Goal: Task Accomplishment & Management: Manage account settings

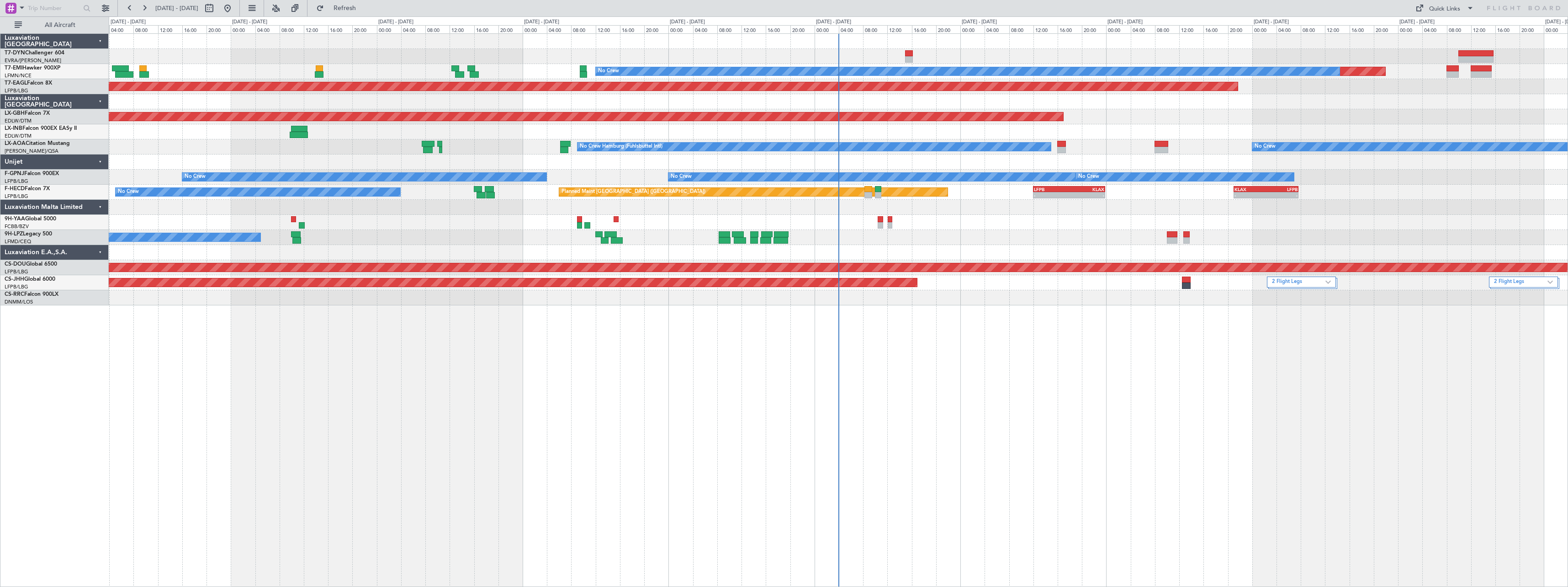
click at [964, 318] on div "Planned Maint No Crew Planned Maint [GEOGRAPHIC_DATA] (Al Maktoum Intl) Planned…" at bounding box center [838, 310] width 1459 height 554
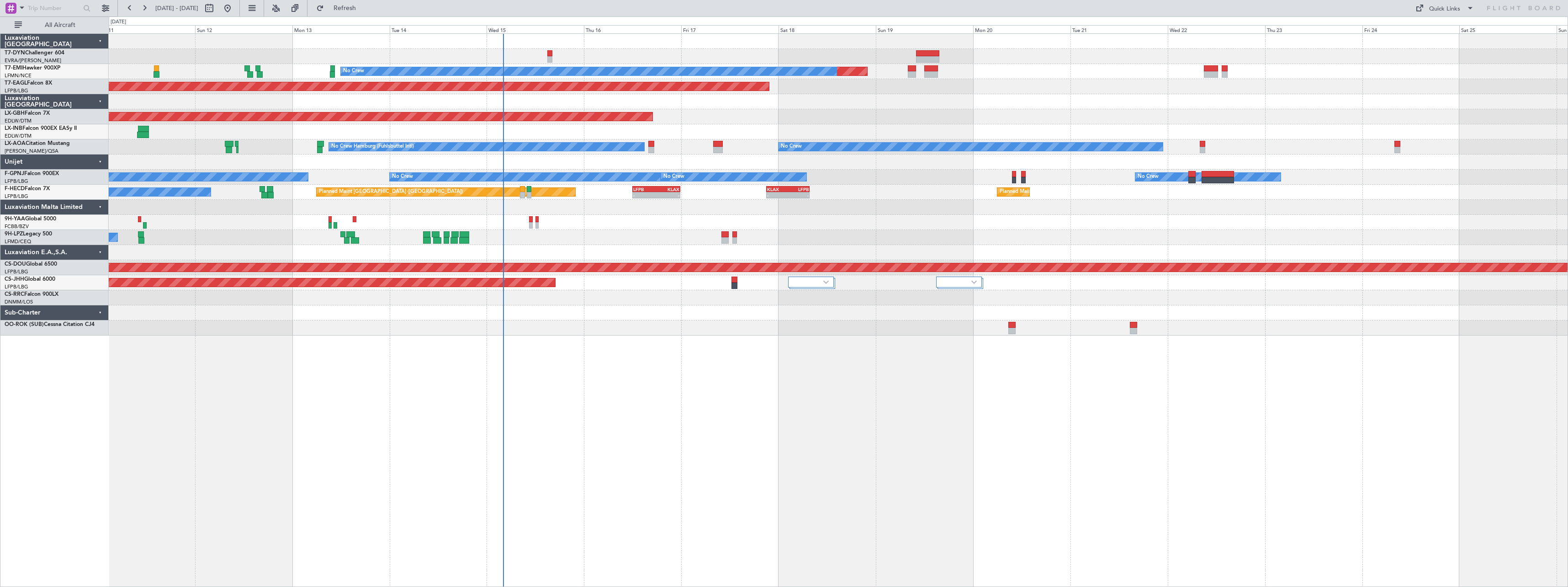
click at [575, 387] on div "Planned Maint No Crew Planned Maint [GEOGRAPHIC_DATA] (Al Maktoum Intl) Planned…" at bounding box center [838, 310] width 1459 height 554
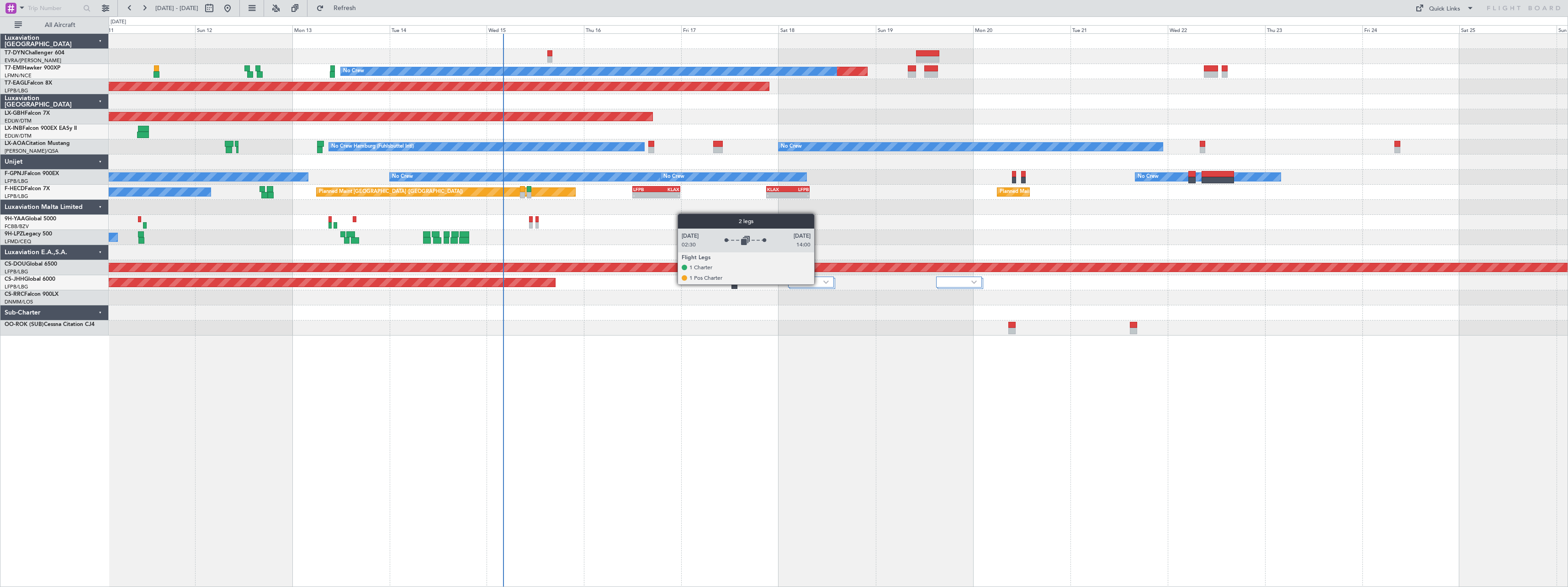
click at [818, 284] on div at bounding box center [811, 282] width 46 height 11
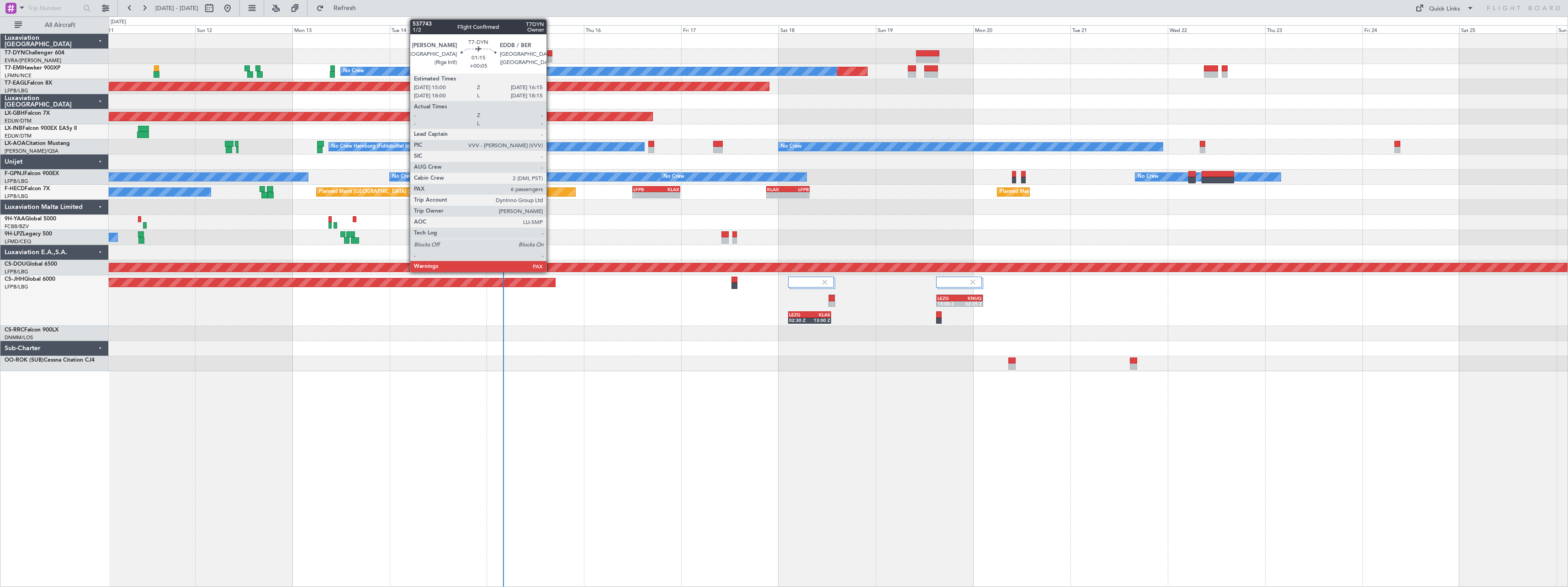
click at [550, 57] on div at bounding box center [550, 59] width 5 height 7
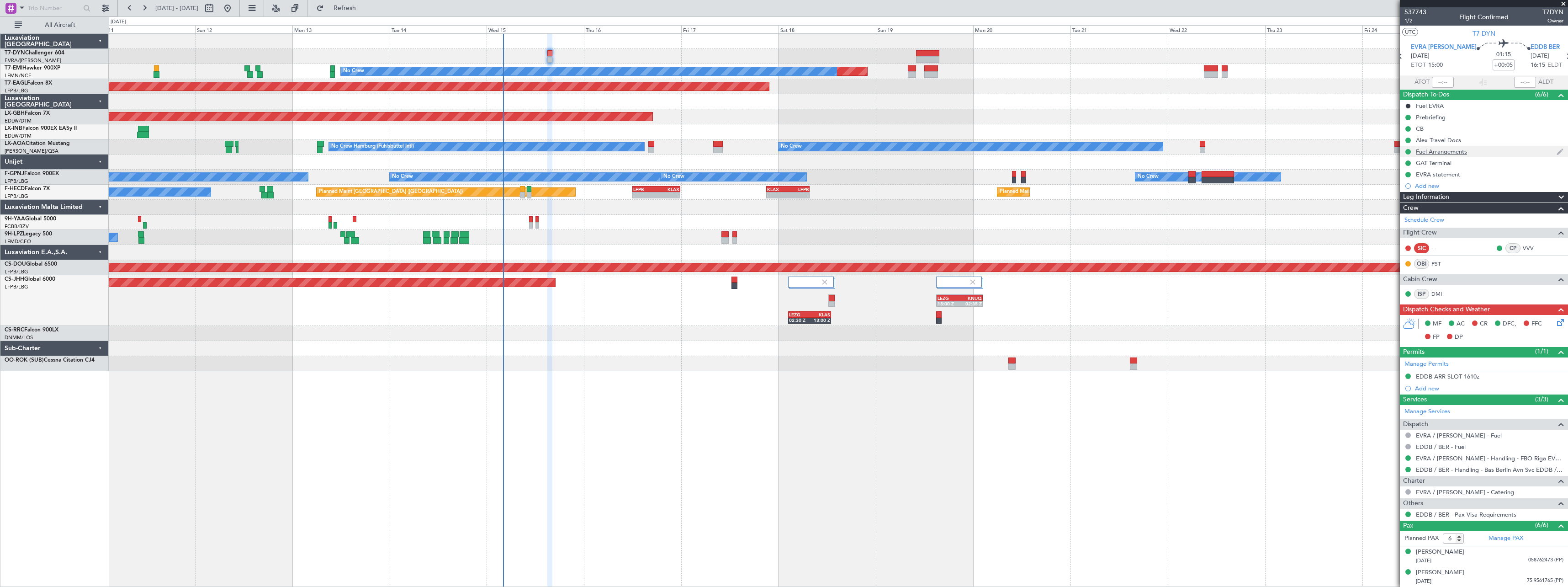
click at [1496, 153] on div "Fuel Arrangements" at bounding box center [1484, 151] width 168 height 12
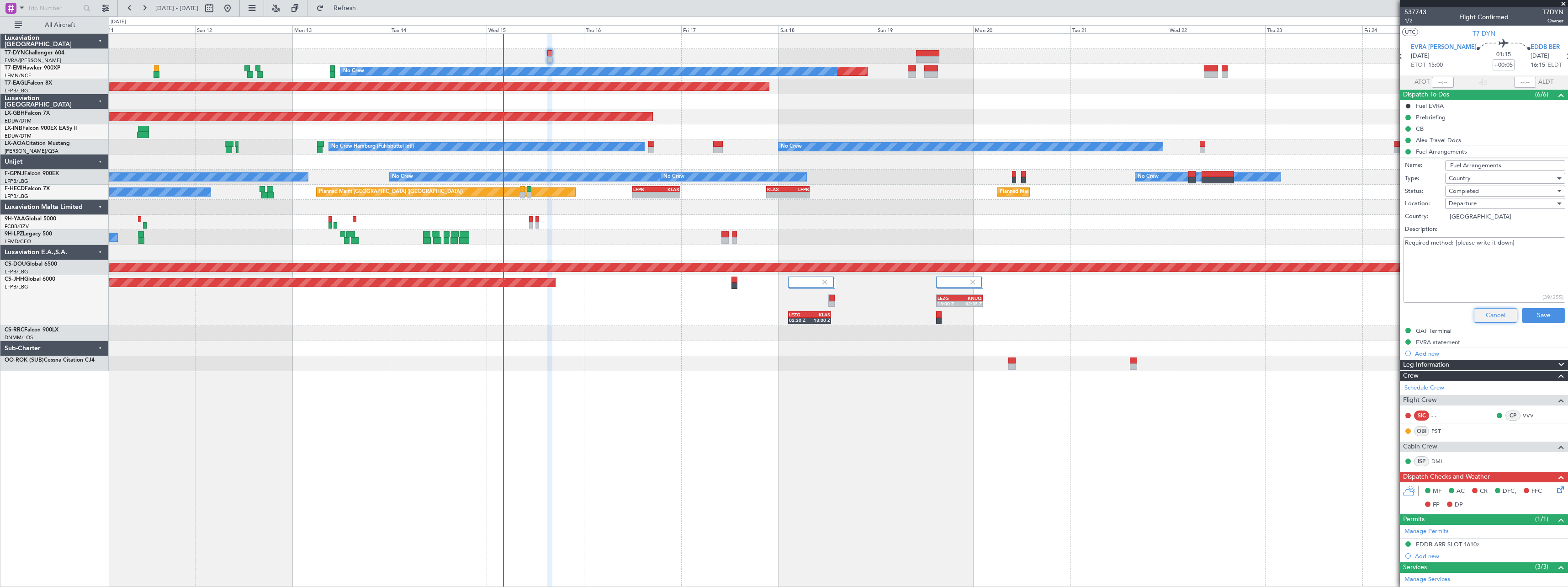
click at [1487, 318] on button "Cancel" at bounding box center [1495, 315] width 43 height 15
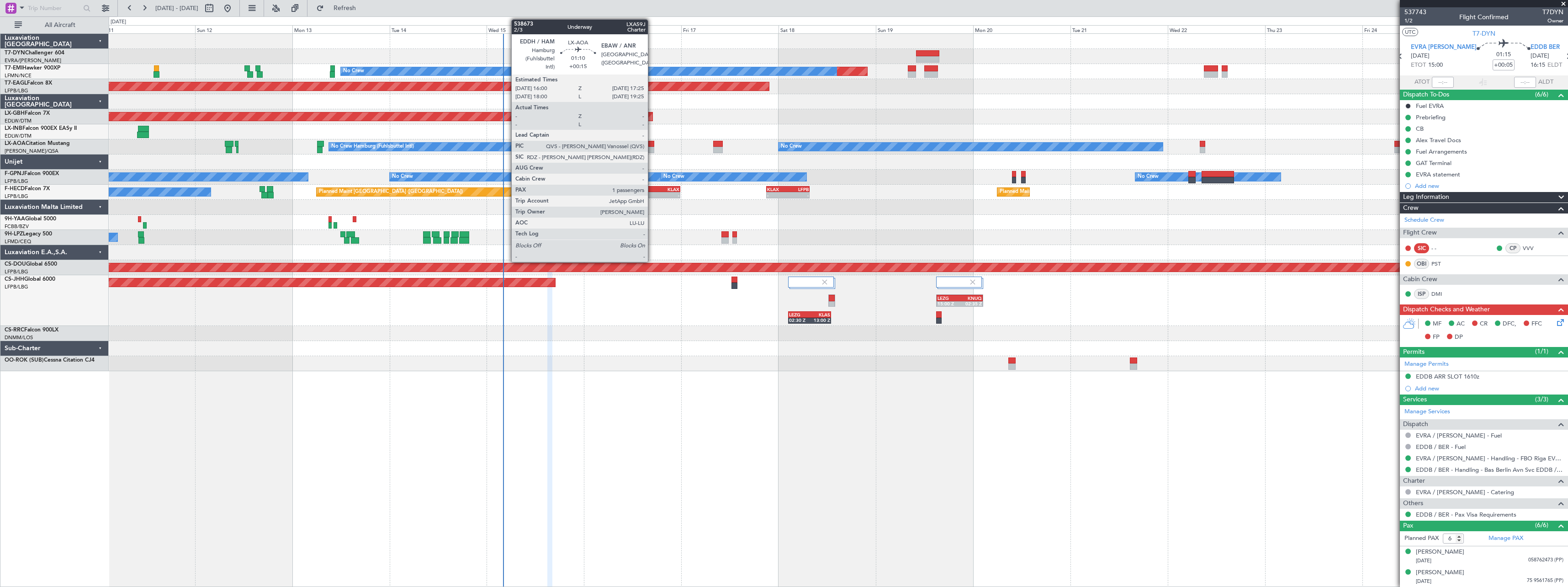
click at [652, 144] on div at bounding box center [651, 144] width 6 height 7
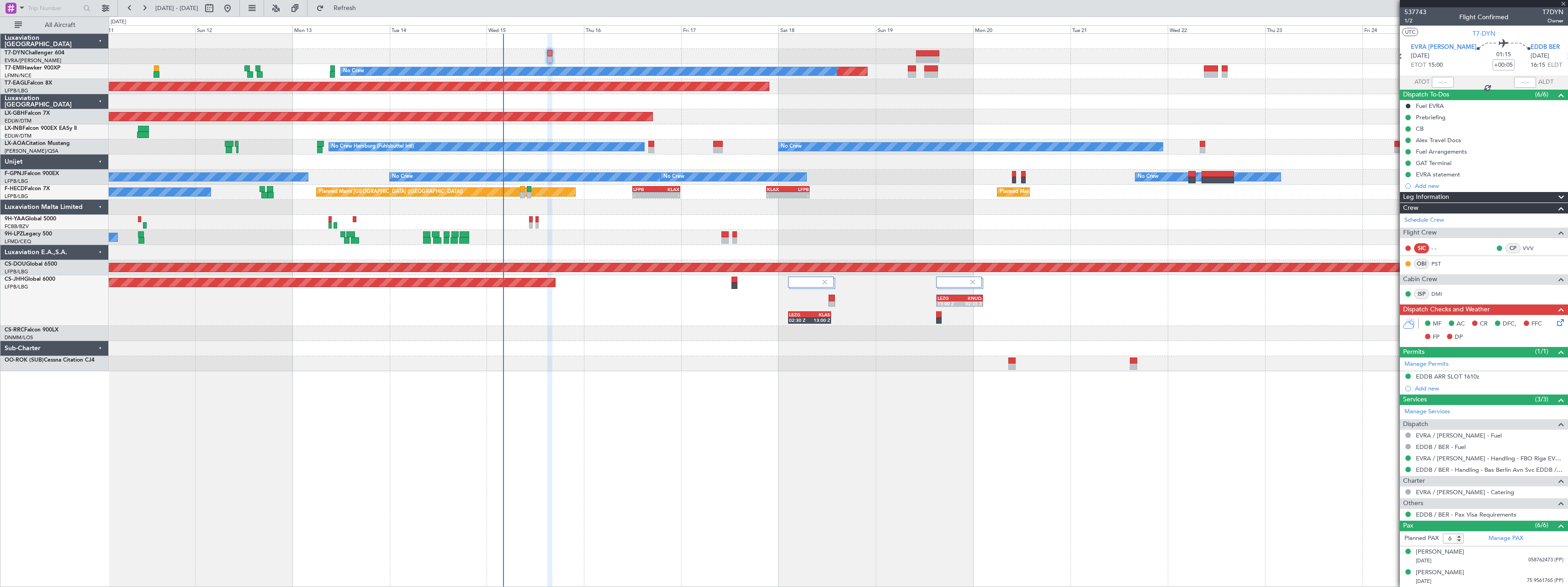
type input "+00:15"
type input "1"
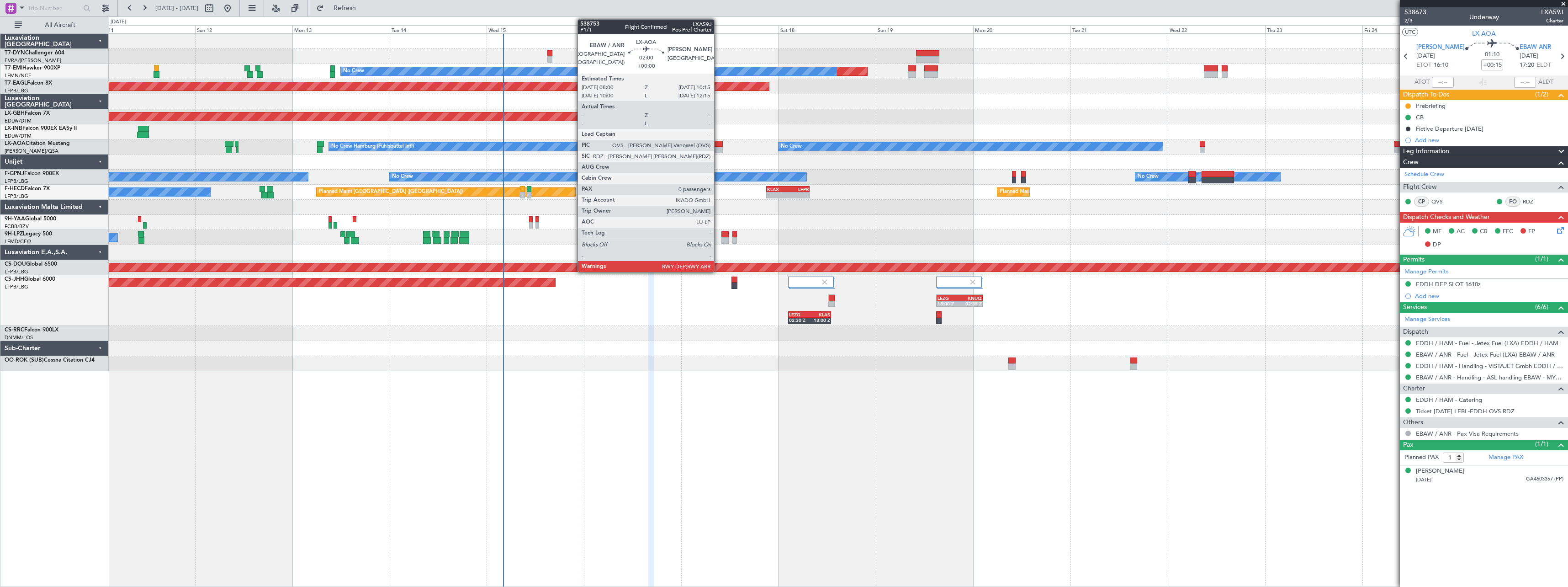
click at [718, 149] on div at bounding box center [718, 150] width 9 height 7
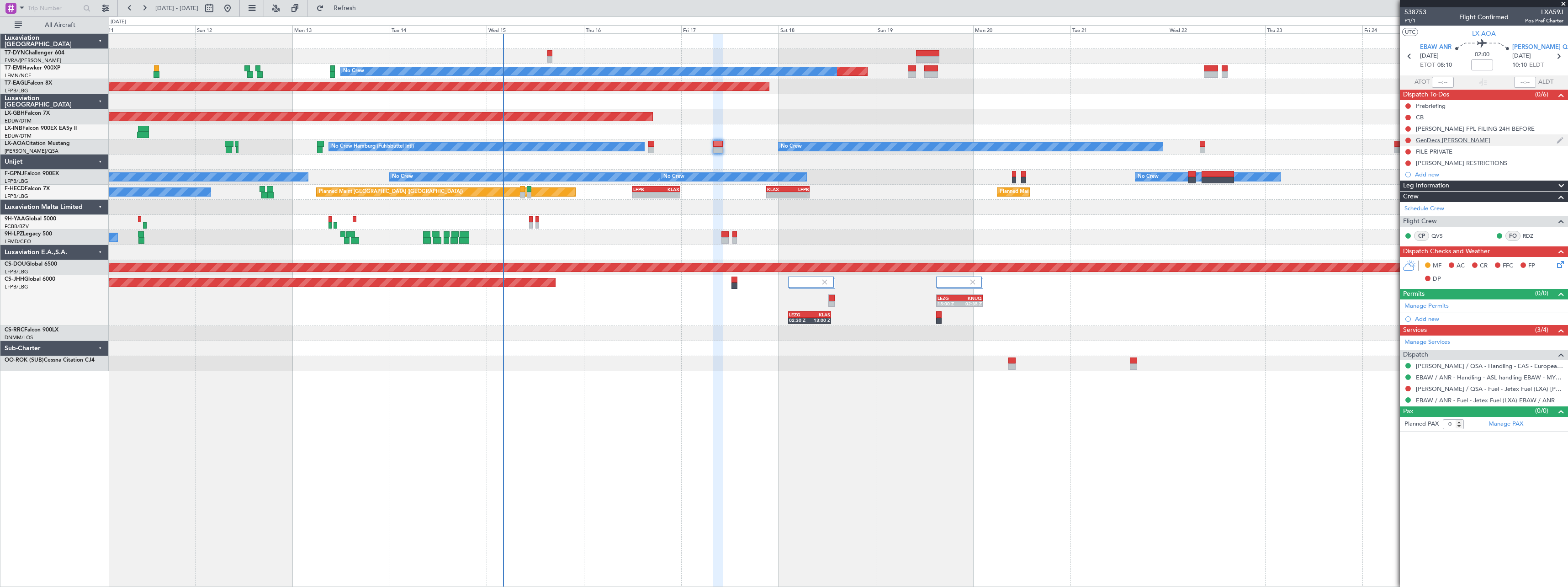
click at [1499, 141] on div "GenDecs LELL" at bounding box center [1484, 140] width 168 height 12
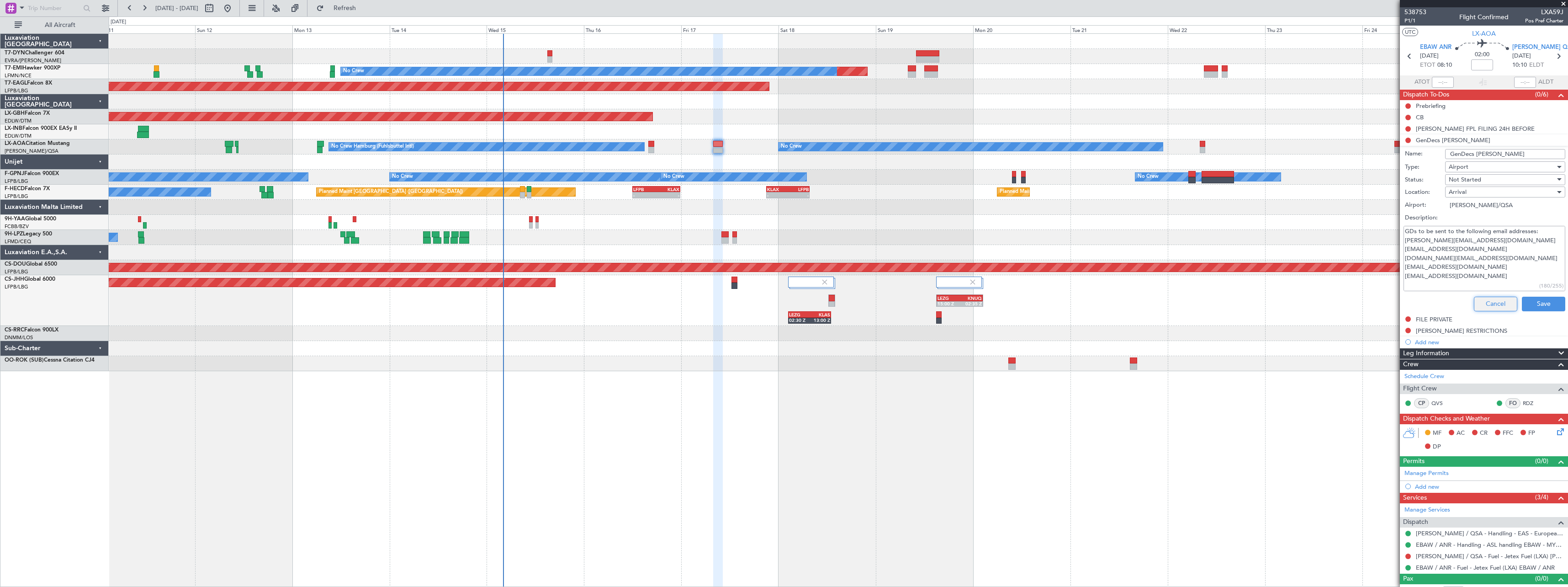
click at [1474, 305] on button "Cancel" at bounding box center [1495, 304] width 43 height 15
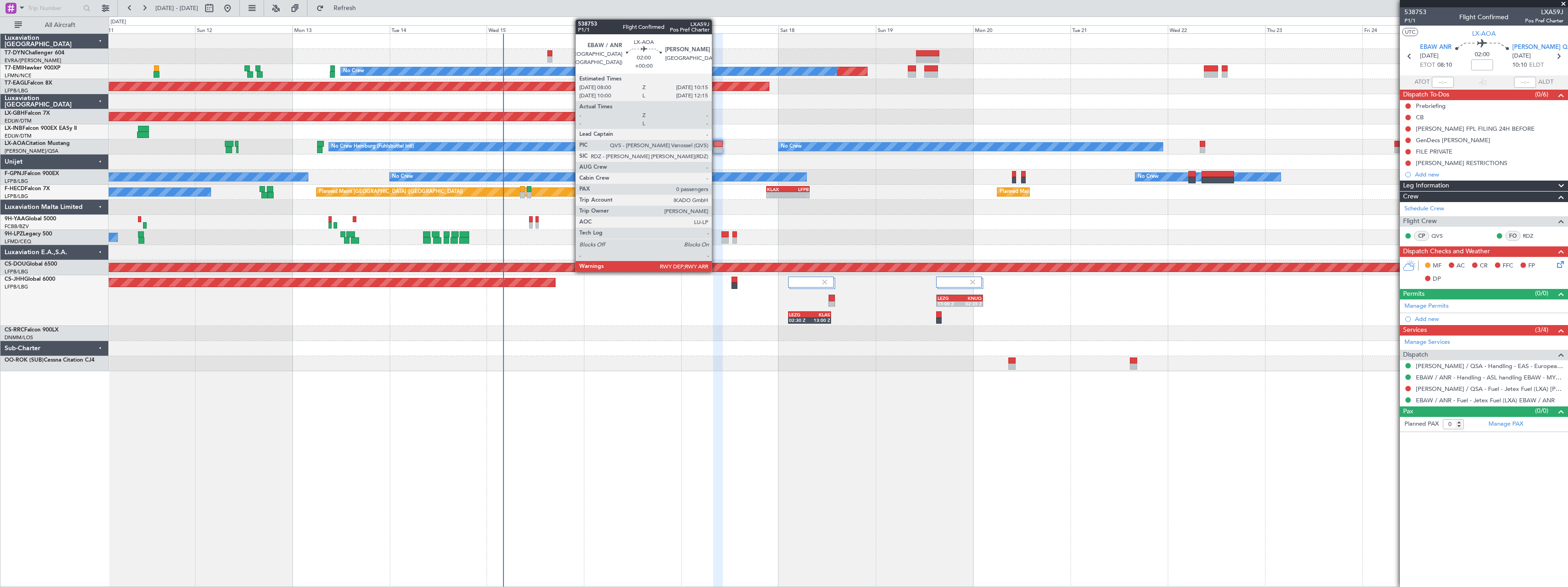
click at [716, 149] on div at bounding box center [718, 150] width 9 height 7
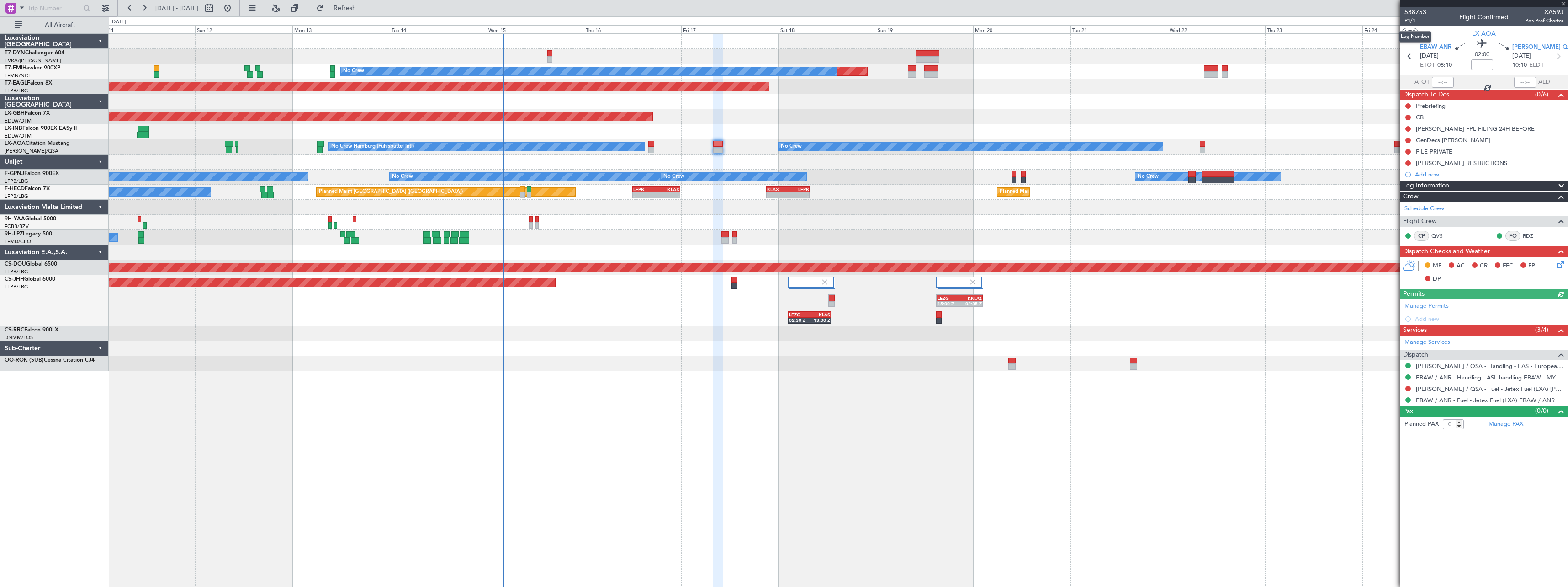
click at [1417, 21] on span "P1/1" at bounding box center [1415, 21] width 22 height 8
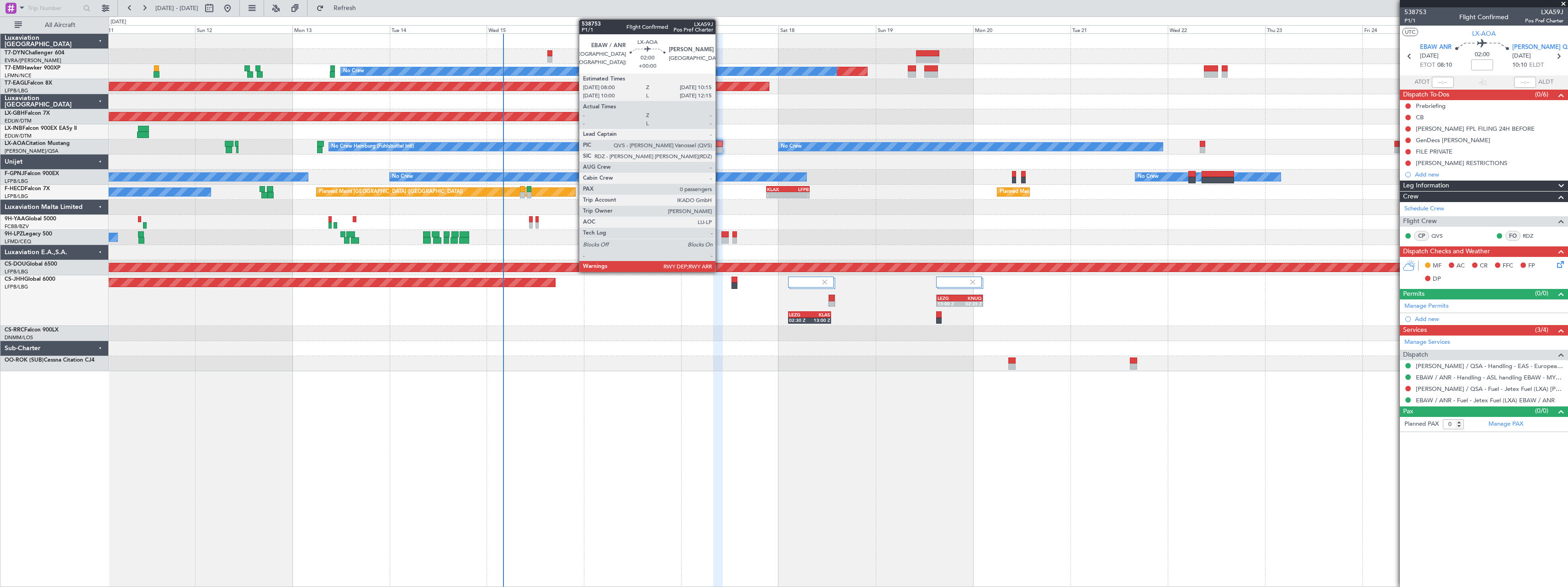
click at [719, 149] on div at bounding box center [718, 150] width 9 height 7
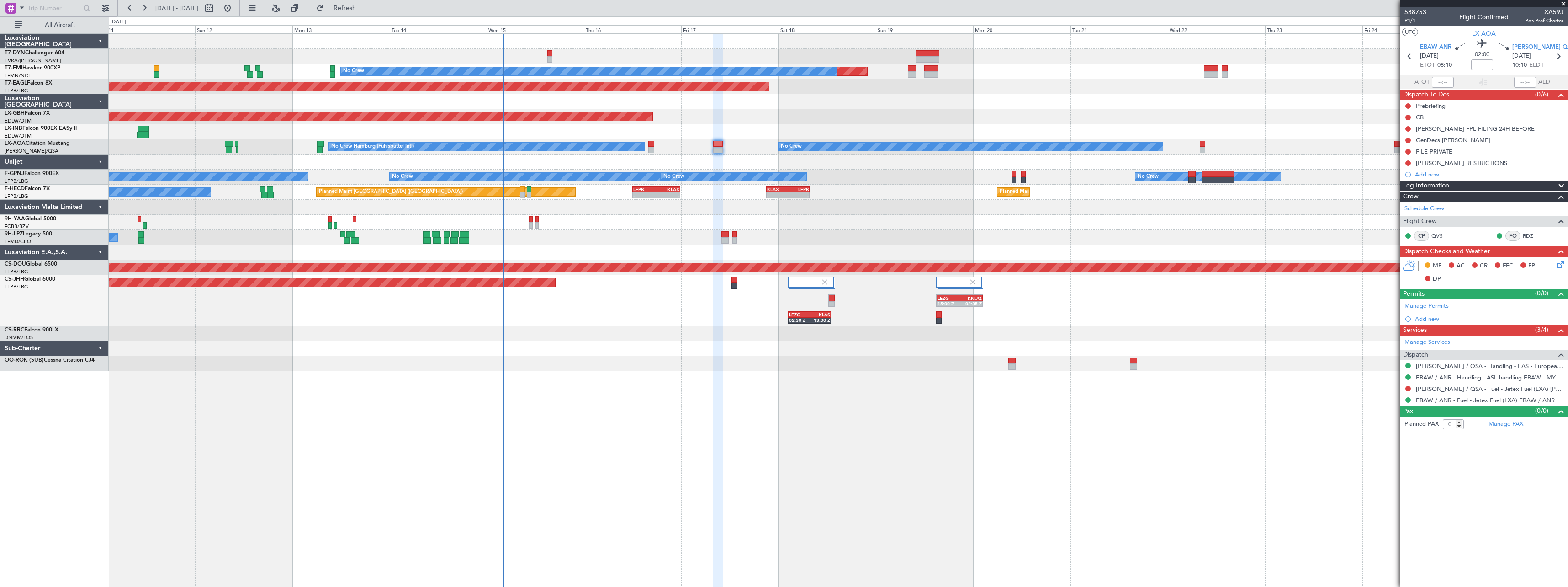
click at [1410, 20] on span "P1/1" at bounding box center [1415, 21] width 22 height 8
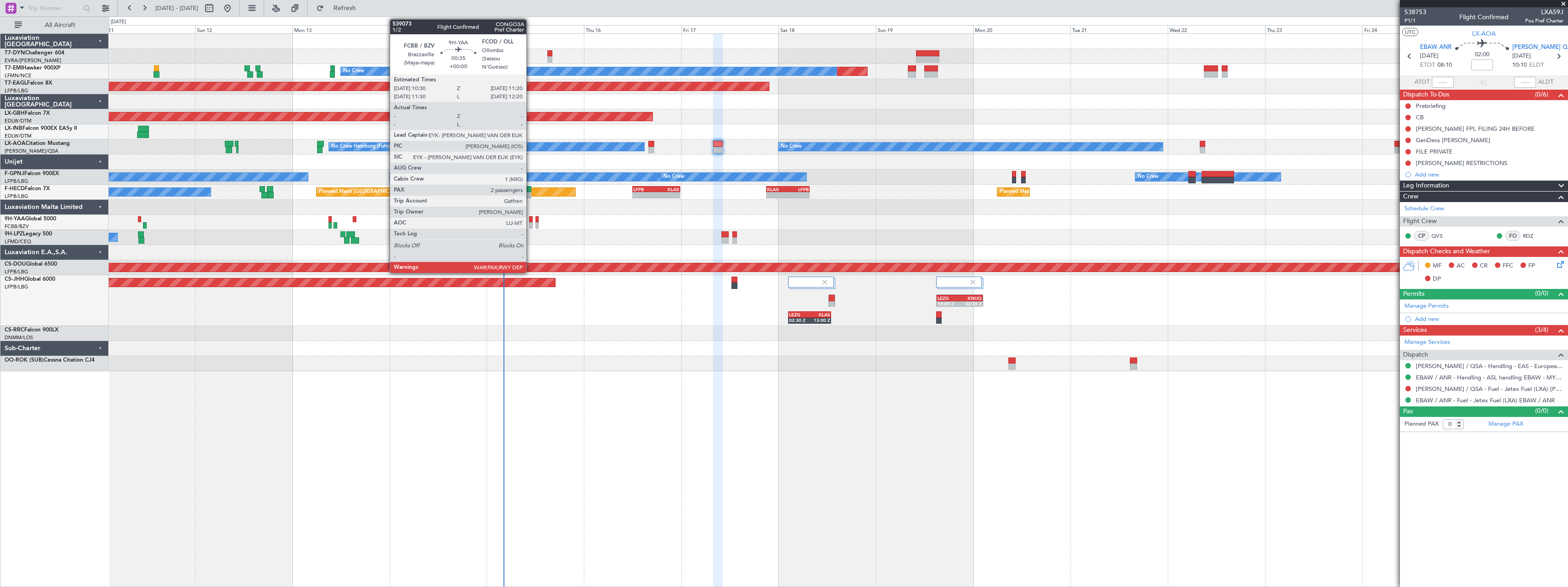
click at [530, 222] on div at bounding box center [531, 219] width 4 height 7
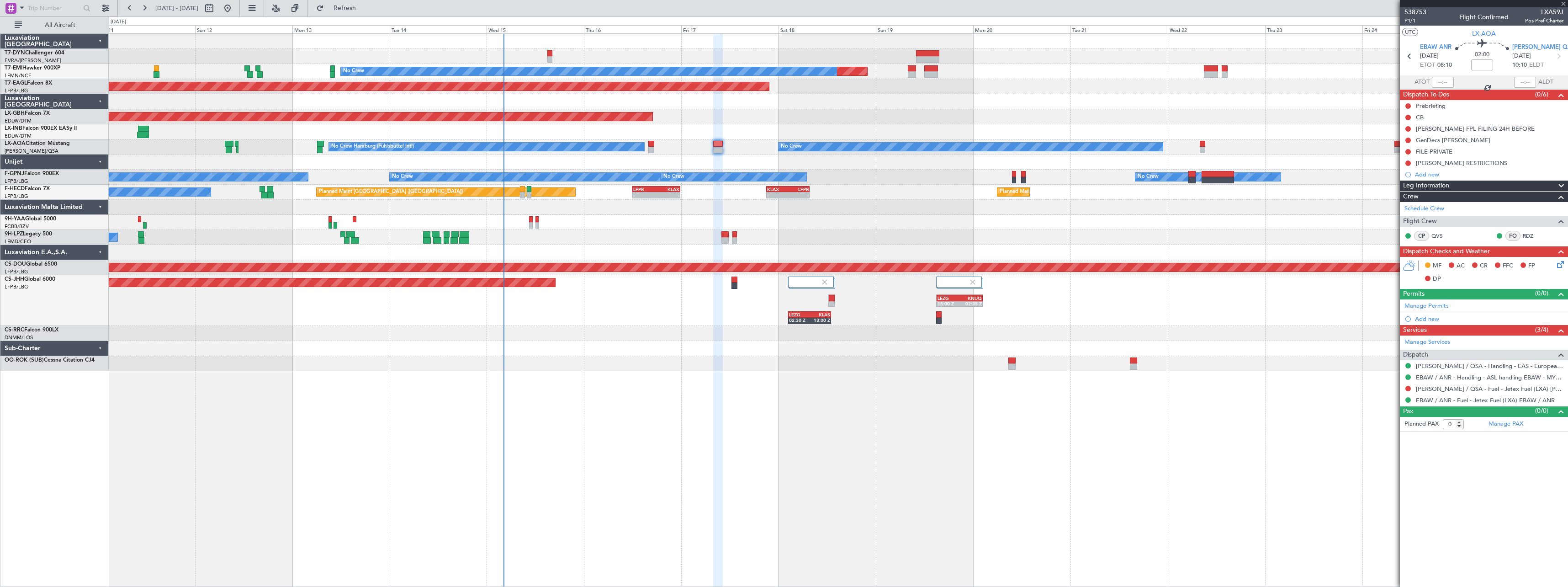
type input "2"
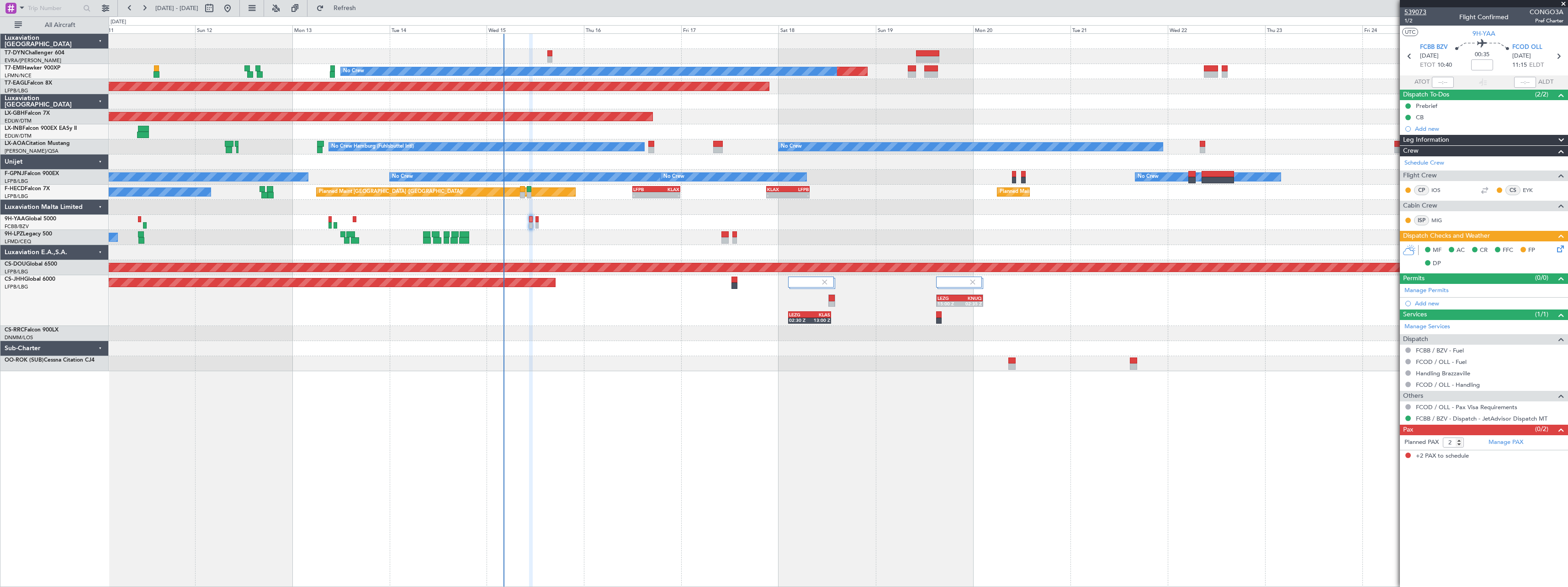
click at [1424, 13] on span "539073" at bounding box center [1415, 12] width 22 height 10
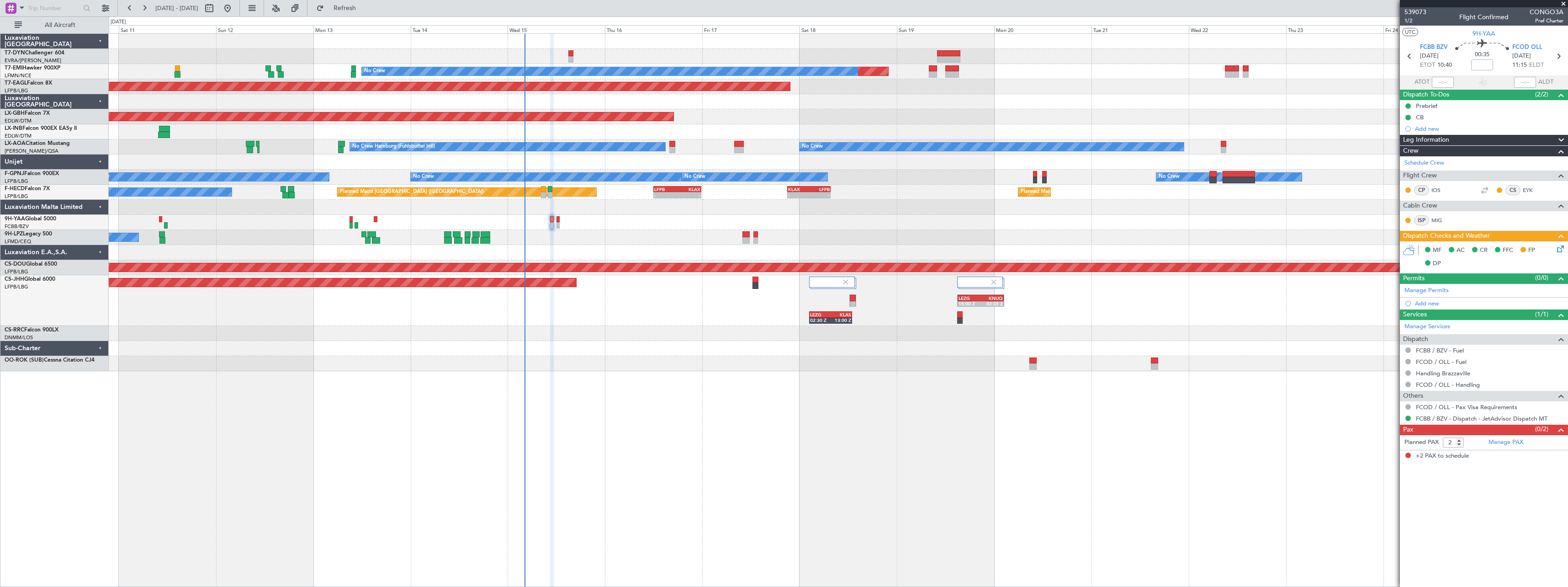
click at [509, 308] on div "Planned Maint [GEOGRAPHIC_DATA] ([GEOGRAPHIC_DATA]) LEZG 02:30 Z KLAS 13:00 Z L…" at bounding box center [838, 300] width 1459 height 51
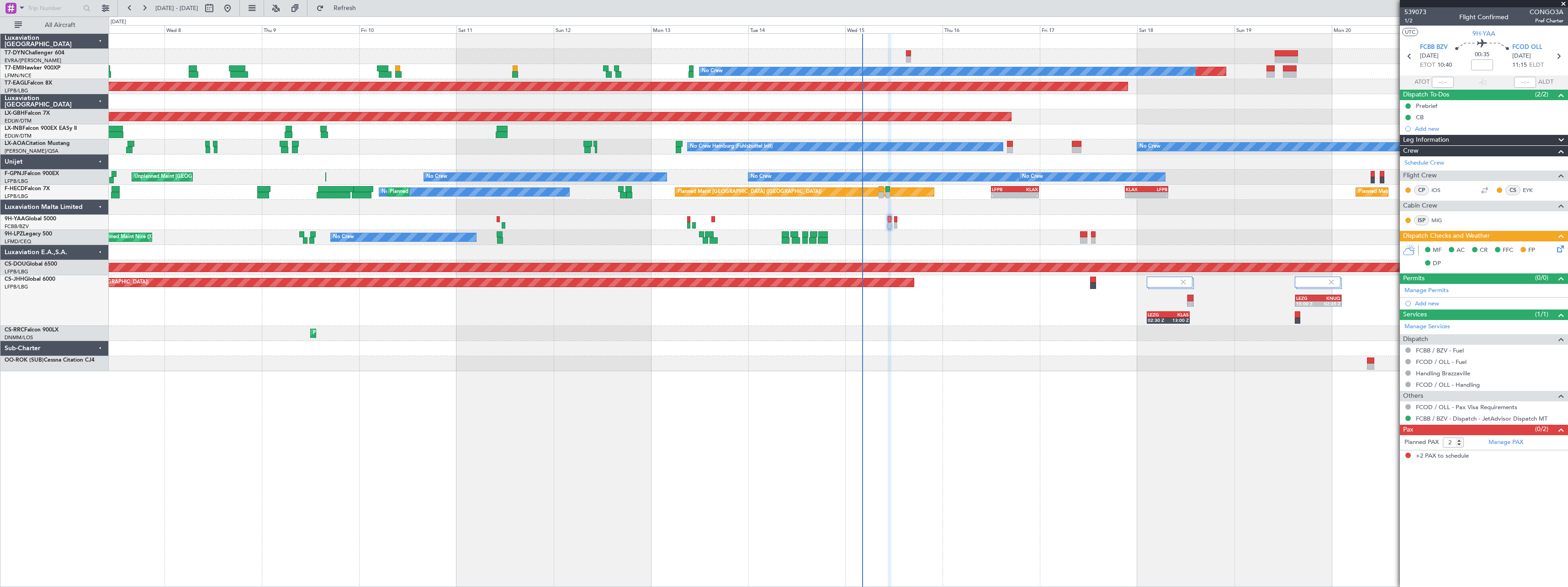
click at [536, 219] on div at bounding box center [838, 222] width 1459 height 15
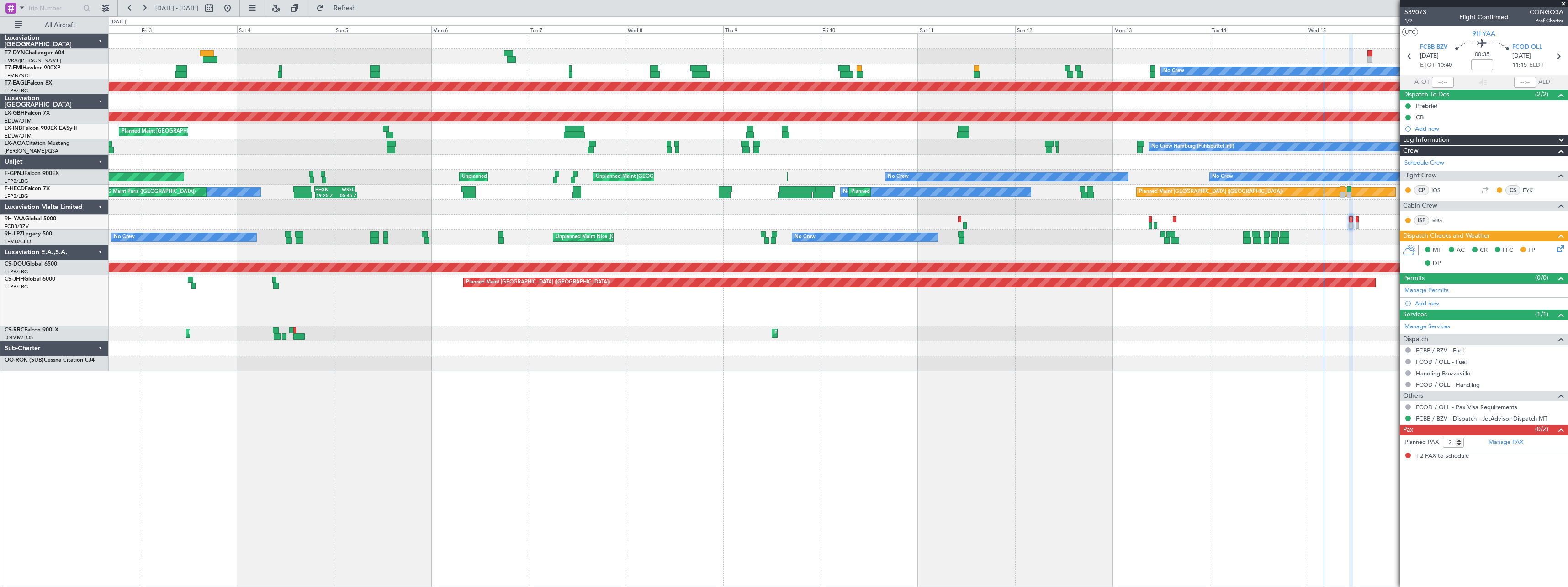
click at [554, 221] on div at bounding box center [838, 222] width 1459 height 15
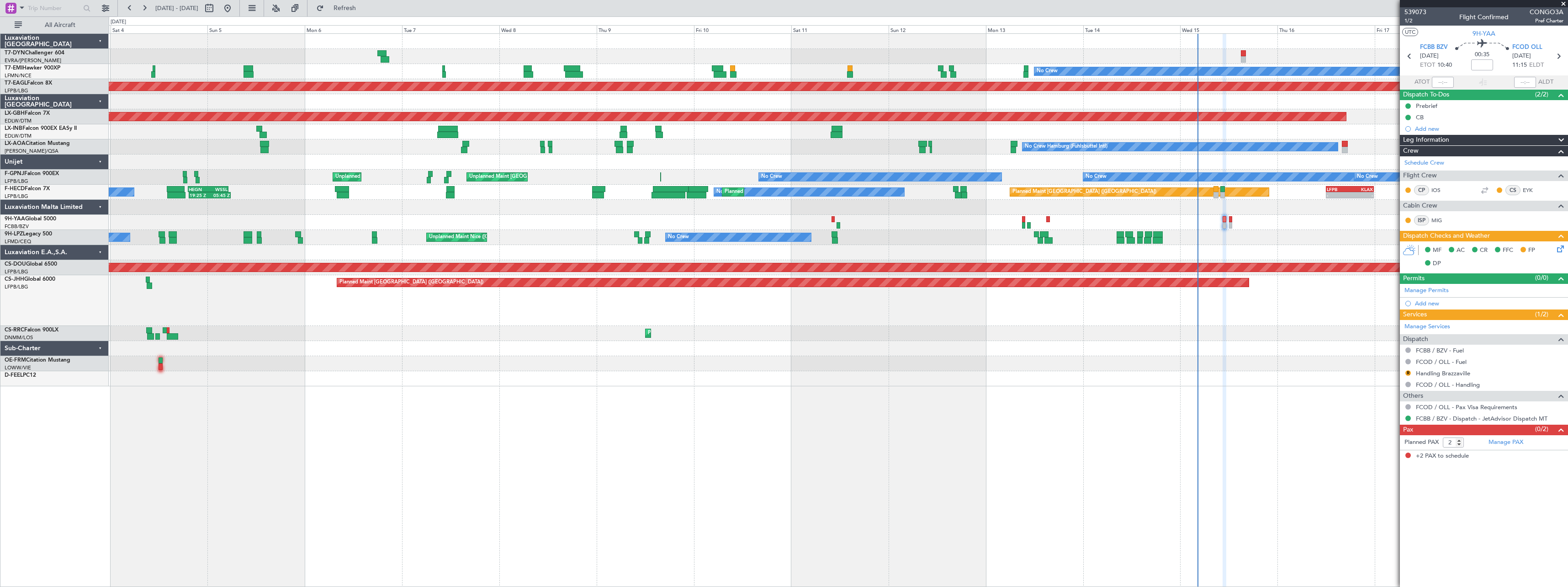
click at [498, 394] on div "Planned Maint No Crew Planned Maint Dubai (Al Maktoum Intl) Planned Maint Nurnb…" at bounding box center [838, 310] width 1459 height 554
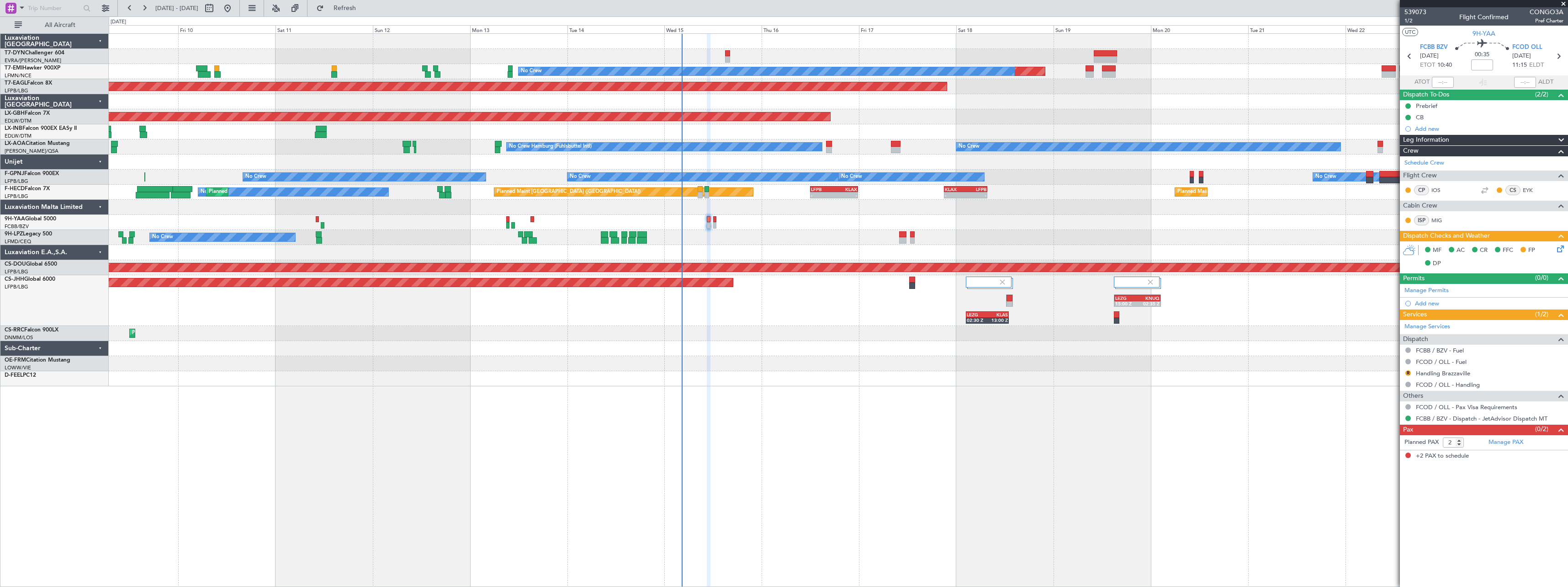
click at [977, 345] on div "Planned Maint No Crew Planned Maint Dubai (Al Maktoum Intl) Planned Maint Nurnb…" at bounding box center [838, 210] width 1459 height 353
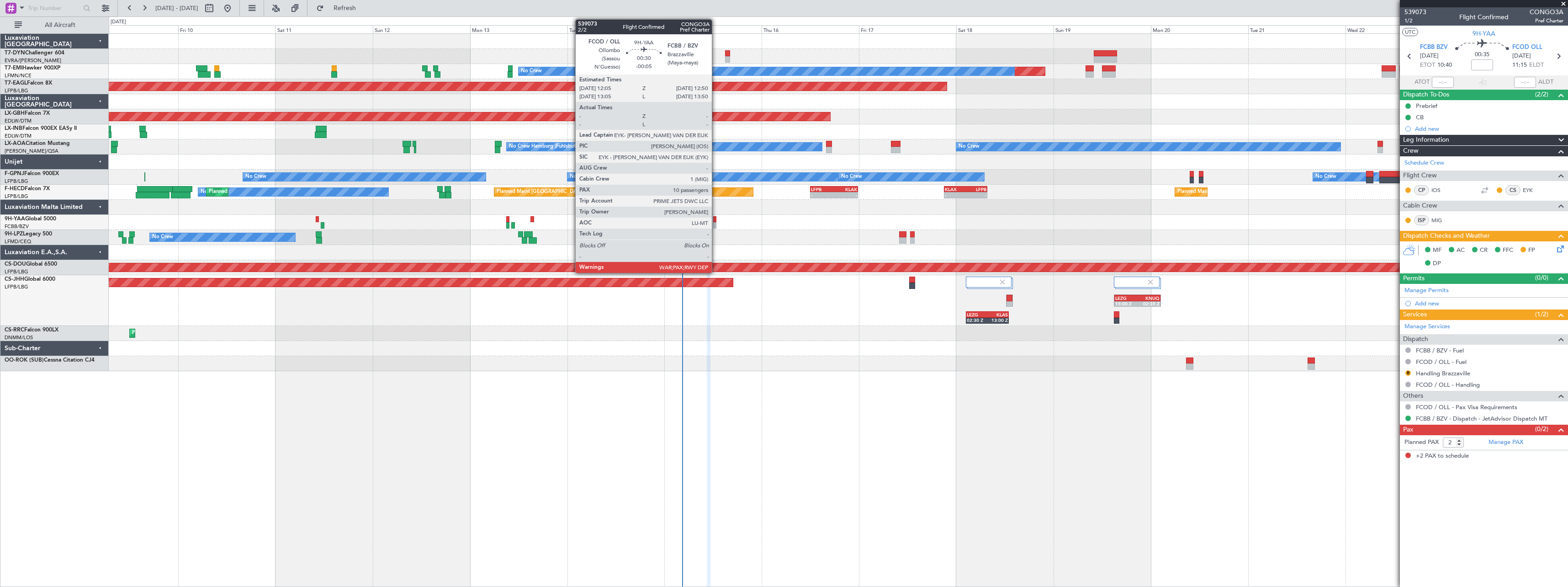
click at [716, 221] on div at bounding box center [715, 219] width 3 height 7
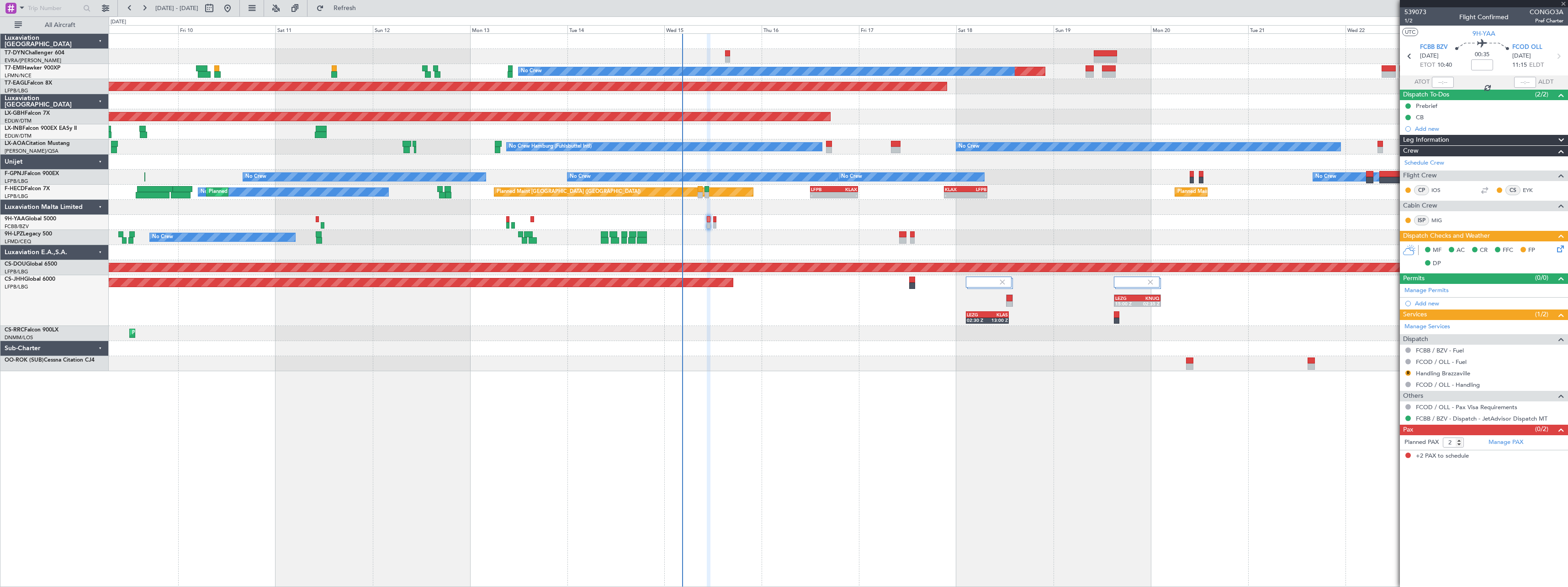
type input "-00:05"
type input "10"
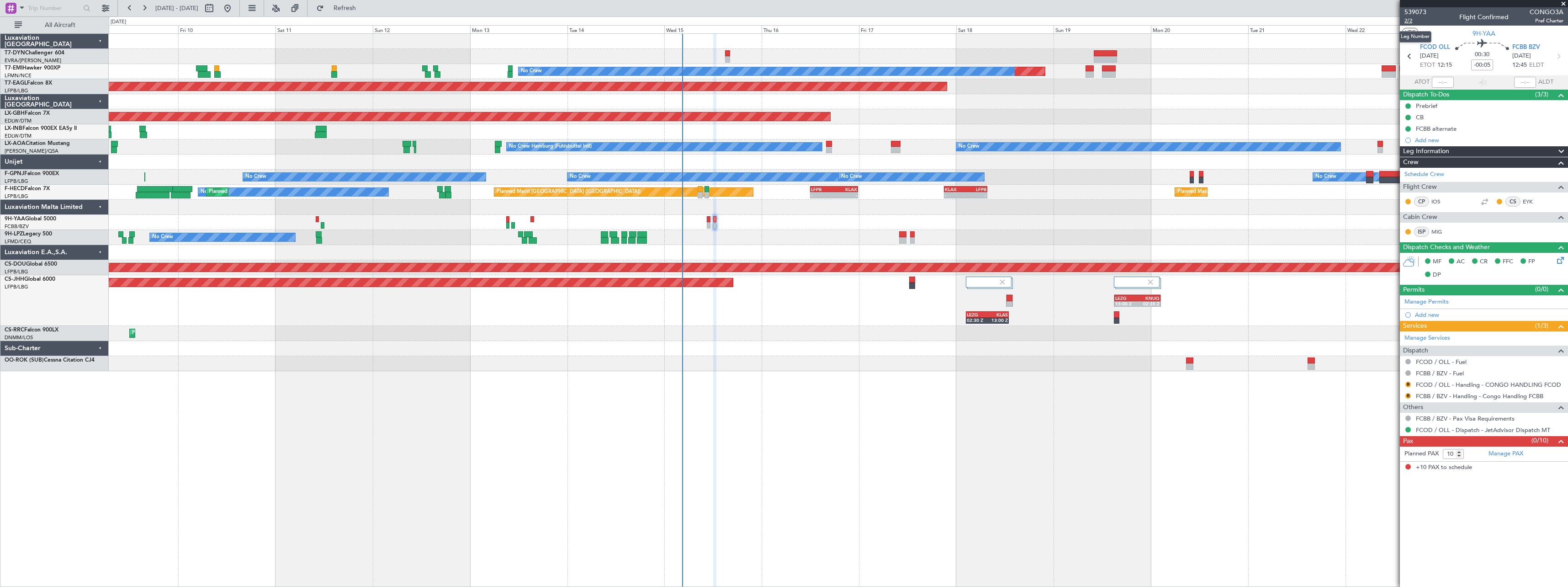
click at [1406, 22] on span "2/2" at bounding box center [1415, 21] width 22 height 8
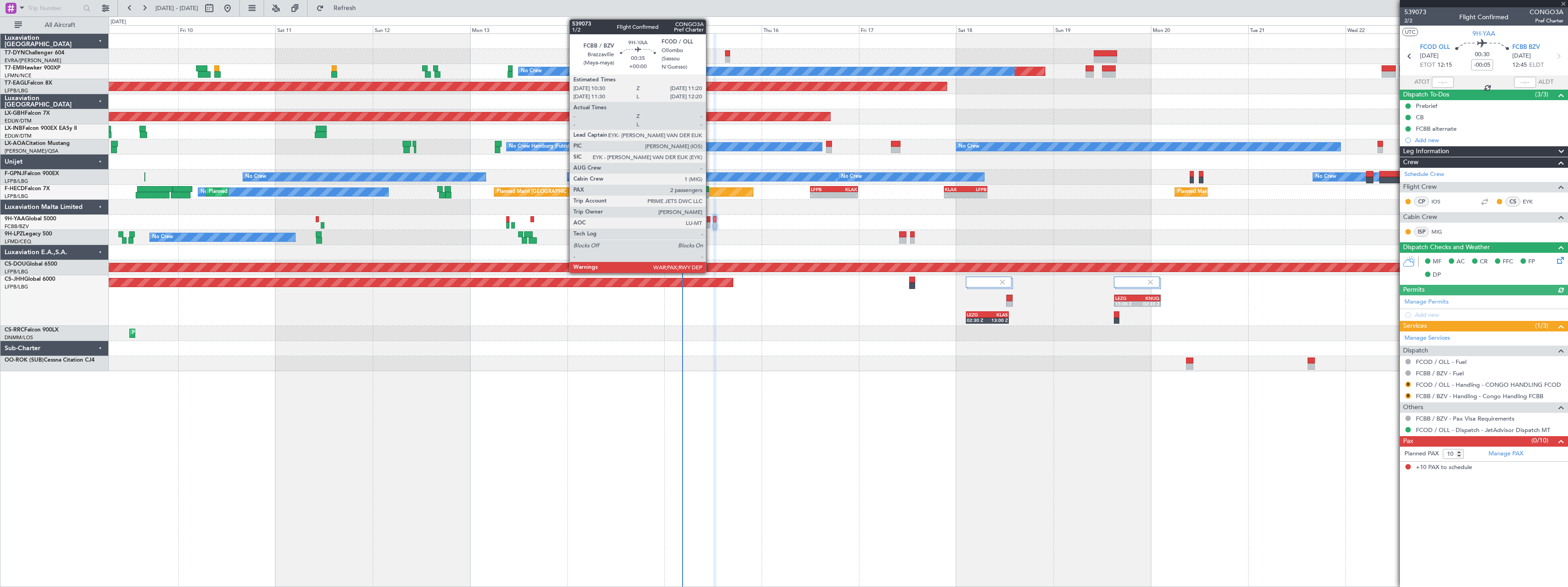
click at [710, 218] on div at bounding box center [709, 219] width 4 height 7
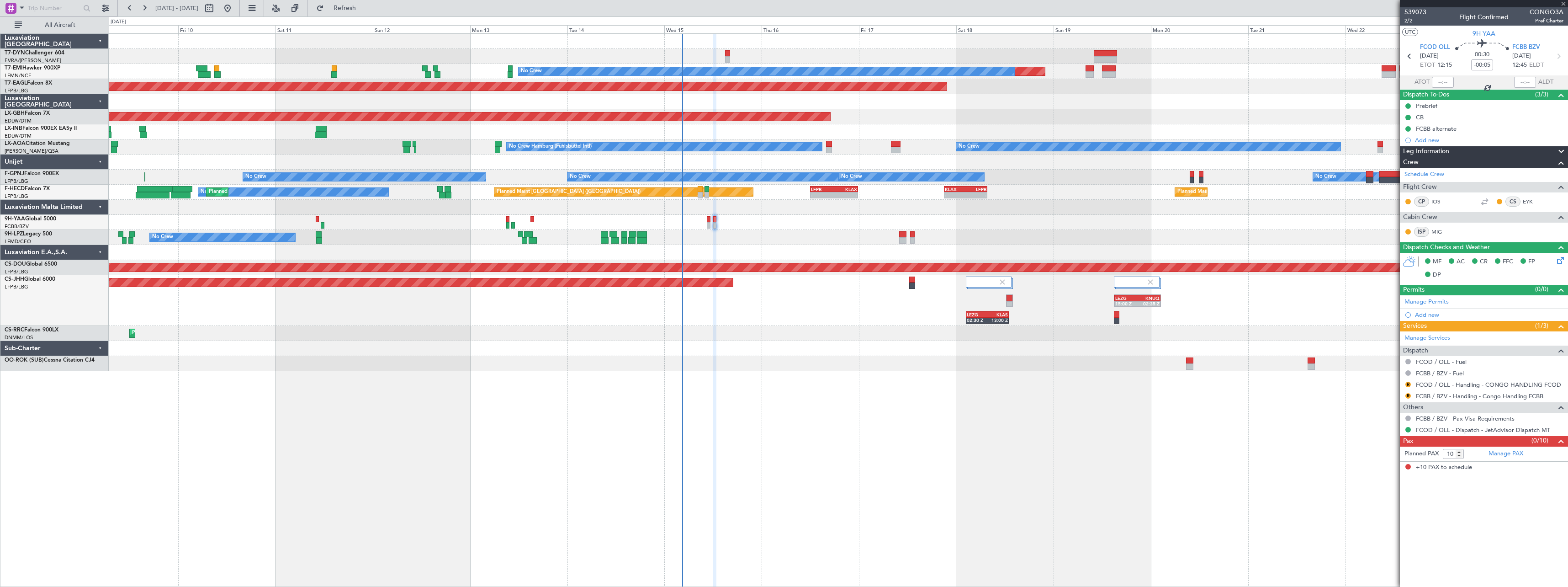
type input "2"
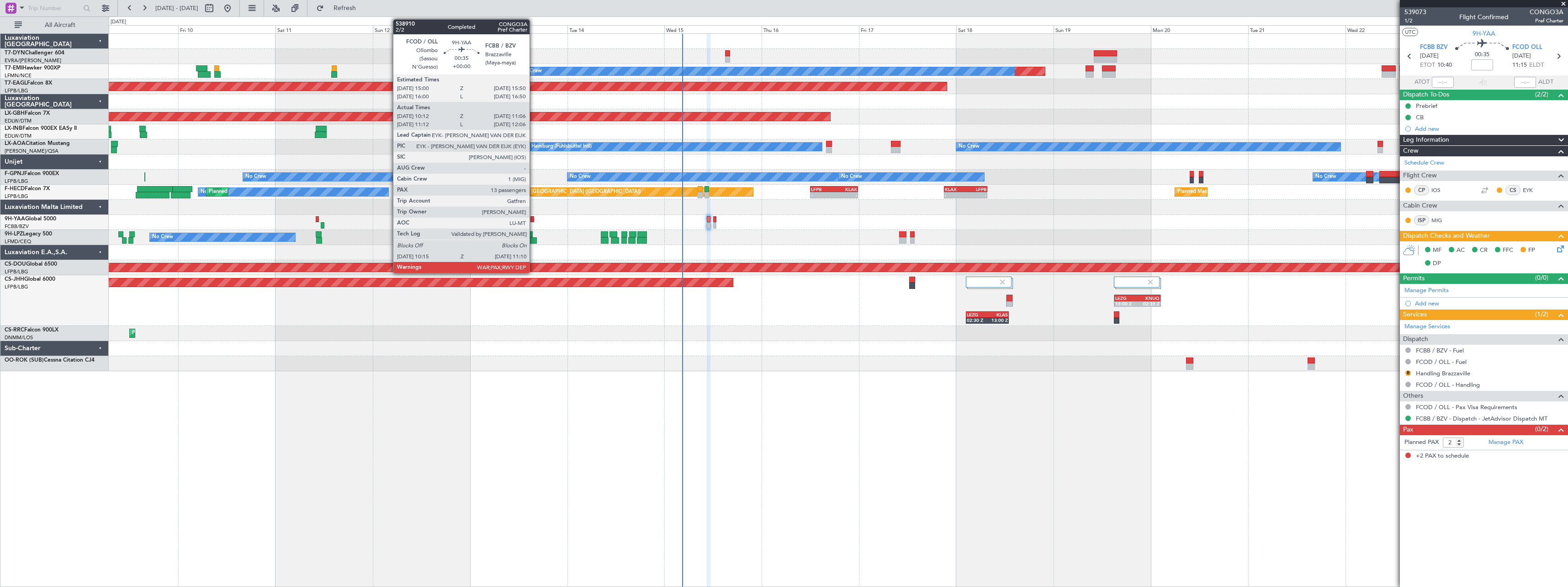
click at [534, 218] on div at bounding box center [532, 219] width 4 height 7
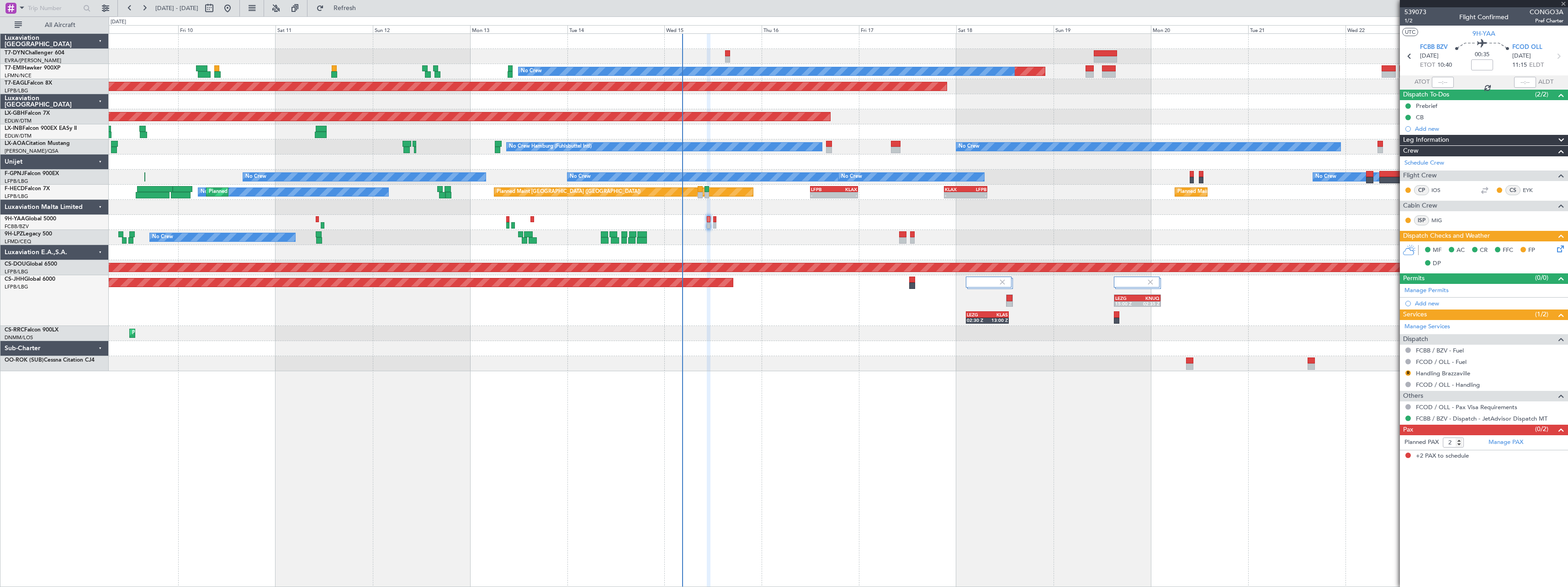
type input "10:22"
type input "11:01"
type input "13"
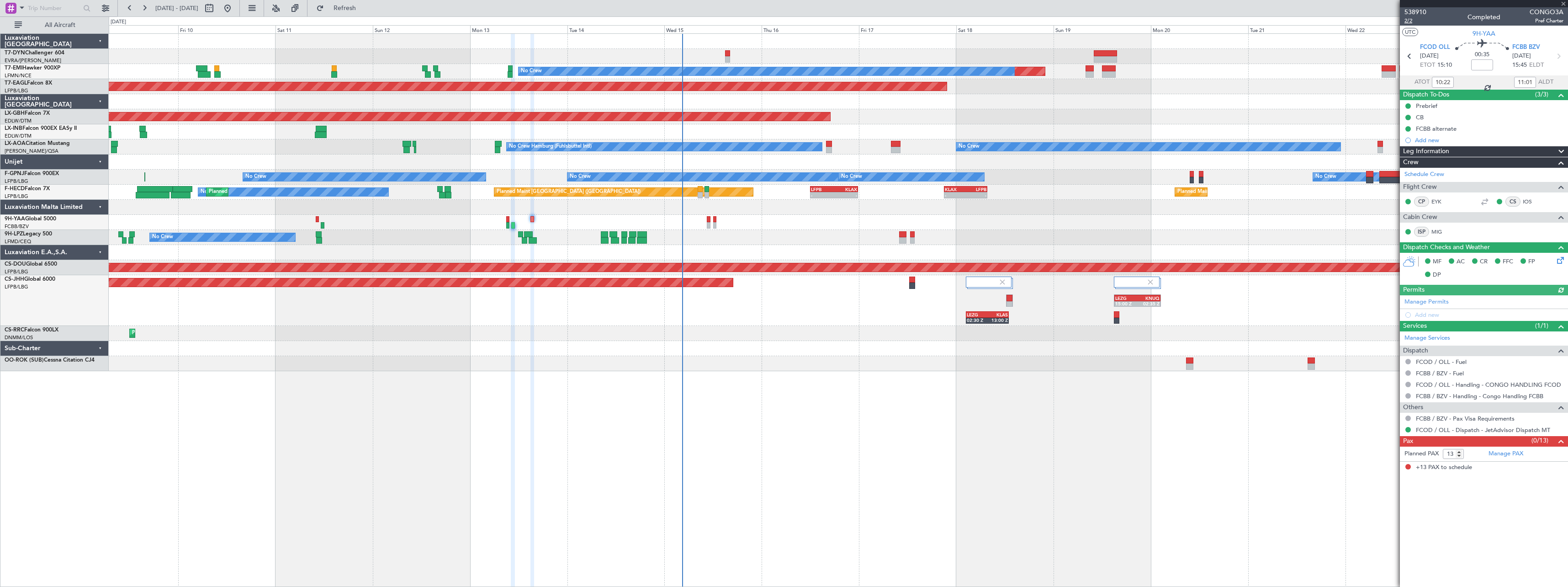
type input "11:22"
type input "12:01"
type input "10:22"
type input "11:01"
click at [1422, 10] on span "538910" at bounding box center [1415, 12] width 22 height 10
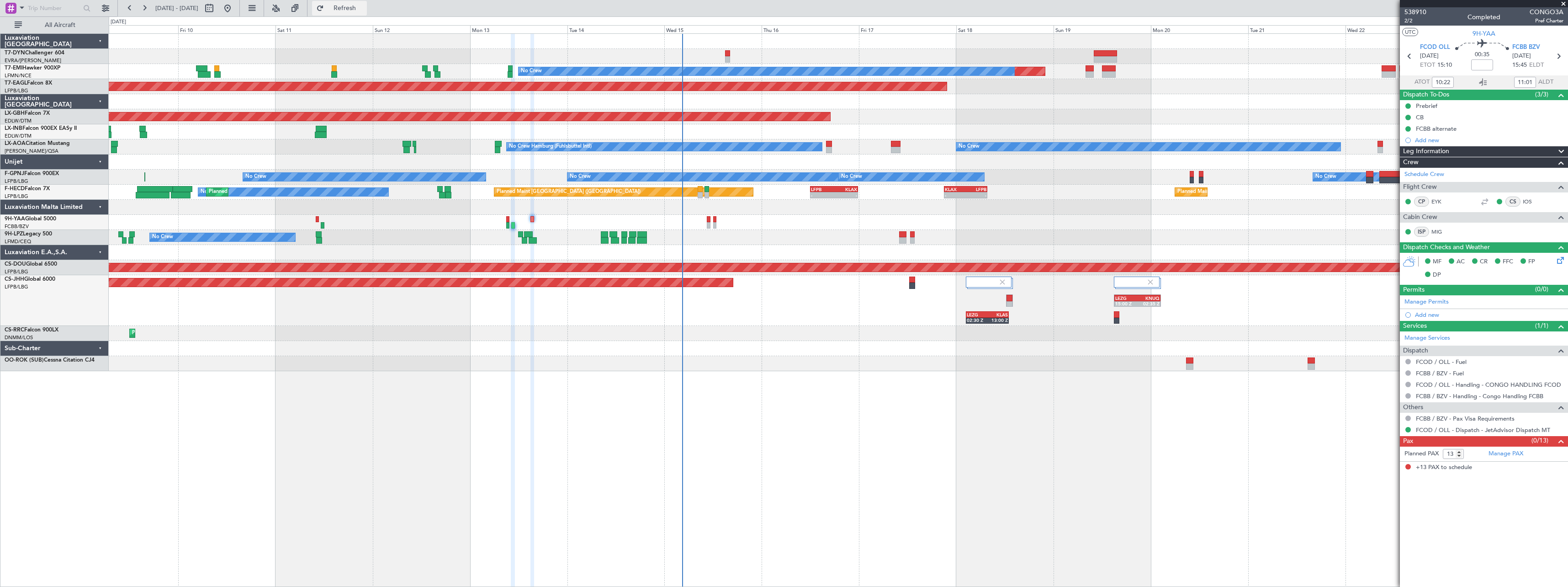
click at [364, 9] on span "Refresh" at bounding box center [345, 8] width 38 height 7
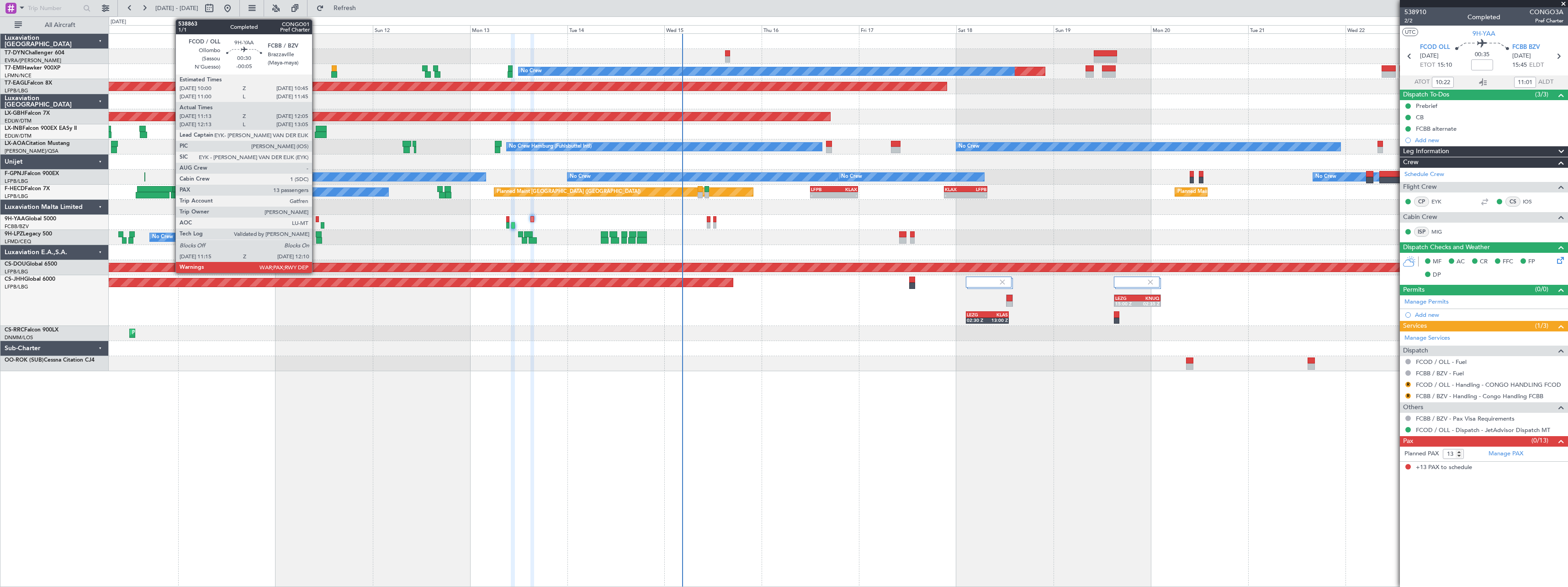
click at [316, 219] on div at bounding box center [317, 219] width 3 height 7
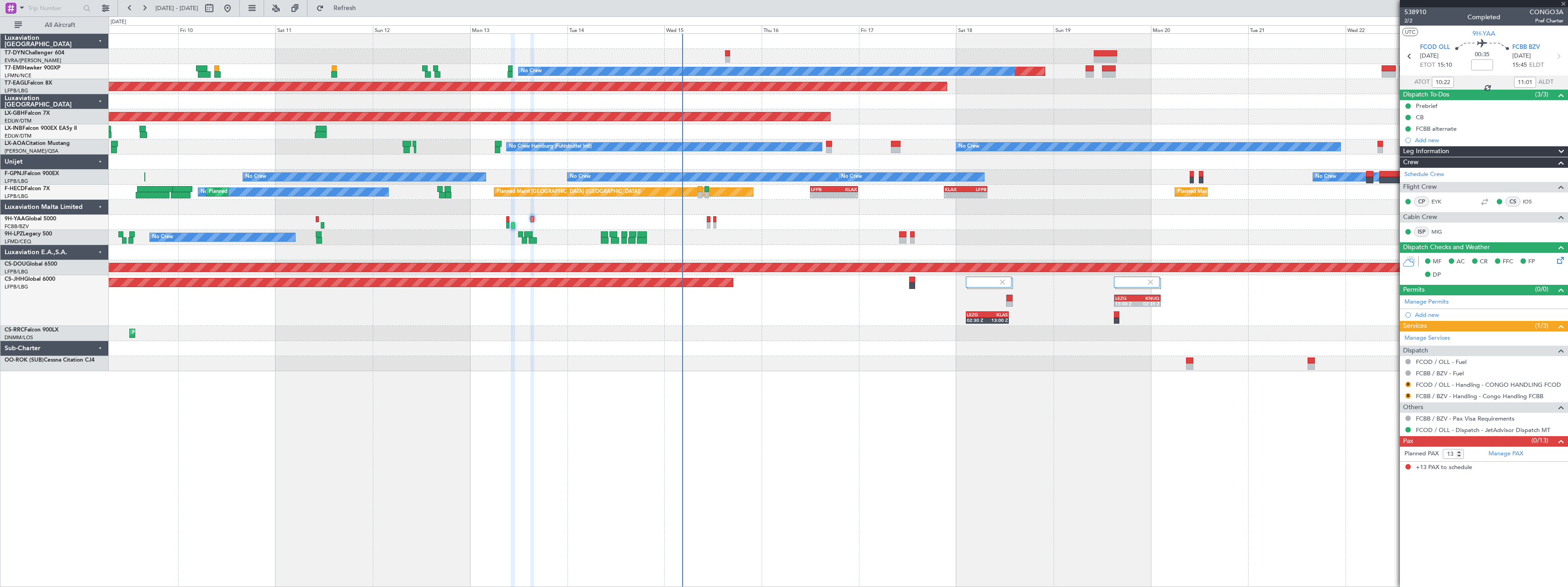
type input "-00:05"
type input "11:23"
type input "12:00"
type input "12:23"
type input "13:00"
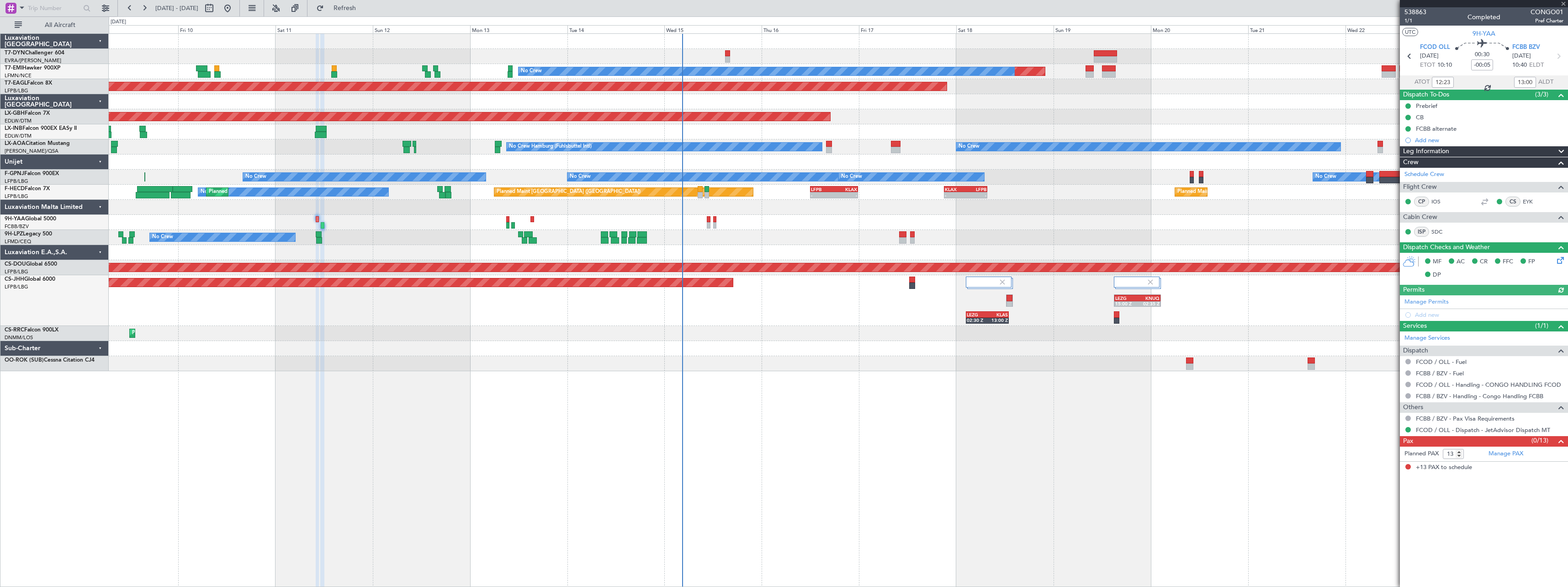
type input "11:23"
type input "12:00"
click at [1415, 13] on span "538863" at bounding box center [1415, 12] width 22 height 10
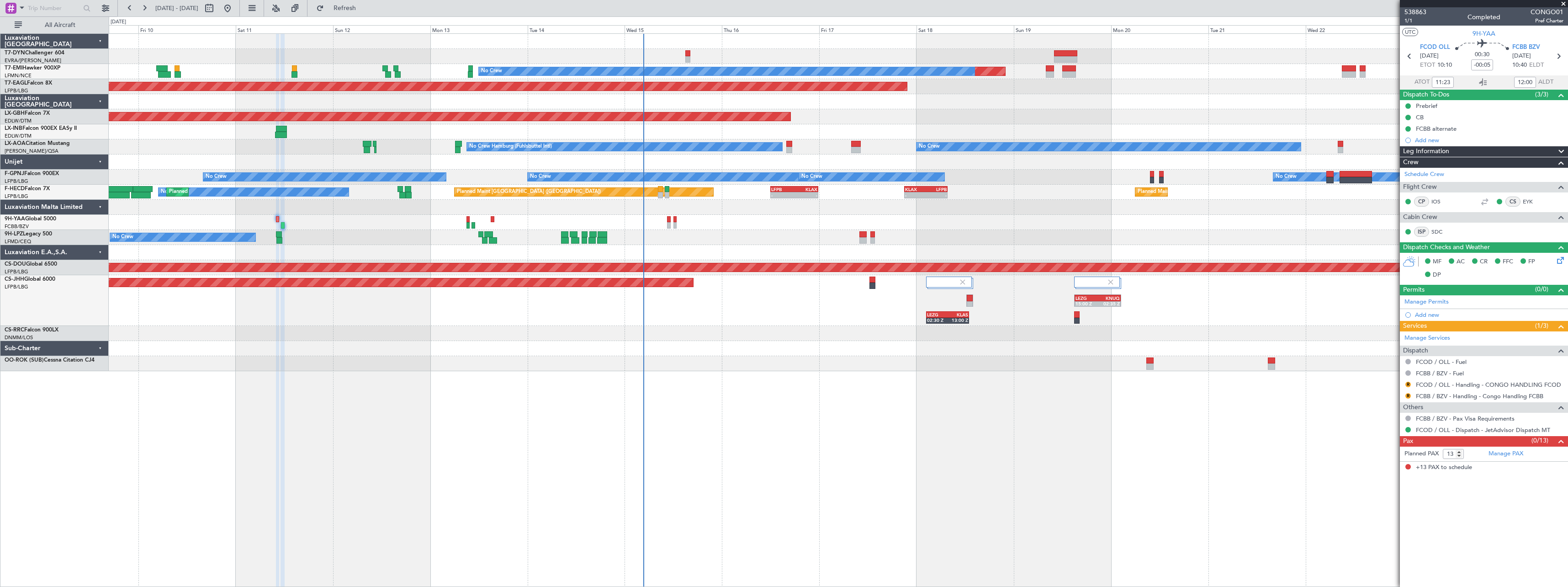
click at [751, 318] on div "Planned Maint Paris (Le Bourget) LEZG 02:30 Z KLAS 13:00 Z LEZG 15:00 Z KNUQ 02…" at bounding box center [838, 300] width 1459 height 51
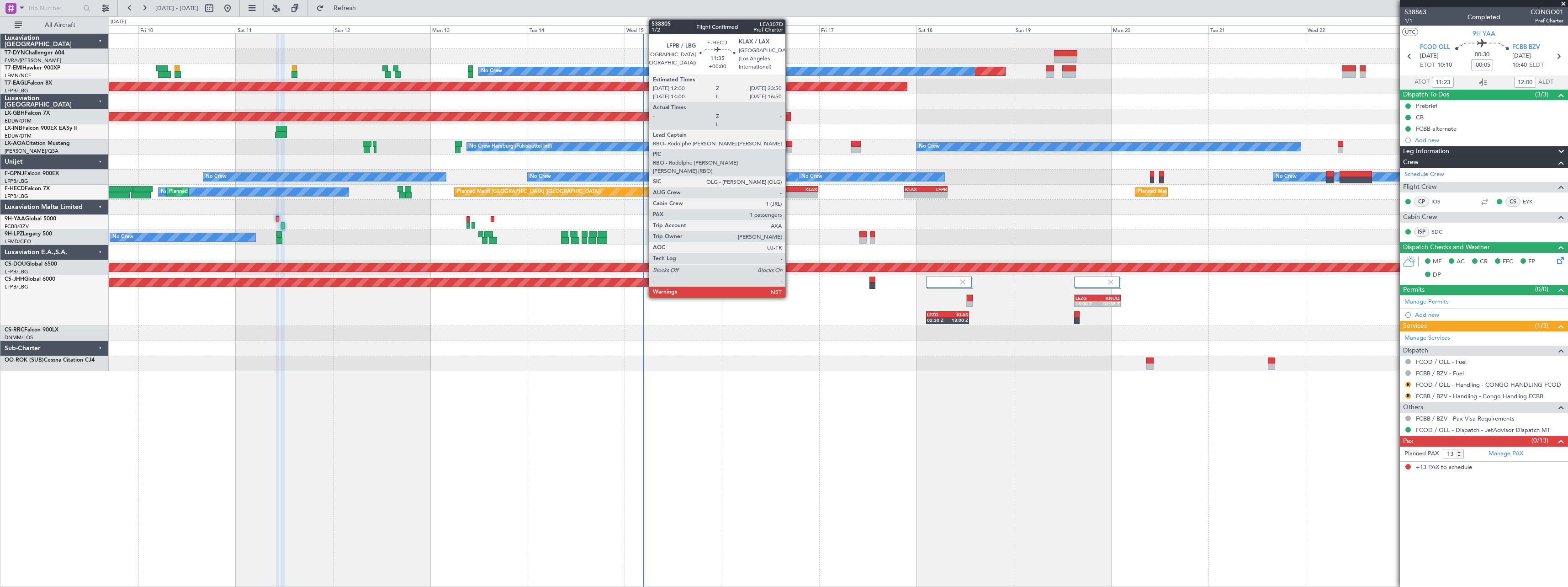
click at [789, 190] on div "LFPB" at bounding box center [783, 189] width 23 height 5
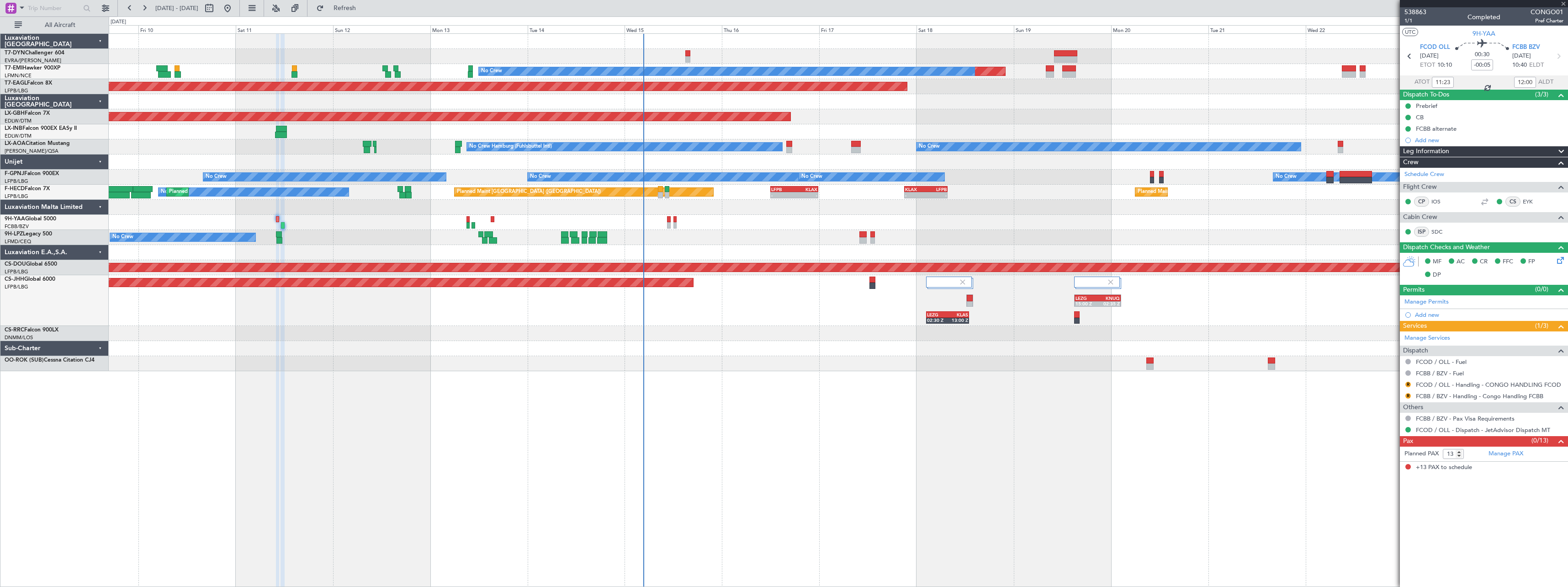
type input "1"
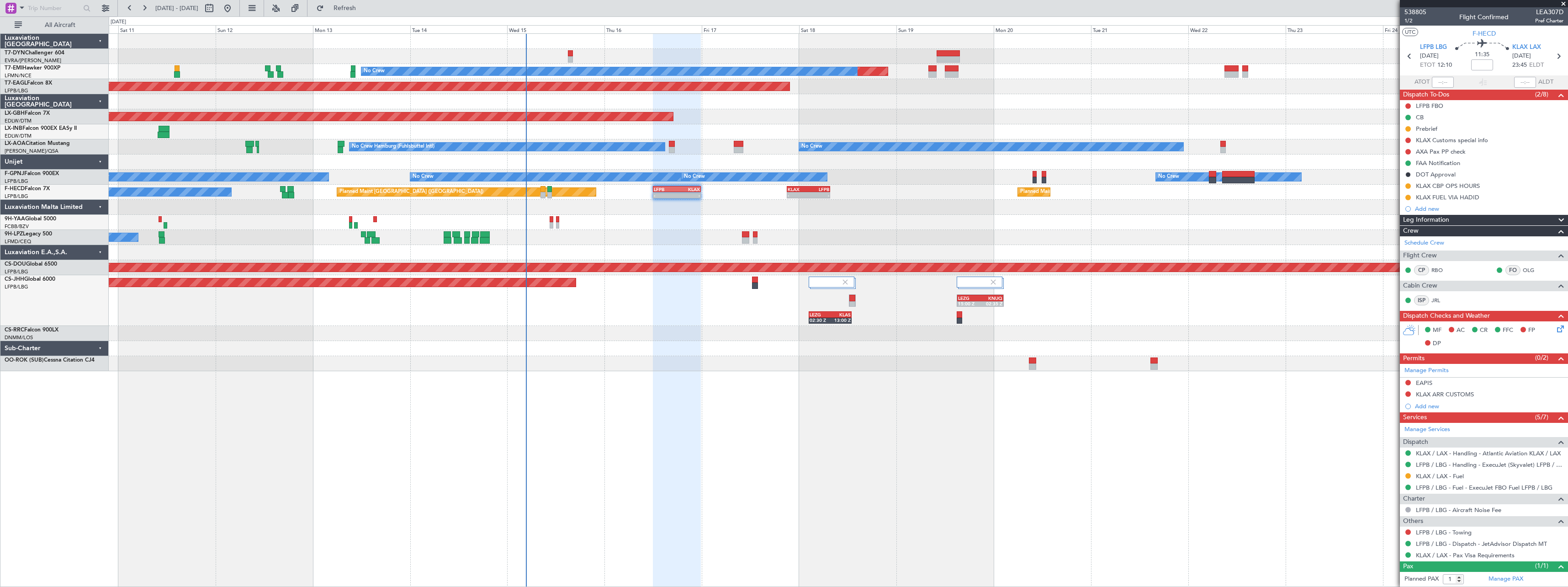
click at [743, 347] on div at bounding box center [838, 348] width 1459 height 15
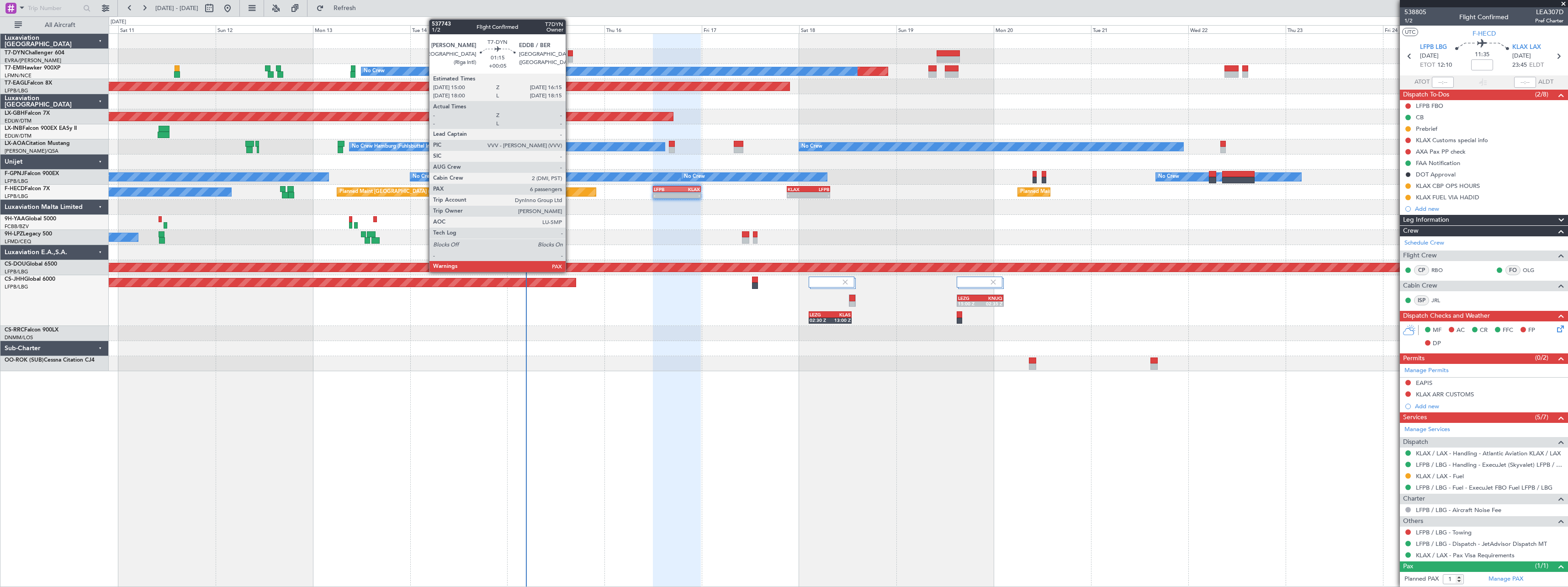
click at [570, 59] on div at bounding box center [570, 59] width 5 height 7
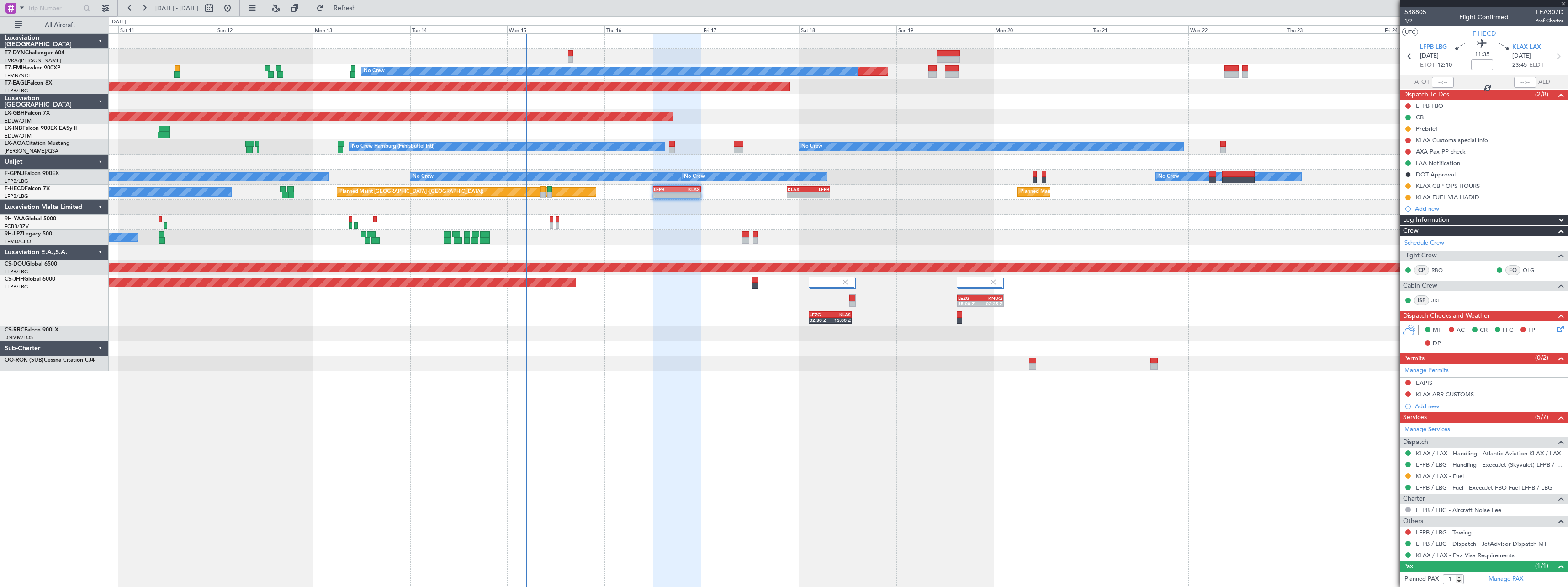
type input "+00:05"
type input "6"
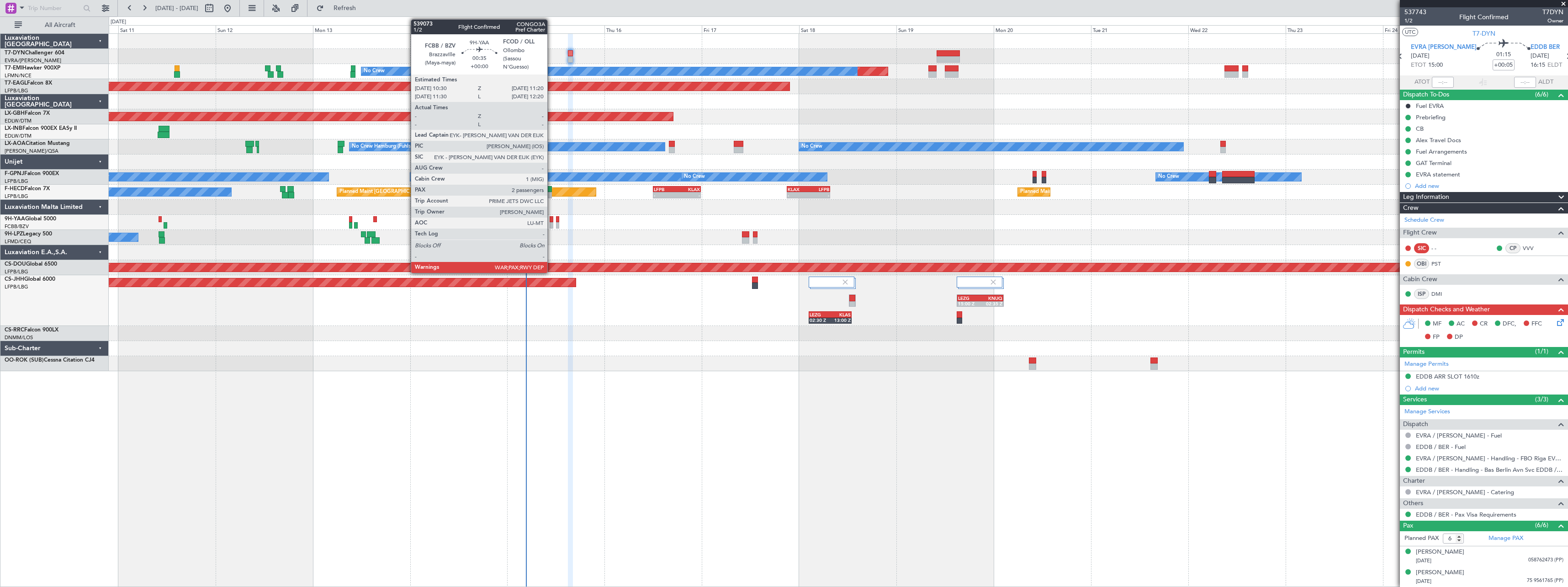
click at [551, 221] on div at bounding box center [551, 219] width 4 height 7
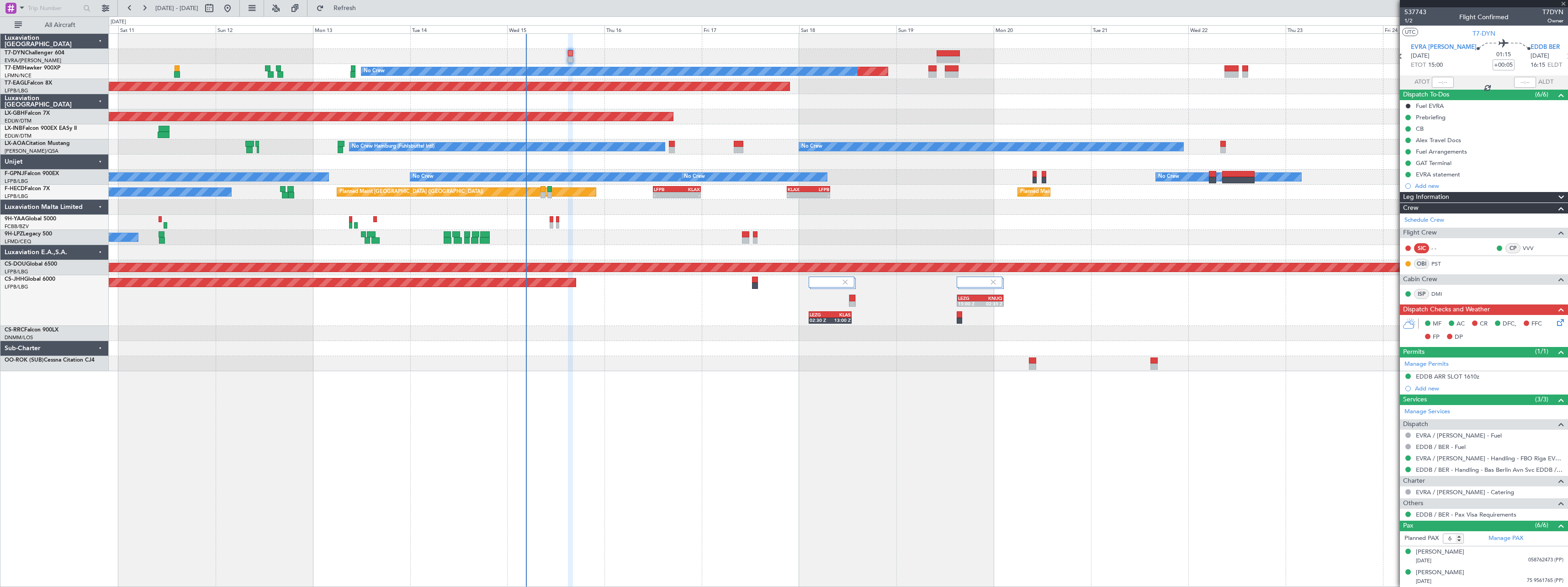
type input "2"
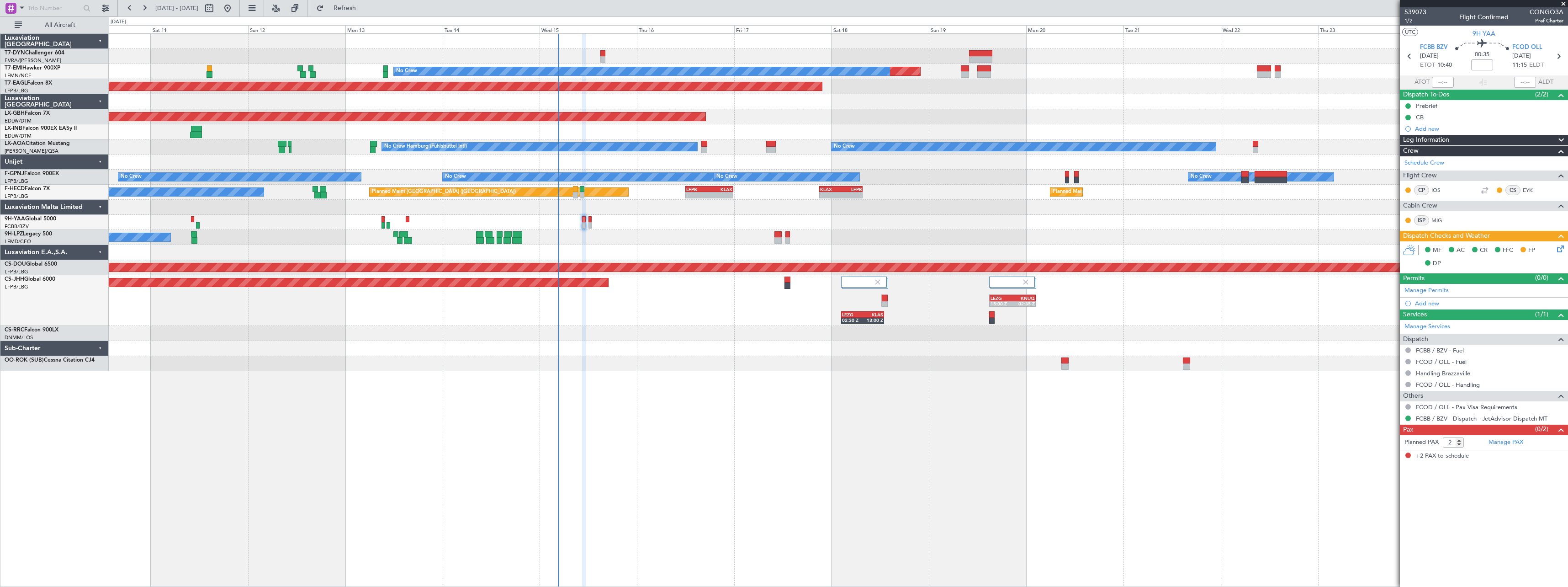
click at [953, 209] on div at bounding box center [838, 207] width 1459 height 15
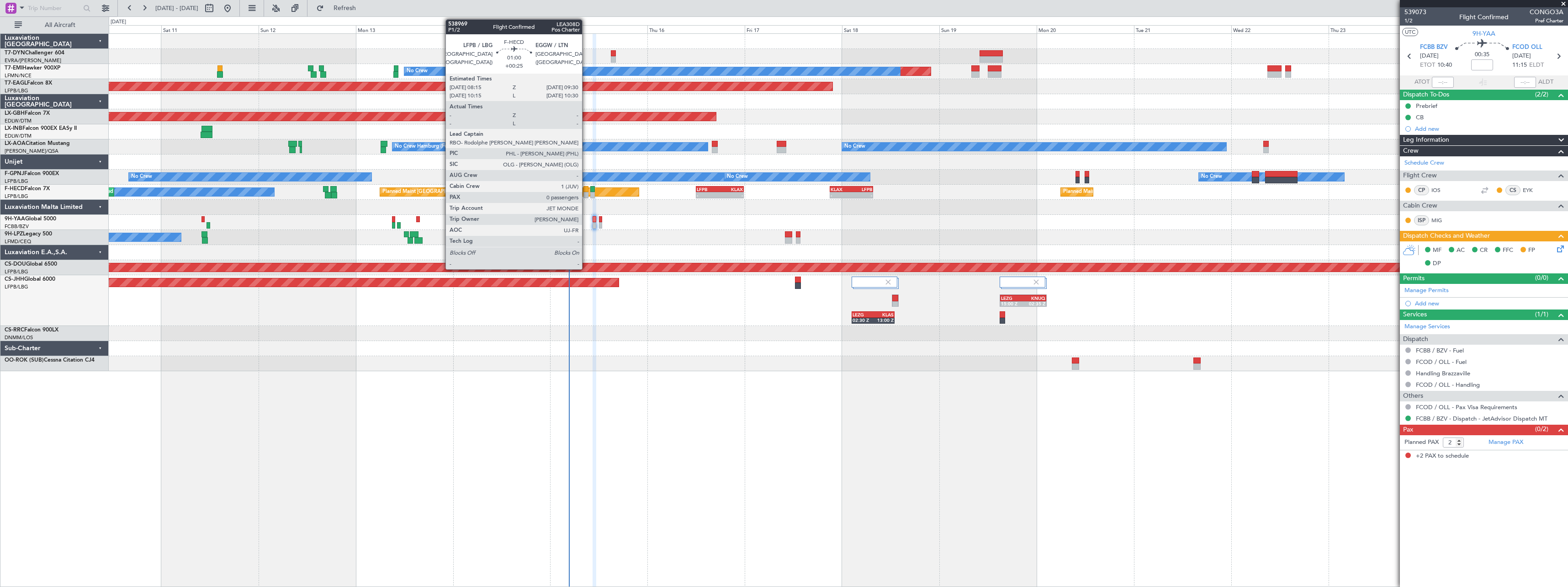
click at [586, 193] on div at bounding box center [586, 195] width 5 height 7
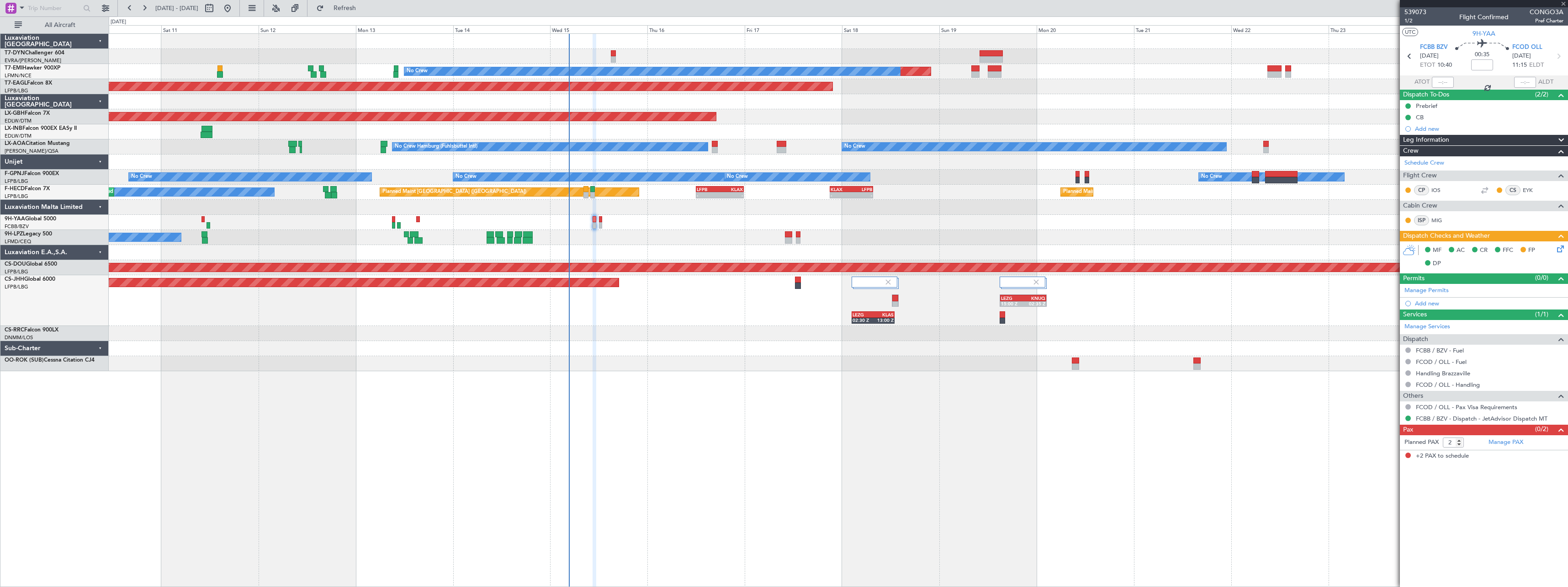
type input "+00:25"
type input "0"
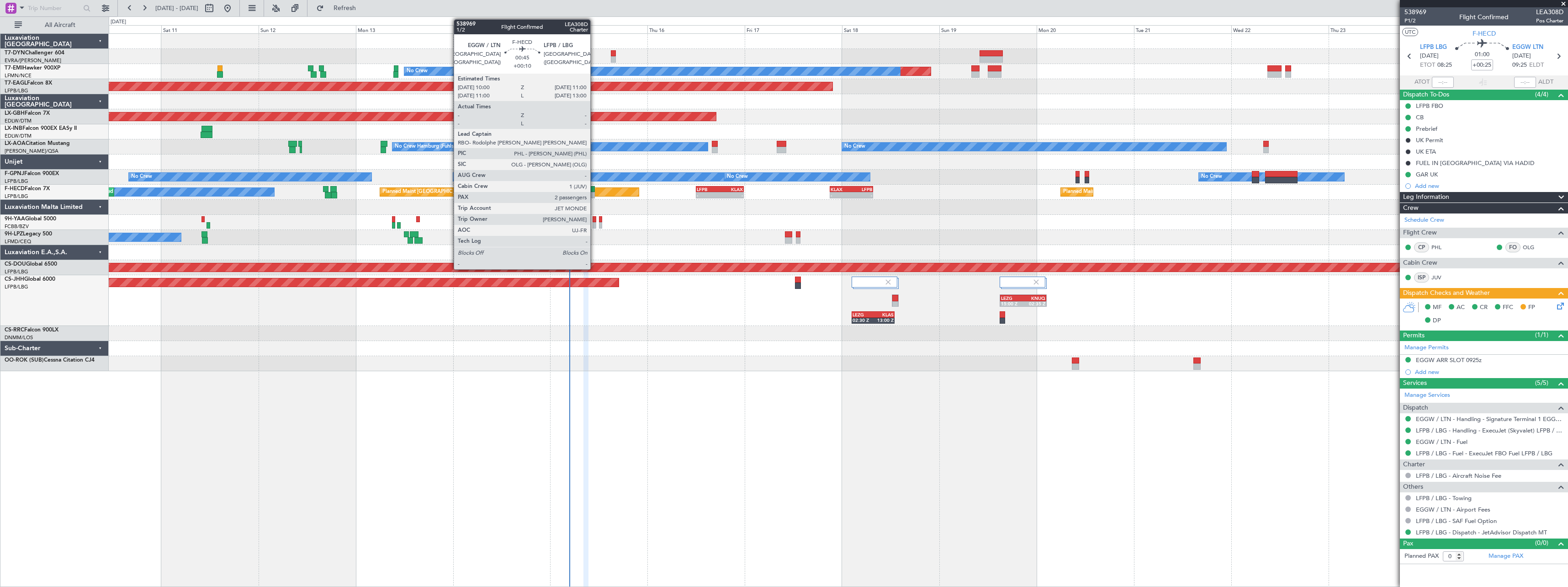
click at [595, 191] on div at bounding box center [592, 189] width 4 height 7
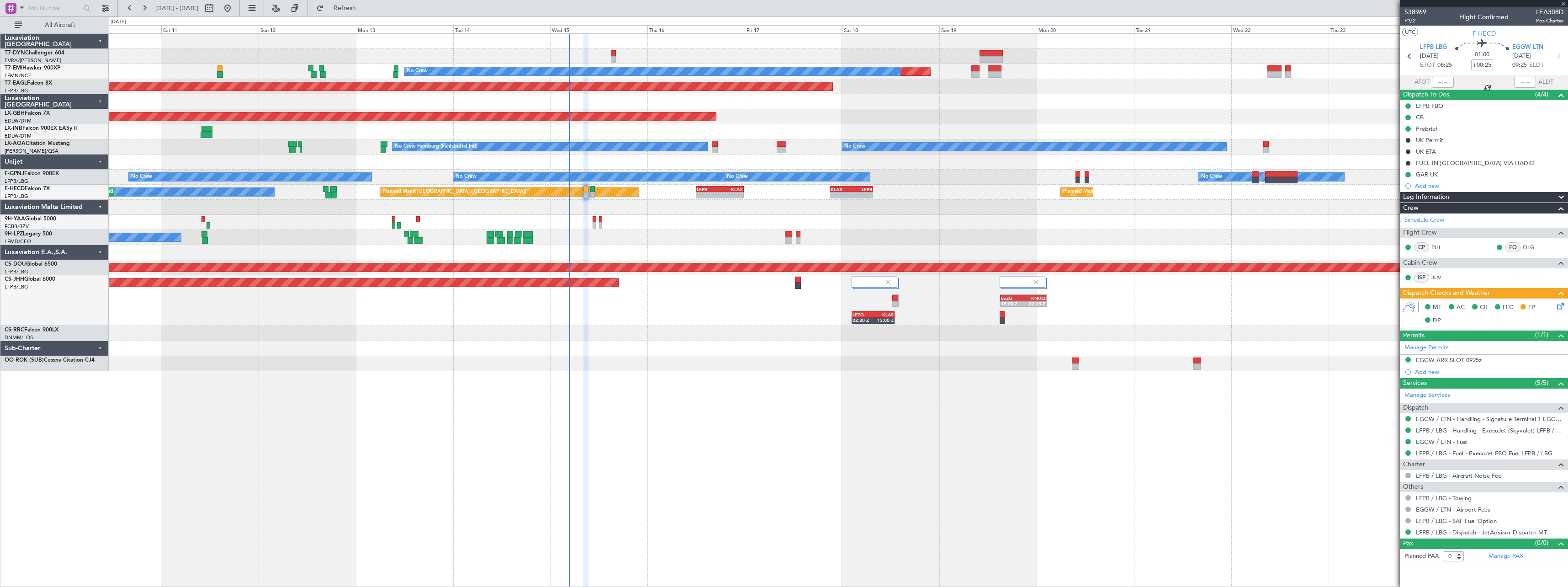
type input "+00:10"
type input "2"
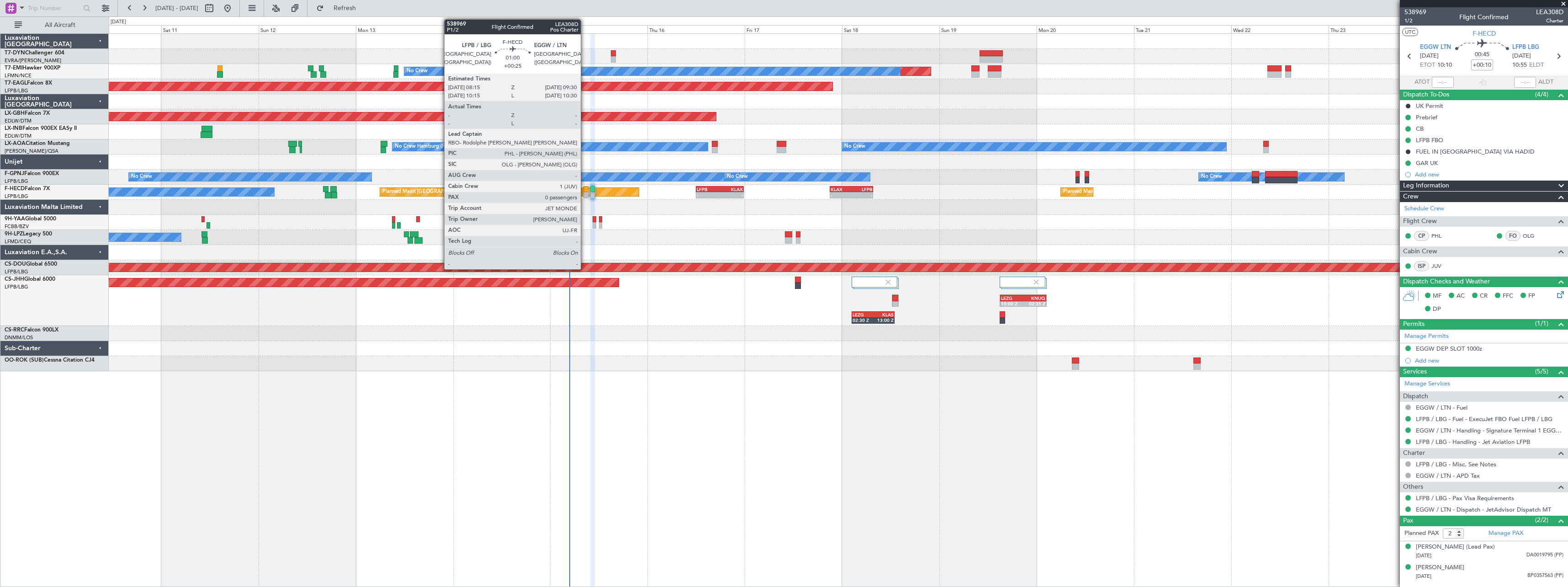
click at [585, 189] on div at bounding box center [586, 189] width 5 height 7
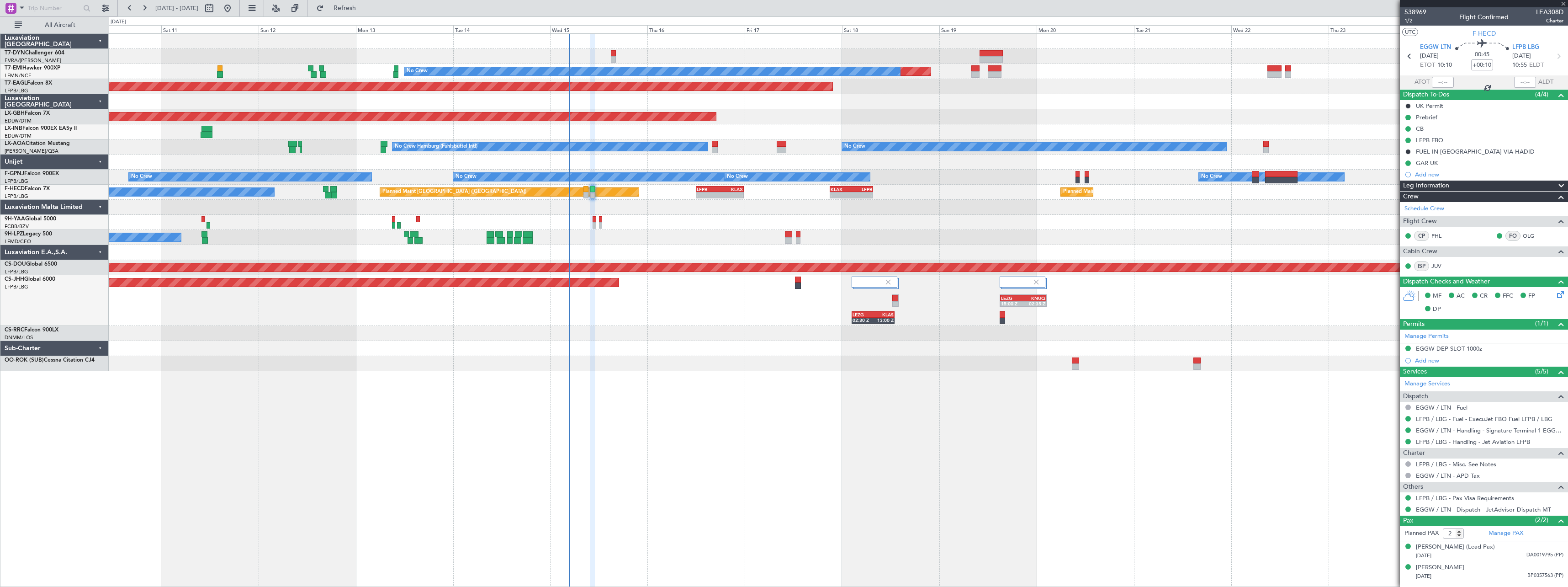
type input "+00:25"
type input "0"
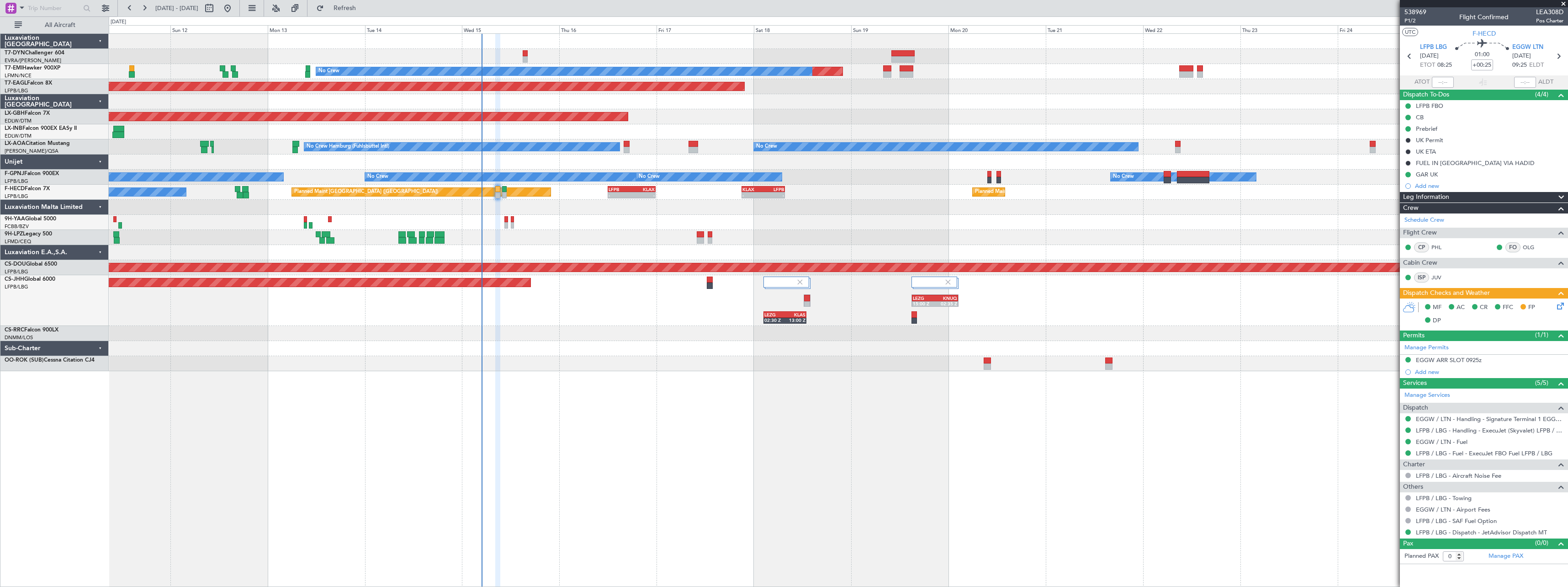
click at [793, 394] on div "Planned Maint No Crew Planned Maint Dubai (Al Maktoum Intl) Planned Maint Nurnb…" at bounding box center [838, 310] width 1459 height 554
click at [367, 13] on button "Refresh" at bounding box center [340, 9] width 55 height 15
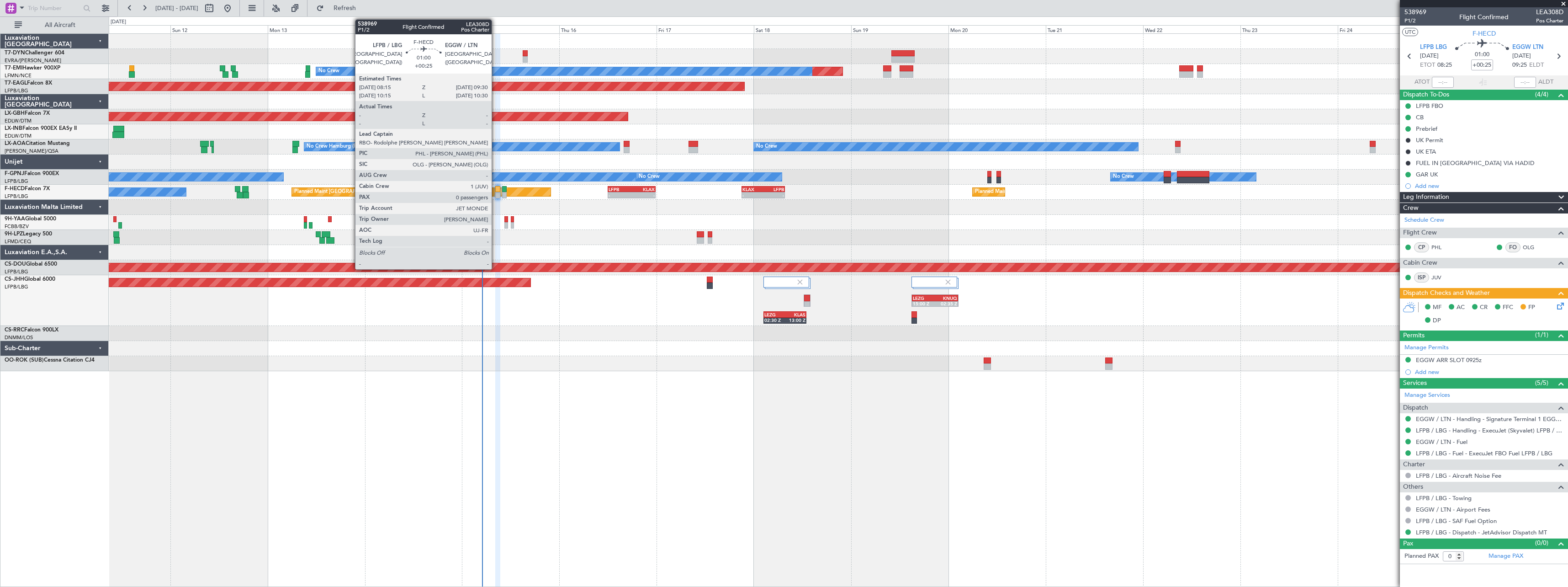
click at [495, 191] on div at bounding box center [498, 189] width 5 height 7
click at [505, 188] on div at bounding box center [504, 189] width 4 height 7
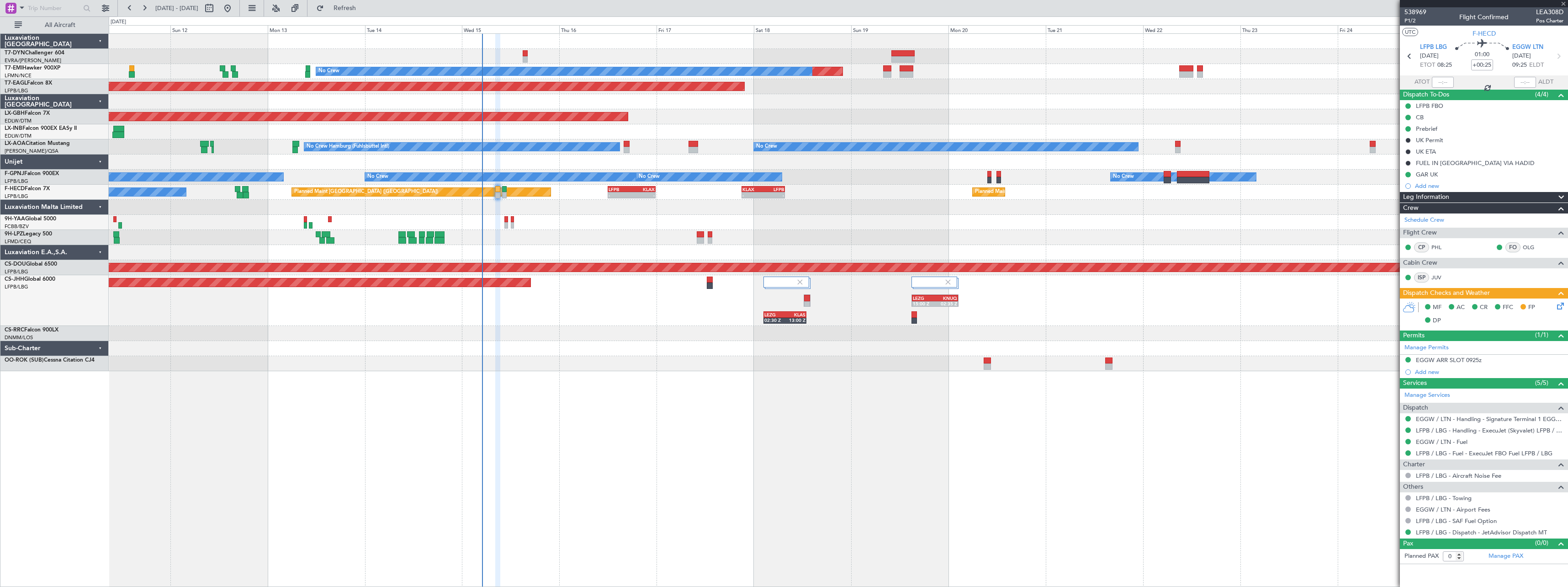
type input "+00:10"
type input "2"
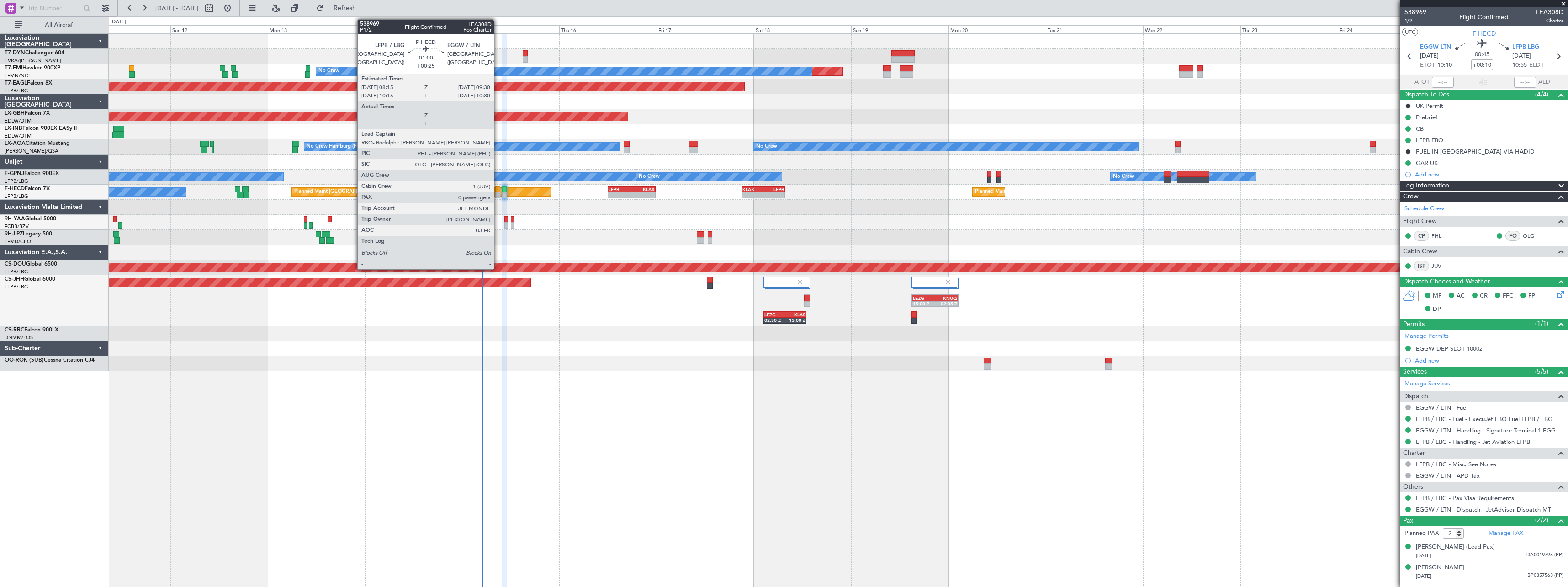
click at [498, 194] on div at bounding box center [498, 195] width 5 height 7
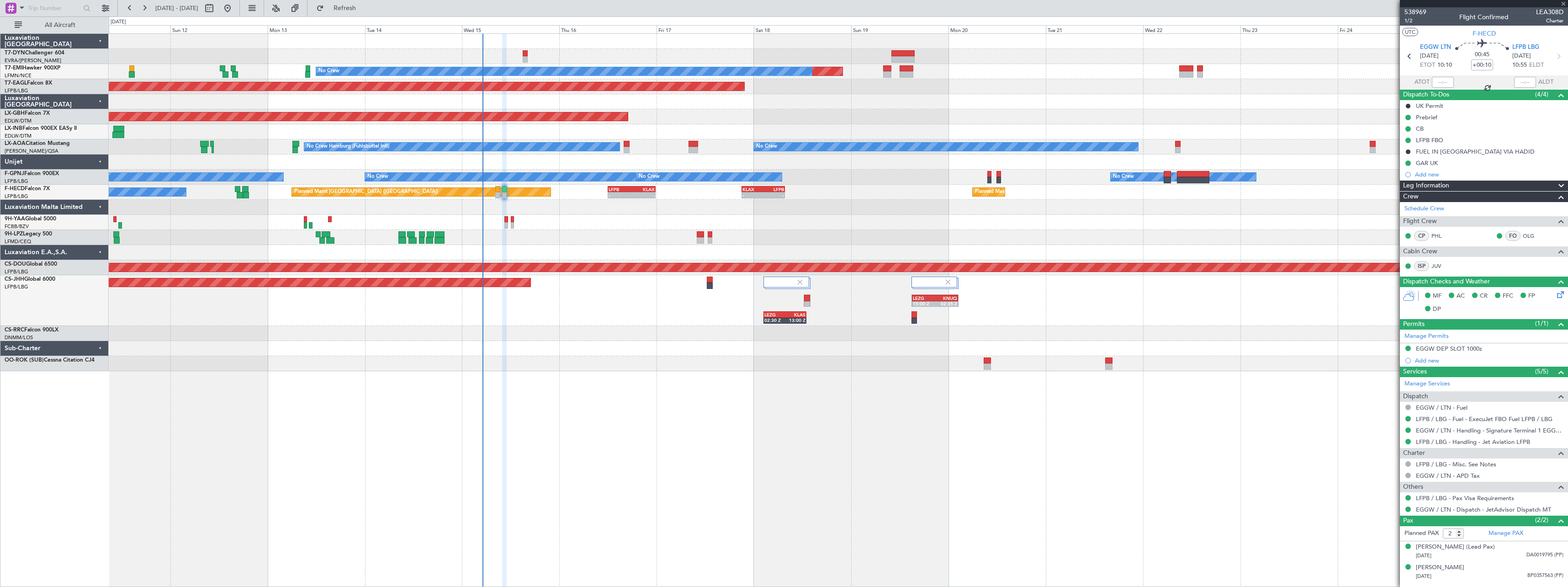
type input "+00:25"
type input "0"
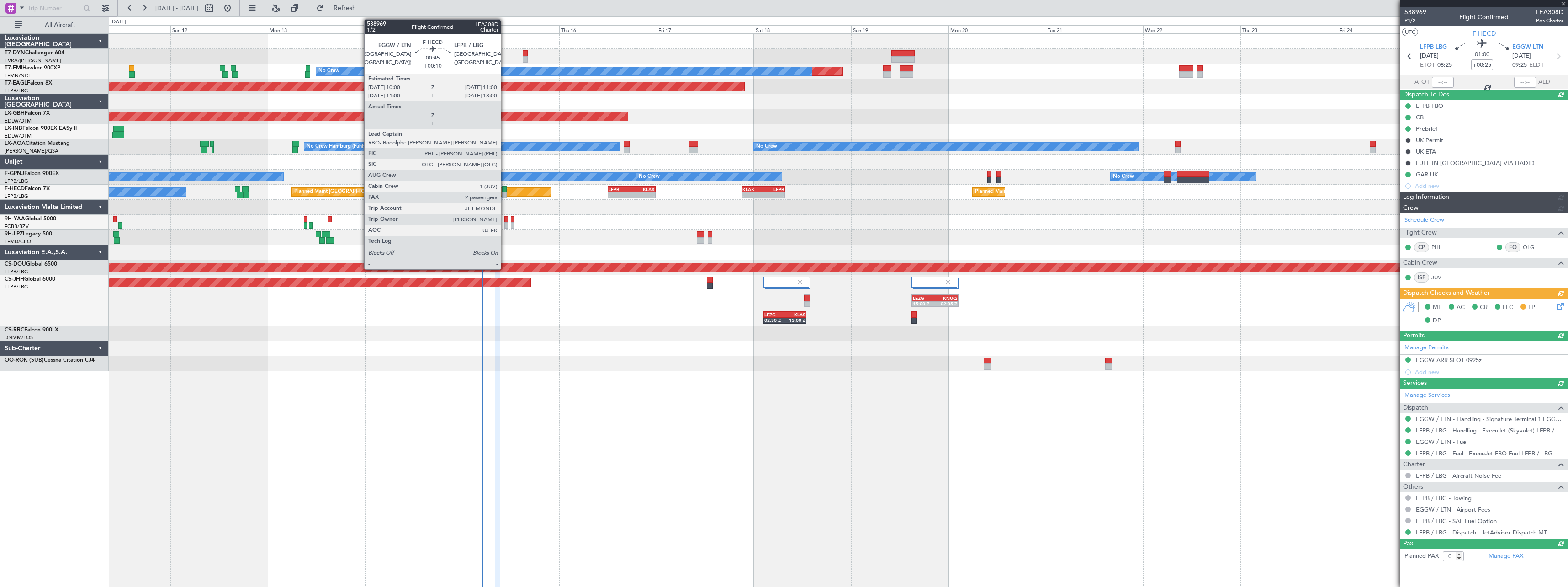
click at [505, 195] on div at bounding box center [504, 195] width 4 height 7
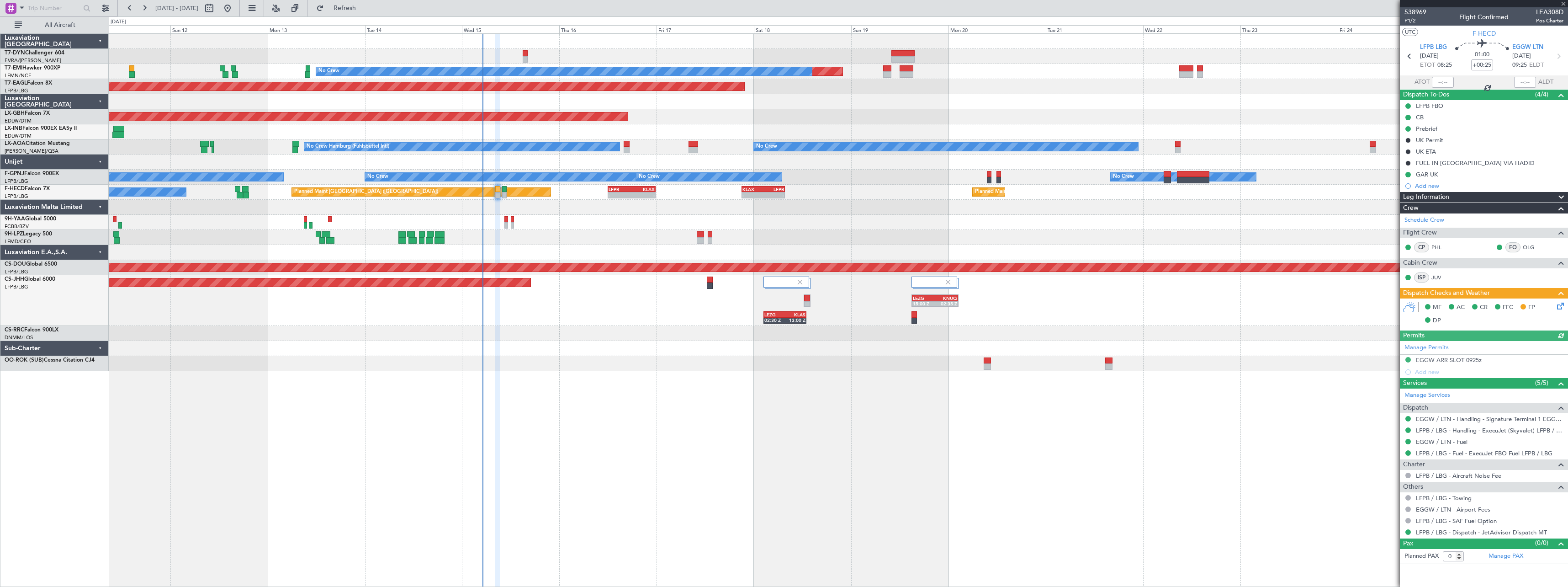
type input "+00:10"
type input "2"
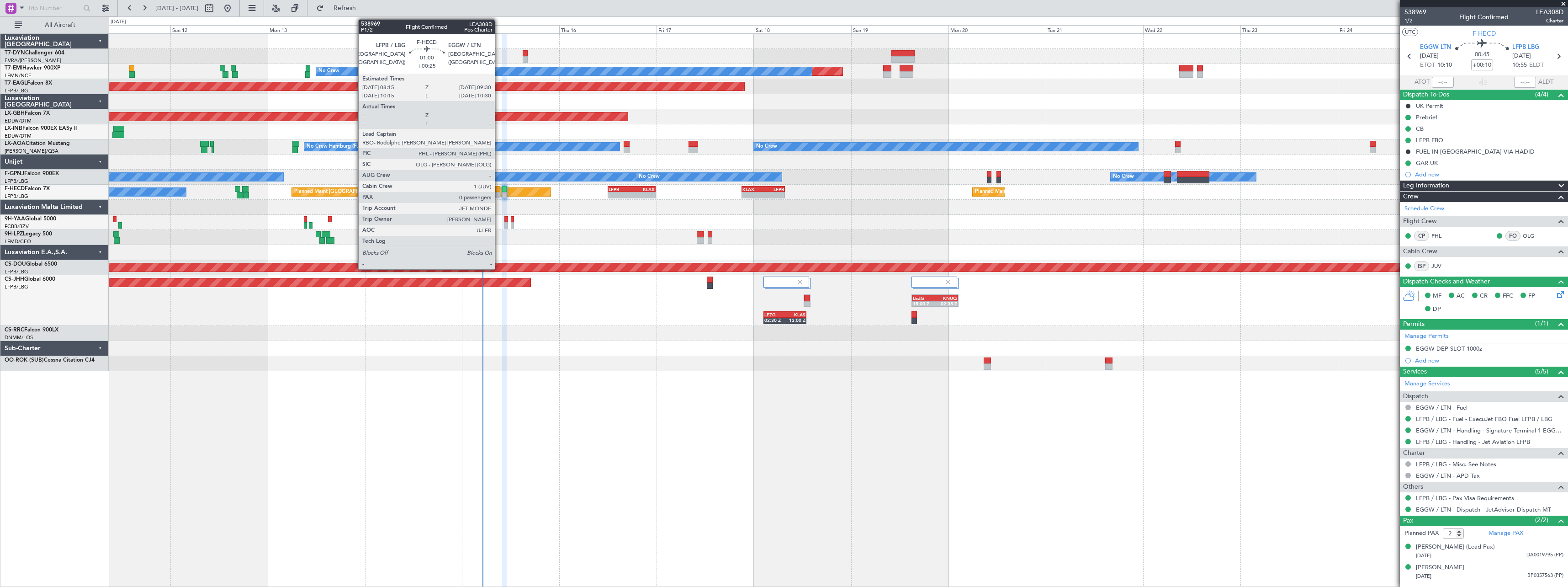
click at [499, 195] on div at bounding box center [498, 195] width 5 height 7
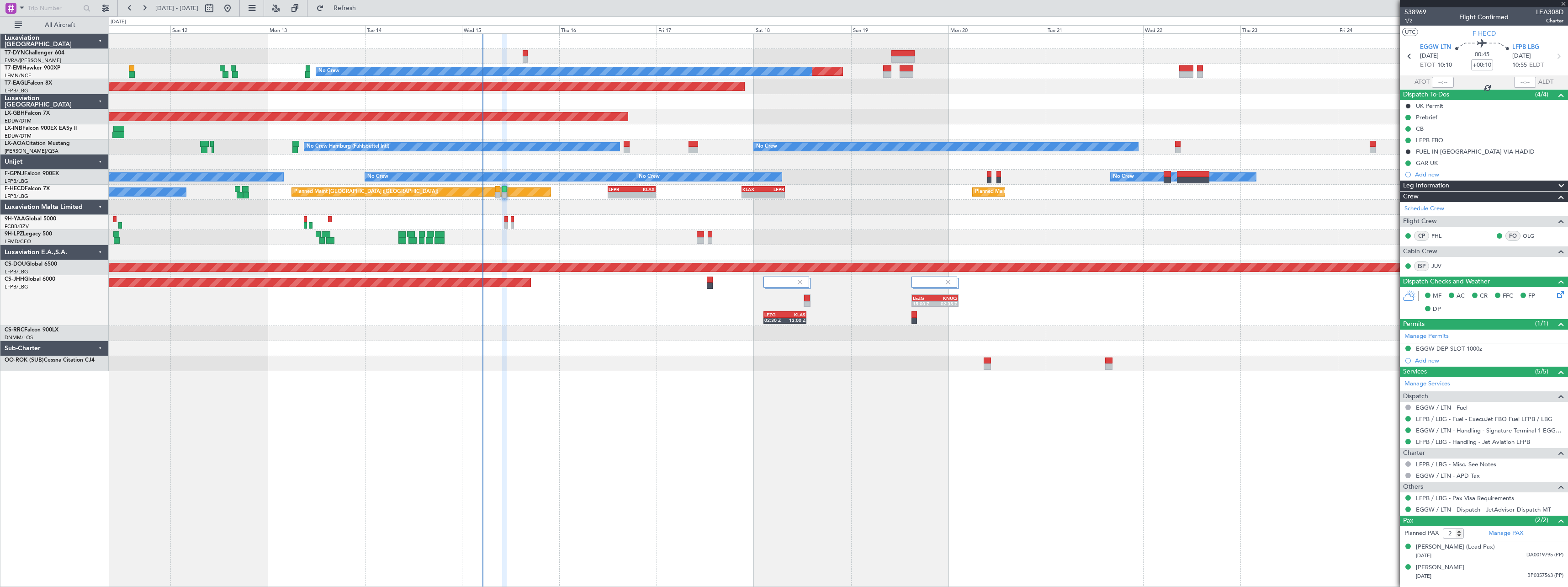
type input "+00:25"
type input "0"
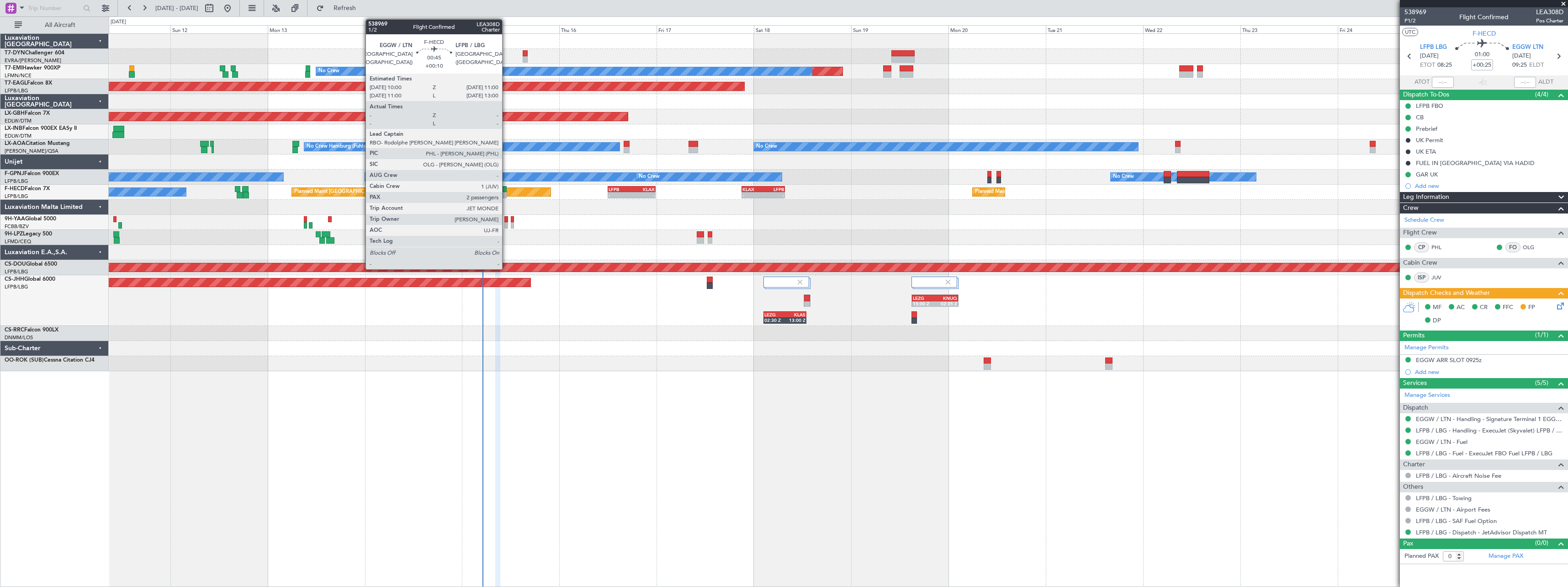
click at [506, 193] on div at bounding box center [504, 195] width 4 height 7
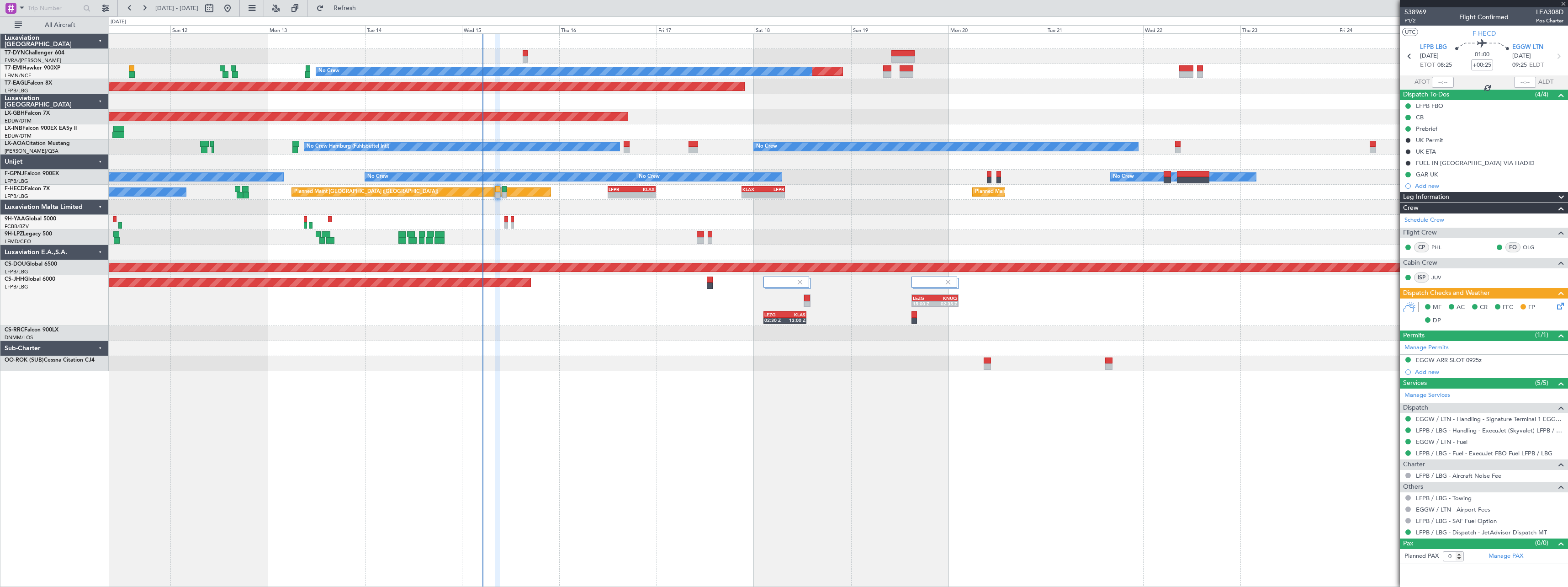
type input "+00:10"
type input "2"
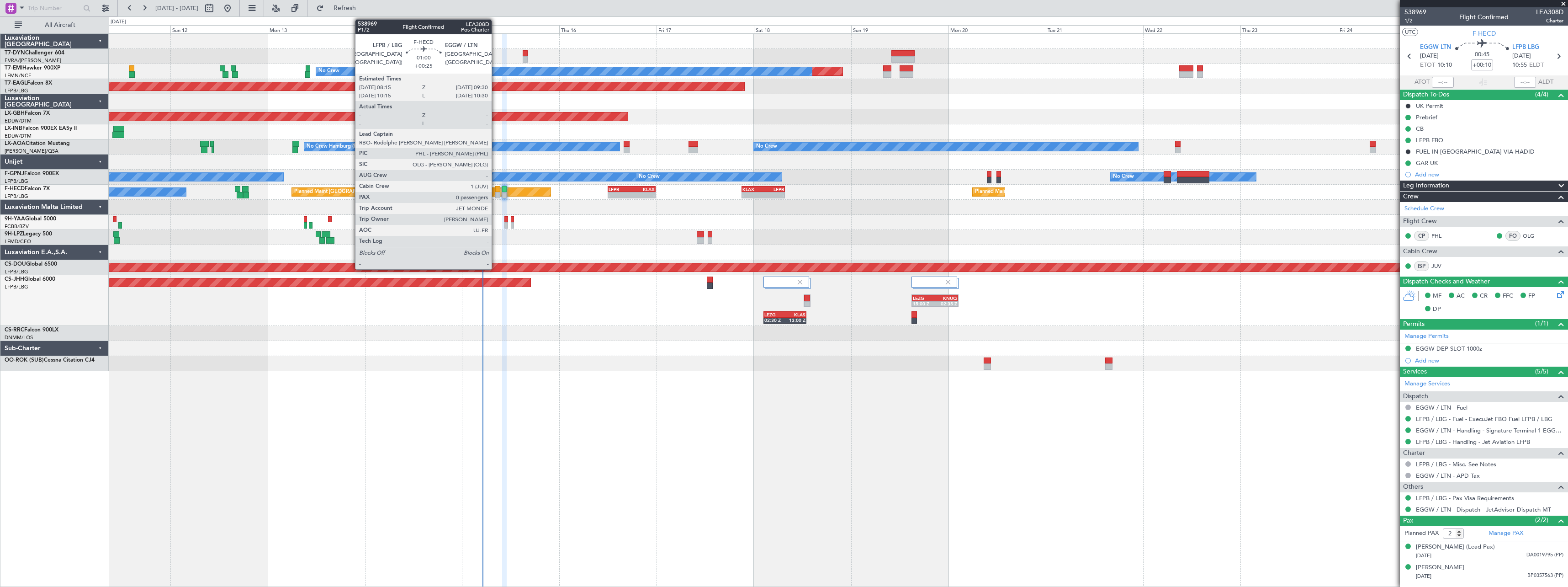
click at [495, 193] on div at bounding box center [498, 195] width 5 height 7
type input "+00:25"
type input "0"
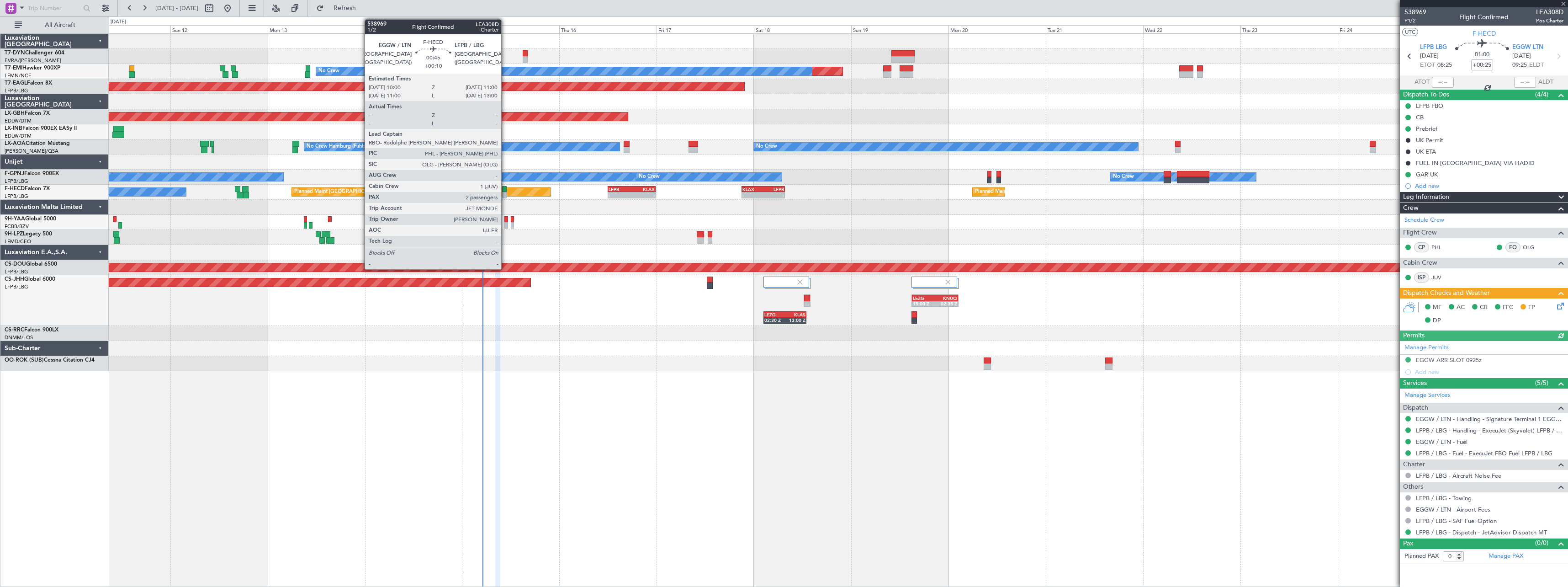
click at [505, 191] on div at bounding box center [504, 189] width 4 height 7
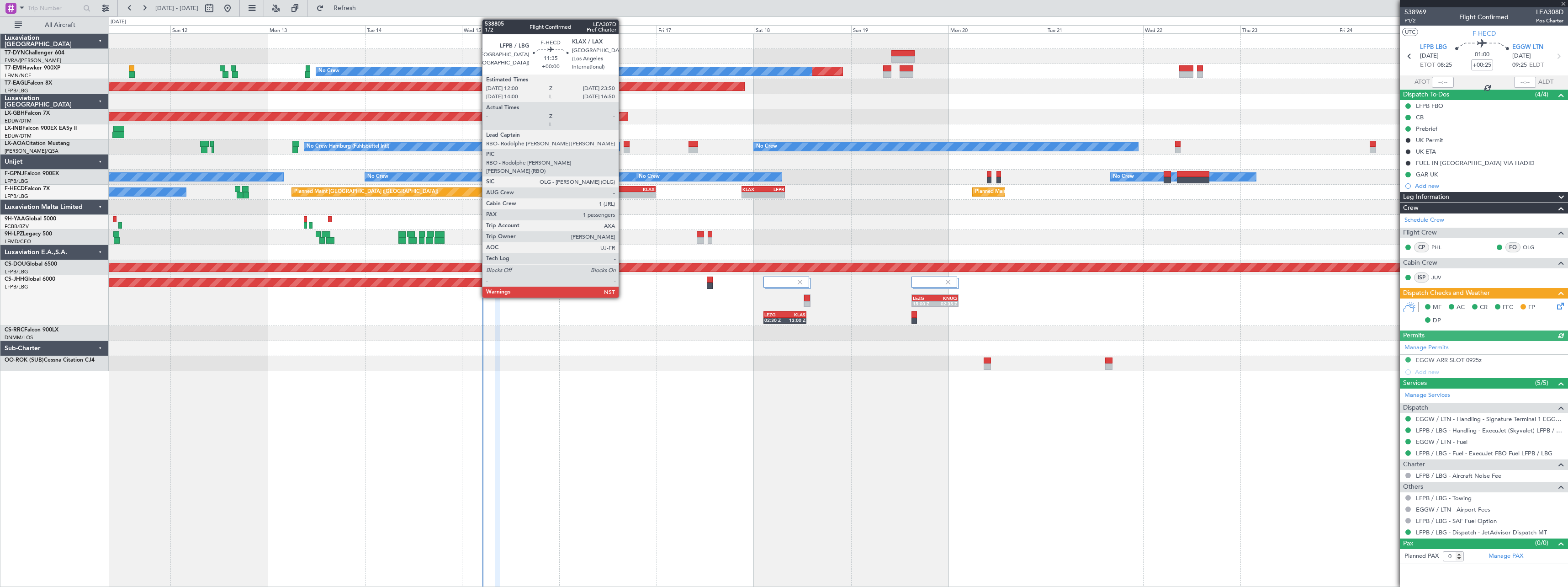
type input "+00:10"
type input "2"
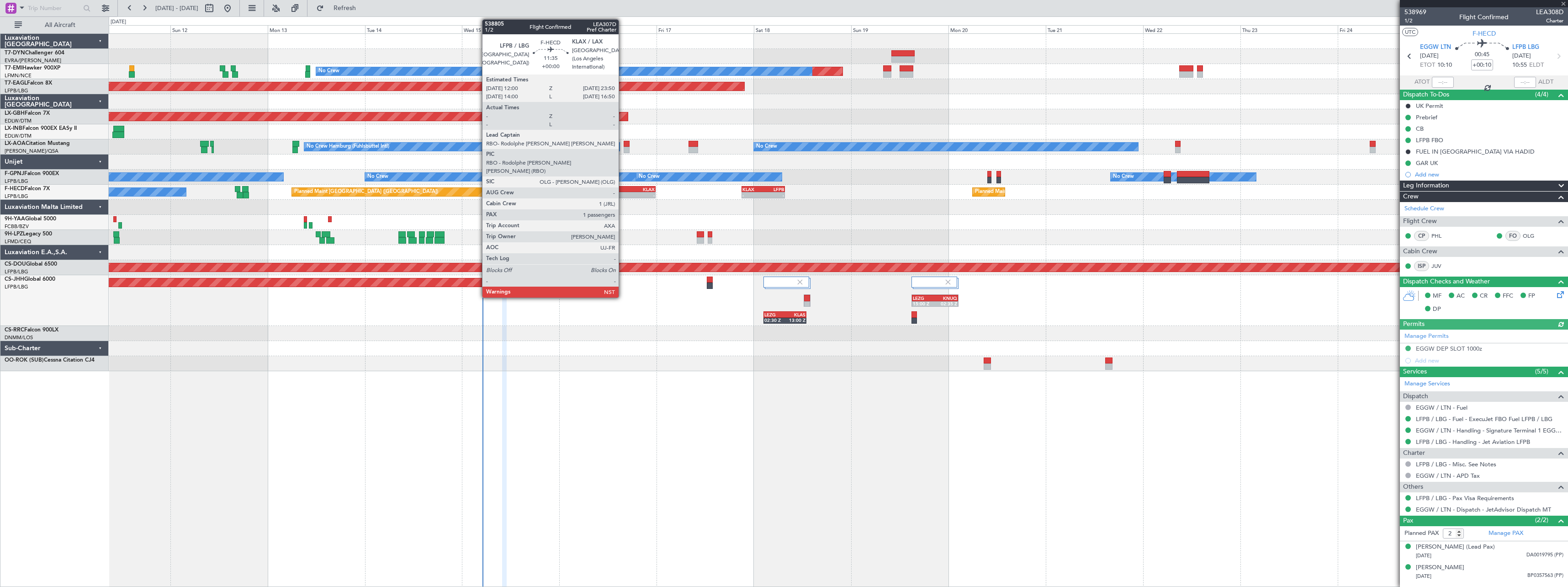
click at [623, 188] on div "LFPB" at bounding box center [620, 189] width 23 height 5
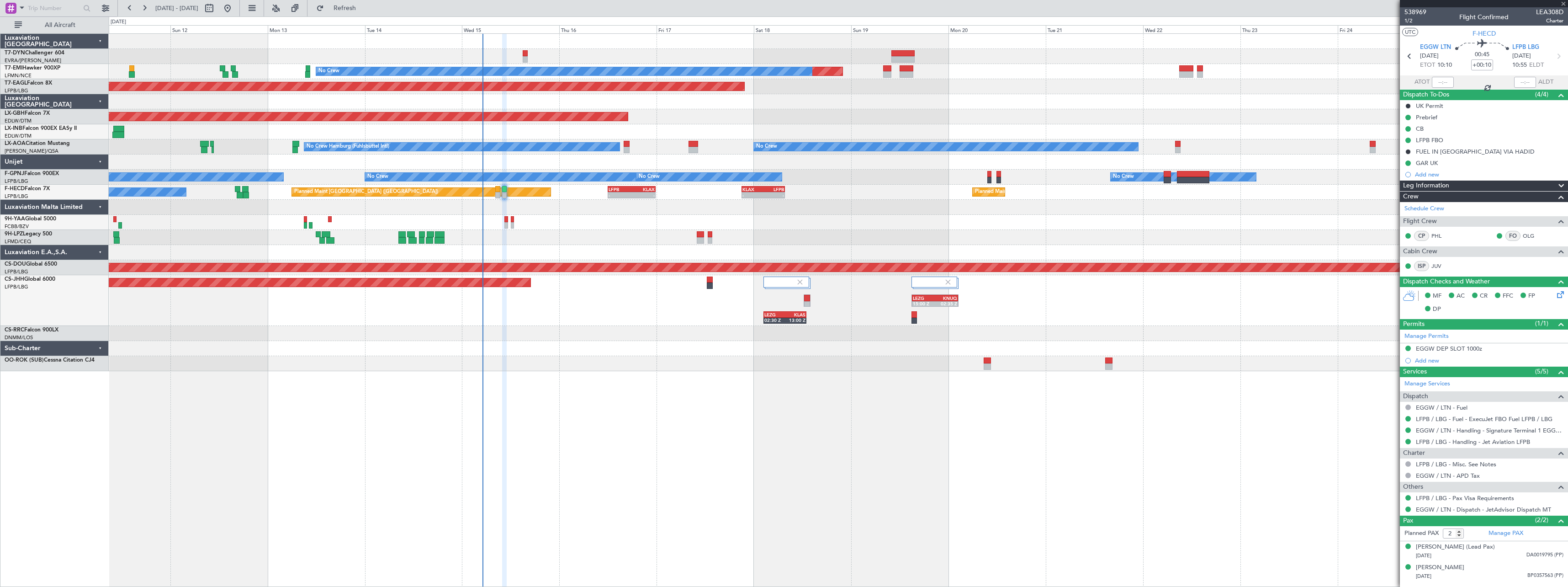
type input "1"
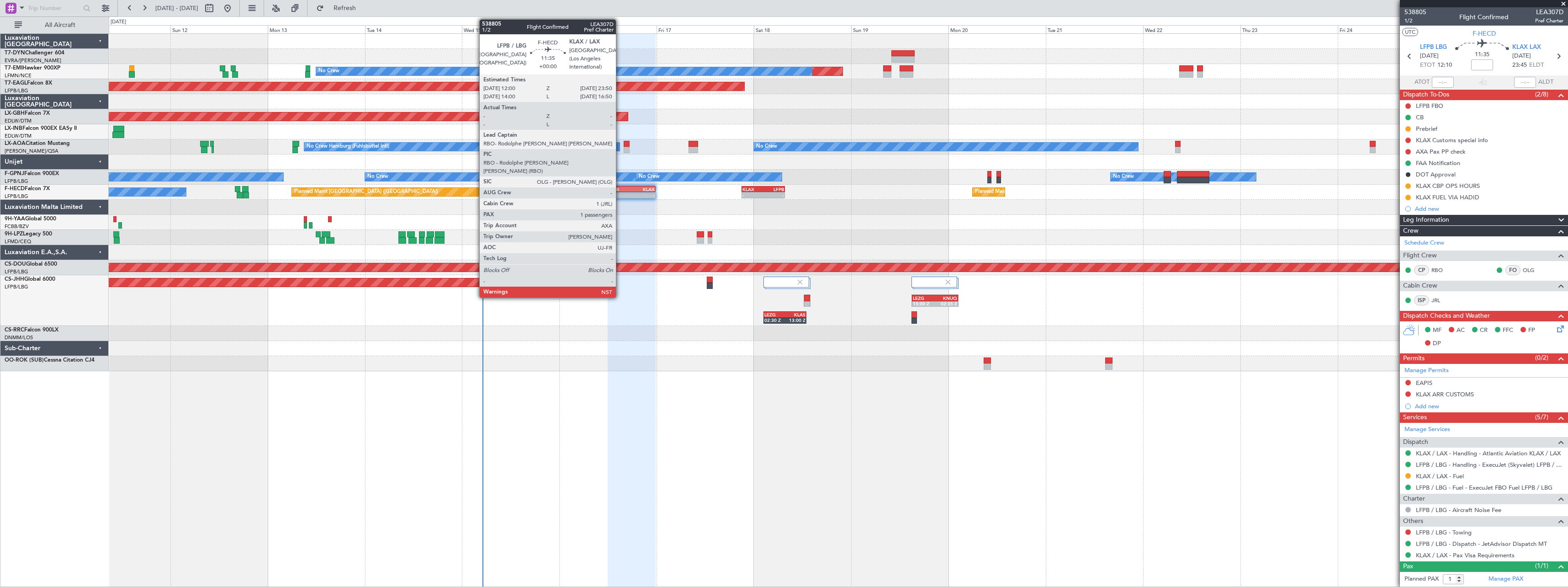
click at [620, 191] on div "LFPB" at bounding box center [620, 189] width 23 height 5
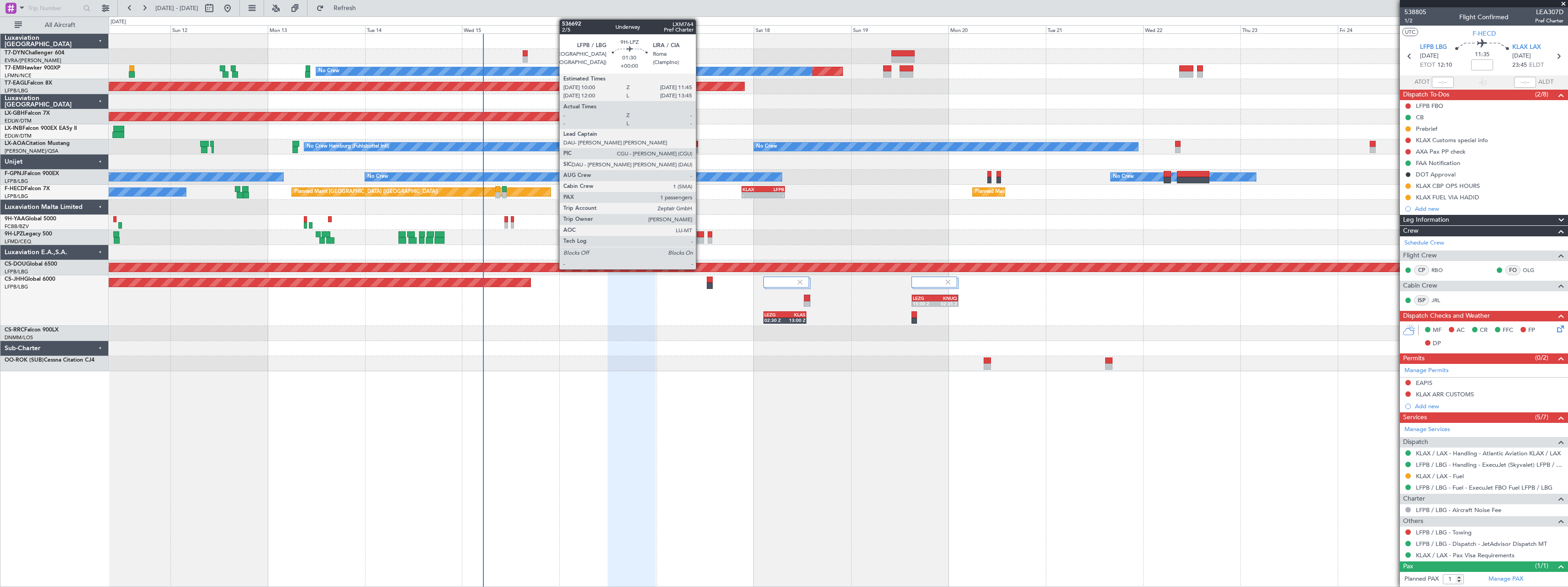
click at [700, 240] on div at bounding box center [701, 241] width 7 height 7
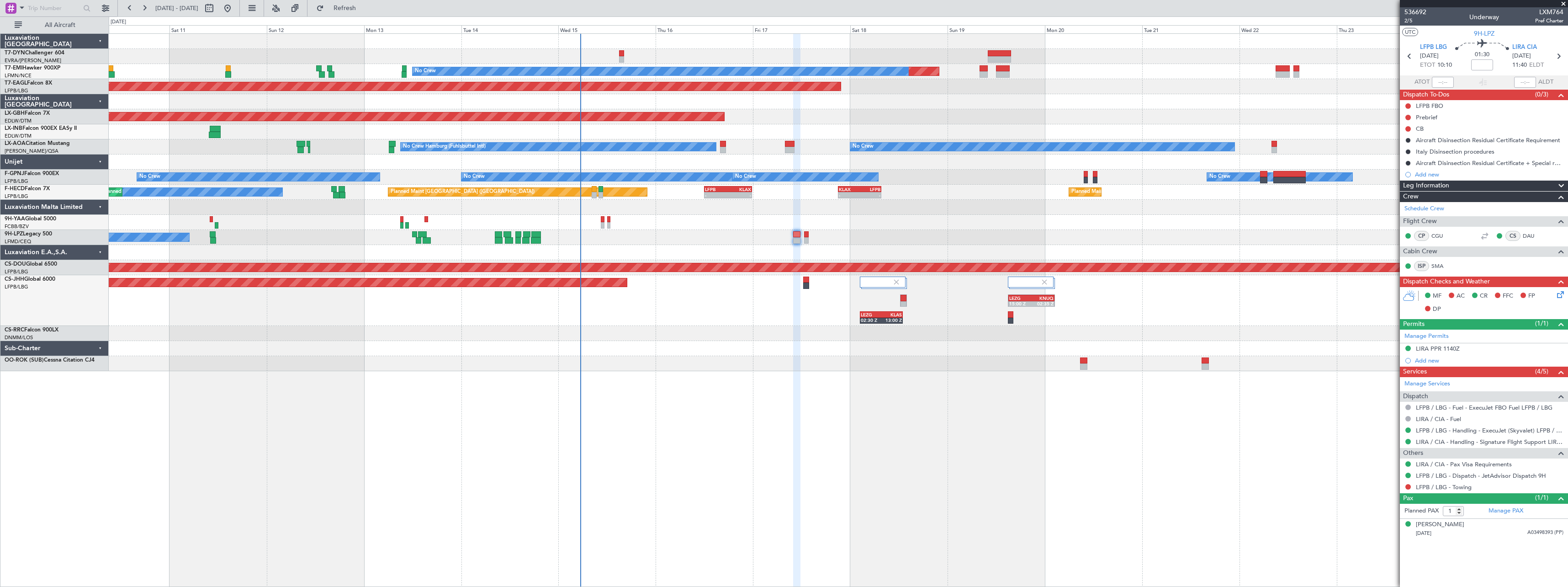
click at [723, 350] on div at bounding box center [838, 348] width 1459 height 15
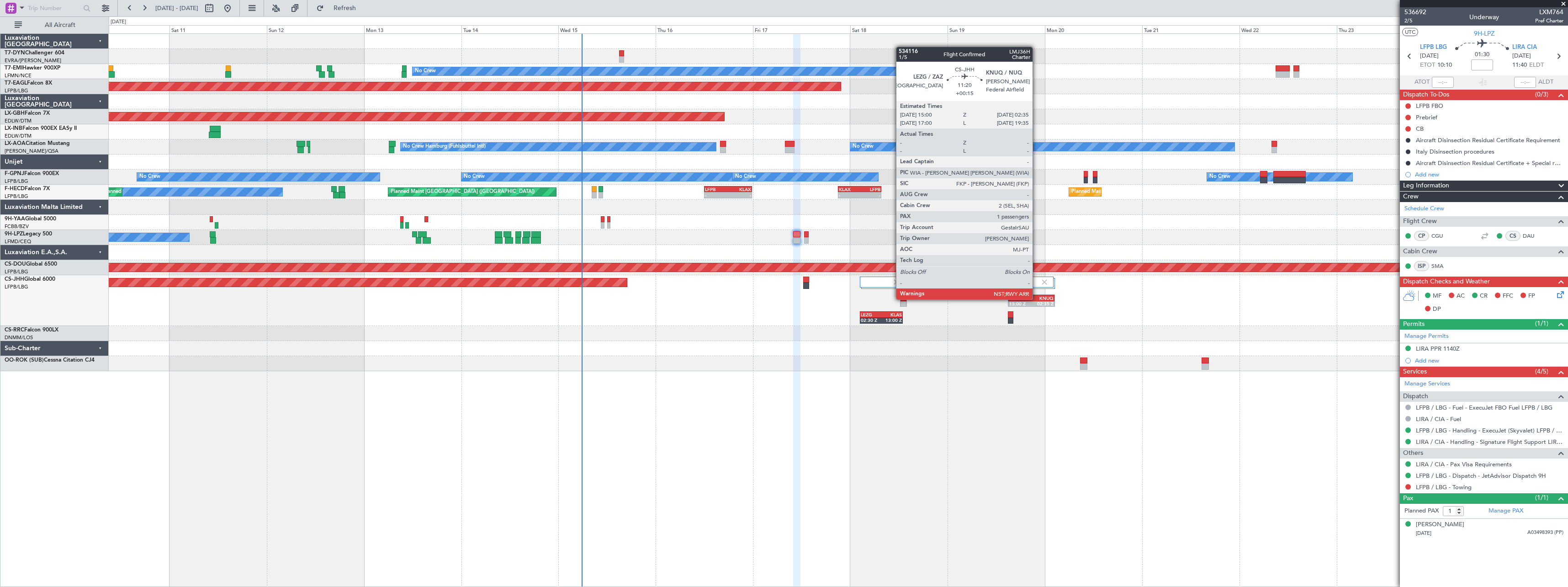
click at [1037, 298] on div "KNUQ" at bounding box center [1043, 298] width 23 height 5
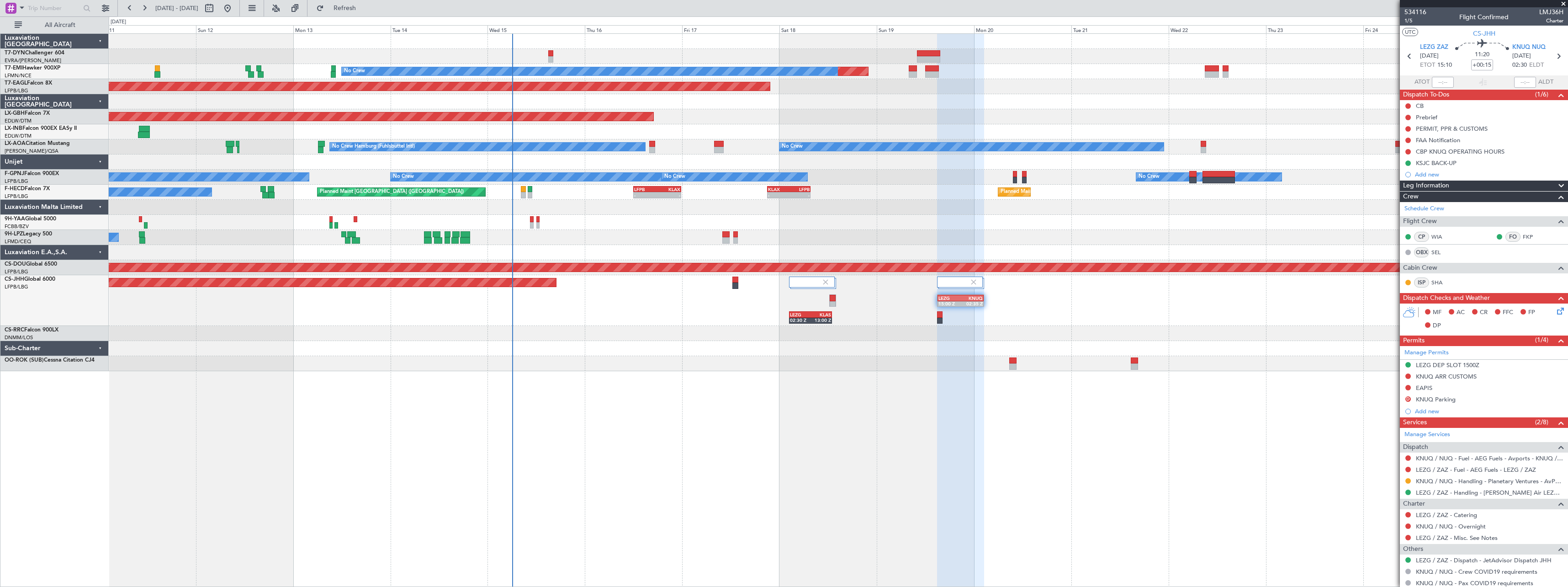
click at [770, 325] on div "Planned Maint [GEOGRAPHIC_DATA] ([GEOGRAPHIC_DATA]) LEZG 02:30 Z KLAS 13:00 Z L…" at bounding box center [838, 300] width 1459 height 51
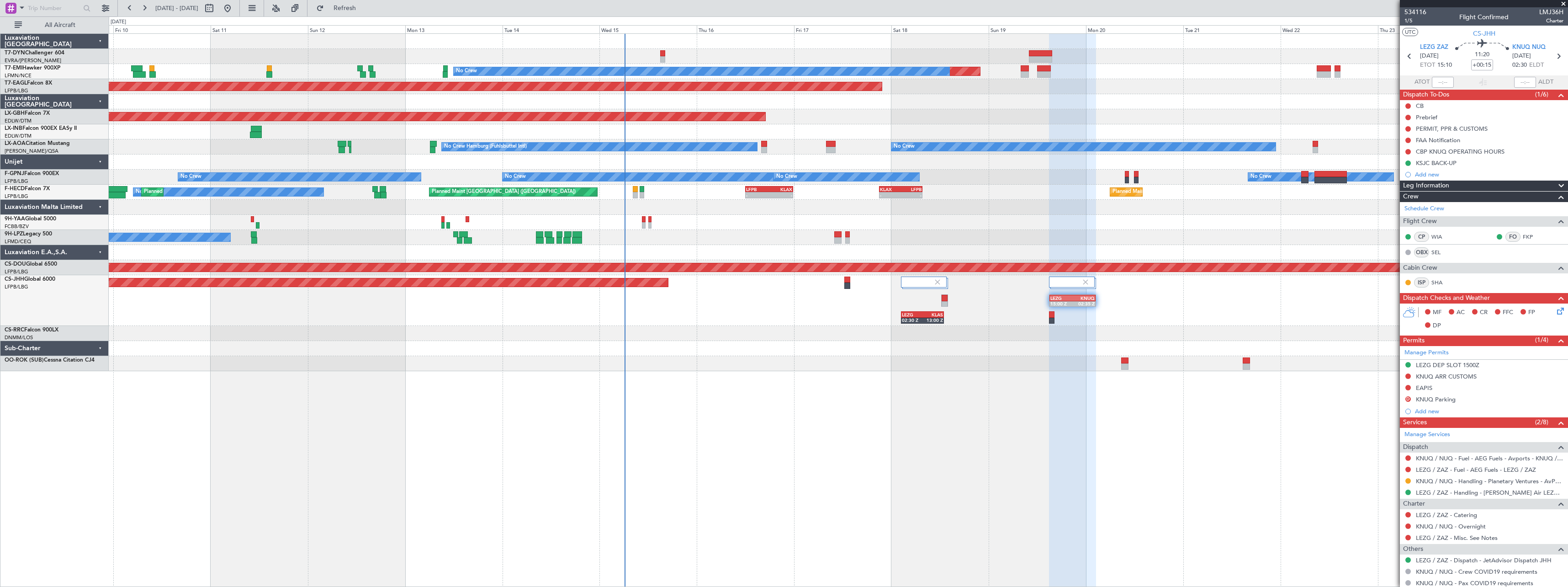
click at [524, 374] on div "Planned Maint No Crew Planned Maint [GEOGRAPHIC_DATA] (Al Maktoum Intl) Planned…" at bounding box center [838, 310] width 1459 height 554
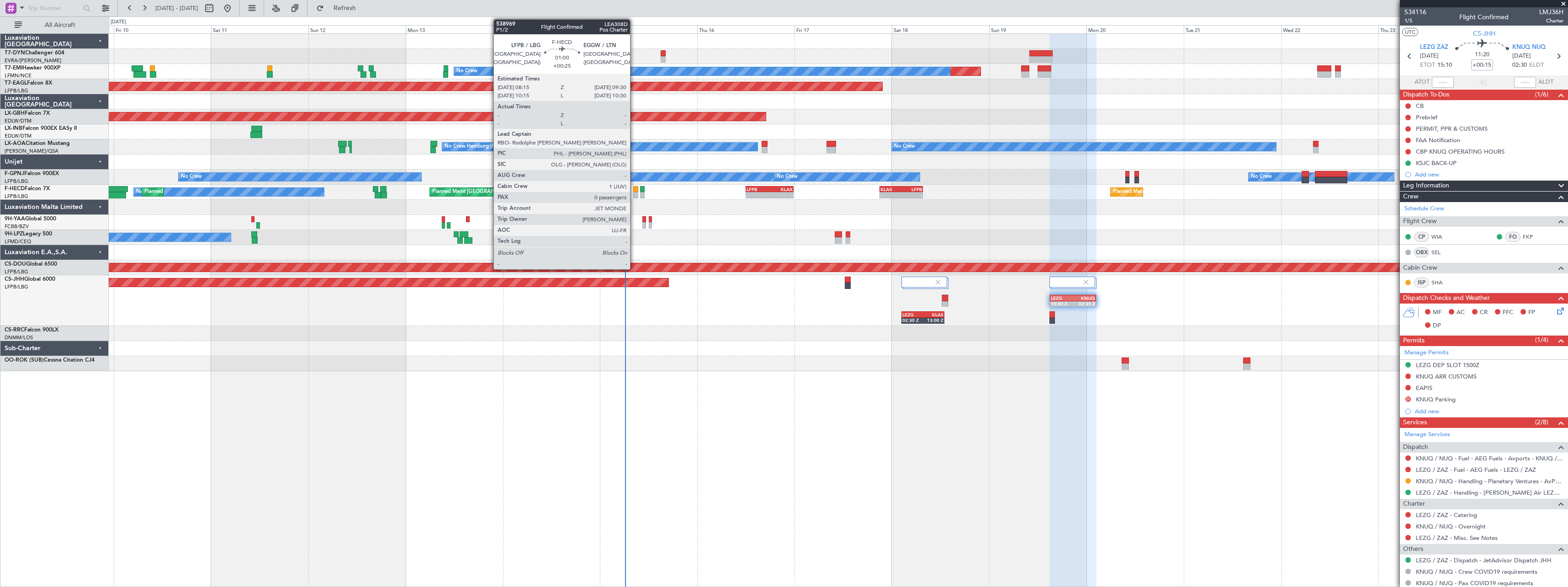
click at [634, 194] on div at bounding box center [635, 195] width 5 height 7
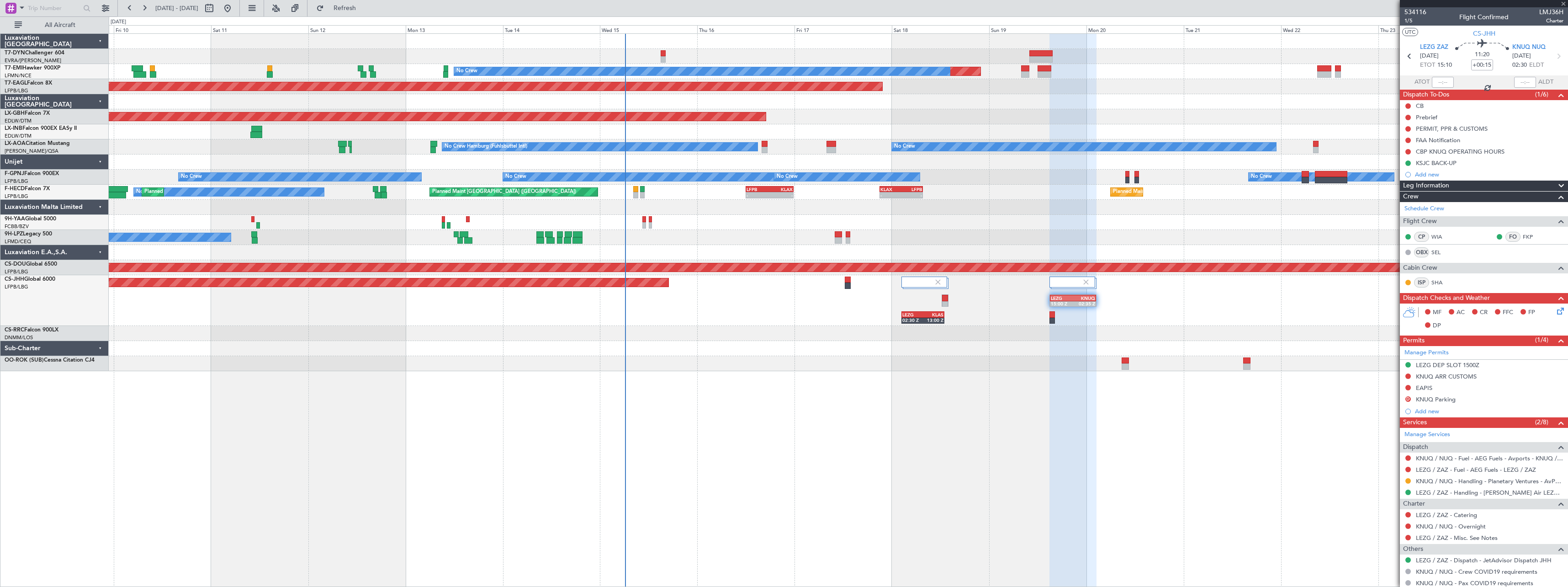
type input "+00:25"
type input "0"
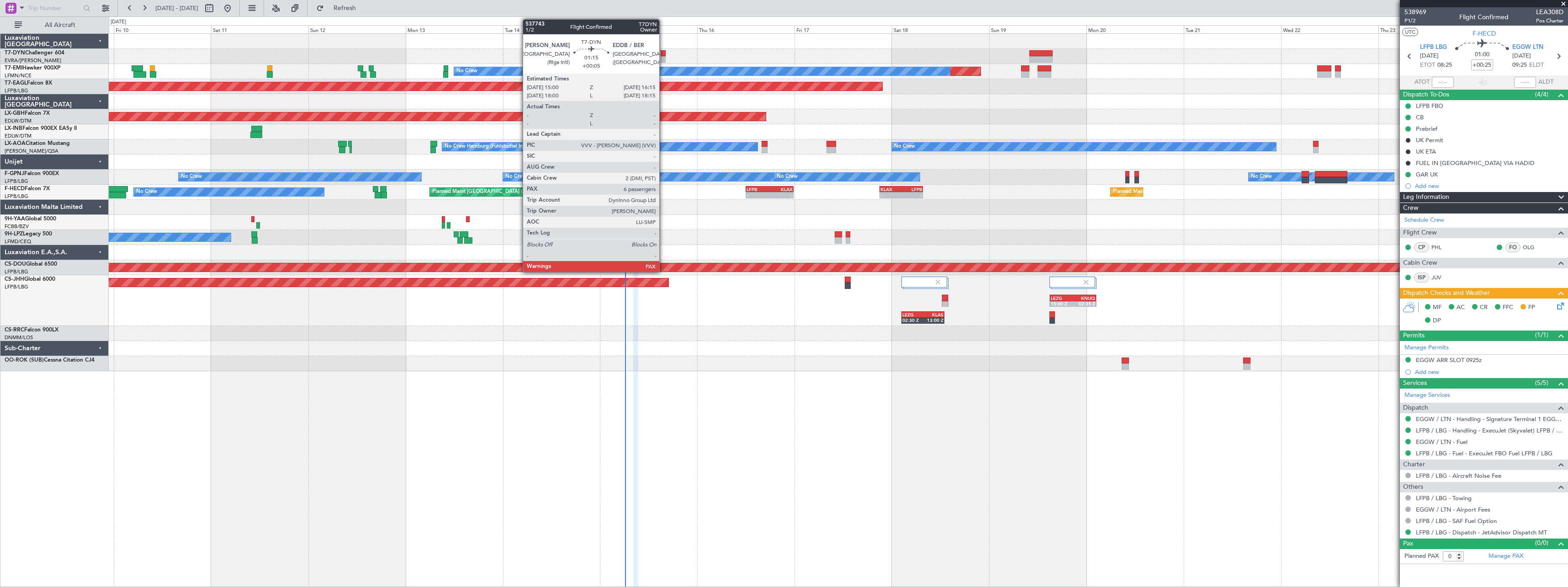
click at [663, 54] on div at bounding box center [663, 54] width 5 height 7
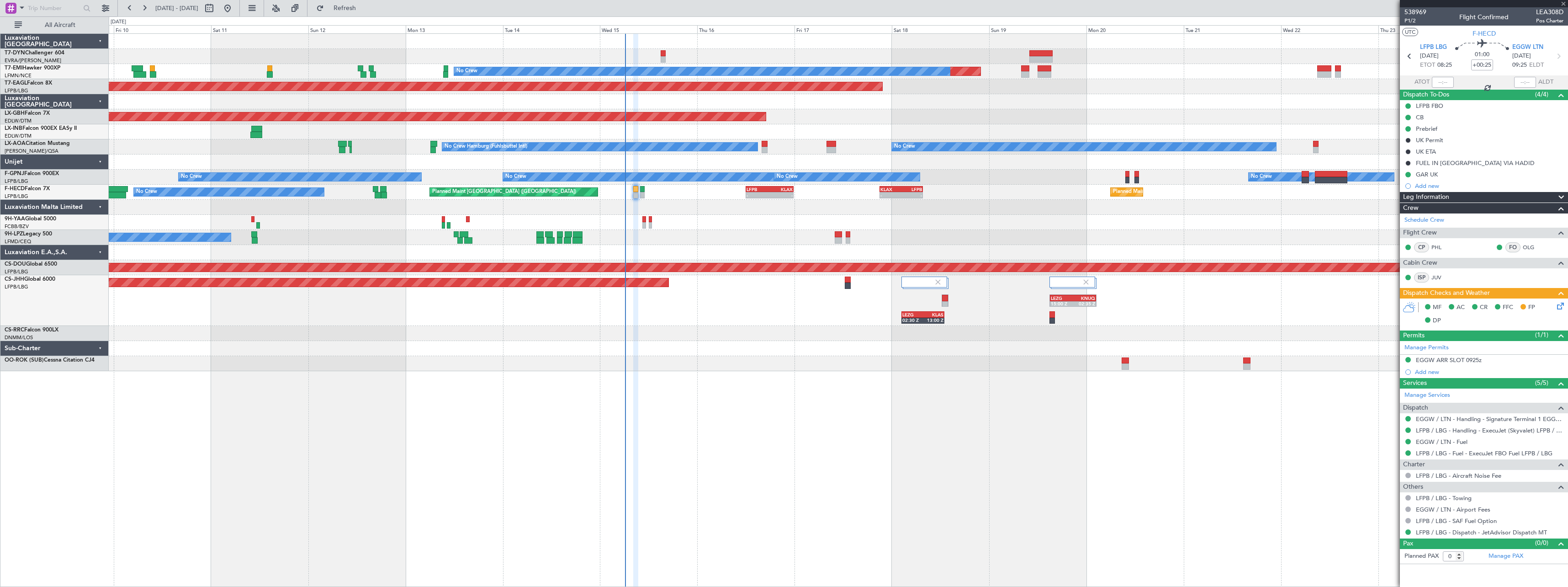
type input "+00:05"
type input "6"
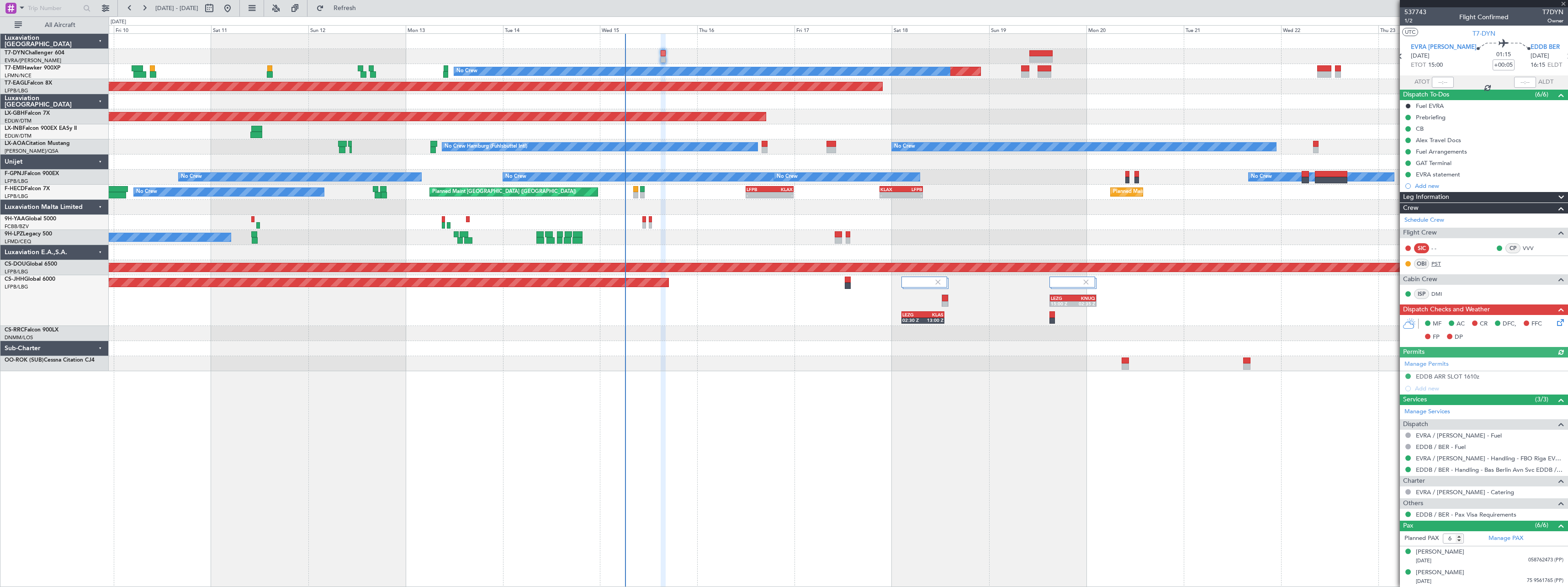
click at [1440, 266] on link "PST" at bounding box center [1442, 264] width 21 height 9
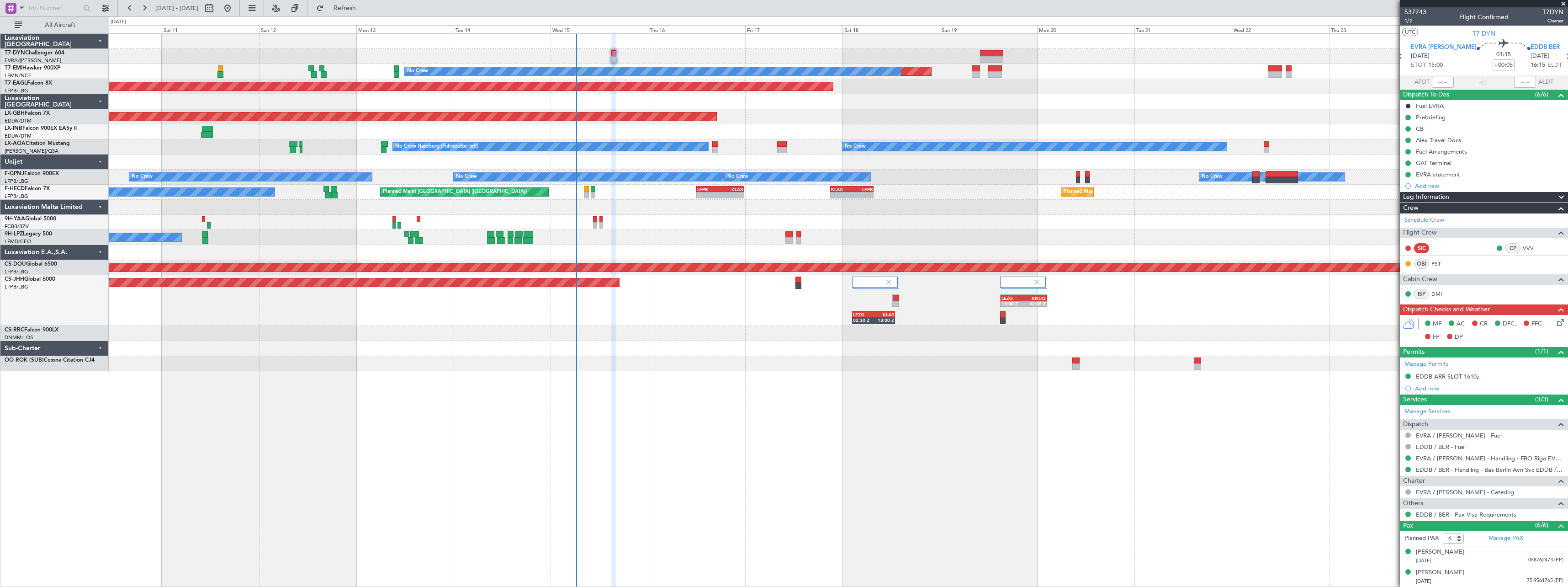
click at [705, 376] on div "Planned Maint No Crew Planned Maint [GEOGRAPHIC_DATA] (Al Maktoum Intl) Planned…" at bounding box center [838, 310] width 1459 height 554
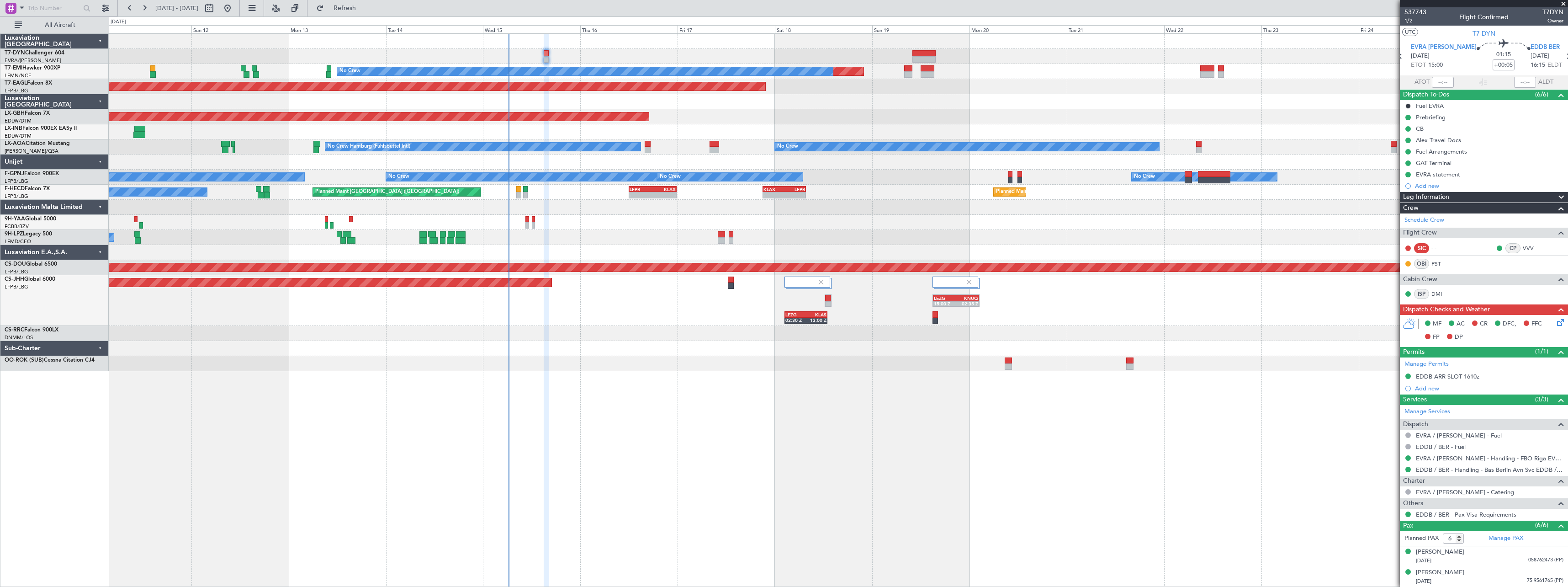
click at [849, 384] on div "Planned Maint No Crew Planned Maint [GEOGRAPHIC_DATA] (Al Maktoum Intl) Planned…" at bounding box center [838, 310] width 1459 height 554
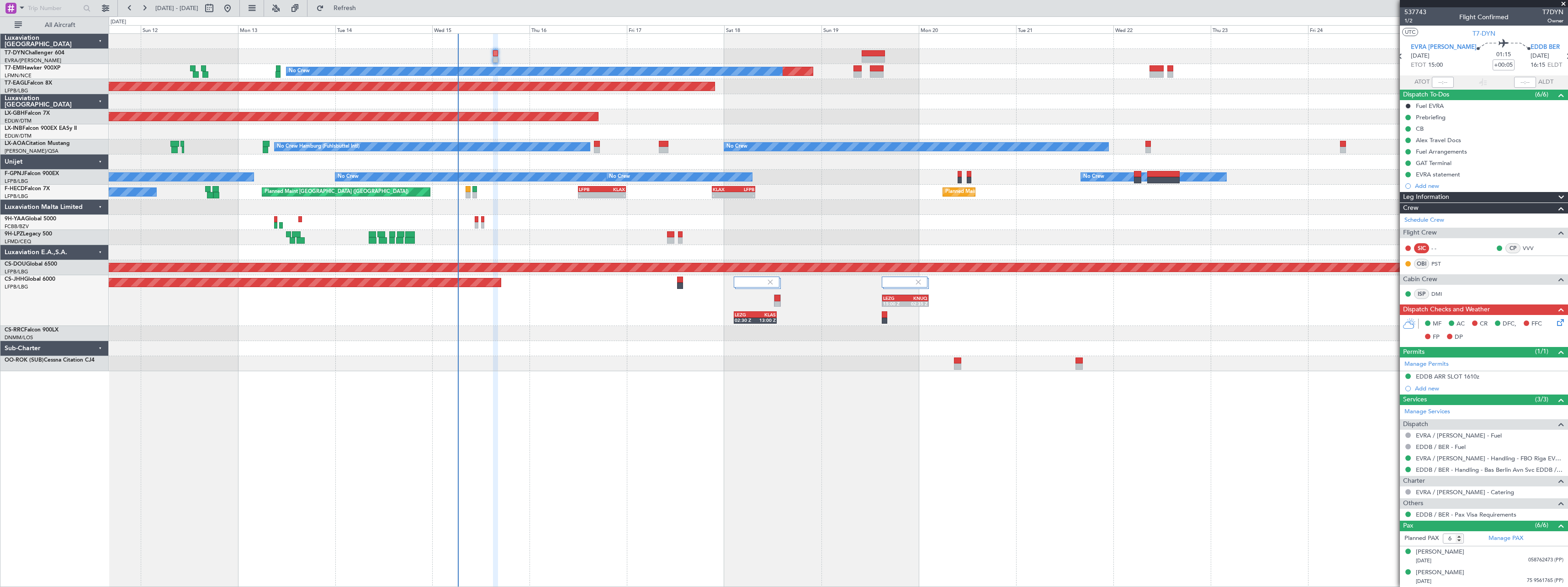
click at [451, 369] on div at bounding box center [838, 364] width 1459 height 15
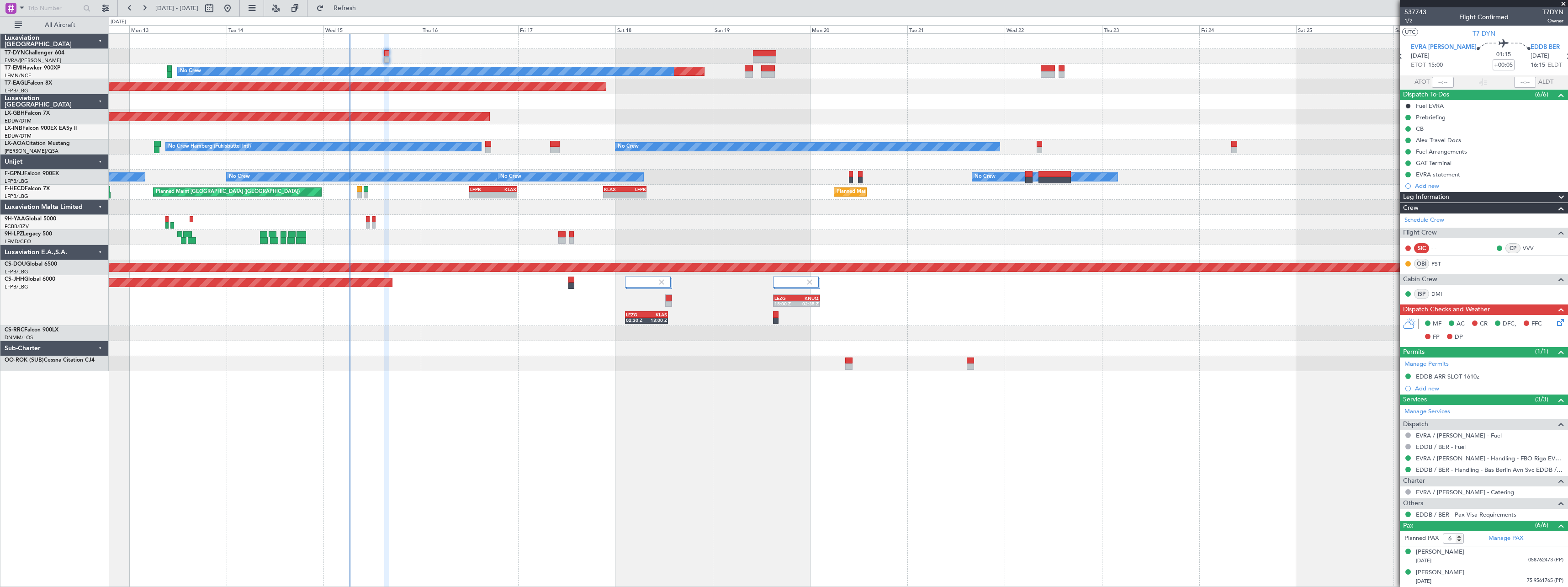
click at [797, 451] on div "Planned Maint No Crew Planned Maint [GEOGRAPHIC_DATA] (Al Maktoum Intl) Planned…" at bounding box center [838, 310] width 1459 height 554
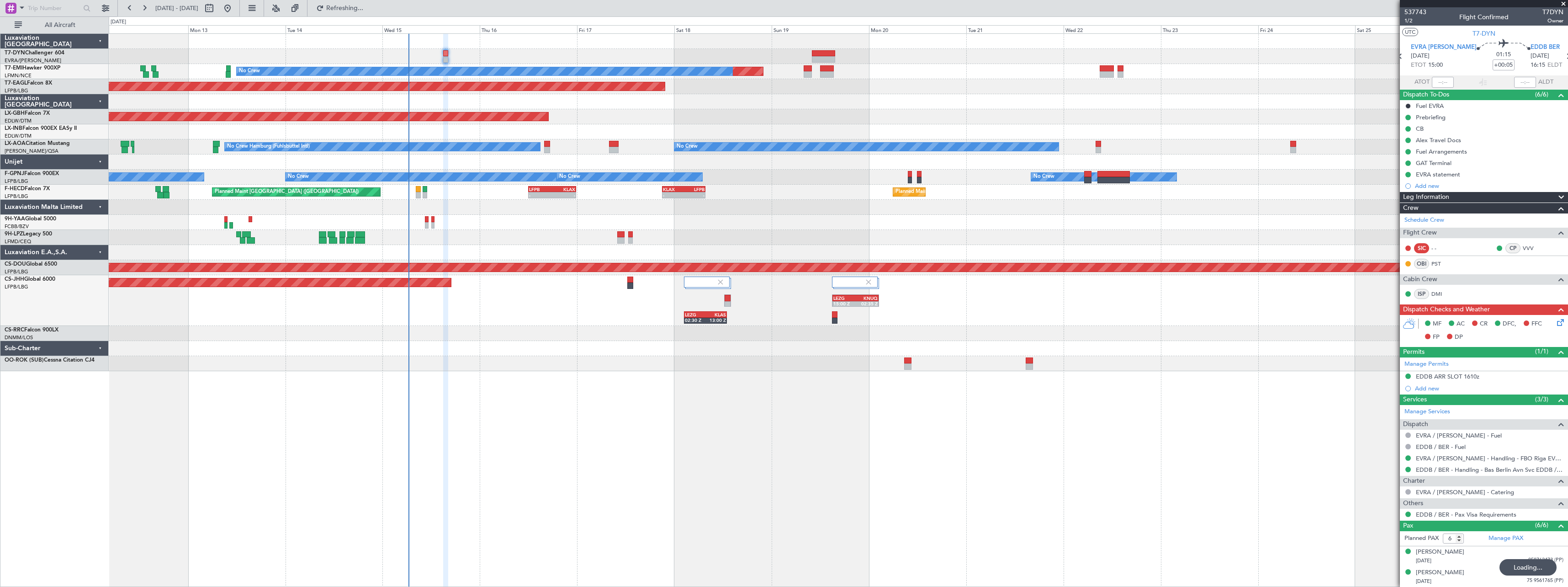
click at [541, 336] on div "Planned Maint Lagos ([PERSON_NAME])" at bounding box center [838, 333] width 1459 height 15
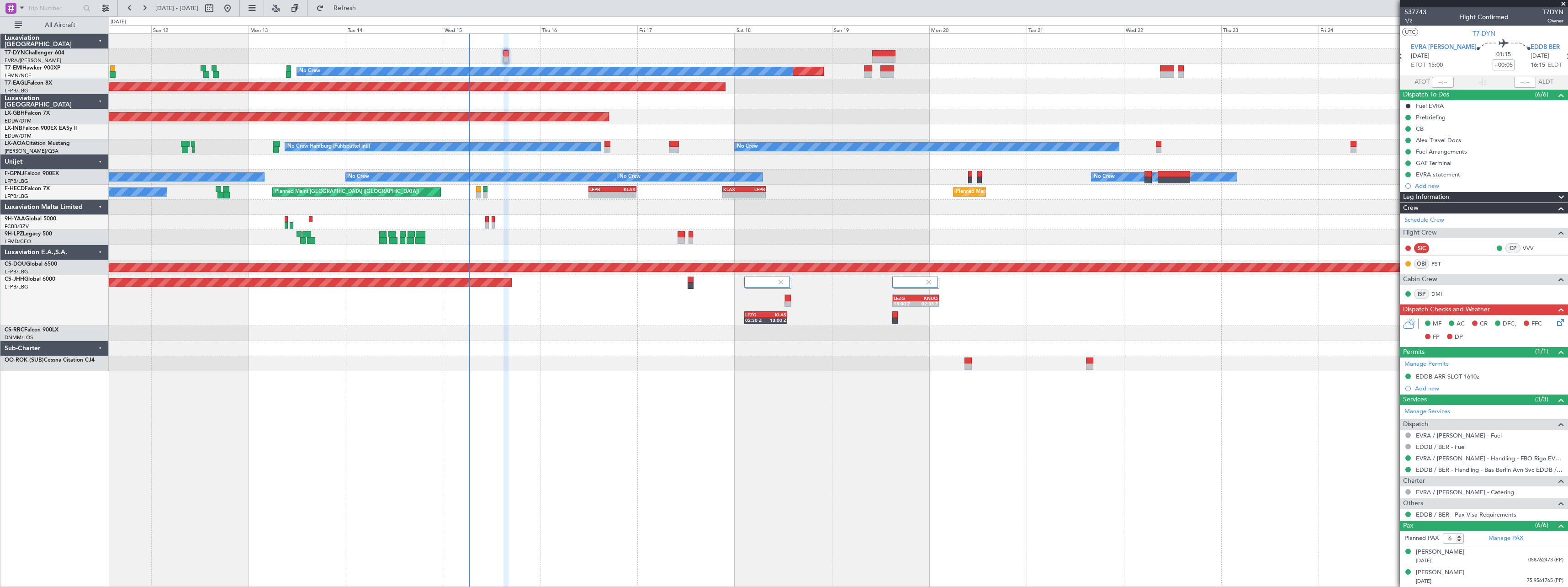
click at [736, 404] on div "Planned Maint No Crew Planned Maint [GEOGRAPHIC_DATA] (Al Maktoum Intl) Planned…" at bounding box center [838, 310] width 1459 height 554
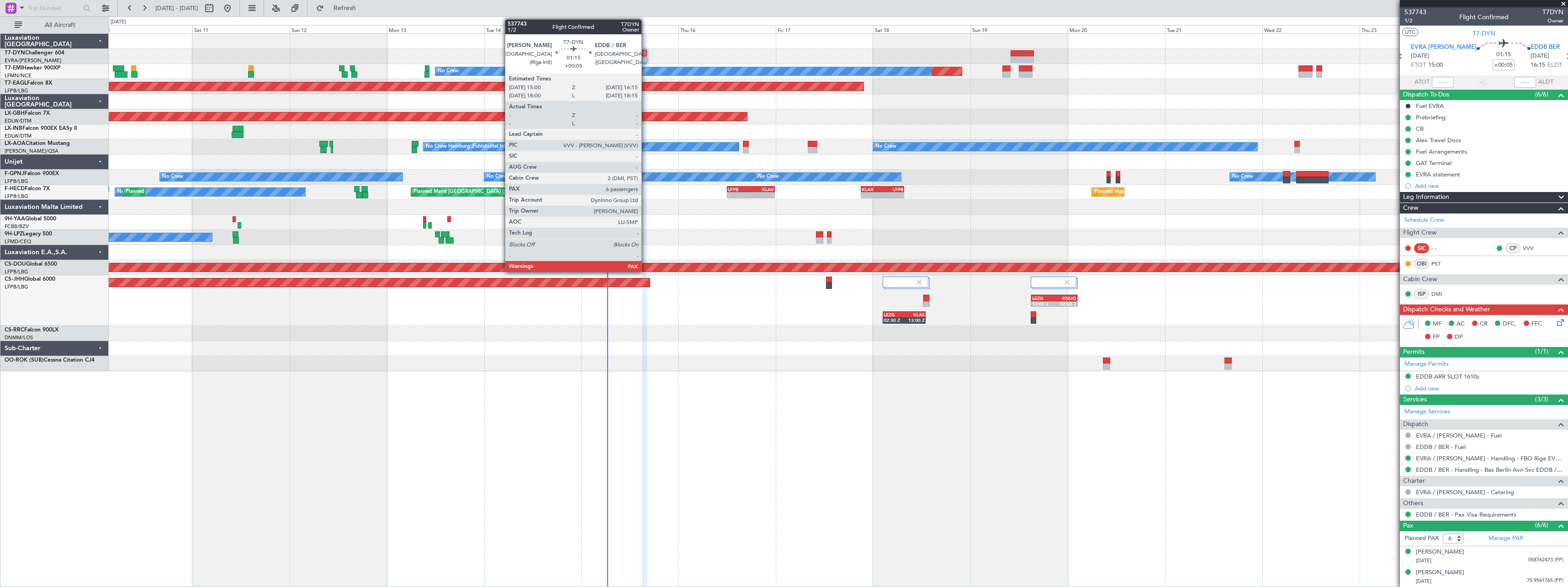
click at [646, 57] on div at bounding box center [645, 59] width 5 height 7
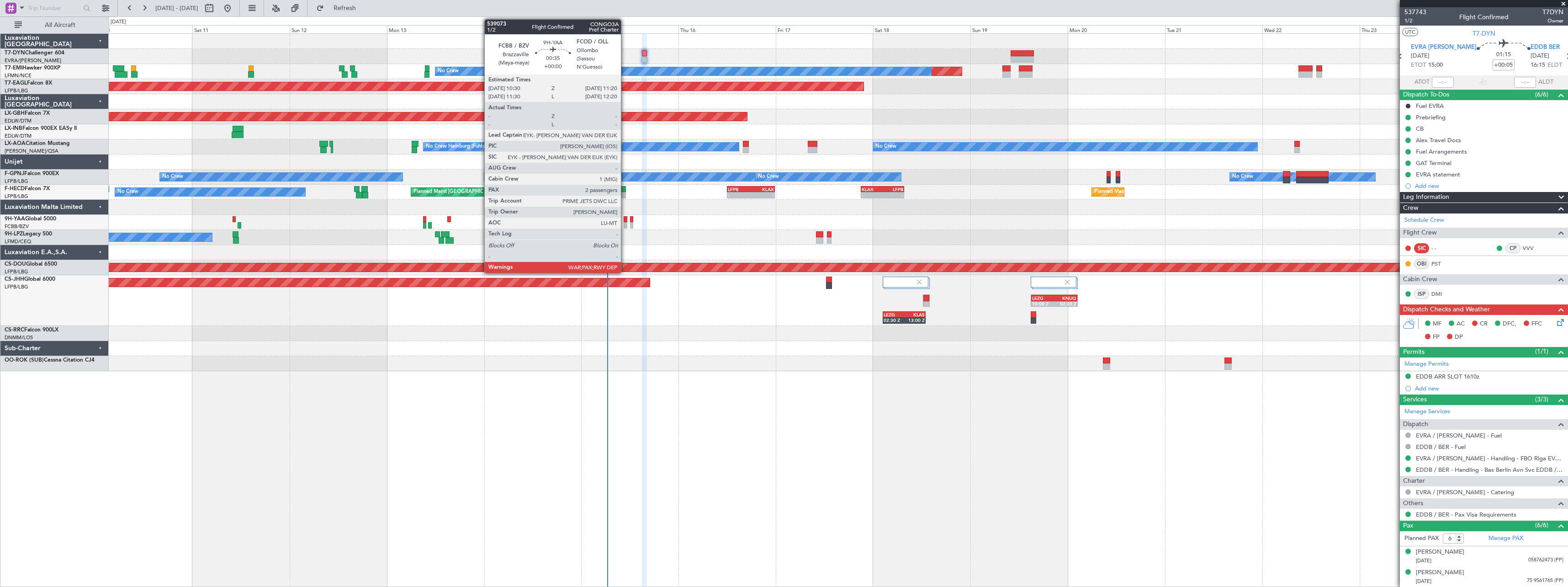
click at [625, 222] on div at bounding box center [626, 219] width 4 height 7
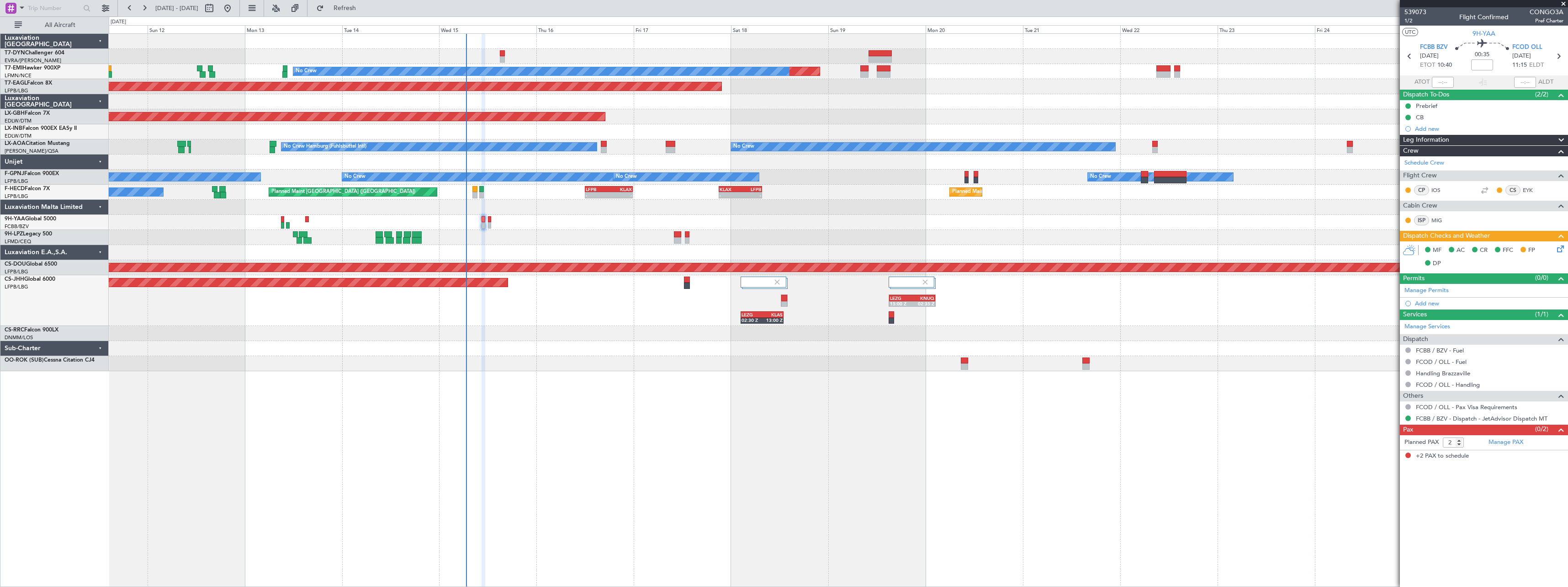
click at [833, 227] on div at bounding box center [838, 222] width 1459 height 15
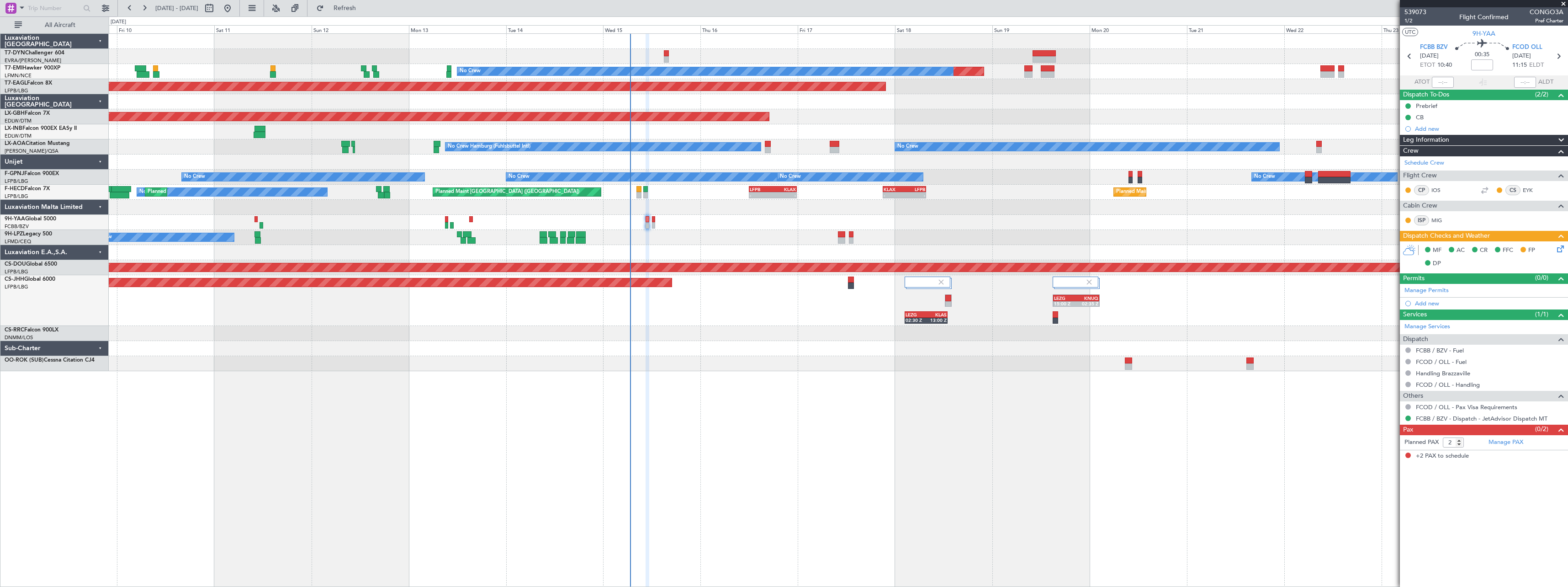
click at [769, 326] on div "Planned Maint Lagos ([PERSON_NAME])" at bounding box center [838, 333] width 1459 height 15
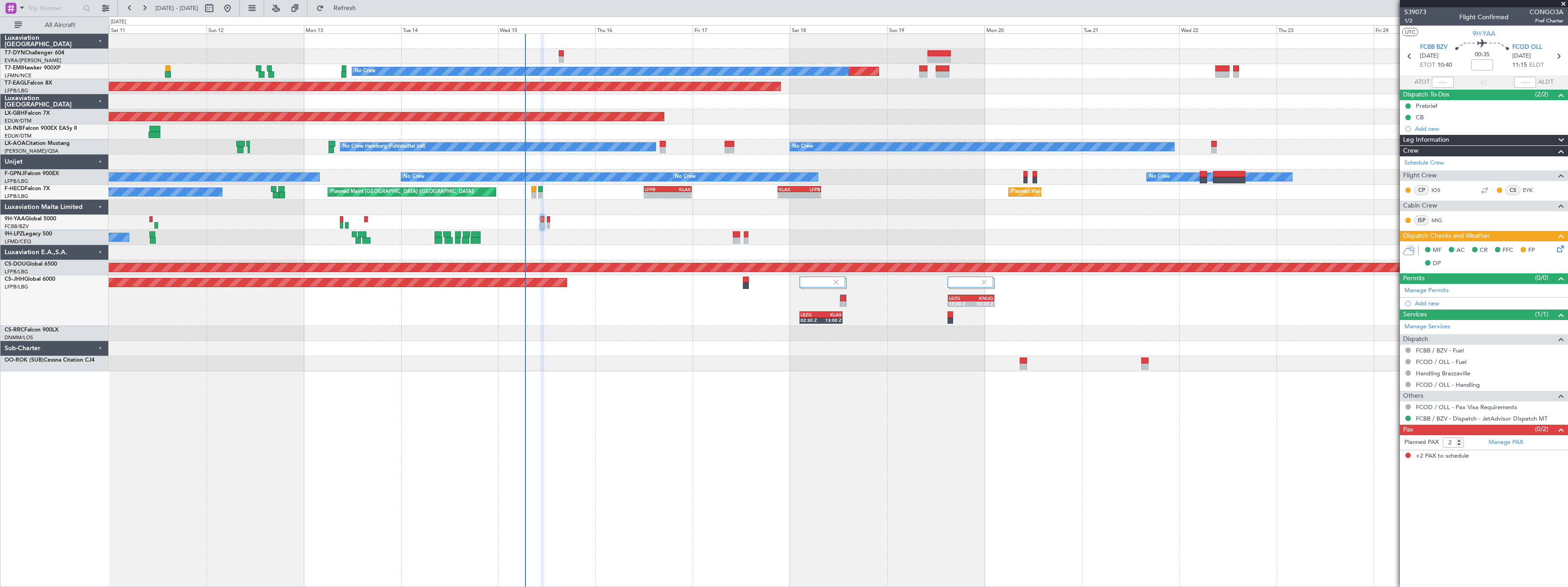
click at [785, 356] on div "Planned Maint No Crew Planned Maint [GEOGRAPHIC_DATA] (Al Maktoum Intl) Planned…" at bounding box center [838, 203] width 1459 height 337
click at [1567, 1] on span at bounding box center [1563, 4] width 9 height 9
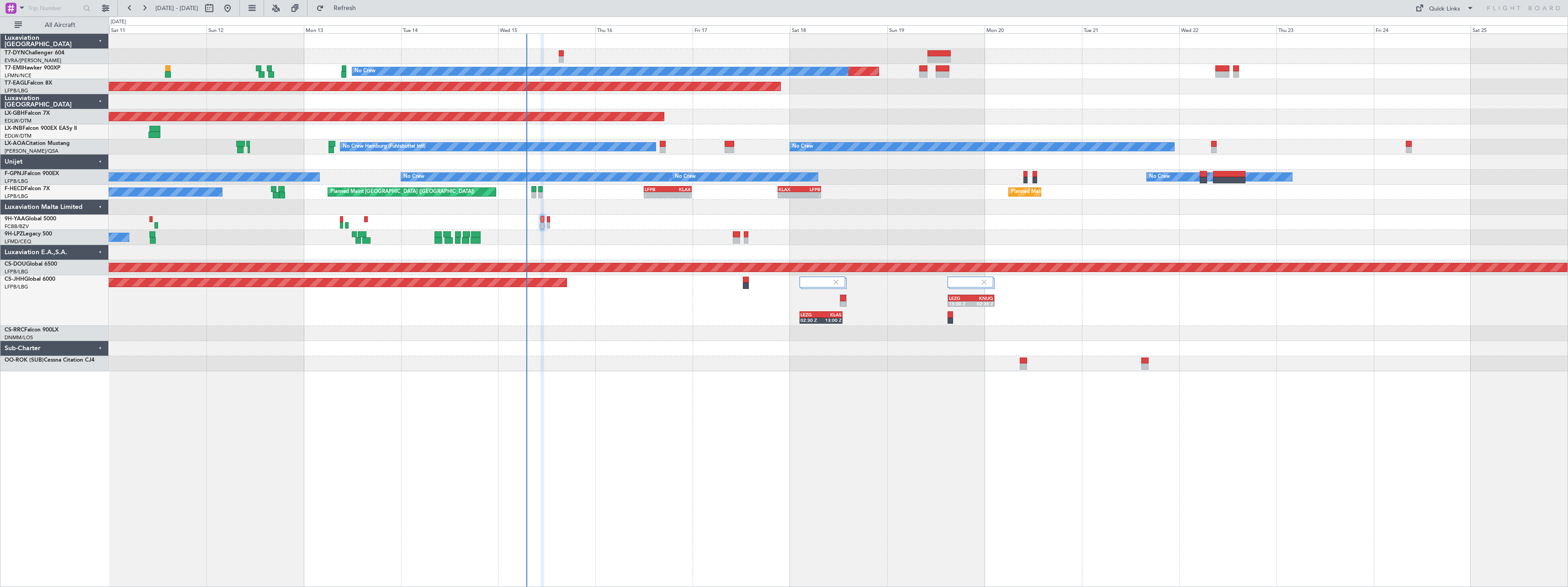
type input "0"
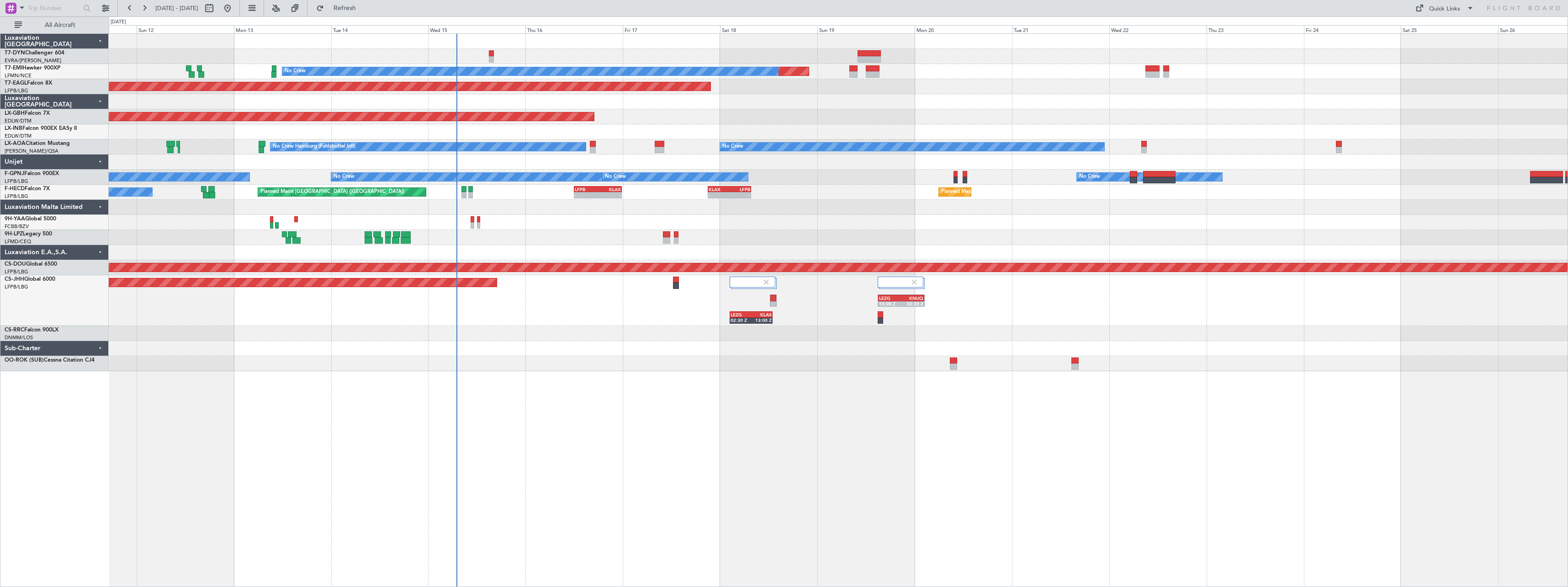
click at [770, 356] on div "Planned Maint No Crew Planned Maint [GEOGRAPHIC_DATA] (Al Maktoum Intl) Planned…" at bounding box center [838, 203] width 1459 height 337
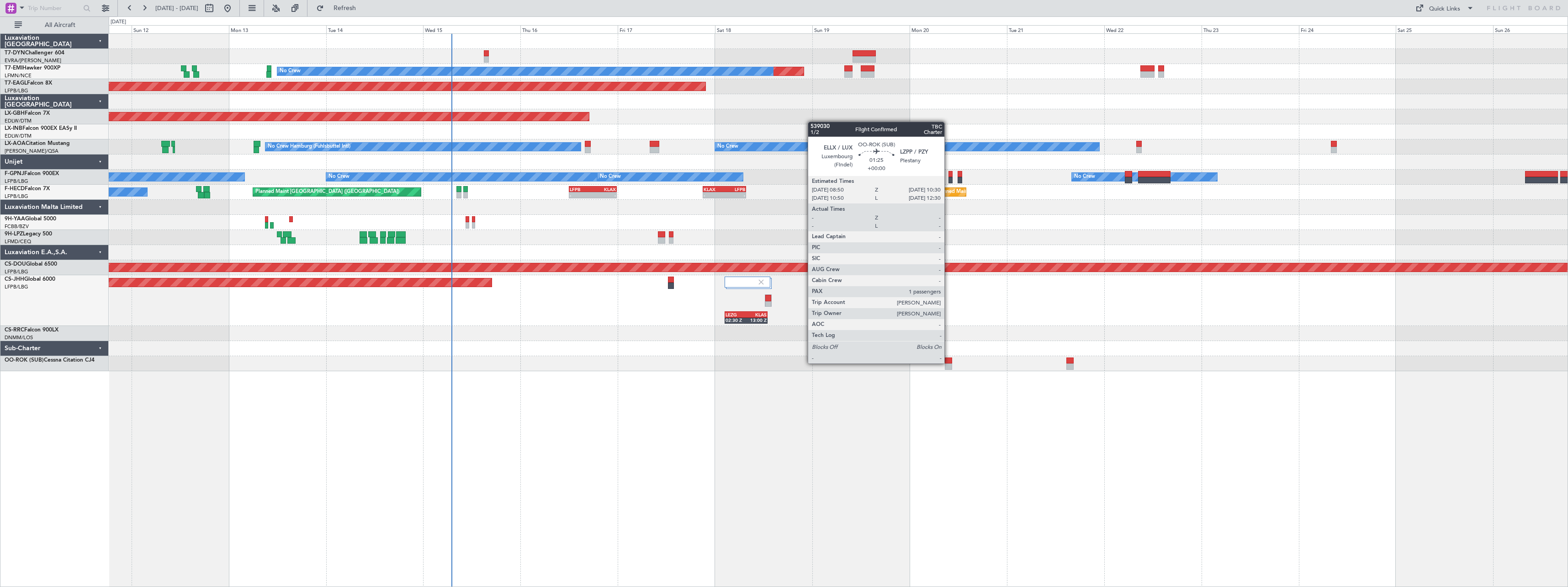
click at [948, 362] on div at bounding box center [948, 360] width 7 height 7
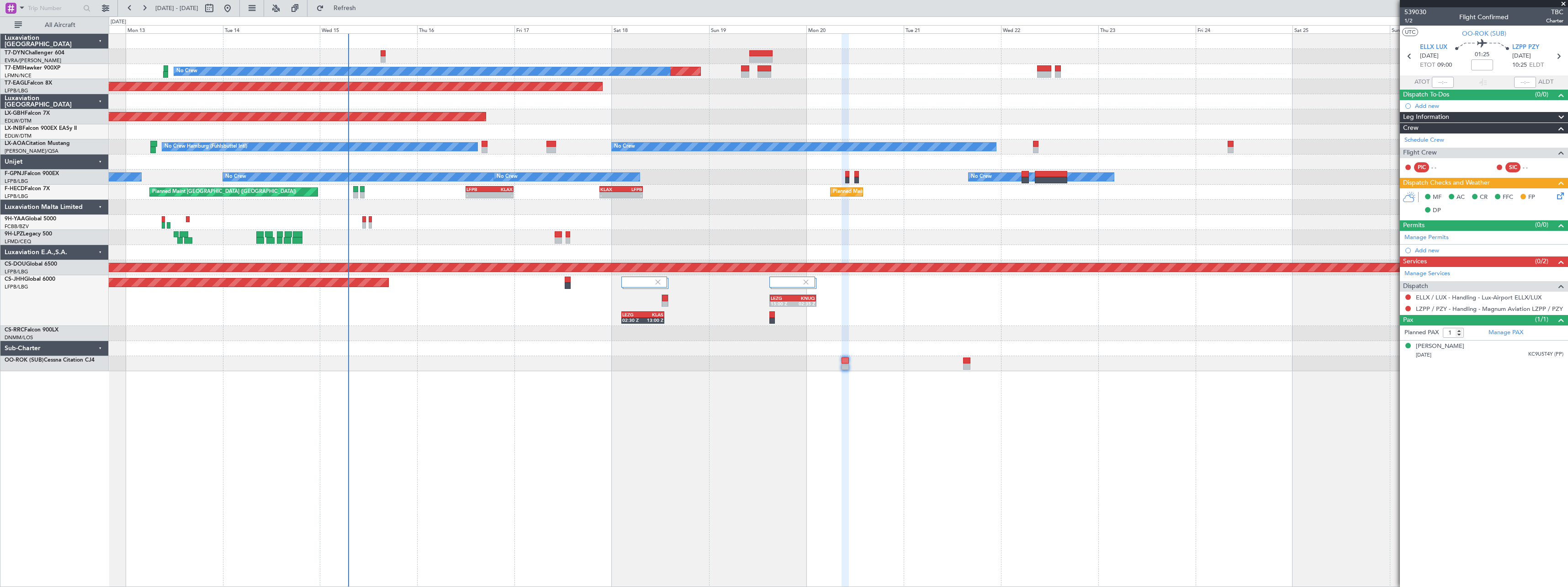
click at [833, 393] on div "Planned Maint No Crew Planned Maint Dubai (Al Maktoum Intl) Planned Maint Nurnb…" at bounding box center [838, 310] width 1459 height 554
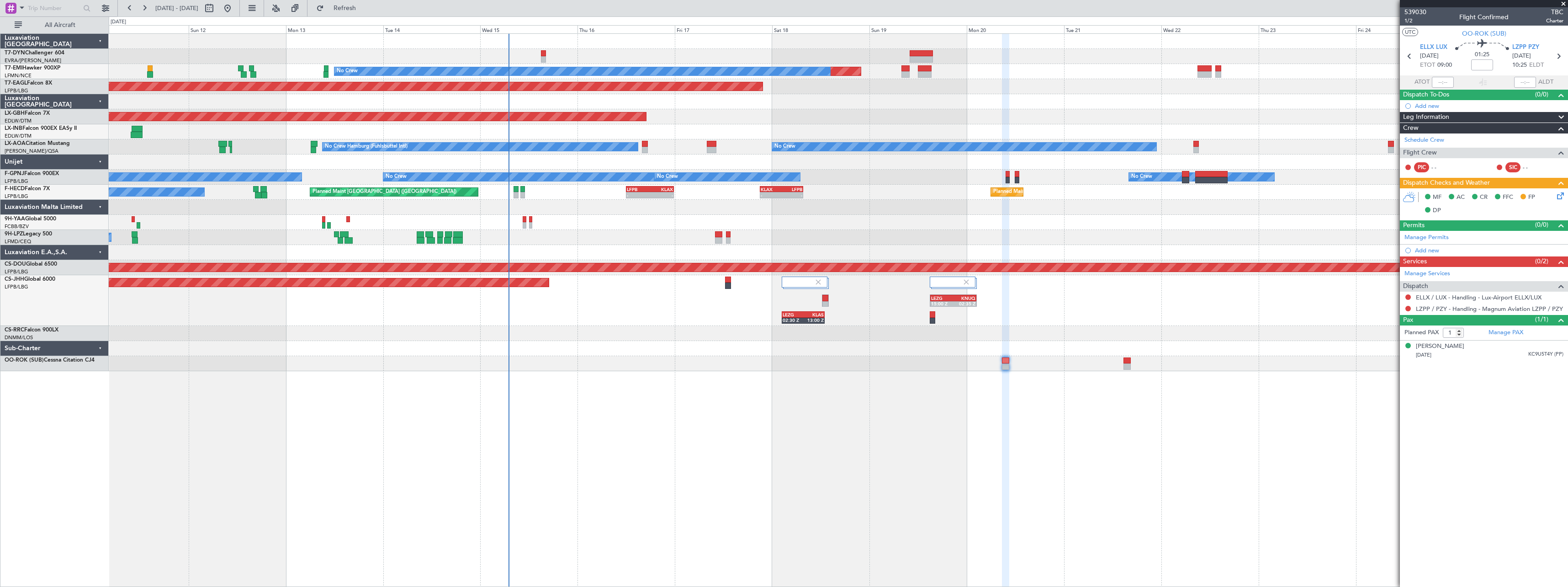
click at [677, 367] on div "Planned Maint No Crew Planned Maint Dubai (Al Maktoum Intl) Planned Maint Nurnb…" at bounding box center [838, 310] width 1459 height 554
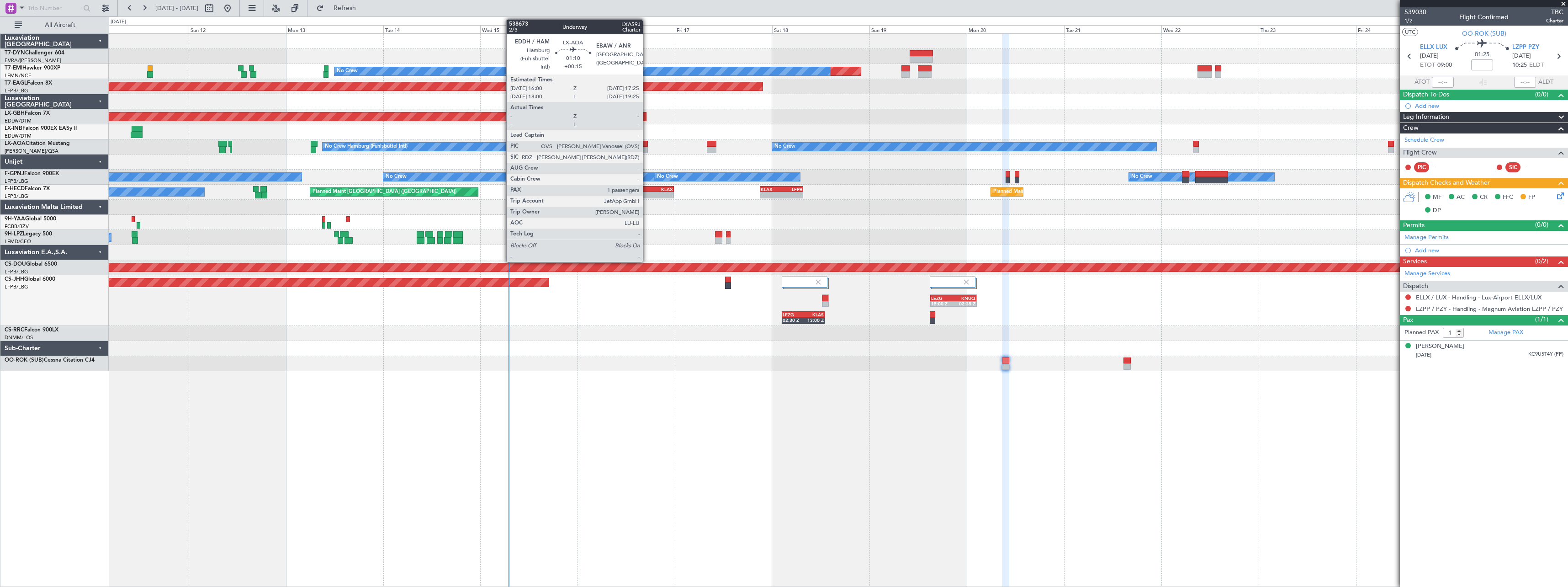
click at [647, 146] on div at bounding box center [645, 144] width 6 height 7
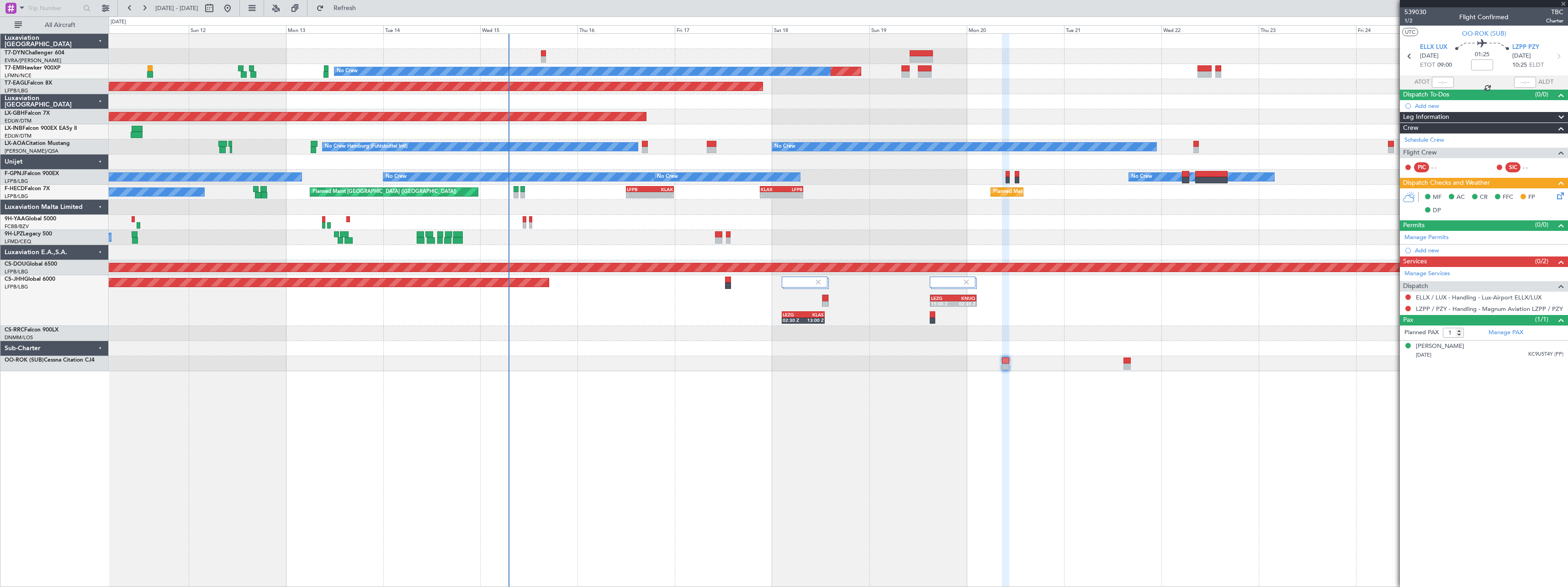
type input "+00:15"
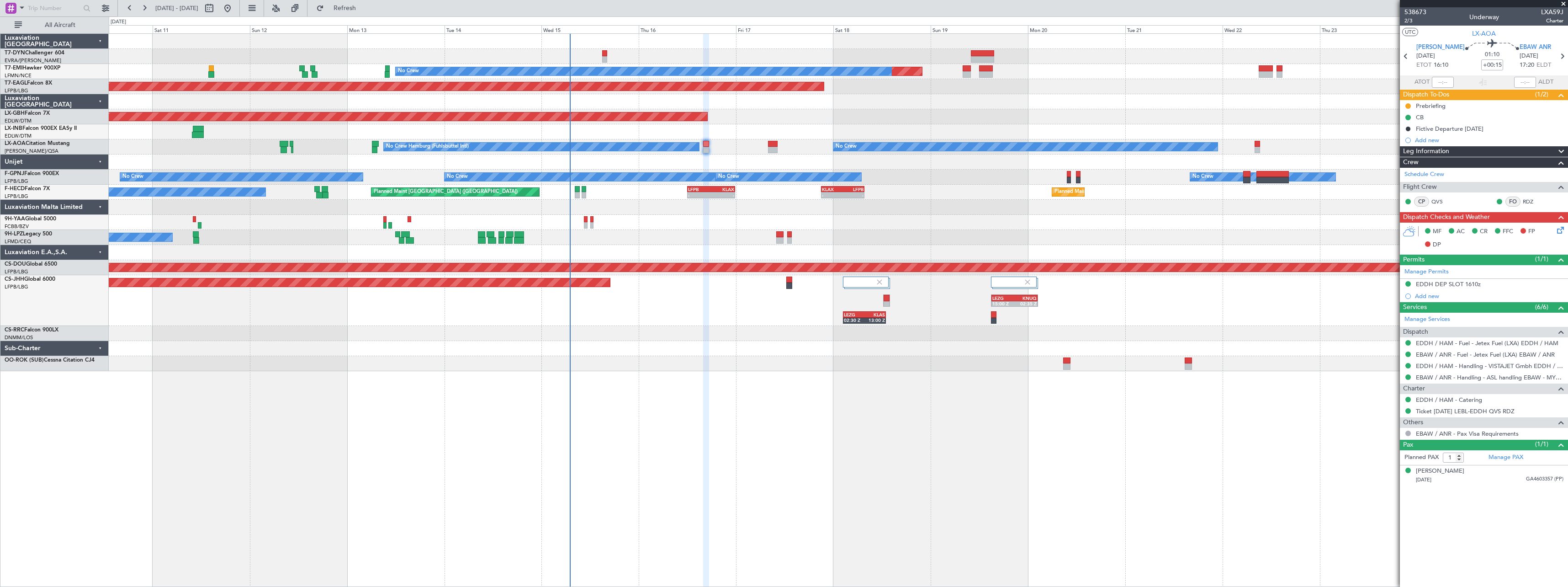
click at [939, 338] on div "Planned Maint No Crew Planned Maint Dubai (Al Maktoum Intl) Planned Maint Nurnb…" at bounding box center [838, 203] width 1459 height 337
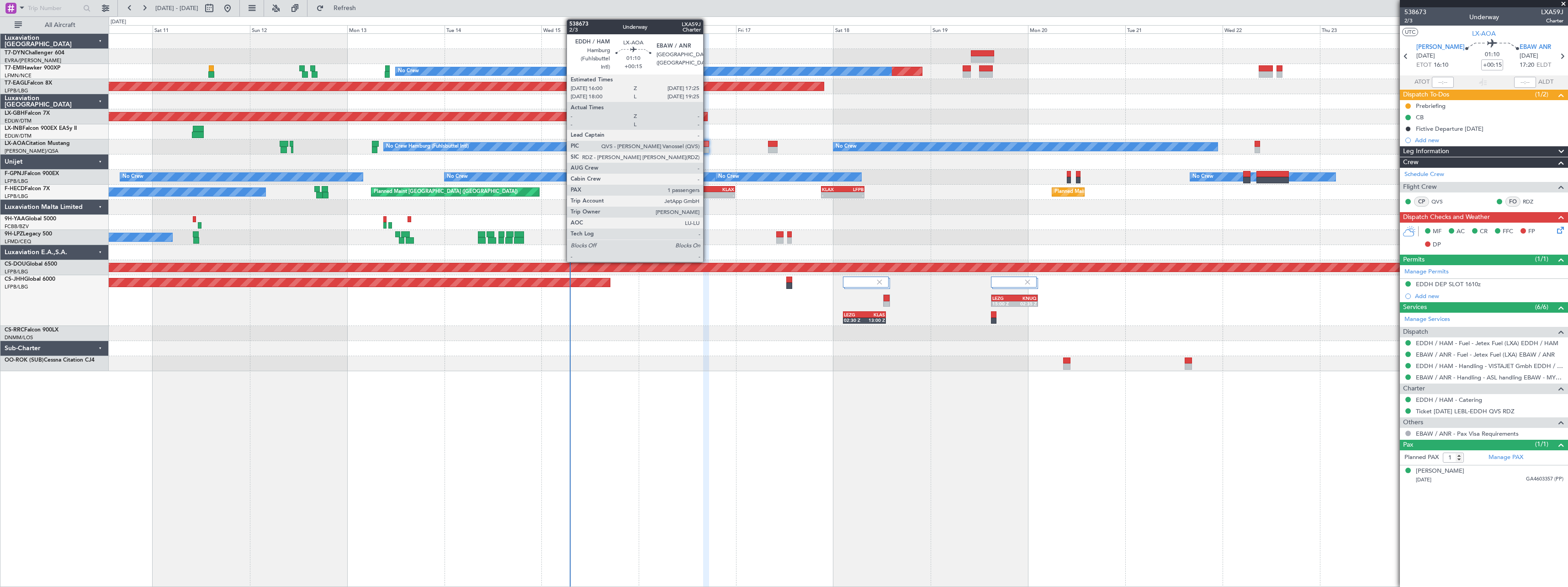
click at [707, 146] on div at bounding box center [706, 144] width 6 height 7
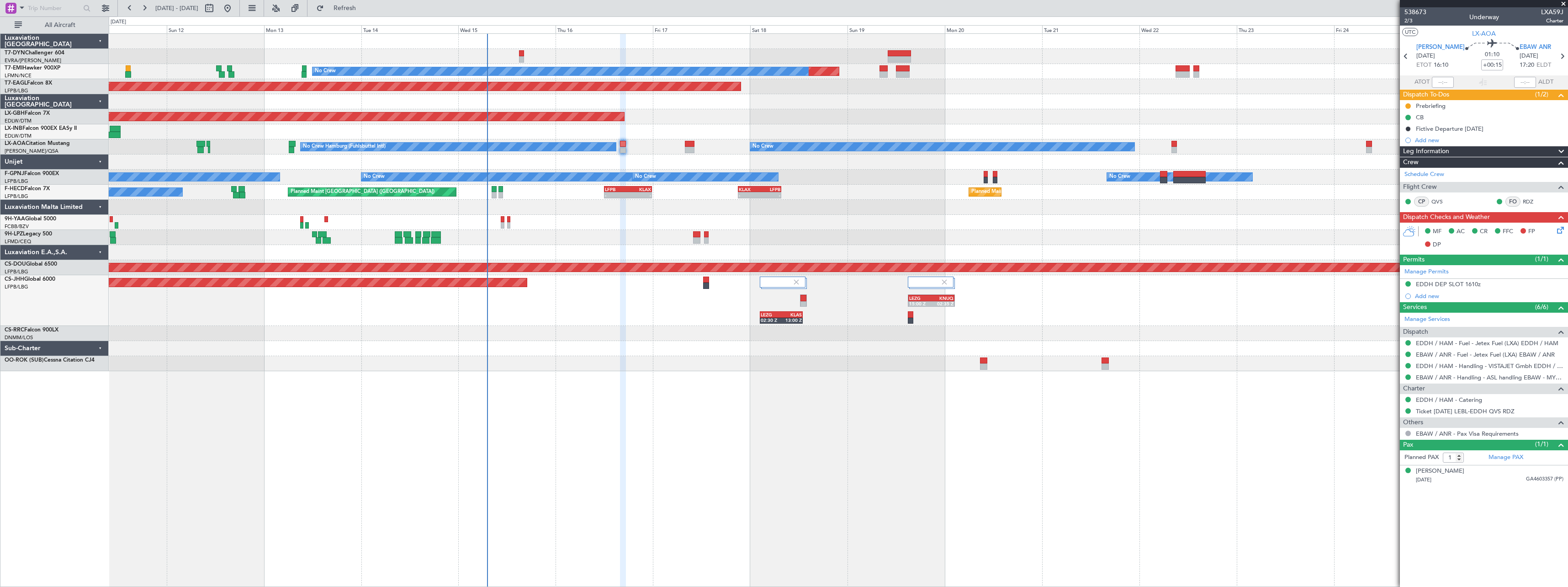
click at [757, 394] on div "Planned Maint No Crew Planned Maint Dubai (Al Maktoum Intl) Planned Maint Nurnb…" at bounding box center [838, 310] width 1459 height 554
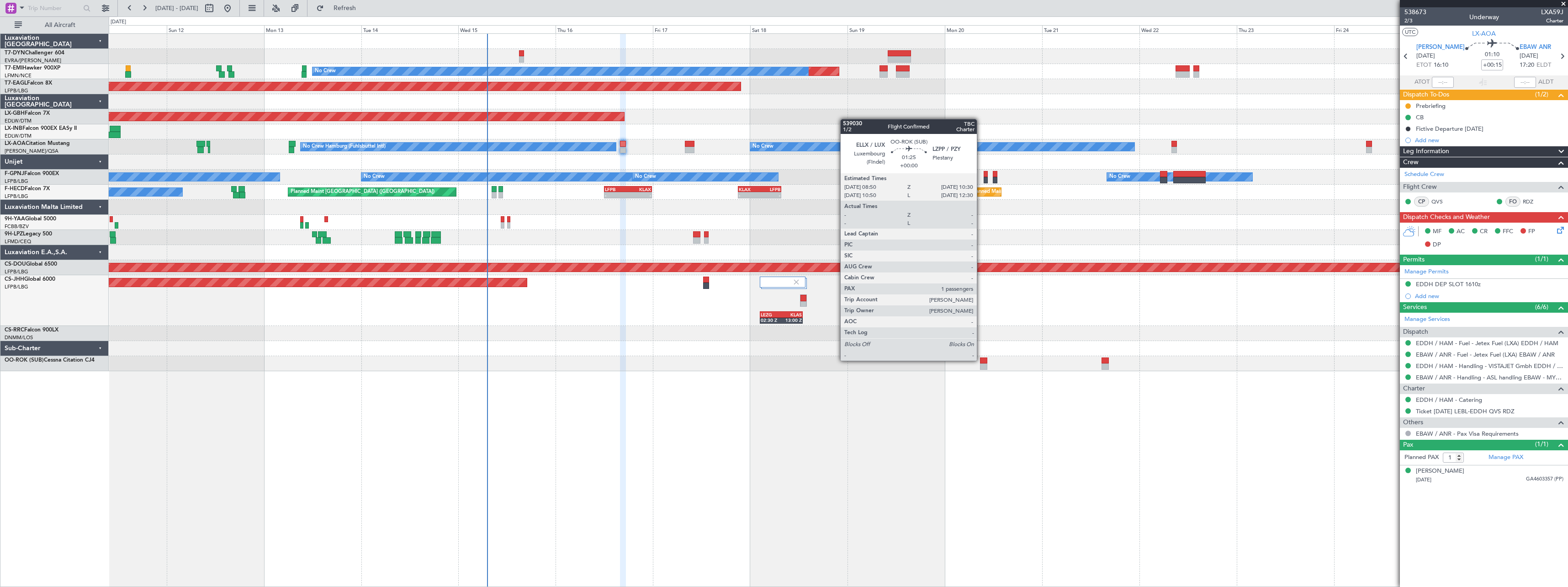
click at [981, 359] on div at bounding box center [983, 360] width 7 height 7
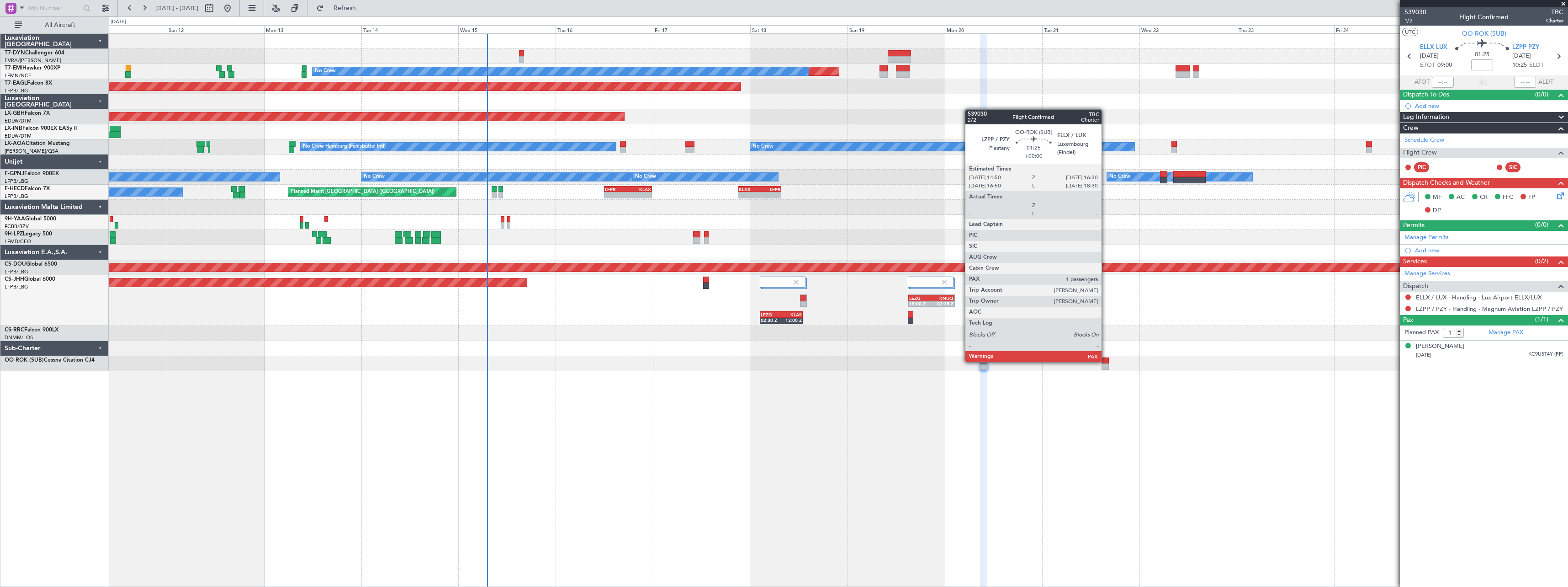
click at [1105, 361] on div at bounding box center [1105, 360] width 7 height 7
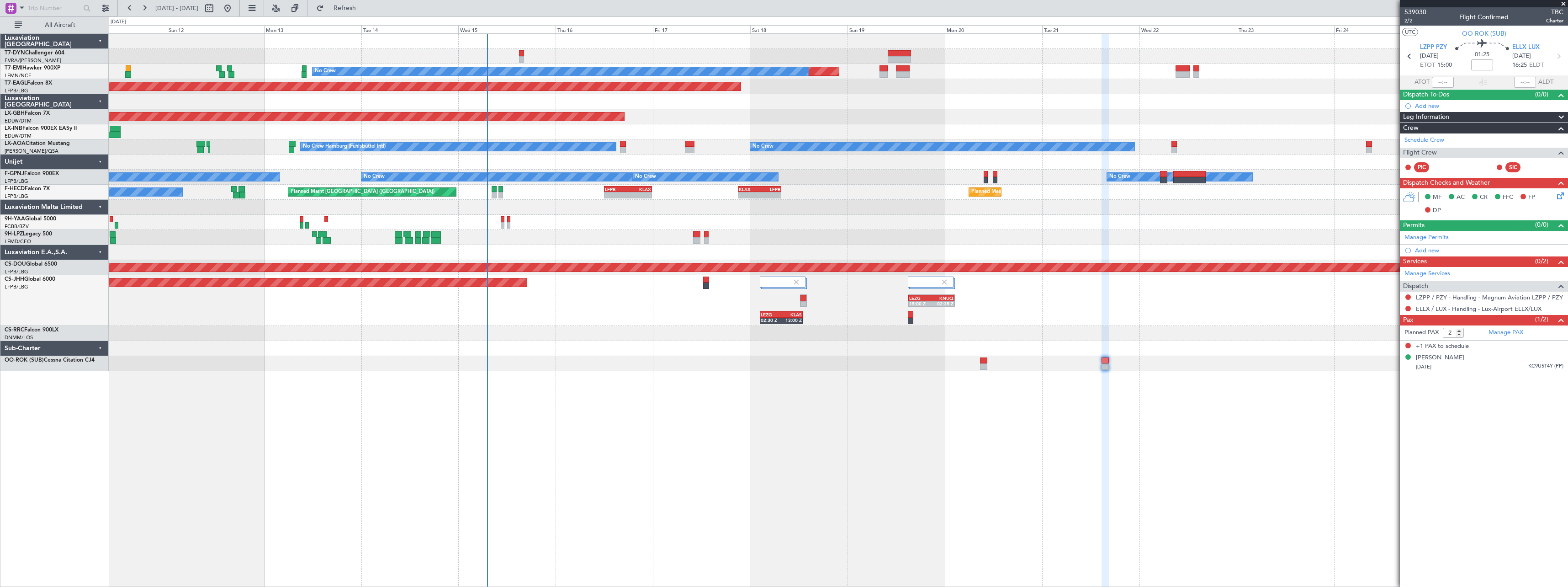
click at [988, 360] on div at bounding box center [838, 364] width 1459 height 15
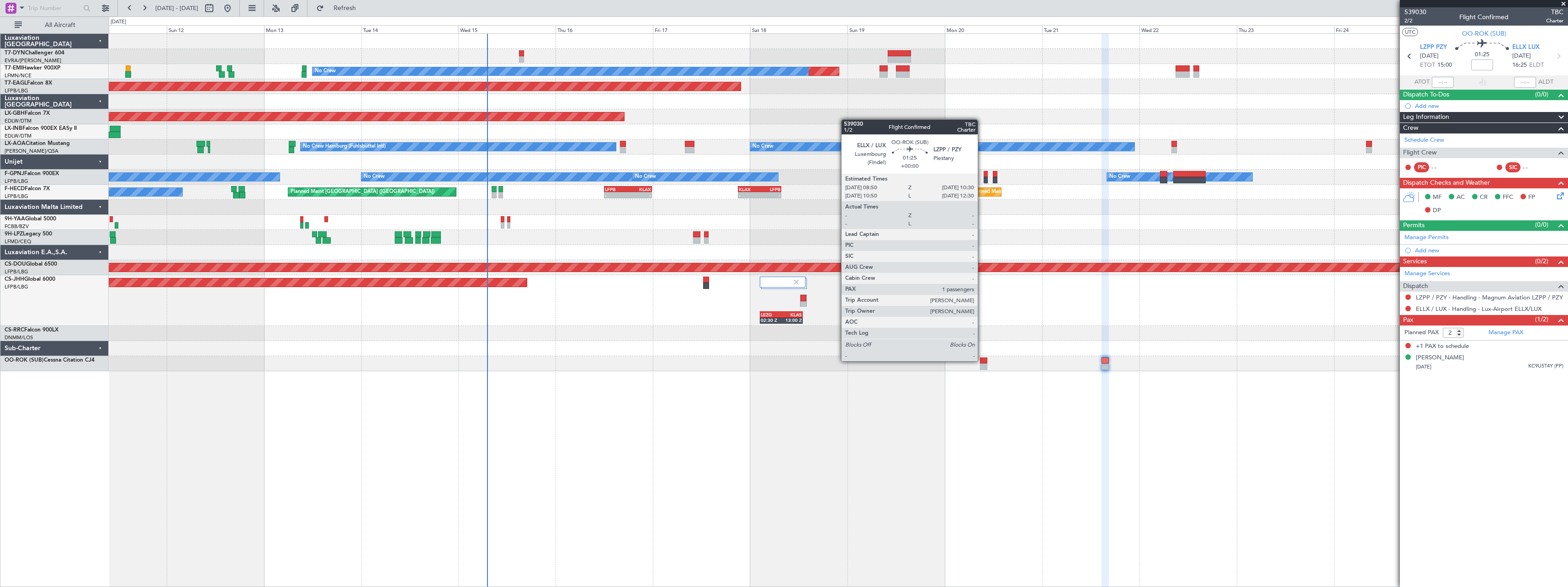
click at [982, 360] on div at bounding box center [983, 360] width 7 height 7
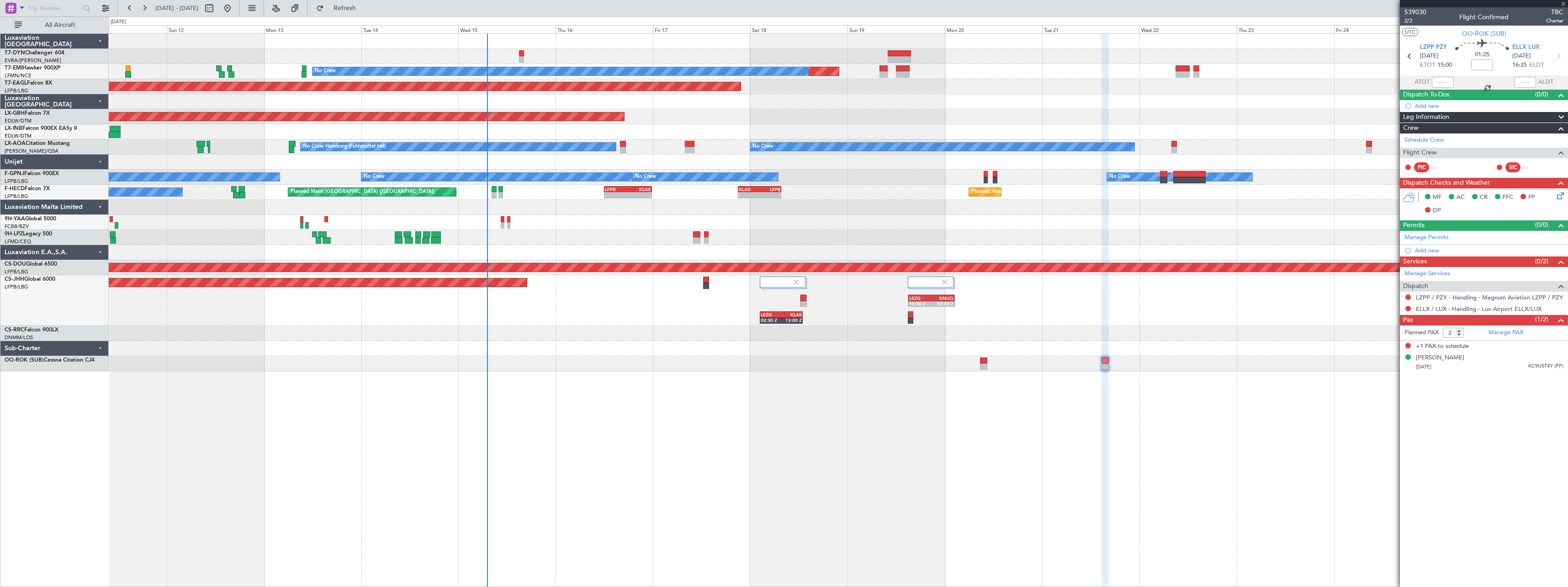
type input "1"
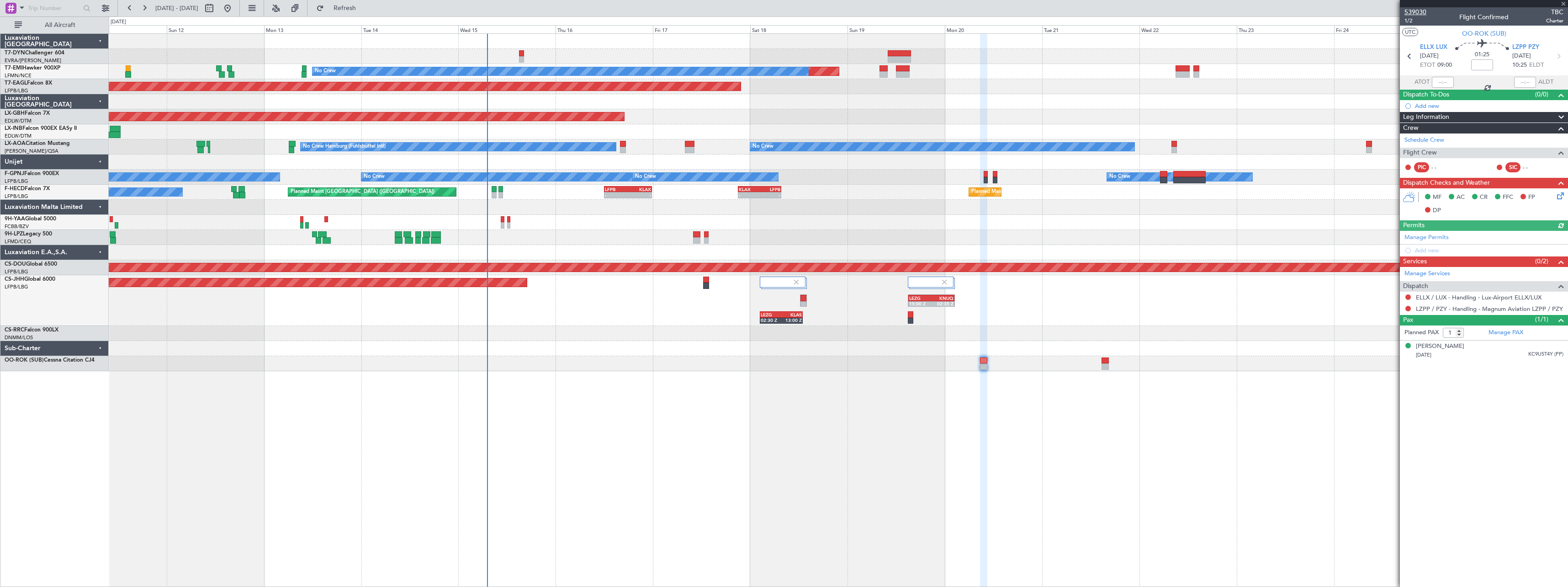
click at [1419, 9] on span "539030" at bounding box center [1415, 12] width 22 height 10
click at [1556, 138] on span at bounding box center [1559, 138] width 11 height 7
click at [1563, 141] on span at bounding box center [1559, 138] width 11 height 7
click at [1522, 330] on link "Manage PAX" at bounding box center [1505, 332] width 35 height 9
click at [1489, 34] on mat-tooltip-component "Trip Stage" at bounding box center [1484, 34] width 40 height 24
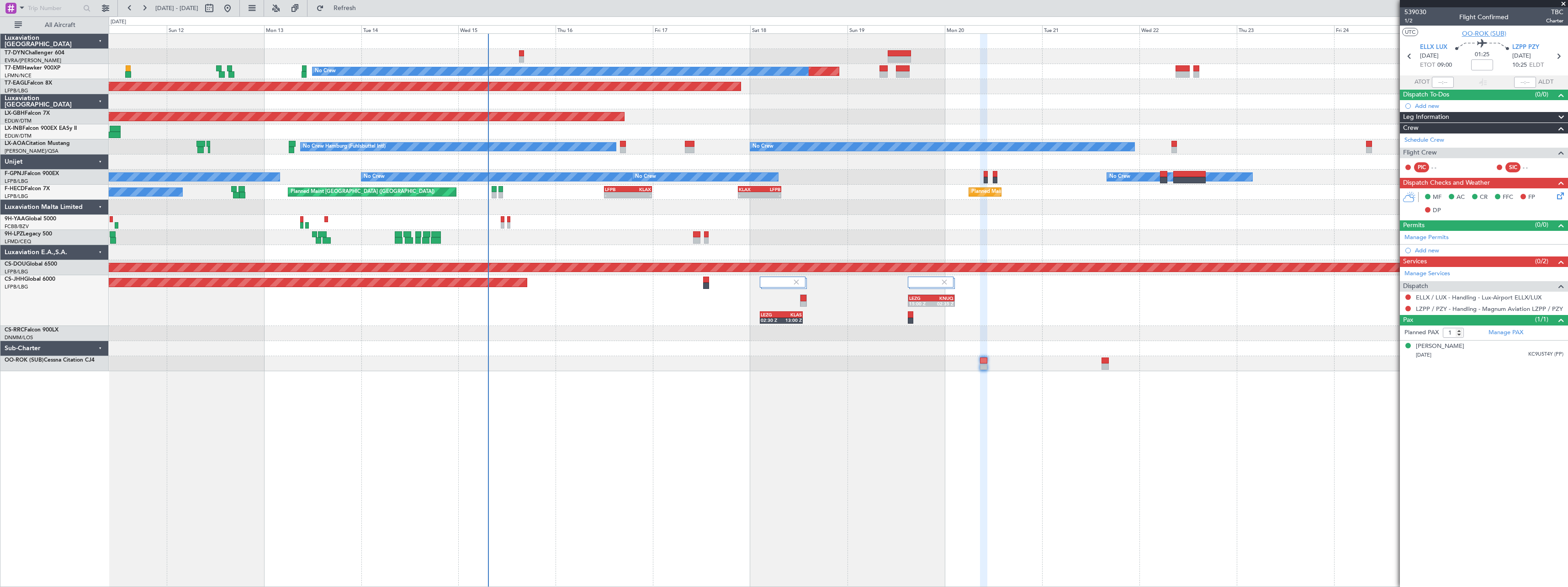
click at [1488, 30] on span "OO-ROK (SUB)" at bounding box center [1484, 33] width 44 height 10
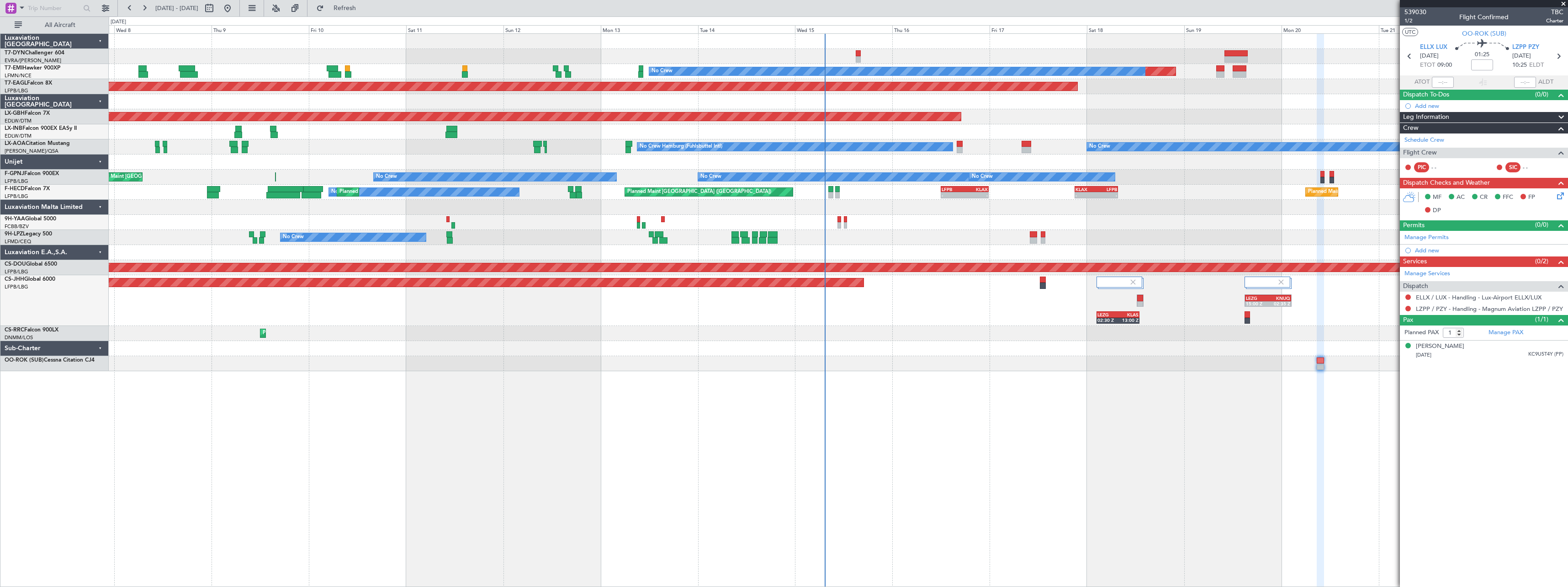
click at [784, 311] on div "Planned Maint Paris (Le Bourget) LEZG 02:30 Z KLAS 13:00 Z LEZG 15:00 Z KNUQ 02…" at bounding box center [838, 300] width 1459 height 51
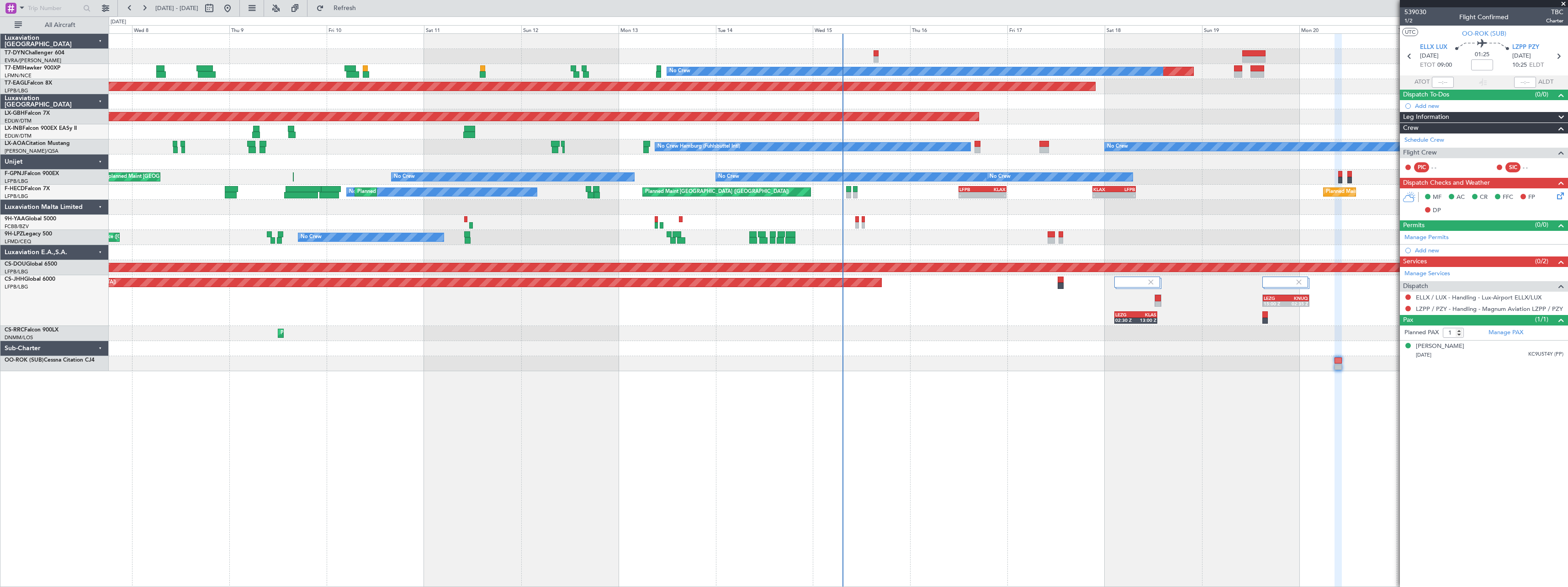
click at [751, 320] on div "Planned Maint No Crew Planned Maint Dubai (Al Maktoum Intl) Planned Maint Nurnb…" at bounding box center [838, 203] width 1459 height 337
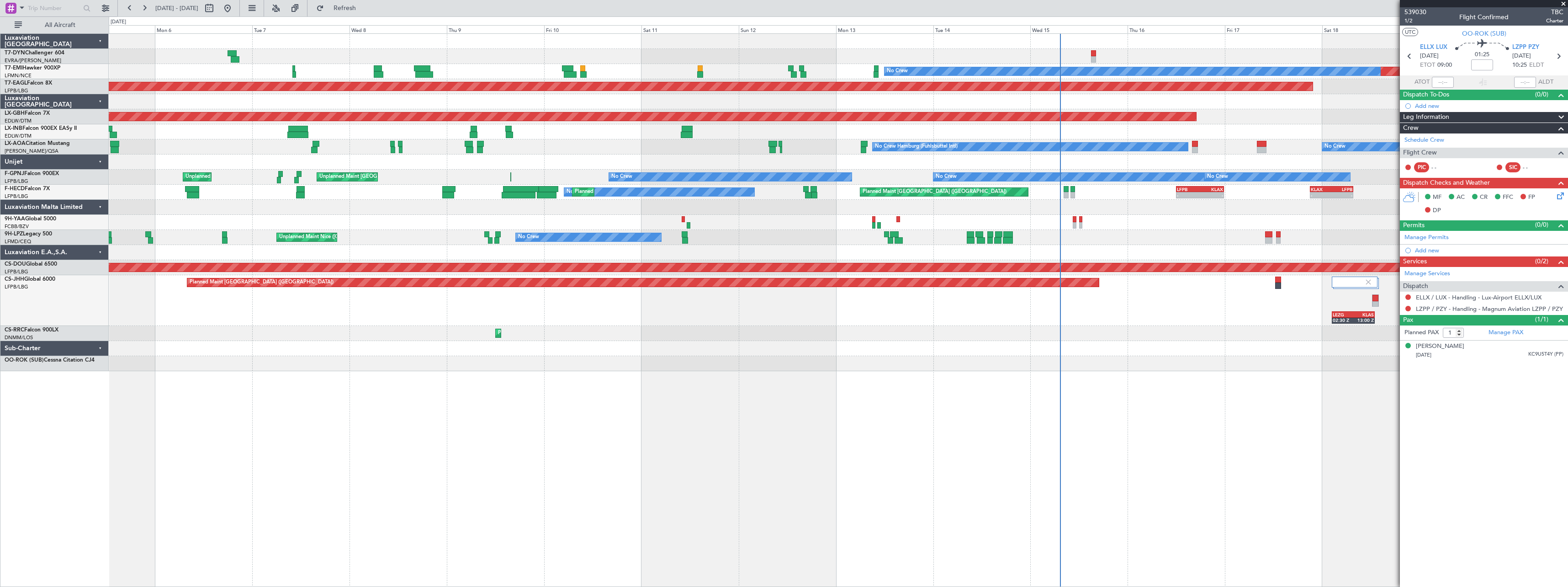
click at [680, 346] on div at bounding box center [838, 348] width 1459 height 15
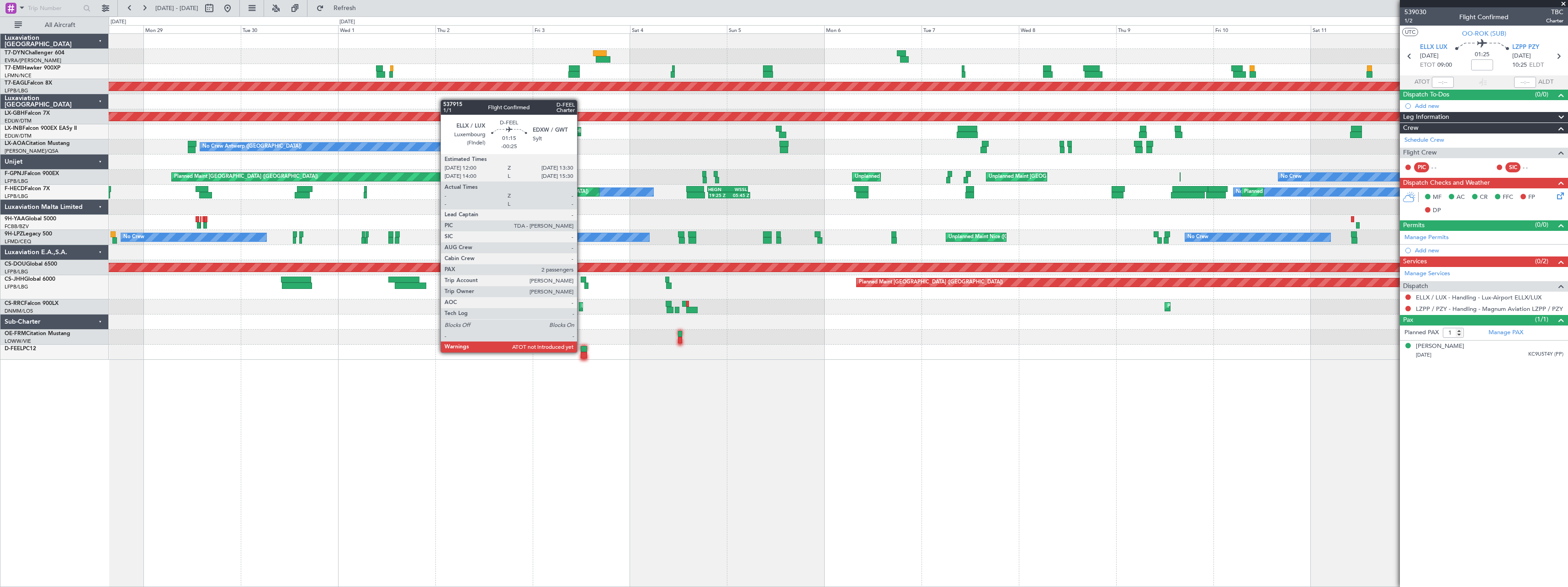
click at [581, 351] on div at bounding box center [584, 349] width 7 height 7
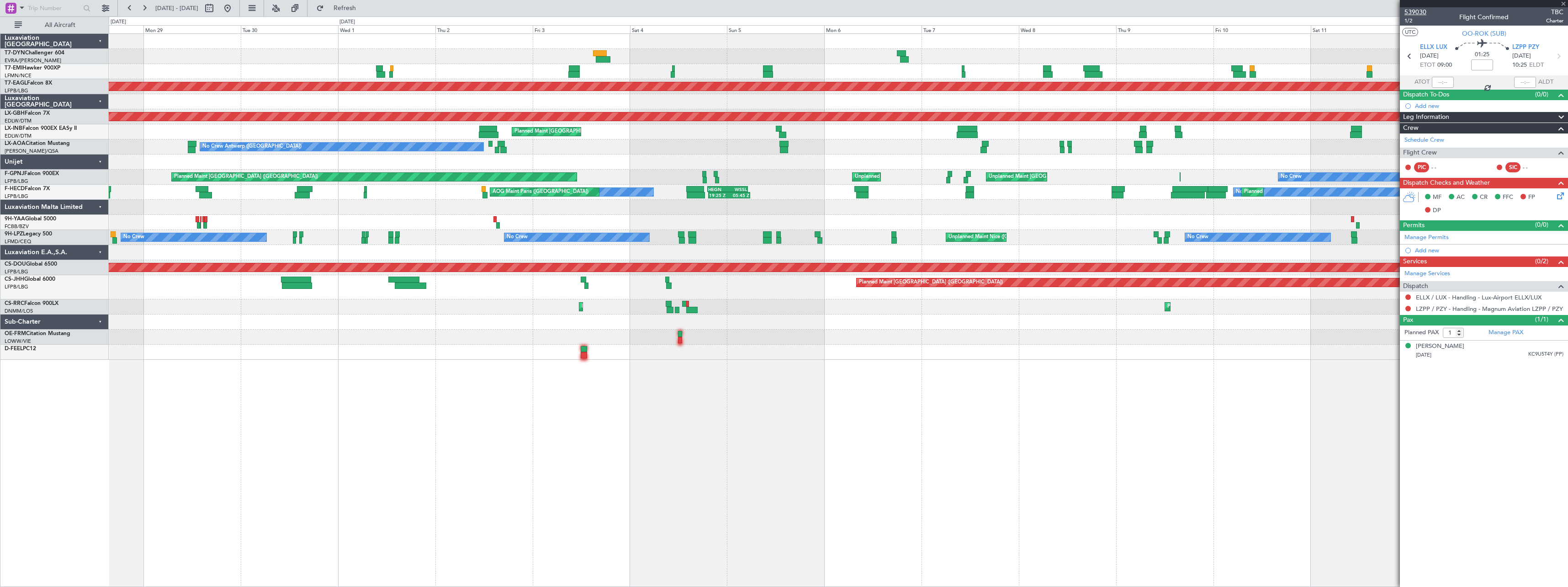
type input "-00:25"
type input "2"
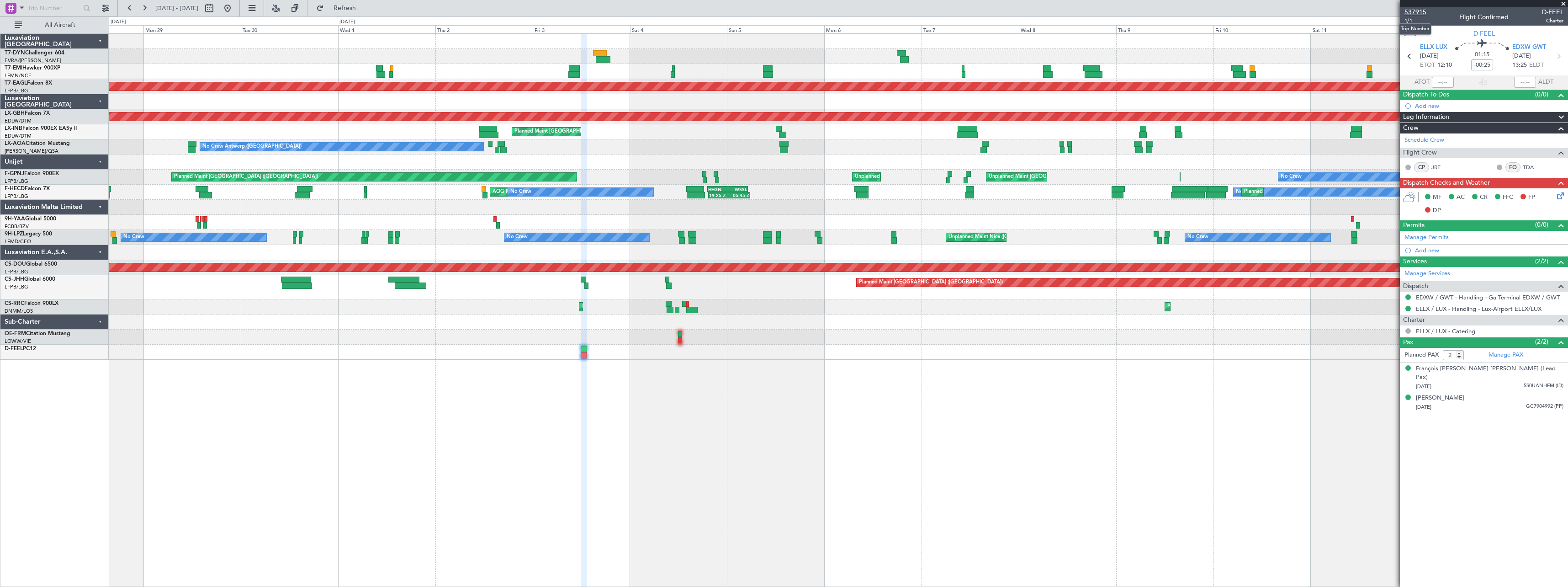
click at [1424, 9] on span "537915" at bounding box center [1415, 12] width 22 height 10
click at [364, 6] on span "Refresh" at bounding box center [345, 8] width 38 height 7
click at [782, 387] on div "Planned Maint No Crew Planned Maint Dubai (Al Maktoum Intl) Planned Maint Nurnb…" at bounding box center [838, 310] width 1459 height 554
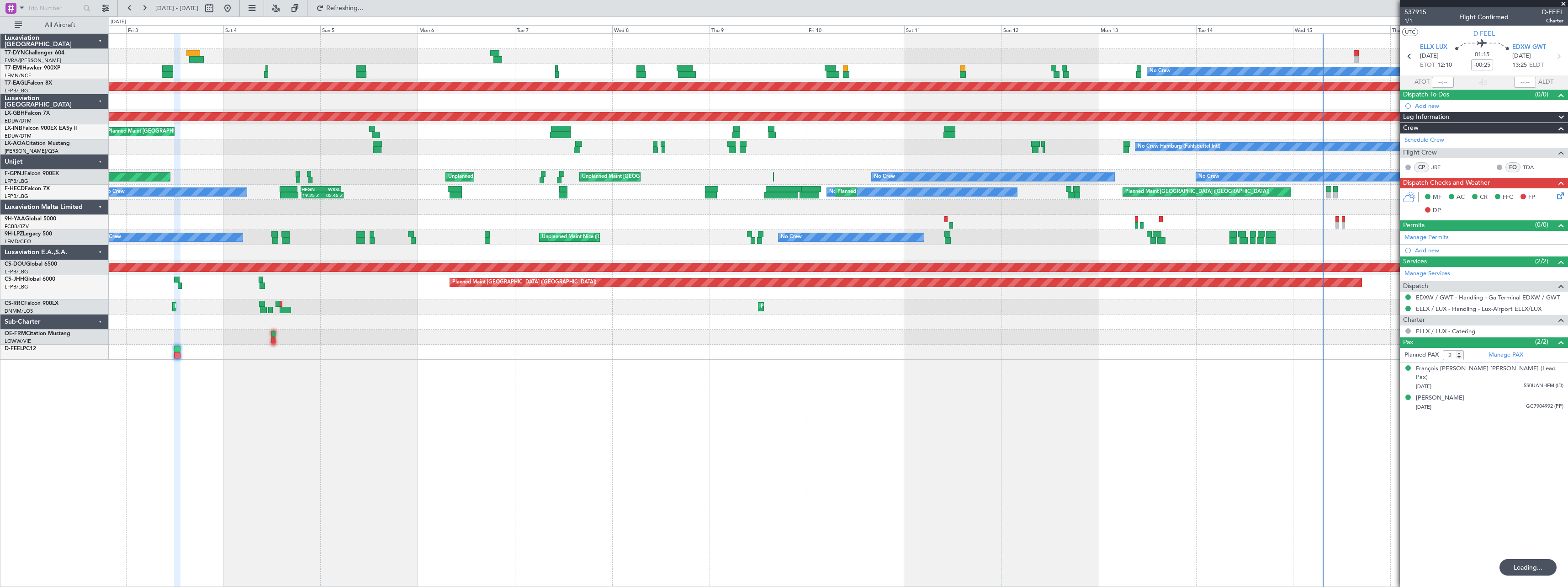
click at [898, 411] on div "Planned Maint No Crew Planned Maint Dubai (Al Maktoum Intl) Planned Maint Nurnb…" at bounding box center [838, 310] width 1459 height 554
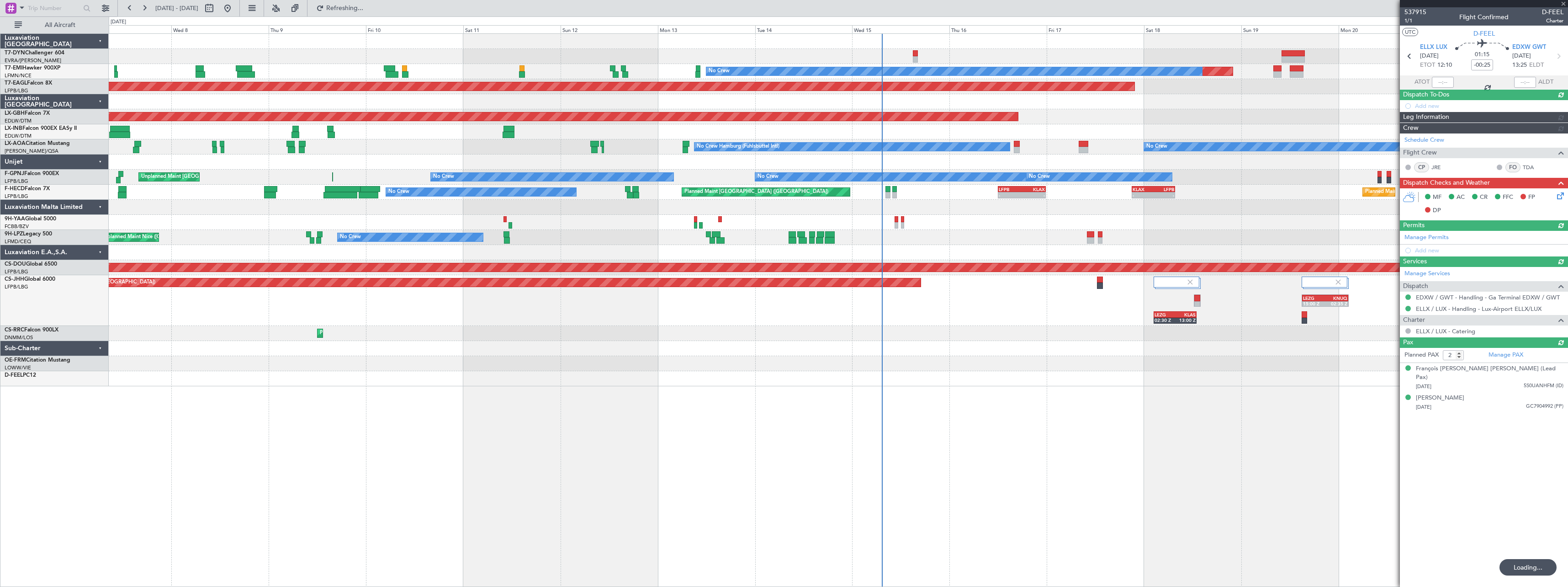
click at [914, 397] on div "Planned Maint No Crew Planned Maint Dubai (Al Maktoum Intl) Planned Maint Nurnb…" at bounding box center [838, 310] width 1459 height 554
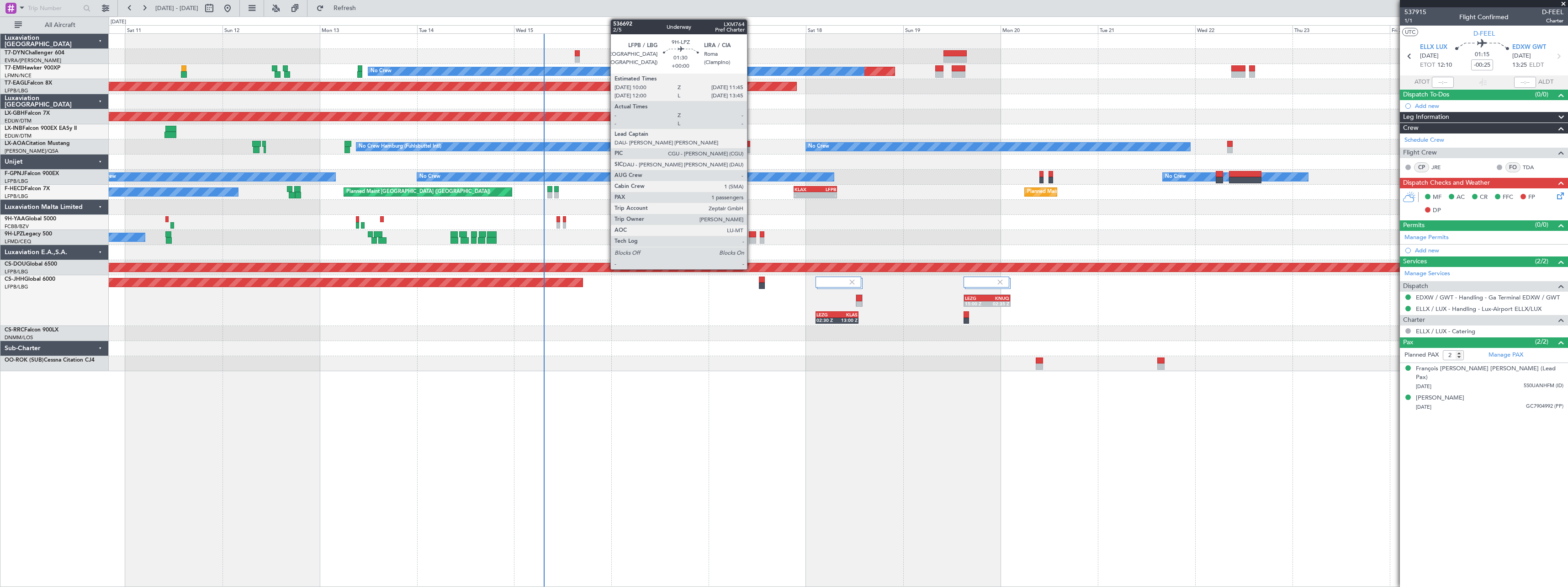
click at [751, 234] on div at bounding box center [752, 234] width 7 height 7
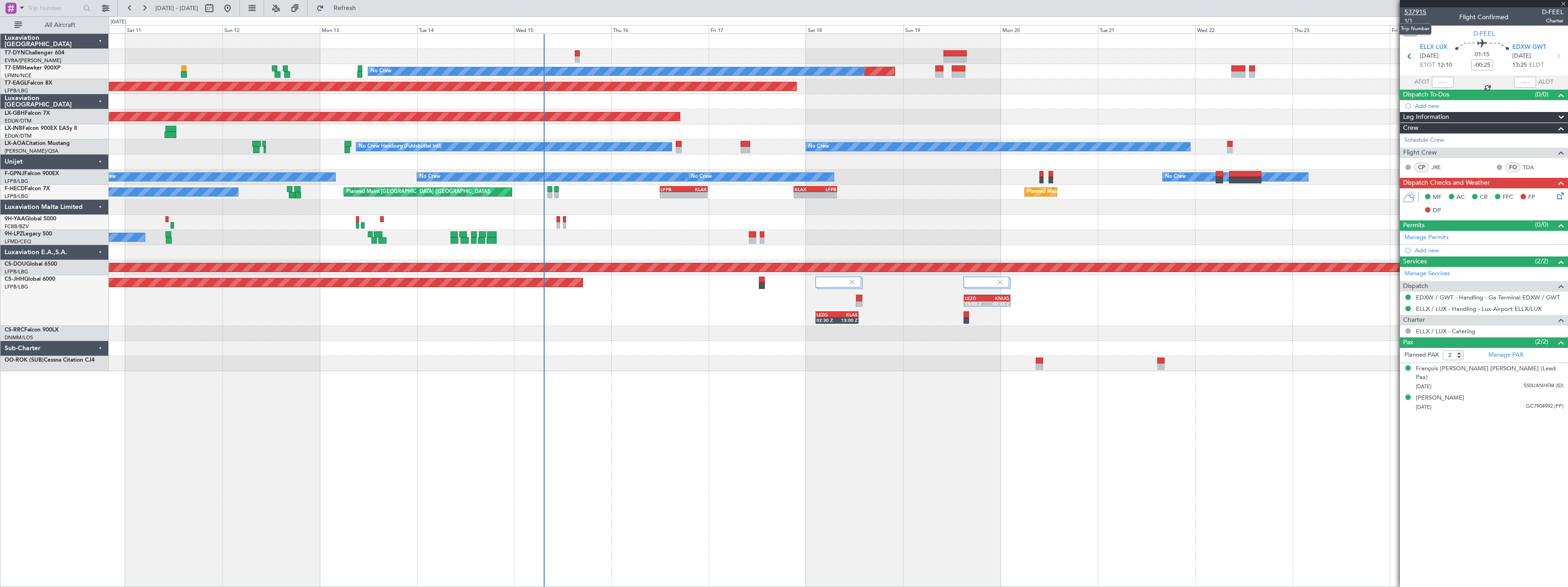
type input "1"
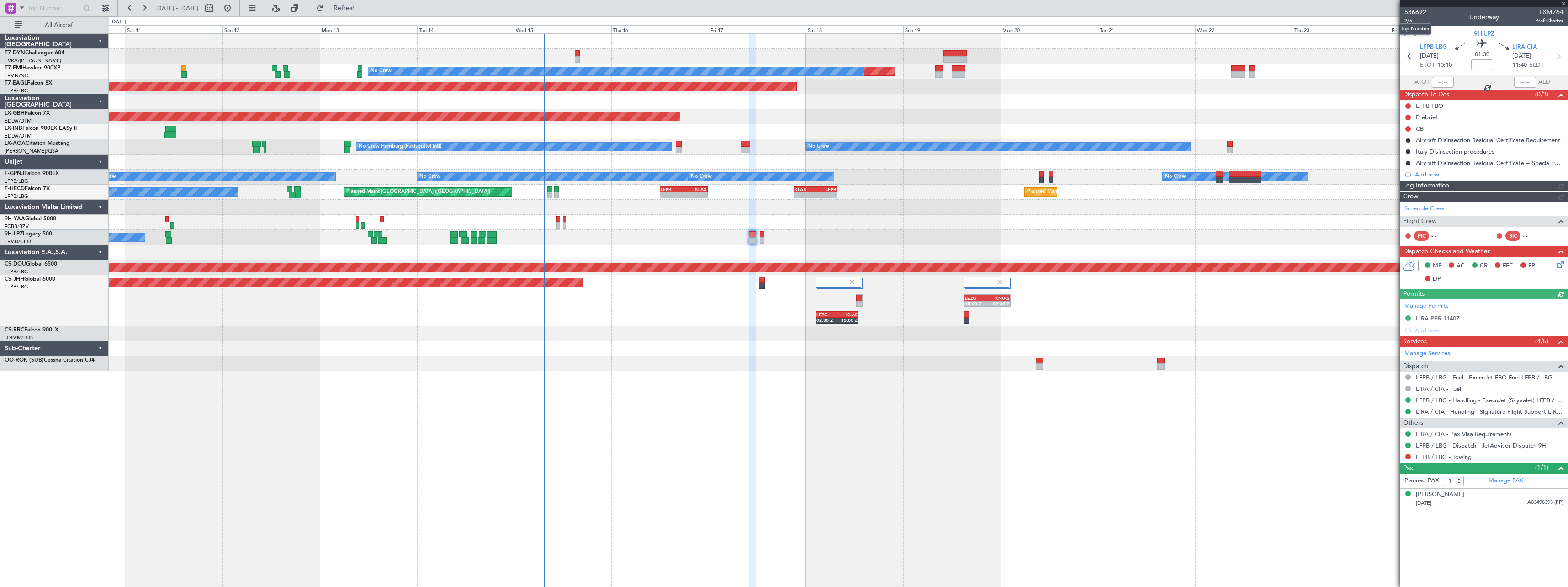
click at [1421, 13] on span "536692" at bounding box center [1415, 12] width 22 height 10
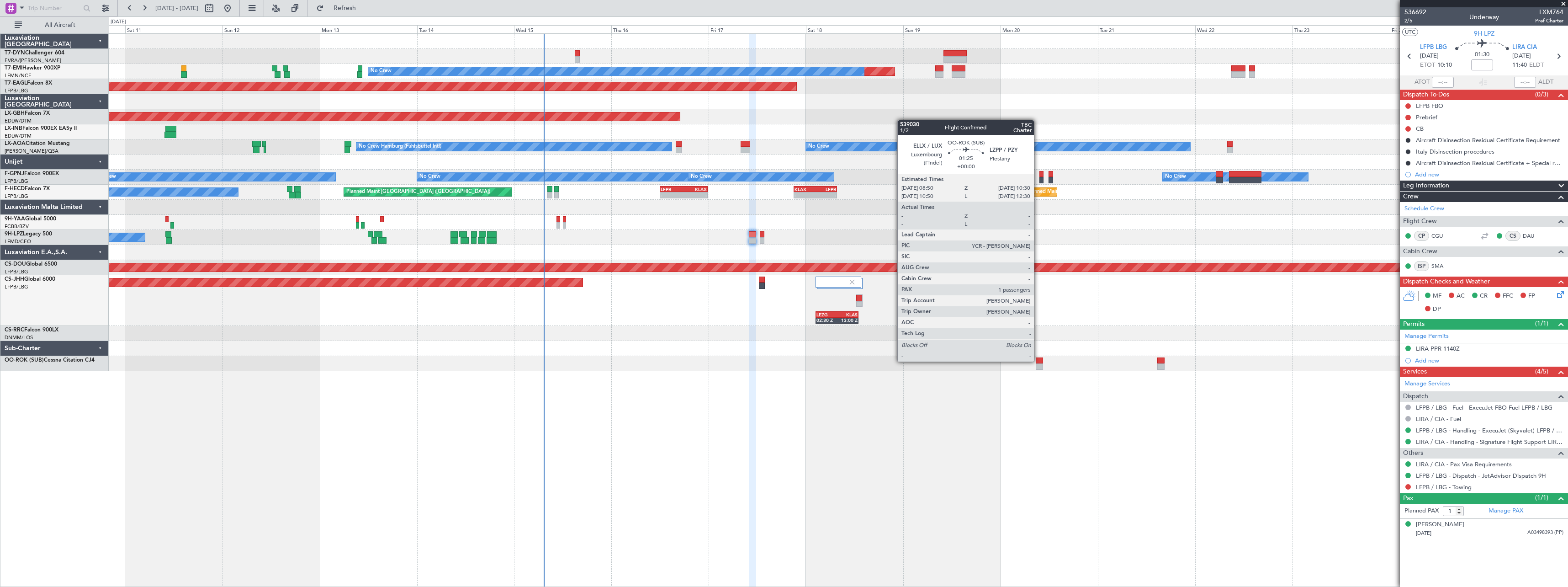
click at [1038, 360] on div at bounding box center [1039, 360] width 7 height 7
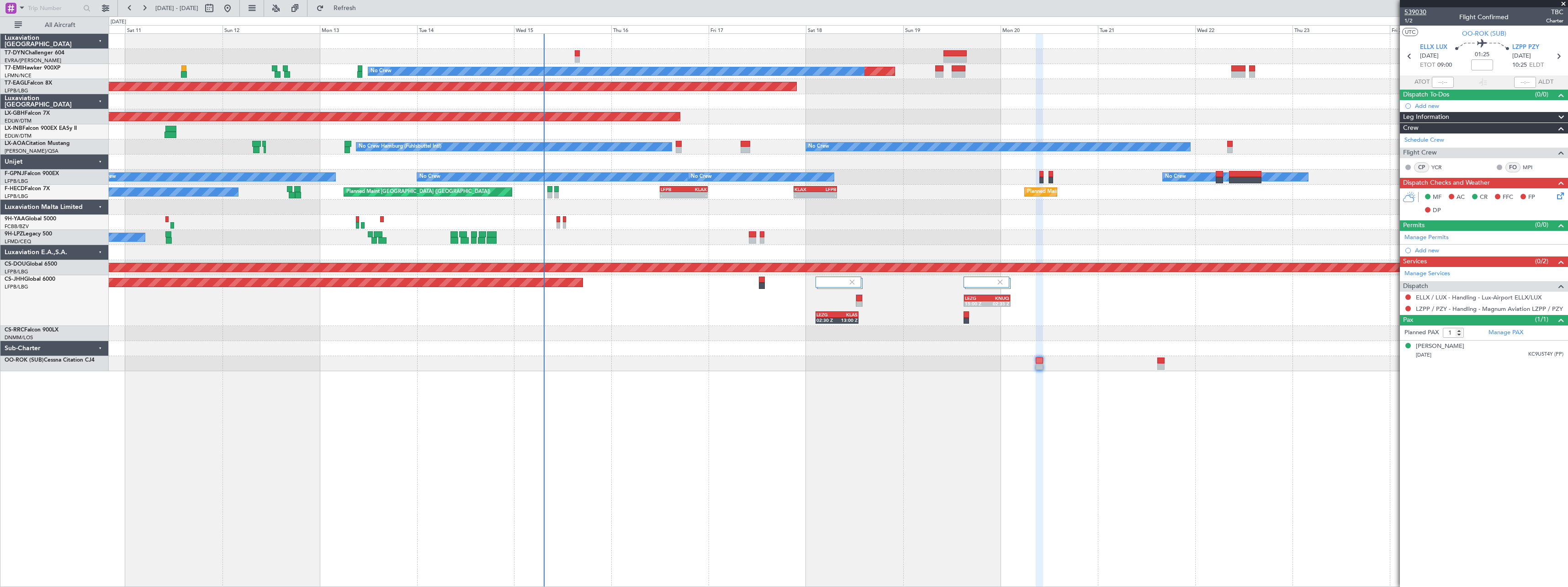
click at [1423, 15] on span "539030" at bounding box center [1415, 12] width 22 height 10
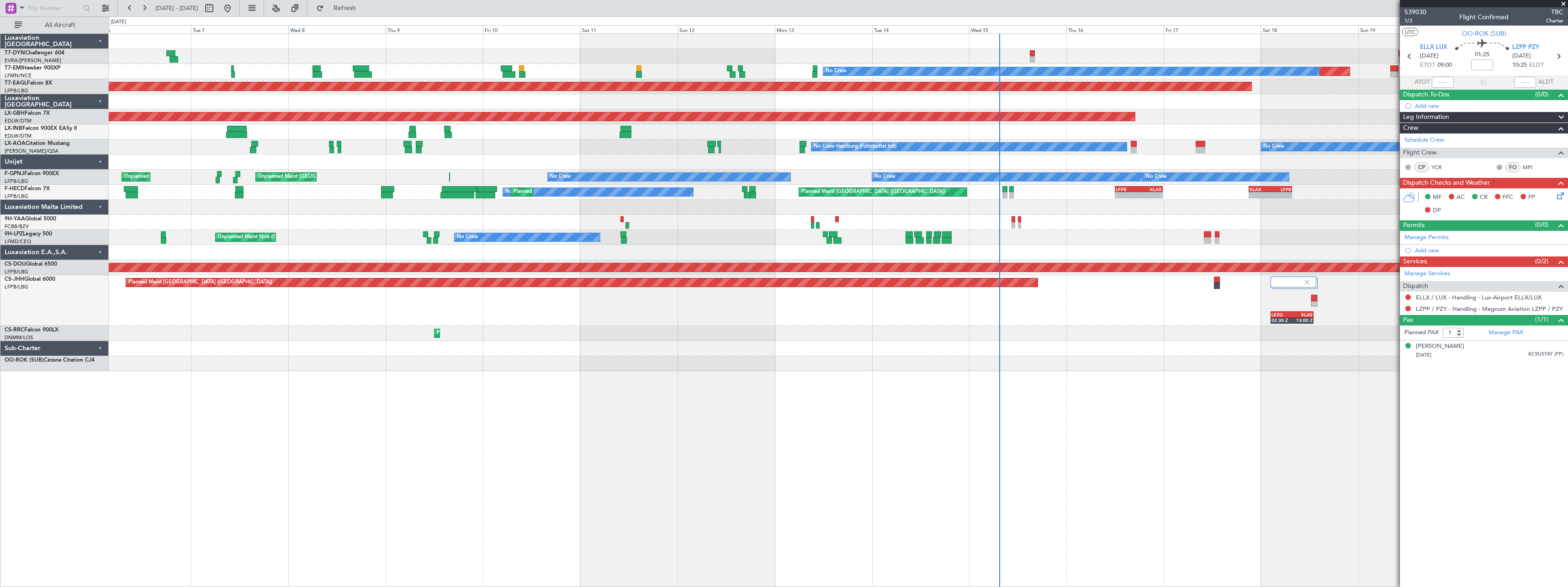
click at [786, 322] on div "Planned Maint Paris (Le Bourget) LEZG 02:30 Z KLAS 13:00 Z LEZG 15:00 Z KNUQ 02…" at bounding box center [838, 300] width 1459 height 51
click at [574, 367] on div "Planned Maint No Crew Planned Maint Dubai (Al Maktoum Intl) Planned Maint Nurnb…" at bounding box center [838, 310] width 1459 height 554
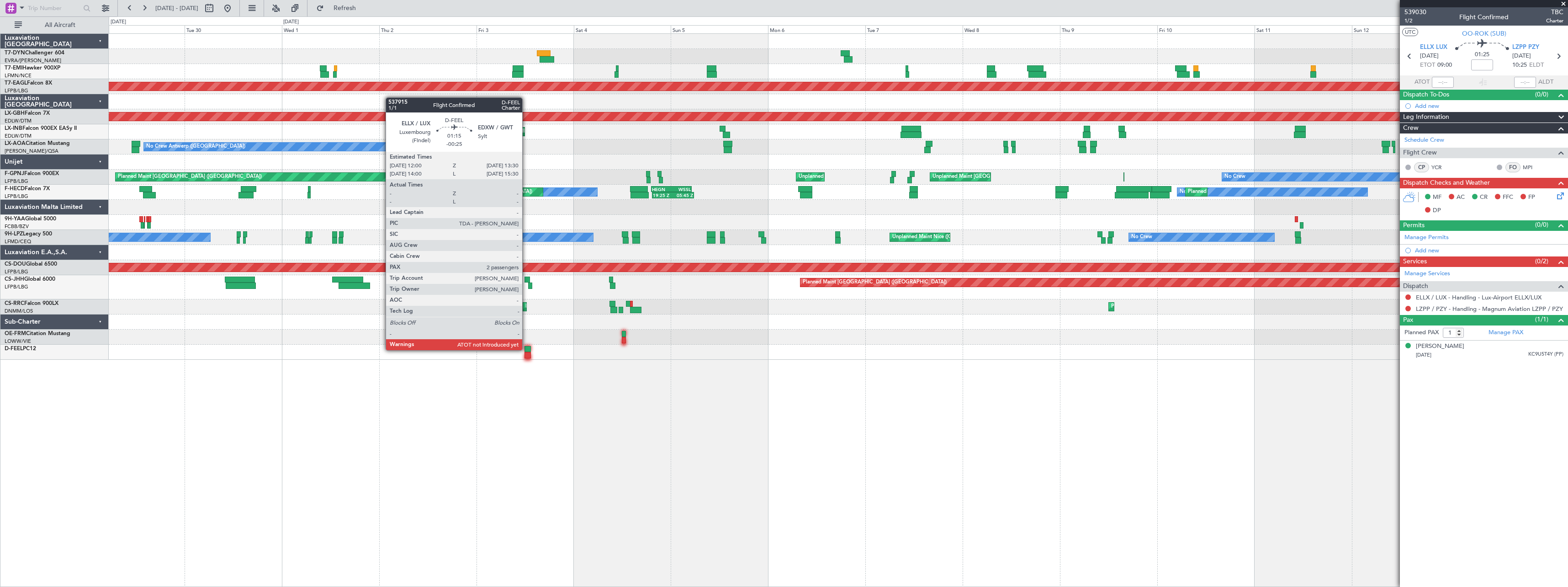
click at [527, 349] on div at bounding box center [528, 349] width 7 height 7
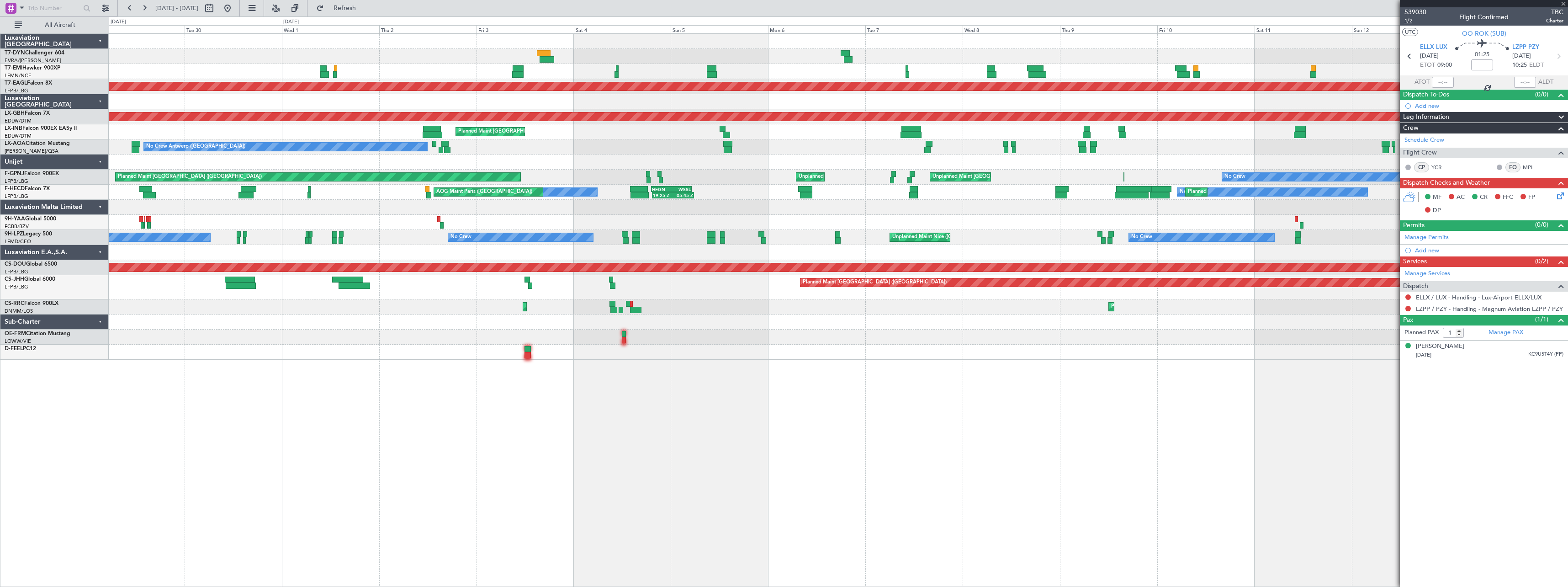
type input "-00:25"
type input "2"
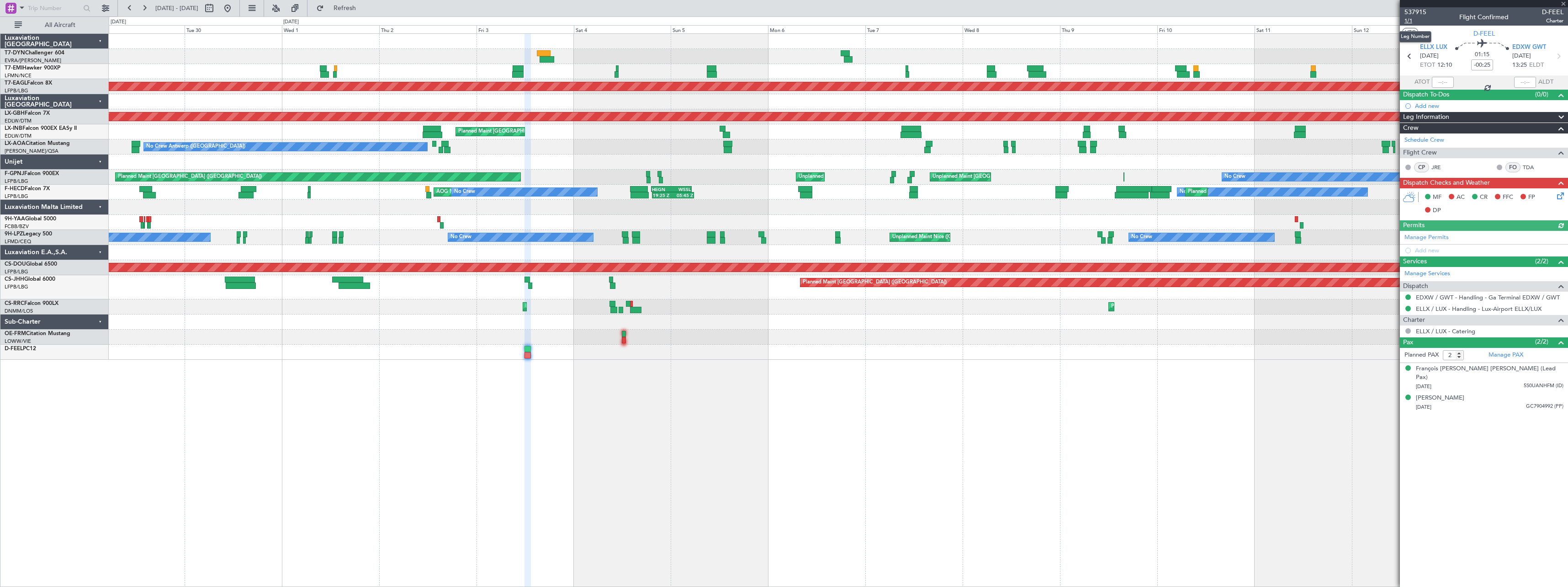
click at [1412, 23] on span "1/1" at bounding box center [1415, 21] width 22 height 8
drag, startPoint x: 1432, startPoint y: 12, endPoint x: 1426, endPoint y: 12, distance: 6.0
click at [1432, 12] on div "537915 1/1 Flight Confirmed D-FEEL Charter" at bounding box center [1484, 16] width 168 height 18
click at [1411, 16] on span "537915" at bounding box center [1415, 12] width 22 height 10
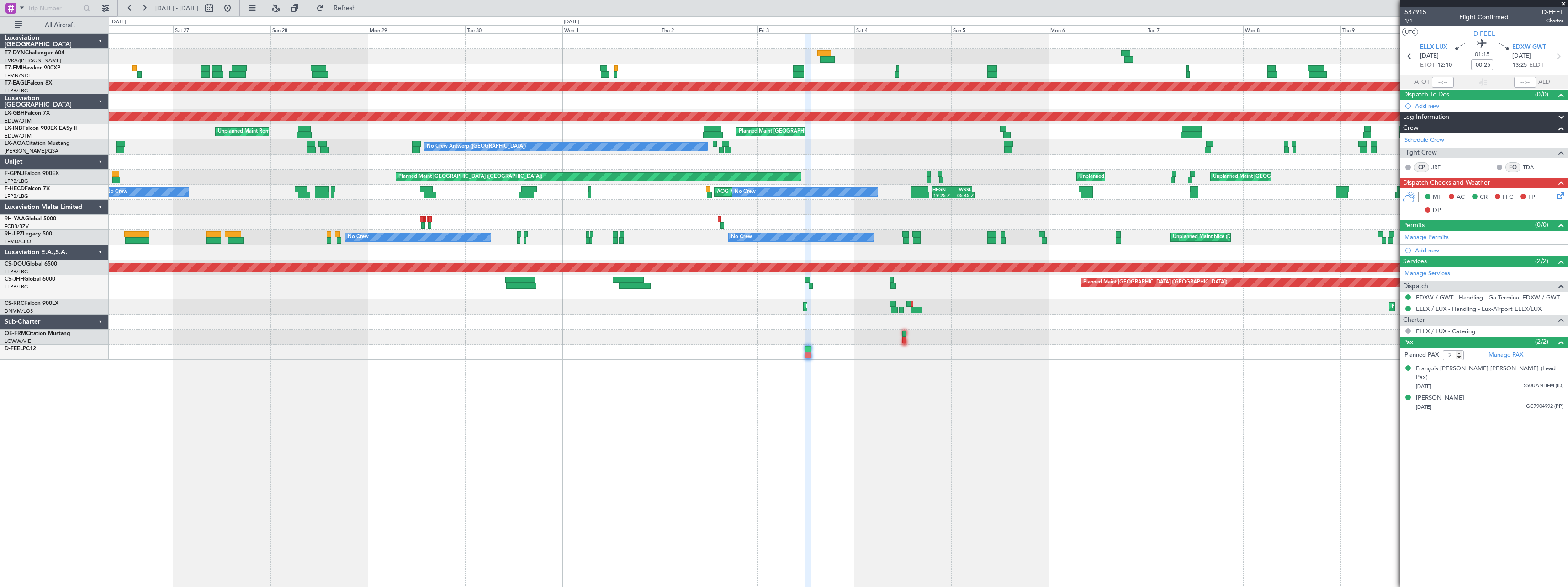
click at [637, 406] on div "No Crew Planned Maint Planned Maint Dubai (Al Maktoum Intl) Planned Maint Nurnb…" at bounding box center [838, 310] width 1459 height 554
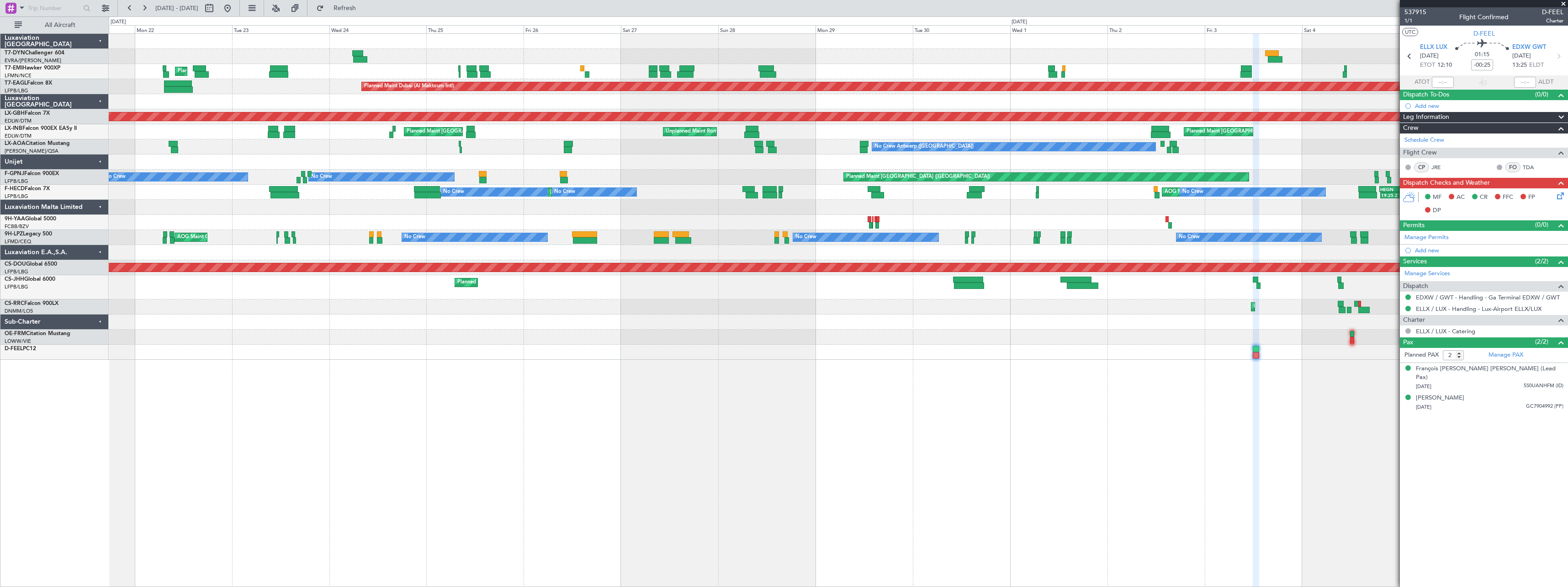
click at [706, 399] on div "Planned Maint Zurich Planned Maint Dubai (Al Maktoum Intl) Planned Maint Nurnbe…" at bounding box center [838, 310] width 1459 height 554
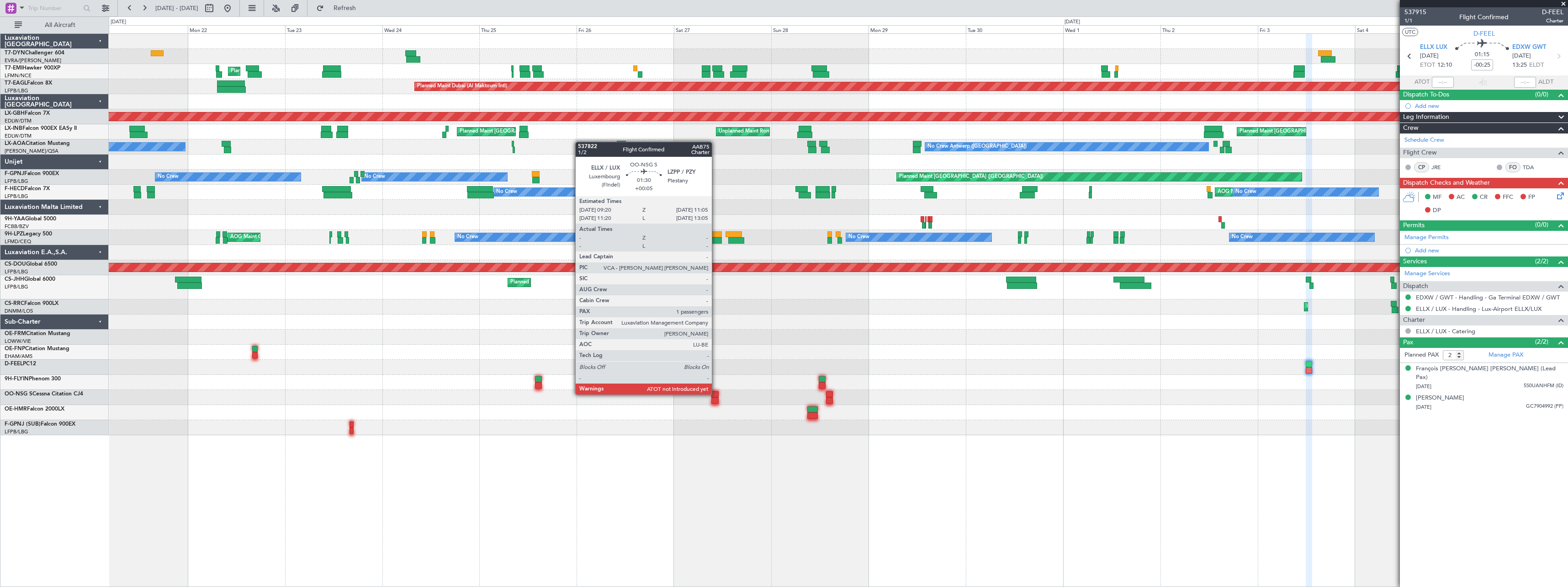
click at [716, 393] on div at bounding box center [715, 394] width 7 height 7
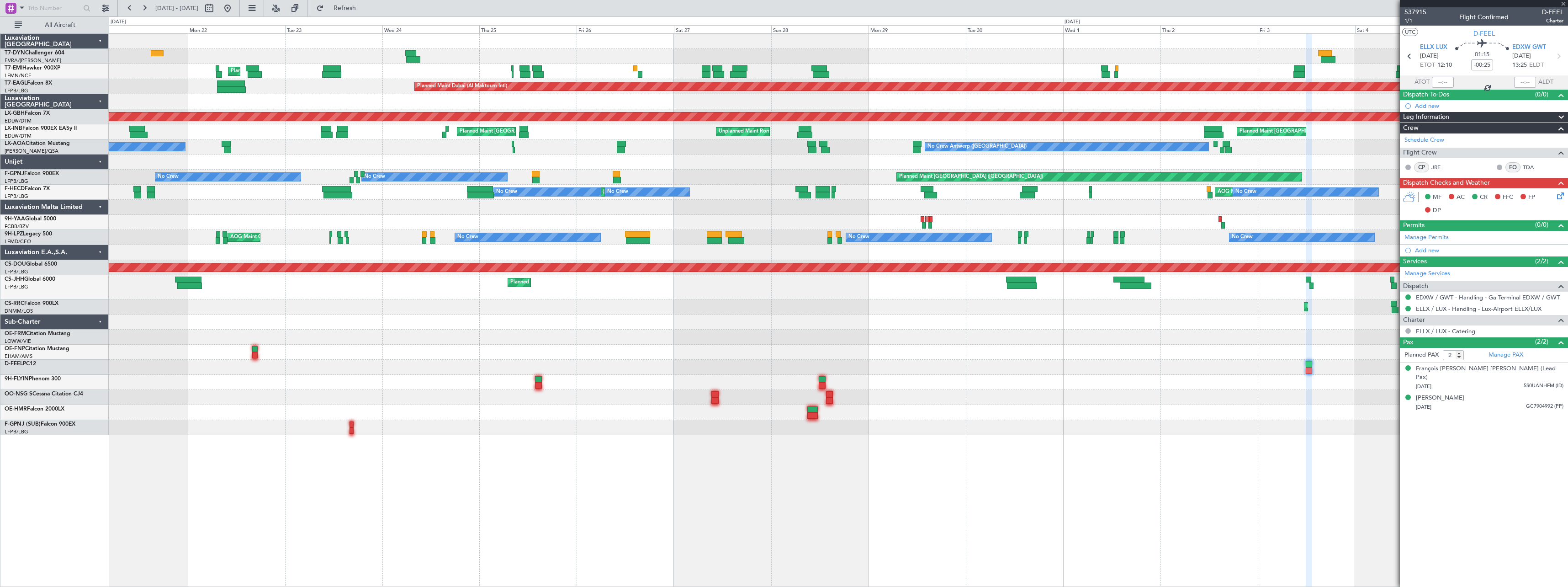
type input "+00:05"
type input "1"
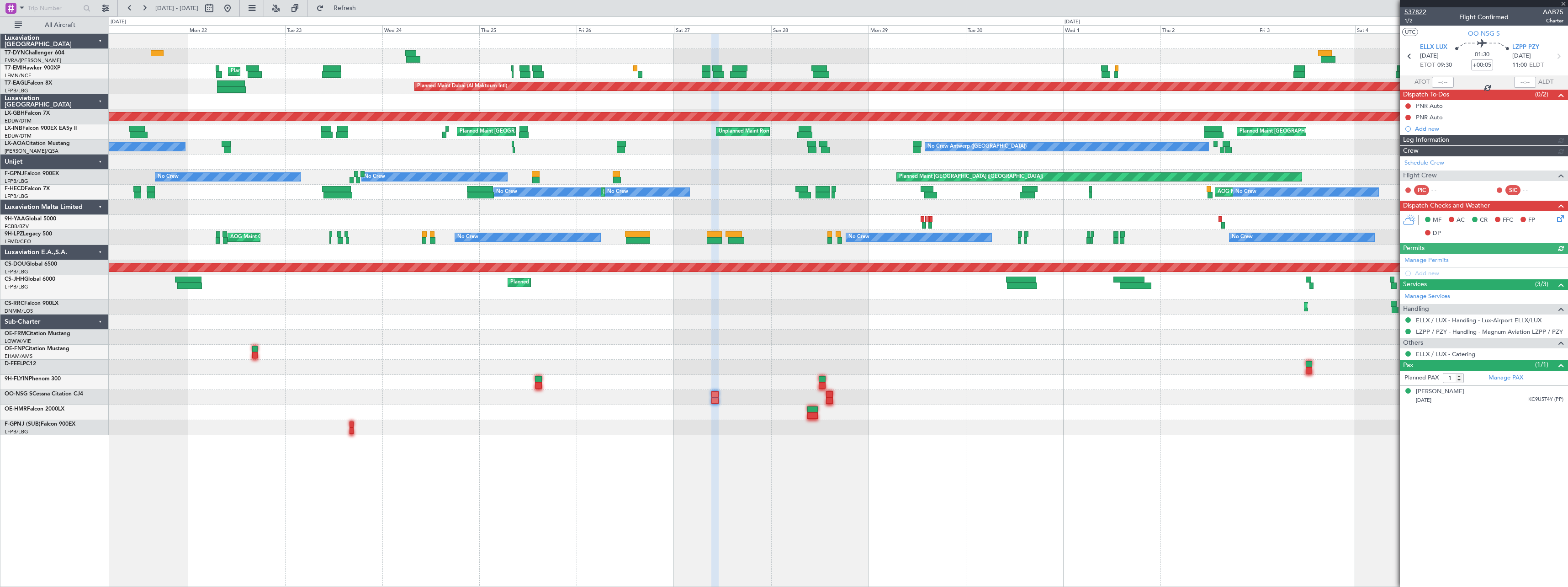
click at [1423, 12] on span "537822" at bounding box center [1415, 12] width 22 height 10
click at [537, 420] on div "Planned Maint Zurich Planned Maint Dubai (Al Maktoum Intl) Unplanned Maint Pari…" at bounding box center [838, 234] width 1459 height 401
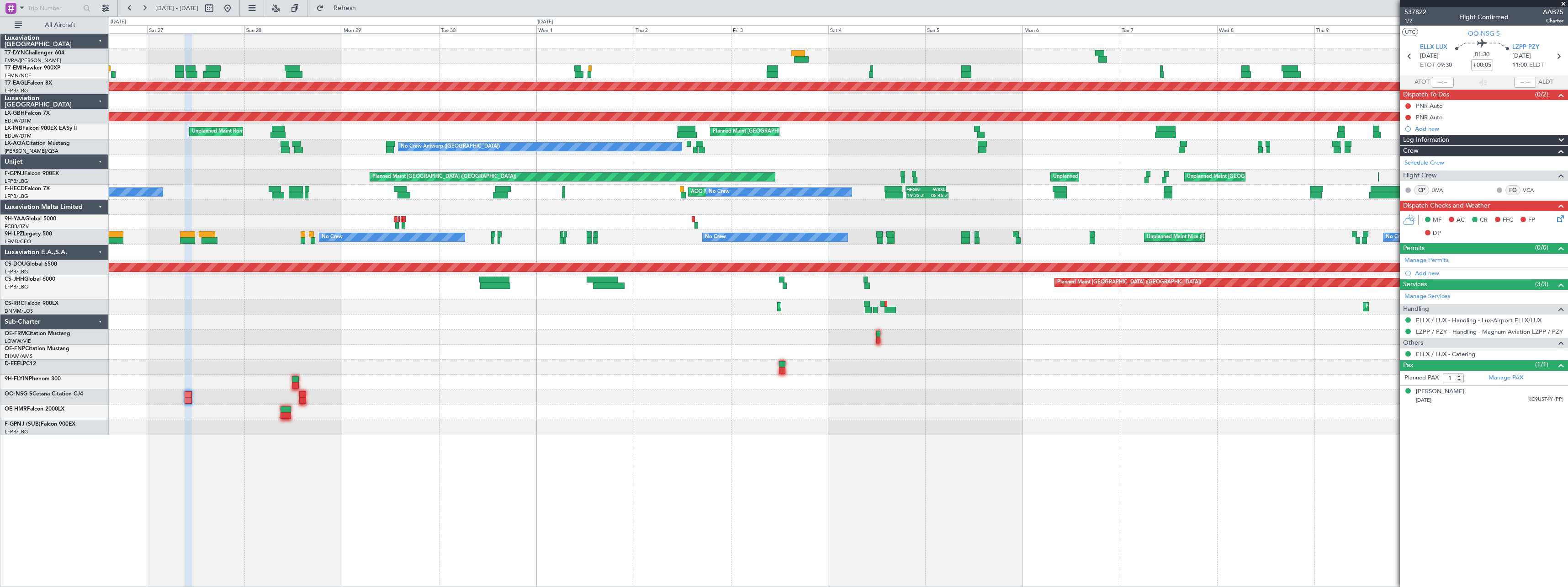
click at [603, 407] on div "No Crew Planned Maint Planned Maint Dubai (Al Maktoum Intl) Planned Maint Nurnb…" at bounding box center [838, 234] width 1459 height 401
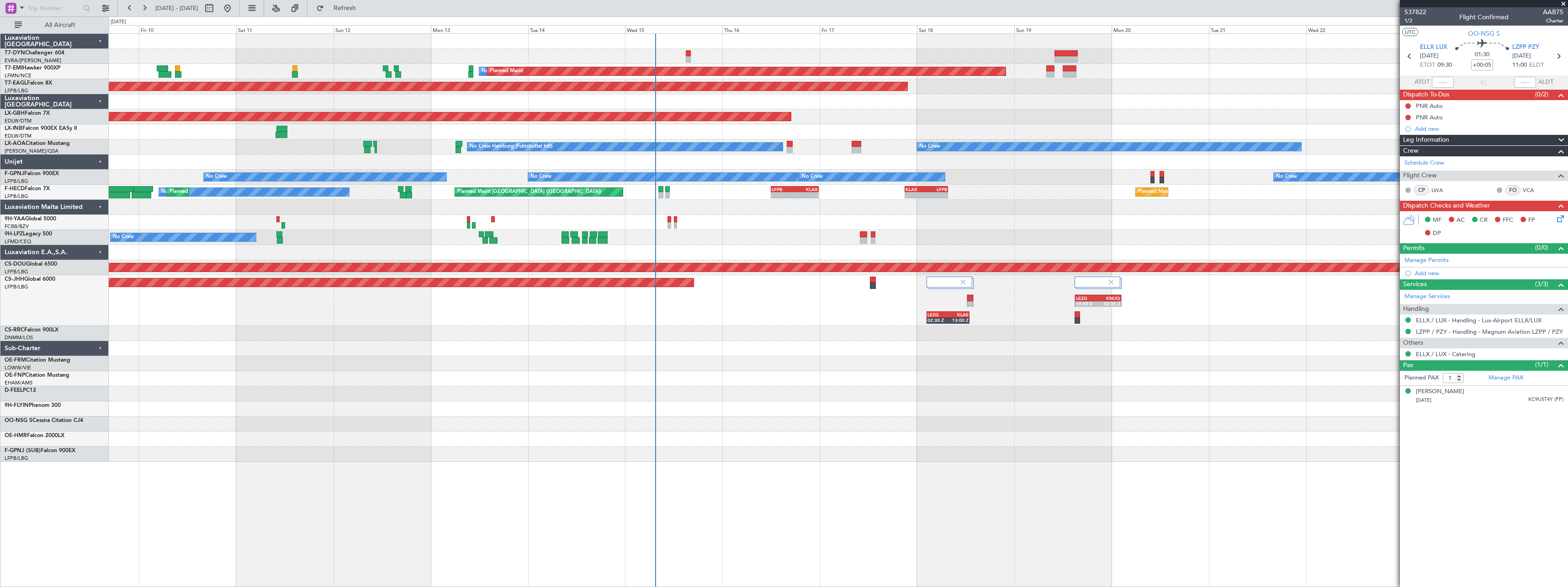
click at [547, 400] on div "No Crew Planned Maint Planned Maint Dubai (Al Maktoum Intl) Planned Maint Nurnb…" at bounding box center [838, 248] width 1459 height 428
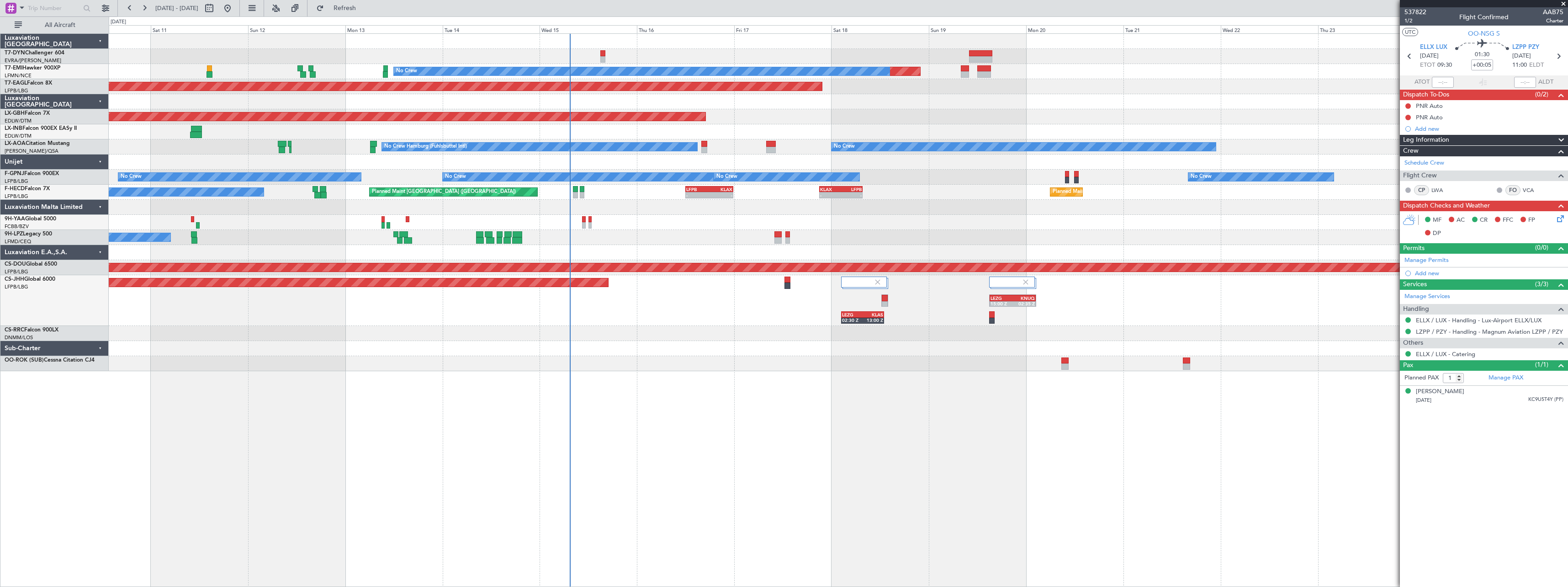
click at [922, 454] on div "Planned Maint No Crew Planned Maint Dubai (Al Maktoum Intl) Planned Maint Nurnb…" at bounding box center [838, 310] width 1459 height 554
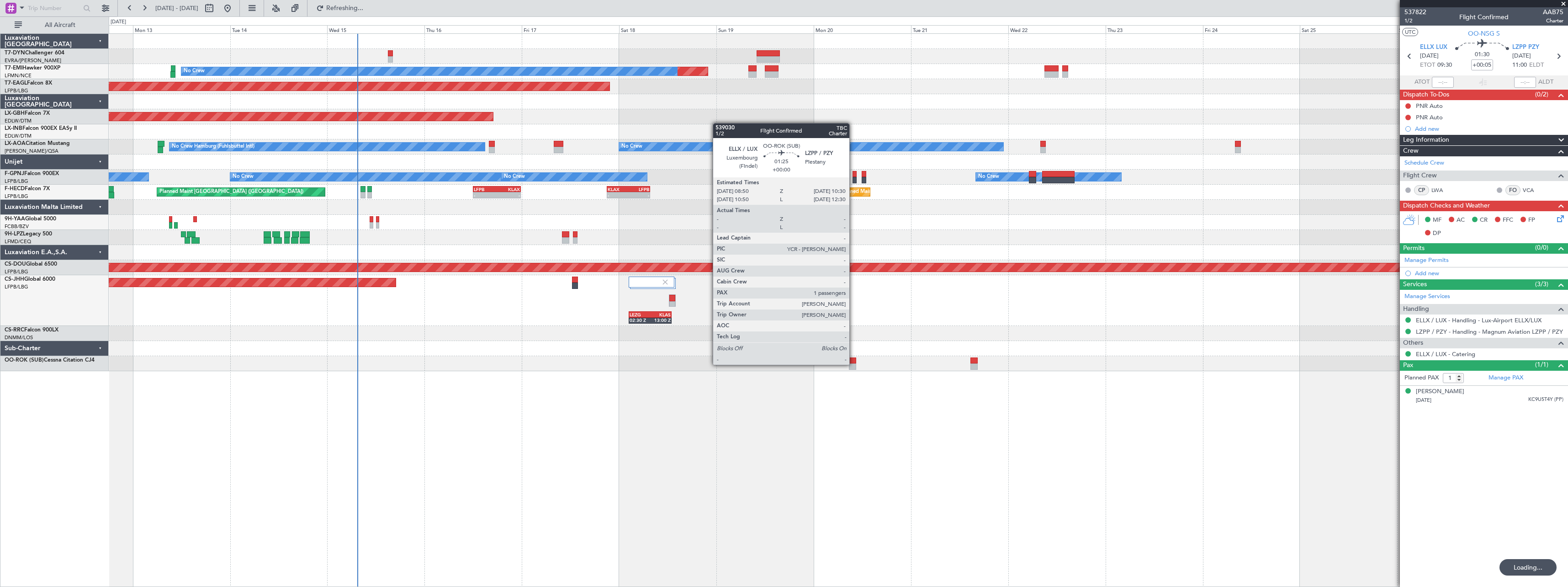
click at [853, 364] on div at bounding box center [852, 367] width 7 height 7
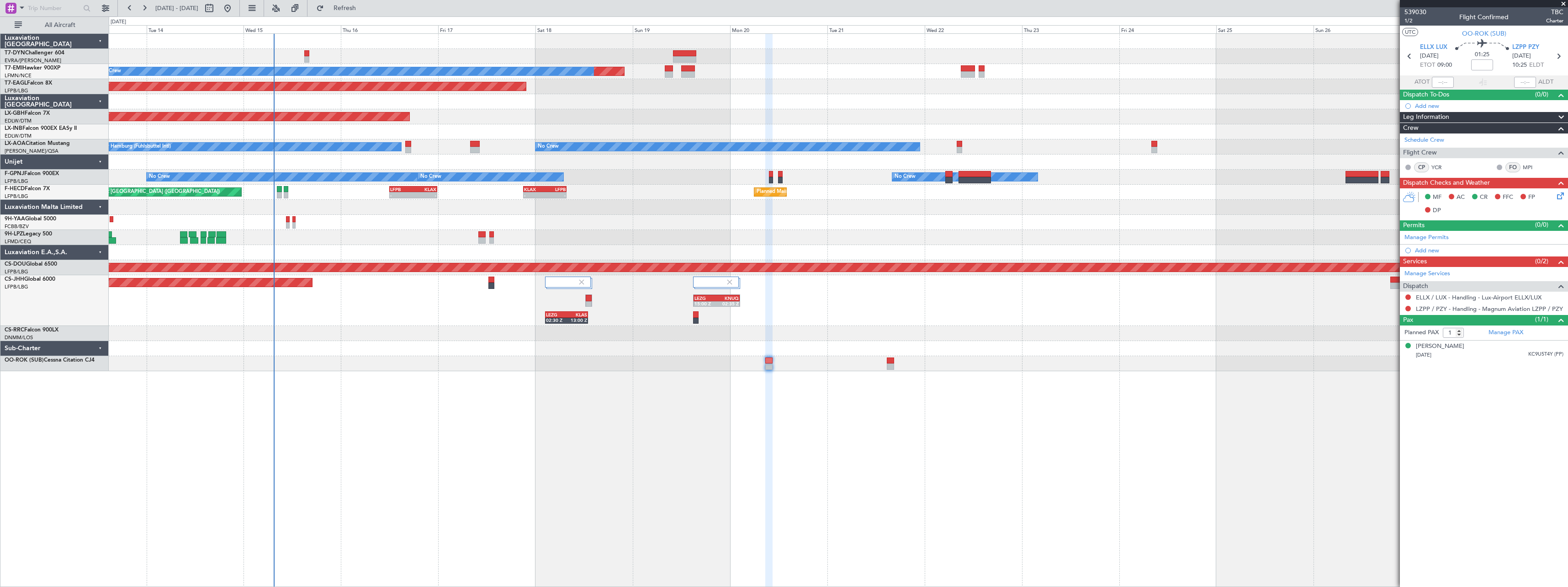
click at [959, 408] on div "Planned Maint No Crew Planned Maint Dubai (Al Maktoum Intl) Planned Maint Nurnb…" at bounding box center [838, 310] width 1459 height 554
click at [1423, 15] on span "539030" at bounding box center [1415, 12] width 22 height 10
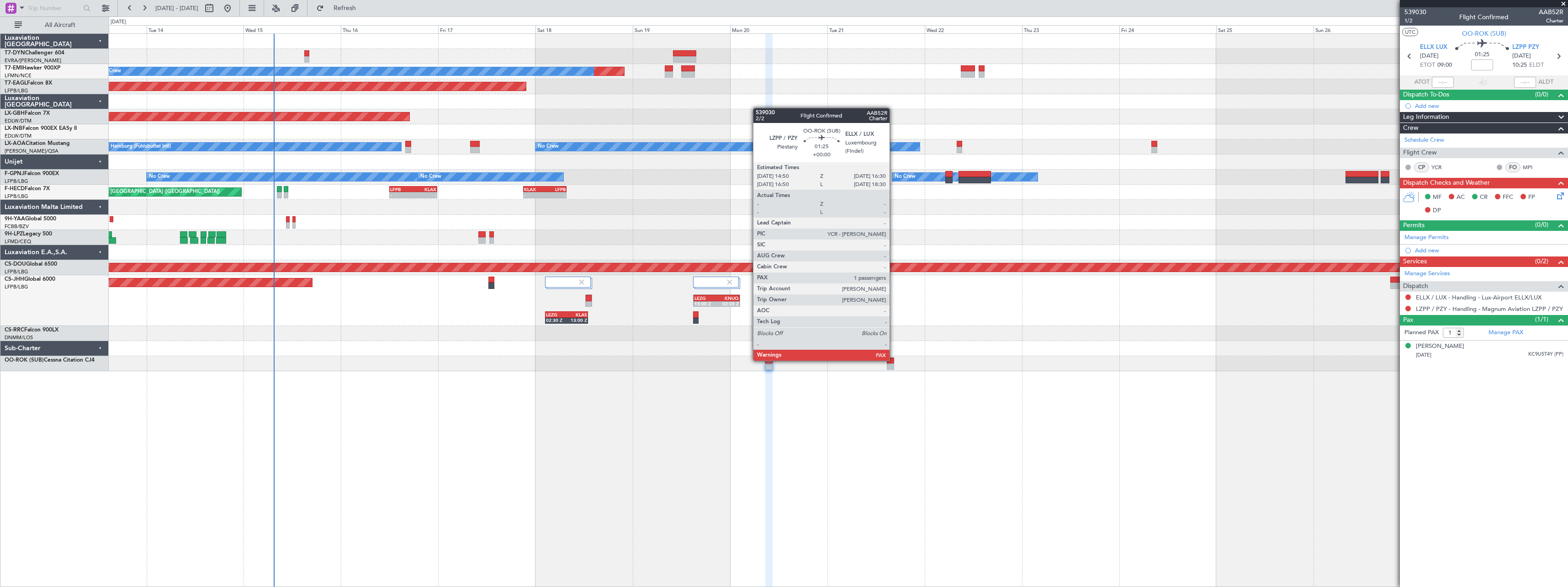
click at [894, 360] on div at bounding box center [838, 364] width 1459 height 15
click at [891, 364] on div at bounding box center [890, 367] width 7 height 7
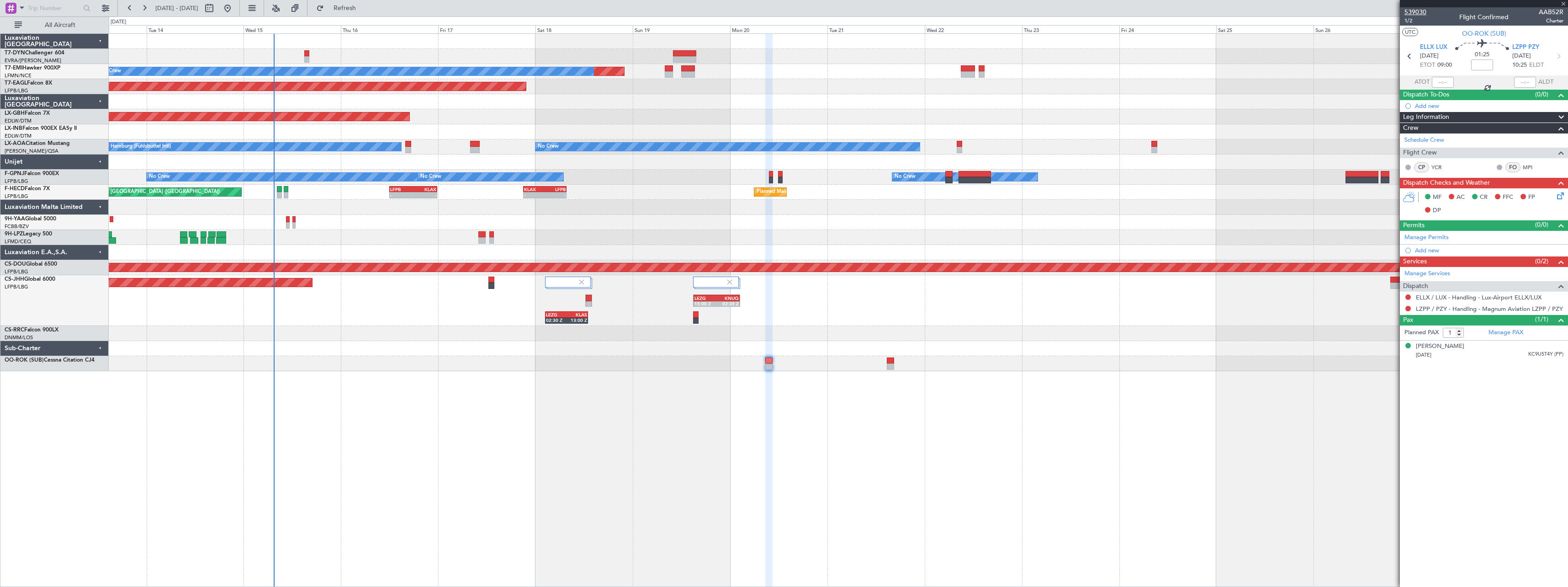
click at [1423, 12] on span "539030" at bounding box center [1415, 12] width 22 height 10
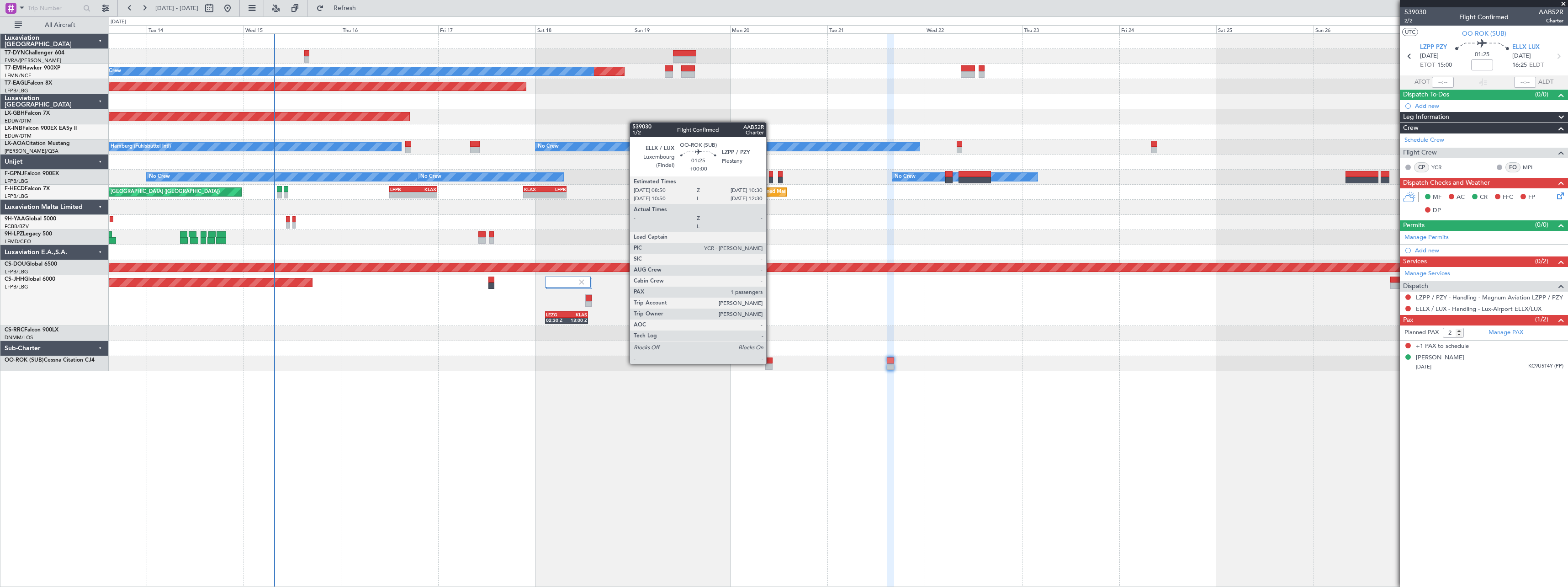
click at [770, 363] on div at bounding box center [768, 360] width 7 height 7
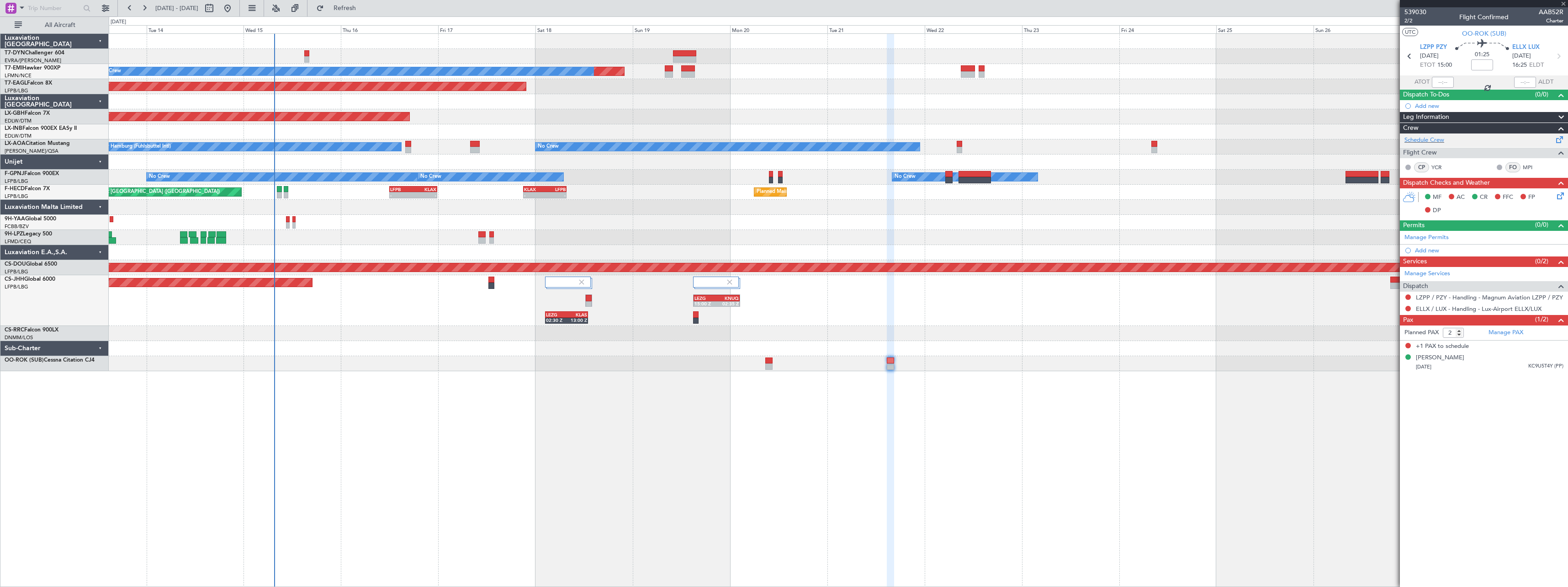
type input "1"
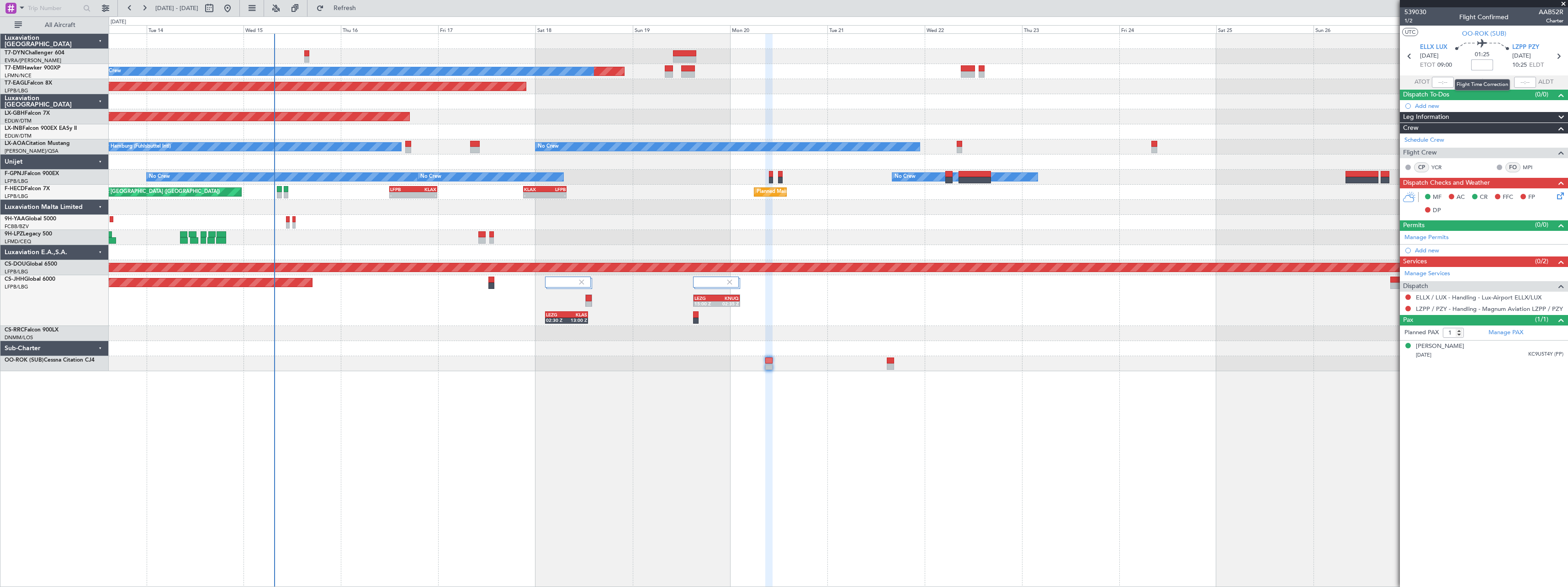
click at [1481, 65] on input at bounding box center [1482, 65] width 22 height 11
click at [1278, 164] on div at bounding box center [838, 162] width 1459 height 15
click at [1482, 65] on input "-01:05" at bounding box center [1482, 65] width 22 height 11
type input "-00:05"
click at [1312, 94] on div "Planned Maint Dubai (Al Maktoum Intl)" at bounding box center [838, 86] width 1459 height 15
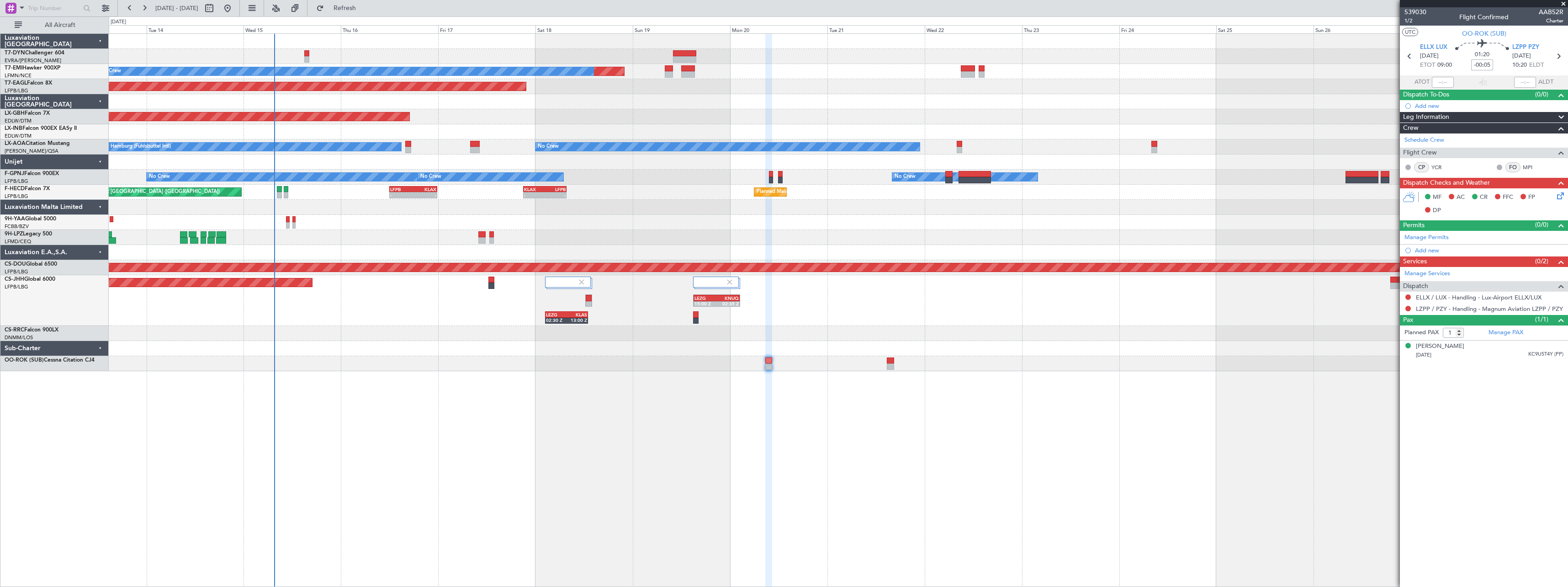
click at [953, 390] on div "Planned Maint No Crew Planned Maint Dubai (Al Maktoum Intl) Planned Maint Nurnb…" at bounding box center [838, 310] width 1459 height 554
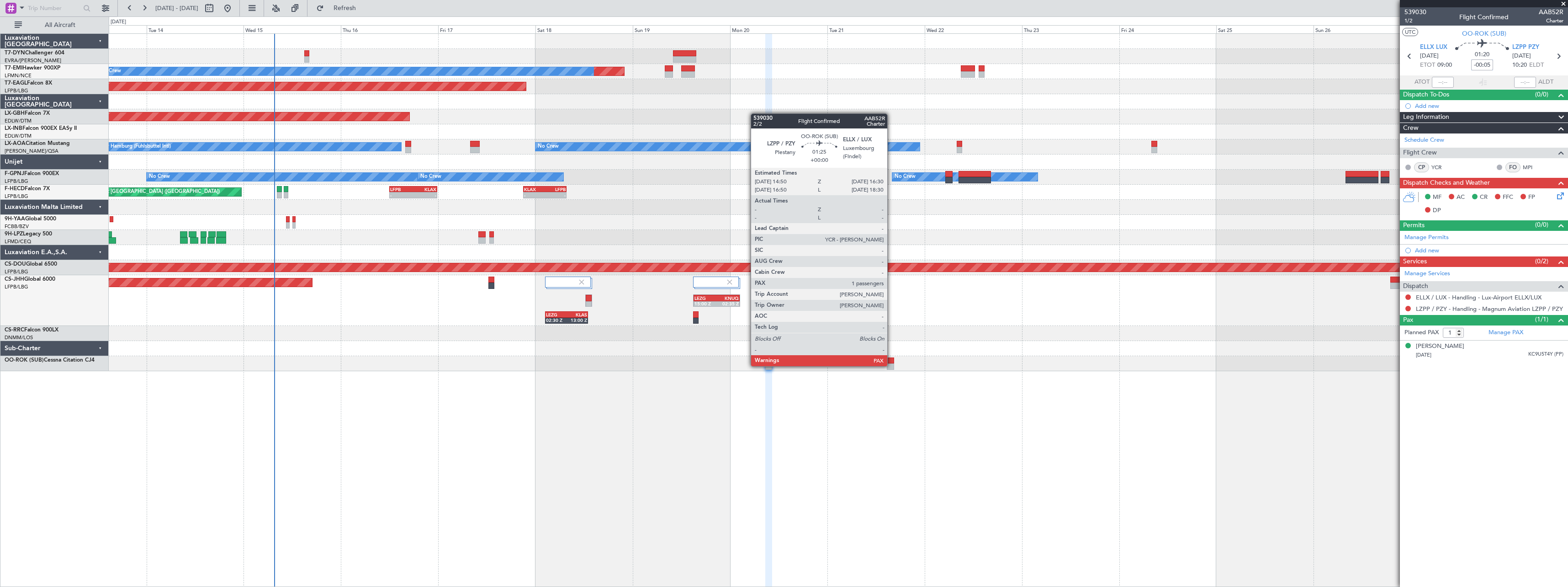
click at [891, 365] on div at bounding box center [890, 367] width 7 height 7
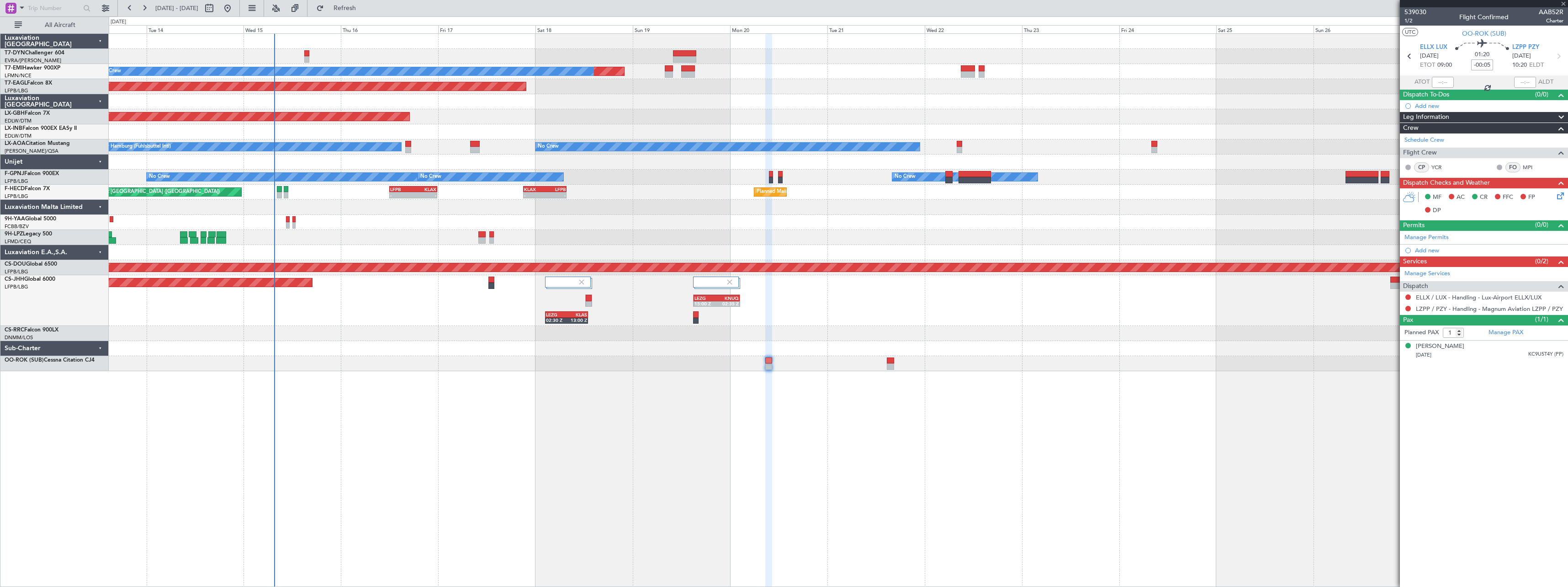
type input "2"
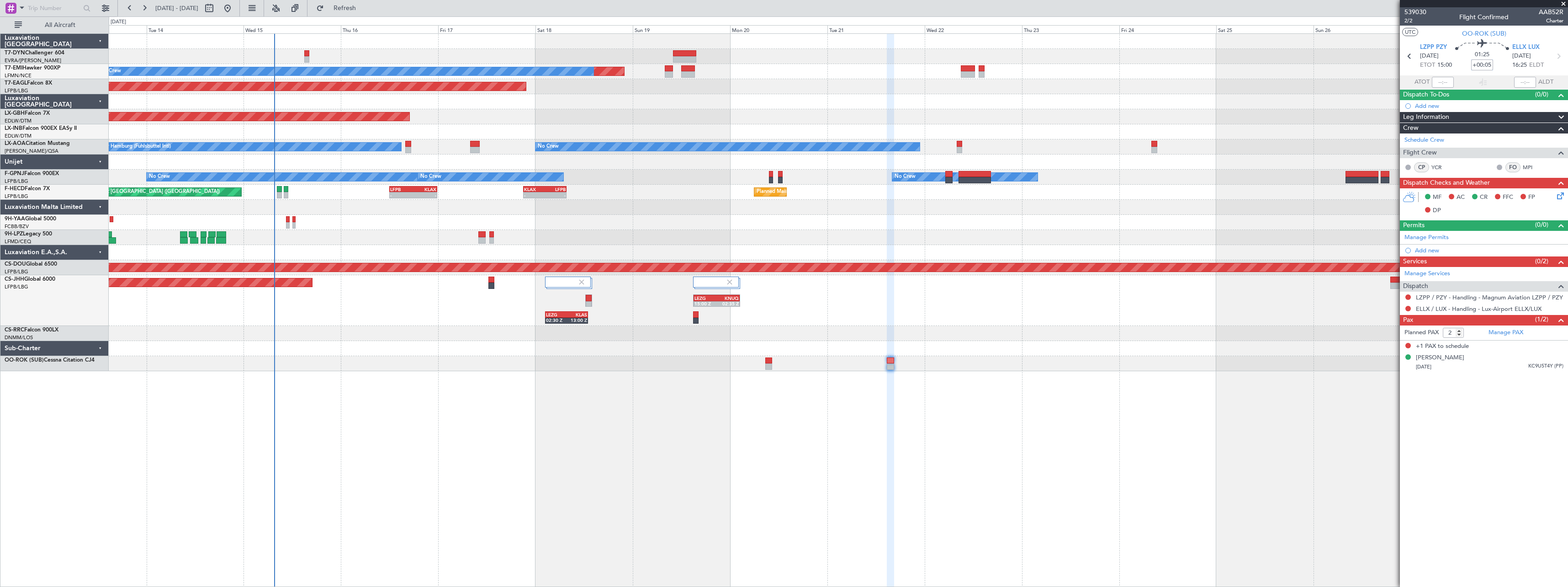
click at [1164, 142] on div "Planned Maint Monchengladbach No Crew Hamburg (Fuhlsbuttel Intl) No Crew" at bounding box center [838, 147] width 1459 height 15
type input "+00:05"
click at [310, 56] on div at bounding box center [838, 56] width 1459 height 15
type input "6"
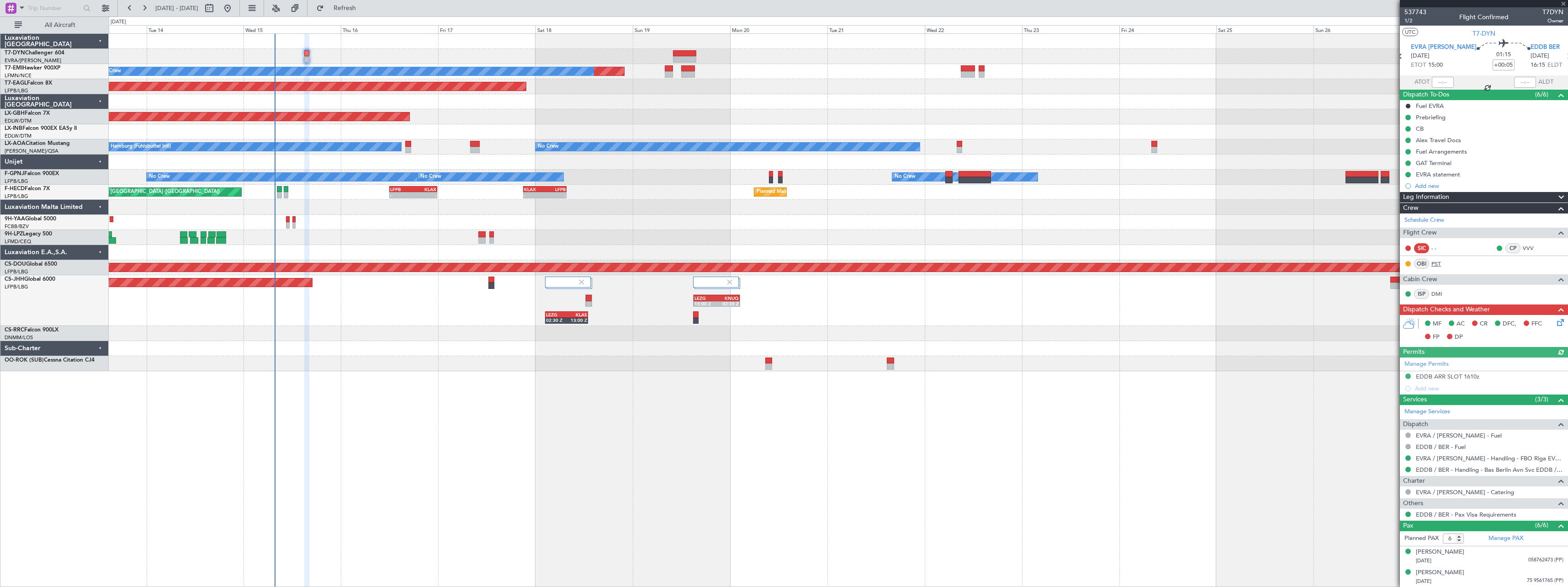
click at [1438, 265] on link "PST" at bounding box center [1442, 264] width 21 height 9
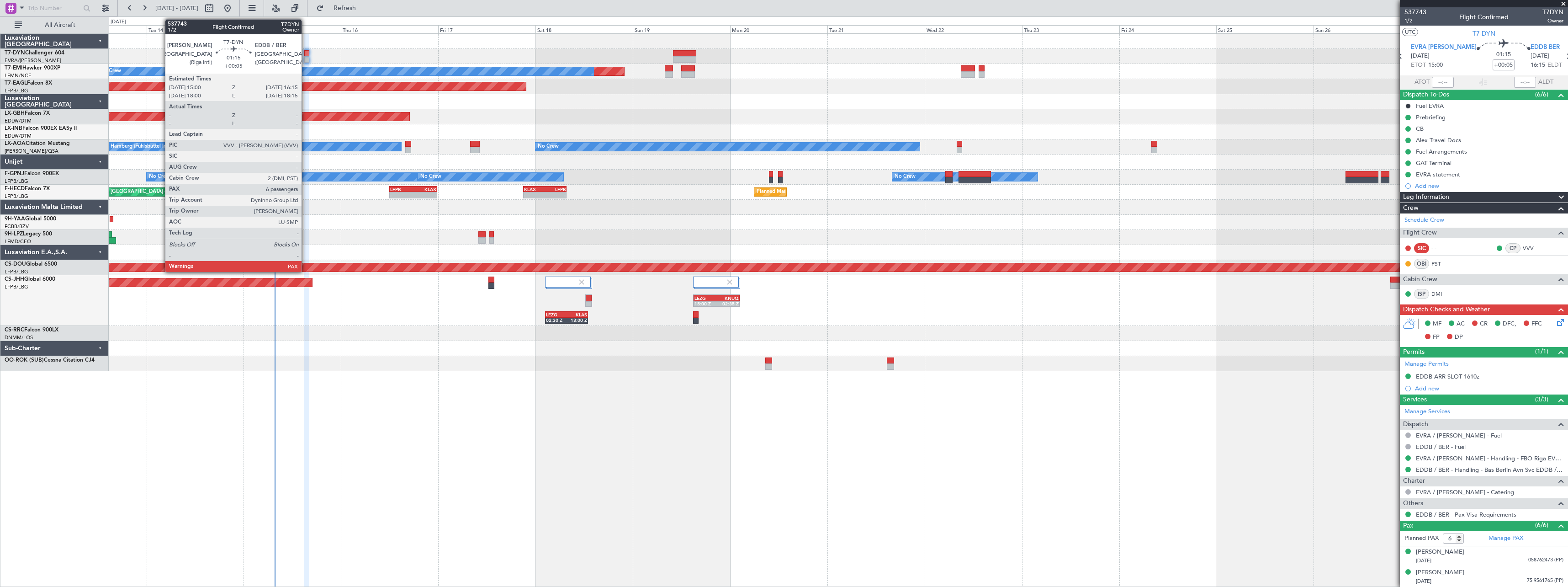
click at [306, 52] on div at bounding box center [307, 54] width 5 height 7
click at [309, 54] on div at bounding box center [307, 54] width 5 height 7
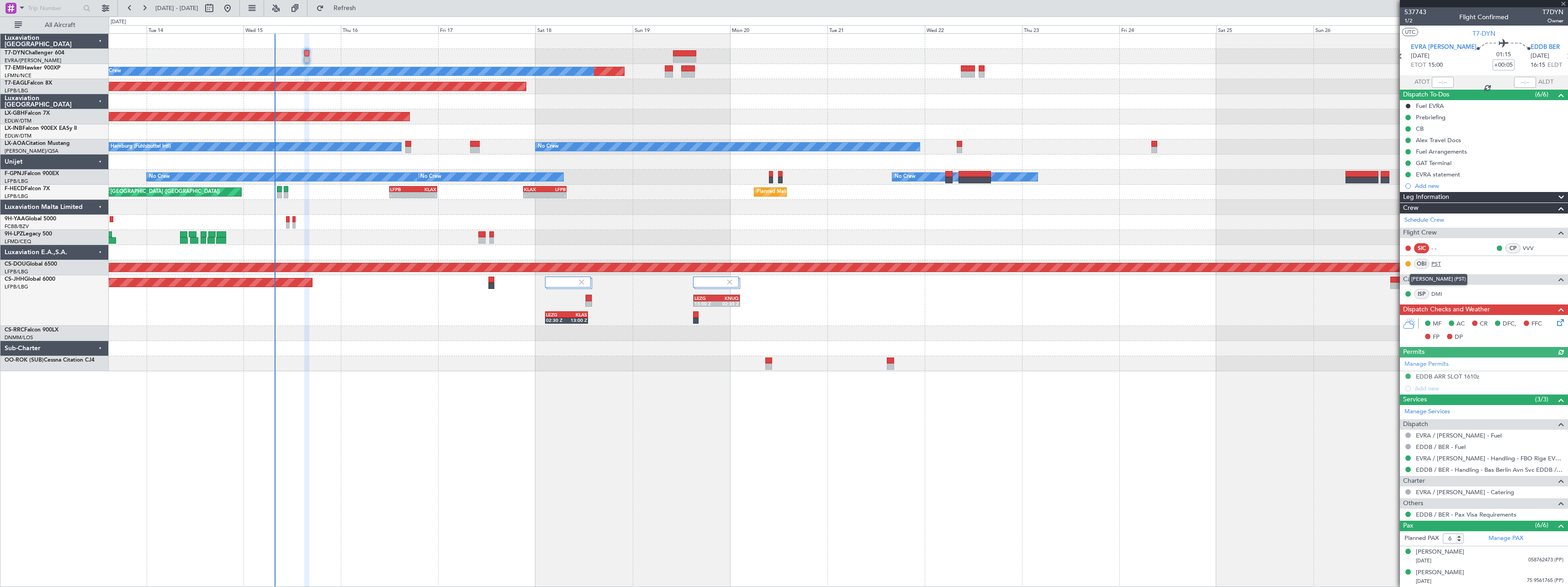
click at [1433, 263] on link "PST" at bounding box center [1442, 264] width 21 height 9
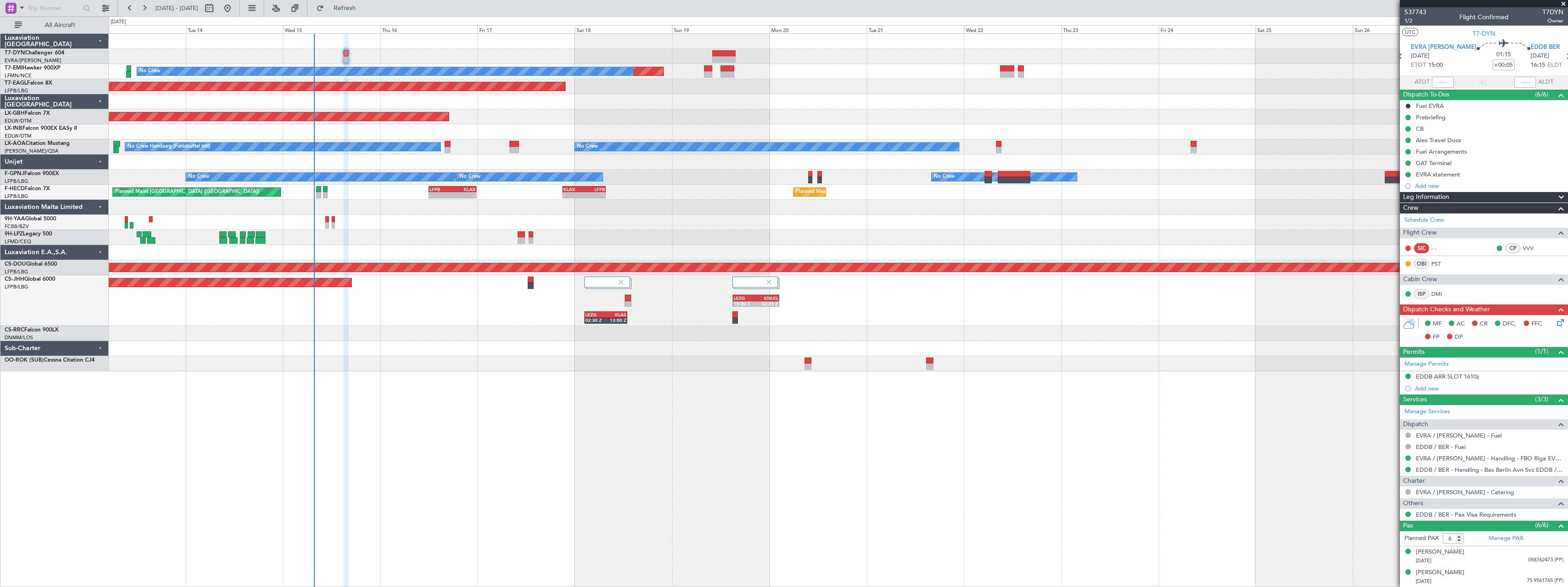
click at [501, 290] on div "Planned Maint [GEOGRAPHIC_DATA] ([GEOGRAPHIC_DATA]) LEZG 02:30 Z KLAS 13:00 Z L…" at bounding box center [838, 300] width 1459 height 51
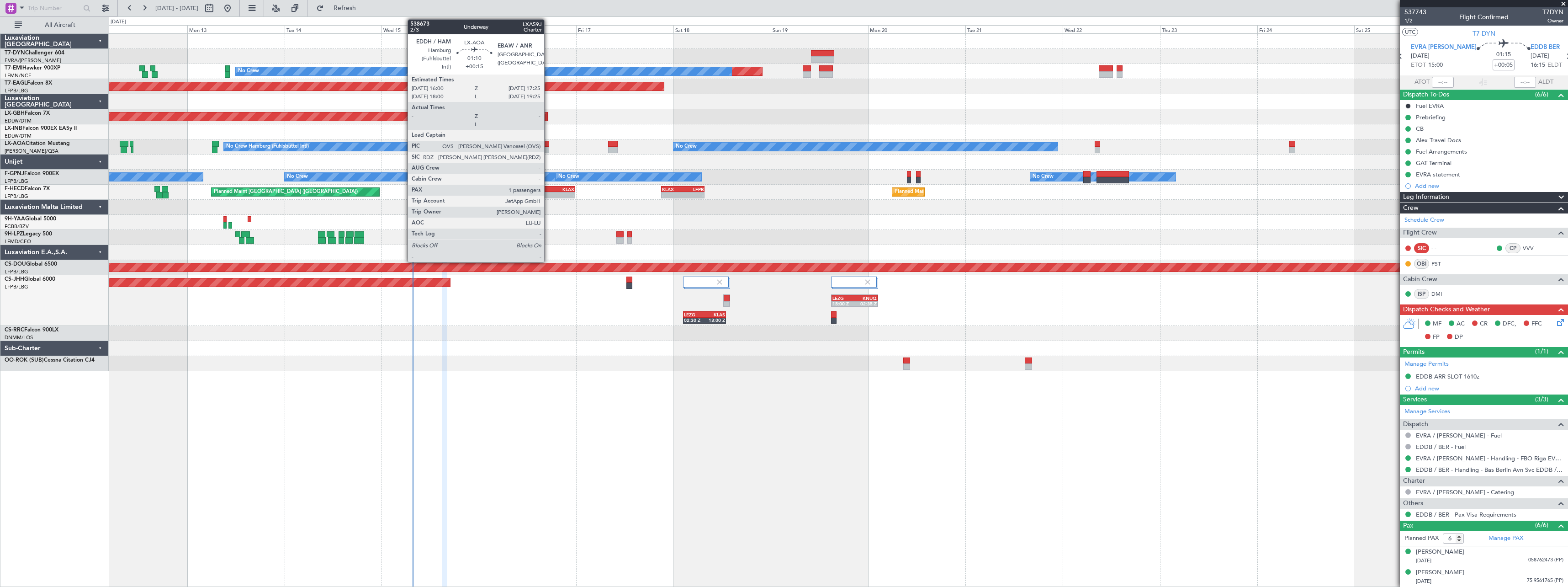
click at [548, 144] on div at bounding box center [546, 144] width 6 height 7
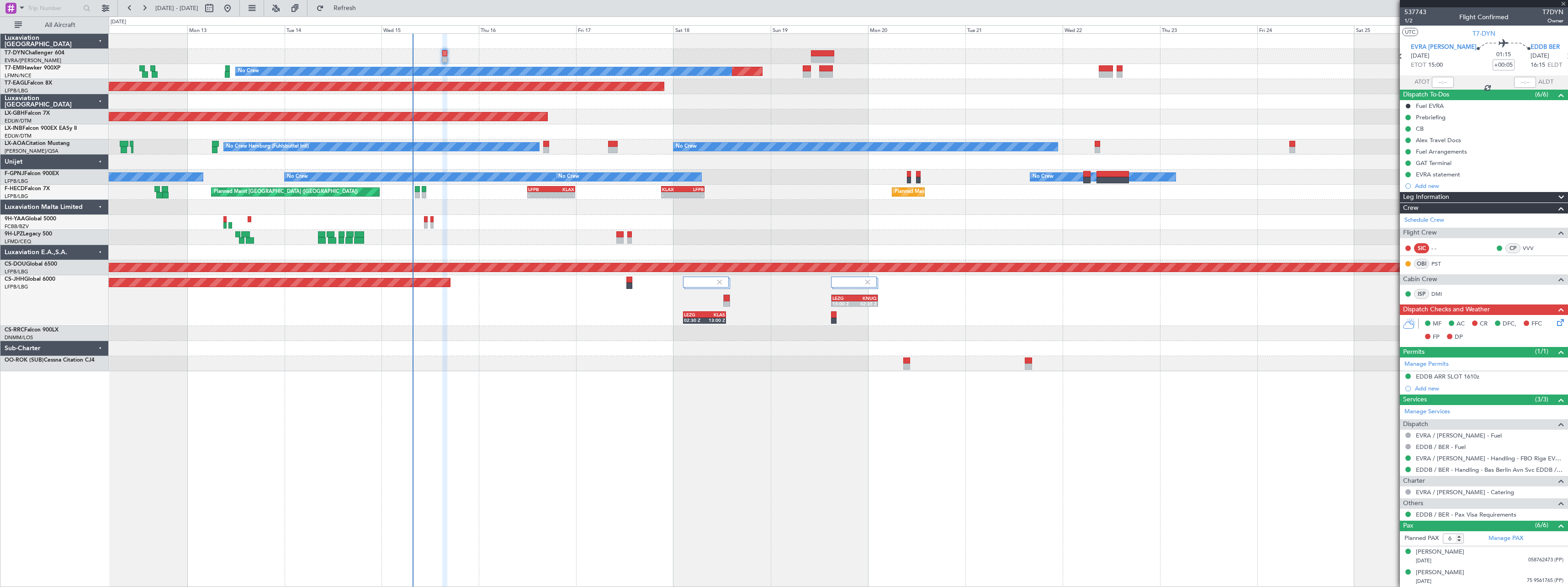
type input "+00:15"
type input "1"
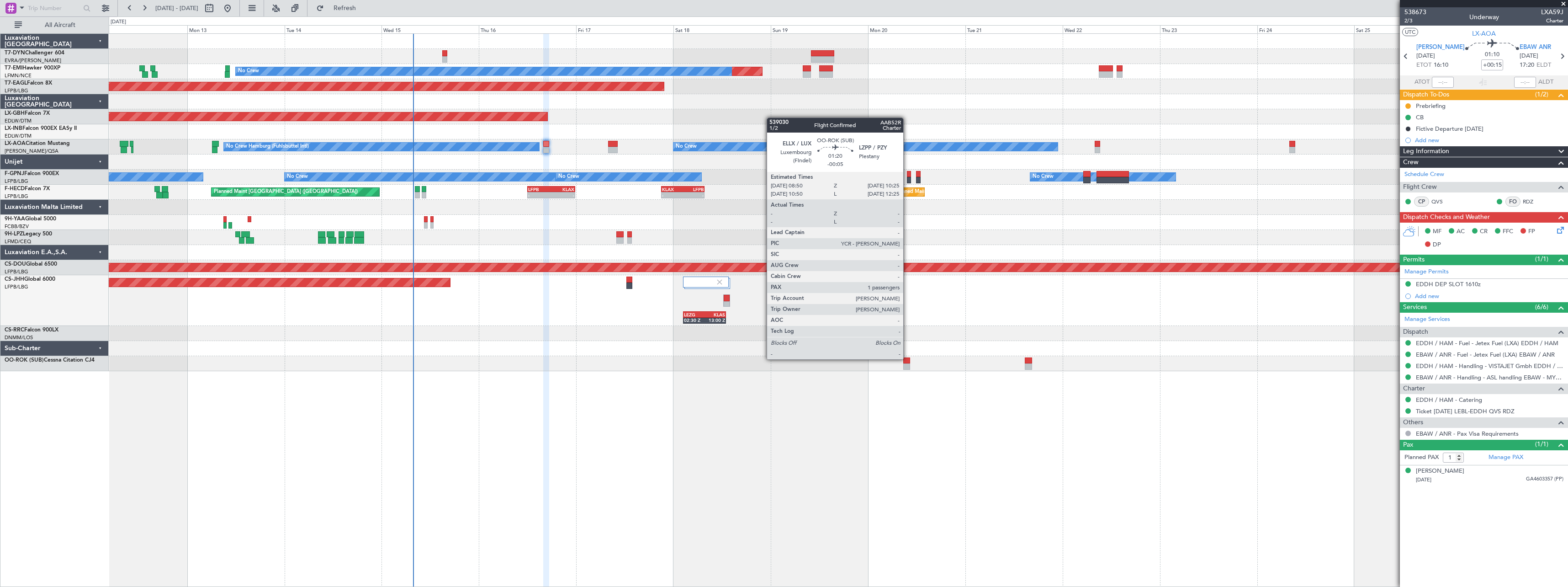
click at [908, 358] on div at bounding box center [906, 360] width 7 height 7
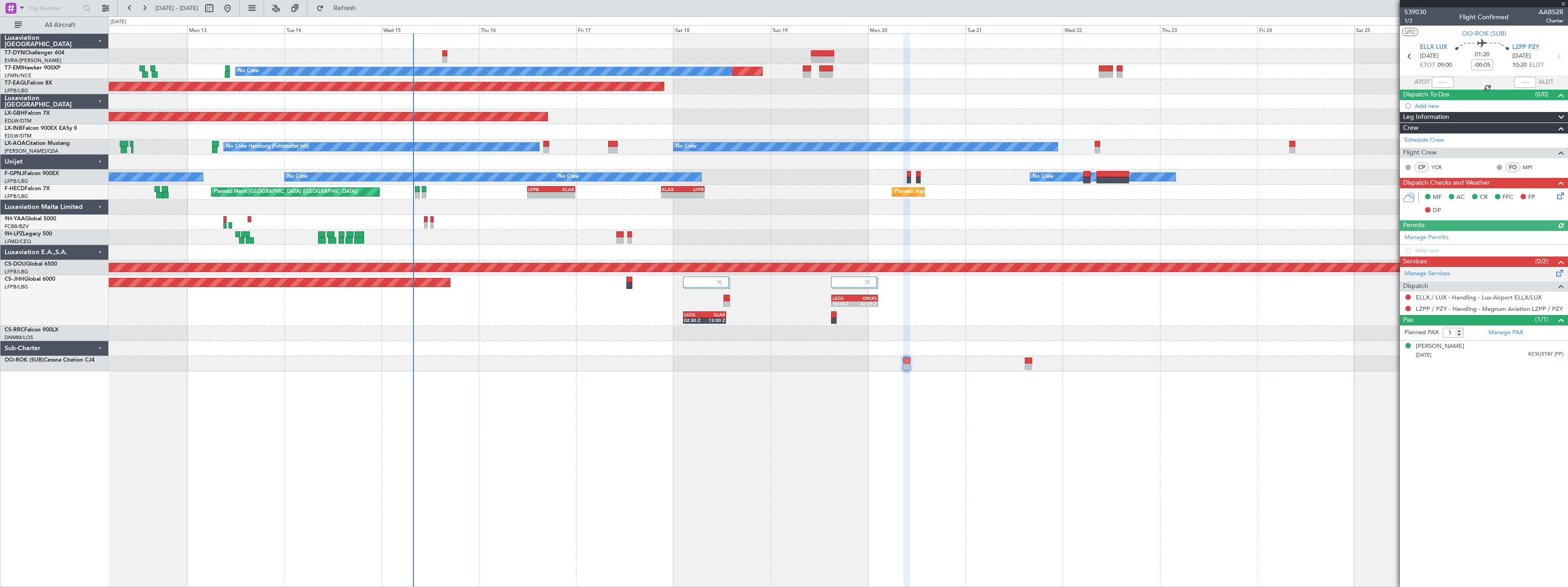
click at [1553, 273] on div "Manage Services" at bounding box center [1484, 273] width 168 height 14
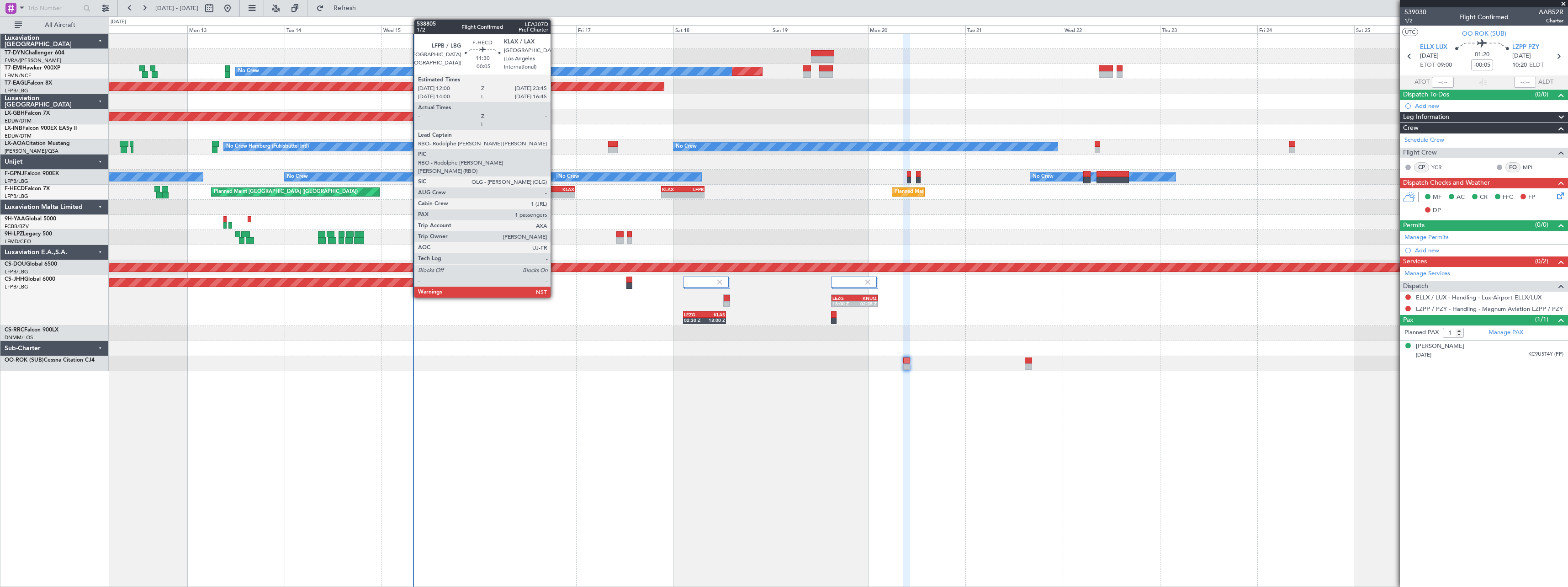
click at [555, 189] on div "KLAX" at bounding box center [562, 189] width 23 height 5
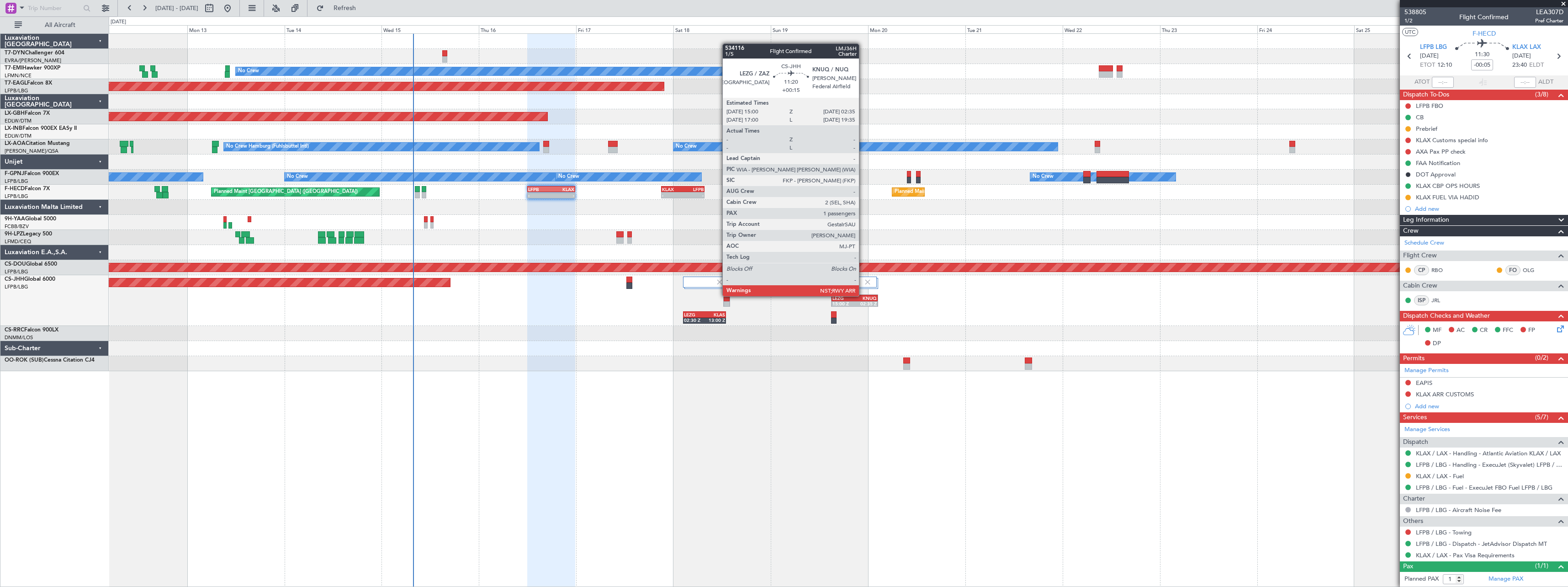
click at [863, 295] on div "KNUQ" at bounding box center [866, 298] width 23 height 5
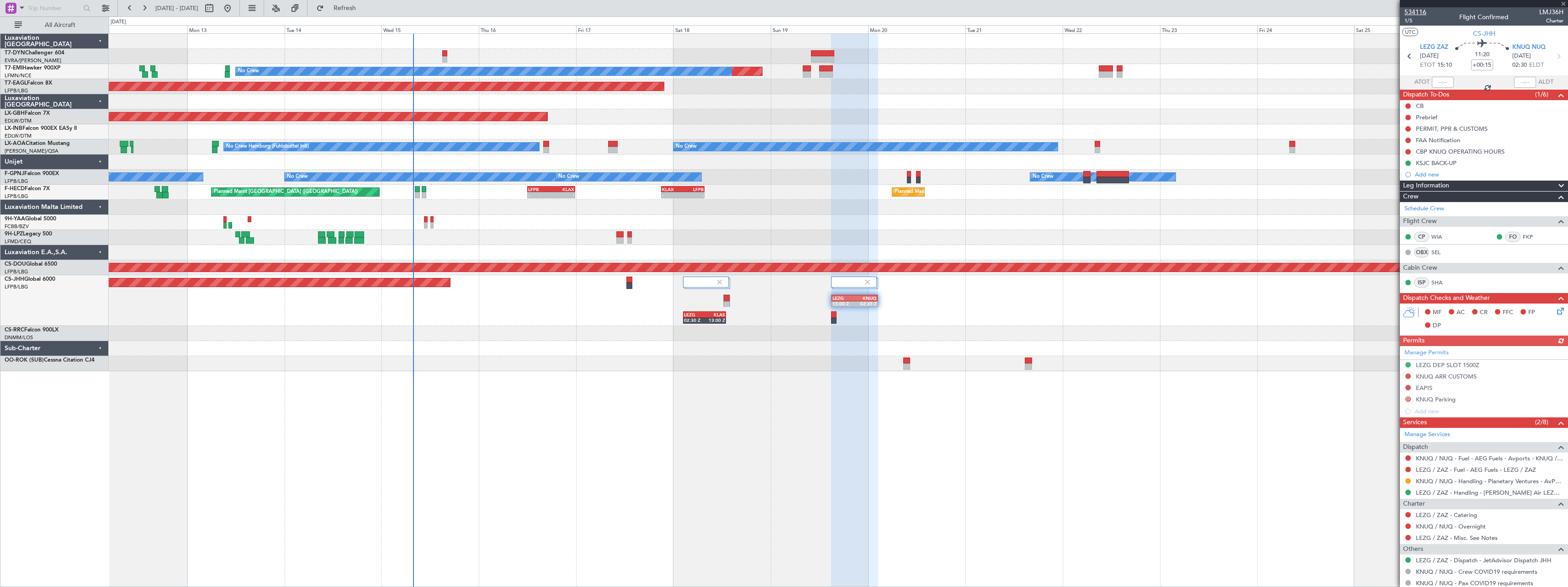
click at [1421, 10] on span "534116" at bounding box center [1415, 12] width 22 height 10
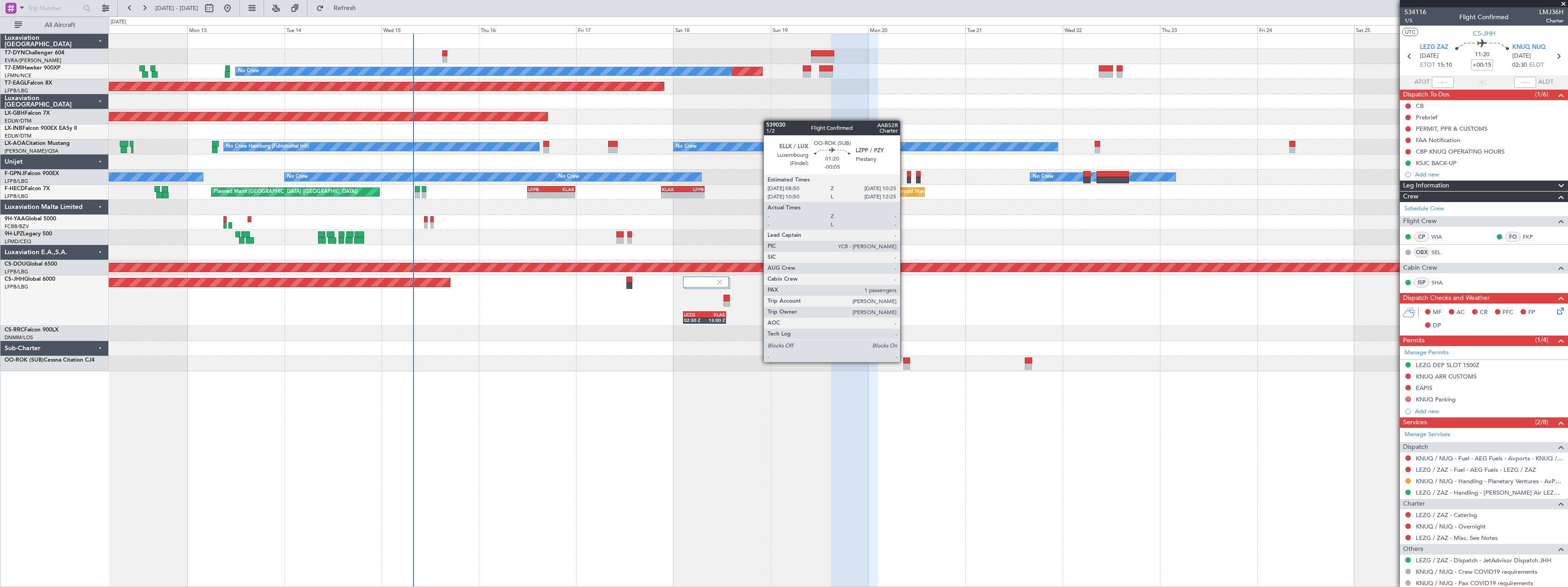
click at [904, 361] on div at bounding box center [906, 360] width 7 height 7
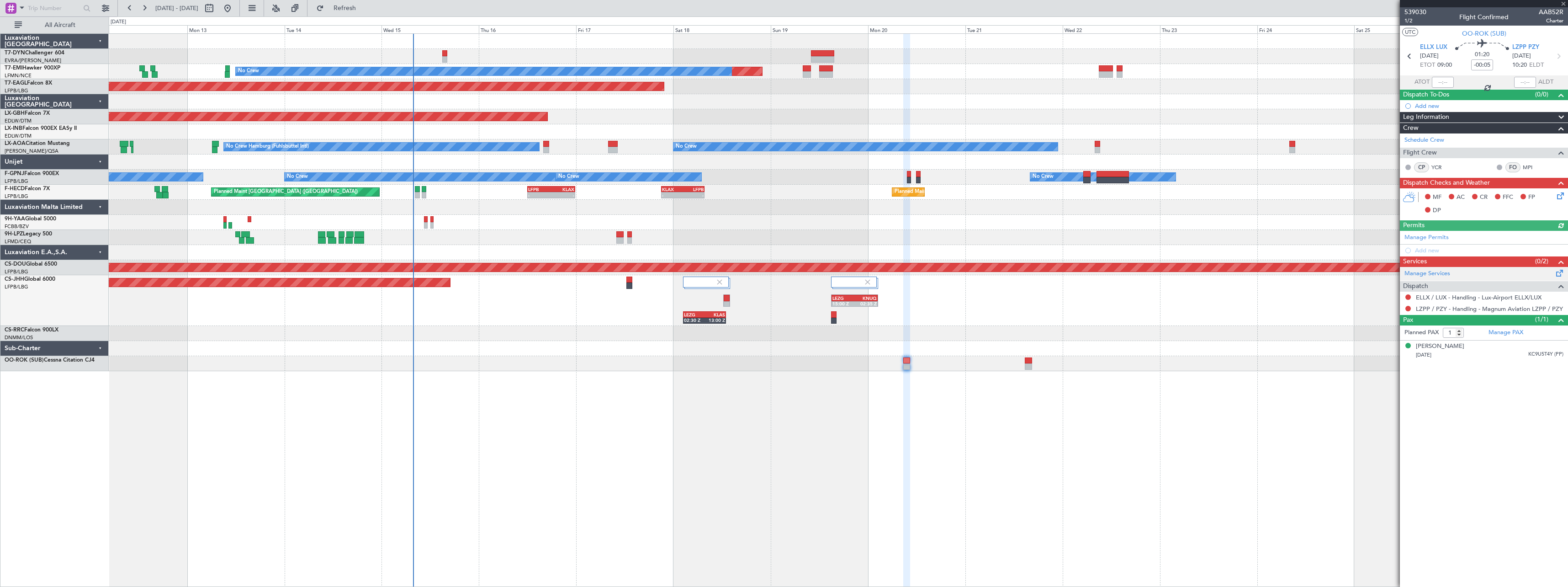
click at [1555, 272] on span at bounding box center [1559, 271] width 11 height 7
click at [367, 12] on button "Refresh" at bounding box center [340, 9] width 55 height 15
click at [1409, 331] on button at bounding box center [1408, 331] width 5 height 5
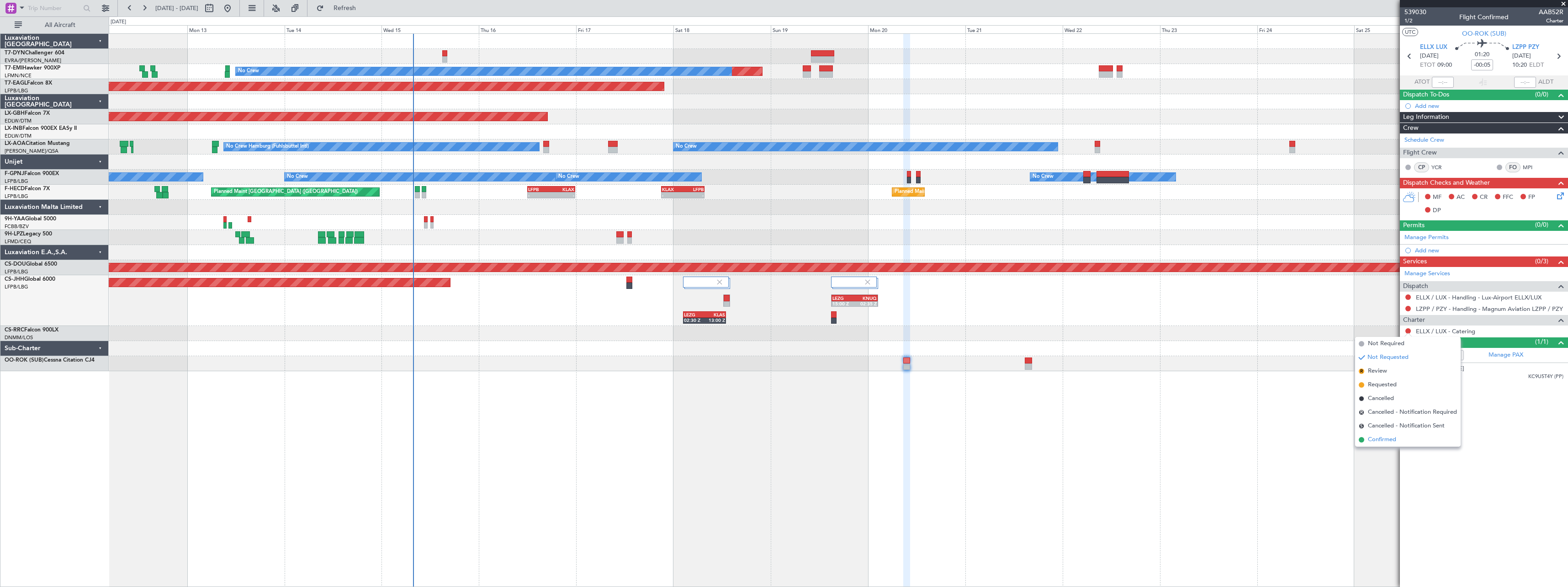
click at [1375, 436] on span "Confirmed" at bounding box center [1382, 440] width 29 height 9
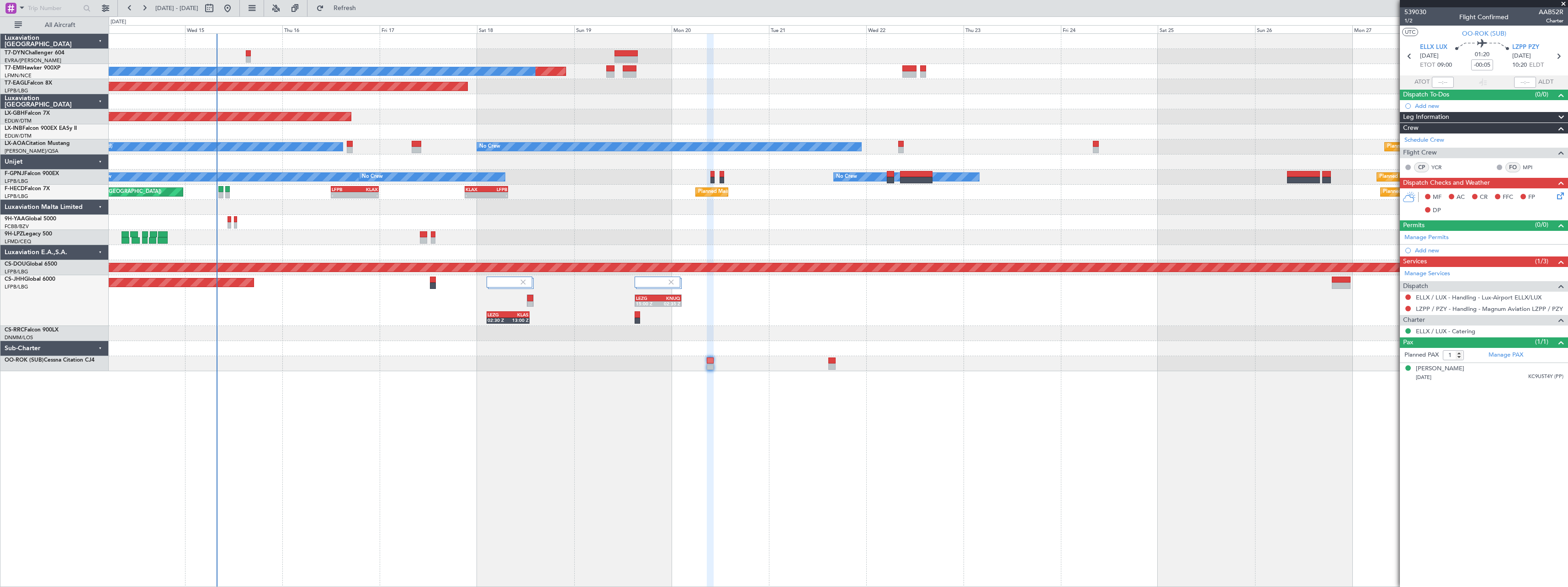
click at [1069, 380] on div "Planned Maint No Crew Planned Maint Dubai (Al Maktoum Intl) Planned Maint Nurnb…" at bounding box center [838, 310] width 1459 height 554
click at [1455, 332] on link "ELLX / LUX - Catering" at bounding box center [1446, 331] width 60 height 8
click at [364, 9] on span "Refresh" at bounding box center [345, 8] width 38 height 7
click at [1410, 296] on button at bounding box center [1408, 297] width 5 height 5
click at [1386, 407] on span "Confirmed" at bounding box center [1382, 406] width 29 height 9
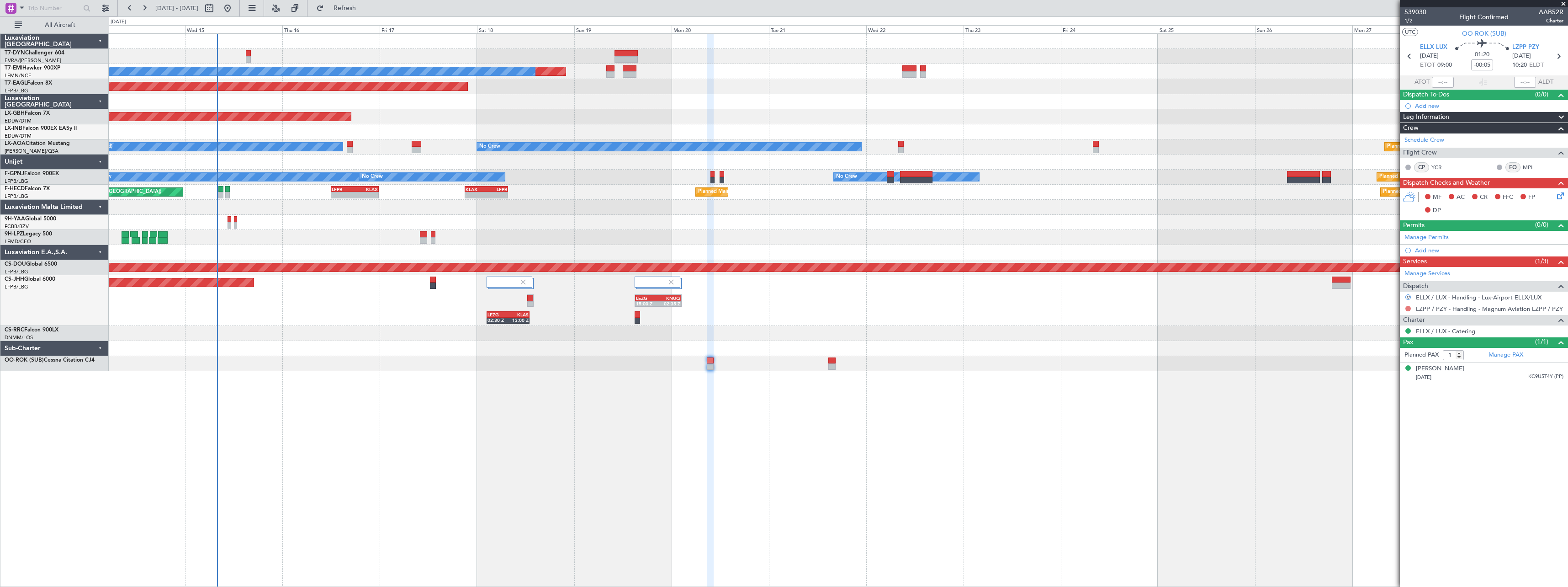
click at [1408, 311] on button at bounding box center [1408, 308] width 5 height 5
click at [1385, 417] on span "Confirmed" at bounding box center [1382, 417] width 29 height 9
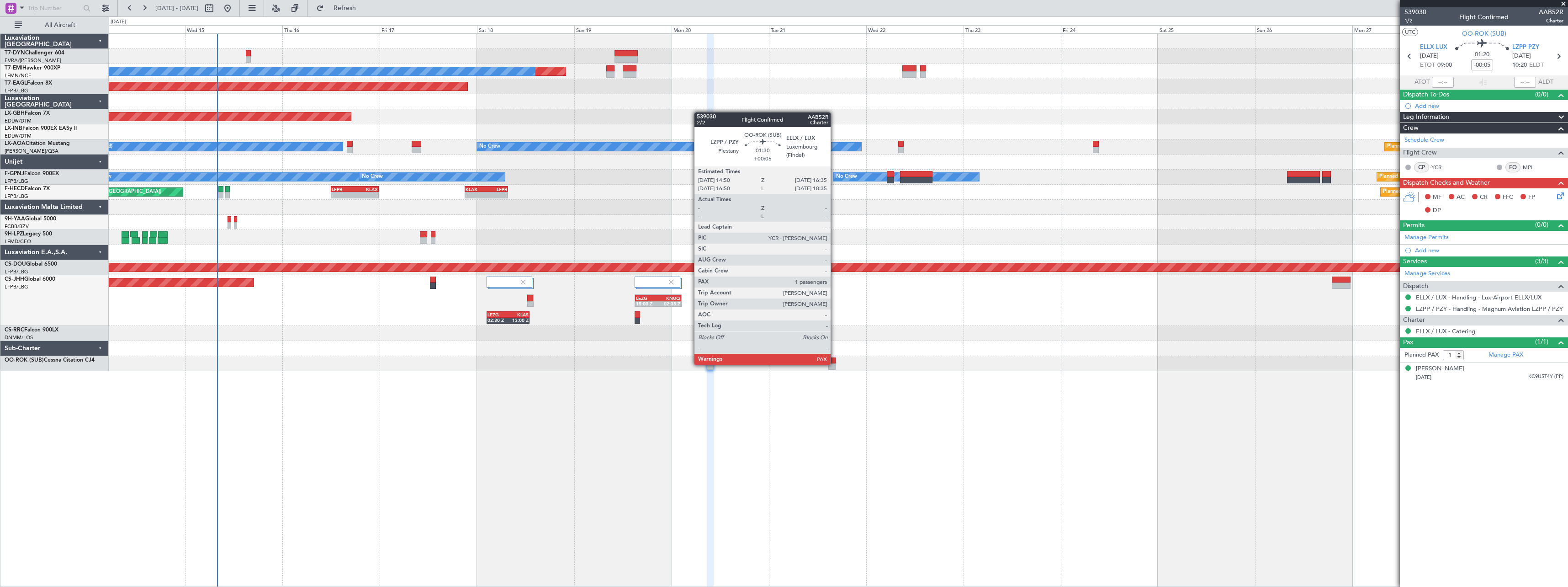
click at [835, 364] on div at bounding box center [832, 367] width 7 height 7
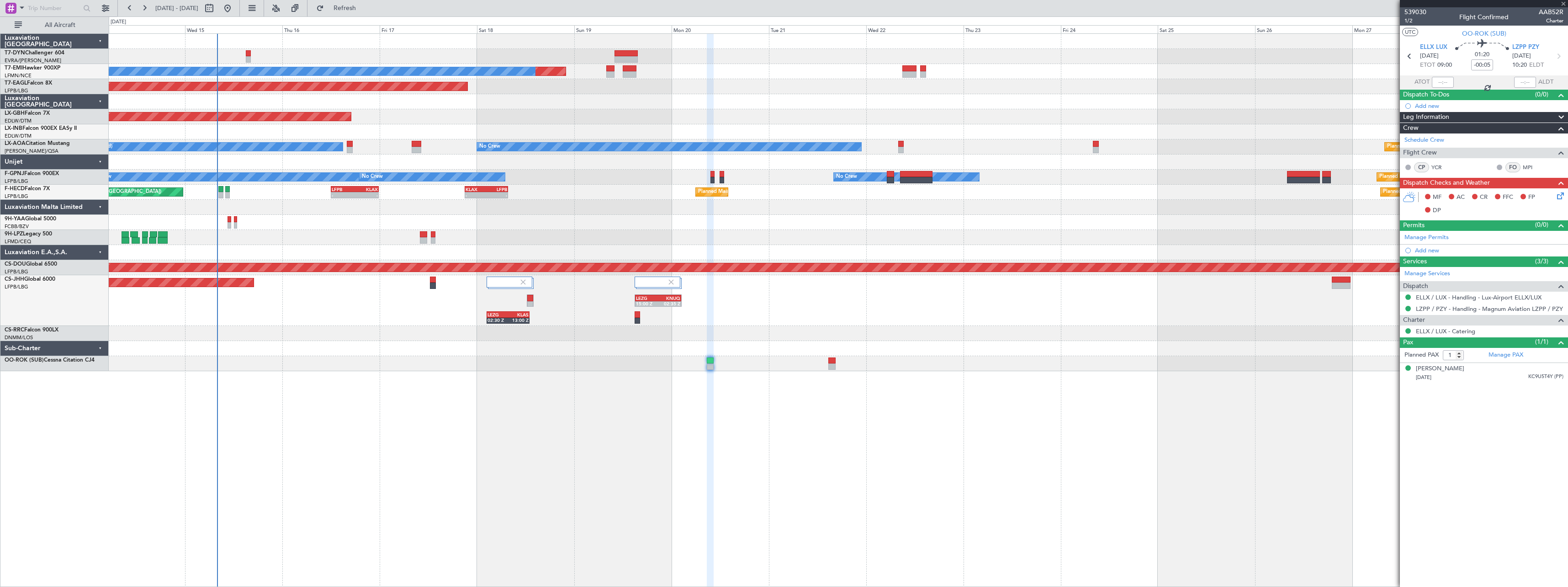
type input "+00:05"
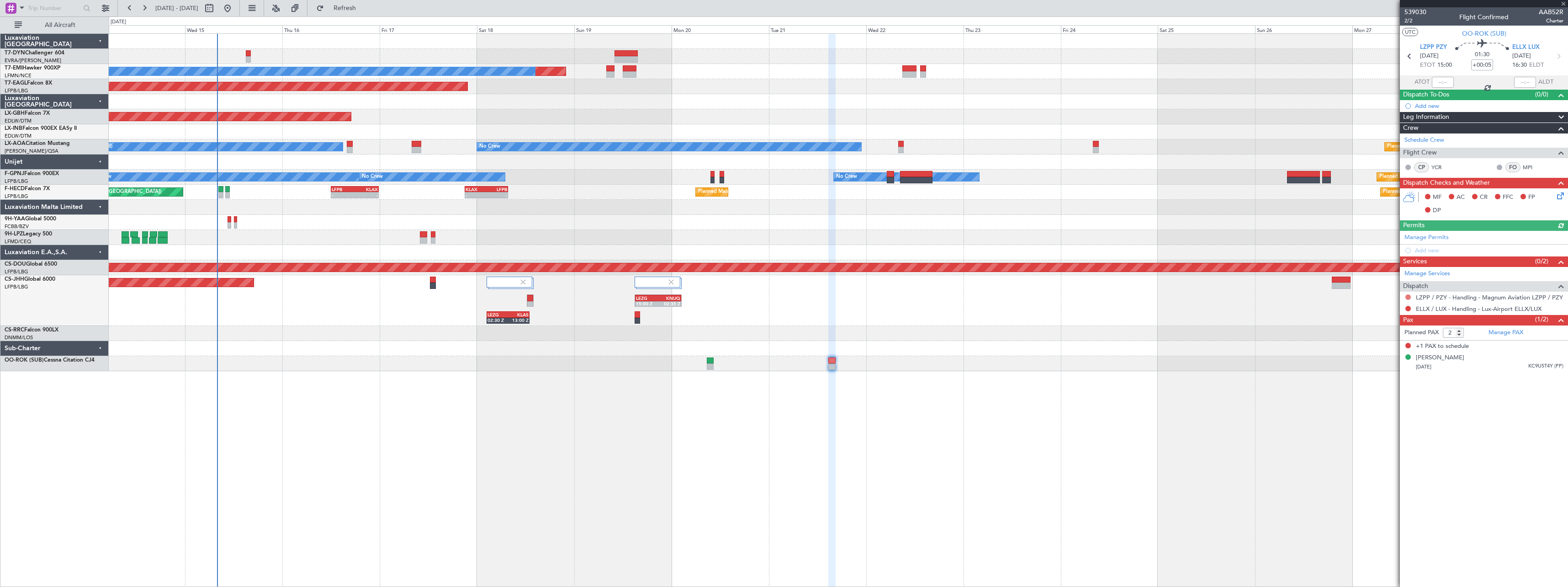
click at [1407, 297] on button at bounding box center [1408, 297] width 5 height 5
click at [1379, 405] on span "Confirmed" at bounding box center [1382, 406] width 29 height 9
click at [1406, 308] on button at bounding box center [1408, 308] width 5 height 5
click at [1372, 421] on span "Confirmed" at bounding box center [1382, 417] width 29 height 9
click at [1425, 12] on span "539030" at bounding box center [1415, 12] width 22 height 10
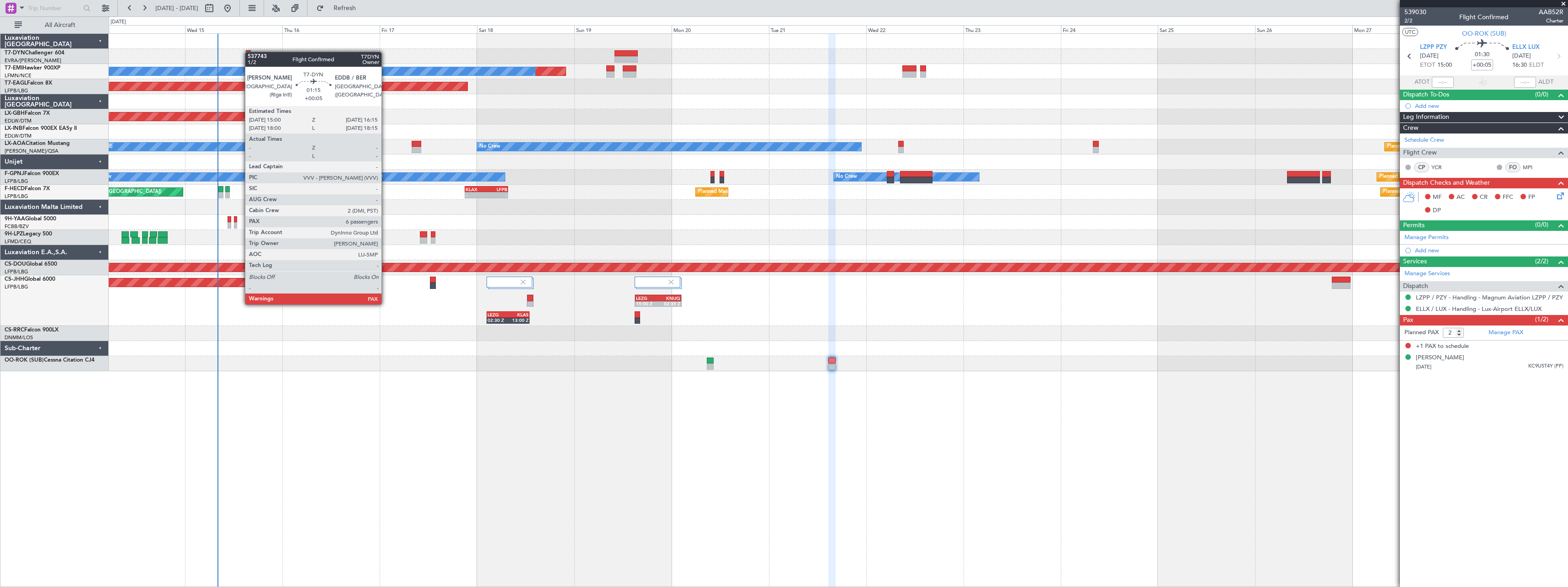
click at [250, 52] on div at bounding box center [248, 54] width 5 height 7
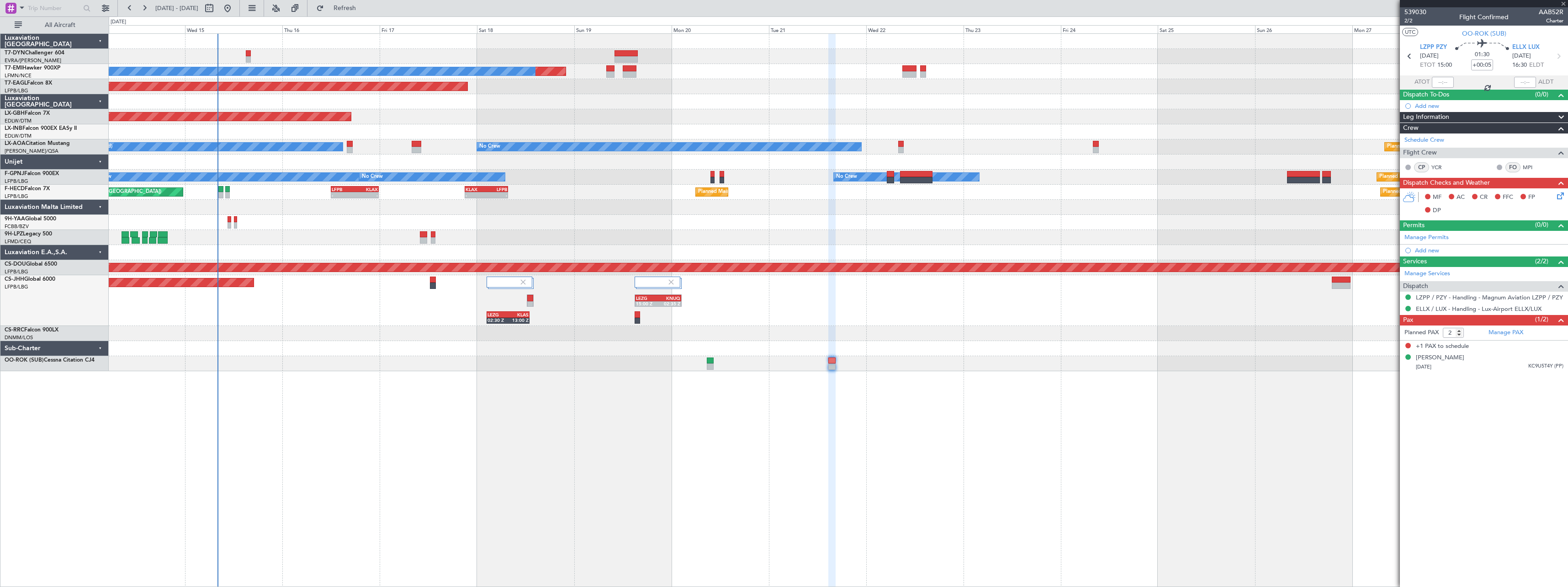
click at [247, 52] on div at bounding box center [248, 54] width 5 height 7
type input "6"
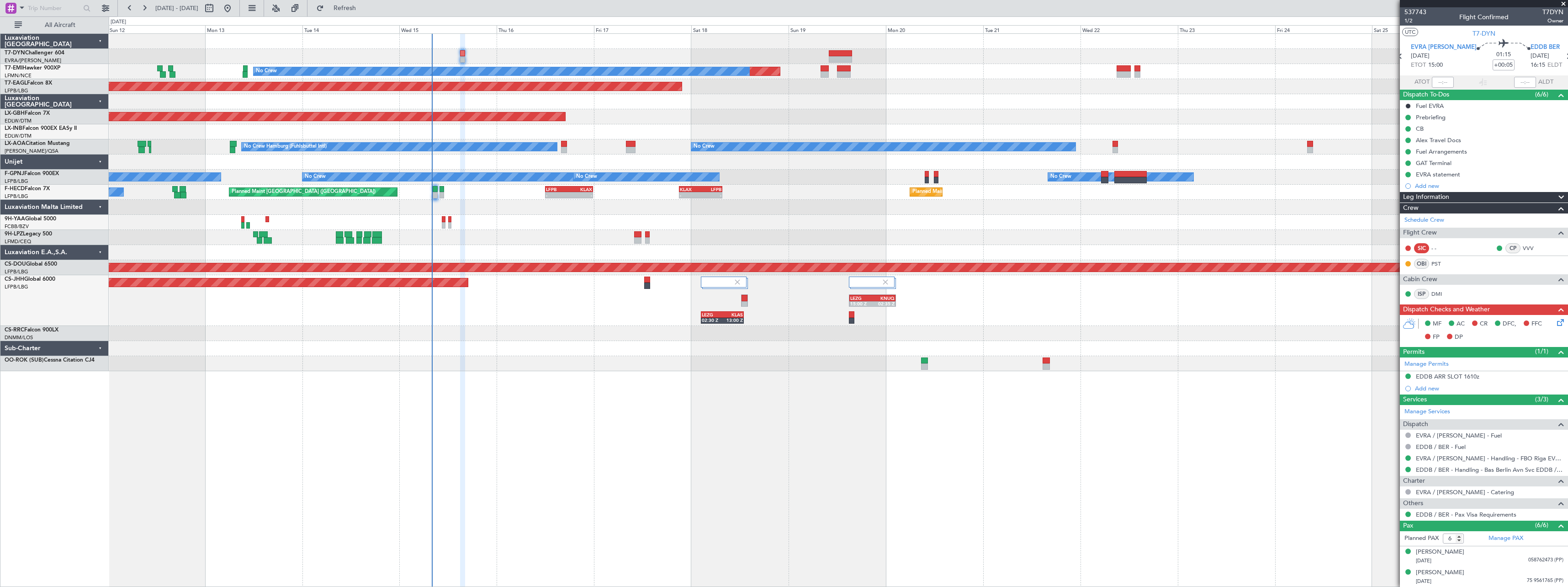
click at [760, 410] on div "Planned Maint No Crew Planned Maint Dubai (Al Maktoum Intl) Planned Maint Nurnb…" at bounding box center [838, 310] width 1459 height 554
click at [364, 10] on span "Refresh" at bounding box center [345, 8] width 38 height 7
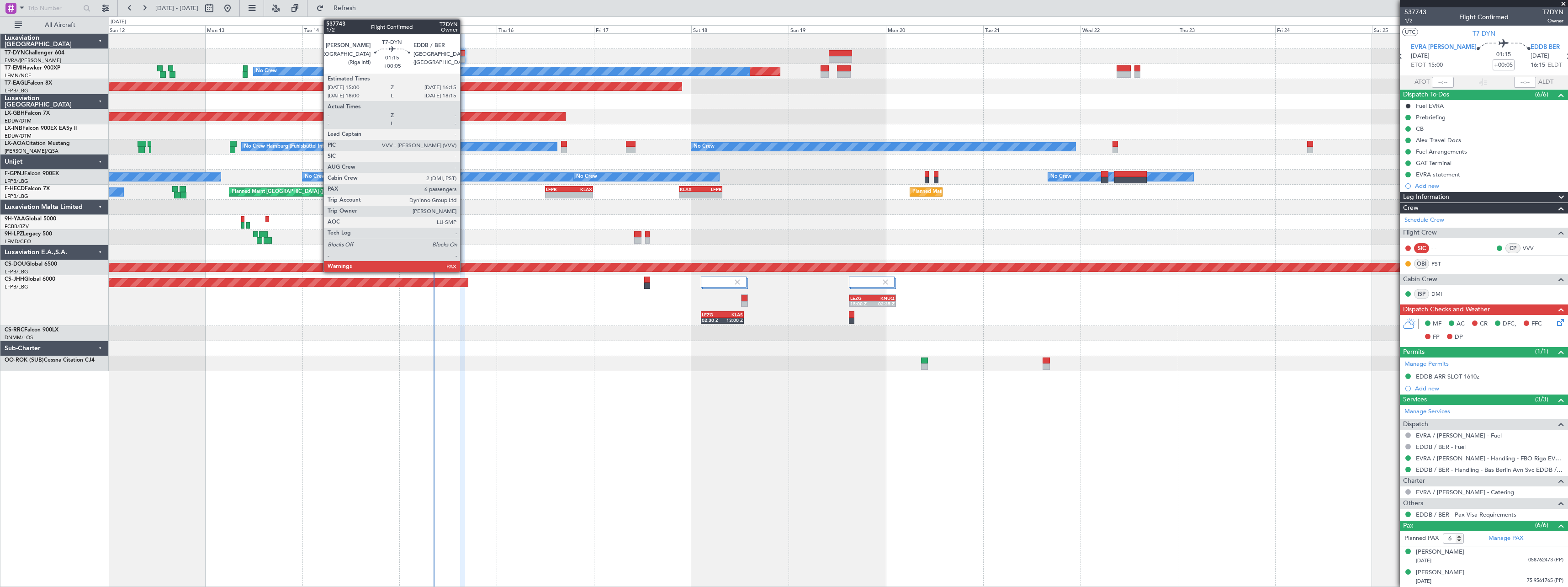
click at [464, 56] on div at bounding box center [463, 54] width 5 height 7
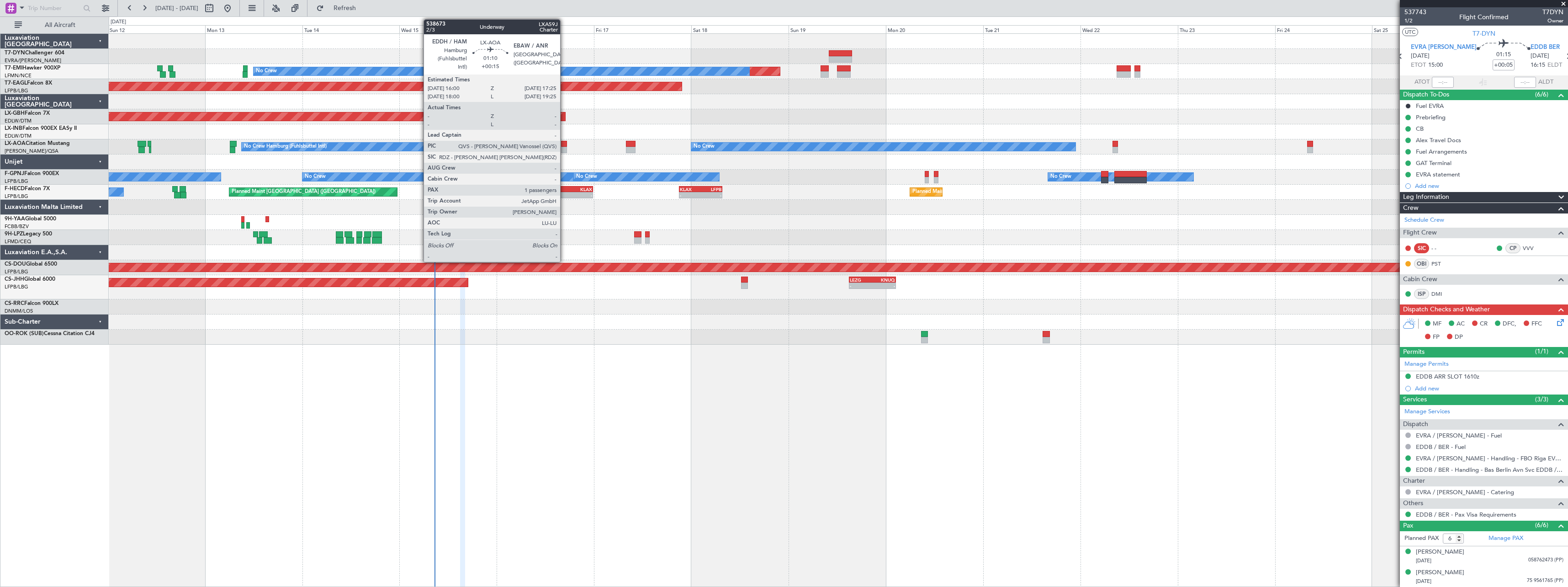
click at [564, 147] on div at bounding box center [564, 150] width 6 height 7
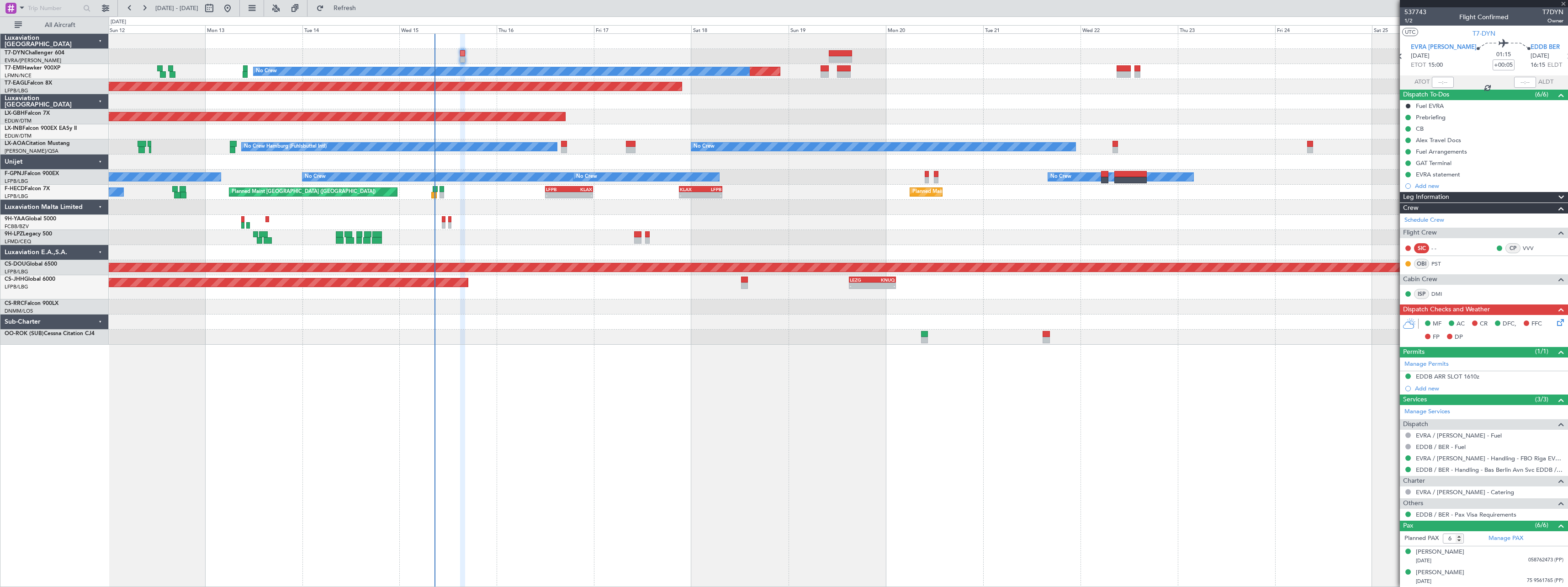
type input "+00:15"
type input "1"
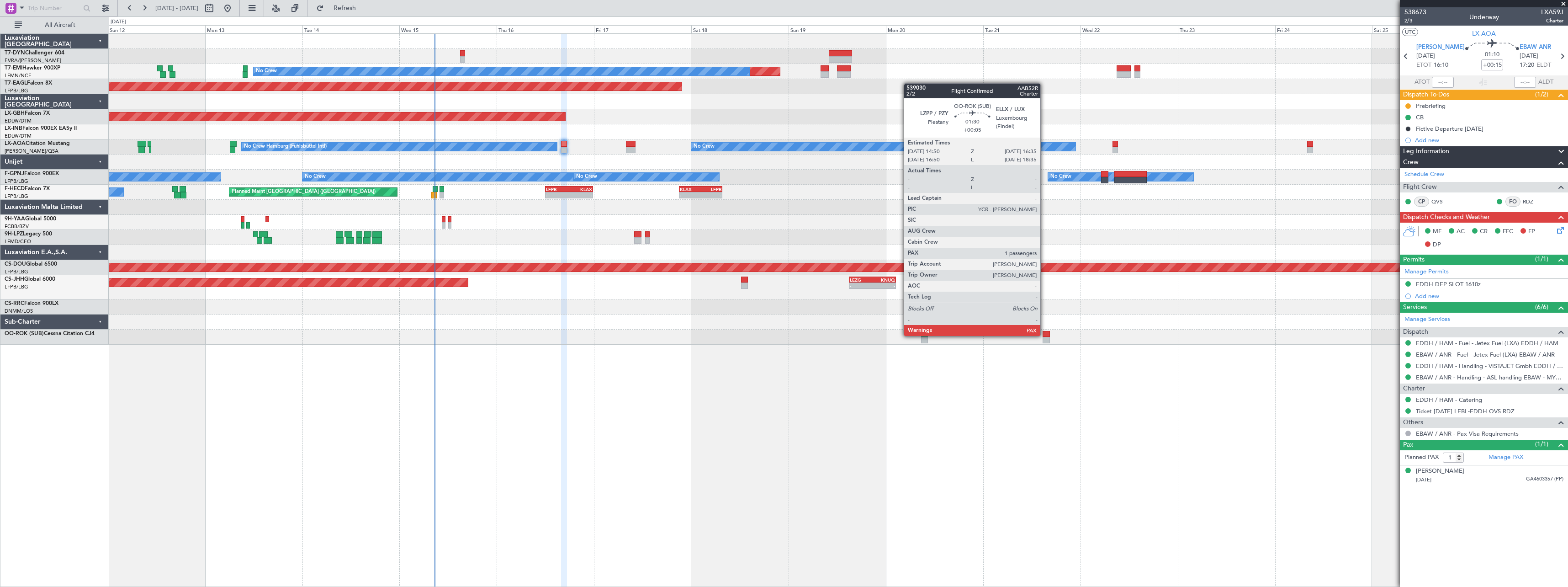
click at [1045, 335] on div at bounding box center [1046, 334] width 7 height 7
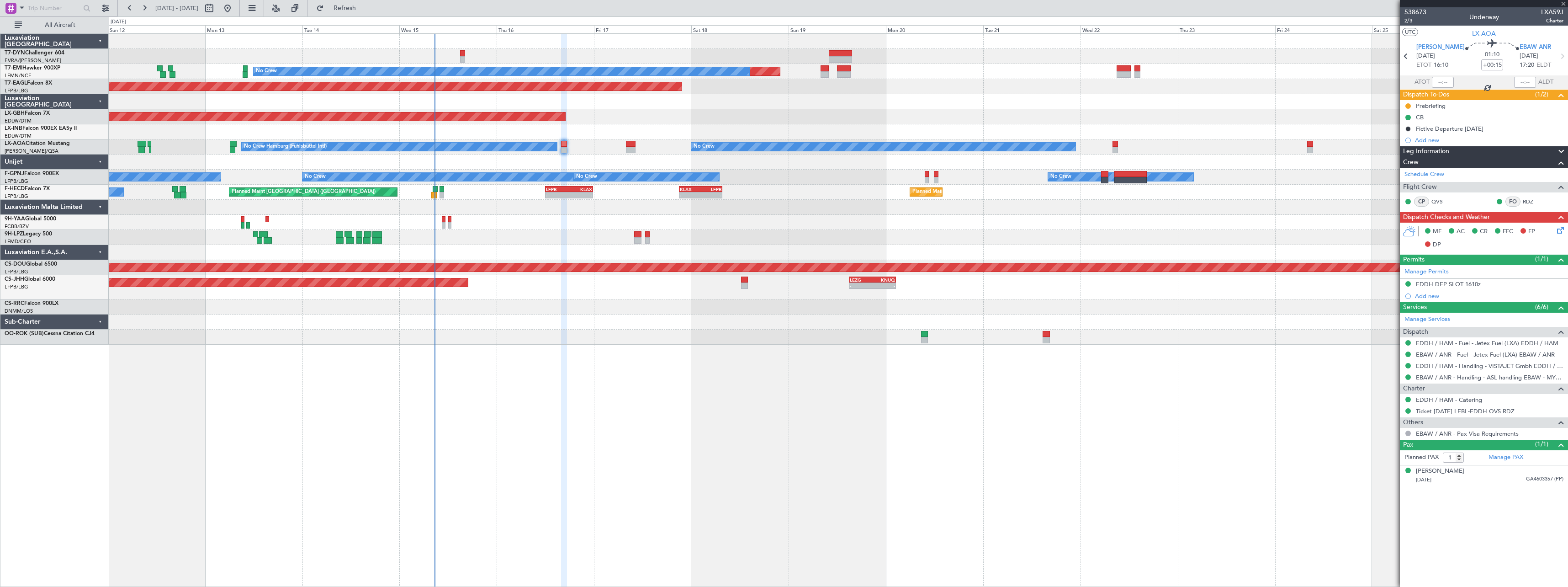
type input "+00:05"
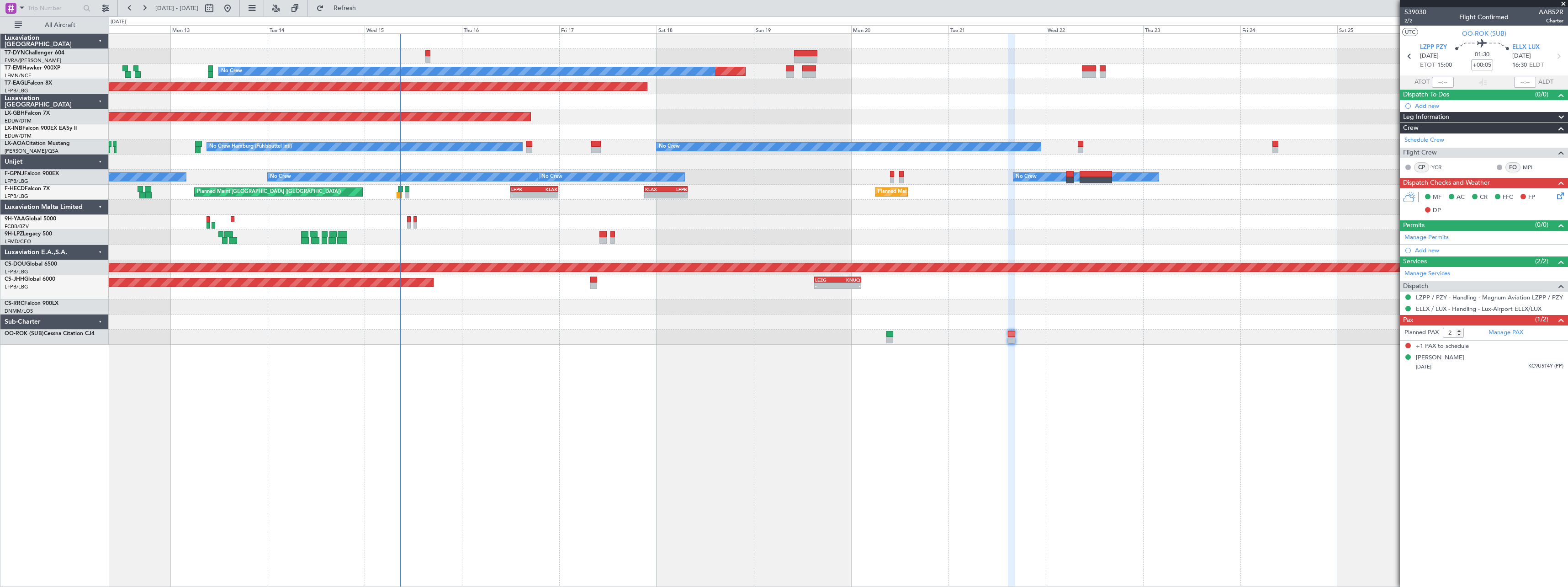
click at [620, 330] on div "Planned Maint No Crew Planned Maint Dubai (Al Maktoum Intl) Planned Maint Nurnb…" at bounding box center [838, 189] width 1459 height 311
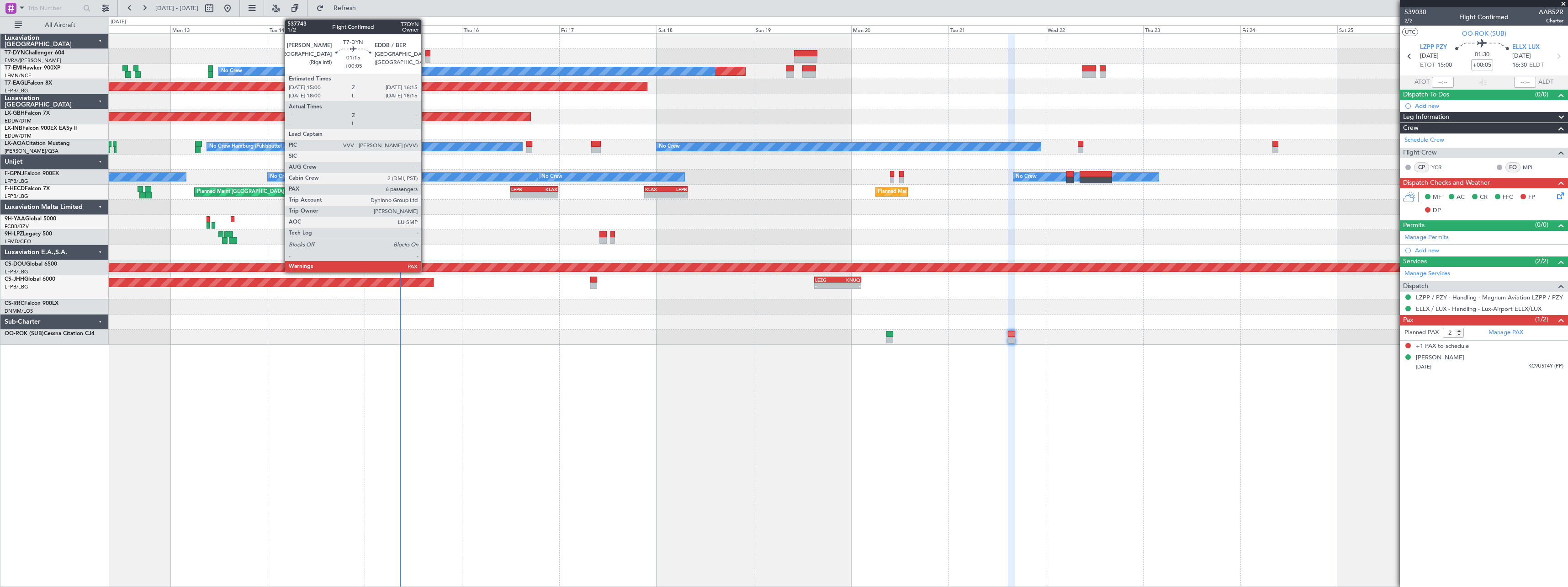
click at [425, 51] on div at bounding box center [428, 54] width 5 height 7
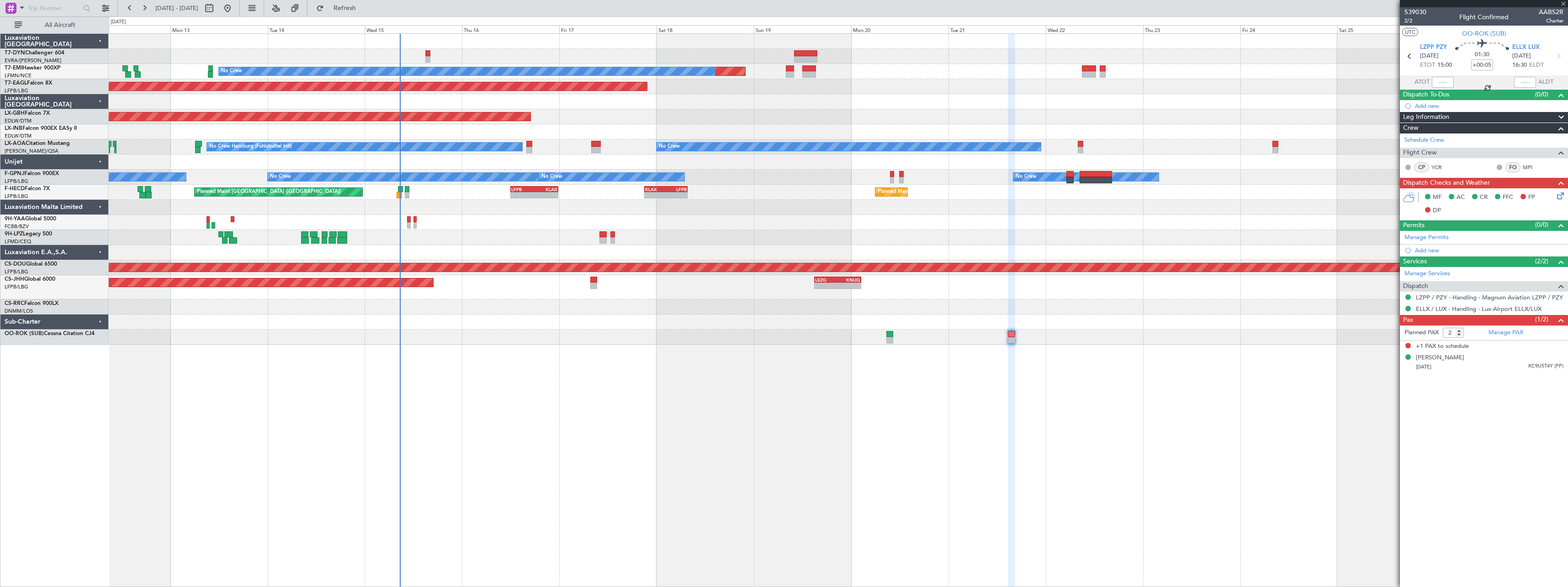
type input "6"
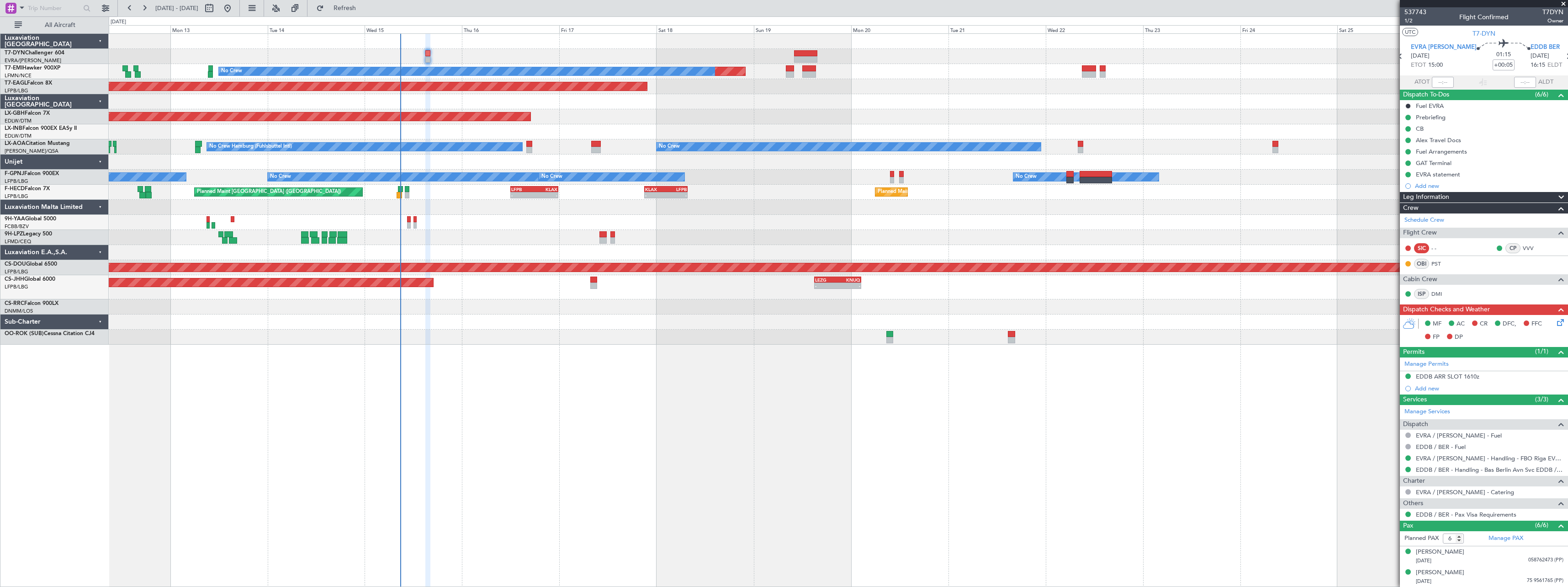
click at [428, 49] on div at bounding box center [838, 56] width 1459 height 15
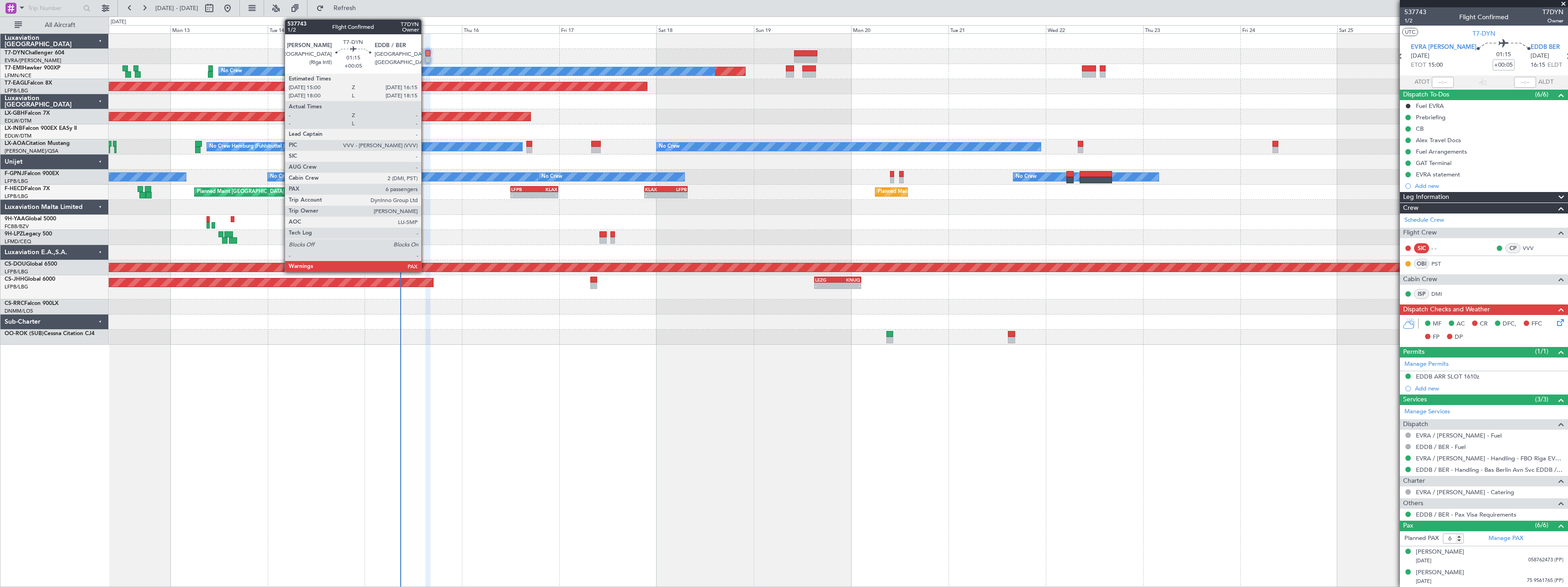
click at [425, 54] on div at bounding box center [428, 54] width 5 height 7
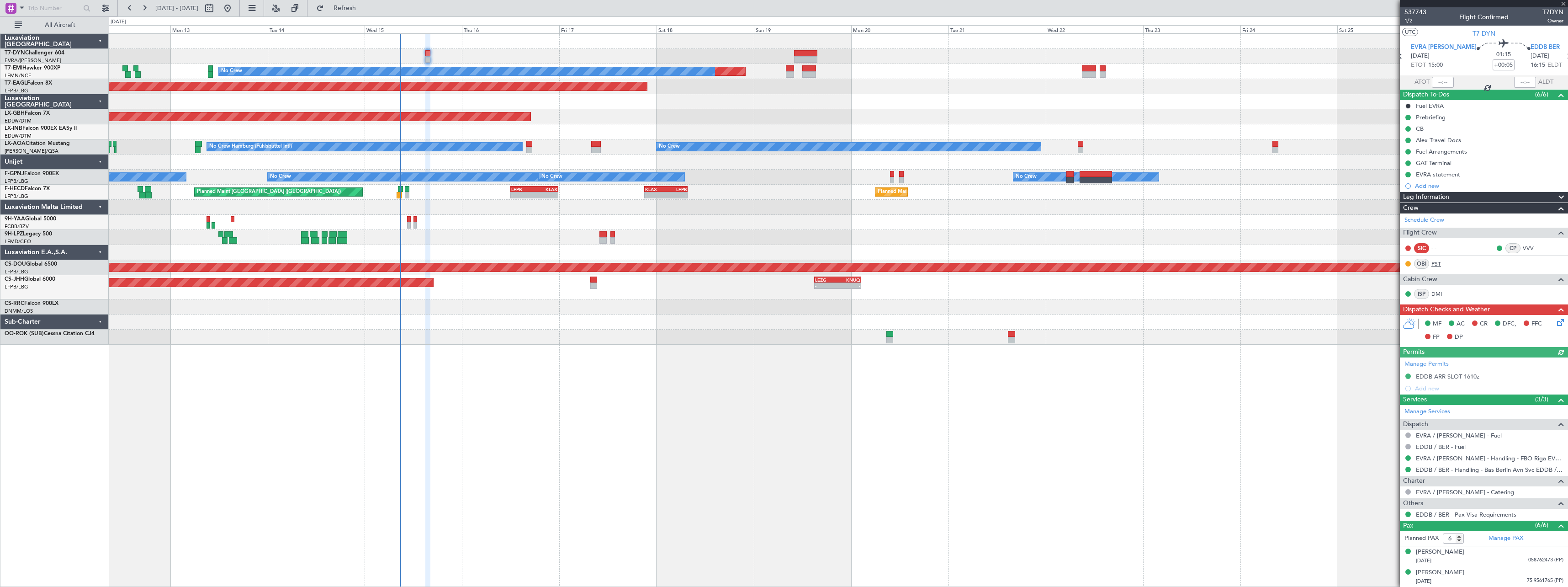
click at [1437, 262] on link "PST" at bounding box center [1442, 264] width 21 height 9
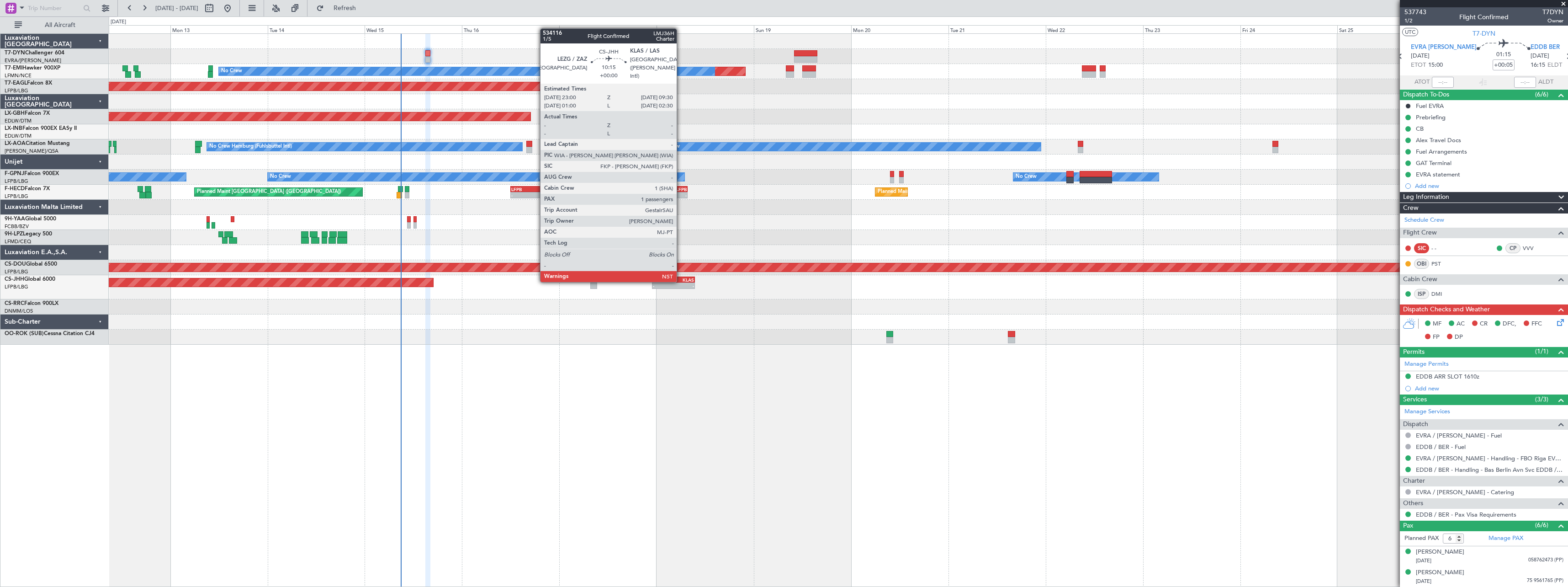
click at [681, 280] on div "KLAS" at bounding box center [684, 279] width 21 height 5
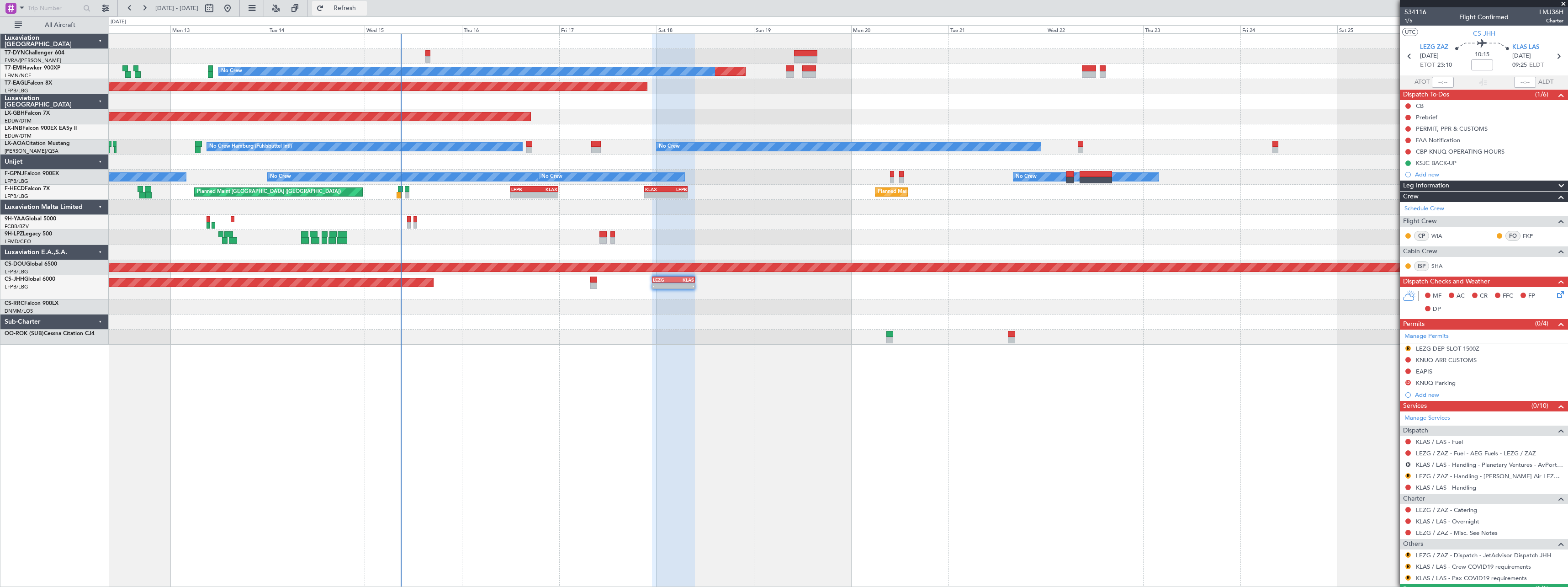
click at [364, 10] on span "Refresh" at bounding box center [345, 8] width 38 height 7
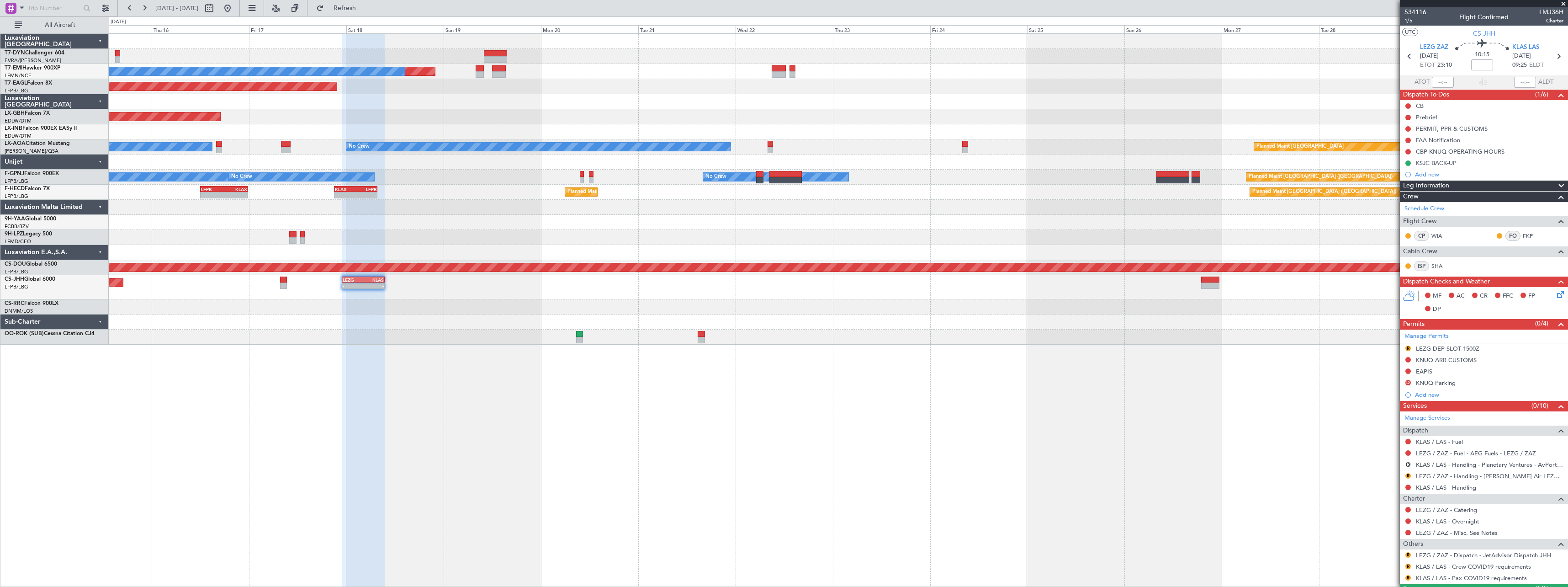
click at [681, 412] on div "Planned Maint No Crew Planned Maint Dubai (Al Maktoum Intl) Planned Maint Nurnb…" at bounding box center [838, 310] width 1459 height 554
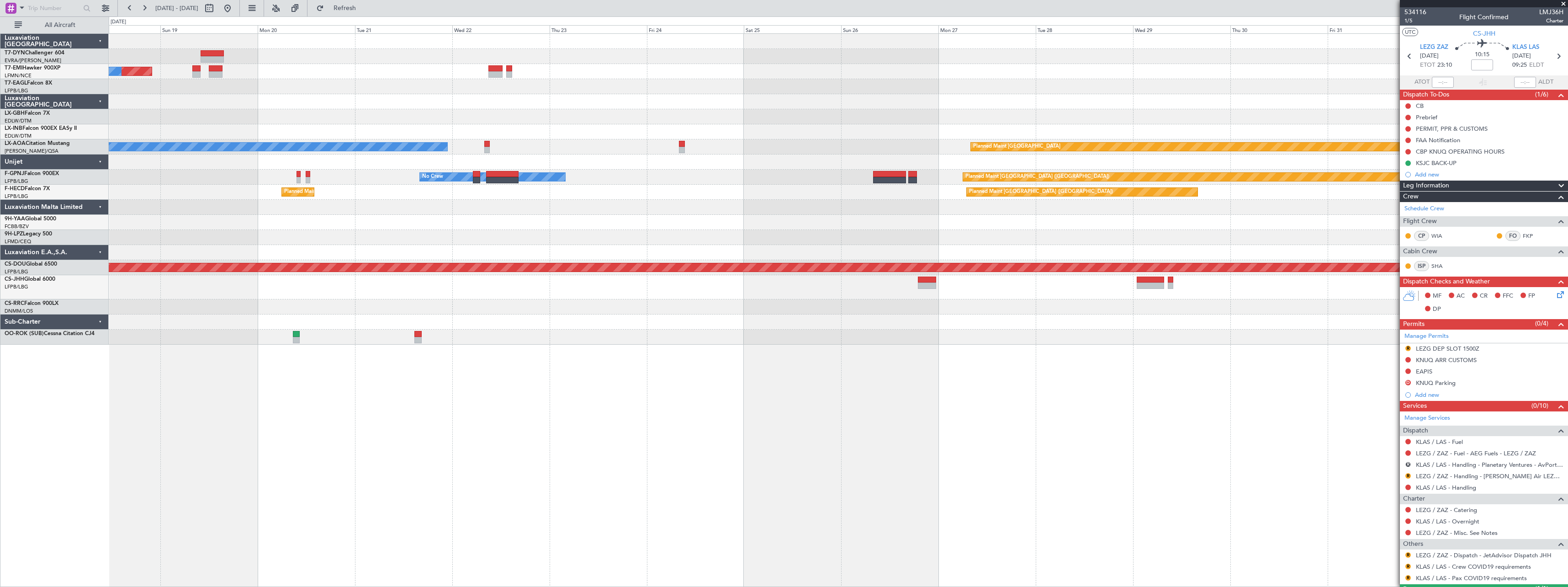
click at [496, 392] on div "Planned Maint No Crew Planned Maint Dubai (Al Maktoum Intl) Planned Maint Nurnb…" at bounding box center [838, 310] width 1459 height 554
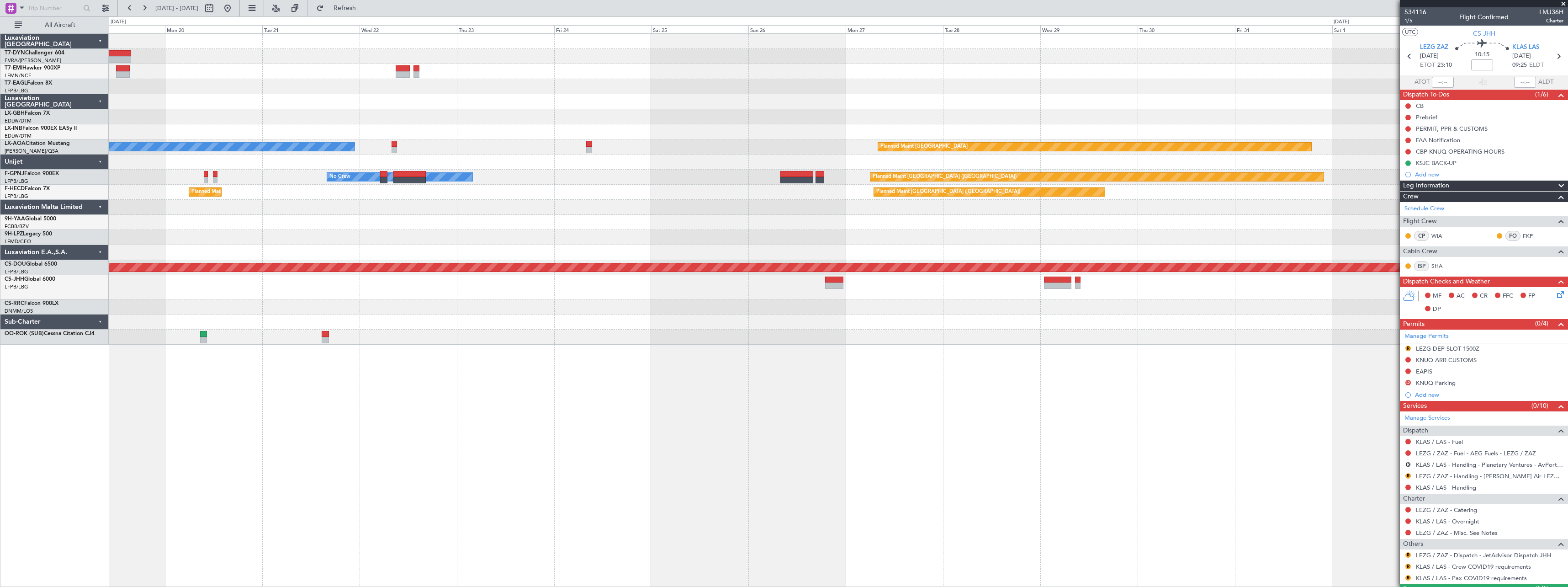
click at [730, 401] on div "Planned Maint No Crew Planned Maint Dubai (Al Maktoum Intl) Planned Maint Nurnb…" at bounding box center [838, 310] width 1459 height 554
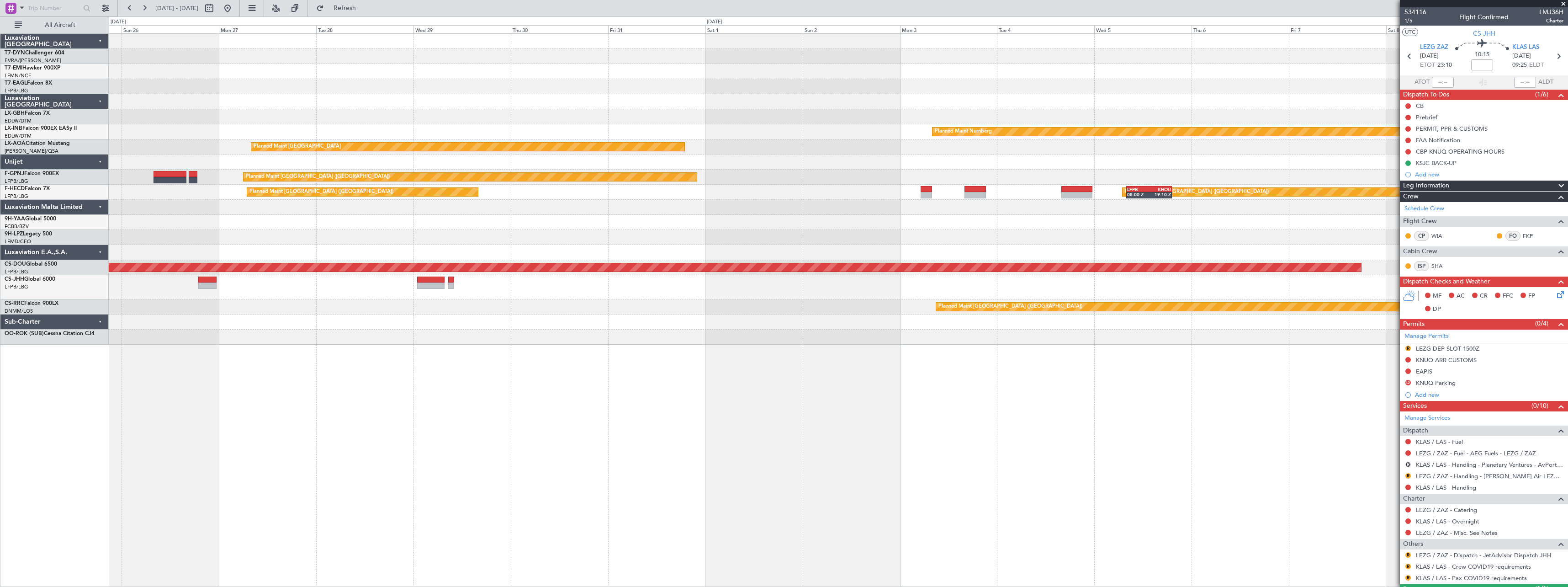
click at [621, 402] on div "Planned Maint Nurnberg Planned Maint Monchengladbach Planned Maint Paris (Le Bo…" at bounding box center [838, 310] width 1459 height 554
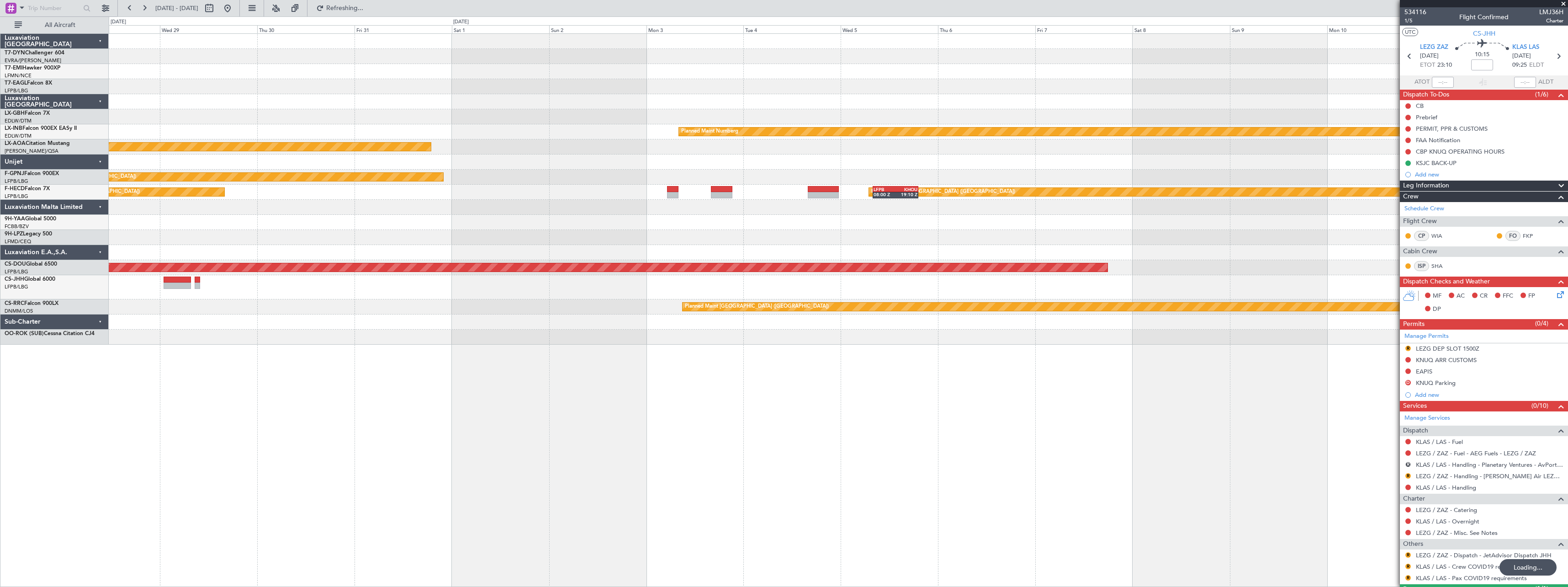
click at [621, 401] on div "Planned Maint Nurnberg Planned Maint Monchengladbach Planned Maint Paris (Le Bo…" at bounding box center [838, 310] width 1459 height 554
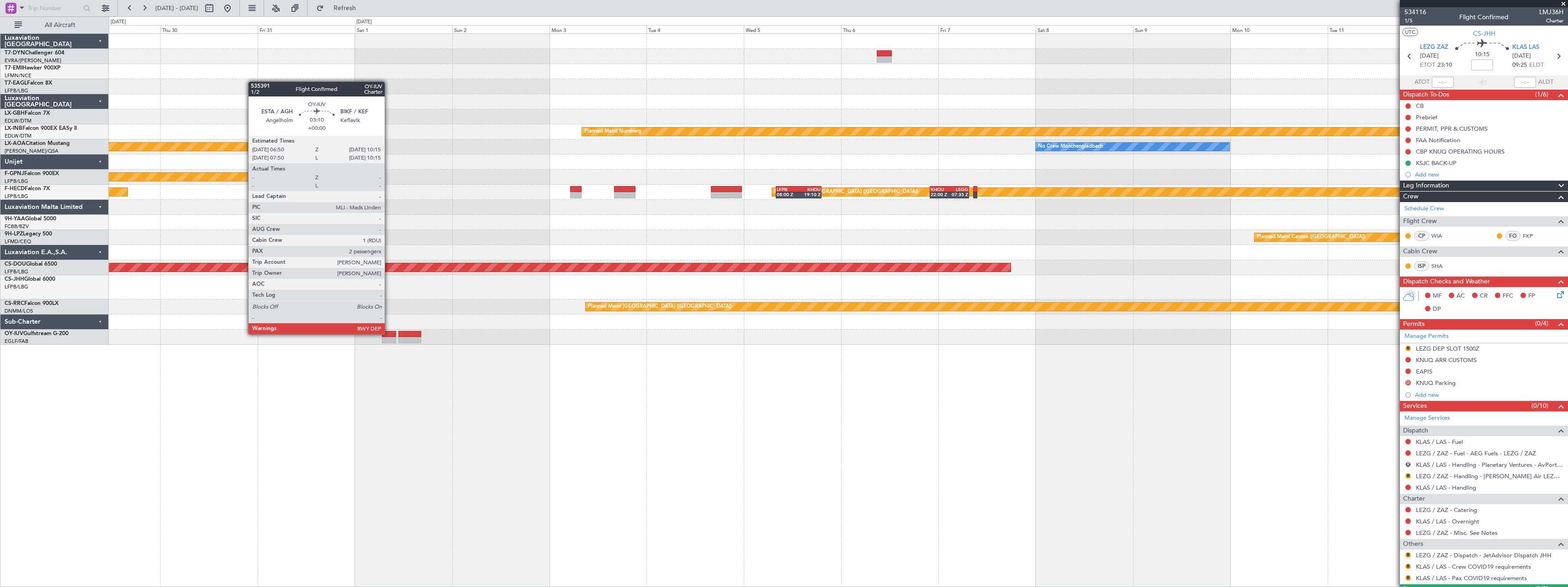
click at [389, 333] on div at bounding box center [388, 334] width 14 height 7
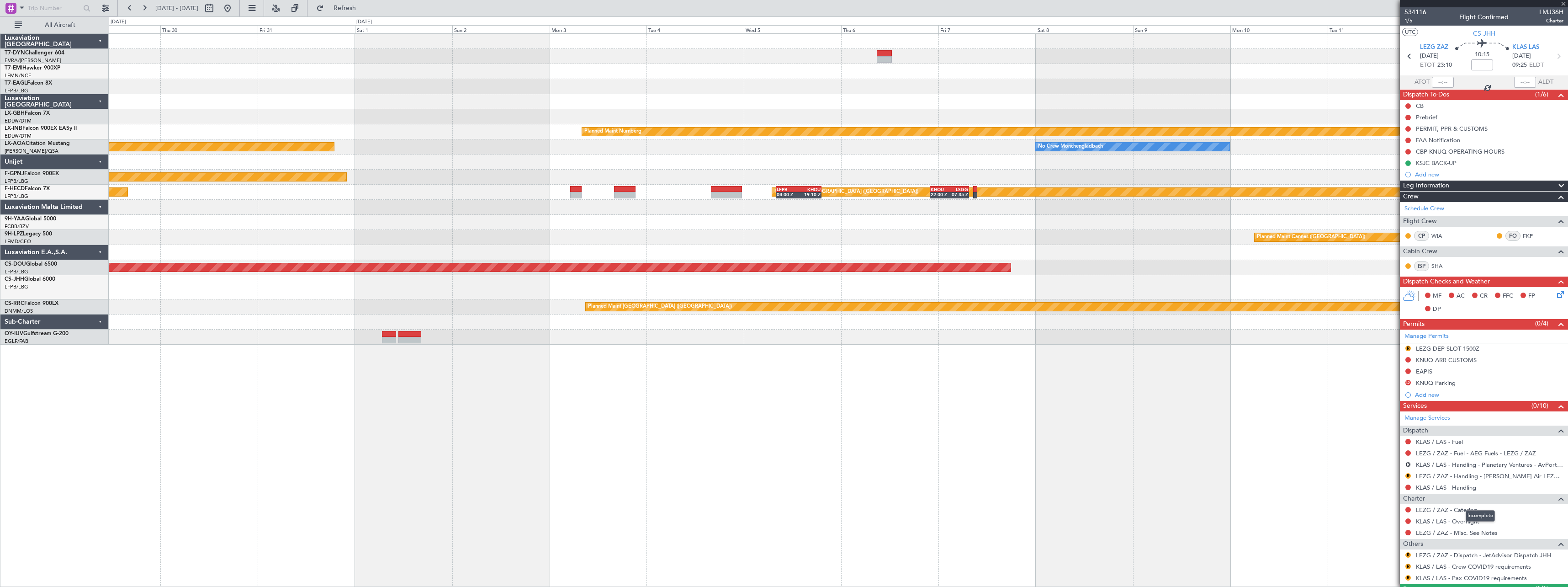
type input "2"
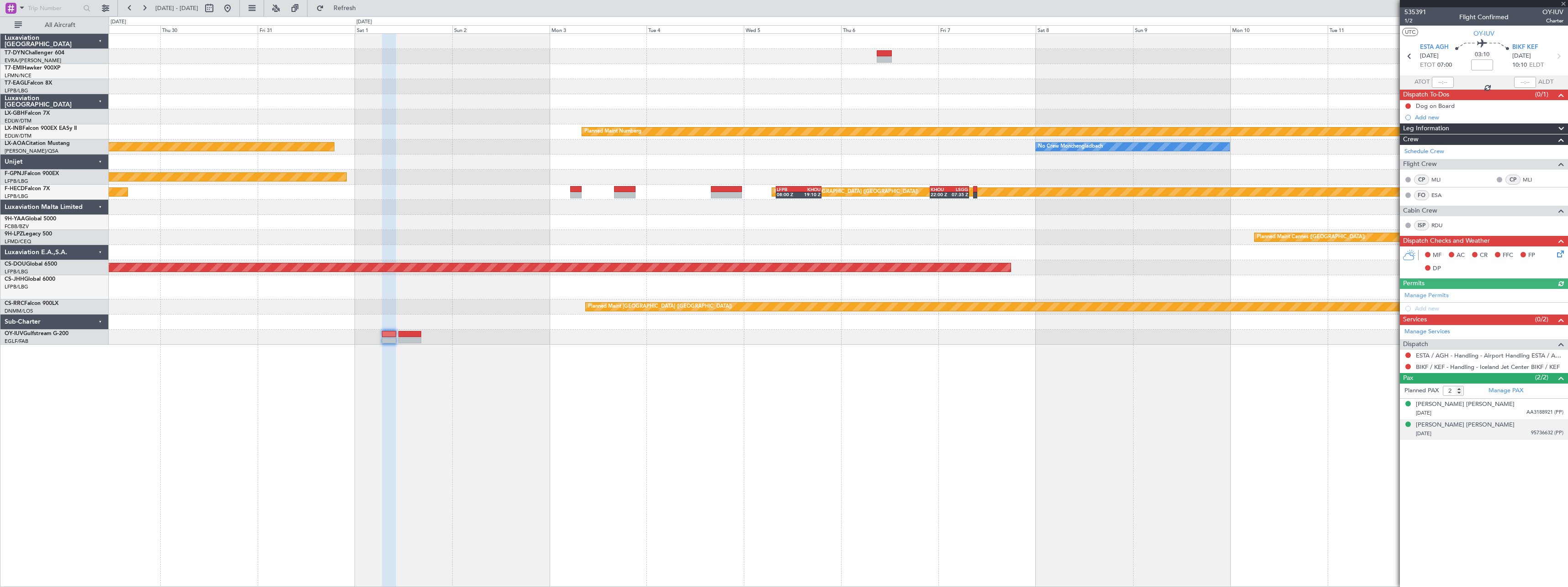
click at [1508, 435] on div "18/08/1948 95736632 (PP)" at bounding box center [1489, 434] width 147 height 9
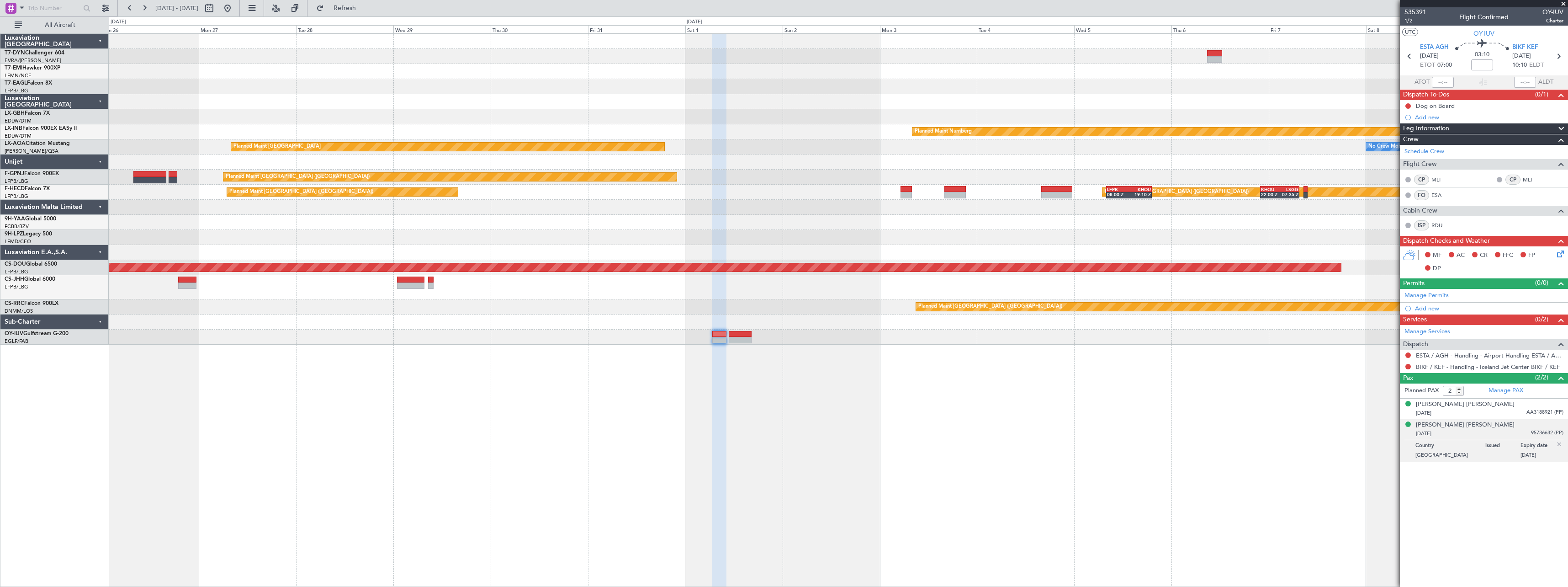
click at [1088, 406] on div "Planned Maint Riga (Riga Intl) Planned Maint Nurnberg Planned Maint Monchenglad…" at bounding box center [838, 310] width 1459 height 554
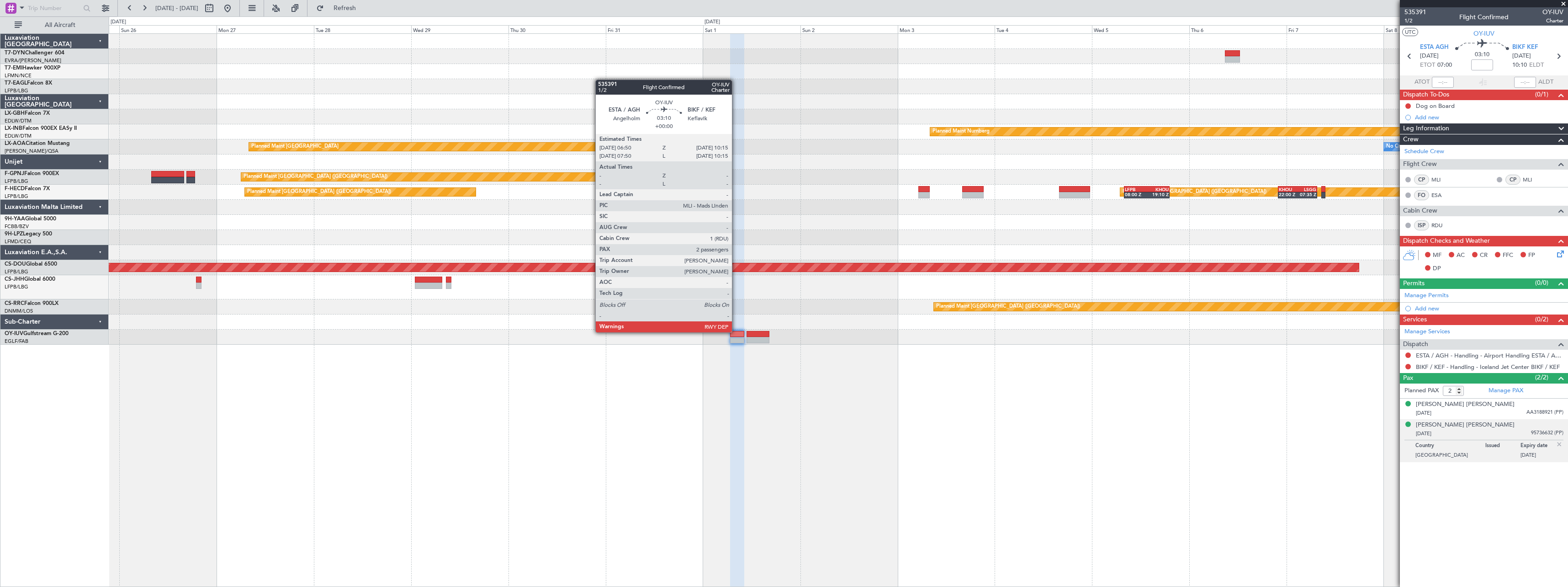
click at [736, 331] on div at bounding box center [737, 334] width 14 height 7
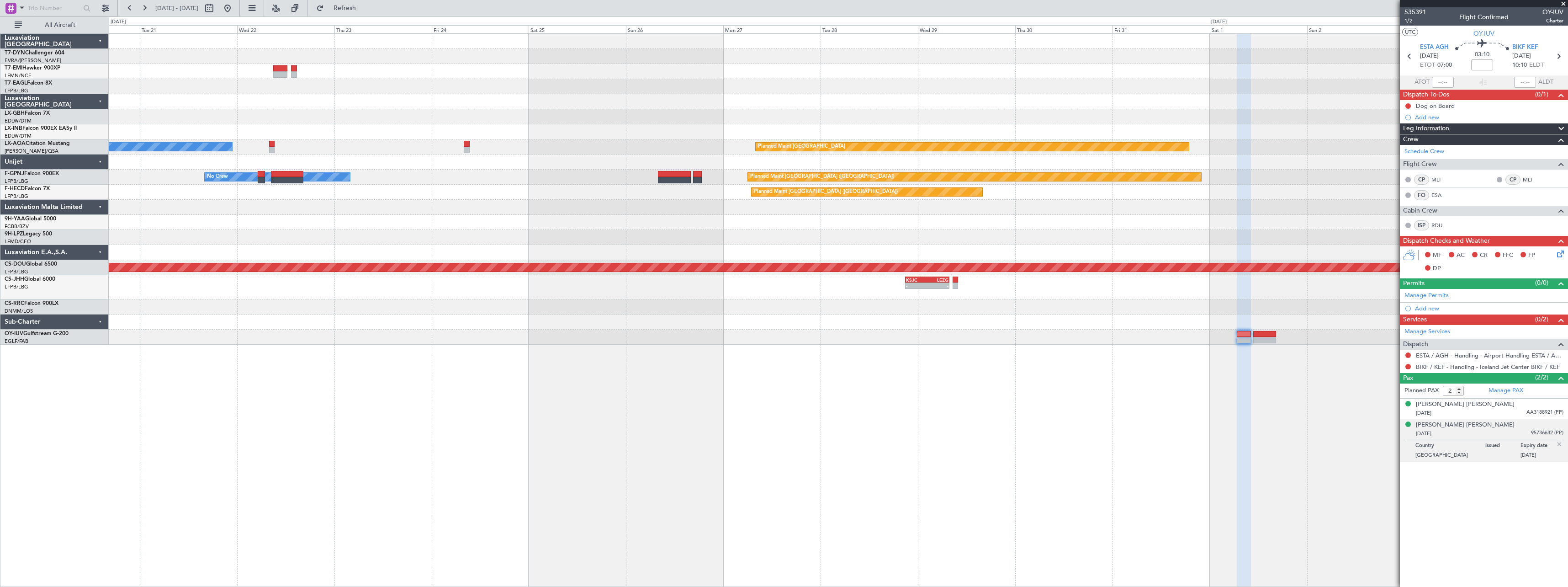
click at [965, 351] on div "Planned Maint No Crew Planned Maint Dubai (Al Maktoum Intl) Planned Maint Nurnb…" at bounding box center [838, 310] width 1459 height 554
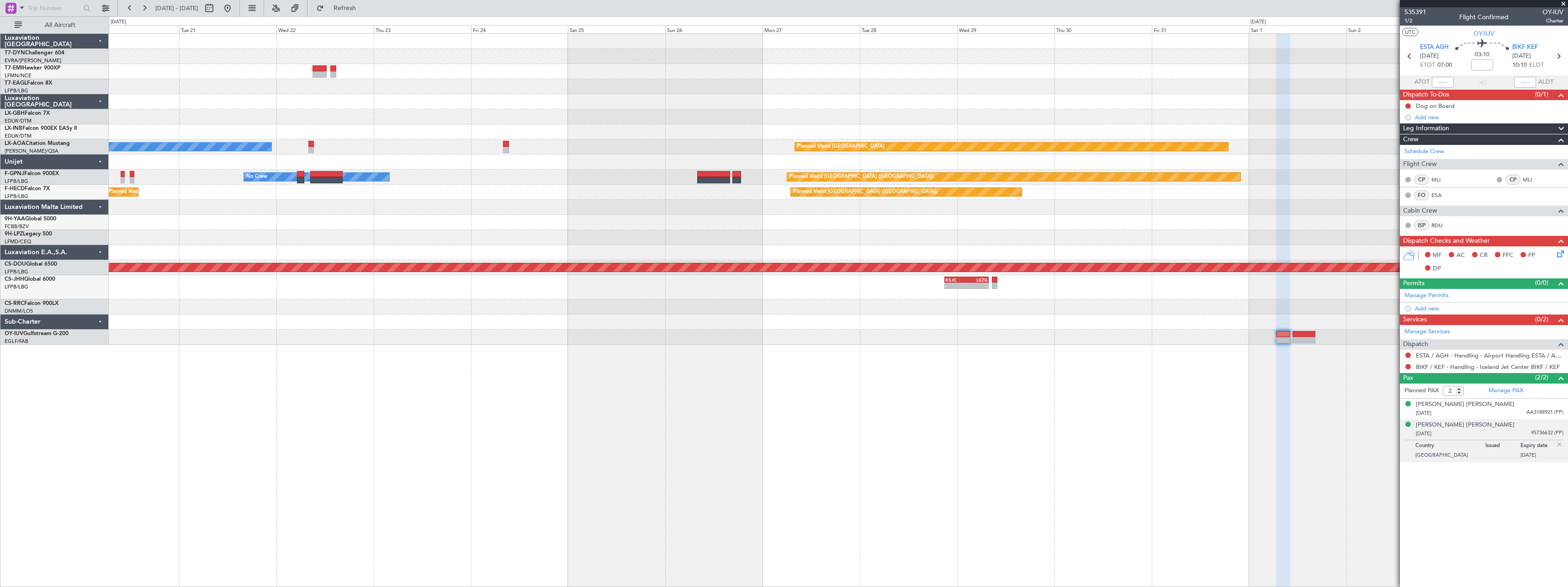
click at [931, 345] on div "Planned Maint No Crew Planned Maint Dubai (Al Maktoum Intl) Planned Maint Nurnb…" at bounding box center [838, 310] width 1459 height 554
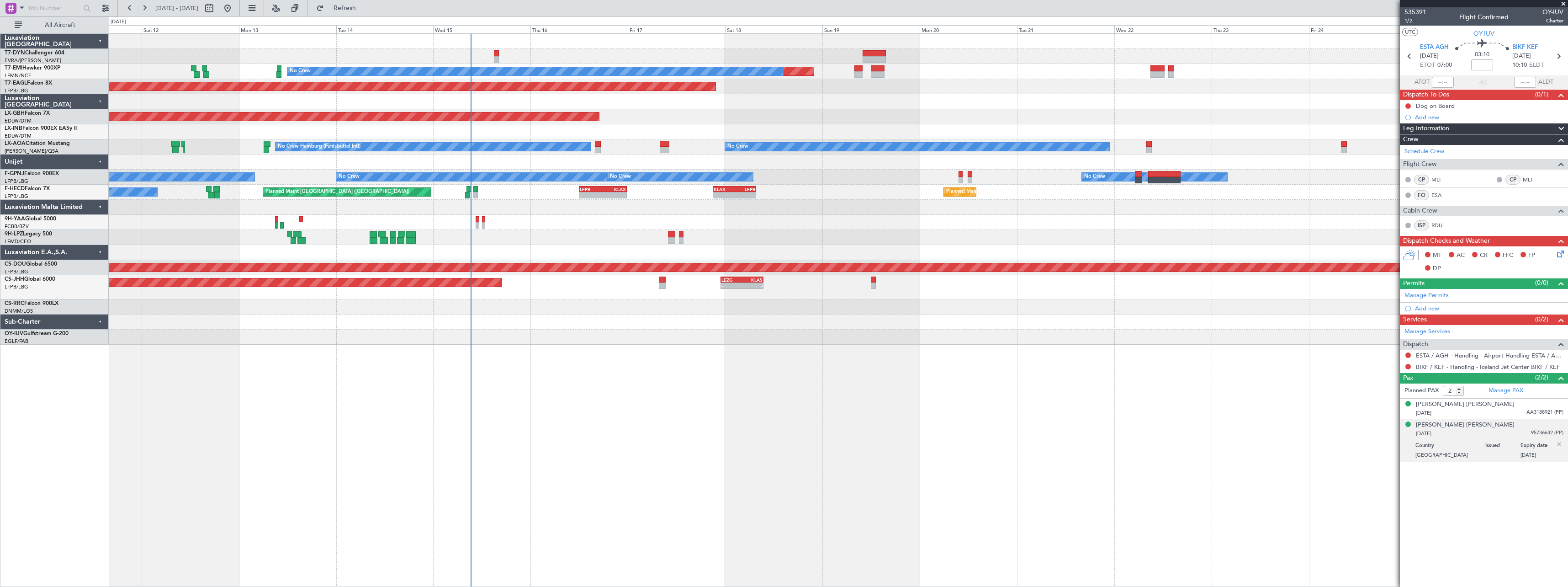
click at [827, 337] on div "Planned Maint No Crew Planned Maint Dubai (Al Maktoum Intl) Planned Maint Nurnb…" at bounding box center [838, 310] width 1459 height 554
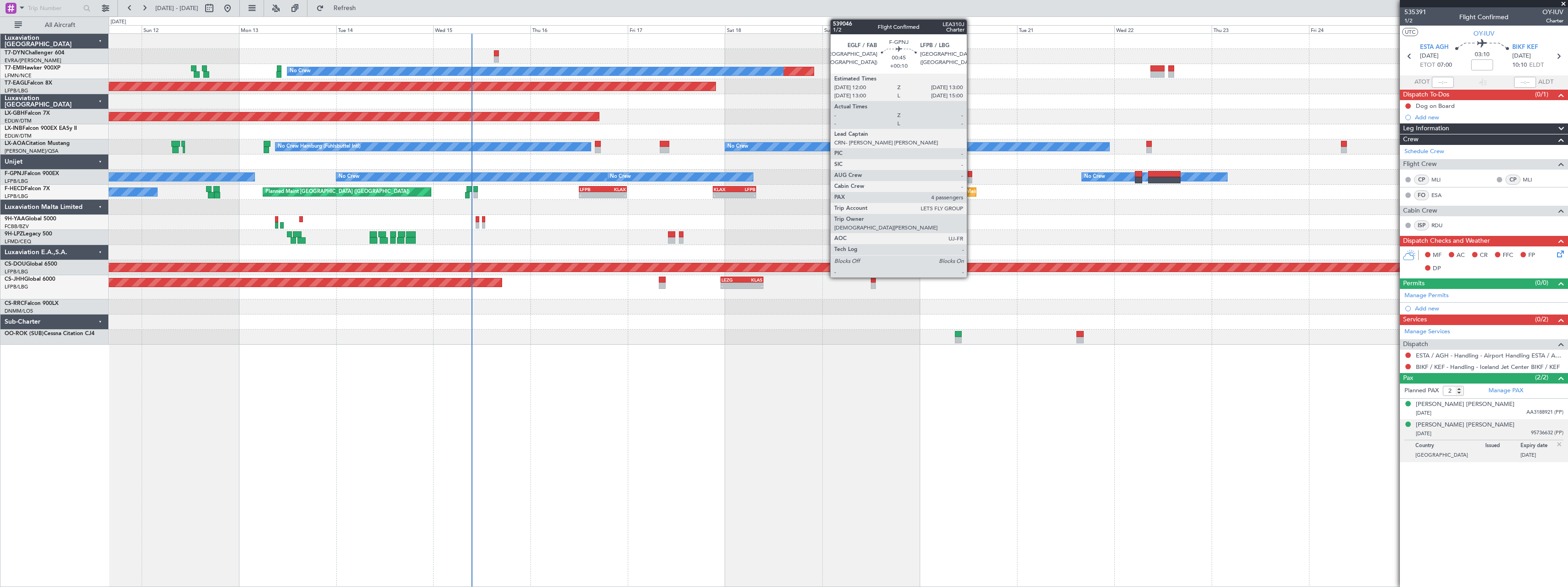
click at [971, 174] on div at bounding box center [970, 174] width 4 height 7
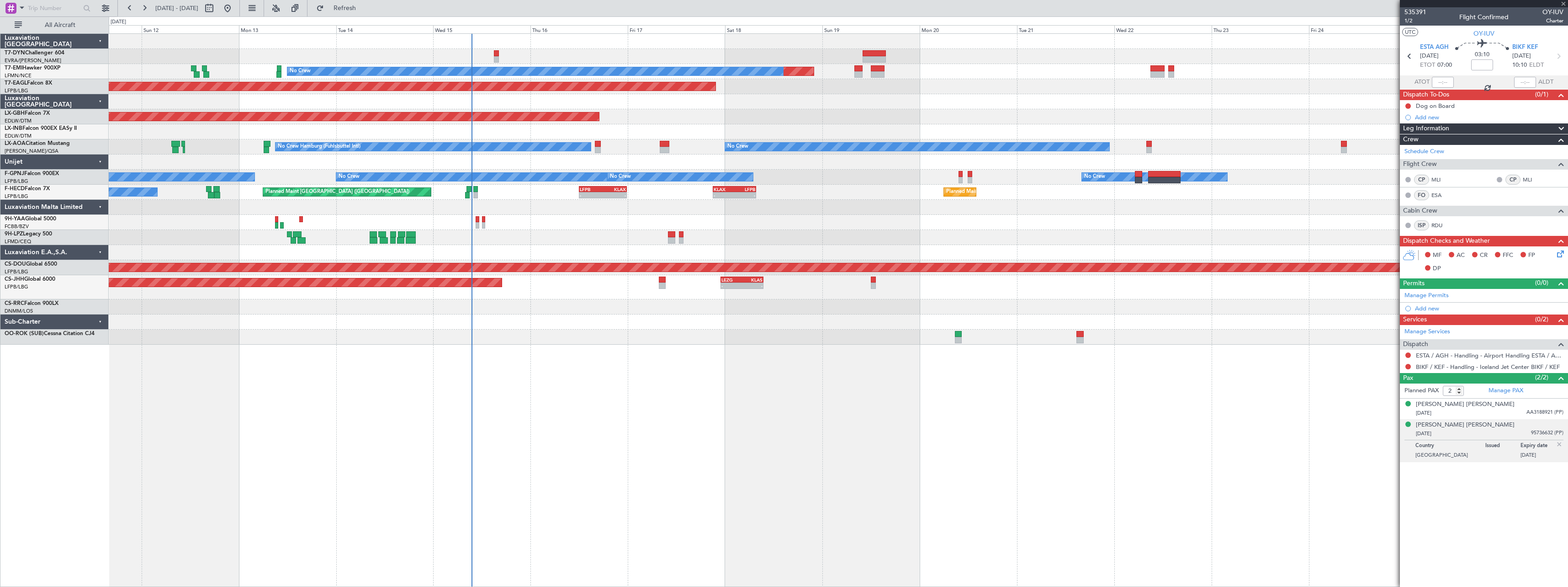
type input "+00:10"
type input "4"
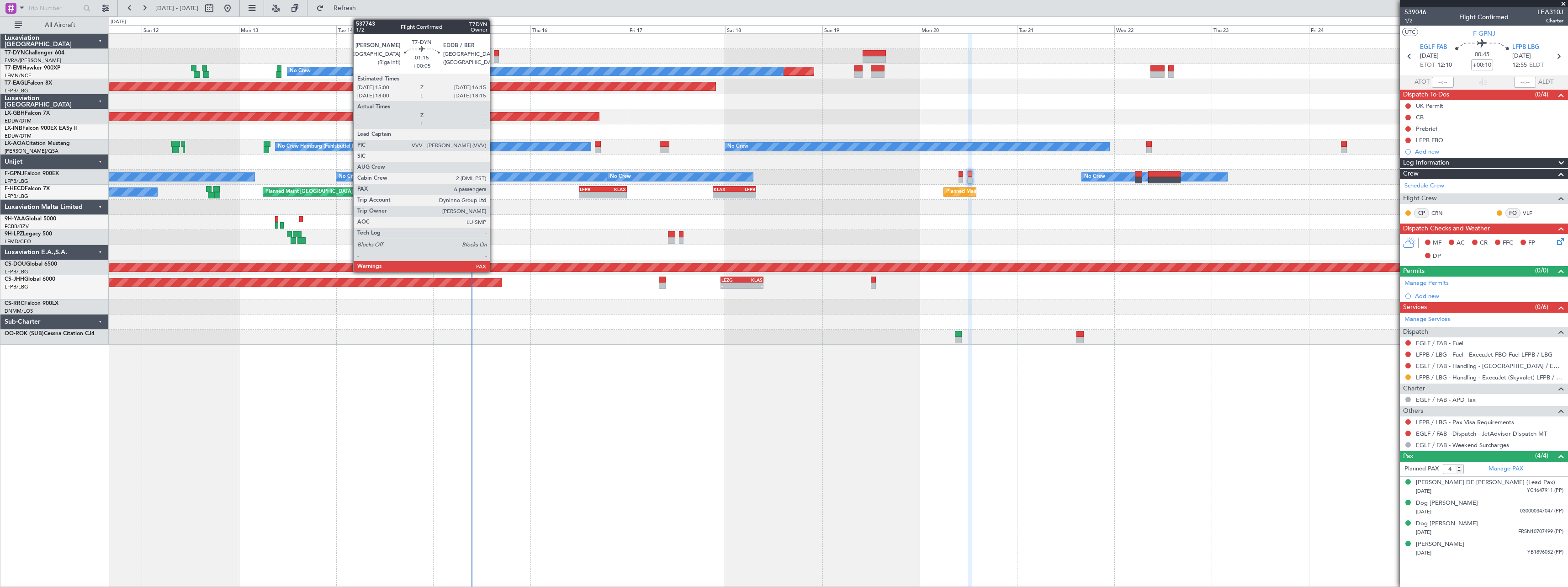
click at [494, 53] on div at bounding box center [496, 54] width 5 height 7
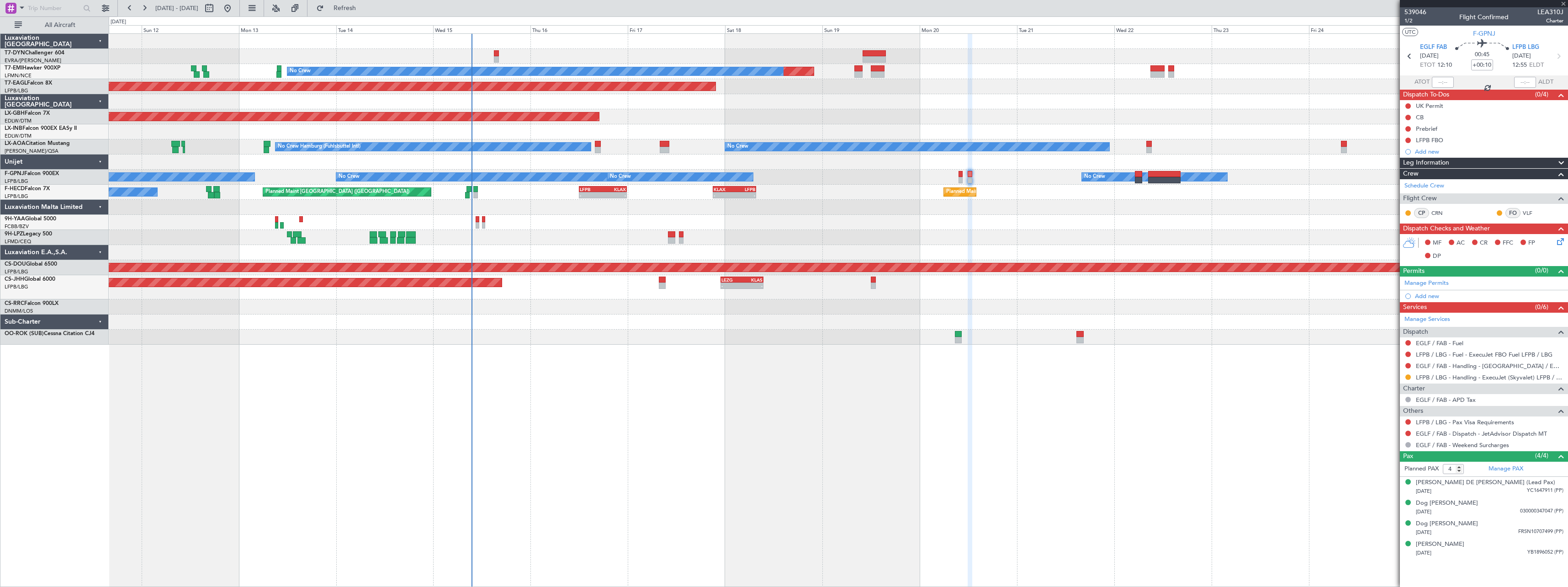
type input "+00:05"
type input "6"
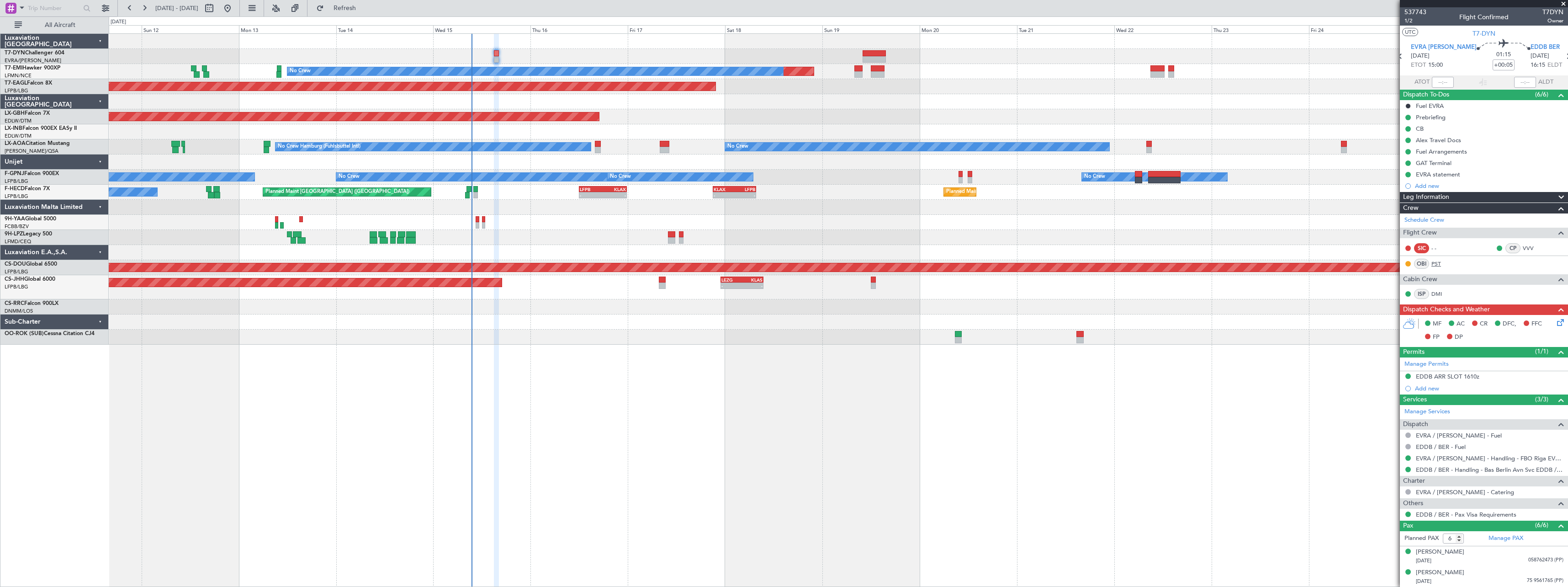
click at [1438, 261] on link "PST" at bounding box center [1442, 264] width 21 height 9
click at [1554, 219] on span at bounding box center [1559, 217] width 11 height 7
click at [364, 9] on span "Refresh" at bounding box center [345, 8] width 38 height 7
click at [1439, 264] on link "PST" at bounding box center [1442, 264] width 21 height 9
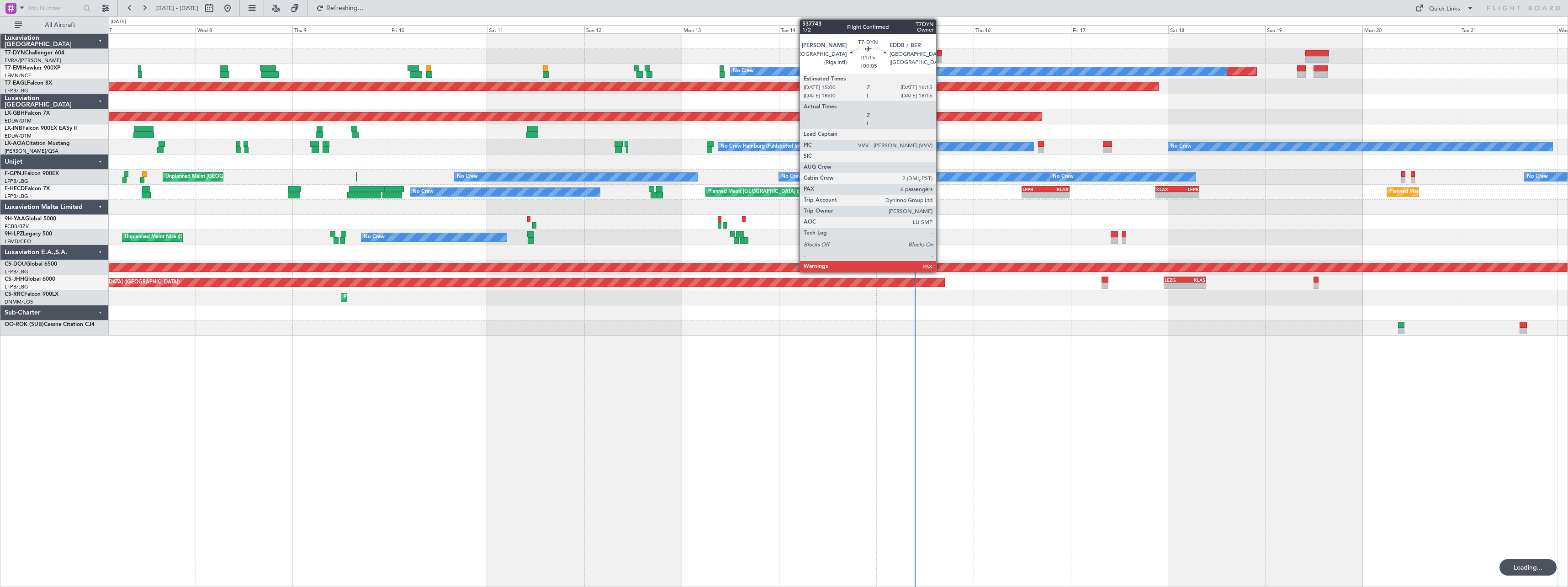
click at [940, 56] on div at bounding box center [939, 59] width 5 height 7
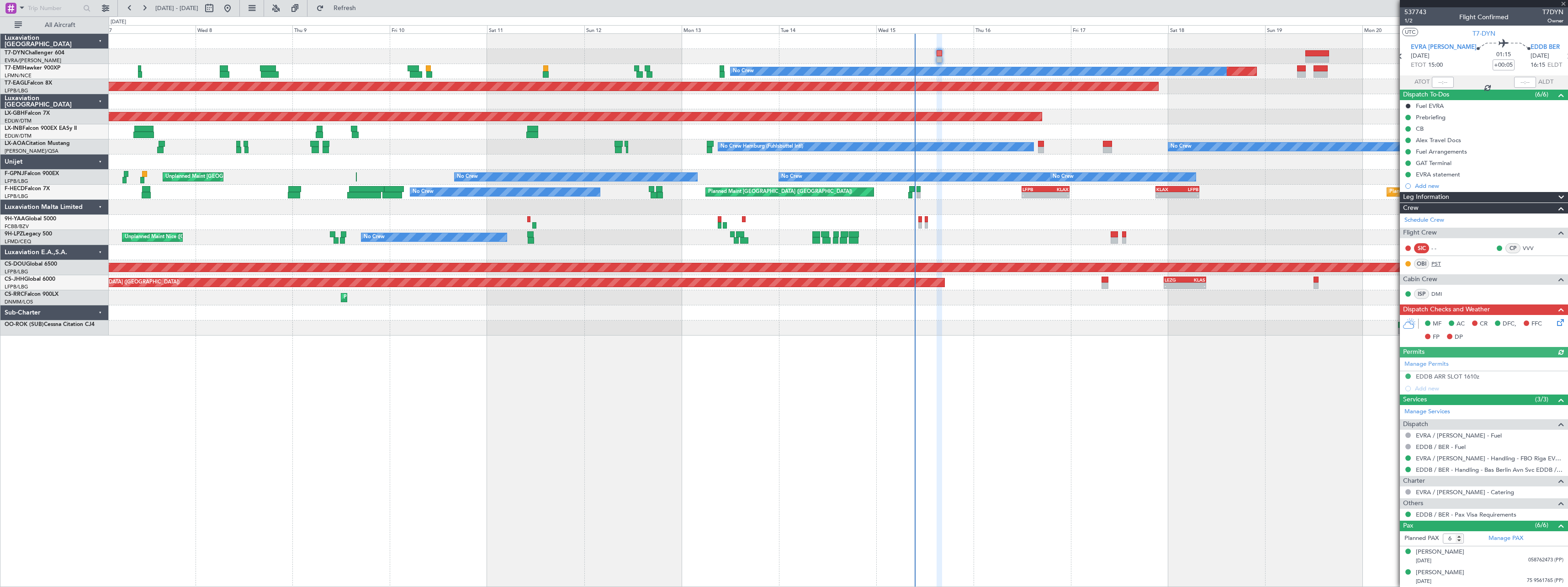
click at [1437, 261] on link "PST" at bounding box center [1442, 264] width 21 height 9
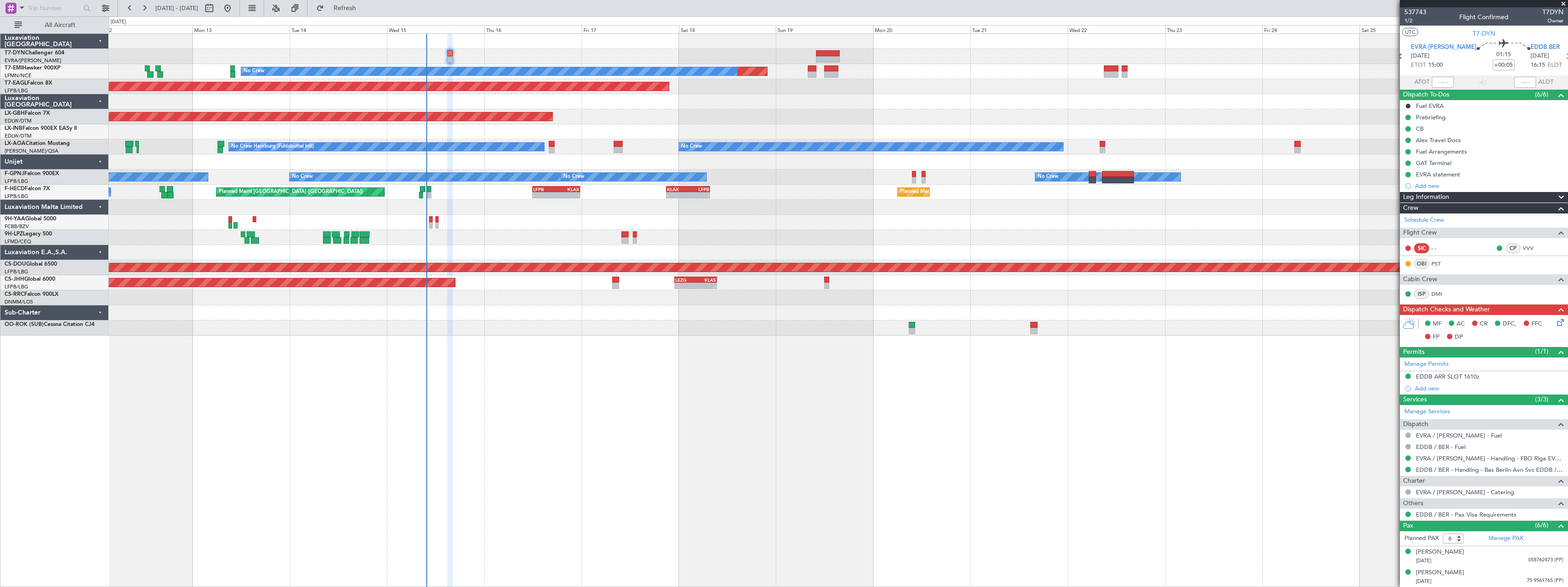
click at [756, 353] on div "Planned Maint No Crew Planned Maint [GEOGRAPHIC_DATA] (Al Maktoum Intl) Planned…" at bounding box center [838, 310] width 1459 height 554
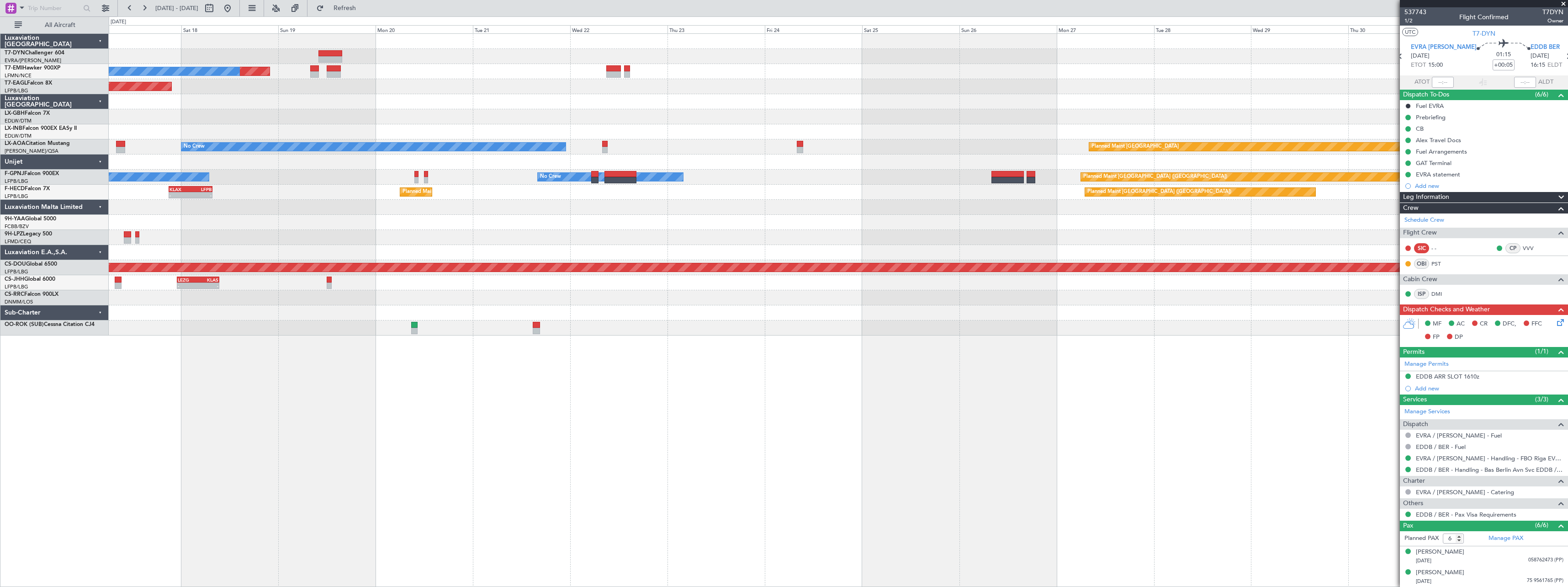
click at [632, 394] on div "Planned Maint No Crew Planned Maint [GEOGRAPHIC_DATA] (Al Maktoum Intl) Planned…" at bounding box center [838, 310] width 1459 height 554
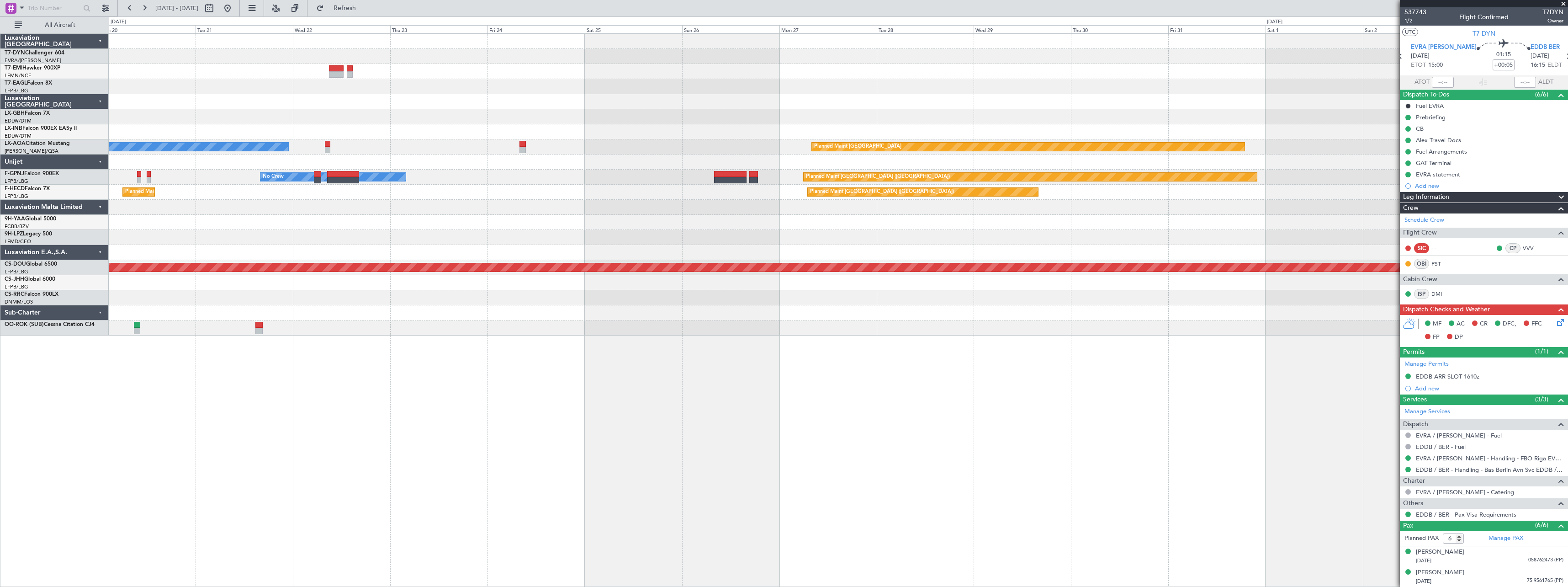
click at [635, 380] on div "Planned Maint No Crew Planned Maint [GEOGRAPHIC_DATA] (Al Maktoum Intl) Planned…" at bounding box center [838, 310] width 1459 height 554
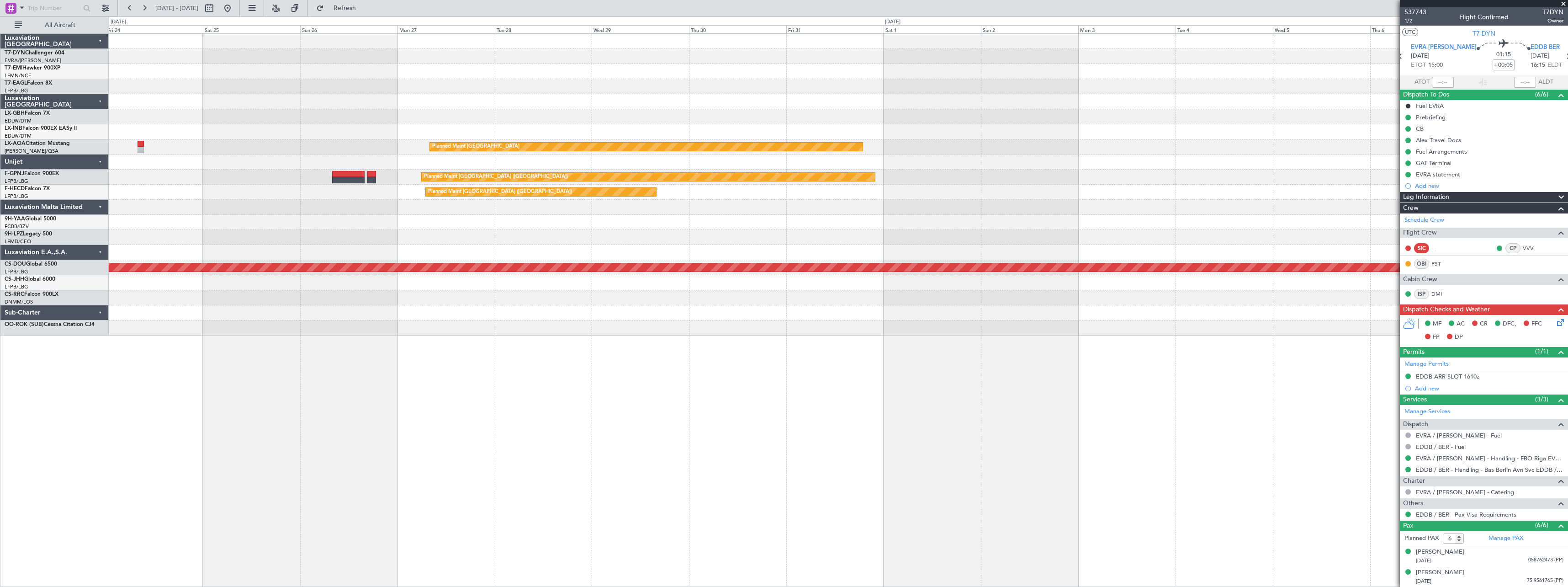
click at [802, 375] on div "Planned Maint [GEOGRAPHIC_DATA] No Crew Planned Maint [GEOGRAPHIC_DATA] ([GEOGR…" at bounding box center [838, 310] width 1459 height 554
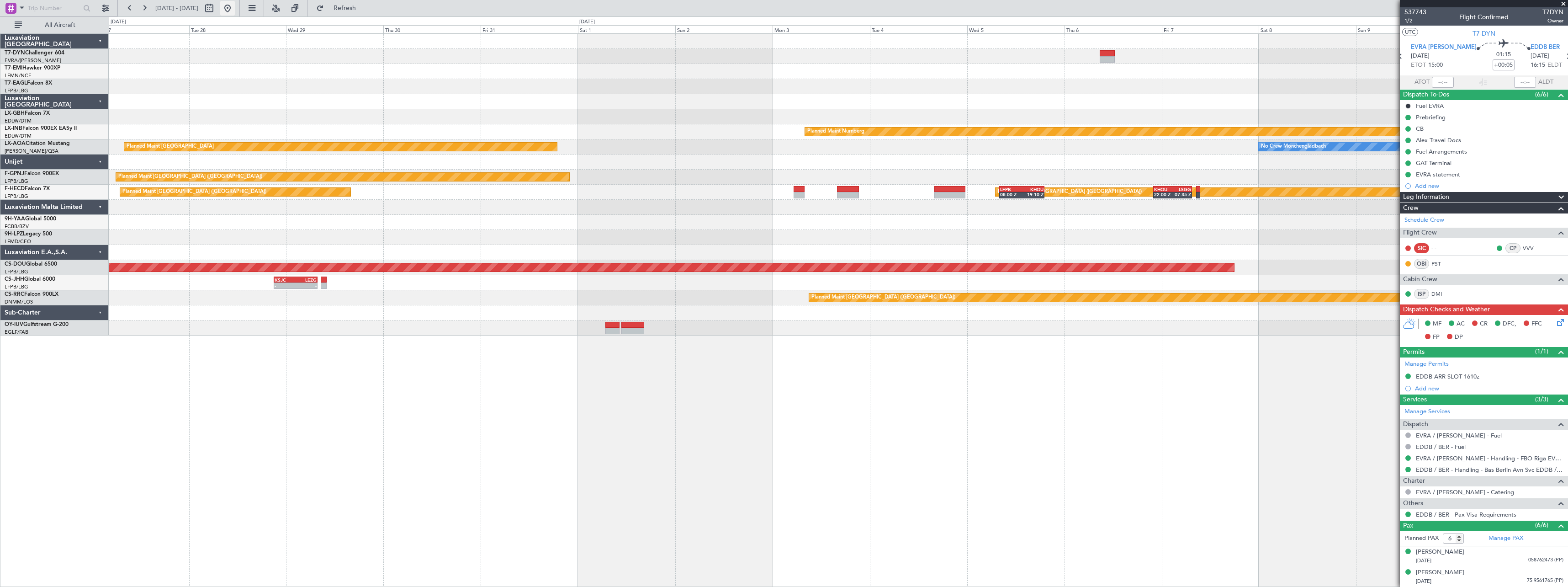
click at [235, 12] on button at bounding box center [228, 9] width 15 height 15
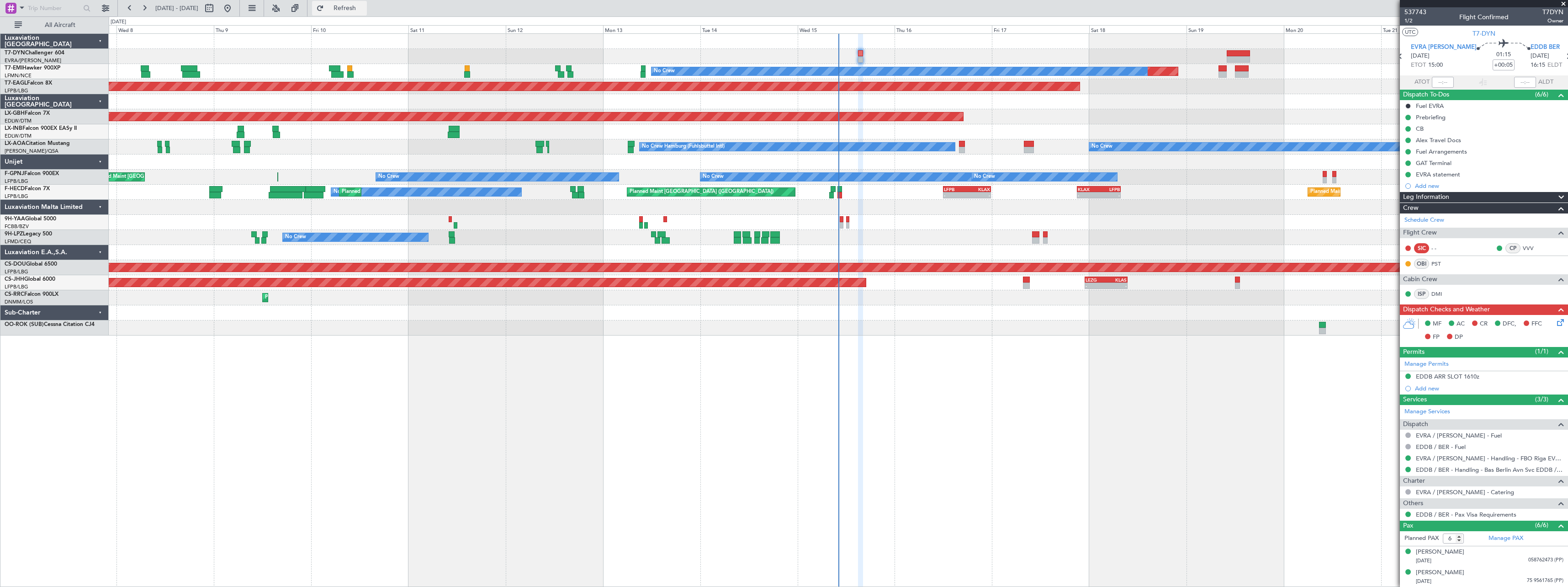
click at [364, 12] on span "Refresh" at bounding box center [345, 8] width 38 height 7
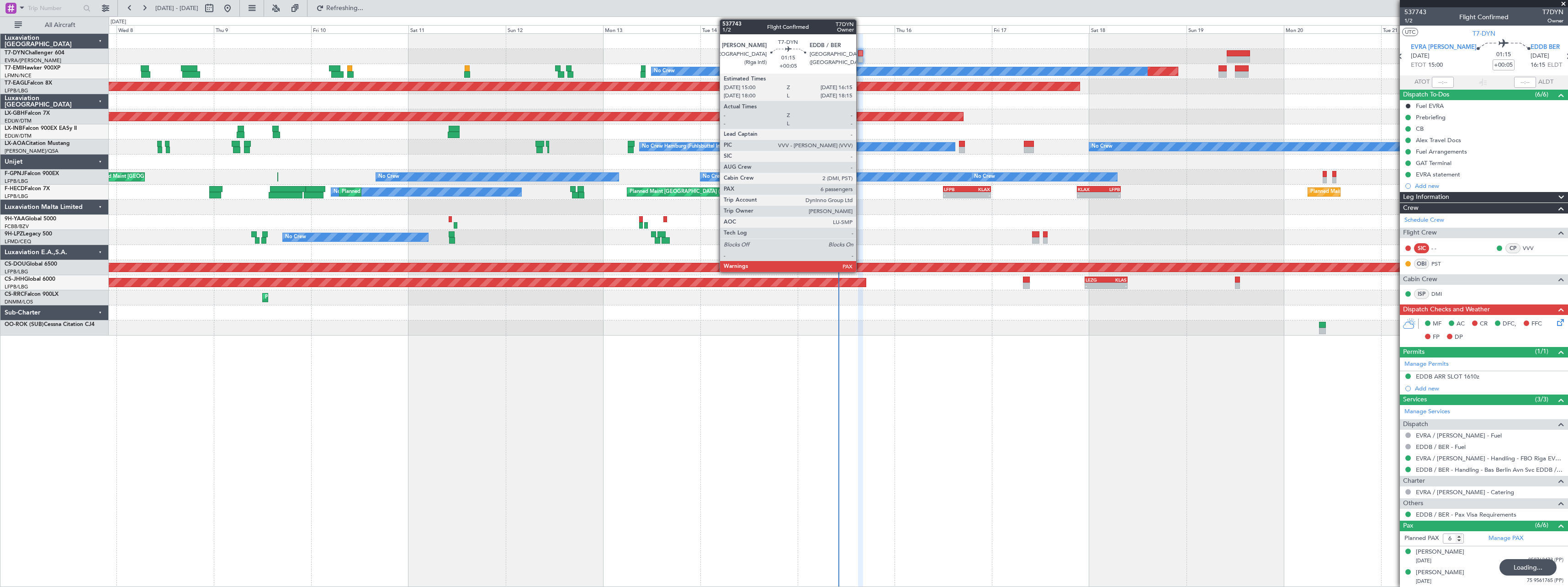
click at [860, 55] on div at bounding box center [861, 54] width 5 height 7
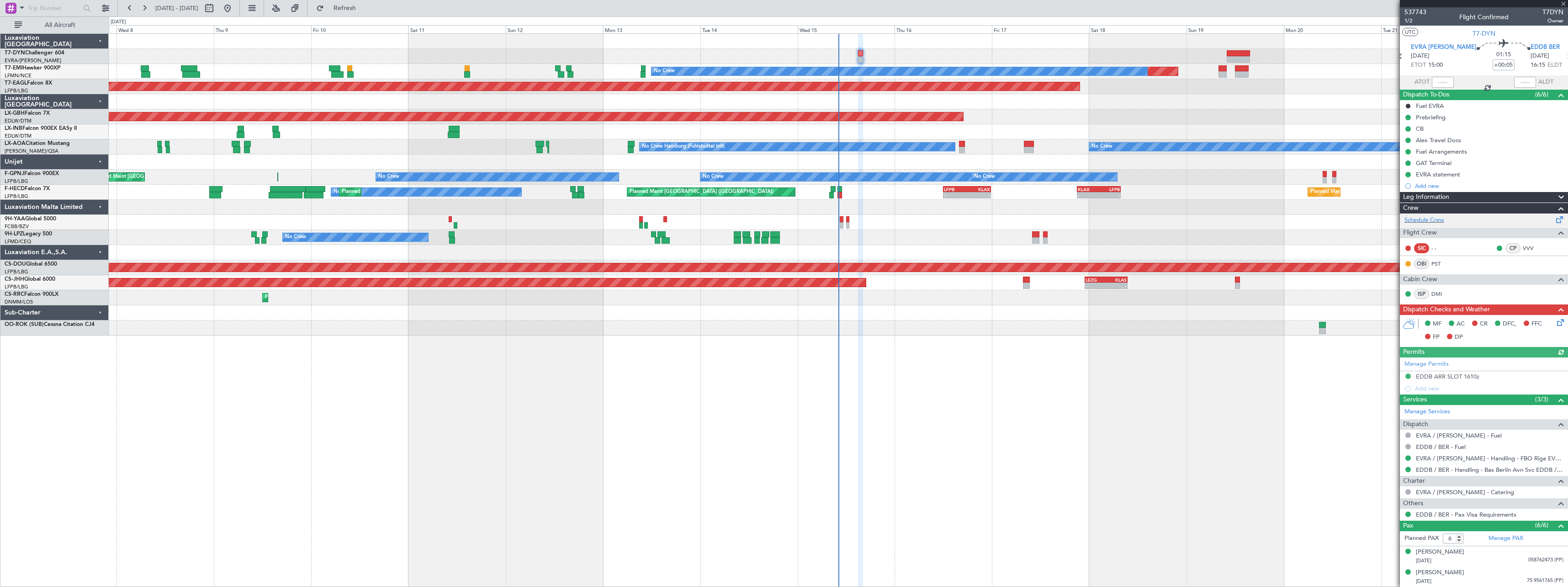
click at [1554, 221] on span at bounding box center [1559, 217] width 11 height 7
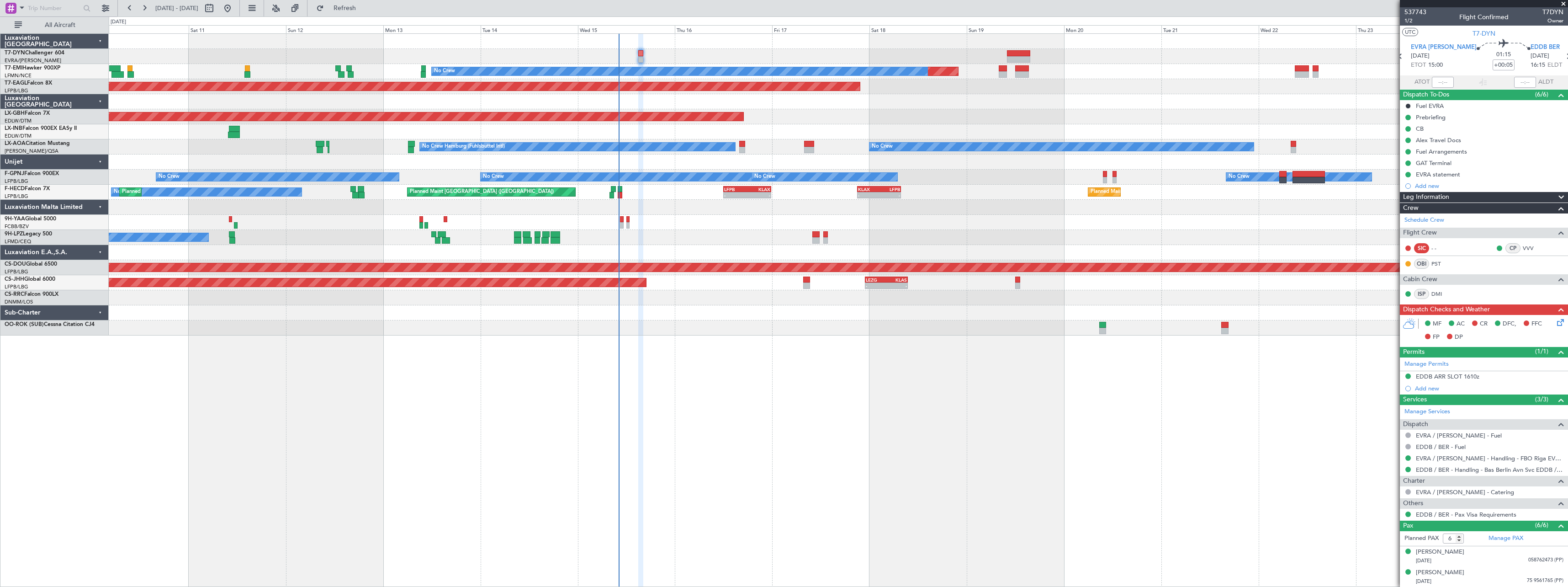
click at [869, 378] on div "Planned Maint No Crew Planned Maint [GEOGRAPHIC_DATA] (Al Maktoum Intl) Planned…" at bounding box center [838, 310] width 1459 height 554
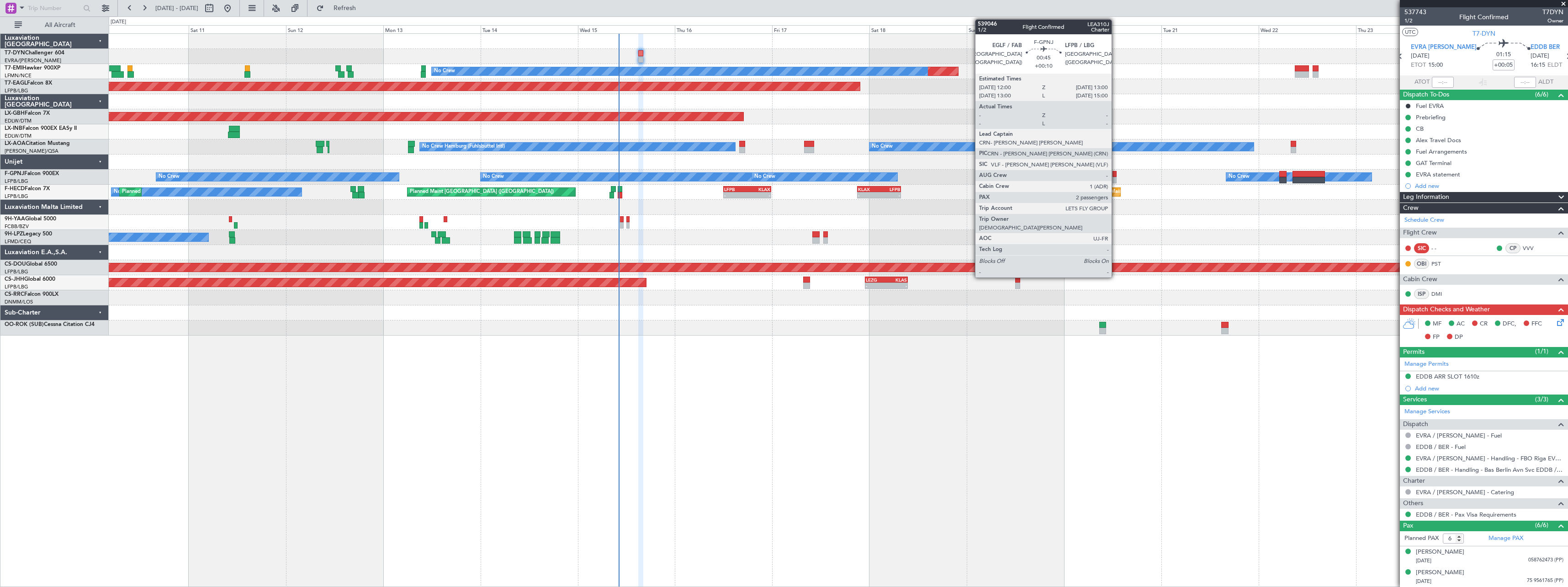
click at [1116, 175] on div at bounding box center [1115, 174] width 4 height 7
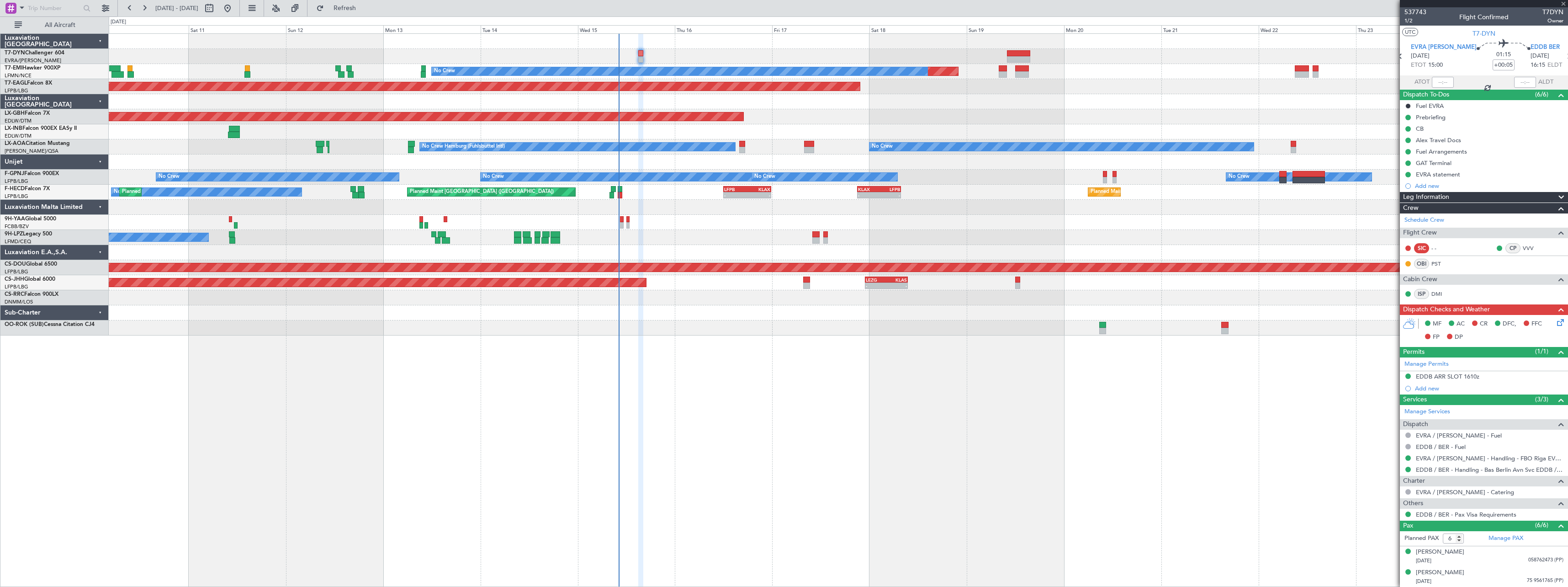
type input "+00:10"
type input "2"
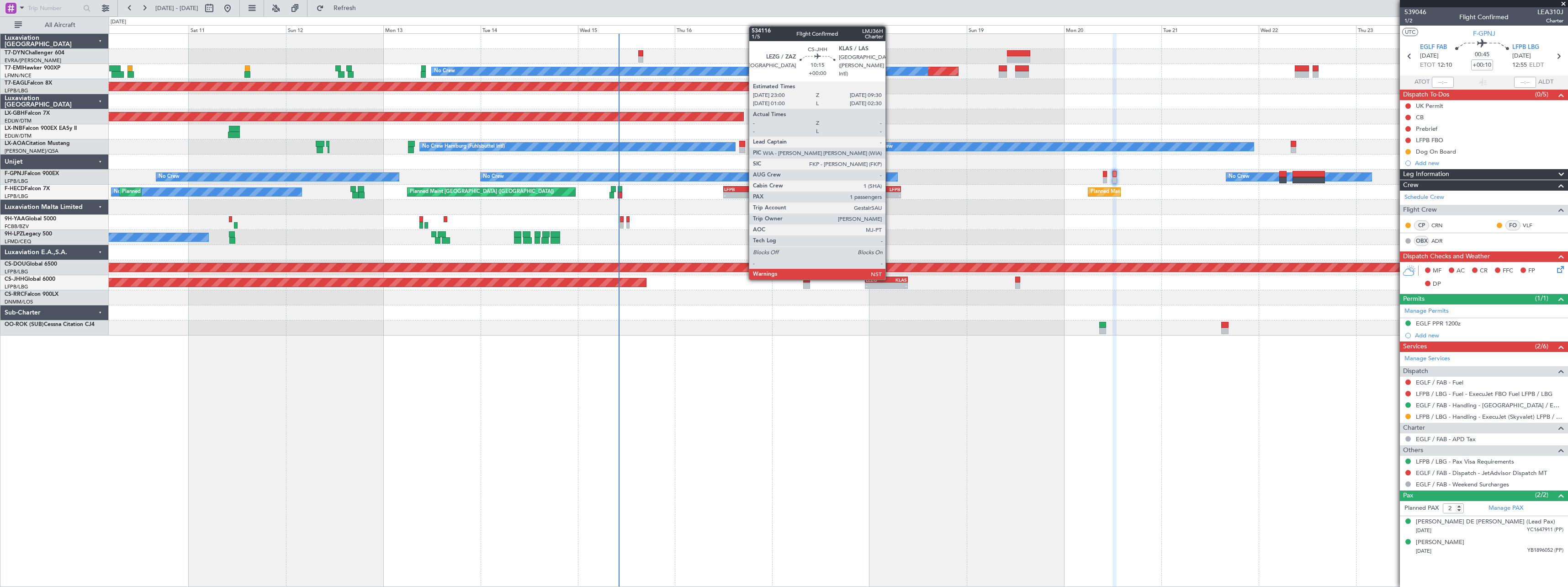
click at [889, 278] on div "KLAS" at bounding box center [897, 279] width 21 height 5
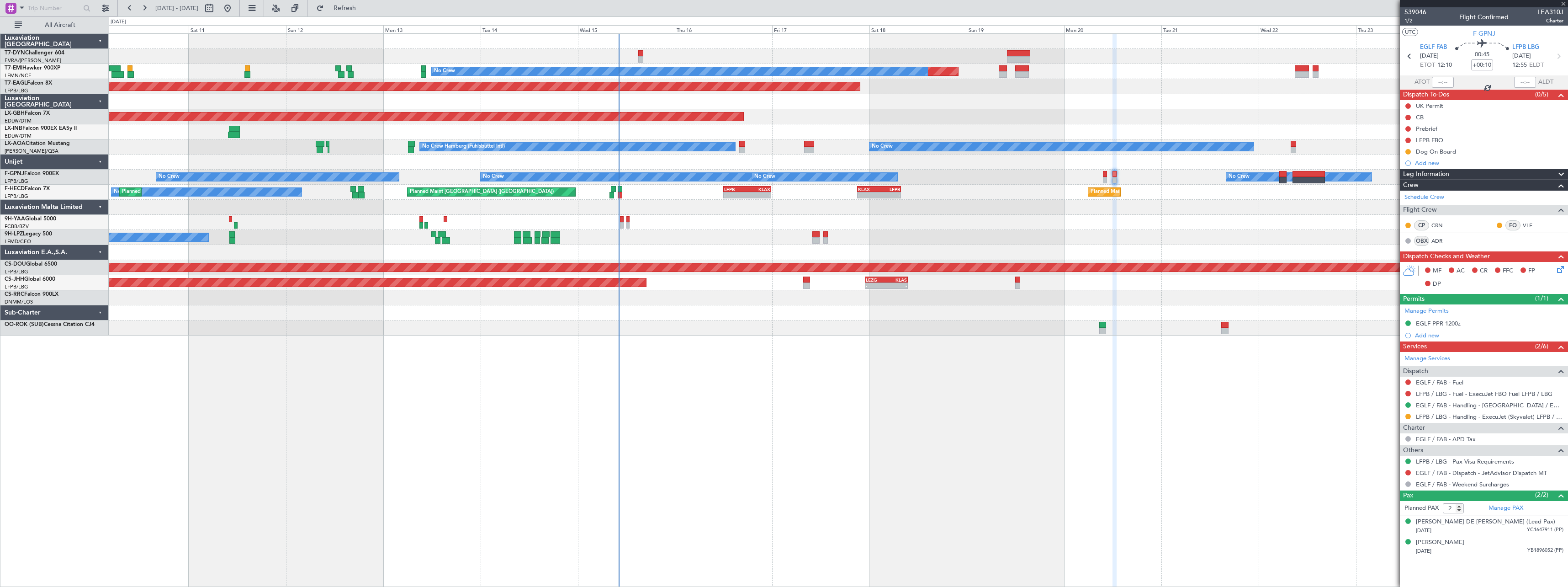
type input "1"
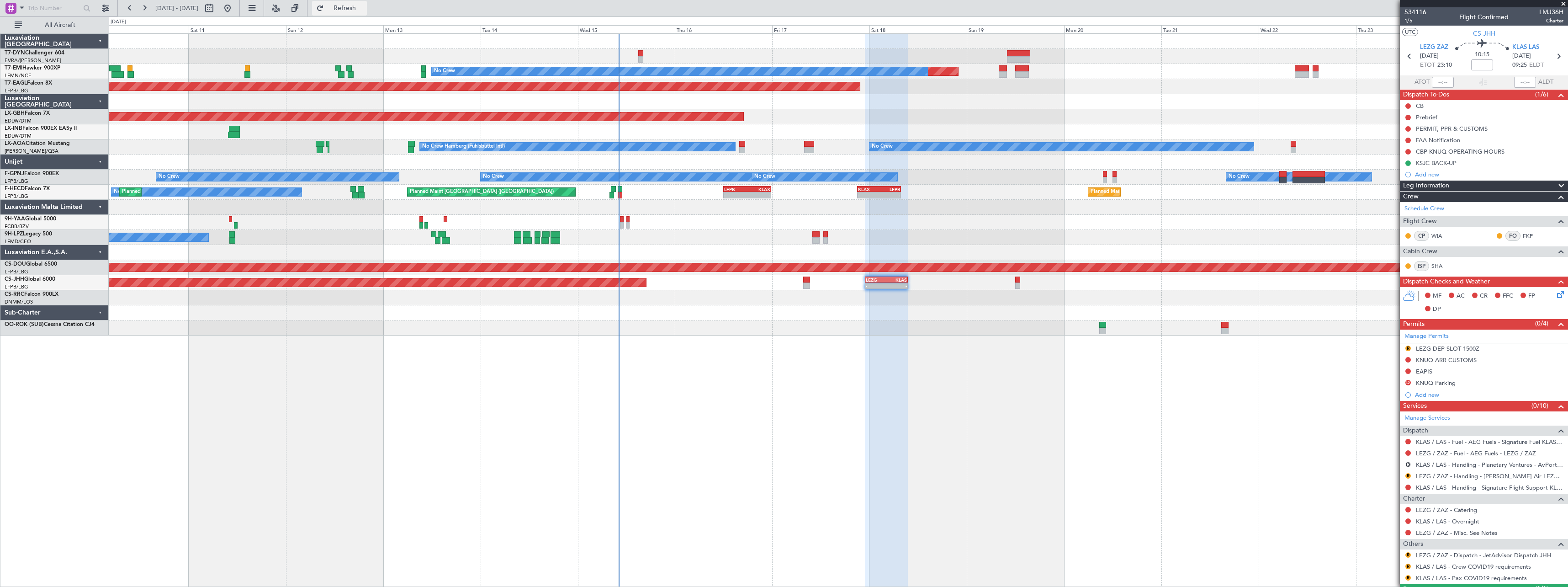
click at [367, 14] on button "Refresh" at bounding box center [340, 9] width 55 height 15
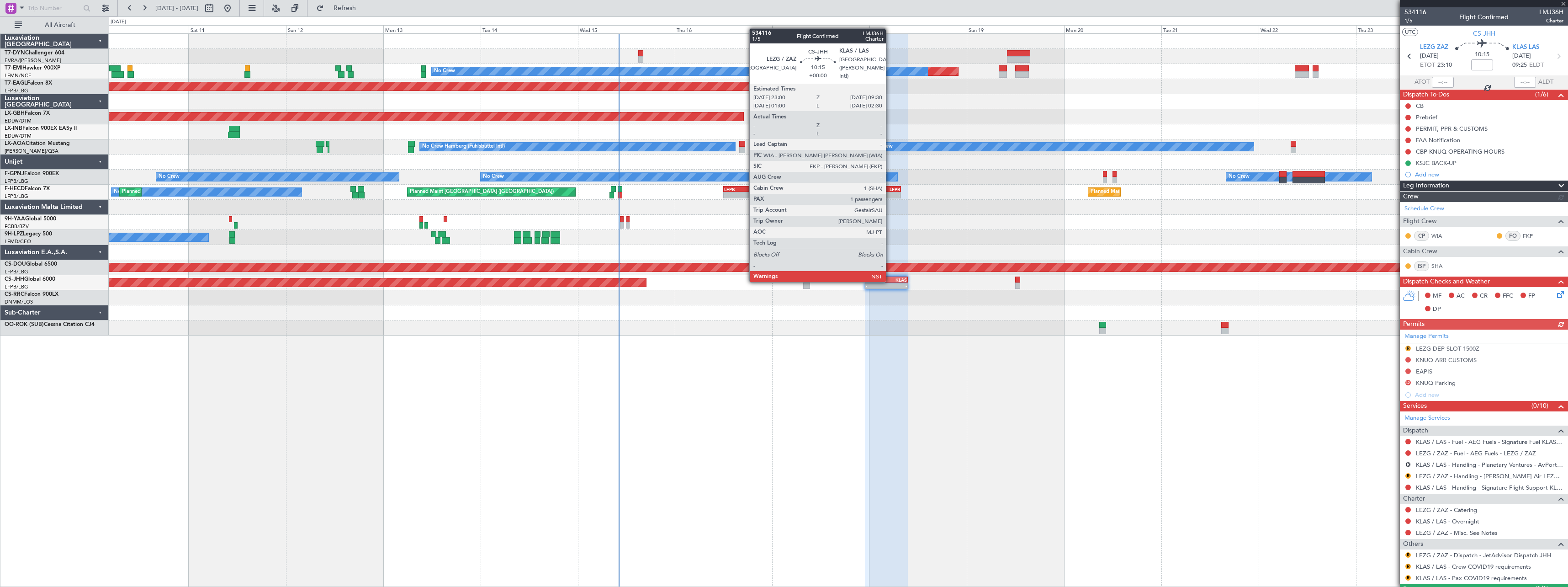
click at [890, 280] on div "KLAS" at bounding box center [897, 279] width 21 height 5
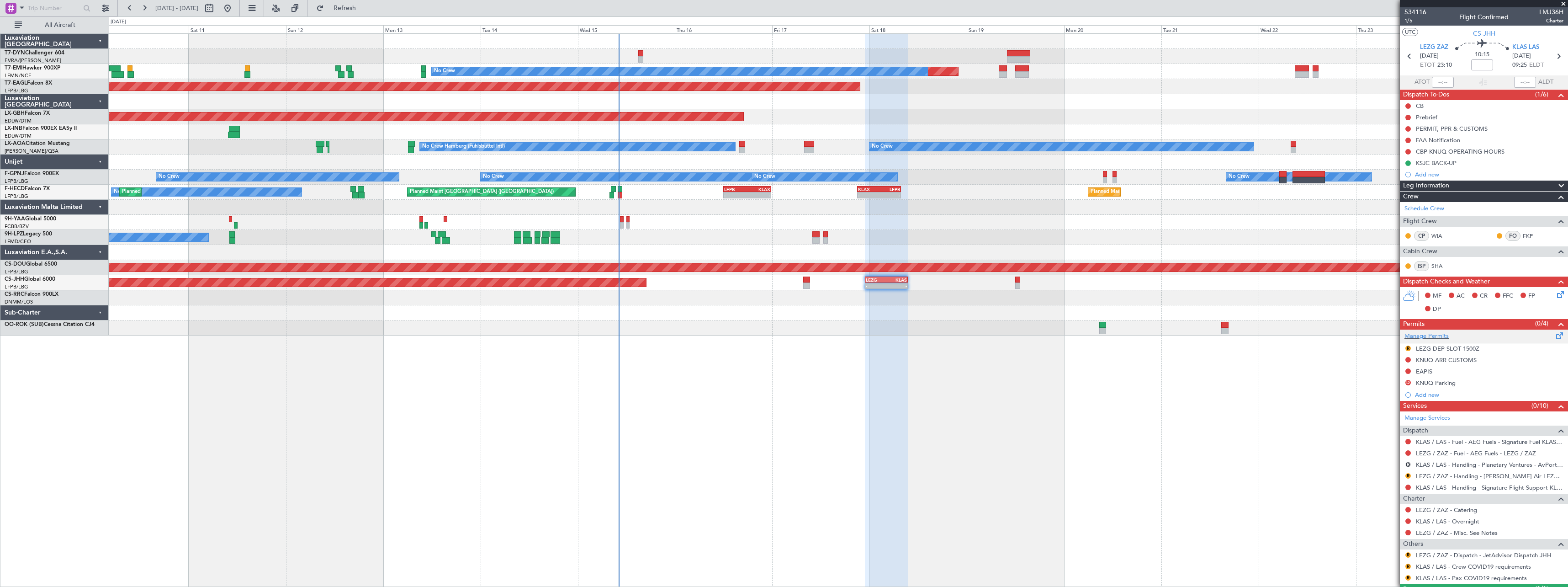
scroll to position [43, 0]
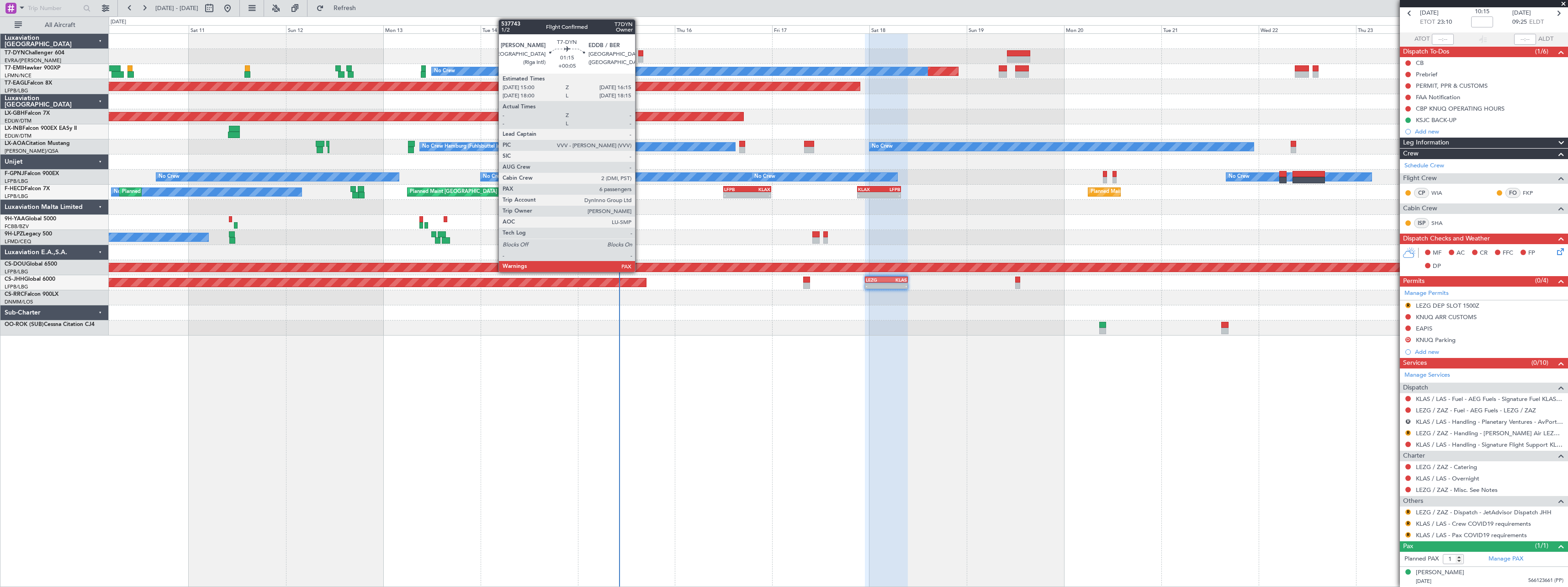
click at [639, 56] on div at bounding box center [641, 59] width 5 height 7
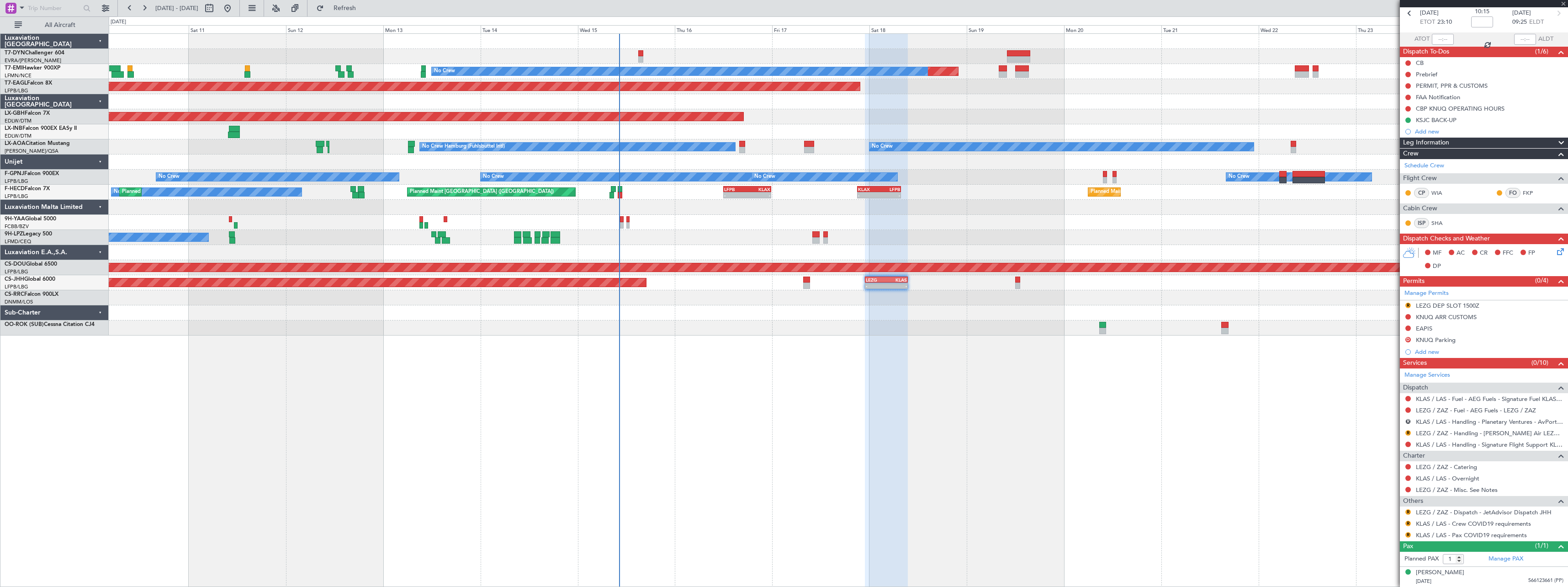
type input "+00:05"
type input "6"
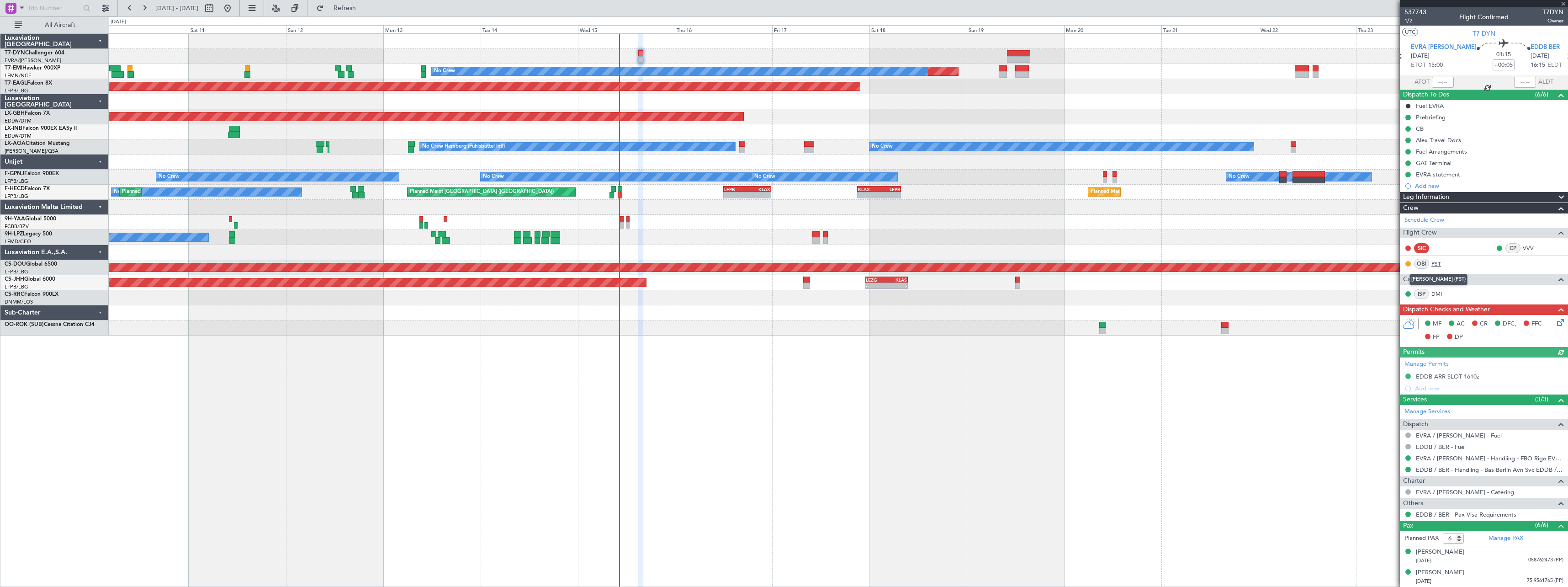
click at [1438, 266] on link "PST" at bounding box center [1442, 264] width 21 height 9
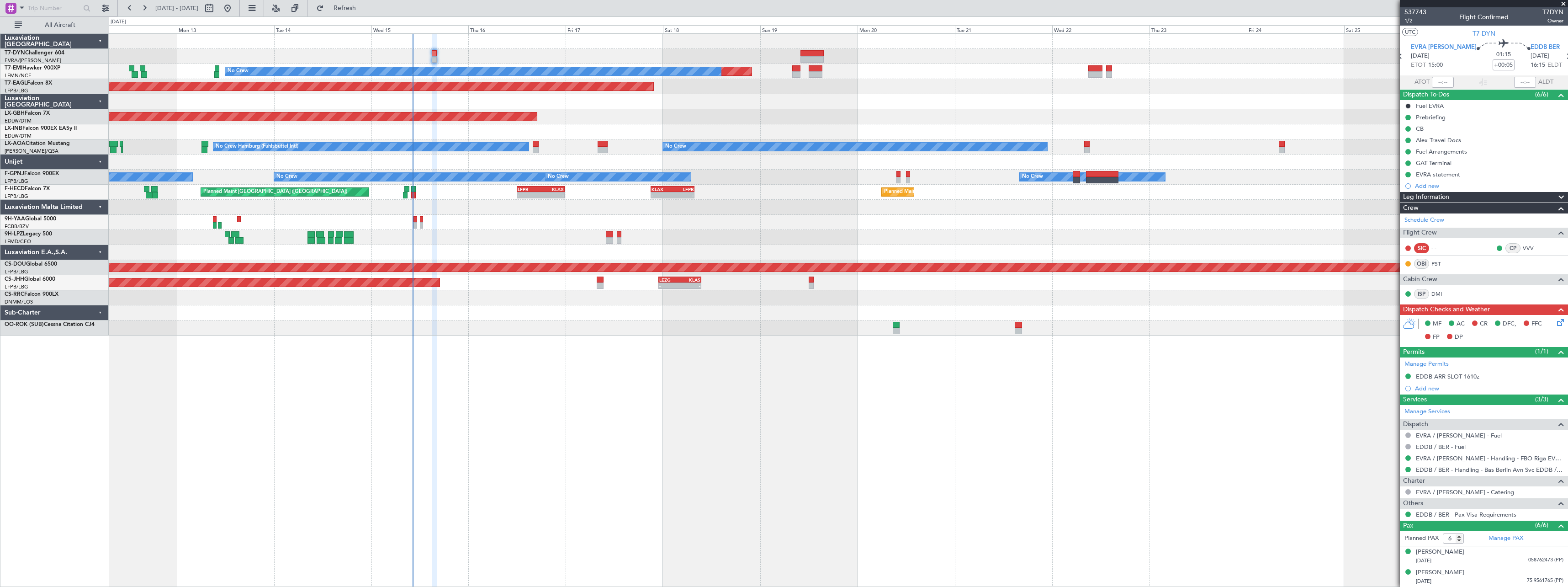
click at [648, 377] on div "Planned Maint No Crew Planned Maint Dubai (Al Maktoum Intl) Planned Maint Nurnb…" at bounding box center [838, 310] width 1459 height 554
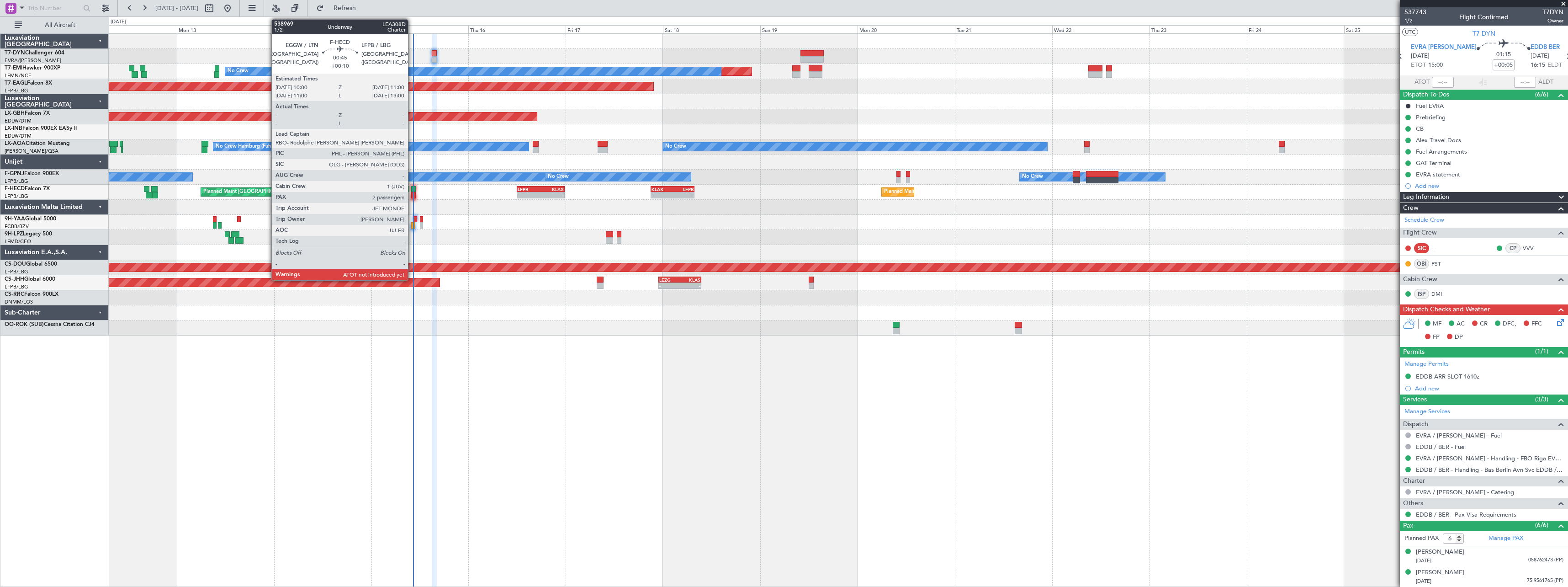
click at [412, 193] on div at bounding box center [413, 195] width 4 height 7
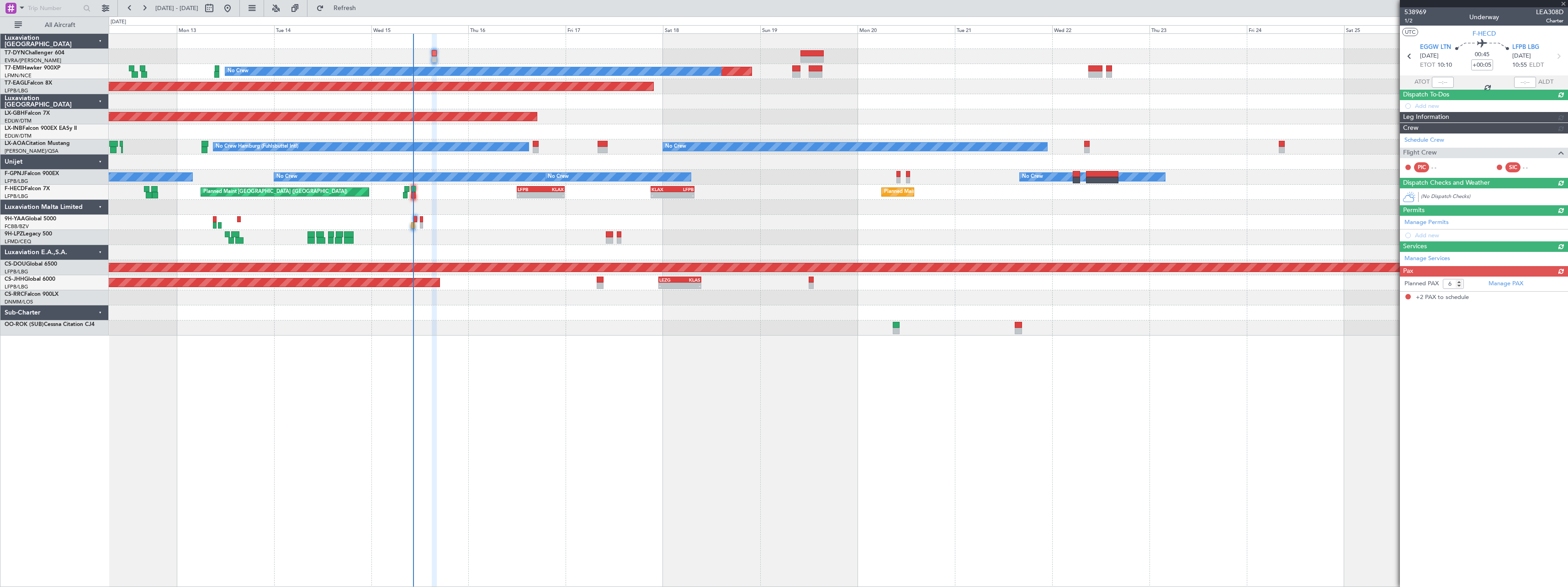
type input "+00:10"
type input "2"
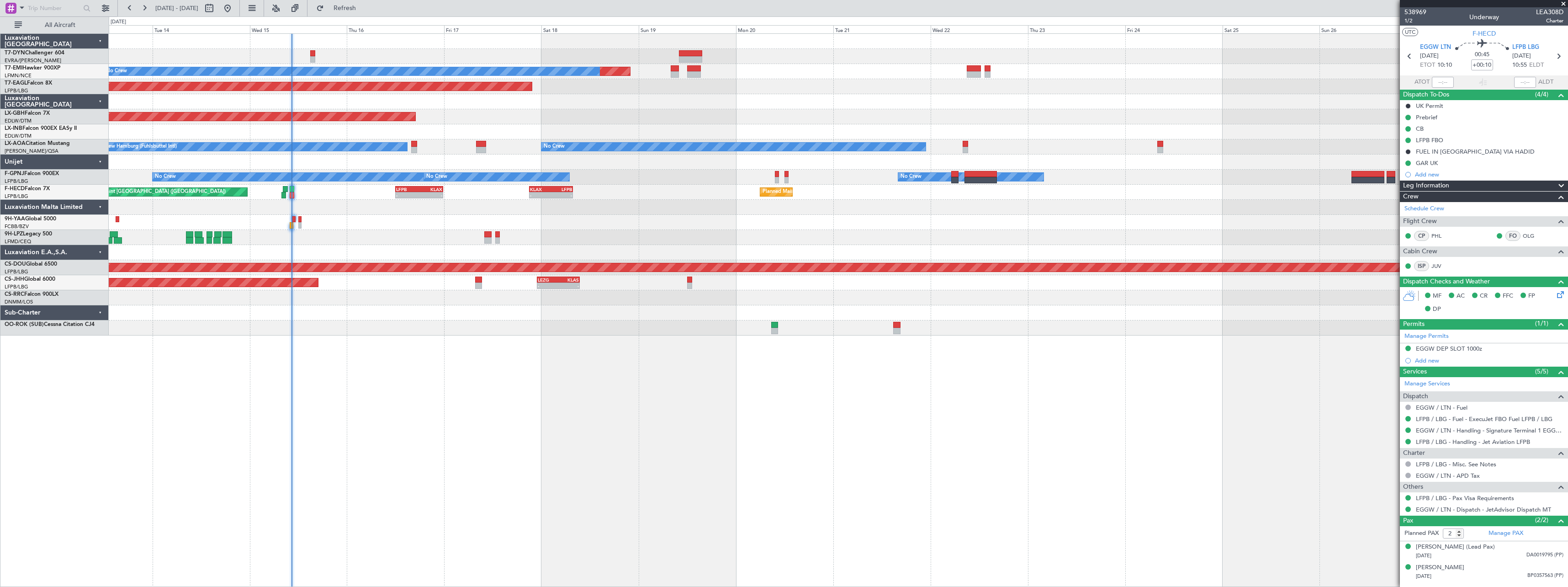
click at [469, 345] on div "Planned Maint No Crew Planned Maint Dubai (Al Maktoum Intl) Planned Maint Nurnb…" at bounding box center [838, 310] width 1459 height 554
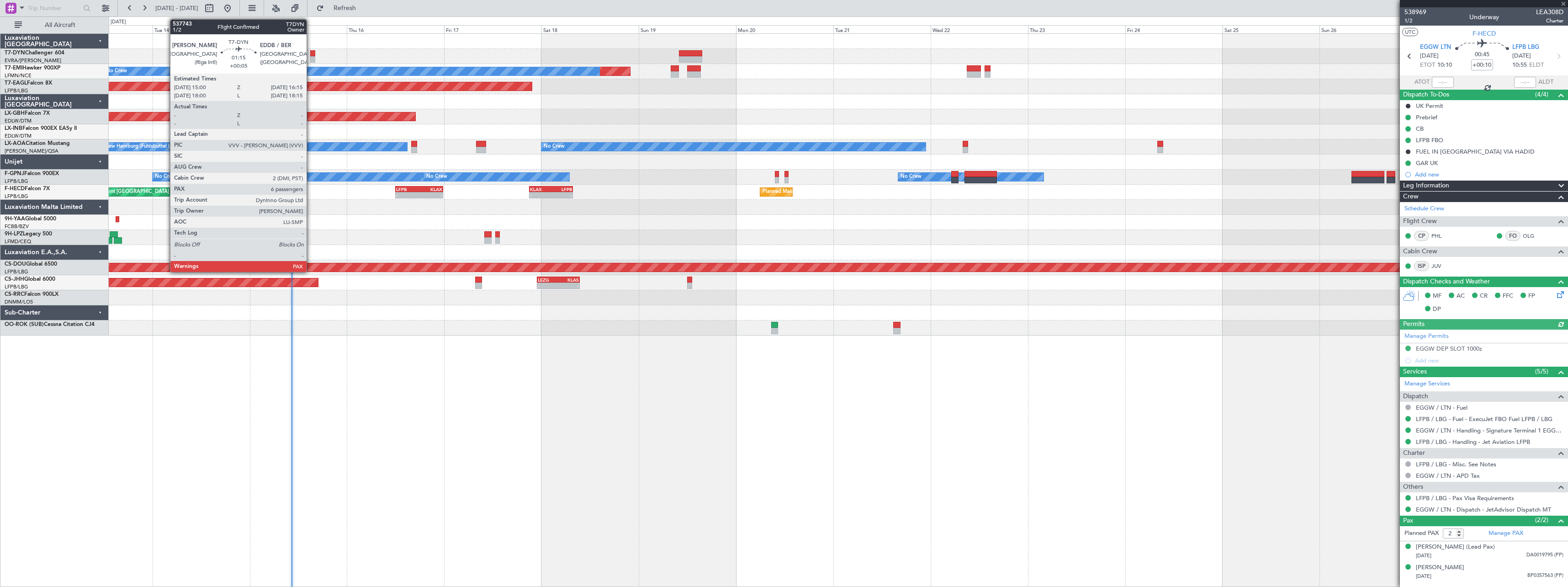
click at [310, 53] on div at bounding box center [313, 54] width 5 height 7
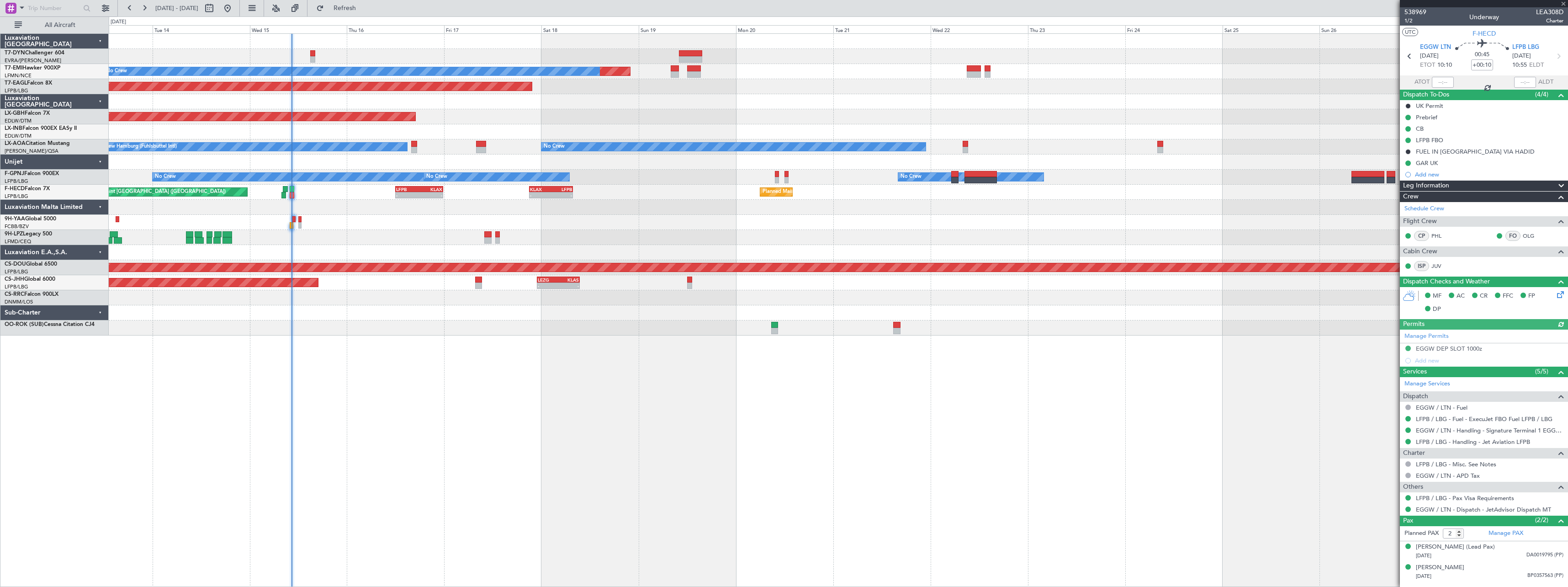
type input "+00:05"
type input "6"
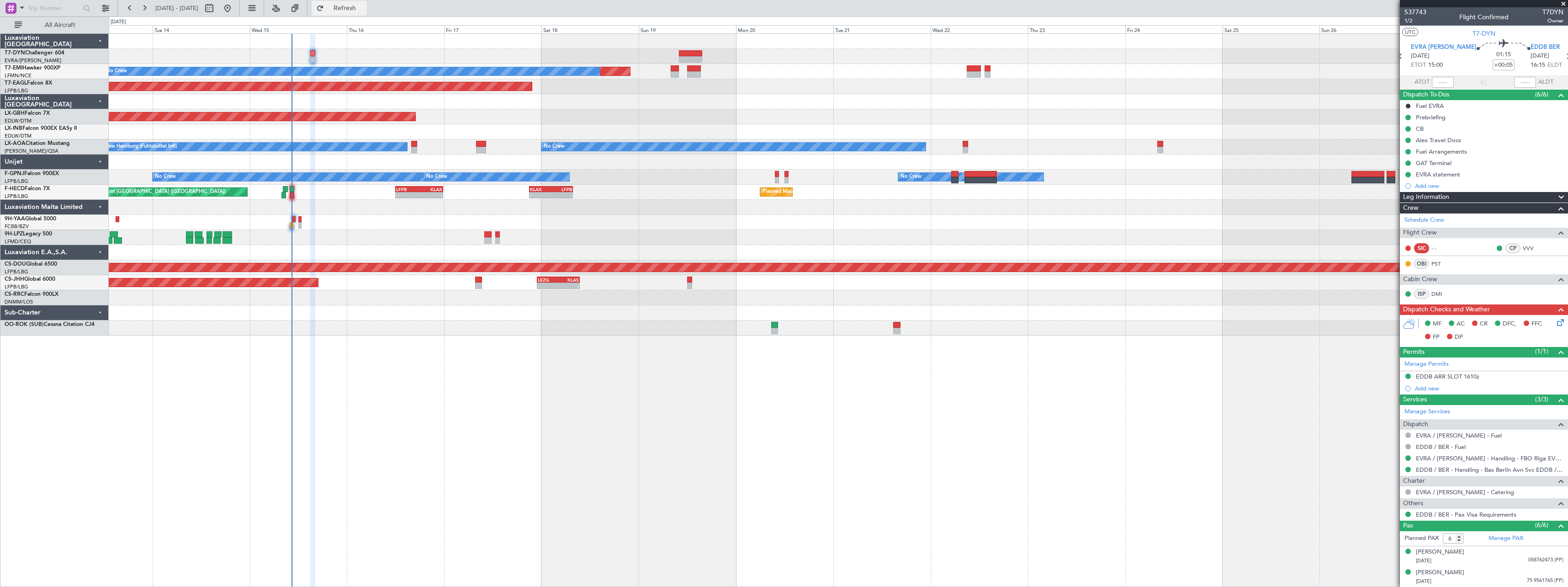
click at [364, 9] on span "Refresh" at bounding box center [345, 8] width 38 height 7
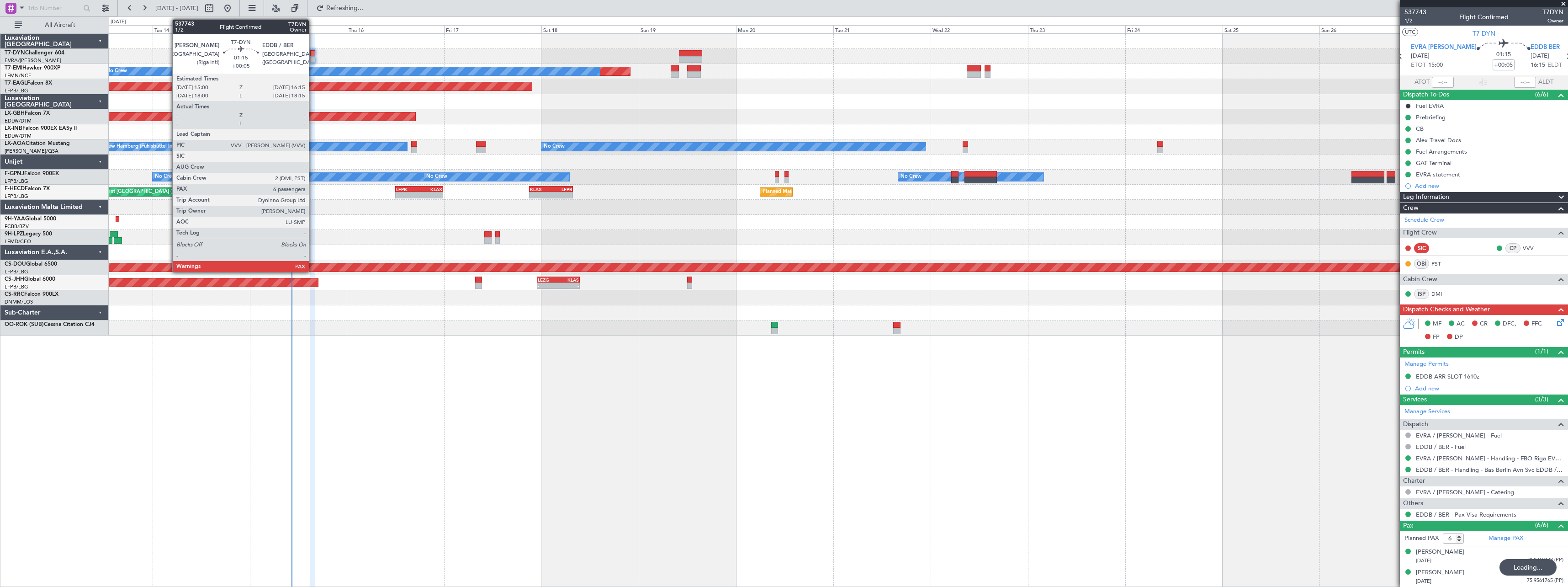
click at [313, 51] on div at bounding box center [313, 54] width 5 height 7
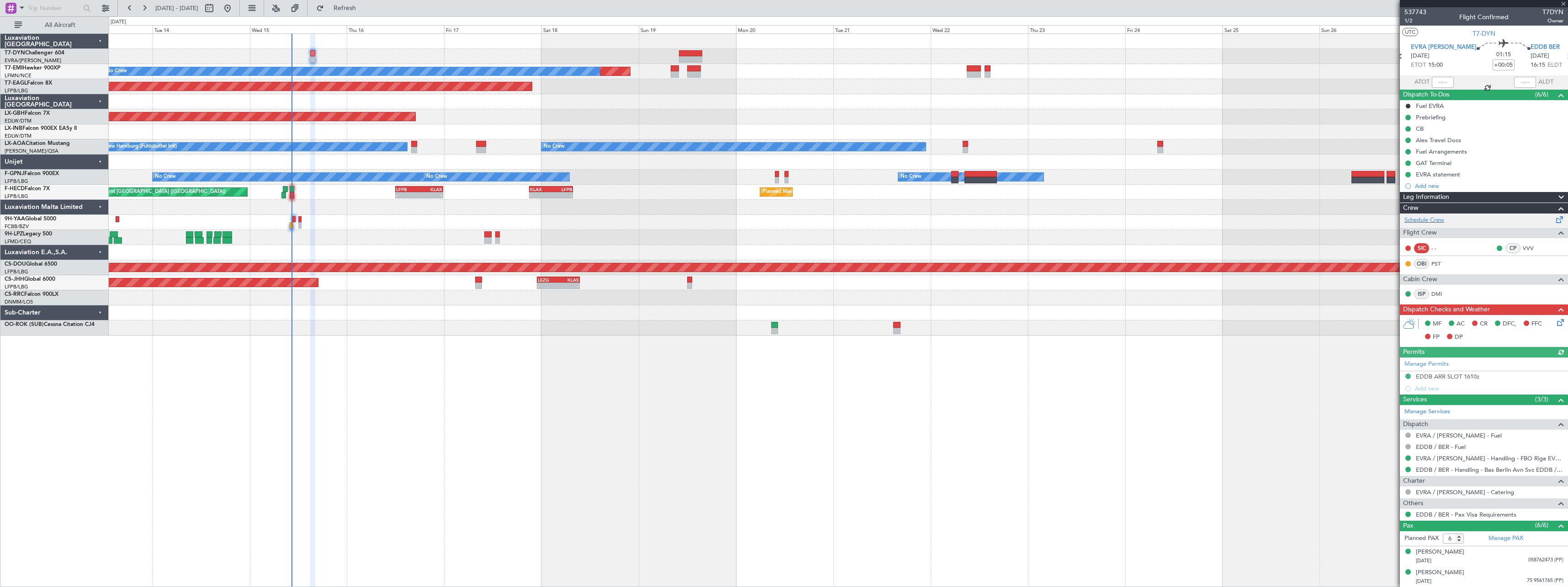
click at [1554, 219] on span at bounding box center [1559, 217] width 11 height 7
click at [1440, 265] on link "PST" at bounding box center [1442, 264] width 21 height 9
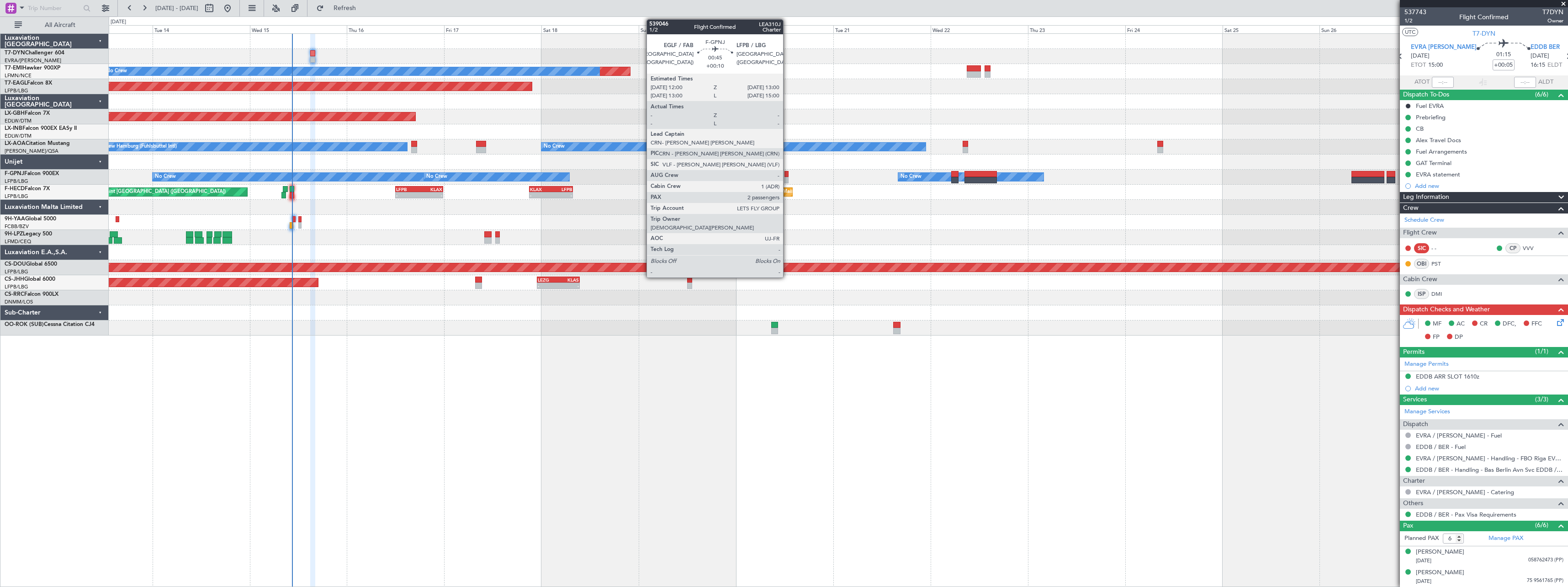
click at [787, 175] on div at bounding box center [786, 174] width 4 height 7
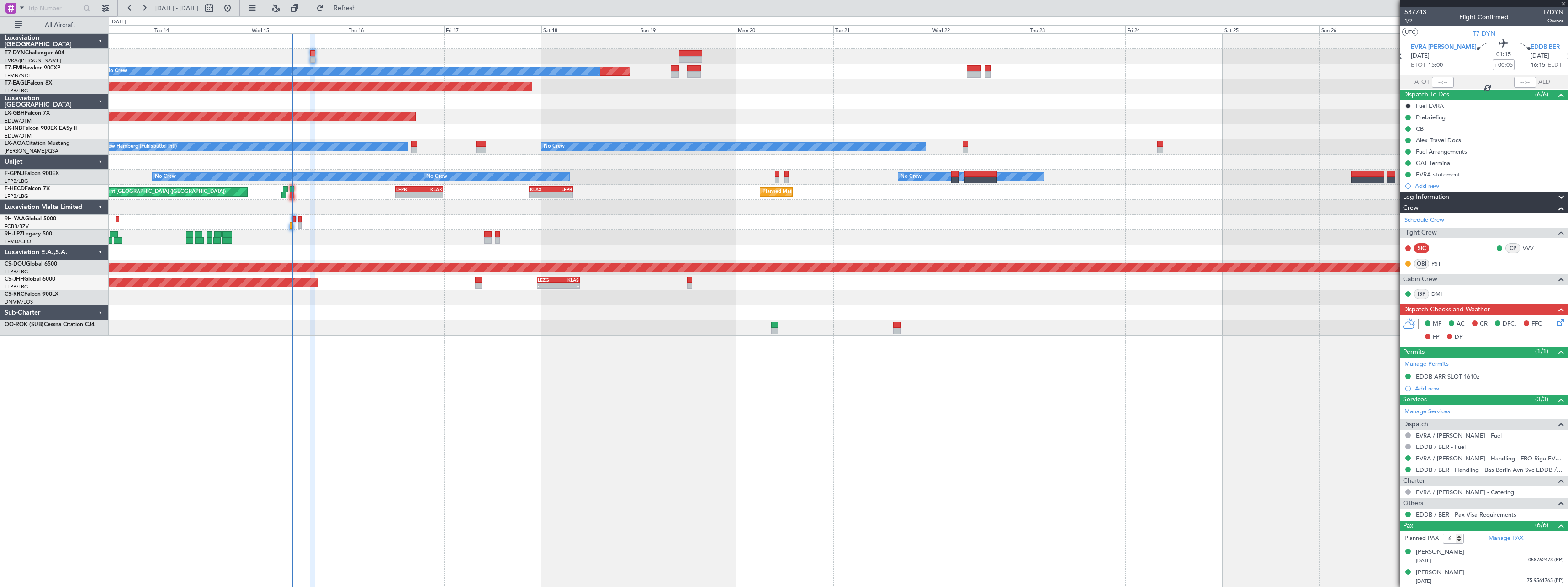
type input "+00:10"
type input "2"
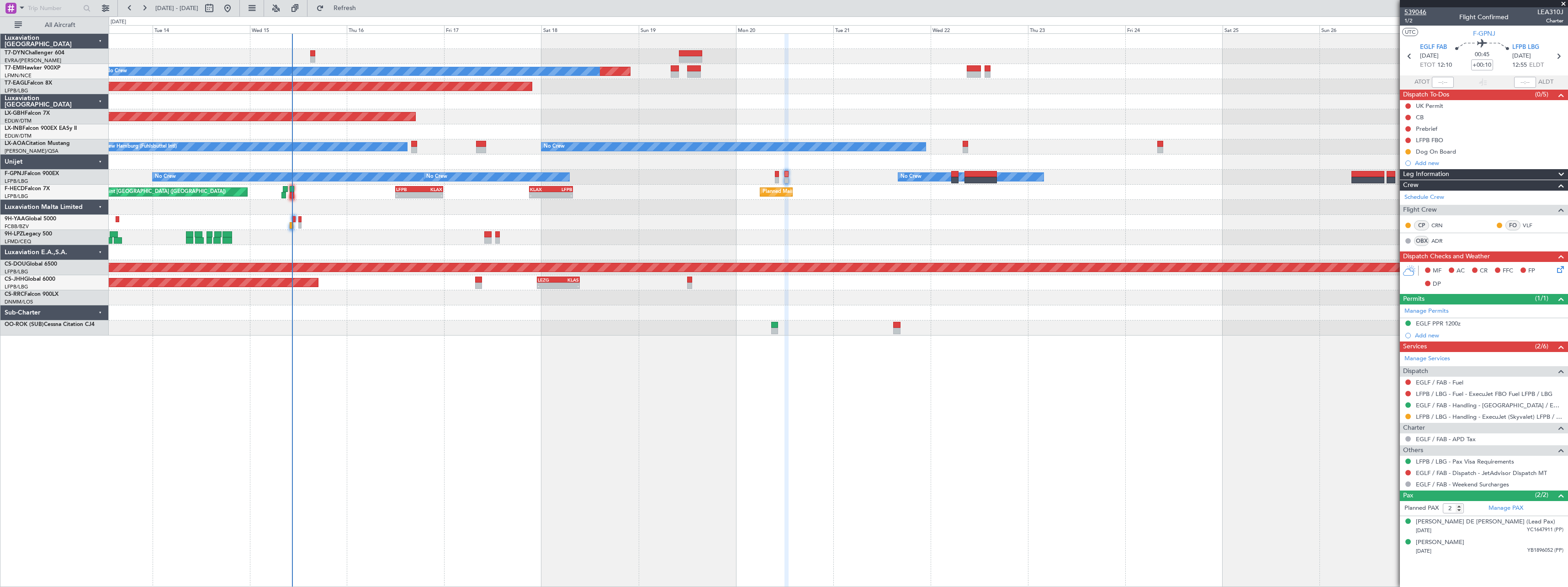
click at [1424, 10] on span "539046" at bounding box center [1415, 12] width 22 height 10
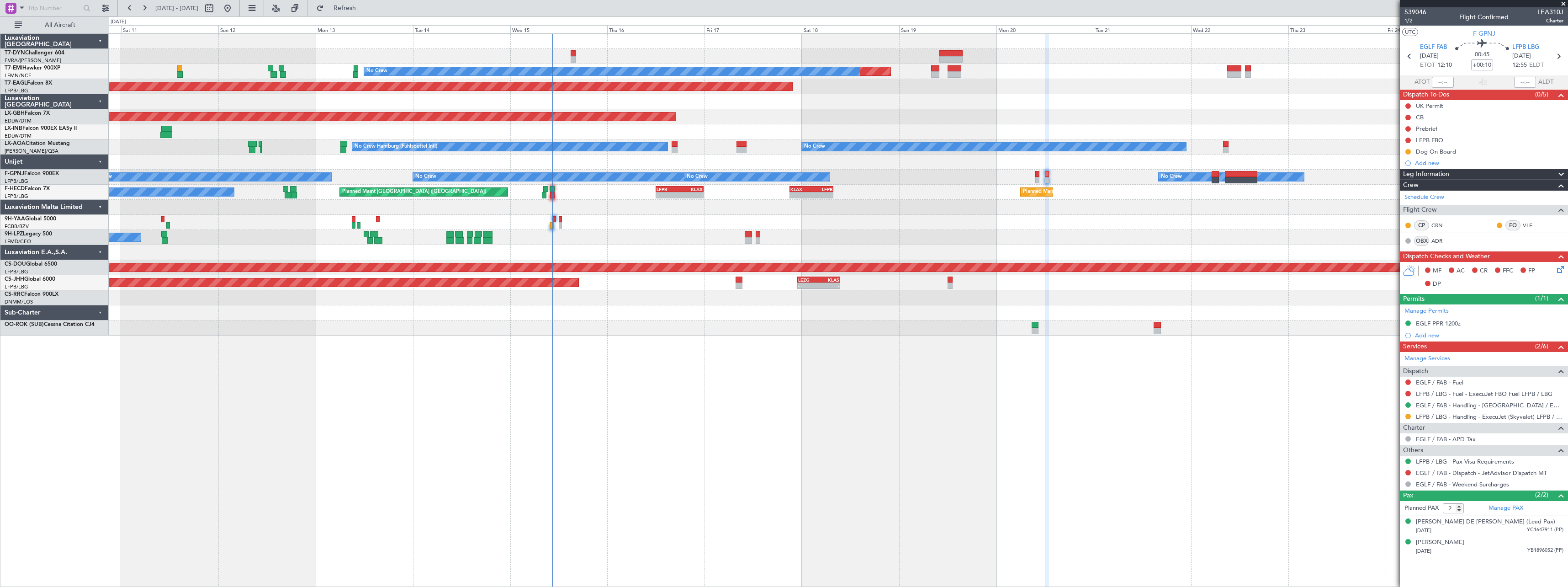
click at [851, 393] on div "Planned Maint No Crew Planned Maint Dubai (Al Maktoum Intl) Planned Maint Nurnb…" at bounding box center [838, 310] width 1459 height 554
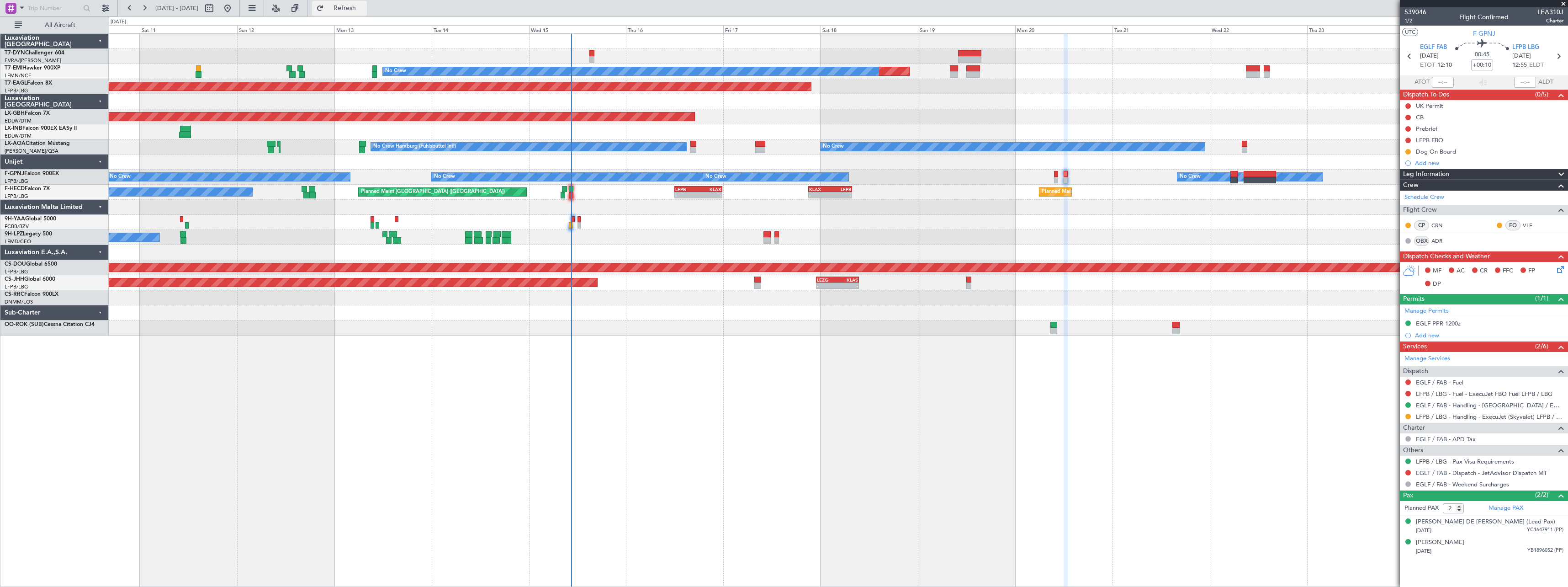
click at [364, 9] on span "Refresh" at bounding box center [345, 8] width 38 height 7
click at [367, 14] on button "Refresh" at bounding box center [340, 9] width 55 height 15
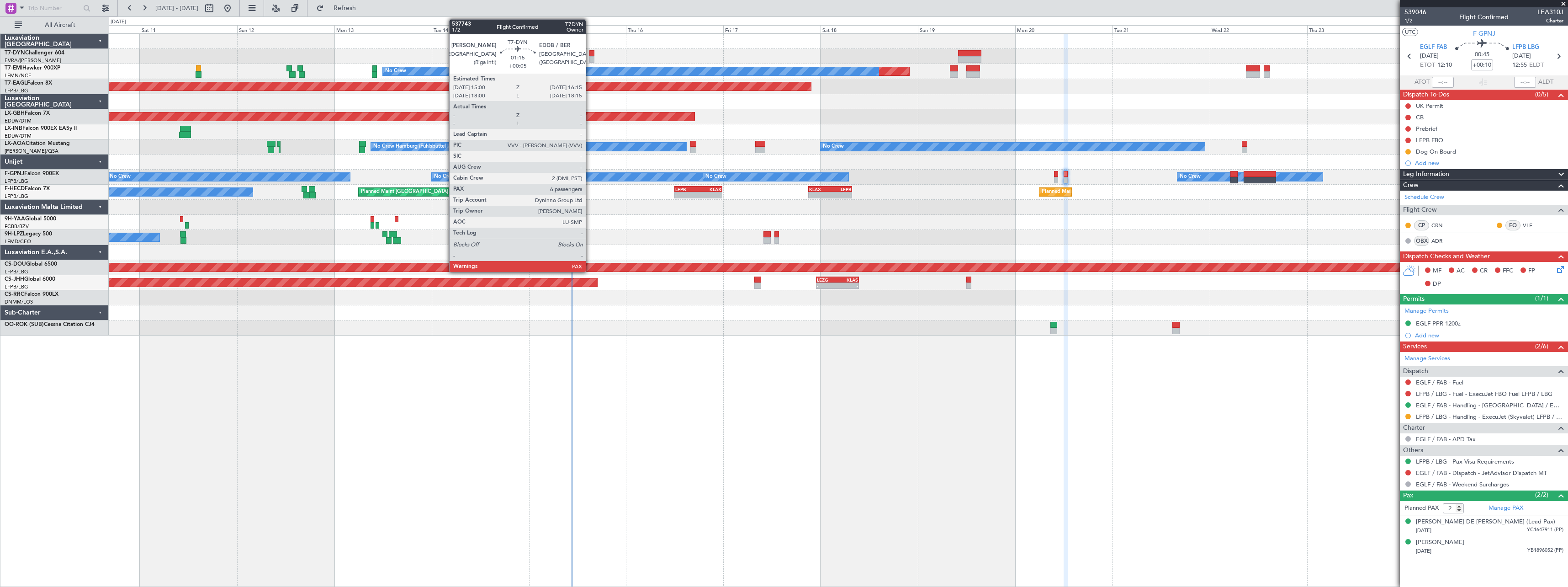
click at [590, 54] on div at bounding box center [592, 54] width 5 height 7
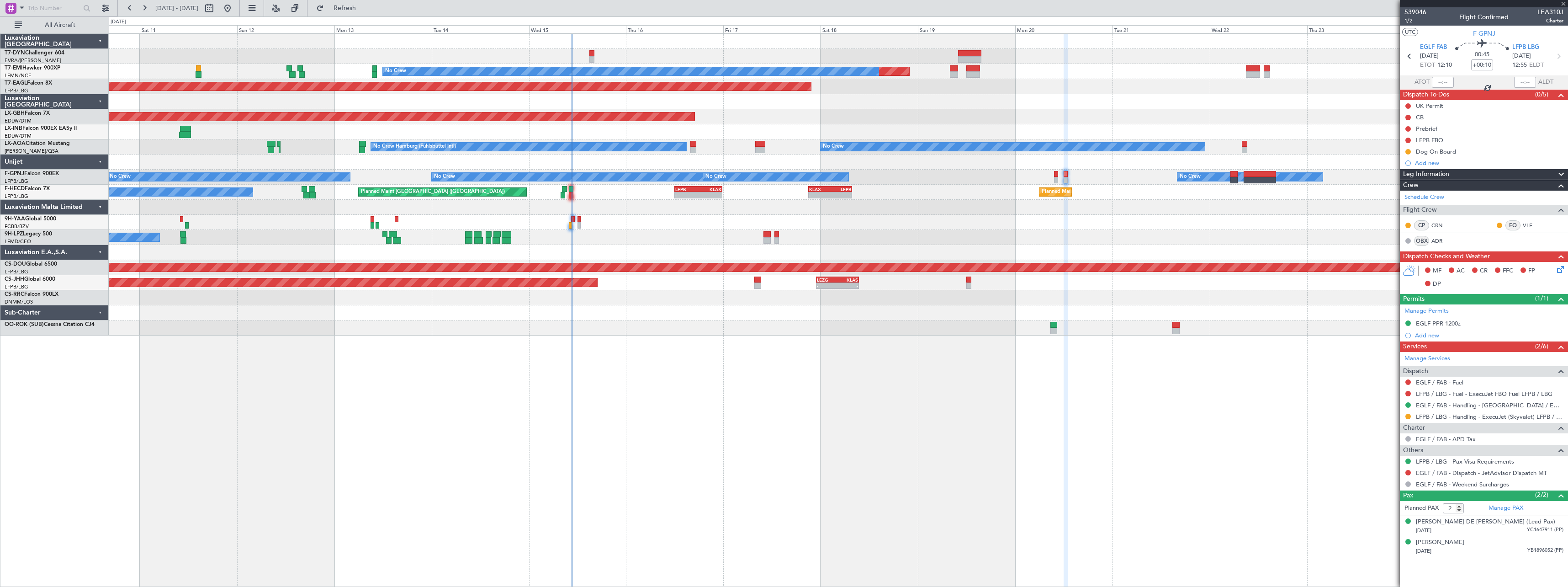
type input "+00:05"
type input "6"
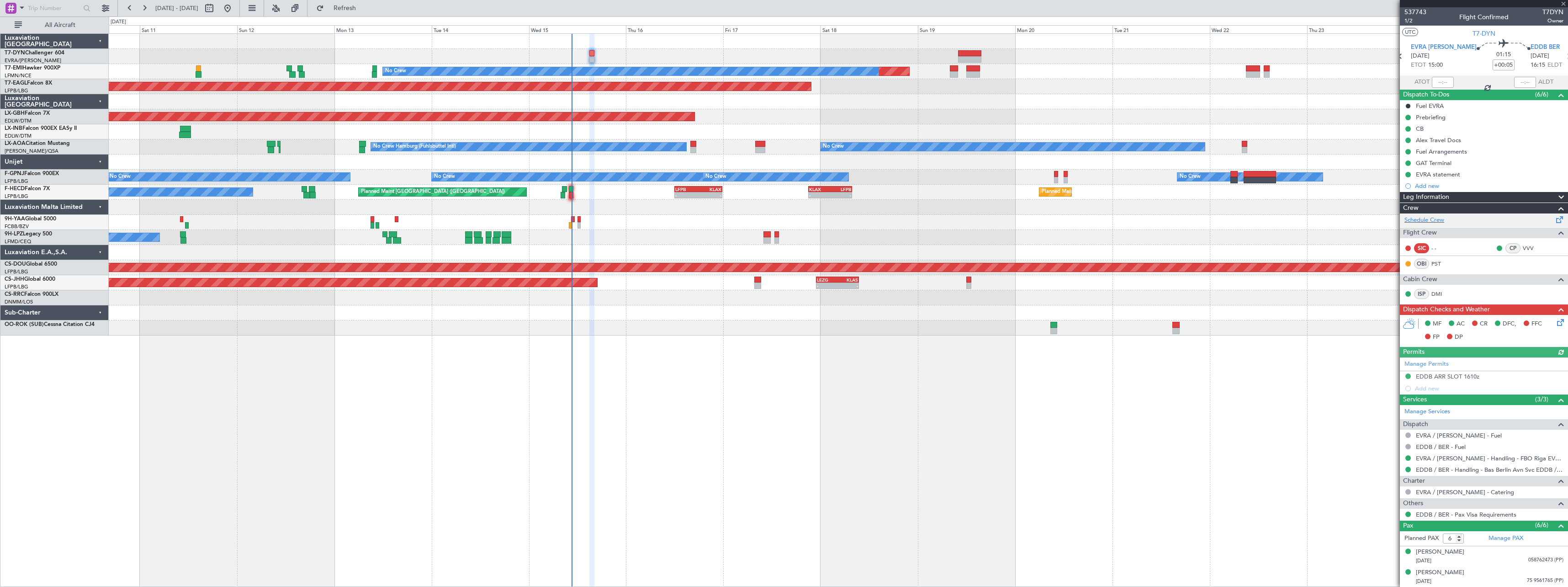
click at [1547, 220] on div "Schedule Crew" at bounding box center [1484, 220] width 168 height 14
click at [1438, 263] on link "PST" at bounding box center [1442, 264] width 21 height 9
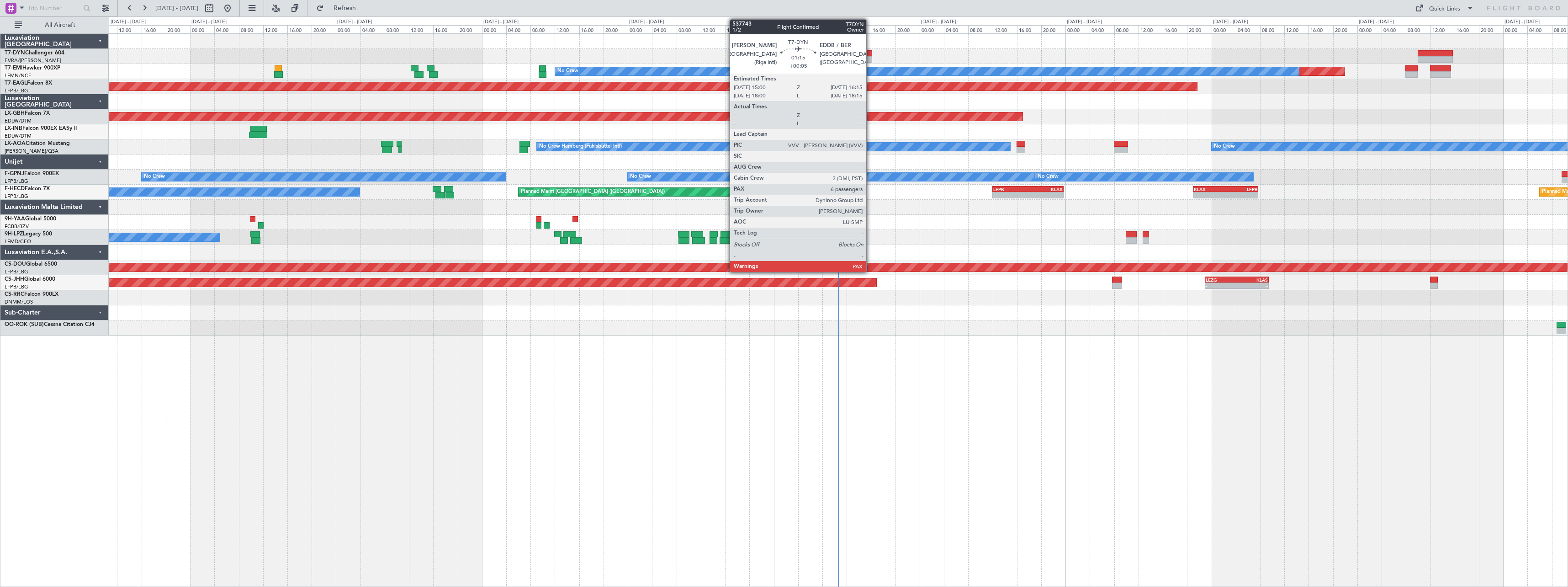
click at [870, 54] on div at bounding box center [868, 54] width 8 height 7
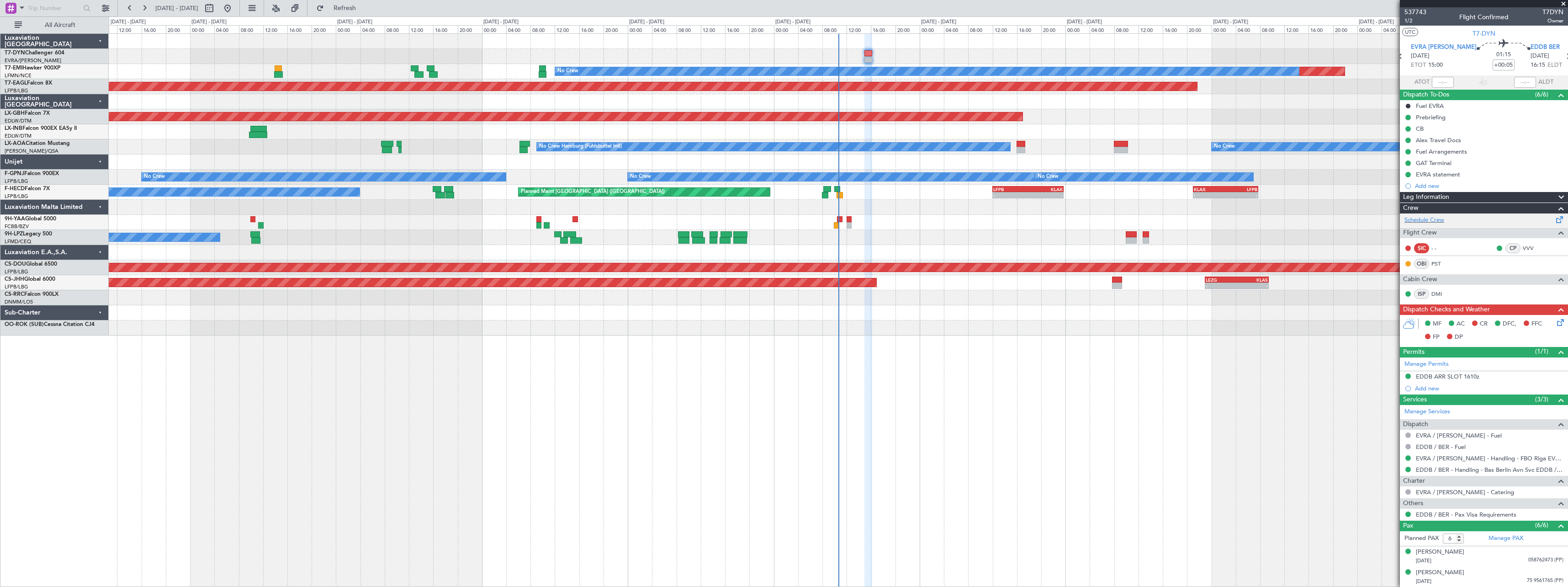
click at [1554, 221] on span at bounding box center [1559, 217] width 11 height 7
click at [979, 318] on div at bounding box center [838, 312] width 1459 height 15
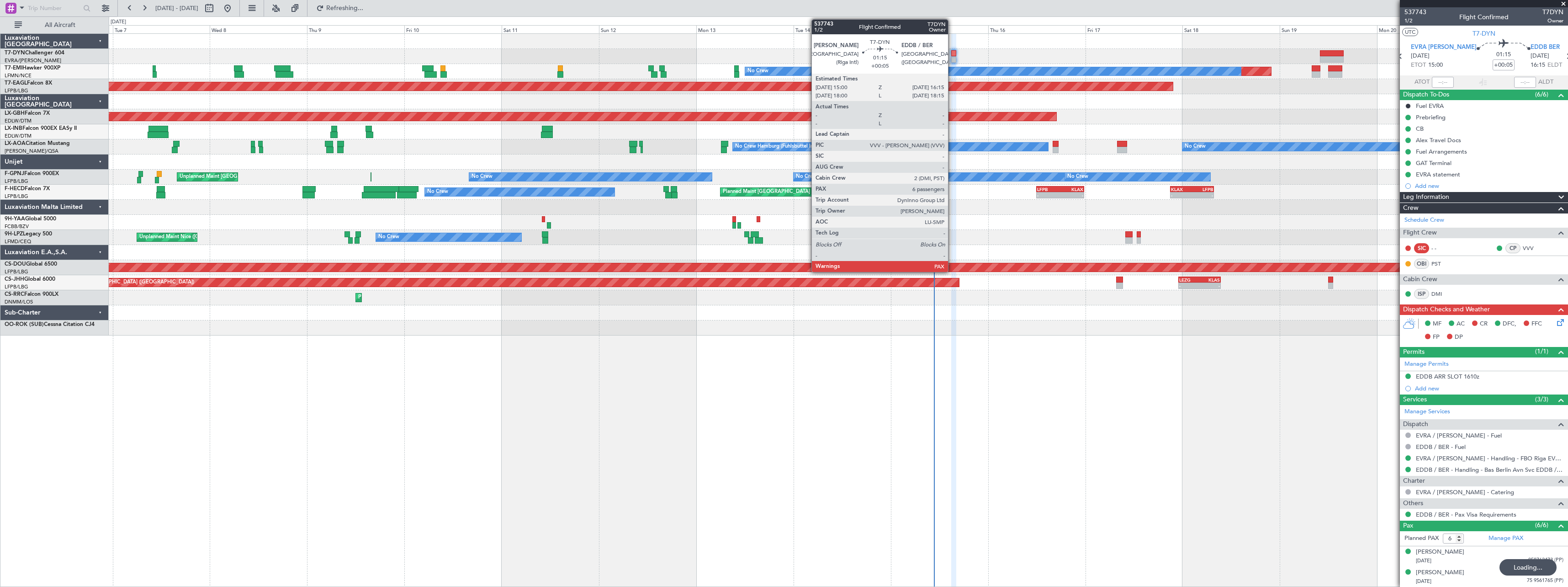
click at [952, 51] on div at bounding box center [954, 54] width 5 height 7
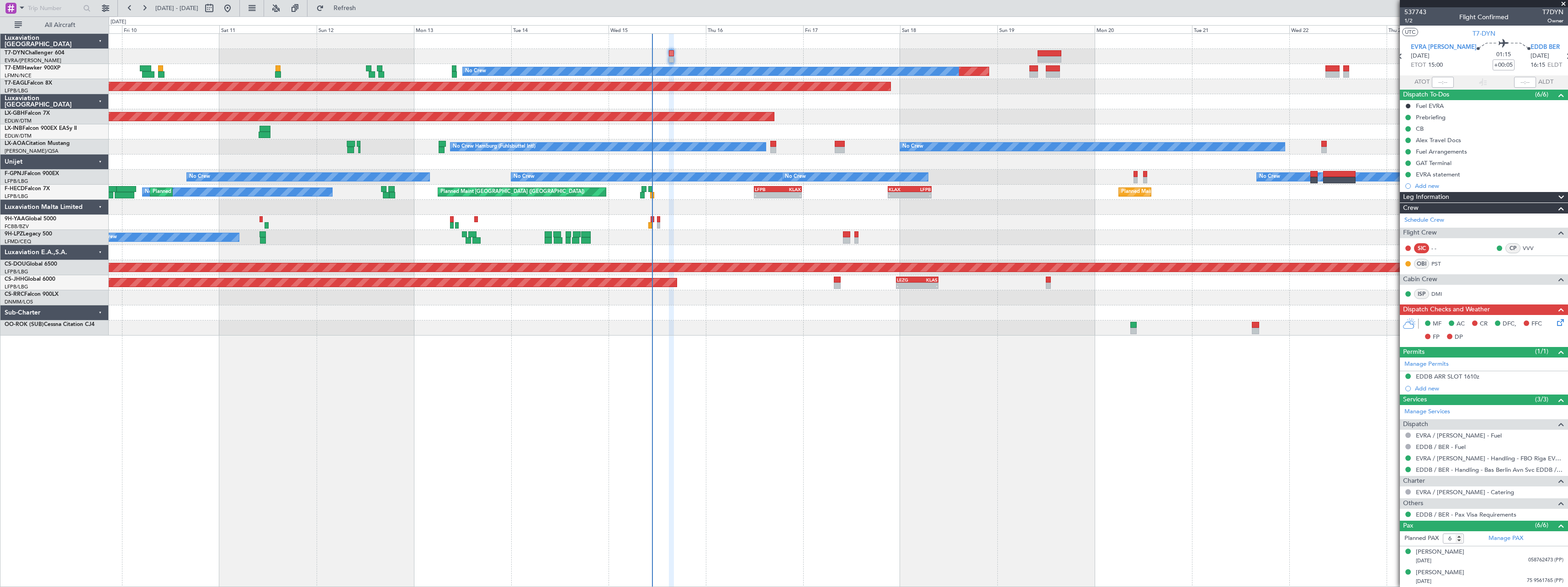
click at [519, 357] on div "Planned Maint No Crew Planned Maint [GEOGRAPHIC_DATA] (Al Maktoum Intl) Planned…" at bounding box center [838, 310] width 1459 height 554
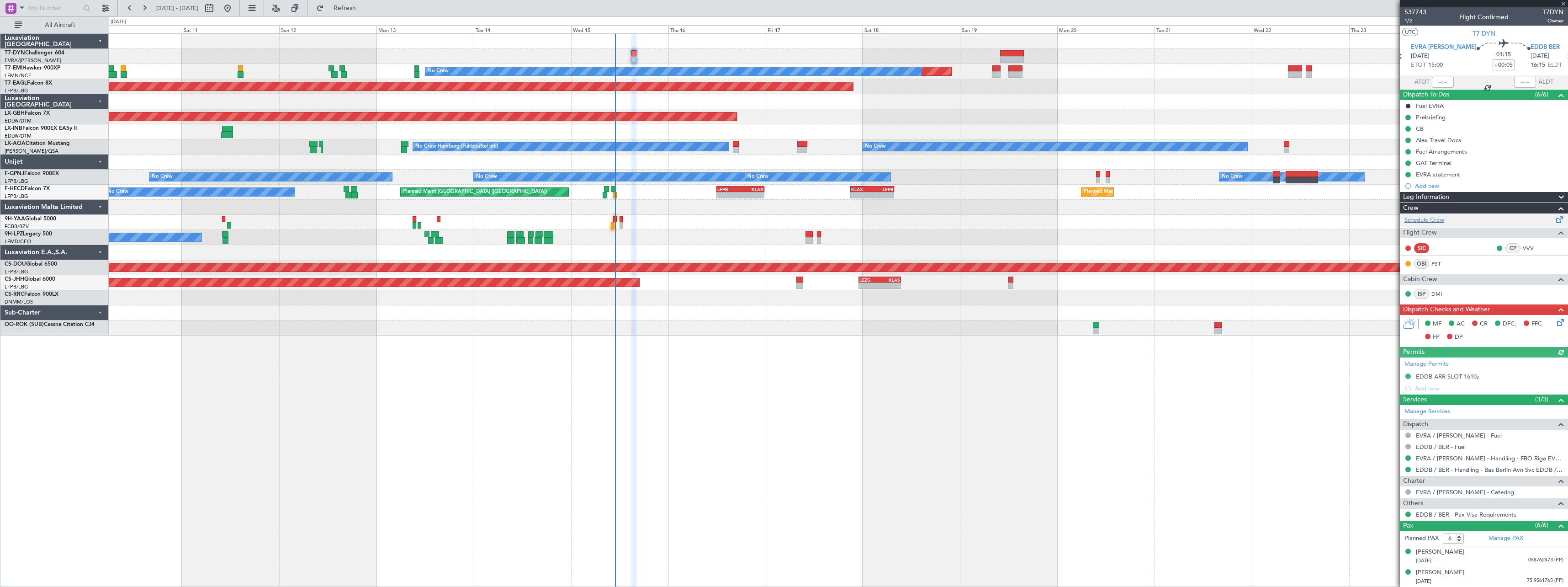
click at [1554, 220] on span at bounding box center [1559, 217] width 11 height 7
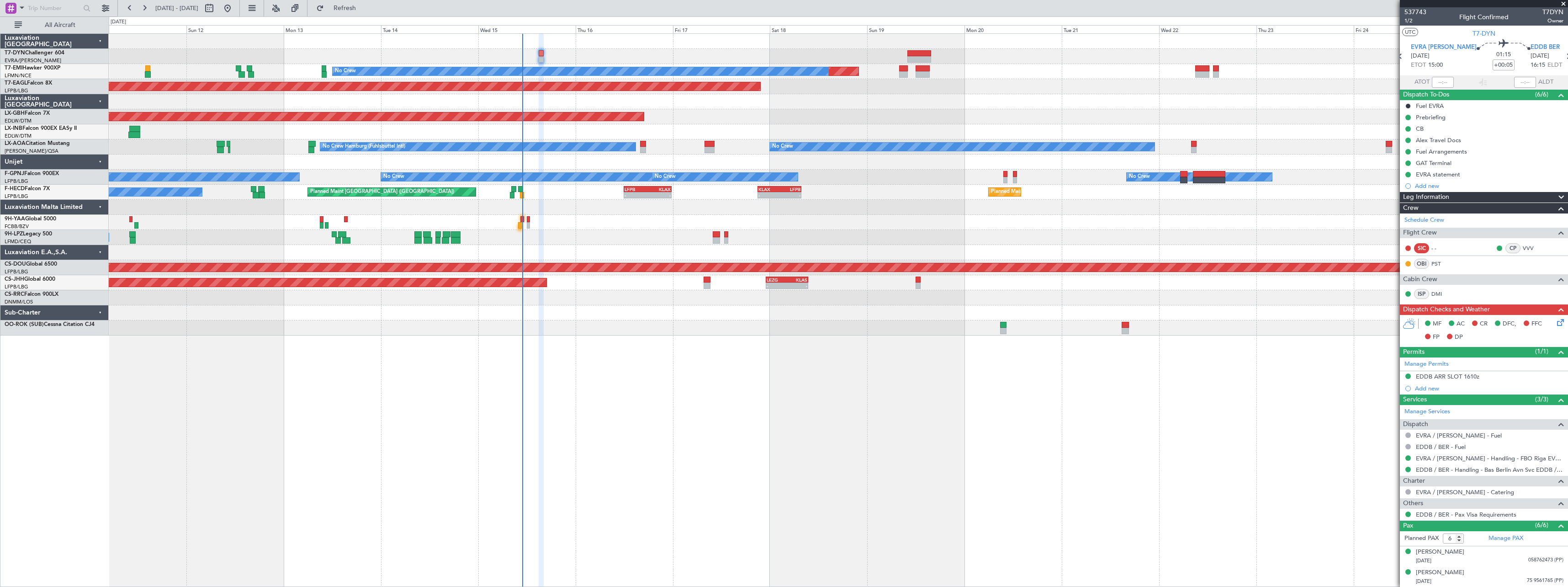
click at [662, 332] on div at bounding box center [838, 328] width 1459 height 15
click at [364, 10] on span "Refresh" at bounding box center [345, 8] width 38 height 7
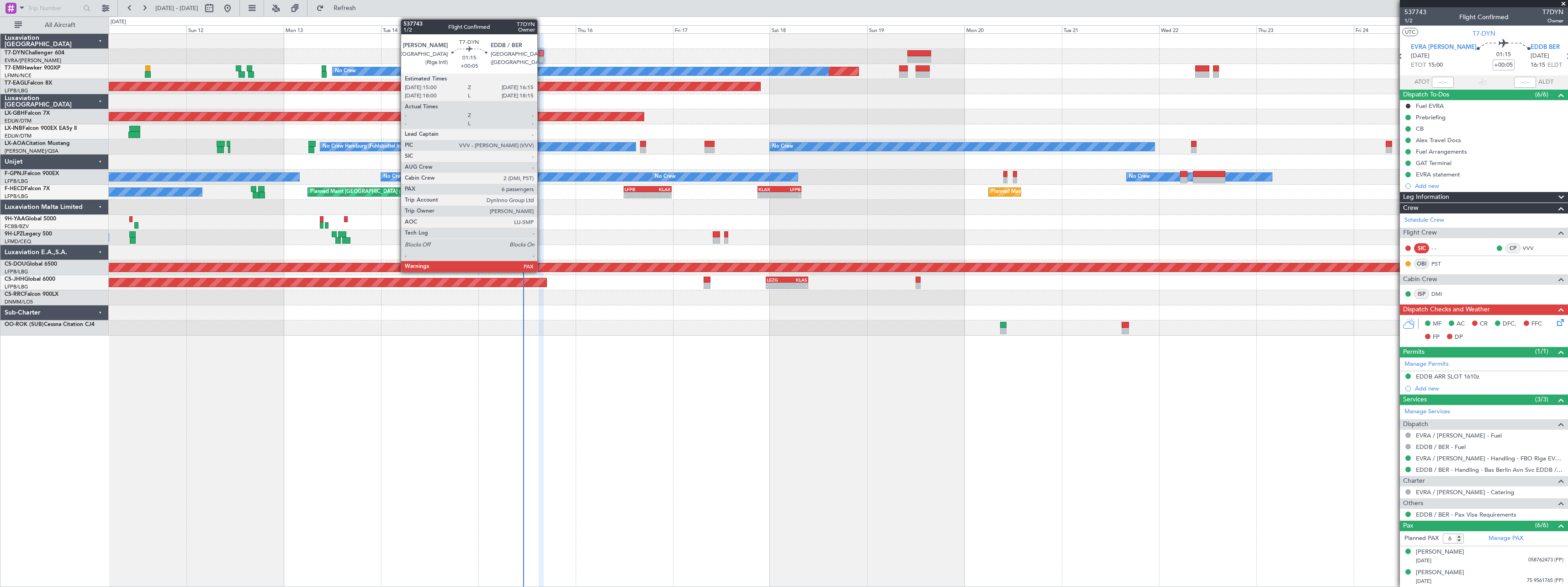
click at [541, 52] on div at bounding box center [541, 54] width 5 height 7
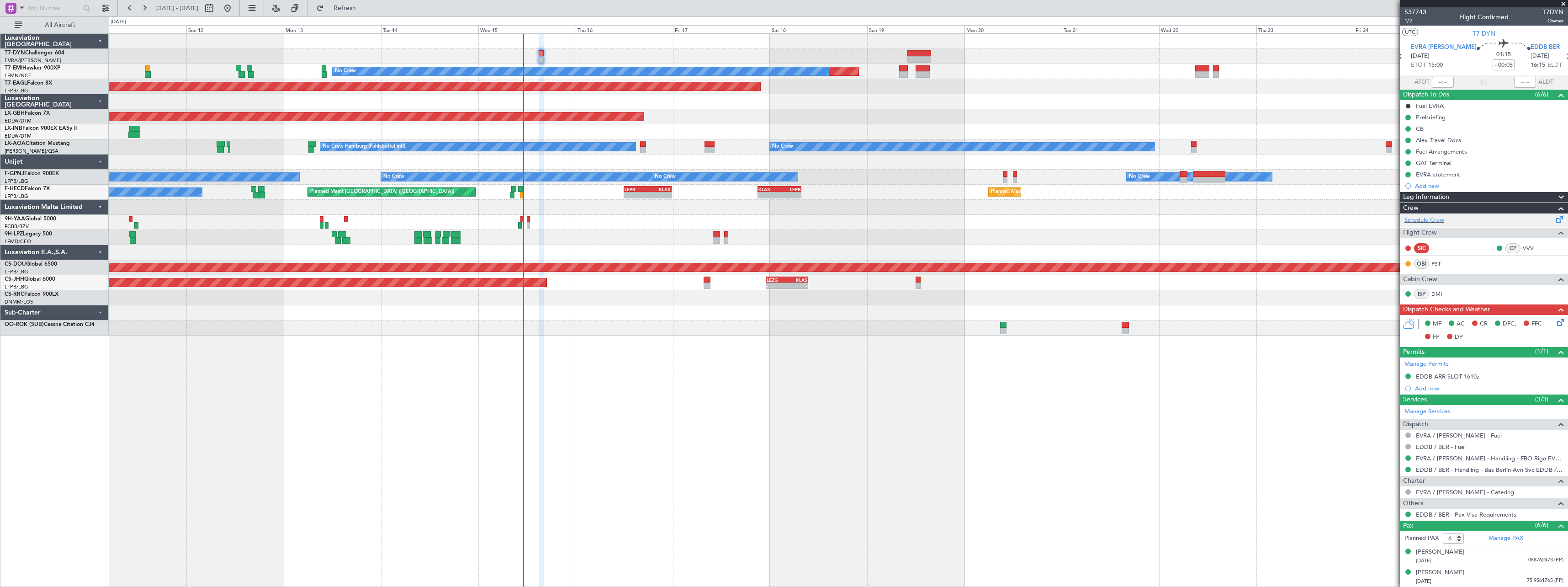
click at [1555, 216] on span at bounding box center [1559, 217] width 11 height 7
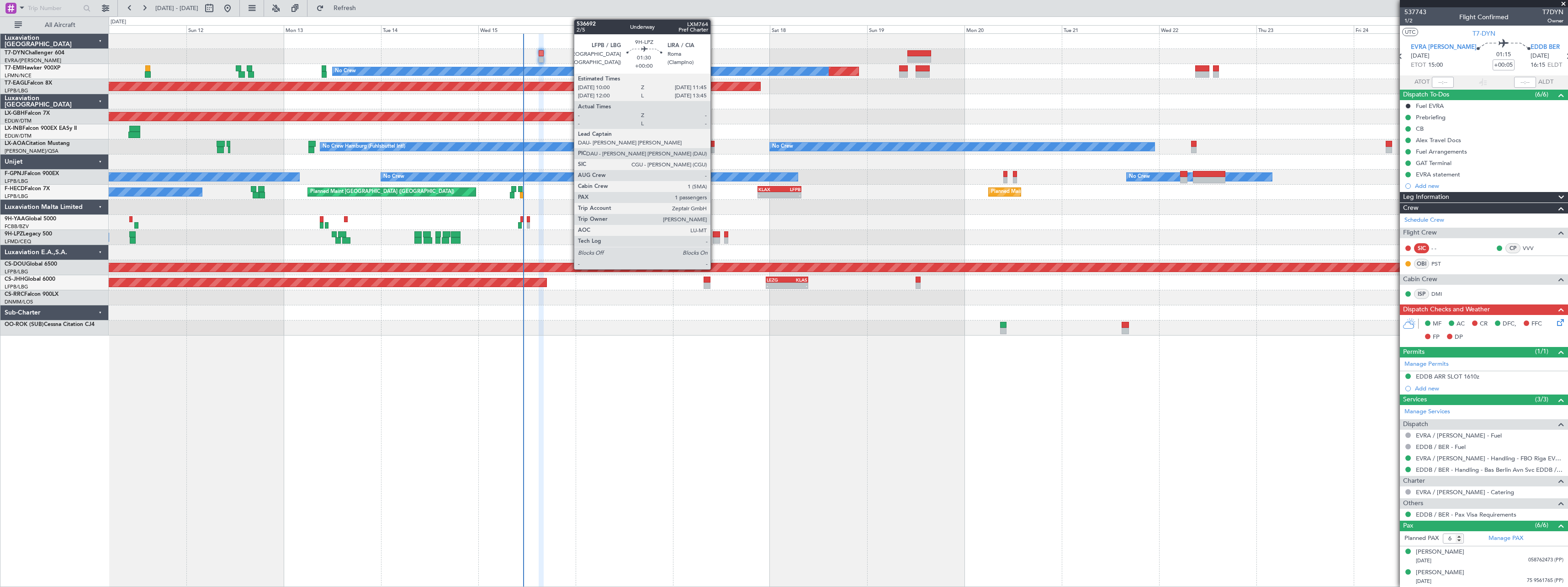
click at [715, 238] on div at bounding box center [716, 241] width 7 height 7
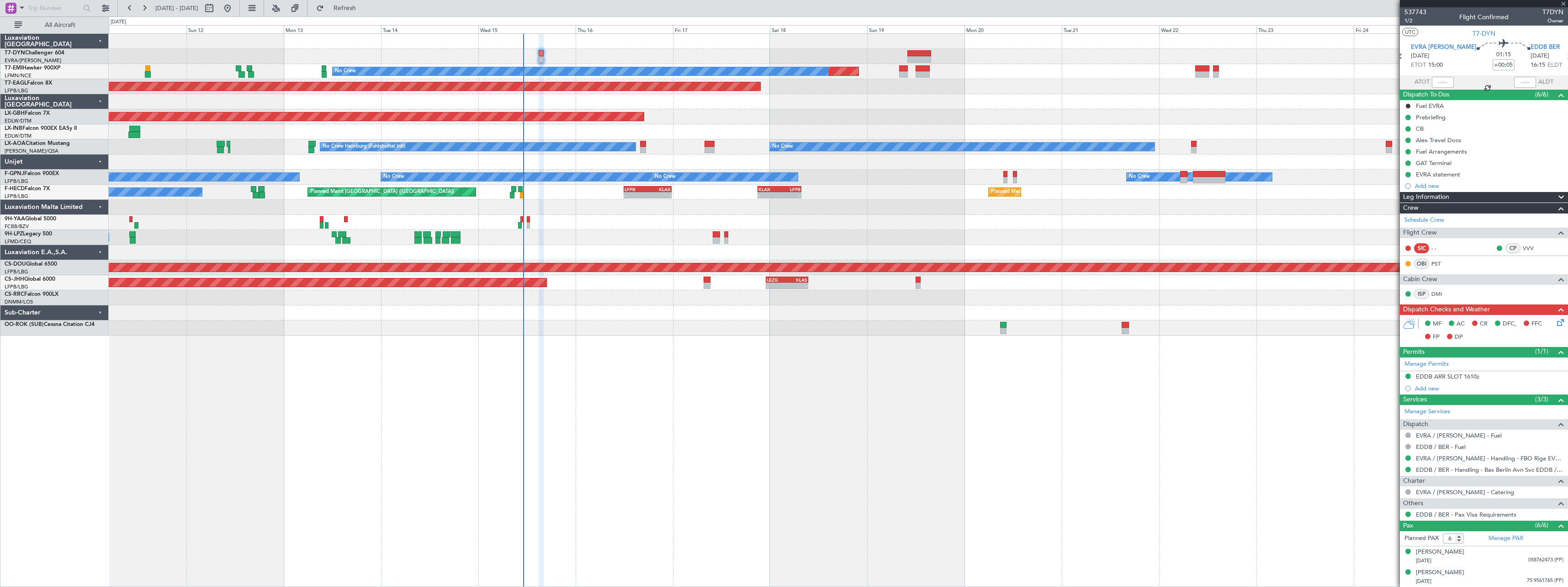
type input "1"
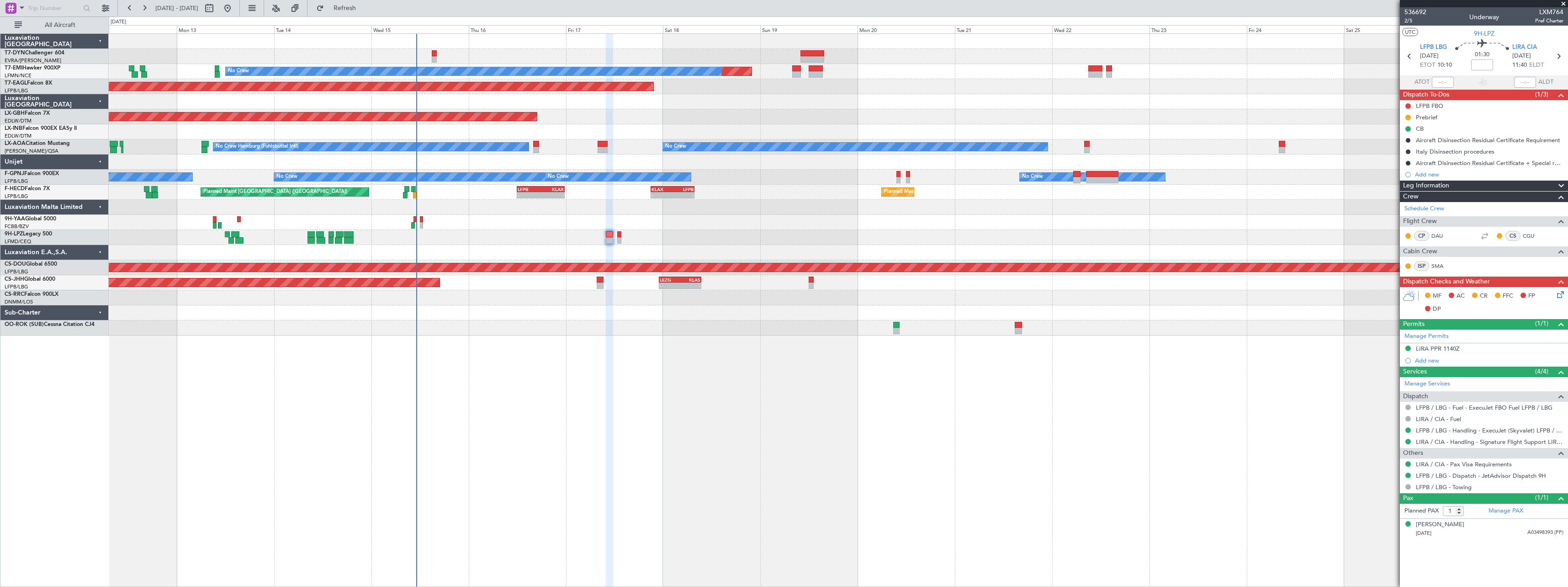
click at [537, 227] on div at bounding box center [838, 222] width 1459 height 15
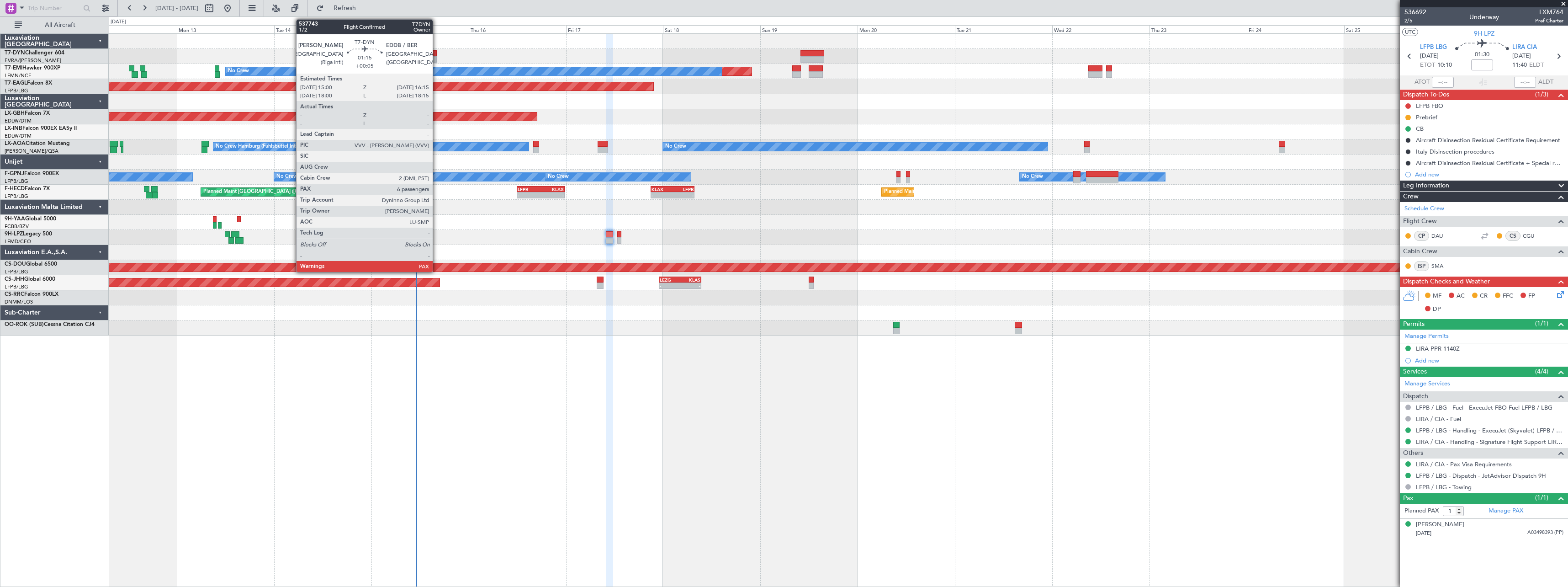
click at [437, 54] on div at bounding box center [434, 54] width 5 height 7
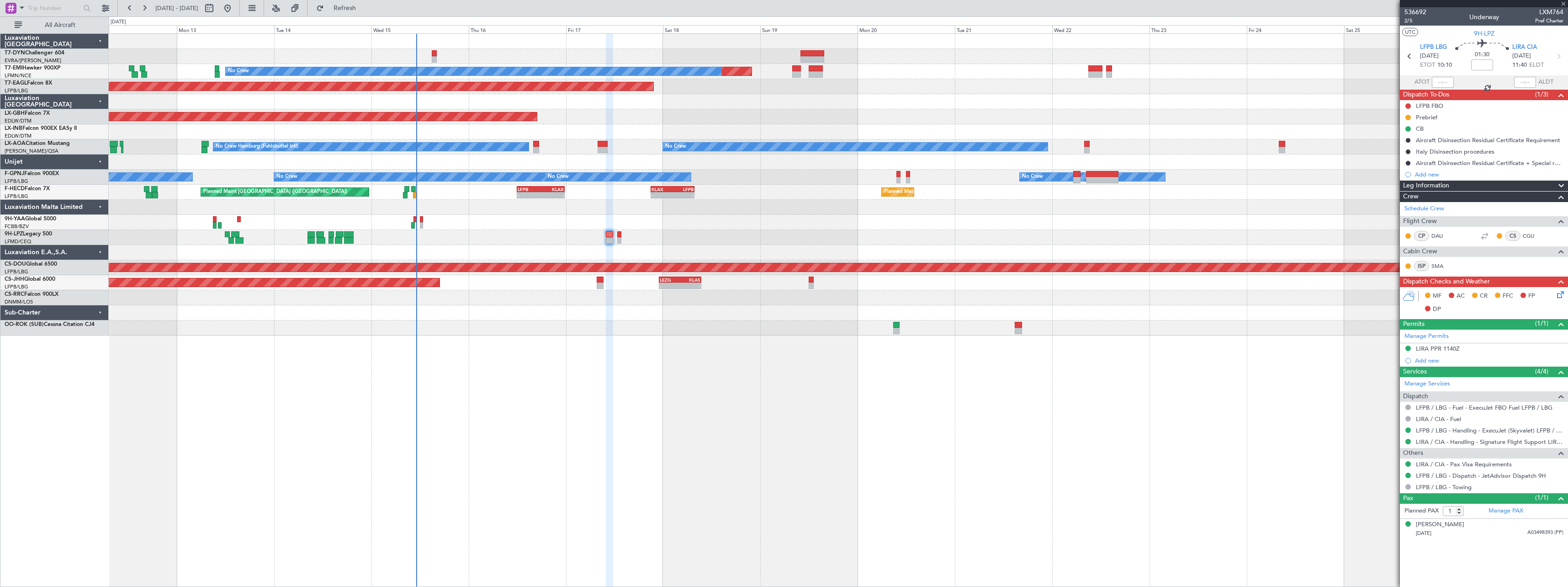
type input "+00:05"
type input "6"
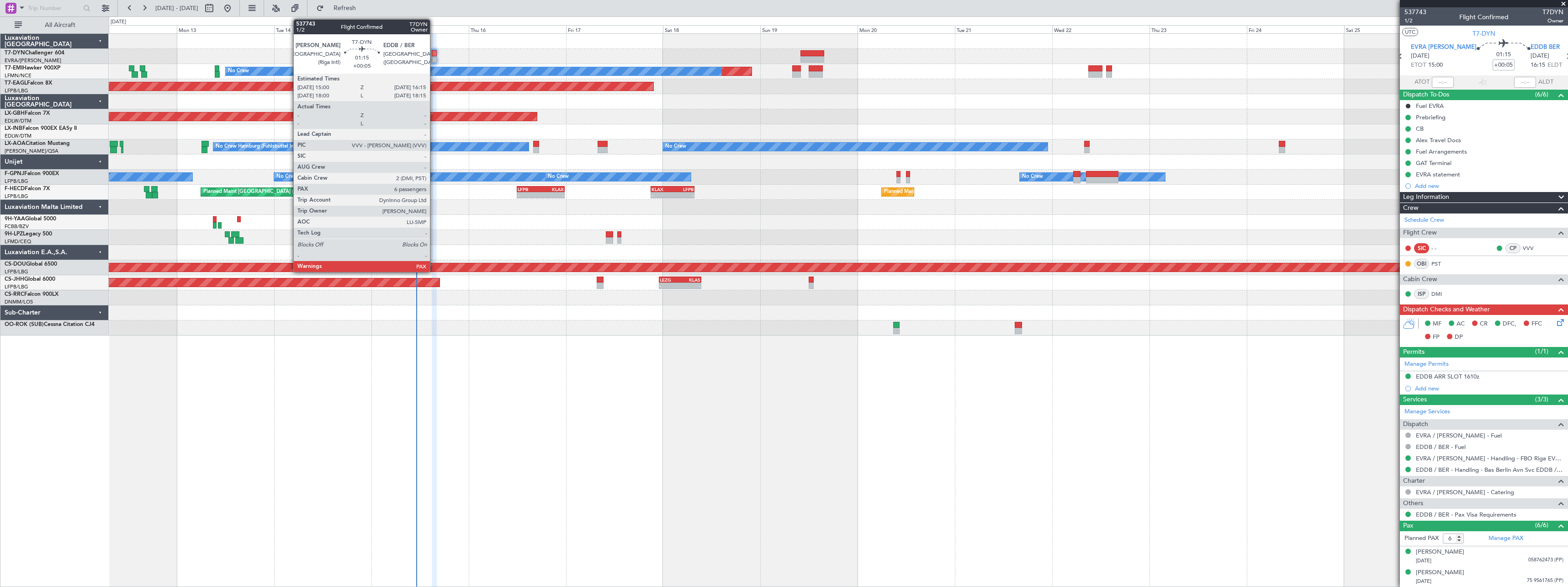
click at [434, 53] on div at bounding box center [434, 54] width 5 height 7
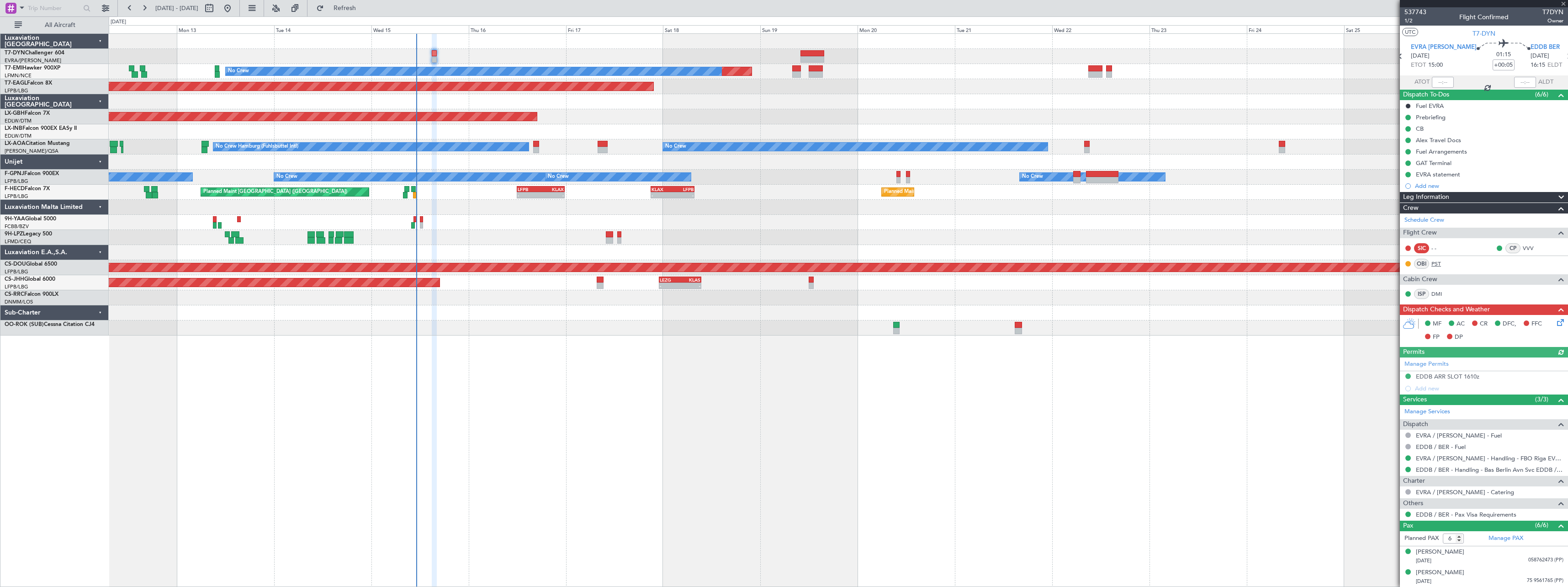
click at [1437, 265] on link "PST" at bounding box center [1442, 264] width 21 height 9
click at [60, 130] on link "LX-INB Falcon 900EX EASy II" at bounding box center [41, 128] width 72 height 5
click at [364, 10] on span "Refresh" at bounding box center [345, 8] width 38 height 7
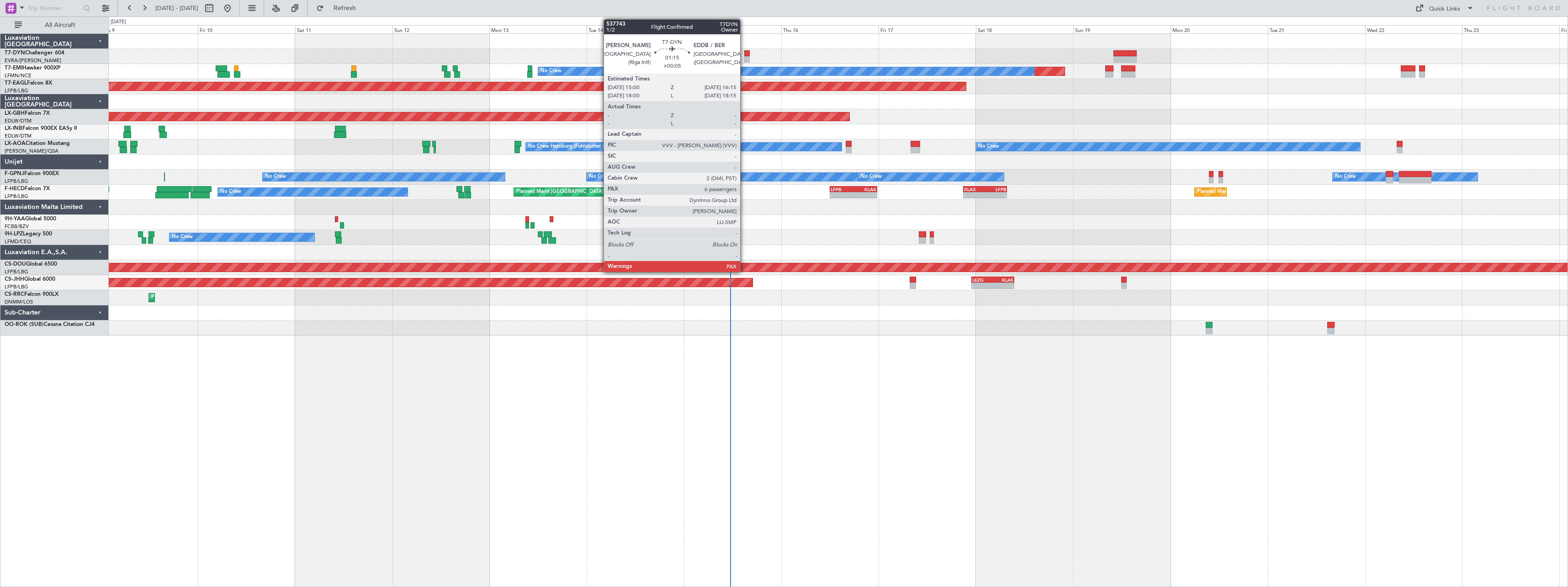
click at [744, 53] on div at bounding box center [747, 54] width 5 height 7
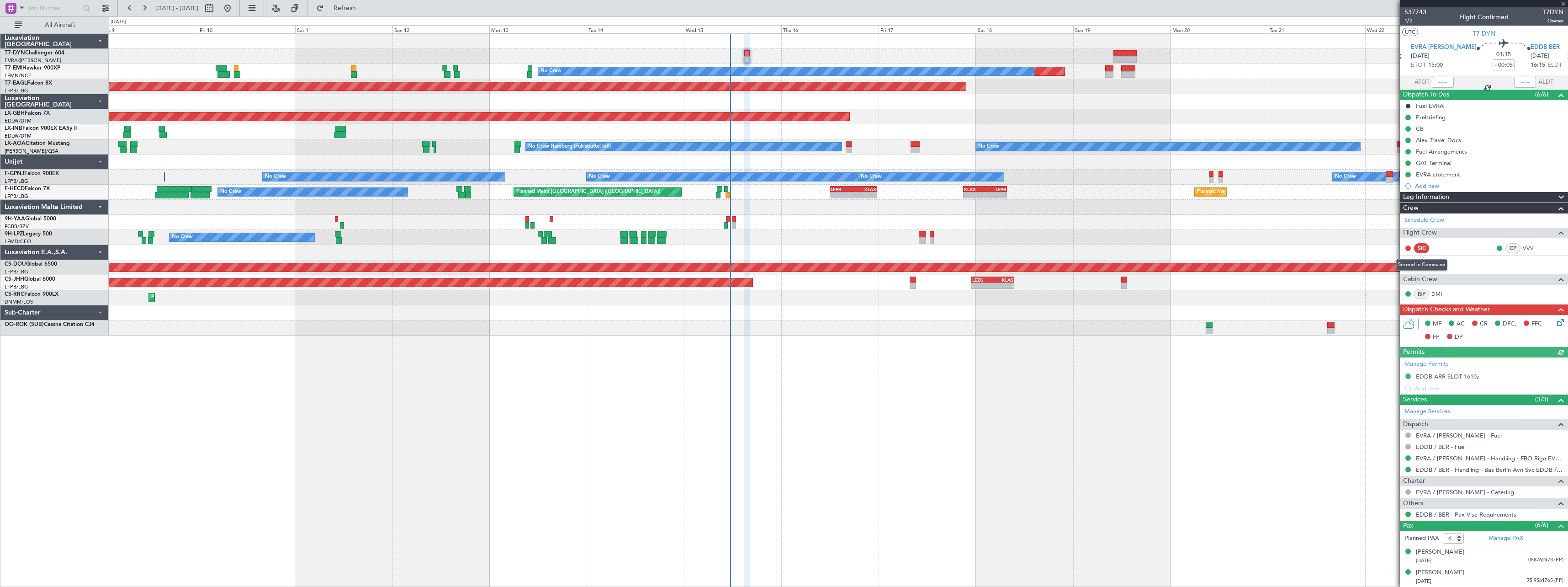
click at [1438, 261] on div "Second in Command" at bounding box center [1422, 265] width 51 height 12
click at [1440, 263] on link "PST" at bounding box center [1442, 264] width 21 height 9
click at [1554, 219] on span at bounding box center [1559, 217] width 11 height 7
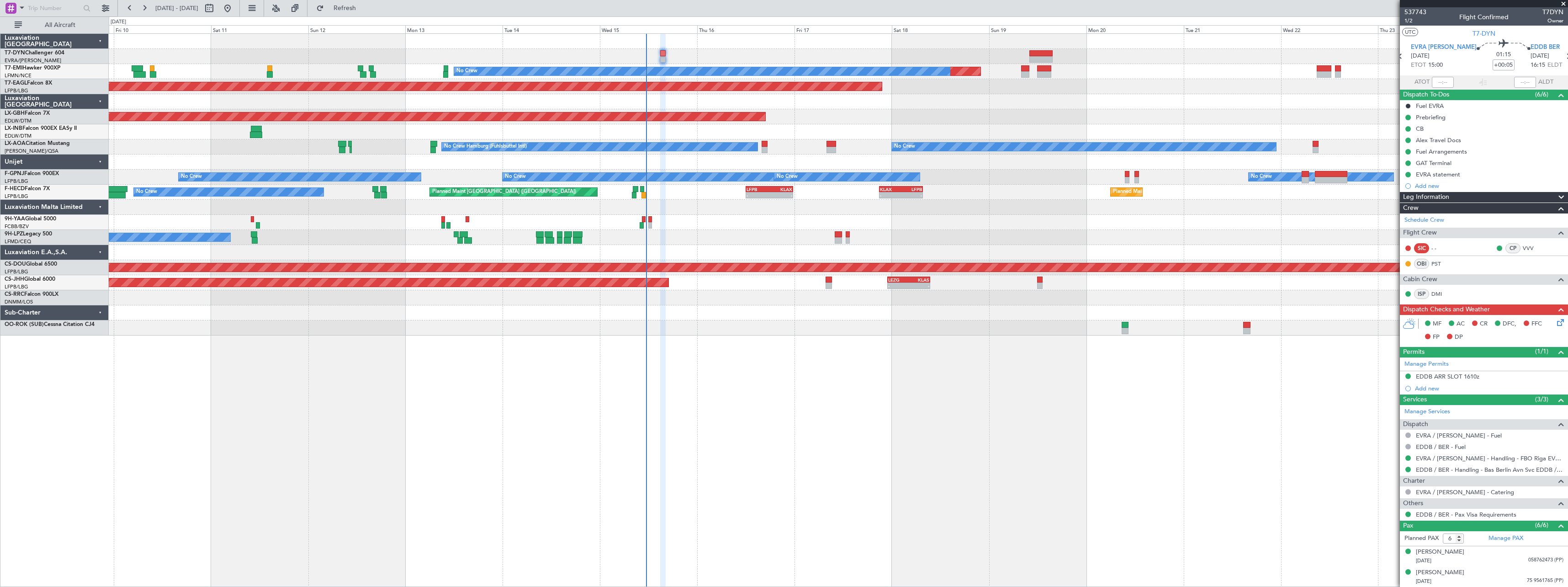
click at [748, 209] on div at bounding box center [838, 207] width 1459 height 15
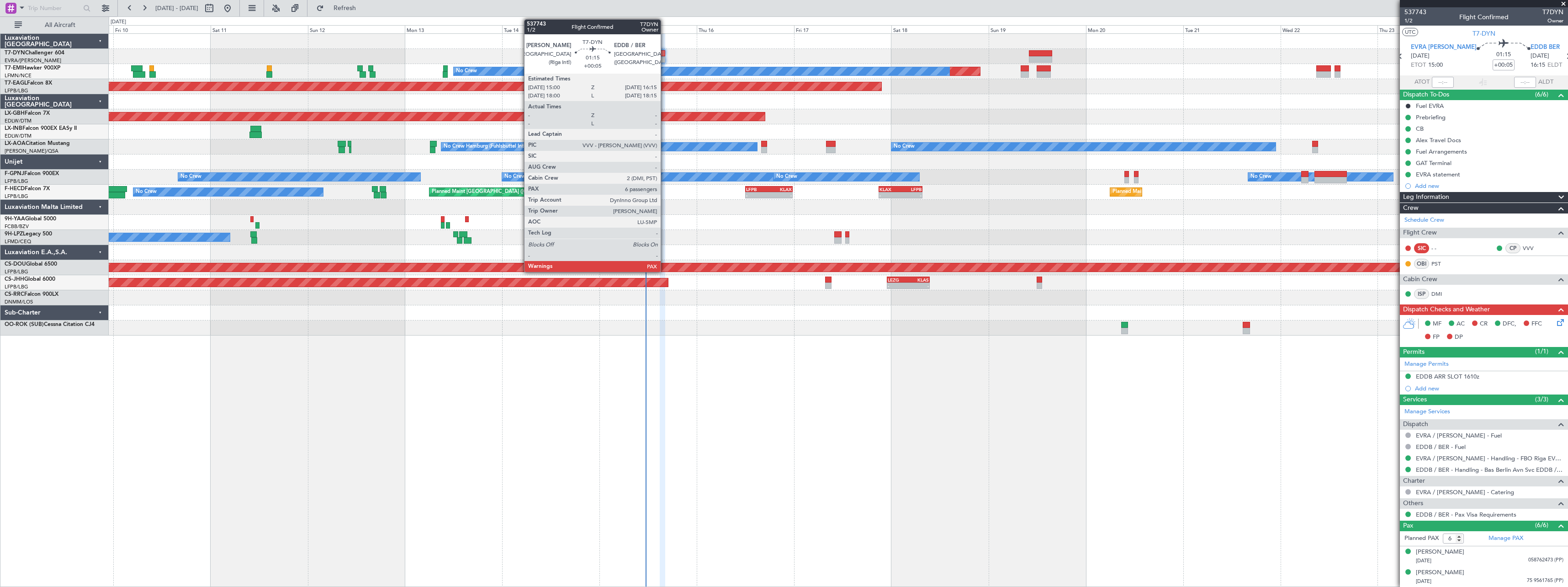
click at [665, 54] on div at bounding box center [662, 54] width 5 height 7
click at [660, 55] on div at bounding box center [662, 54] width 5 height 7
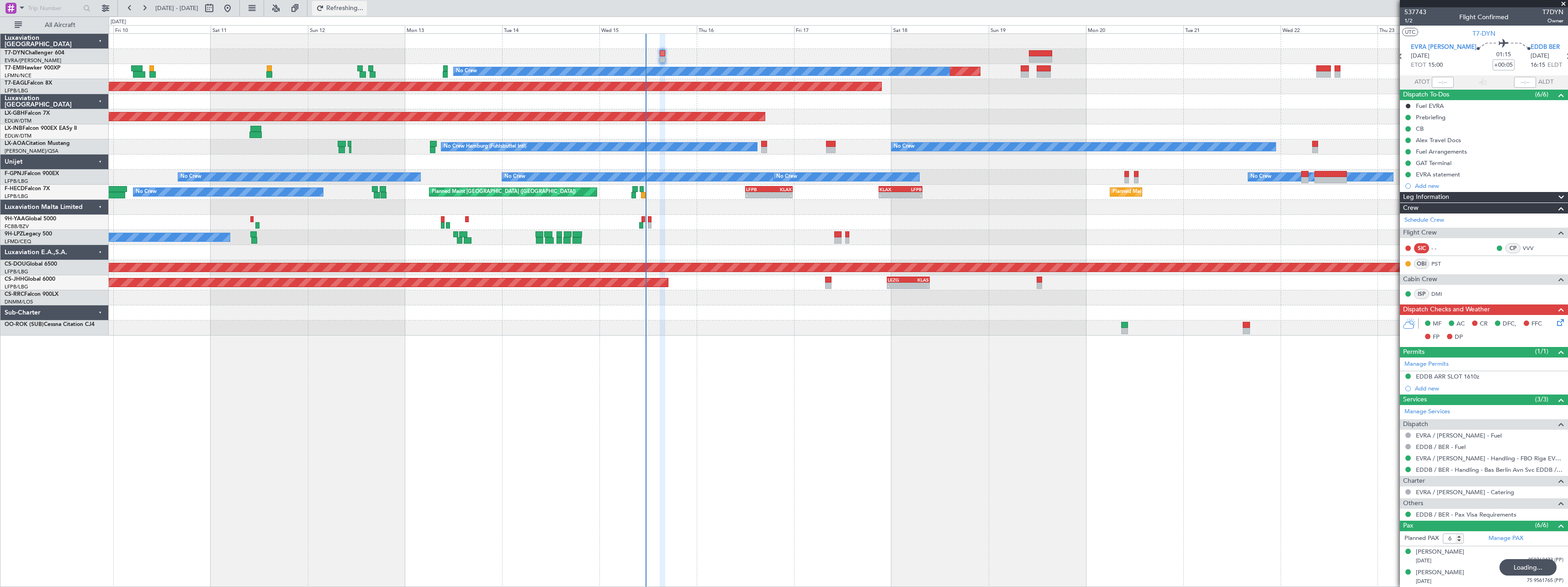
click at [364, 10] on span "Refreshing..." at bounding box center [345, 8] width 38 height 7
click at [367, 12] on button "Refresh" at bounding box center [340, 9] width 55 height 15
click at [1415, 14] on span "537743" at bounding box center [1415, 12] width 22 height 10
click at [364, 7] on span "Refresh" at bounding box center [345, 8] width 38 height 7
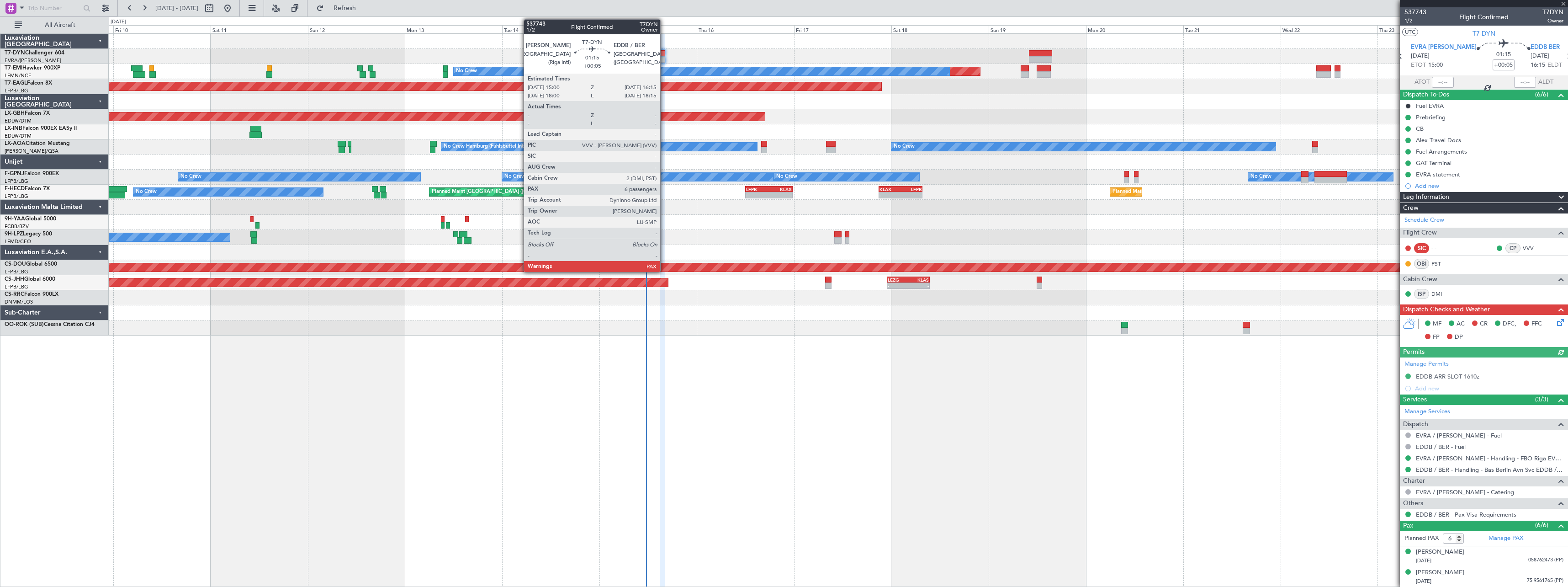
click at [664, 55] on div at bounding box center [662, 54] width 5 height 7
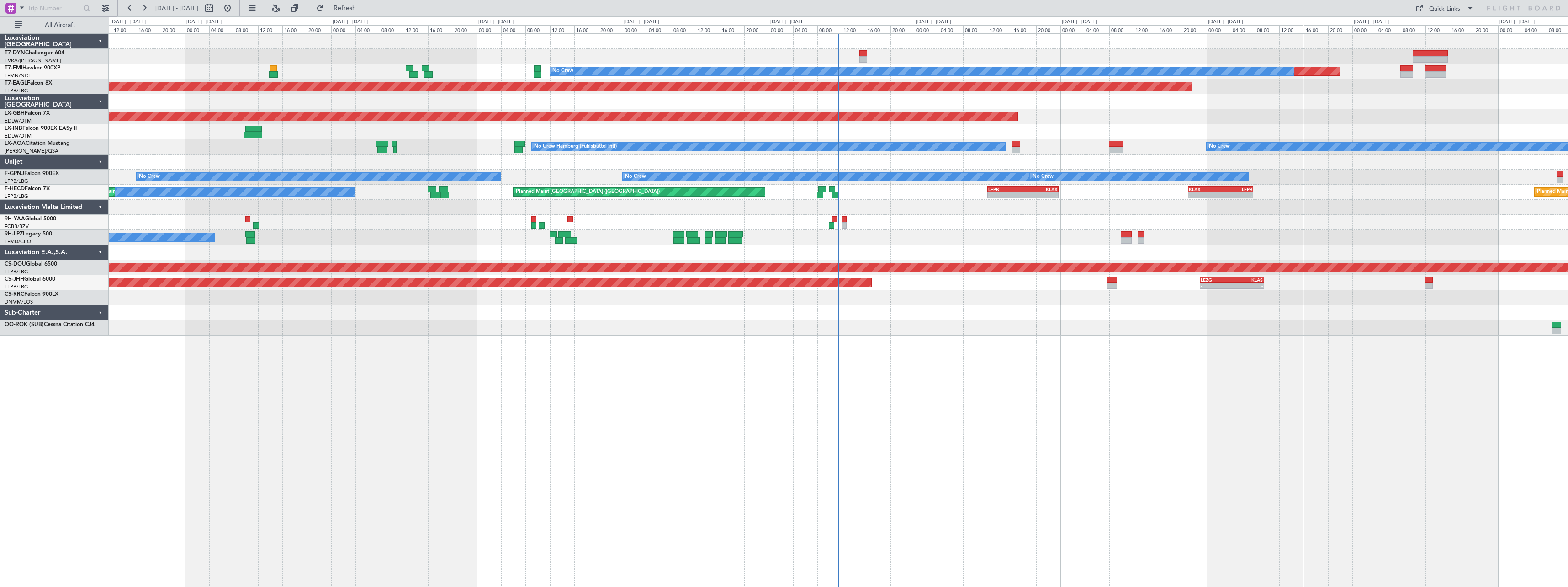
click at [875, 364] on div "Planned Maint No Crew Planned Maint [GEOGRAPHIC_DATA] (Al Maktoum Intl) Planned…" at bounding box center [838, 310] width 1459 height 554
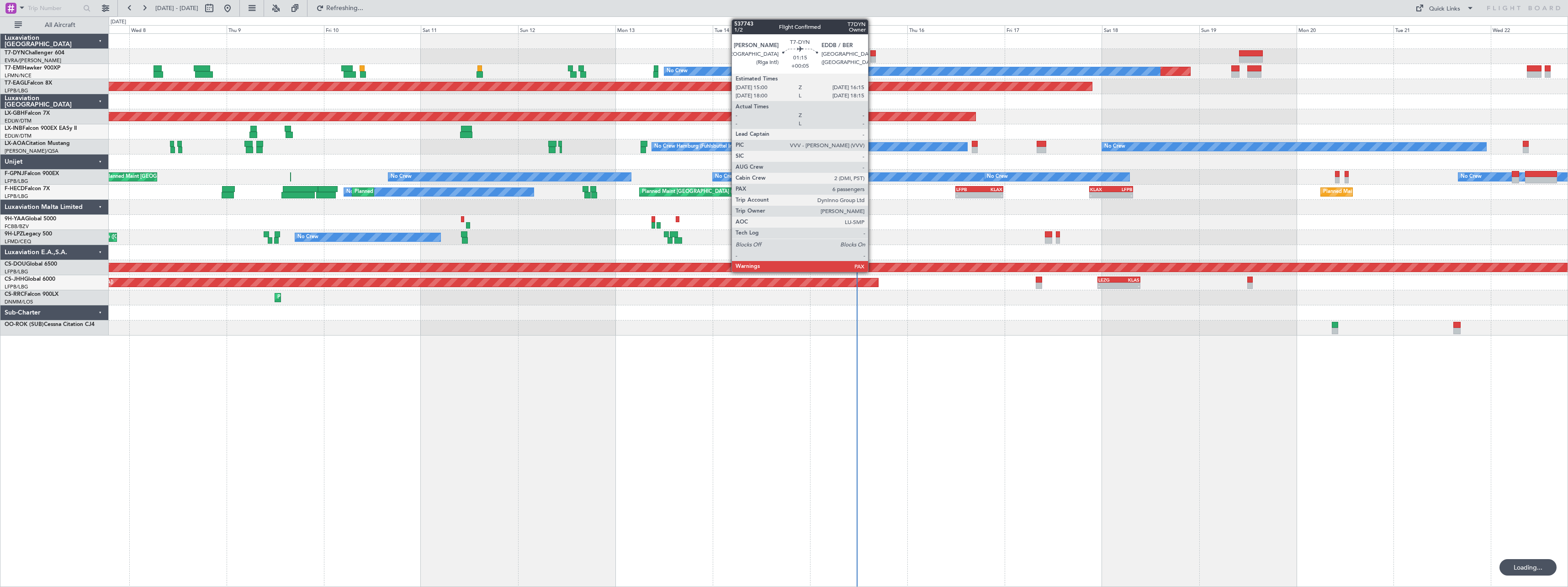
click at [872, 60] on div at bounding box center [873, 59] width 5 height 7
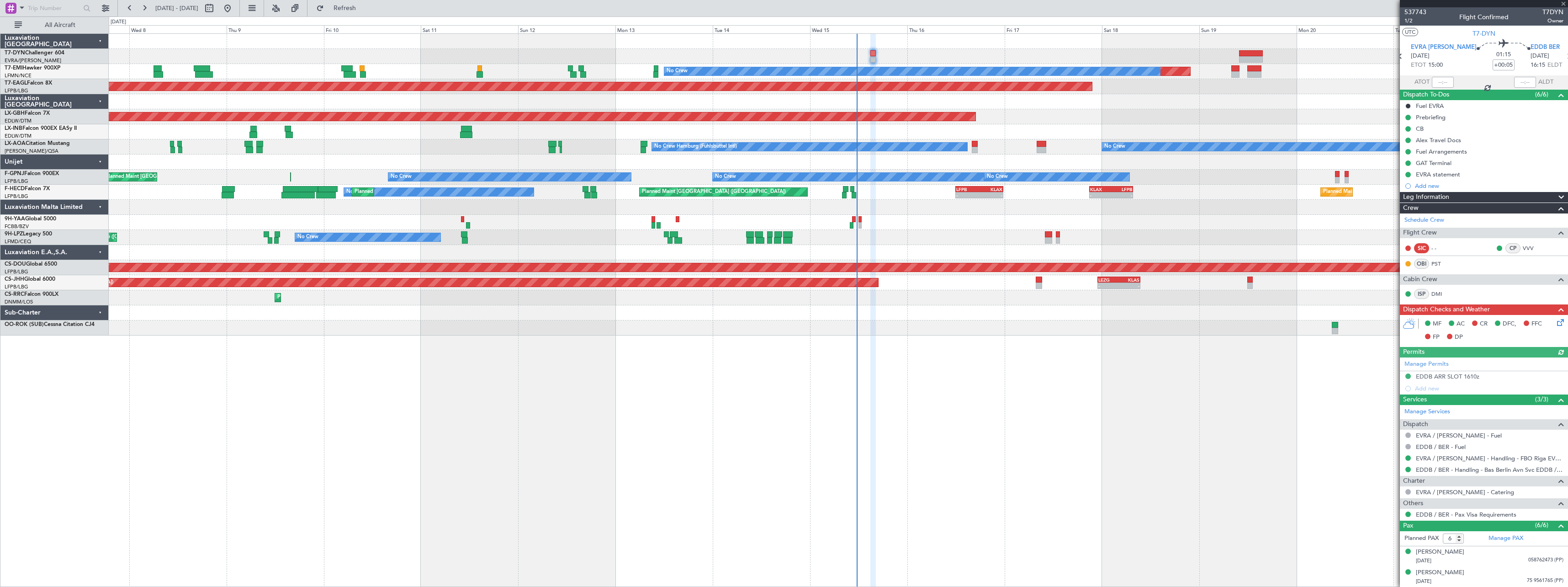
scroll to position [82, 0]
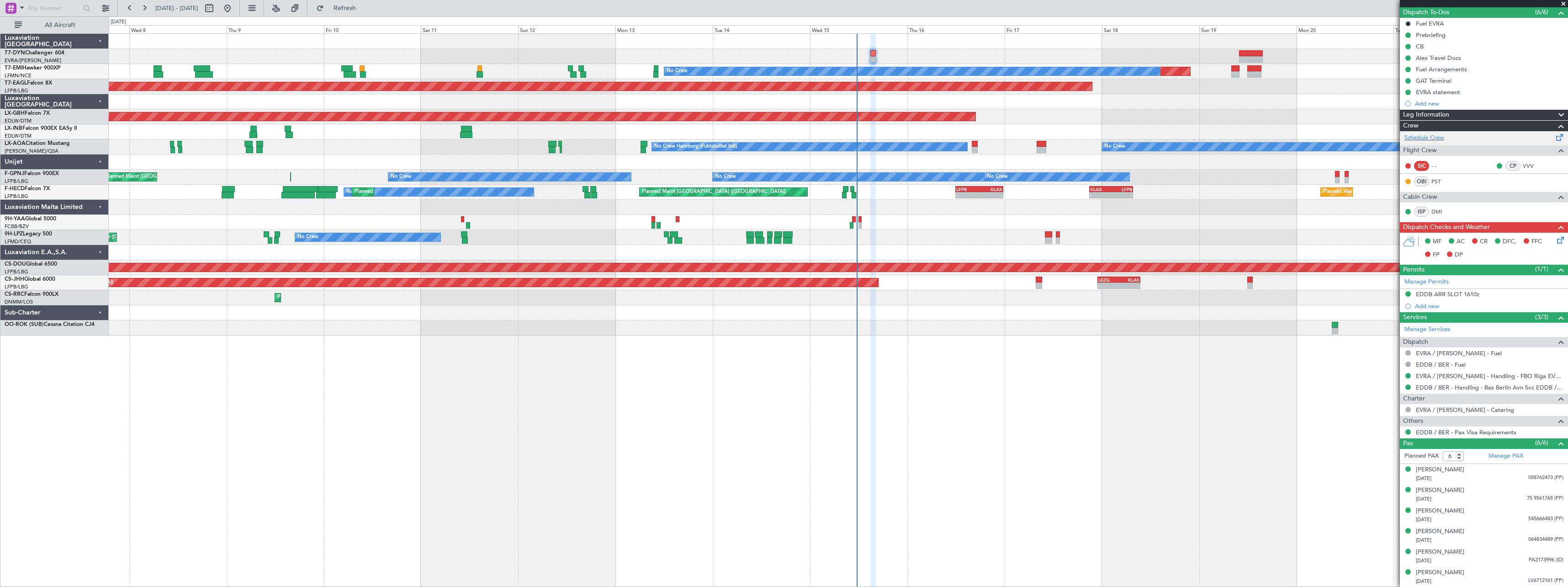
click at [1554, 138] on span at bounding box center [1559, 135] width 11 height 7
click at [364, 10] on span "Refresh" at bounding box center [345, 8] width 38 height 7
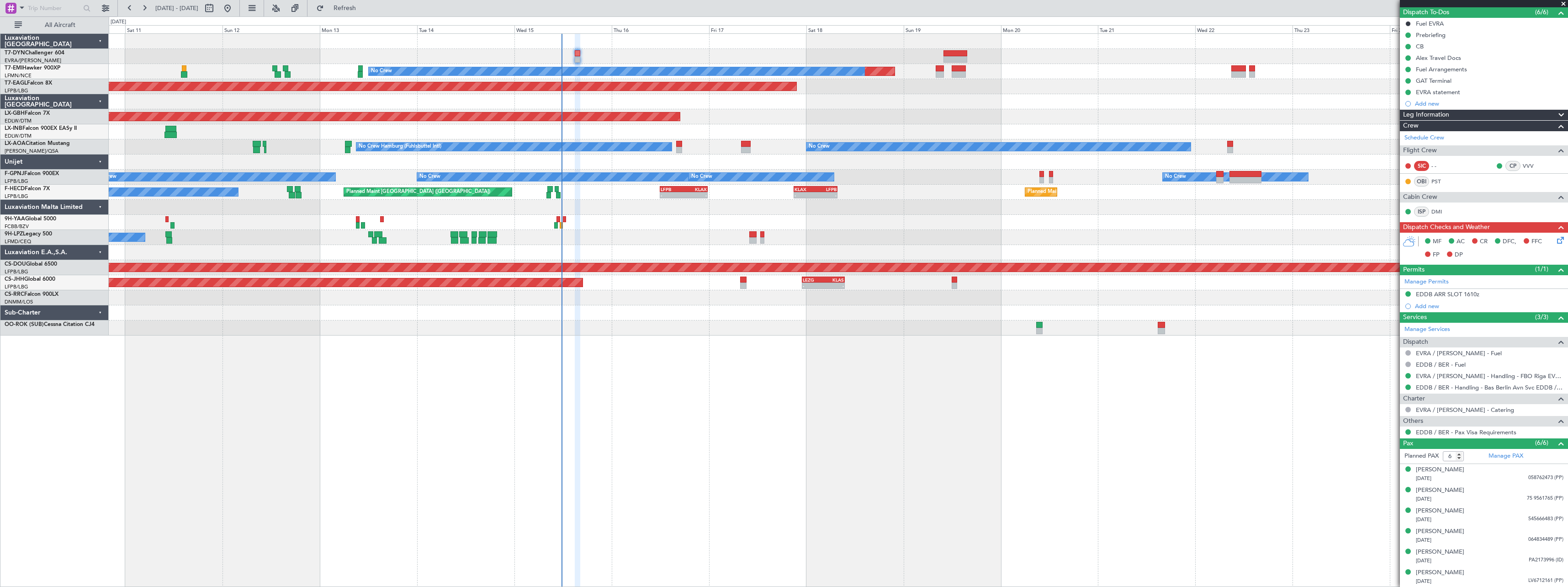
click at [832, 216] on div at bounding box center [838, 222] width 1459 height 15
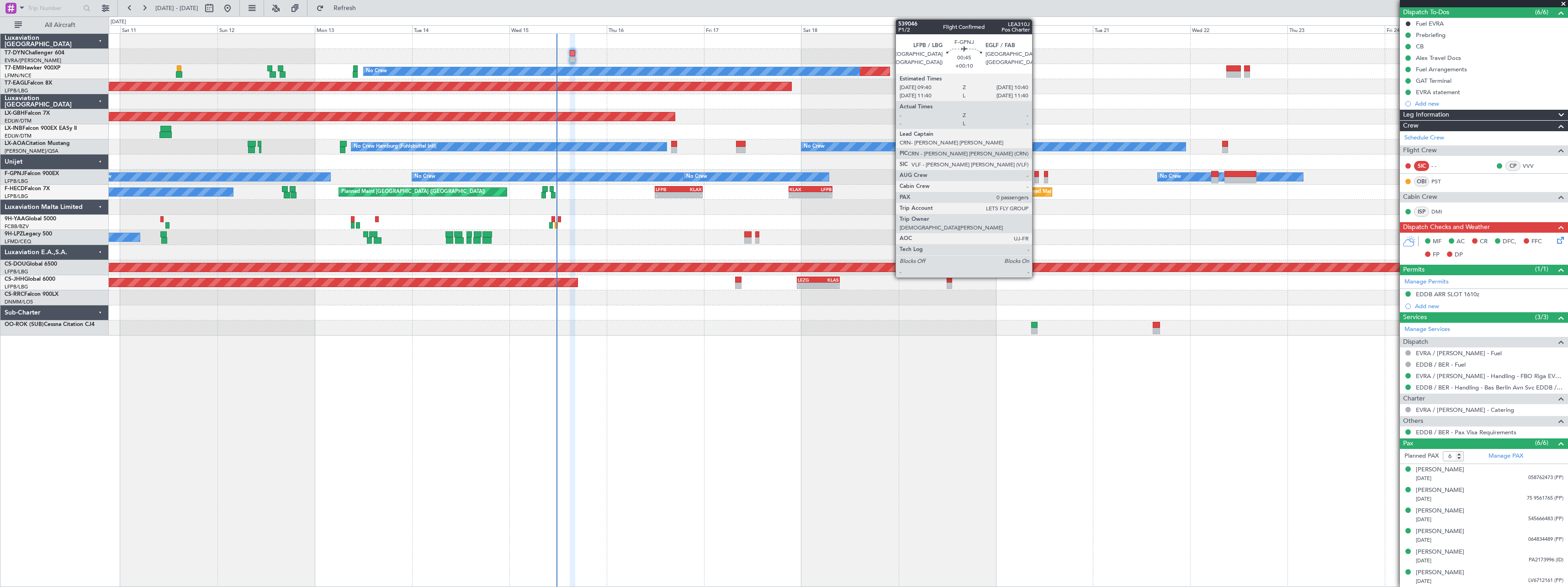
click at [1036, 171] on div at bounding box center [1036, 174] width 4 height 7
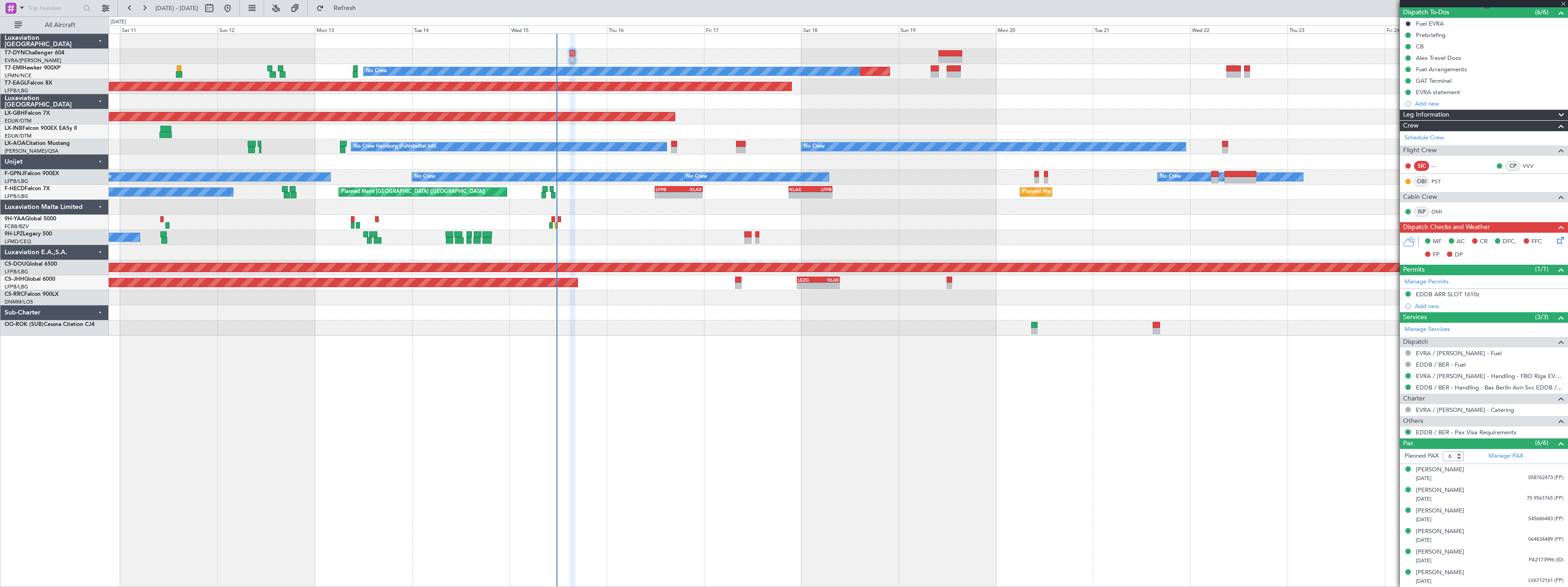
type input "+00:10"
type input "0"
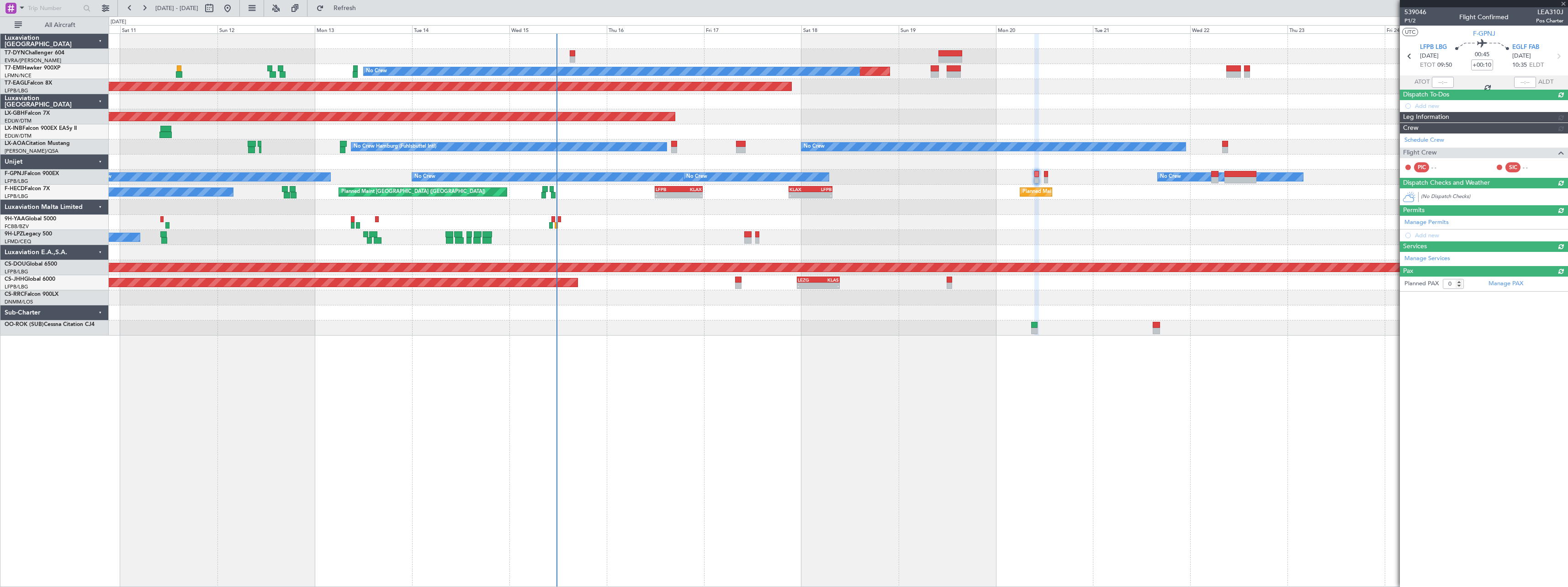
scroll to position [0, 0]
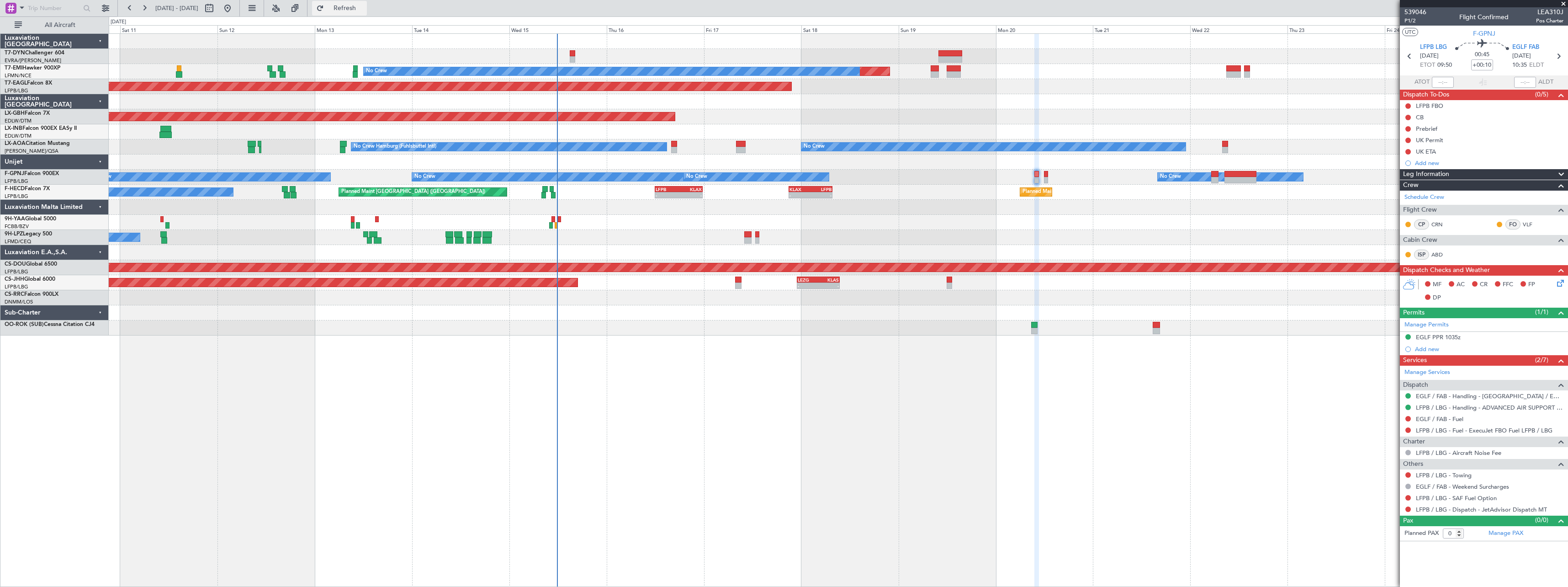
click at [364, 7] on span "Refresh" at bounding box center [345, 8] width 38 height 7
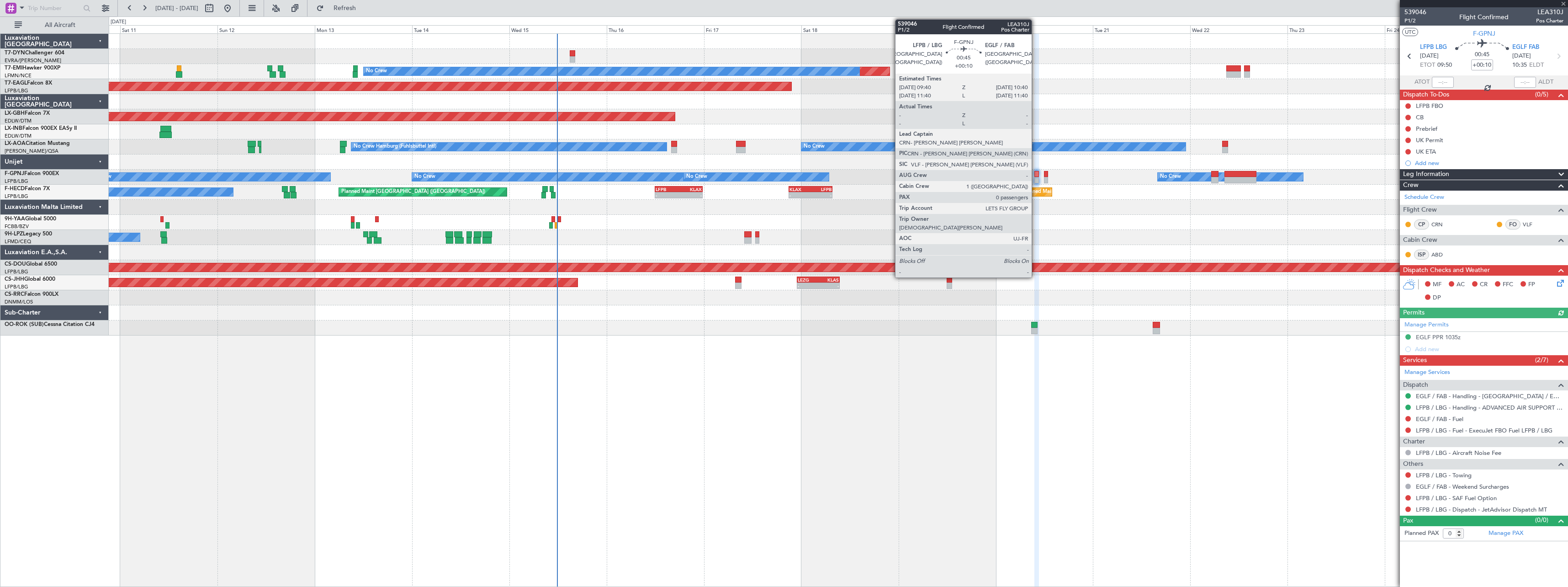
click at [1036, 177] on div at bounding box center [1036, 180] width 4 height 7
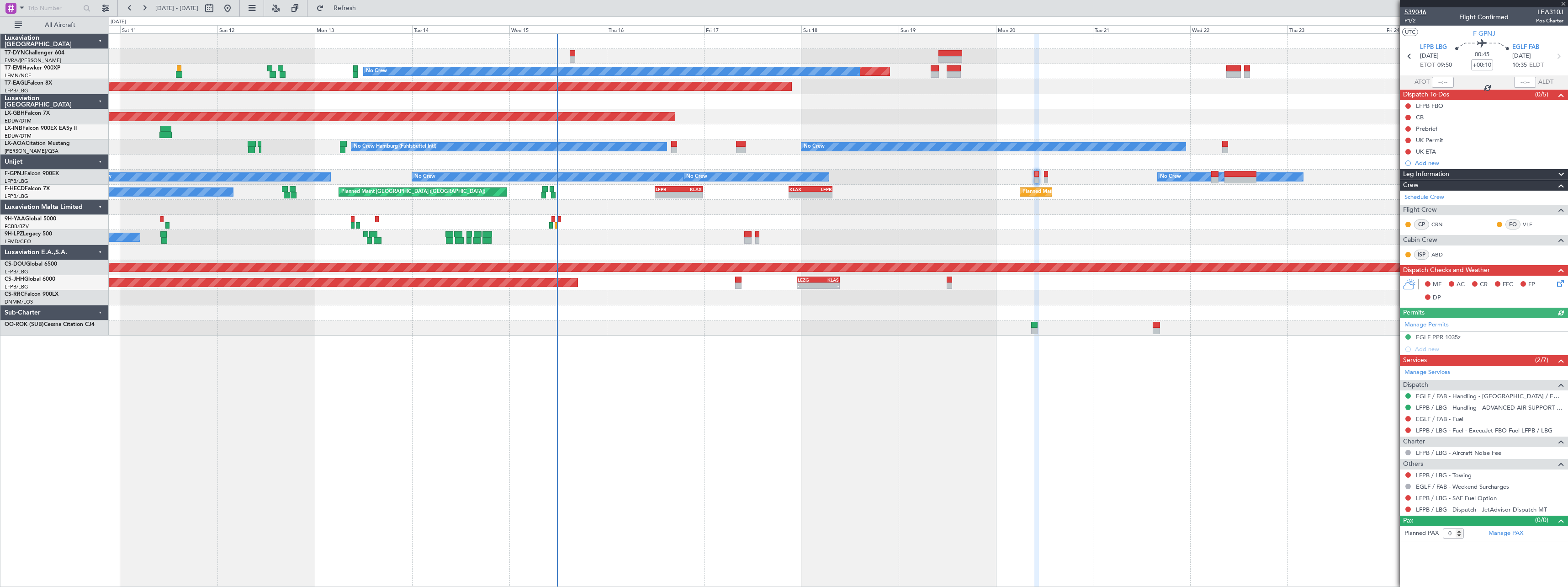
click at [1419, 12] on span "539046" at bounding box center [1415, 12] width 22 height 10
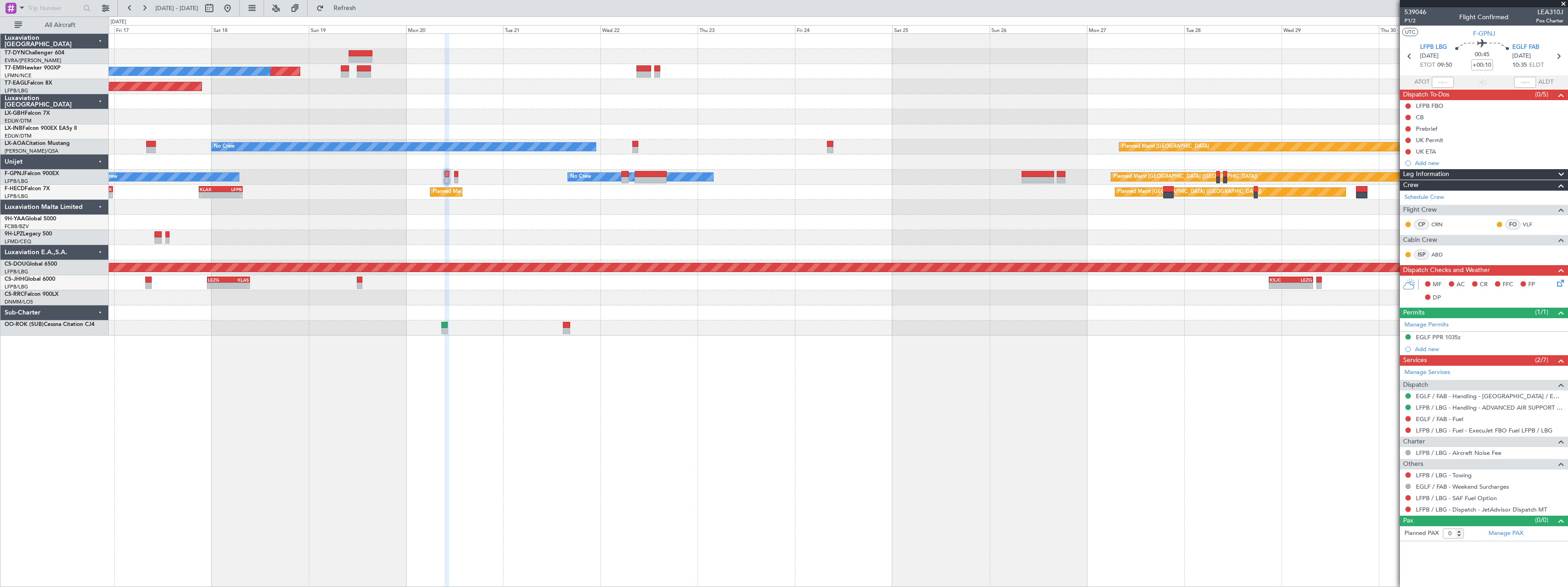
click at [569, 398] on div "Planned Maint No Crew Planned Maint [GEOGRAPHIC_DATA] (Al Maktoum Intl) Planned…" at bounding box center [838, 310] width 1459 height 554
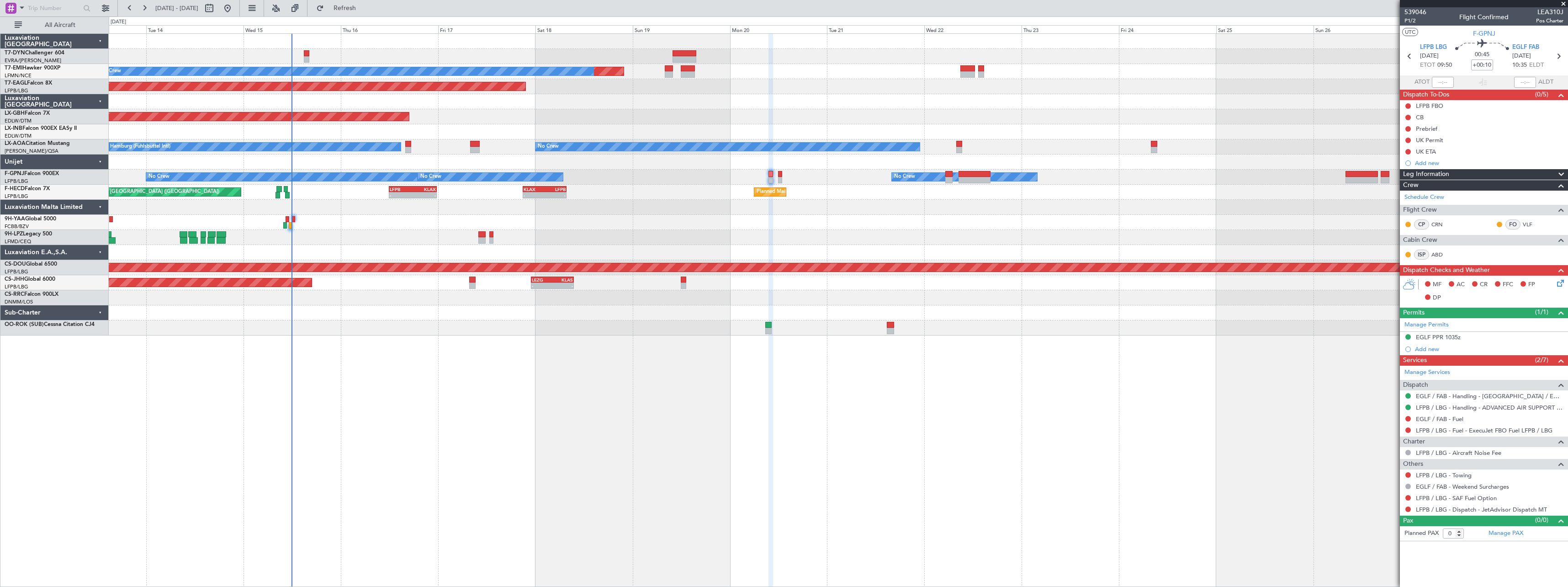
click at [789, 369] on div "Planned Maint No Crew Planned Maint [GEOGRAPHIC_DATA] (Al Maktoum Intl) Planned…" at bounding box center [838, 310] width 1459 height 554
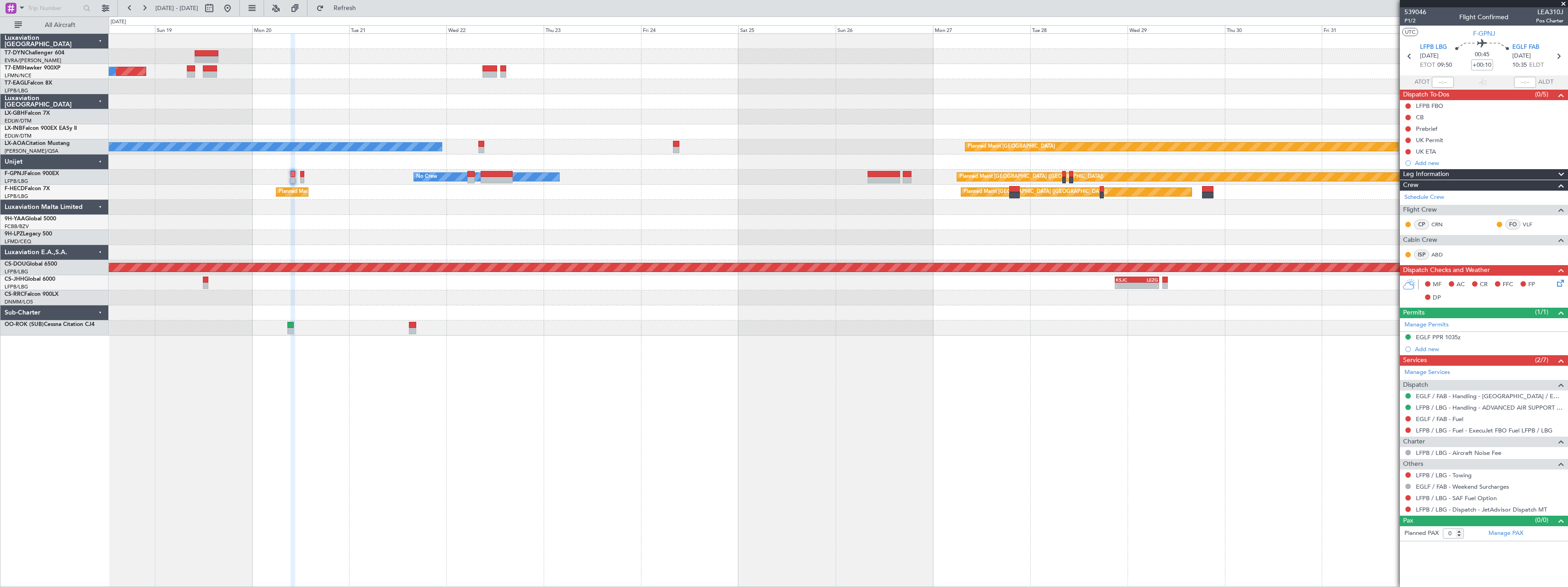
click at [633, 251] on div "Planned Maint No Crew Planned Maint [GEOGRAPHIC_DATA] (Al Maktoum Intl) Planned…" at bounding box center [838, 185] width 1459 height 301
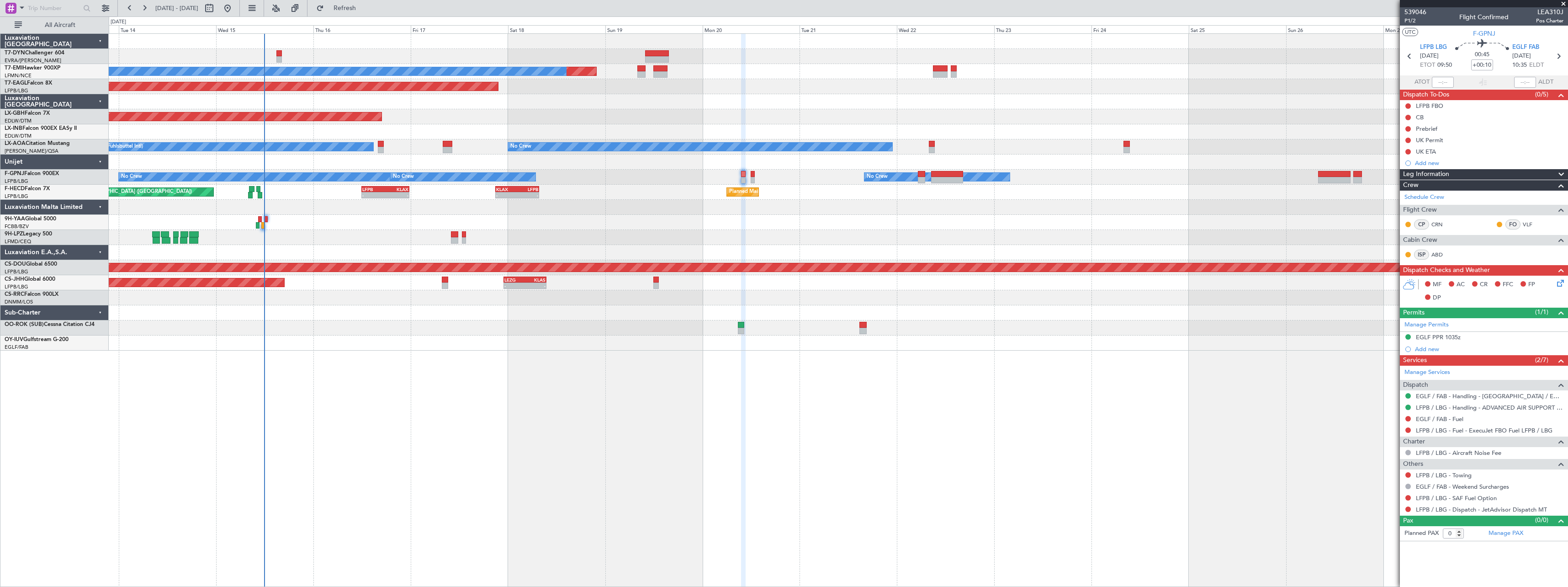
click at [835, 376] on div "Planned Maint No Crew Planned Maint [GEOGRAPHIC_DATA] (Al Maktoum Intl) Planned…" at bounding box center [838, 310] width 1459 height 554
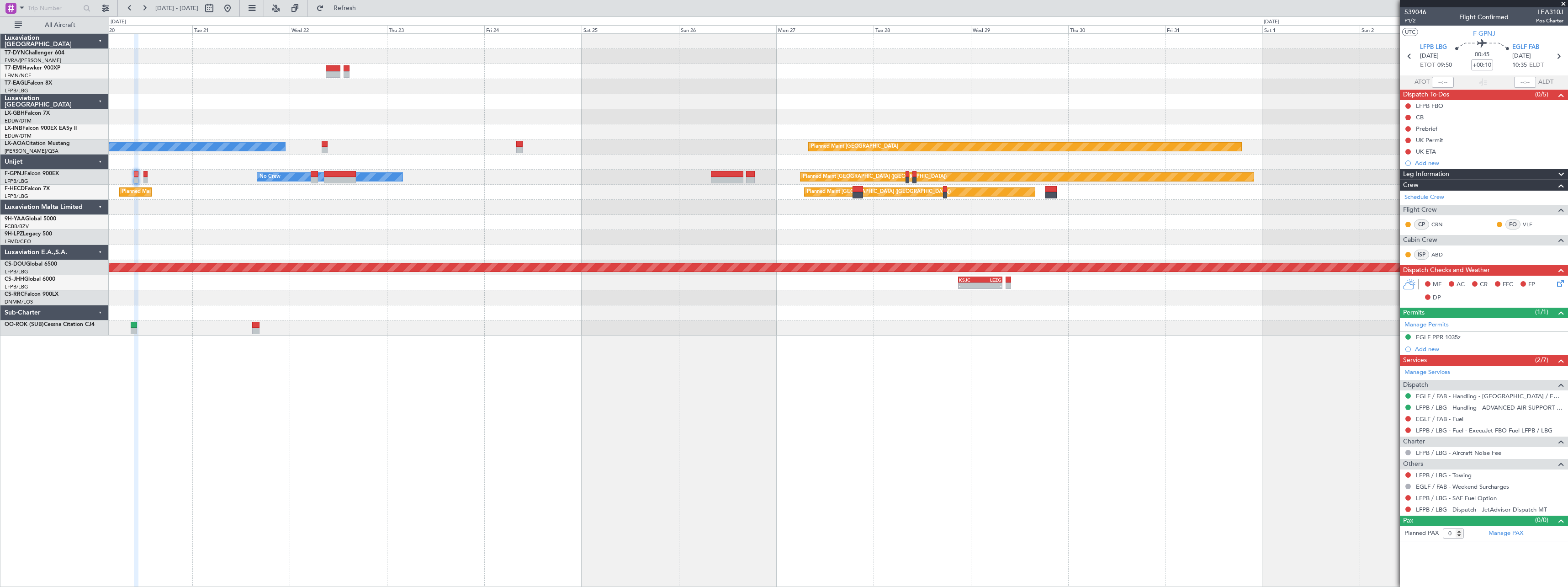
click at [500, 401] on div "Planned Maint No Crew Planned Maint [GEOGRAPHIC_DATA] (Al Maktoum Intl) Planned…" at bounding box center [838, 310] width 1459 height 554
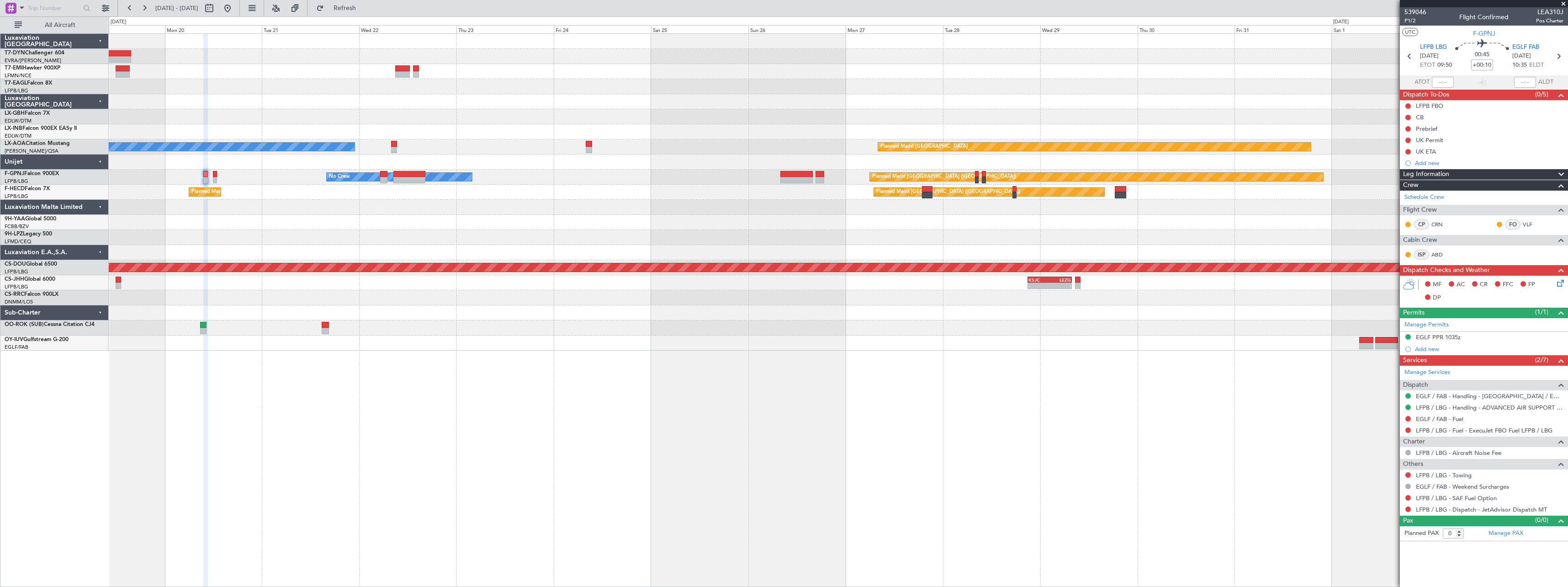
click at [730, 316] on div at bounding box center [838, 312] width 1459 height 15
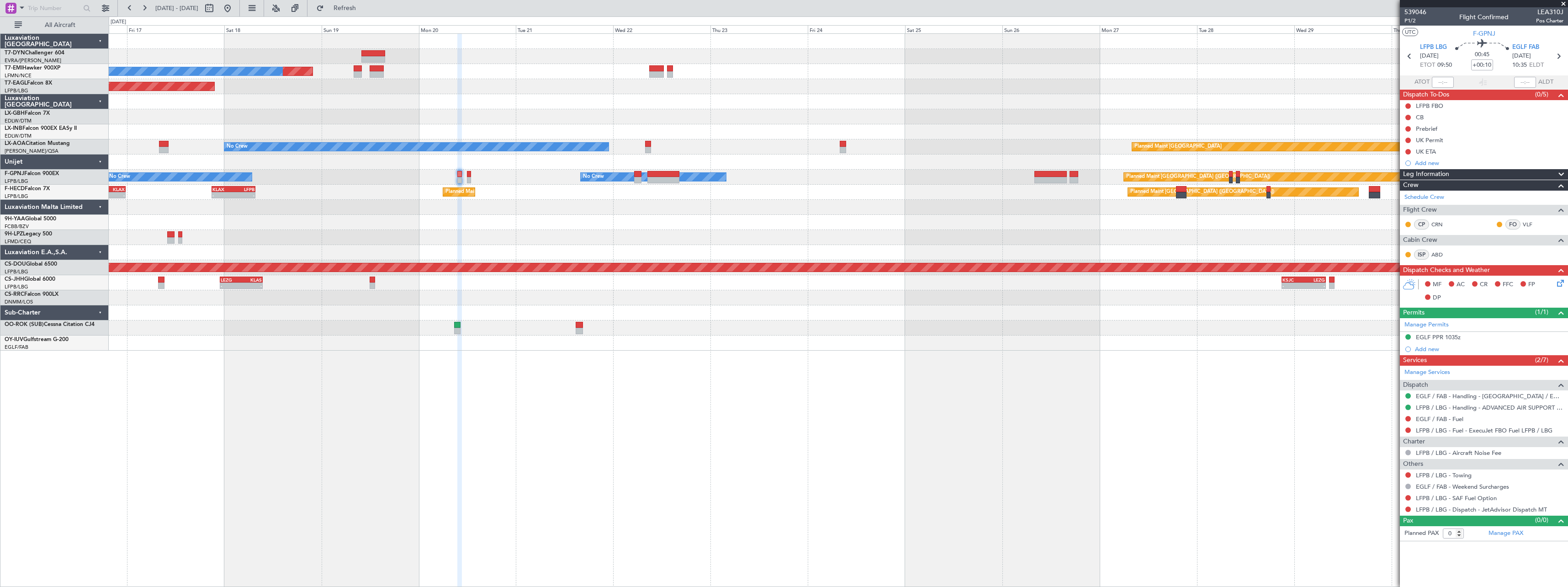
click at [584, 373] on div "Planned Maint No Crew Planned Maint [GEOGRAPHIC_DATA] (Al Maktoum Intl) Planned…" at bounding box center [838, 310] width 1459 height 554
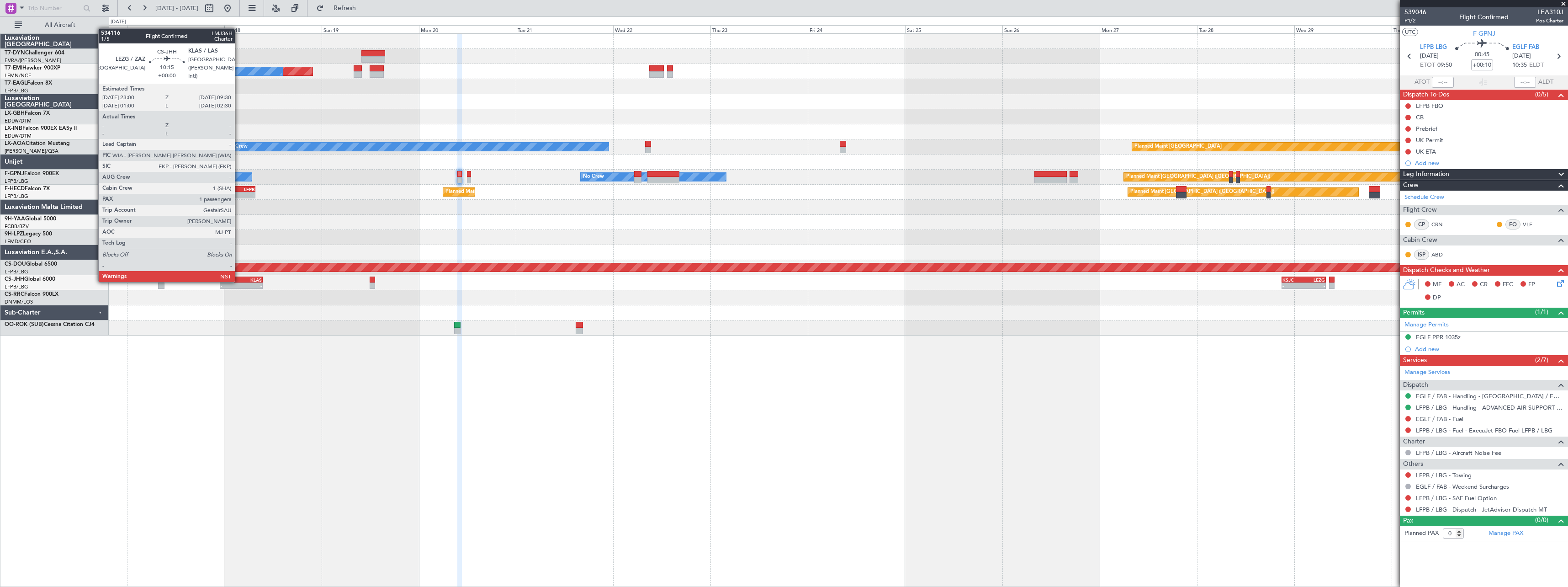
click at [239, 280] on div "LEZG" at bounding box center [231, 279] width 21 height 5
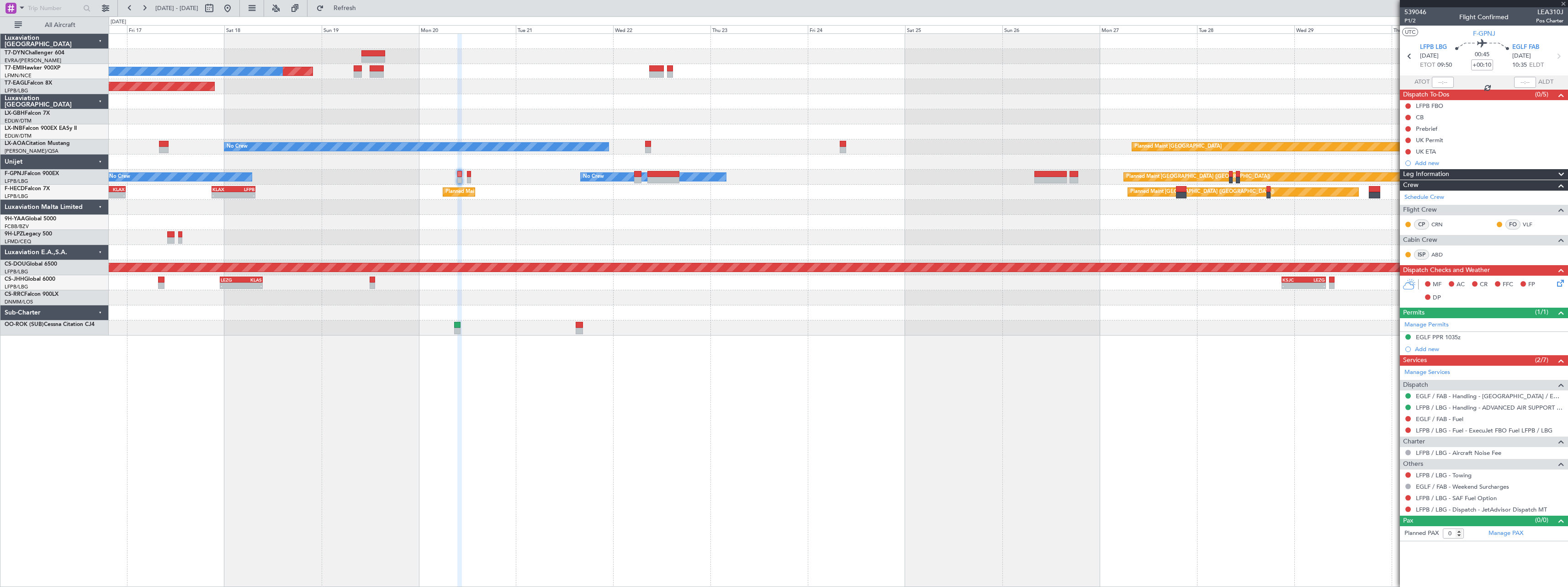
type input "1"
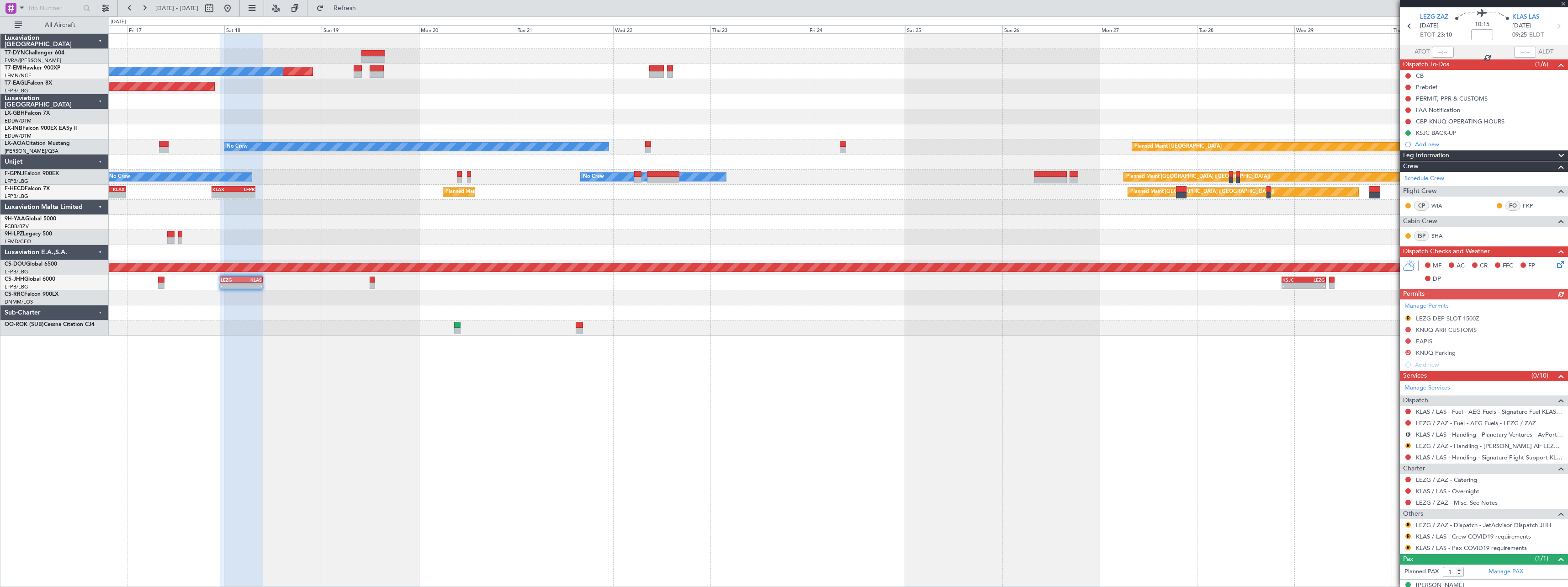
scroll to position [43, 0]
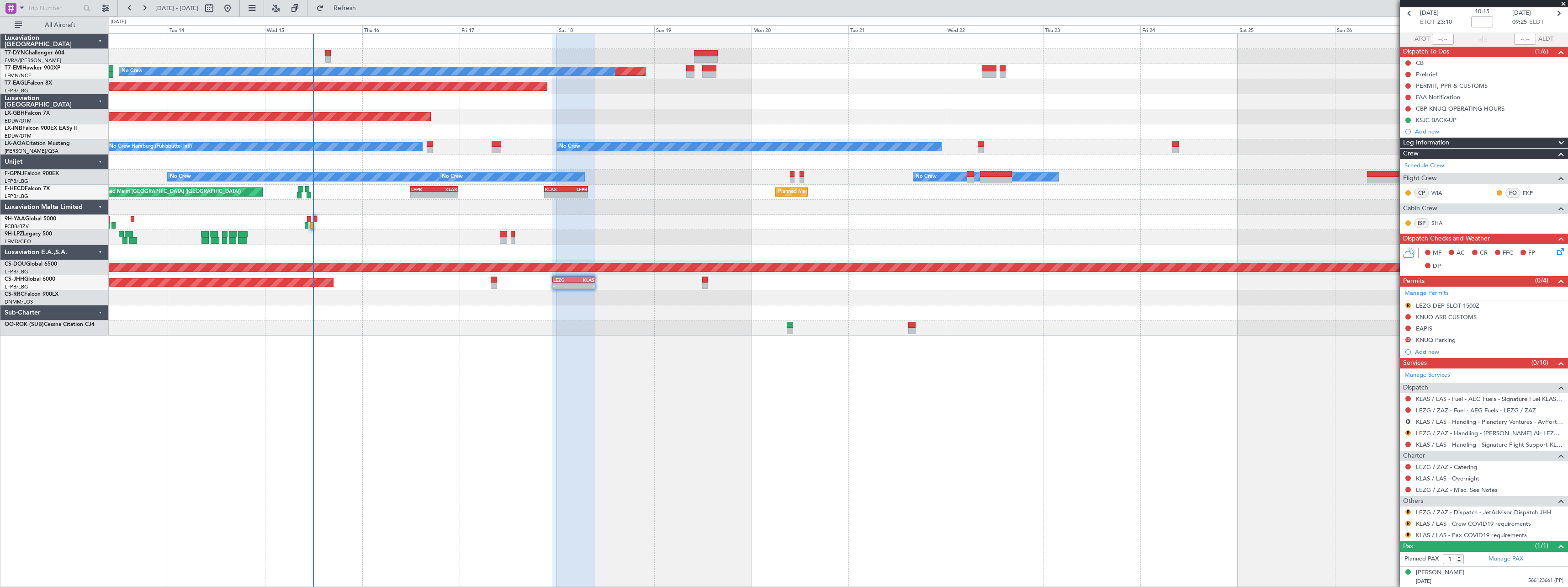
click at [595, 364] on div at bounding box center [573, 311] width 43 height 554
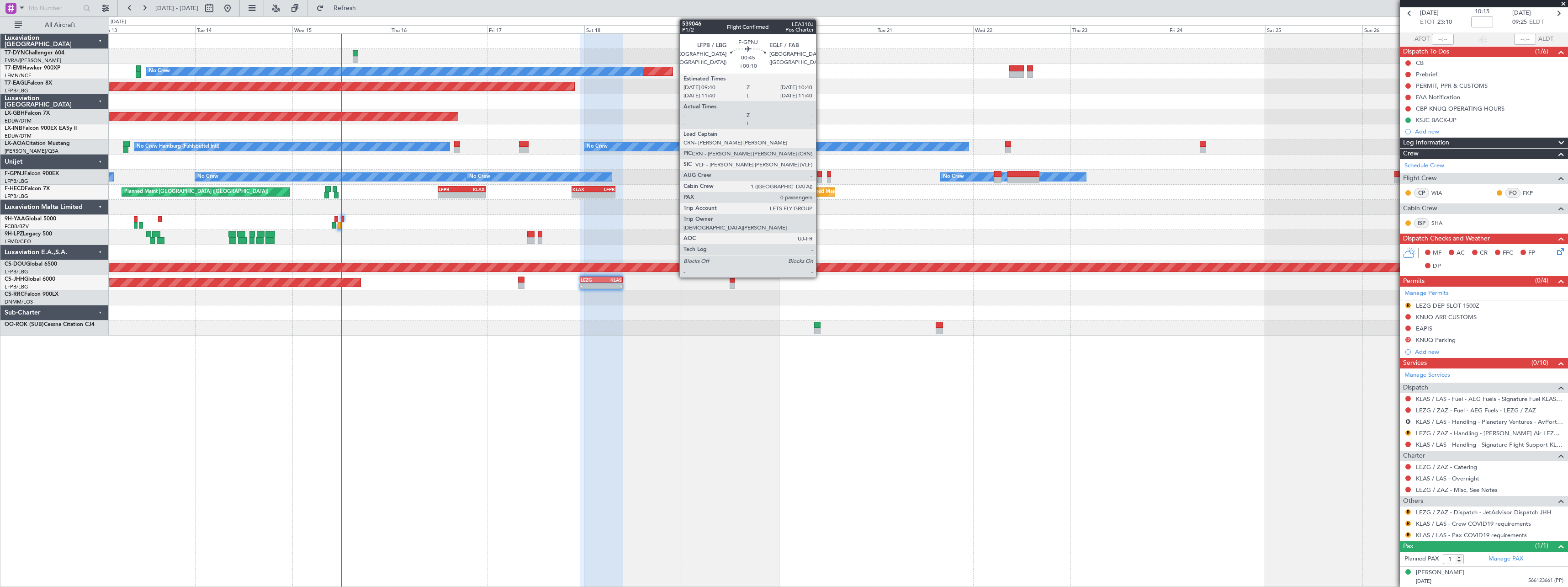
click at [820, 178] on div at bounding box center [819, 180] width 4 height 7
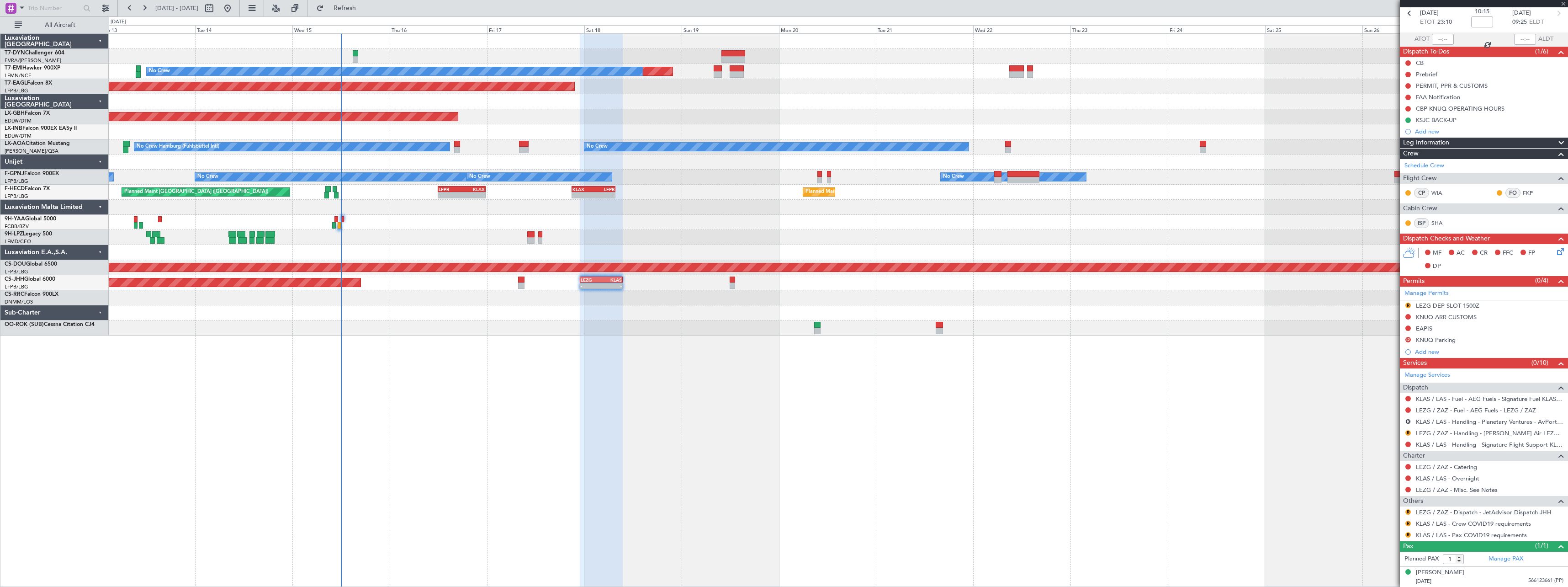
type input "+00:10"
type input "0"
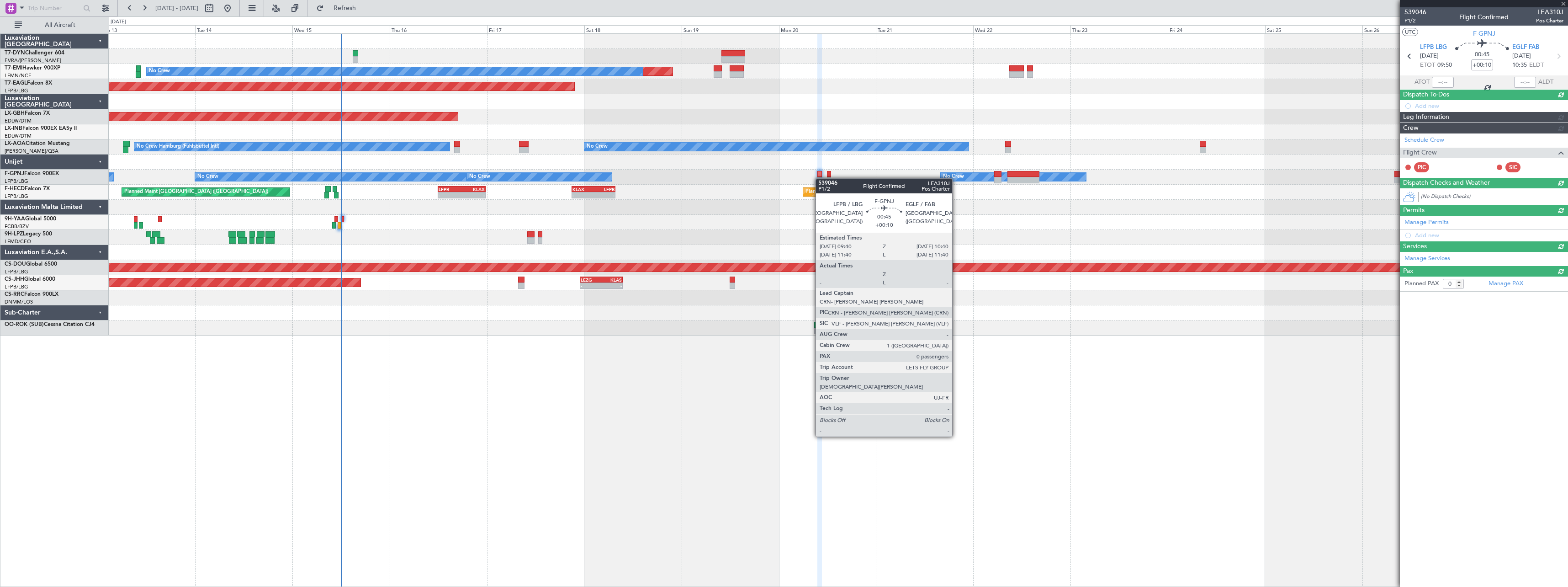
scroll to position [0, 0]
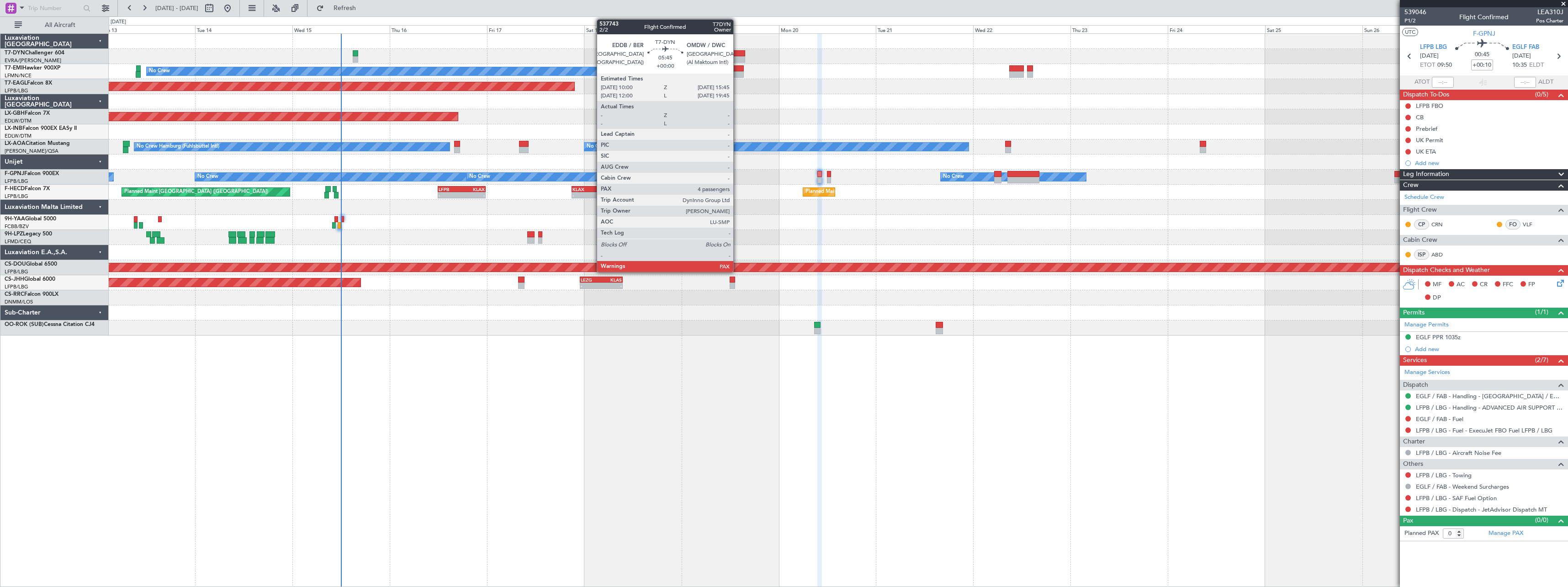
click at [737, 56] on div at bounding box center [733, 54] width 24 height 7
type input "4"
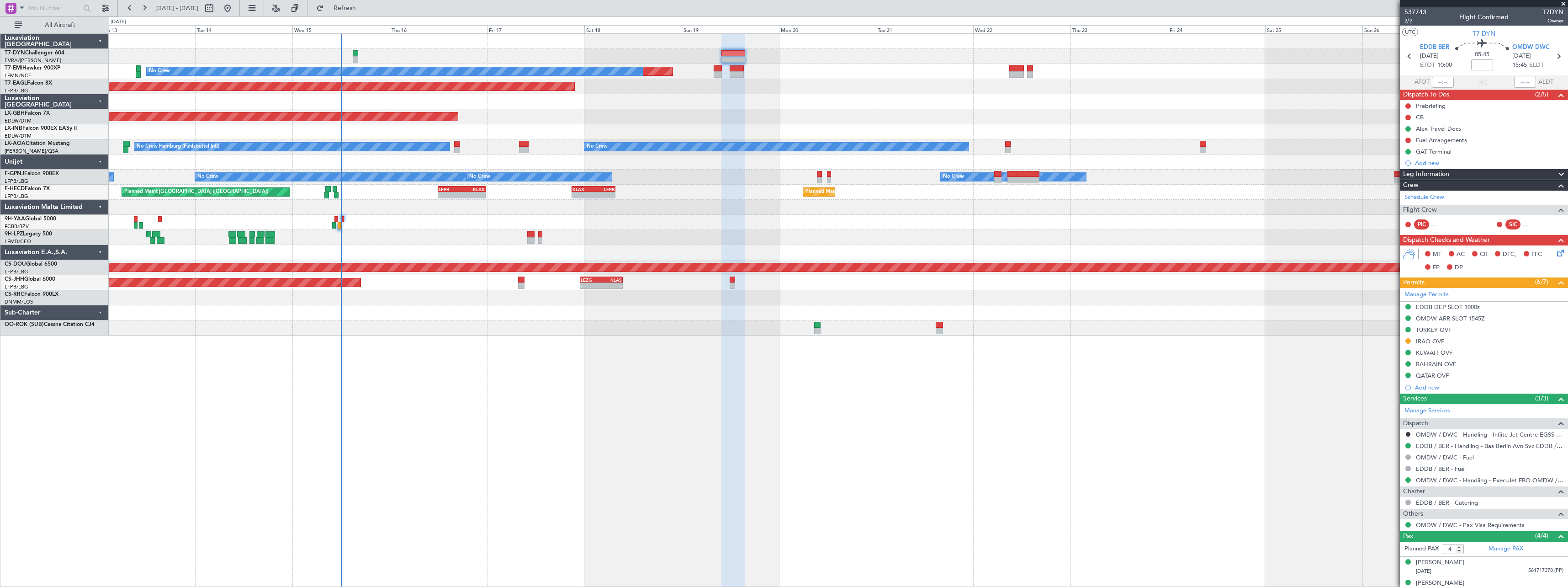
click at [1412, 23] on span "2/2" at bounding box center [1415, 21] width 22 height 8
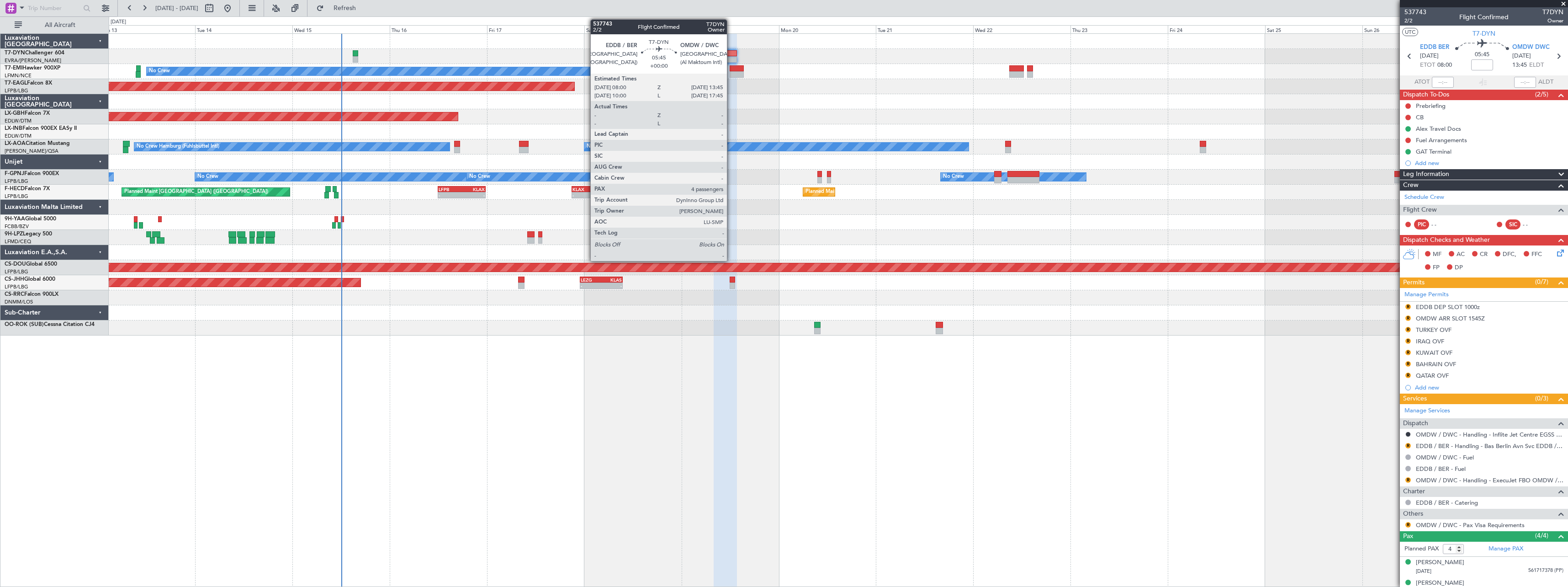
click at [731, 55] on div at bounding box center [725, 54] width 24 height 7
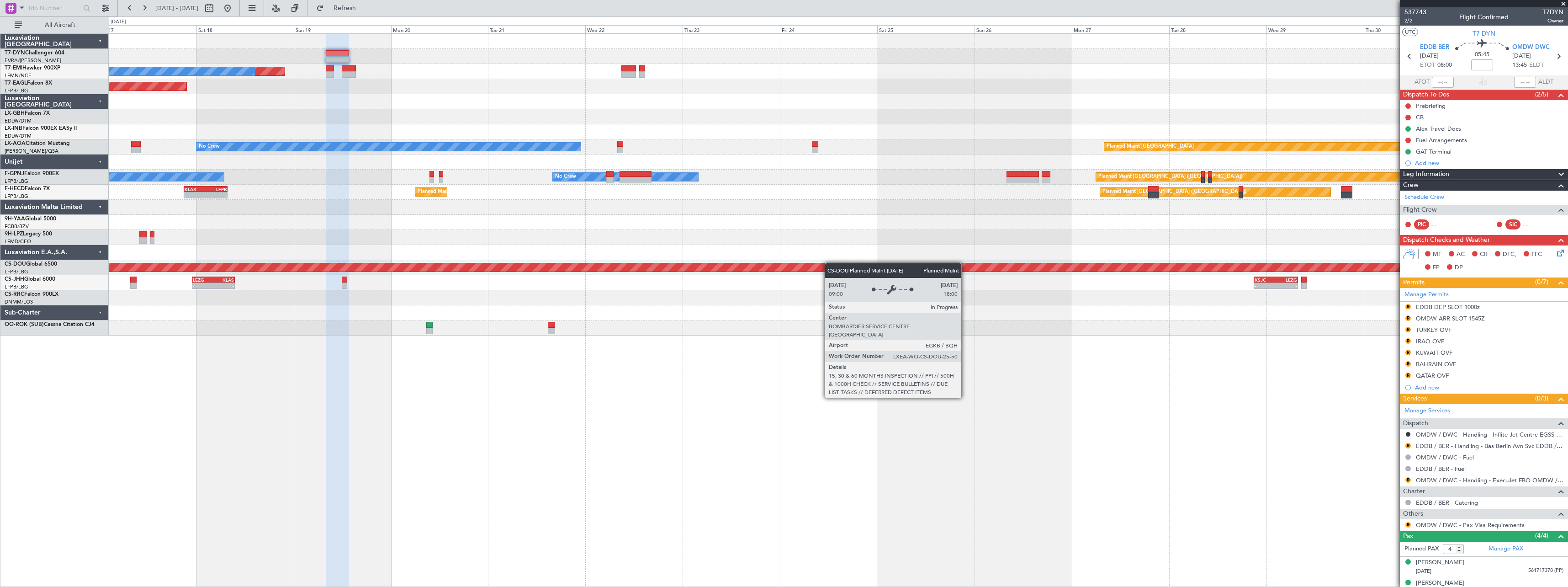
click at [723, 270] on div "Planned Maint No Crew Planned Maint [GEOGRAPHIC_DATA] (Al Maktoum Intl) Planned…" at bounding box center [838, 185] width 1459 height 301
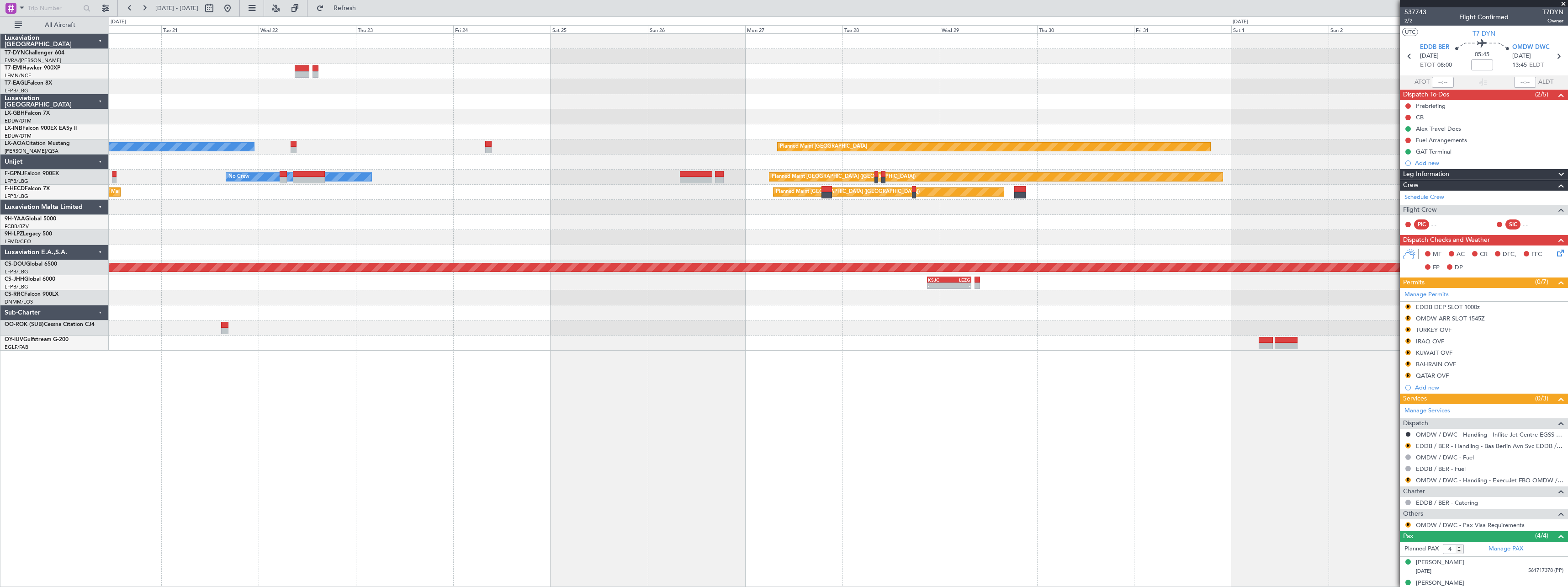
click at [620, 290] on div "Planned Maint No Crew Planned Maint [GEOGRAPHIC_DATA] (Al Maktoum Intl) Planned…" at bounding box center [838, 192] width 1459 height 317
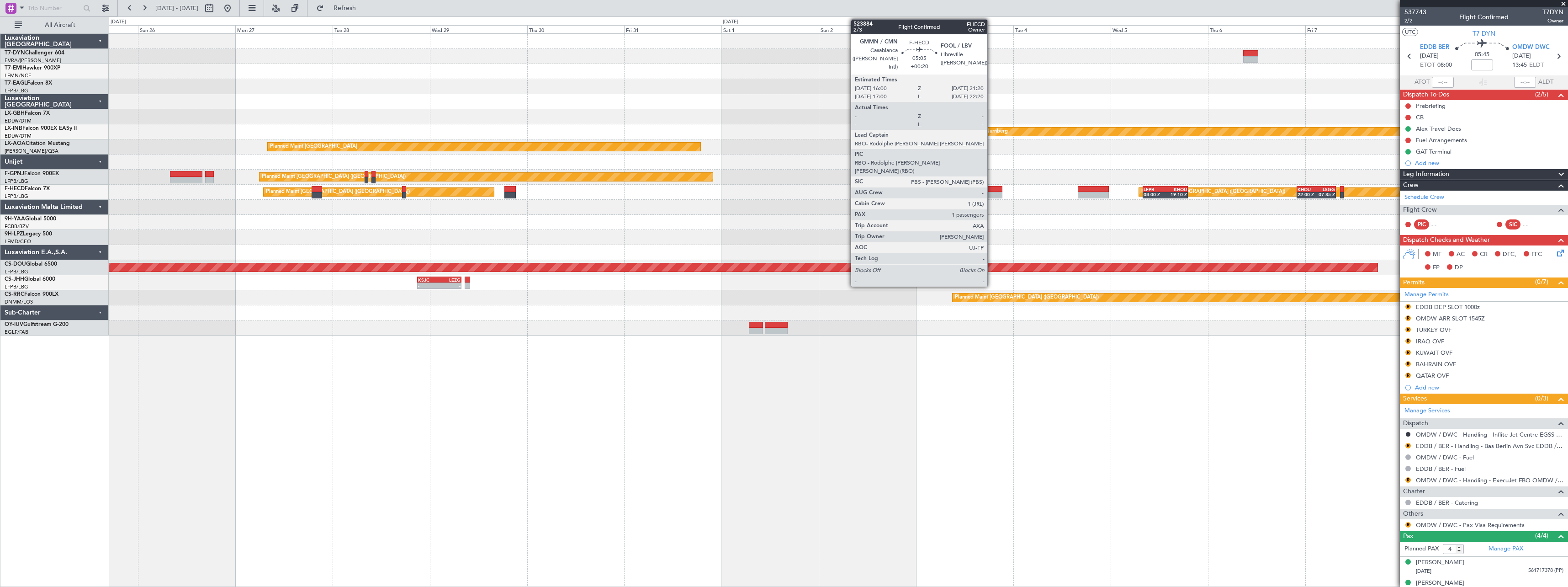
click at [992, 190] on div at bounding box center [992, 189] width 22 height 7
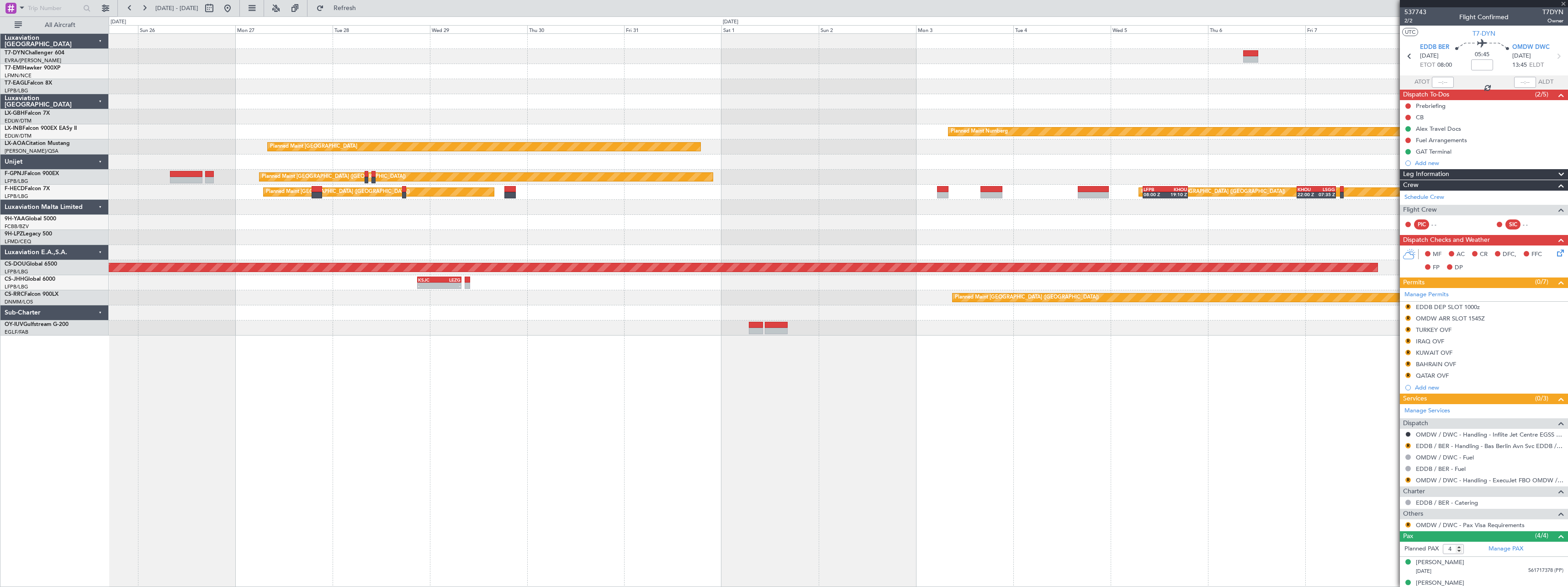
type input "+00:20"
type input "1"
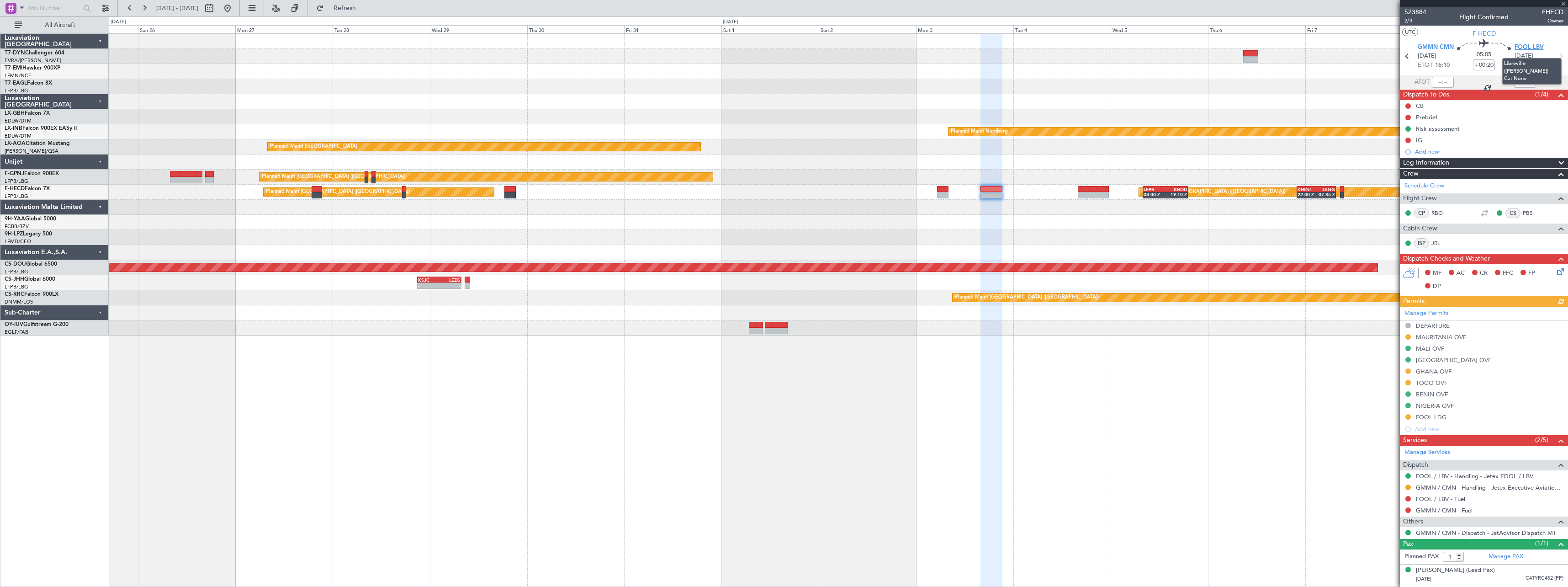
click at [1534, 47] on span "FOOL LBV" at bounding box center [1529, 47] width 29 height 9
drag, startPoint x: 257, startPoint y: 12, endPoint x: 377, endPoint y: 56, distance: 127.8
click at [235, 12] on button at bounding box center [228, 9] width 15 height 15
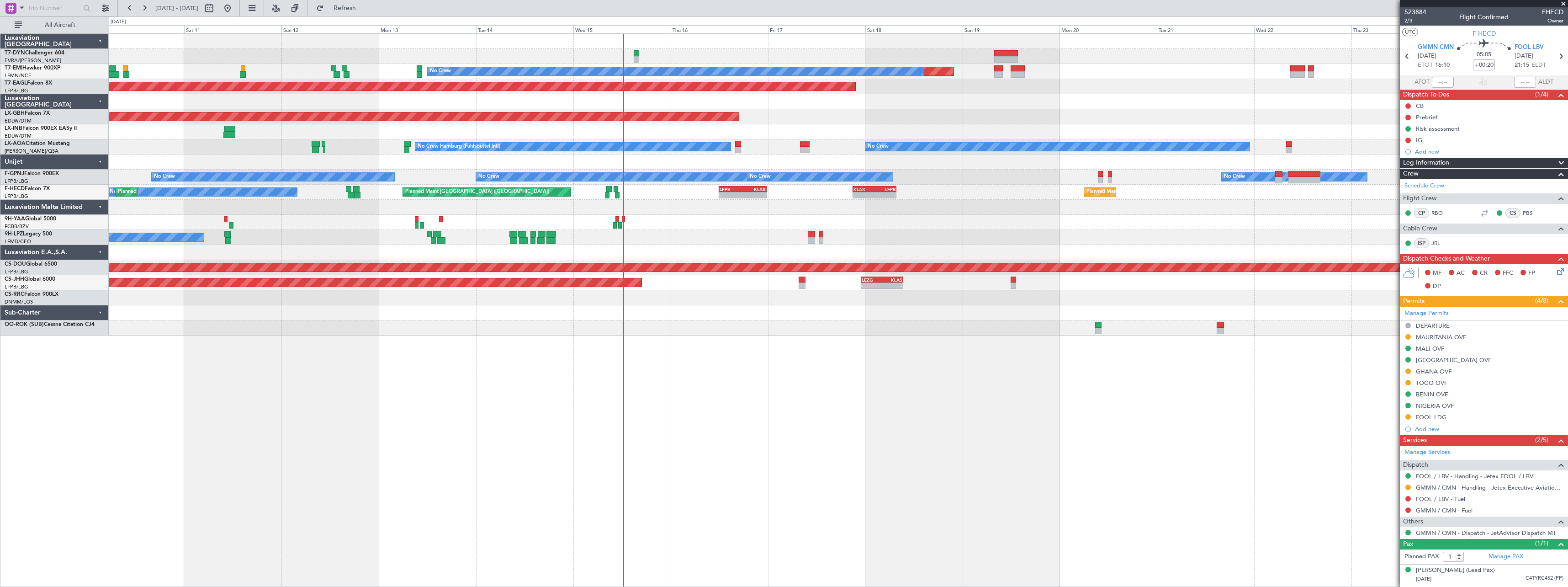
click at [999, 107] on div at bounding box center [838, 102] width 1459 height 15
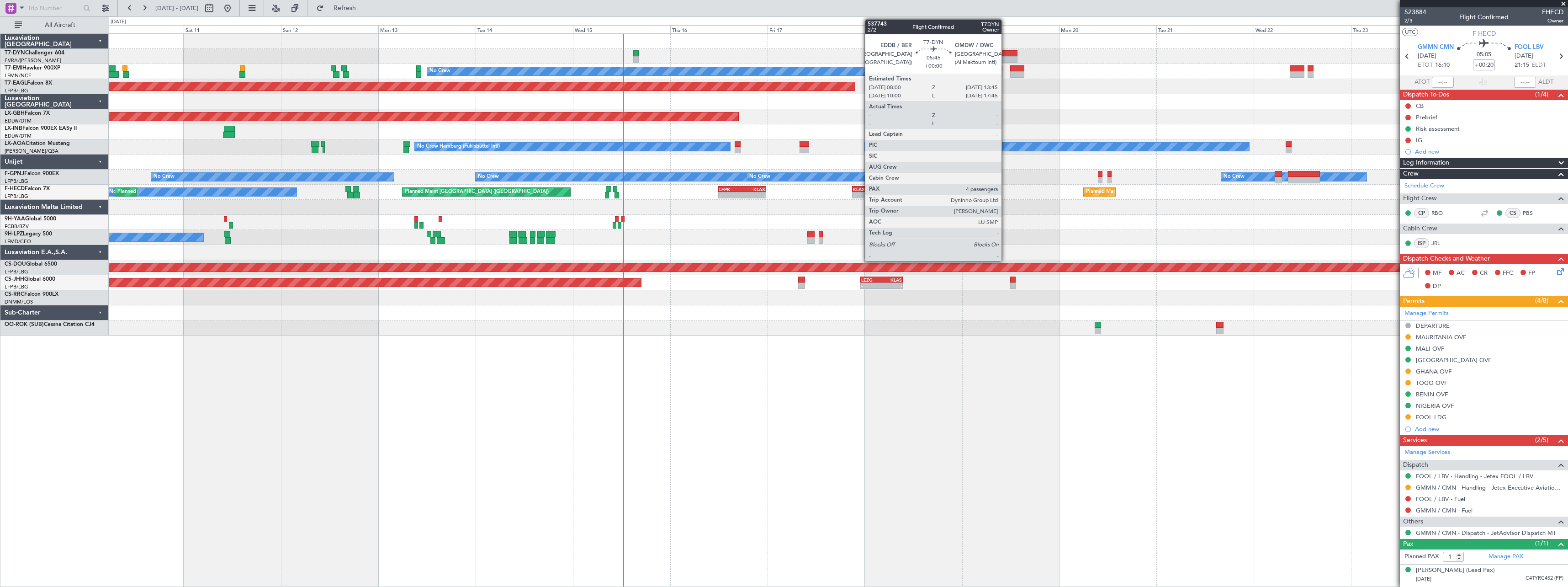
click at [1006, 52] on div at bounding box center [1006, 54] width 24 height 7
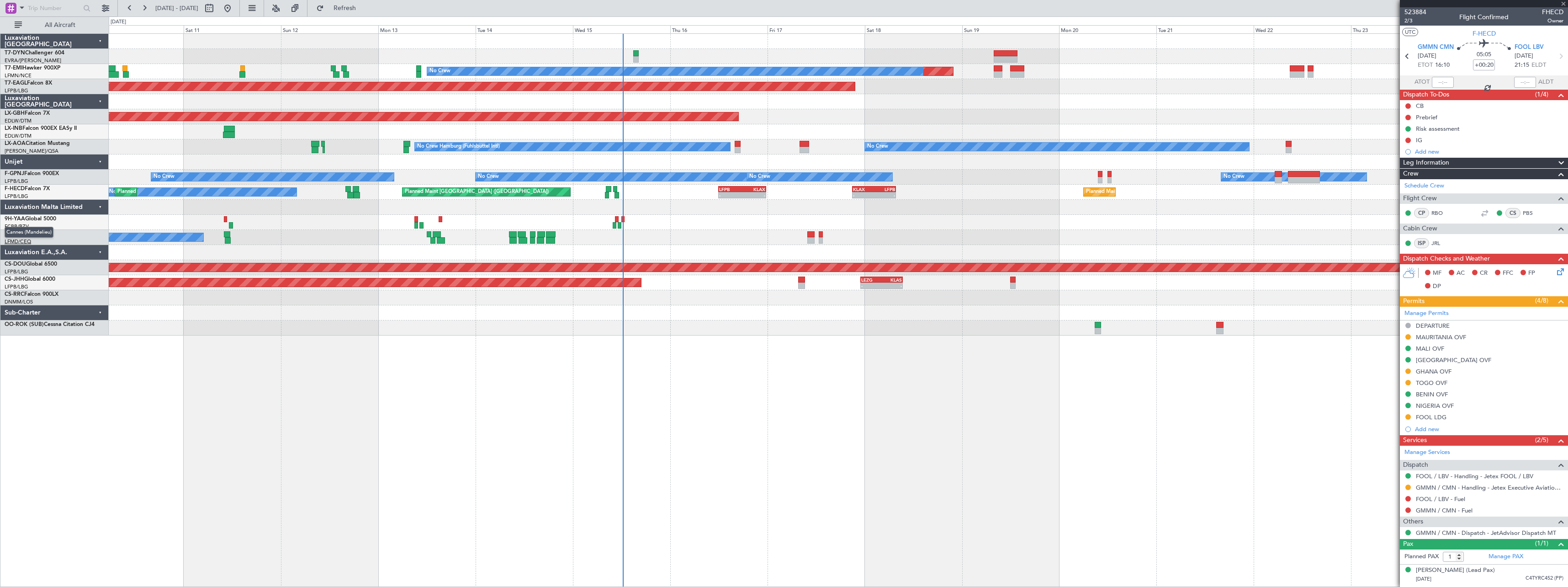
type input "4"
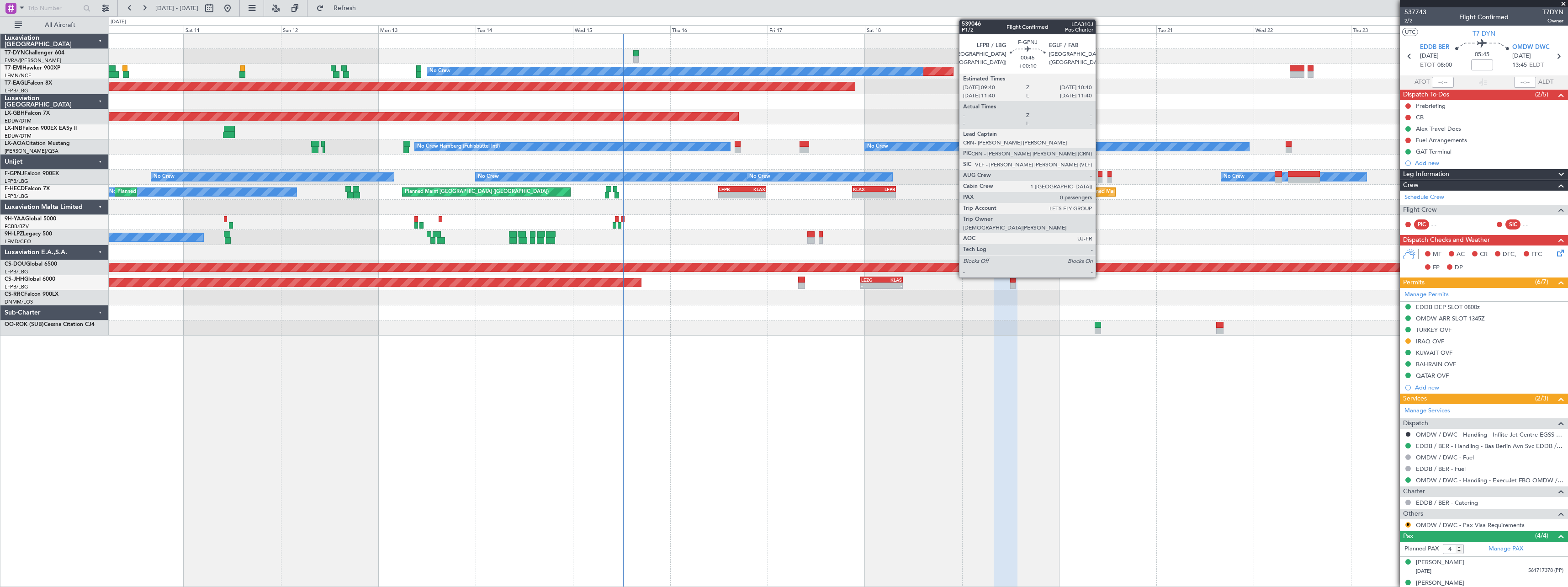
click at [1100, 179] on div at bounding box center [1100, 180] width 4 height 7
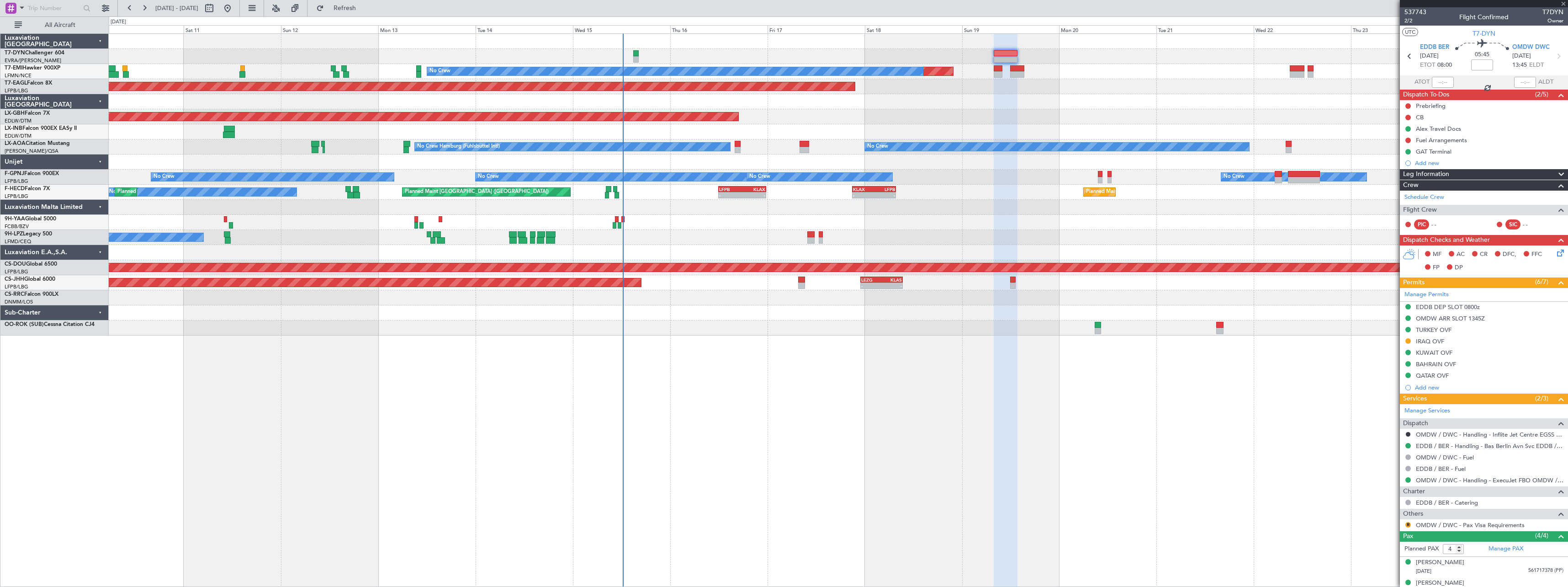
type input "+00:10"
type input "0"
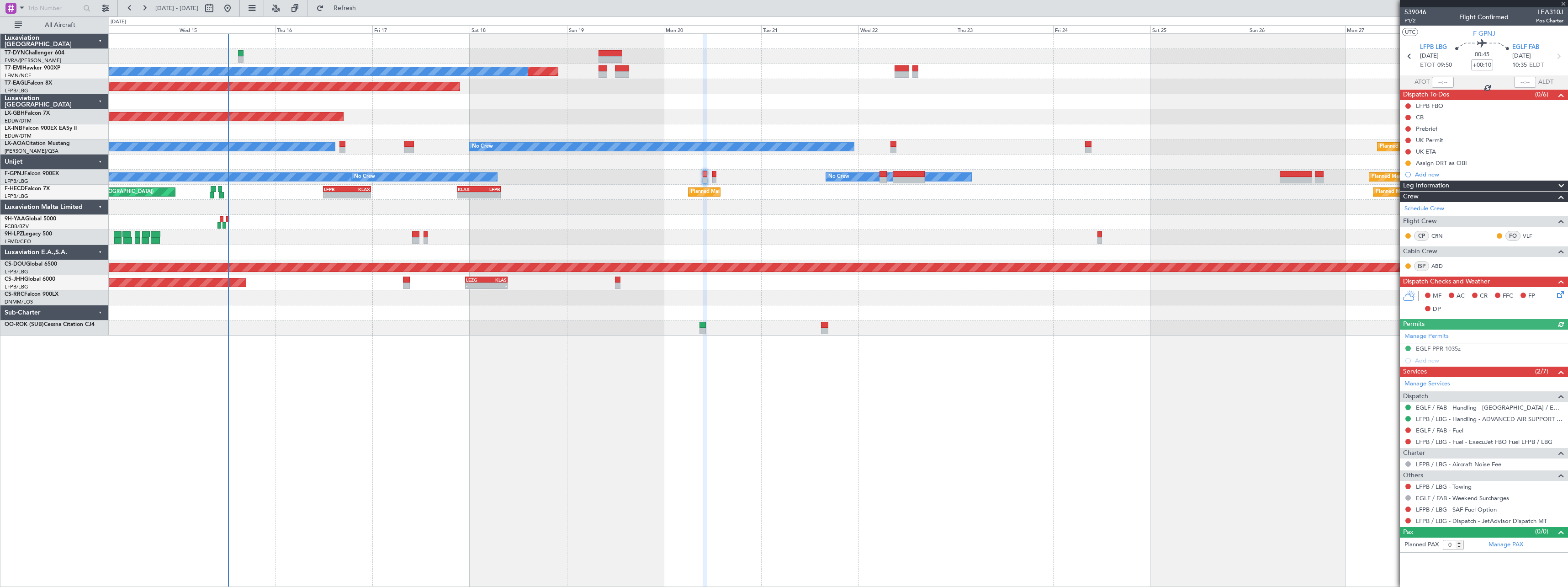
click at [592, 225] on div "Planned Maint No Crew Planned Maint [GEOGRAPHIC_DATA] (Al Maktoum Intl) Planned…" at bounding box center [838, 185] width 1459 height 301
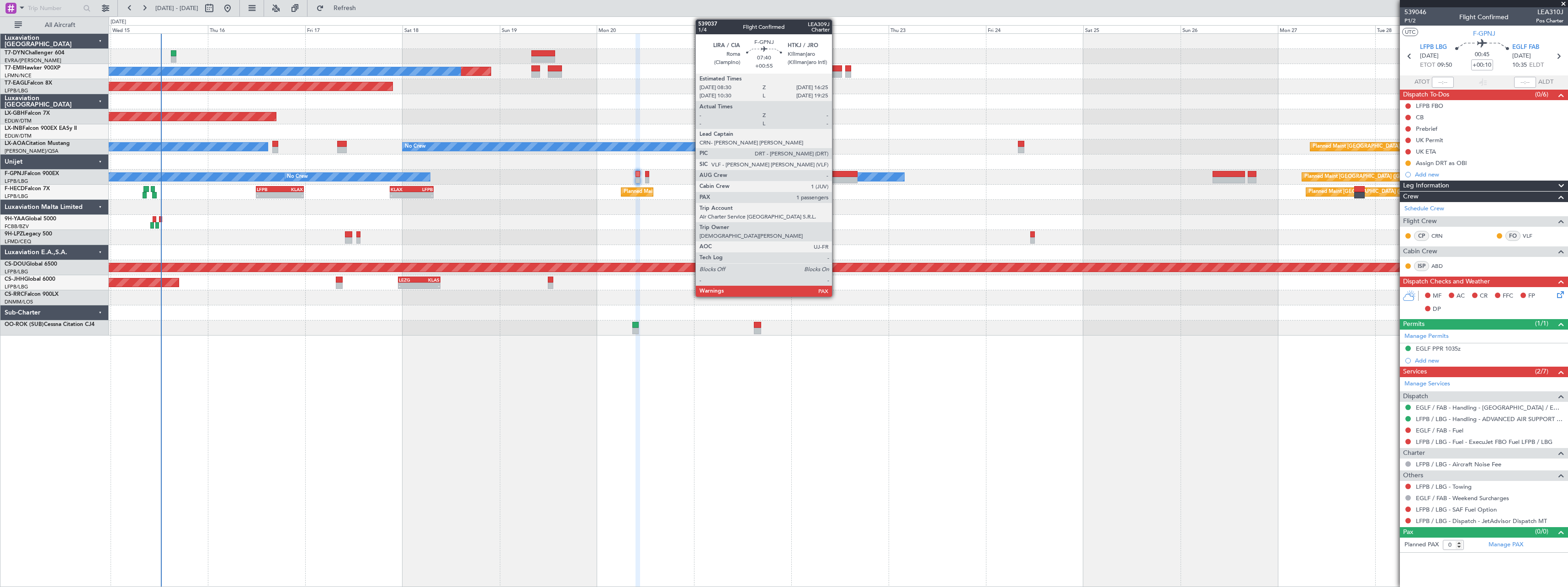
click at [836, 177] on div at bounding box center [841, 174] width 32 height 7
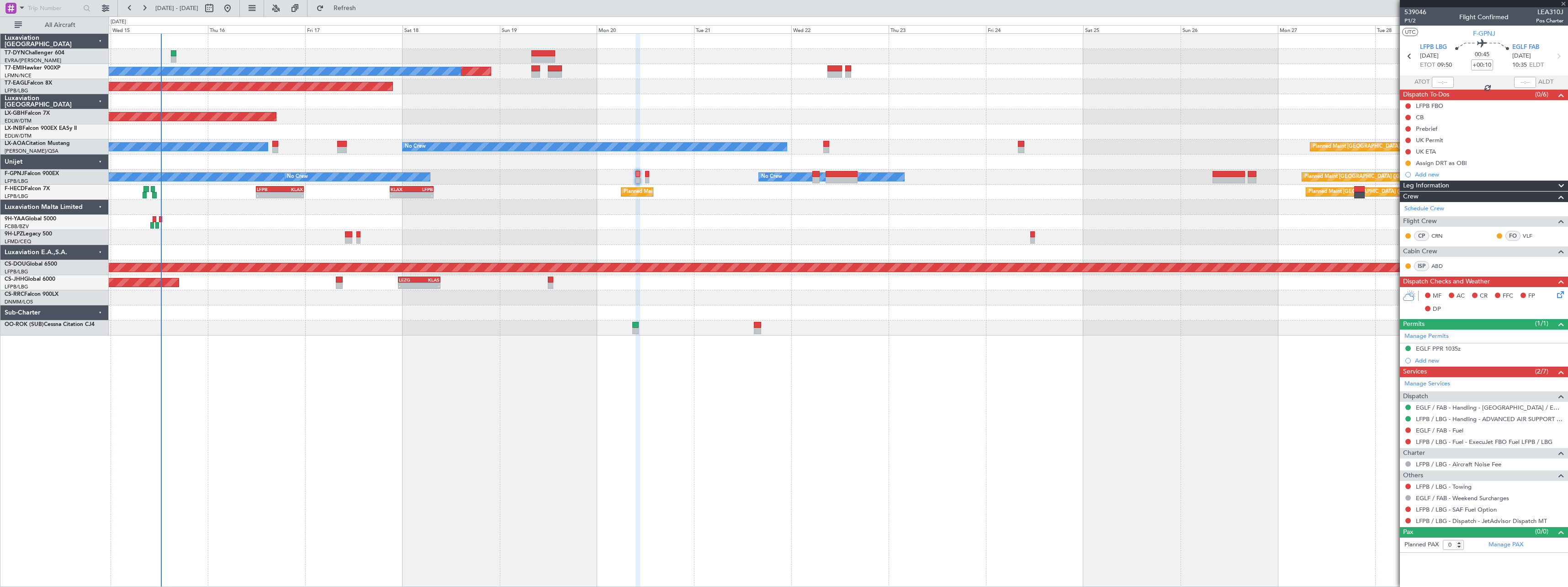
type input "+00:55"
type input "6"
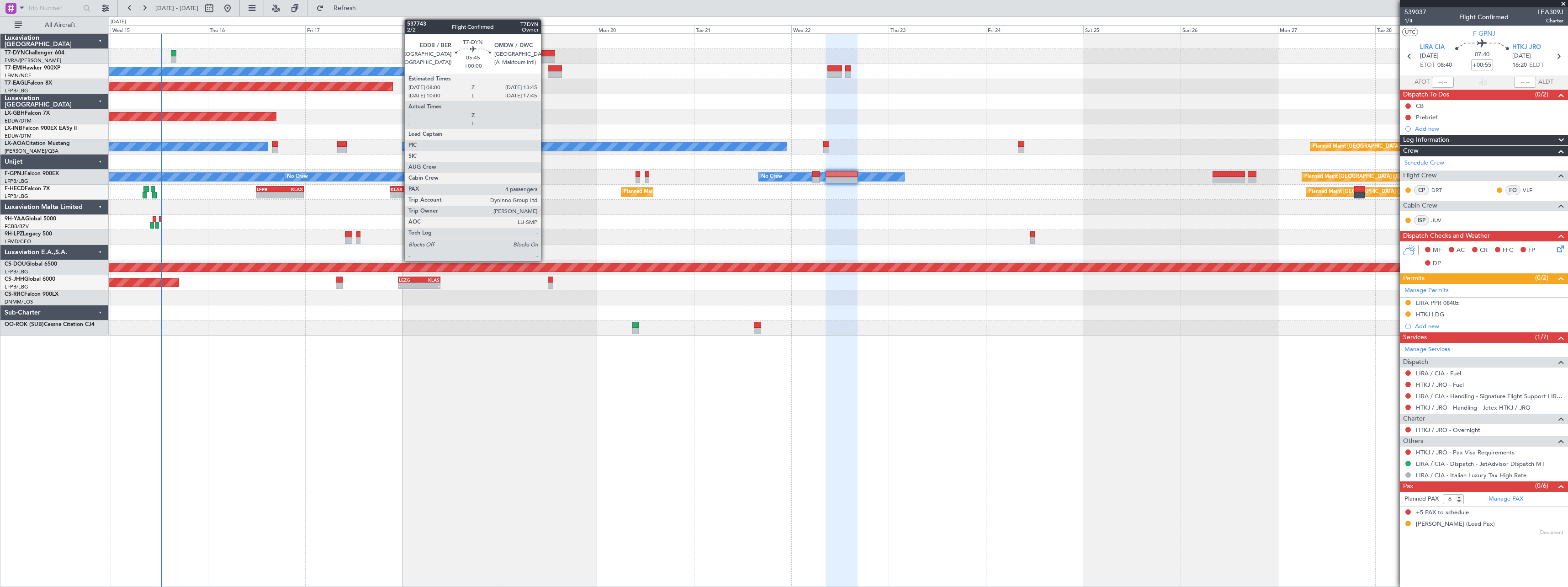
click at [545, 55] on div at bounding box center [543, 54] width 24 height 7
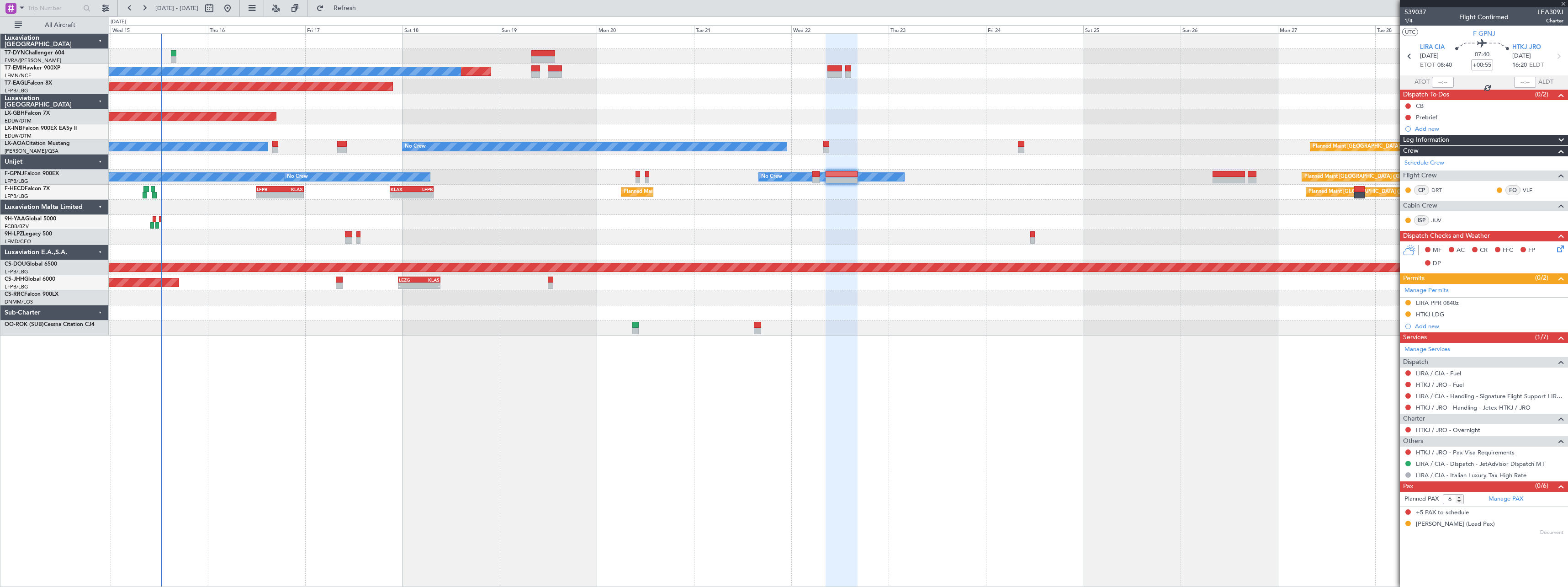
type input "4"
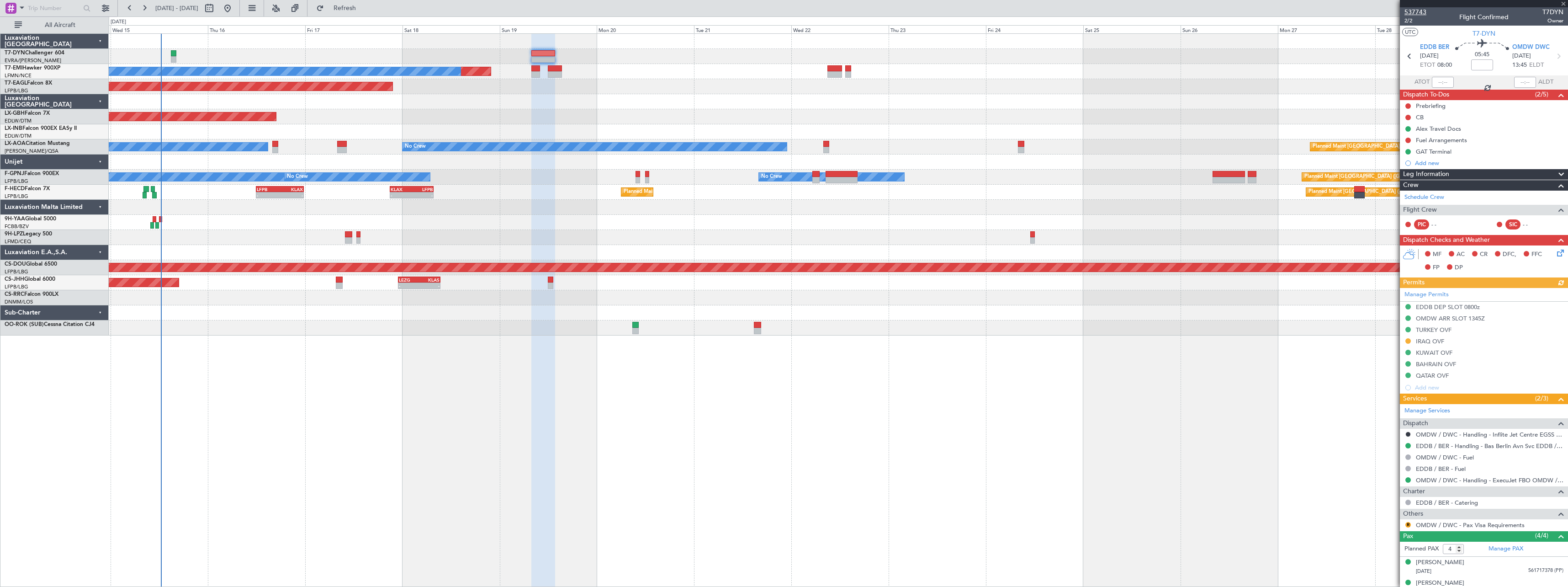
click at [1421, 12] on span "537743" at bounding box center [1415, 12] width 22 height 10
click at [352, 9] on button "Refresh" at bounding box center [340, 9] width 55 height 15
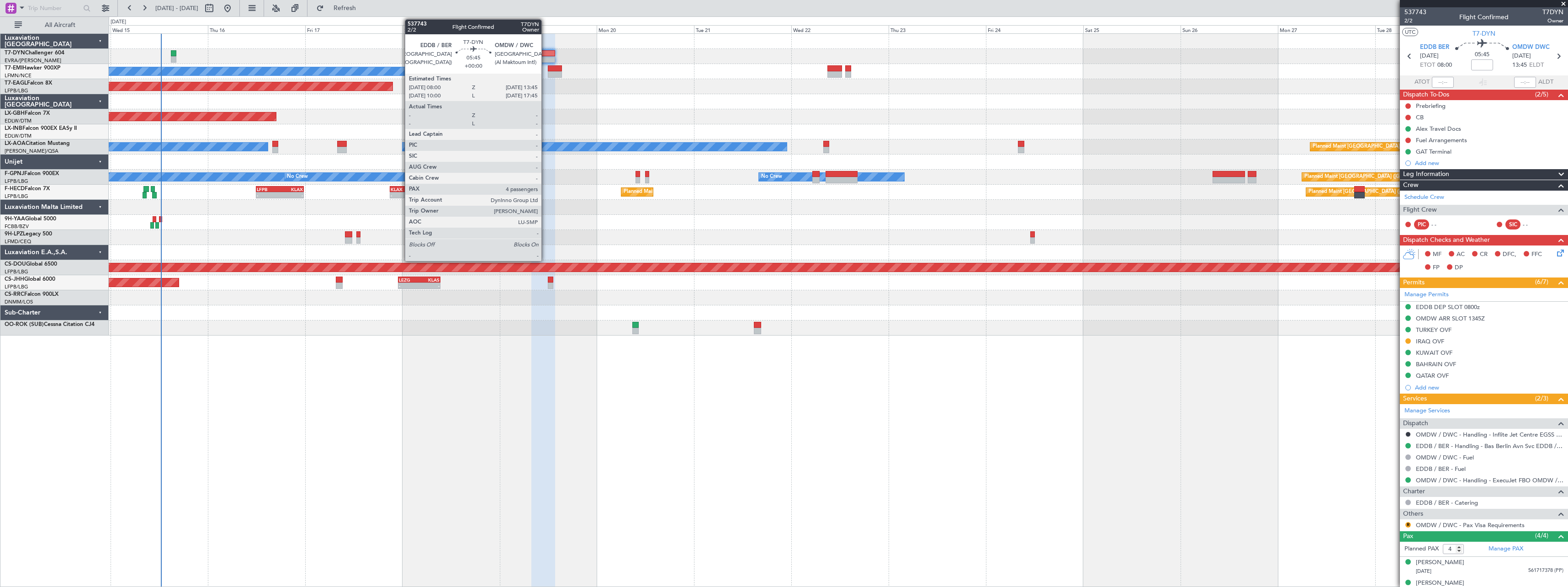
click at [545, 53] on div at bounding box center [543, 54] width 24 height 7
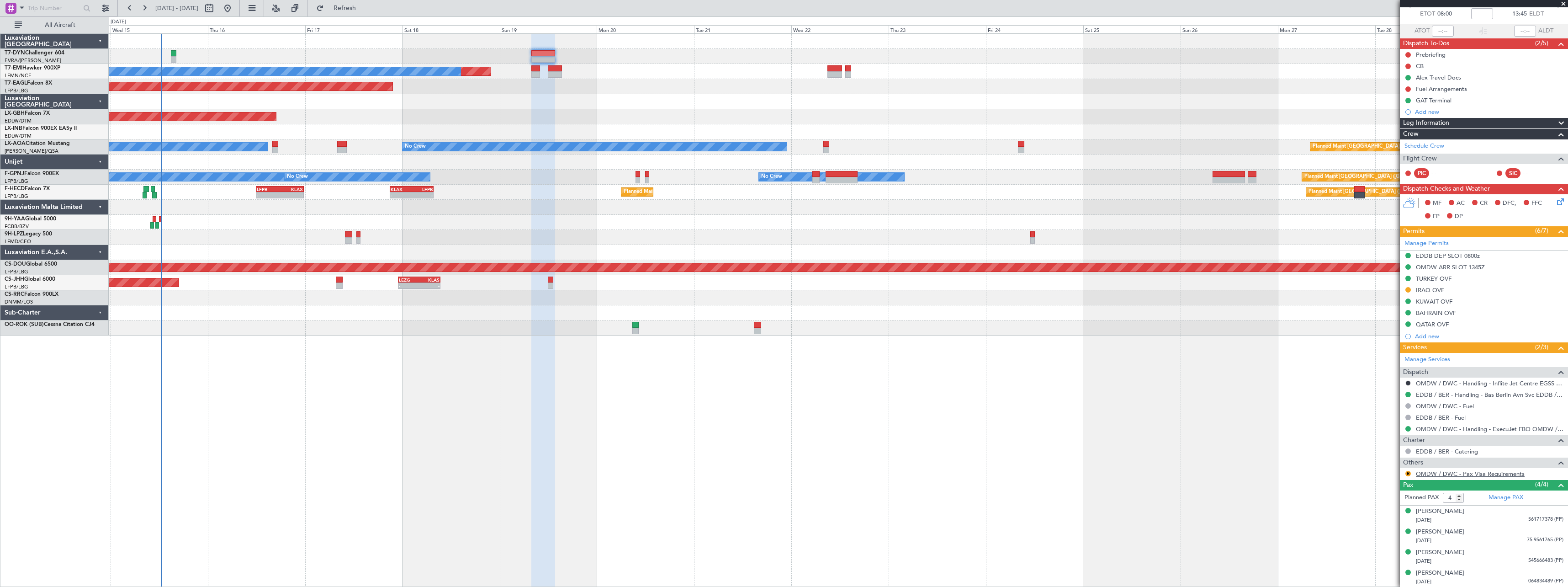
scroll to position [52, 0]
click at [1485, 517] on div "[DATE] 561717378 (PP)" at bounding box center [1489, 519] width 147 height 9
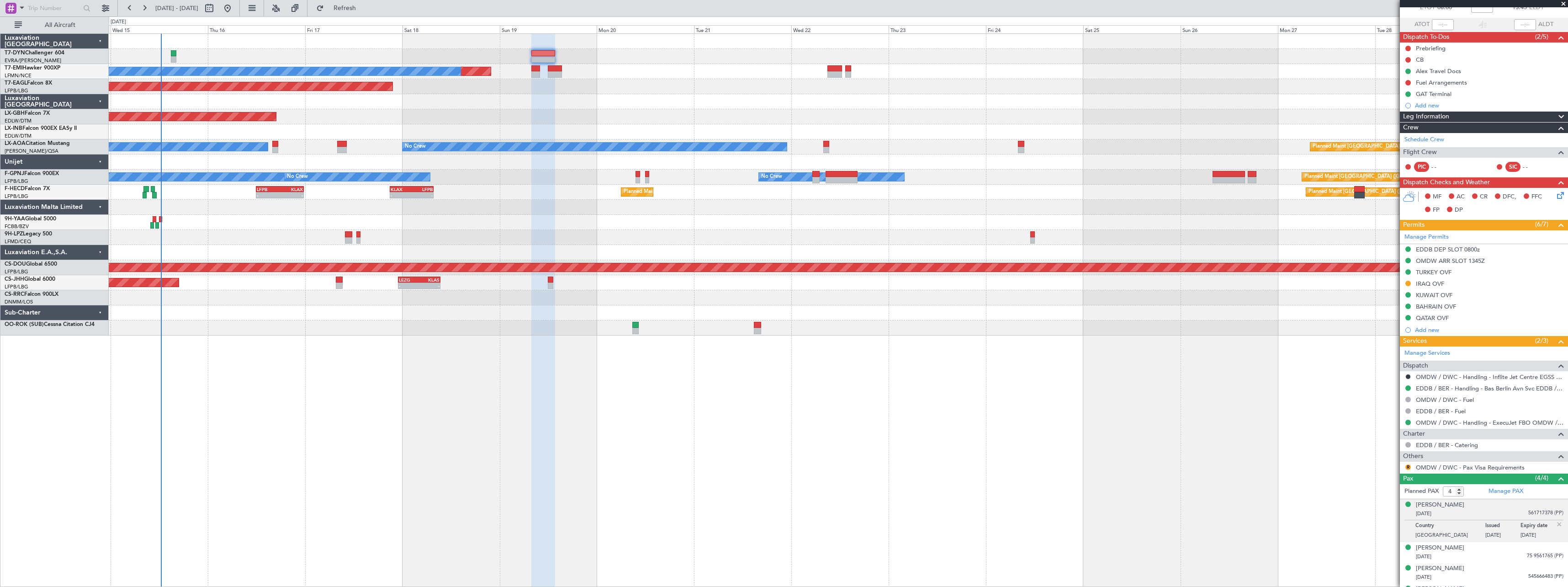
scroll to position [74, 0]
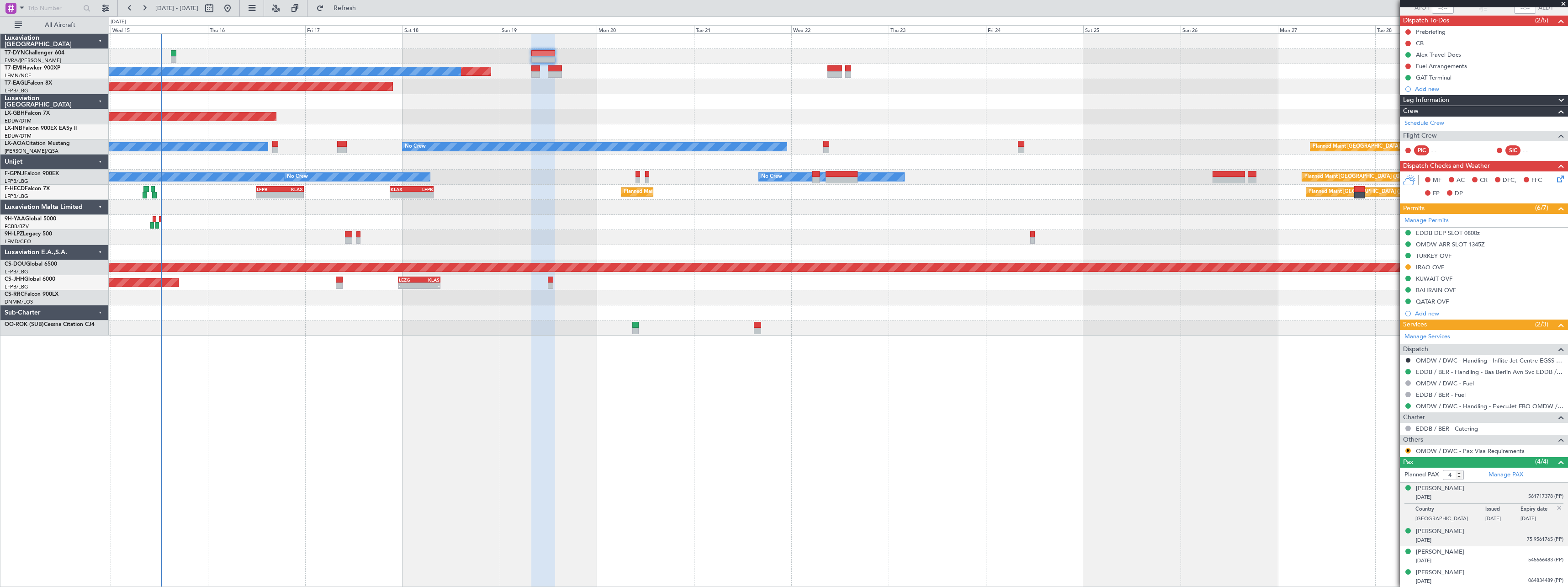
click at [1492, 532] on div "[PERSON_NAME] [DATE] 75 9561765 (PP)" at bounding box center [1489, 535] width 147 height 18
click at [1499, 555] on div "[PERSON_NAME] [DATE] 545666483 (PP)" at bounding box center [1489, 556] width 147 height 18
click at [1495, 578] on div "[DATE] 064834489 (PP)" at bounding box center [1489, 581] width 147 height 9
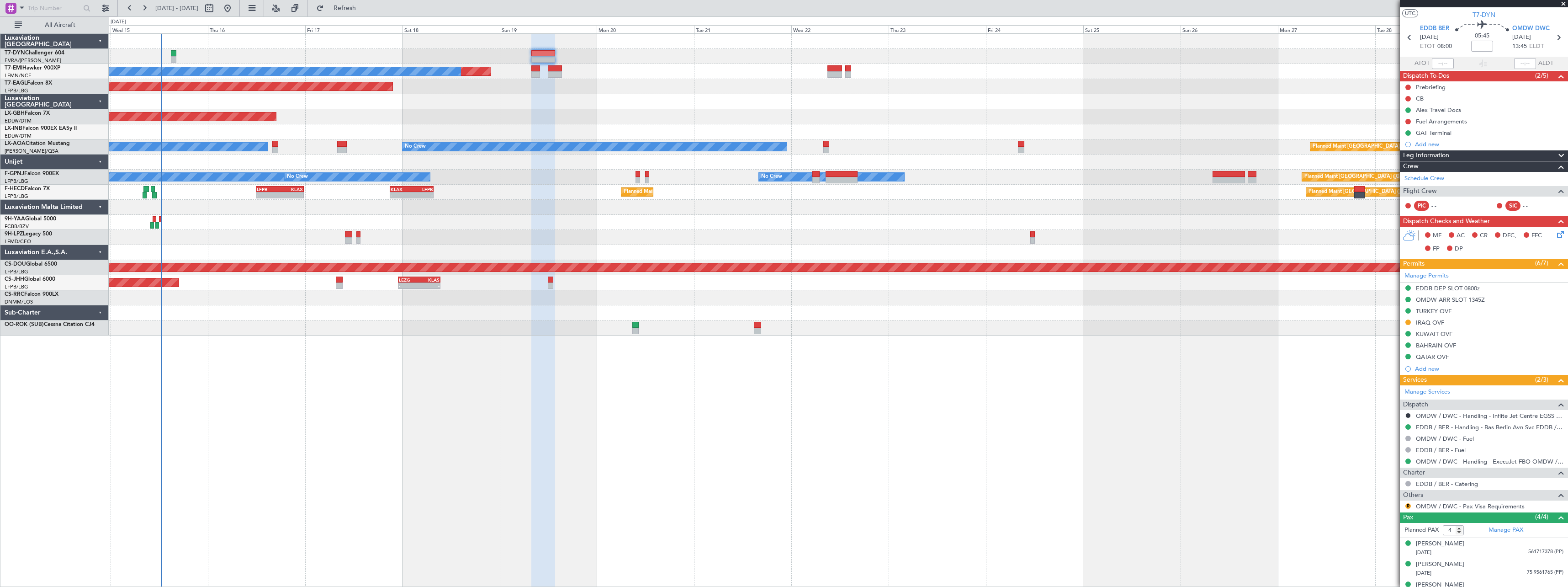
scroll to position [0, 0]
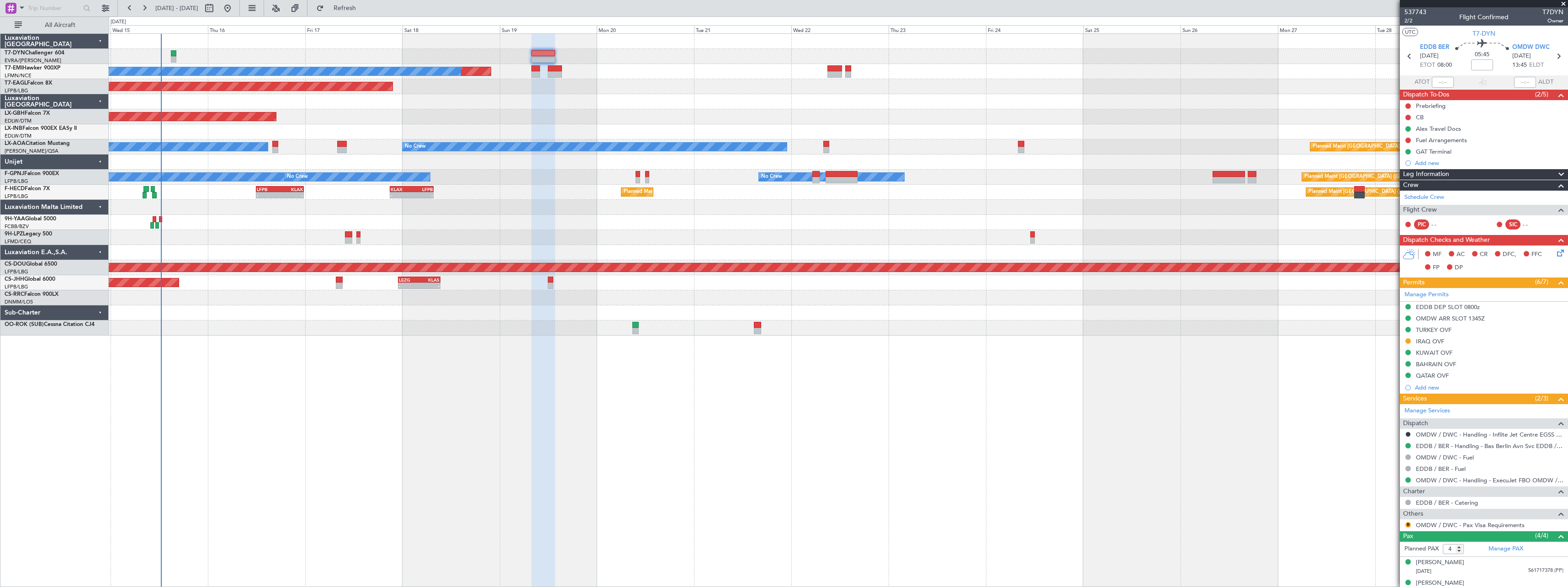
click at [1426, 11] on div "537743 2/2 Flight Confirmed T7DYN Owner" at bounding box center [1484, 16] width 168 height 18
click at [1423, 12] on span "537743" at bounding box center [1415, 12] width 22 height 10
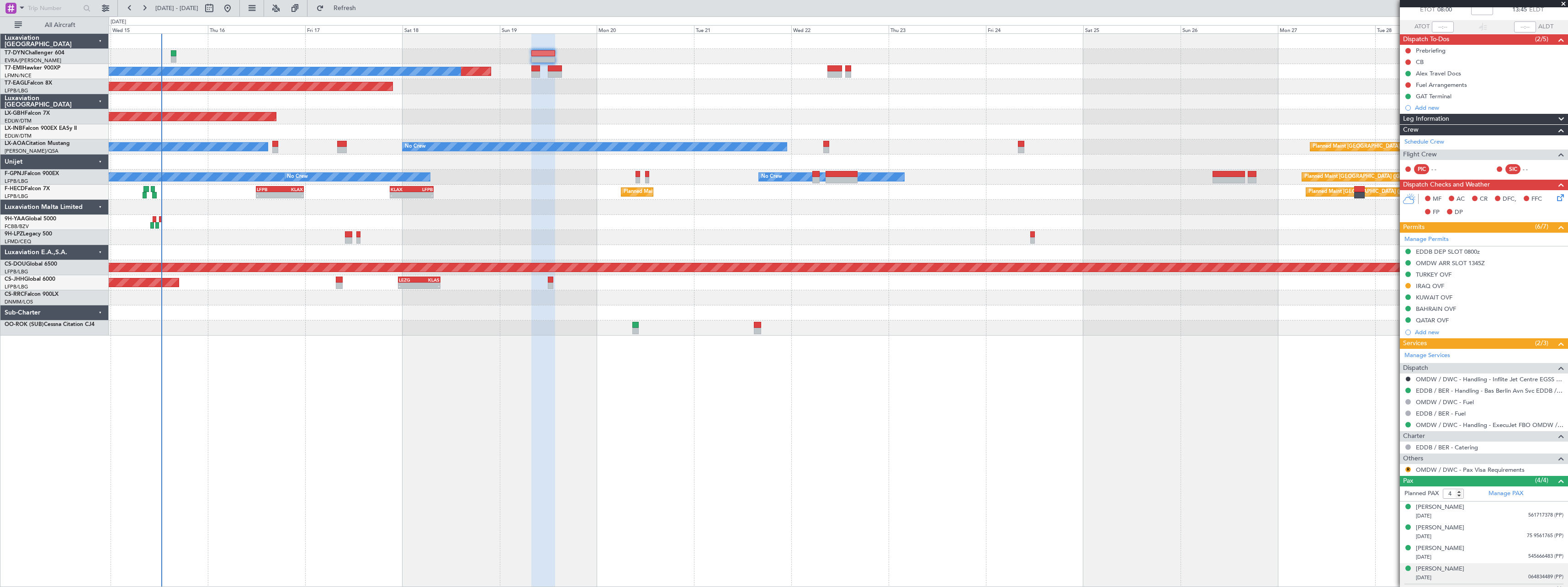
scroll to position [74, 0]
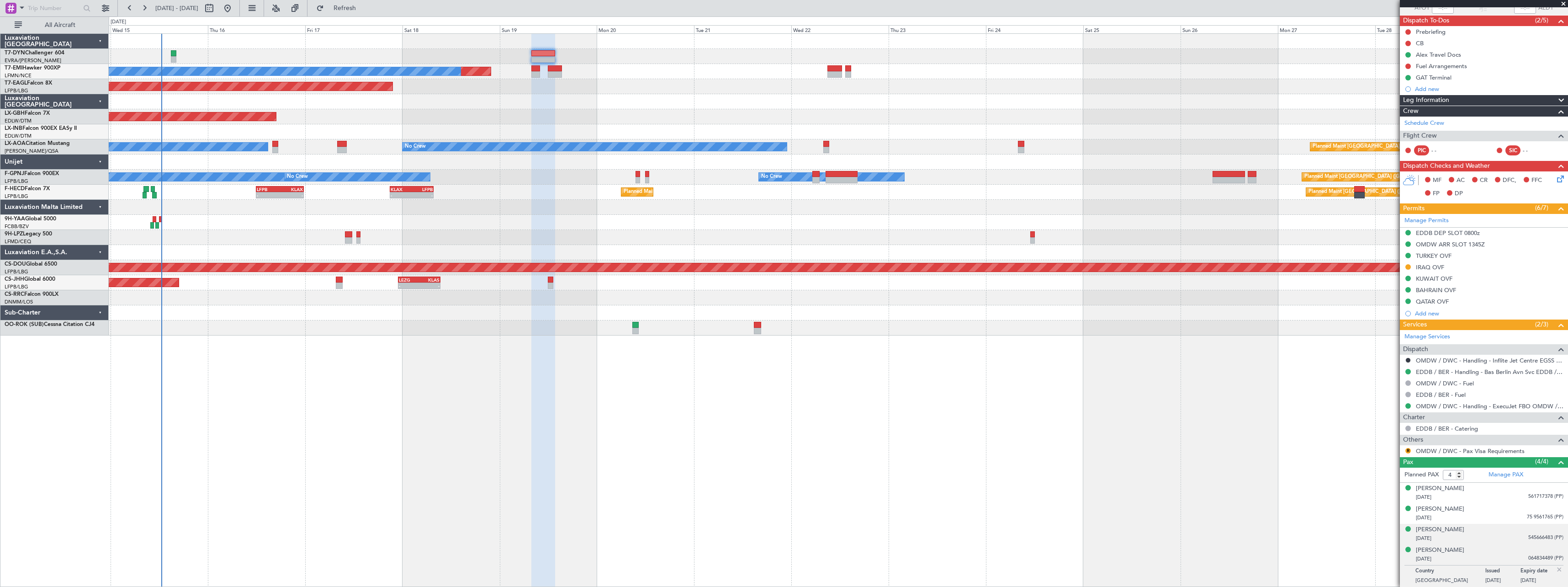
click at [1494, 534] on div "[DATE] 545666483 (PP)" at bounding box center [1489, 538] width 147 height 9
click at [1498, 515] on div "[DATE] 75 9561765 (PP)" at bounding box center [1489, 518] width 147 height 9
click at [1492, 494] on div "[DATE] 561717378 (PP)" at bounding box center [1489, 497] width 147 height 9
click at [1409, 449] on button "R" at bounding box center [1408, 451] width 5 height 5
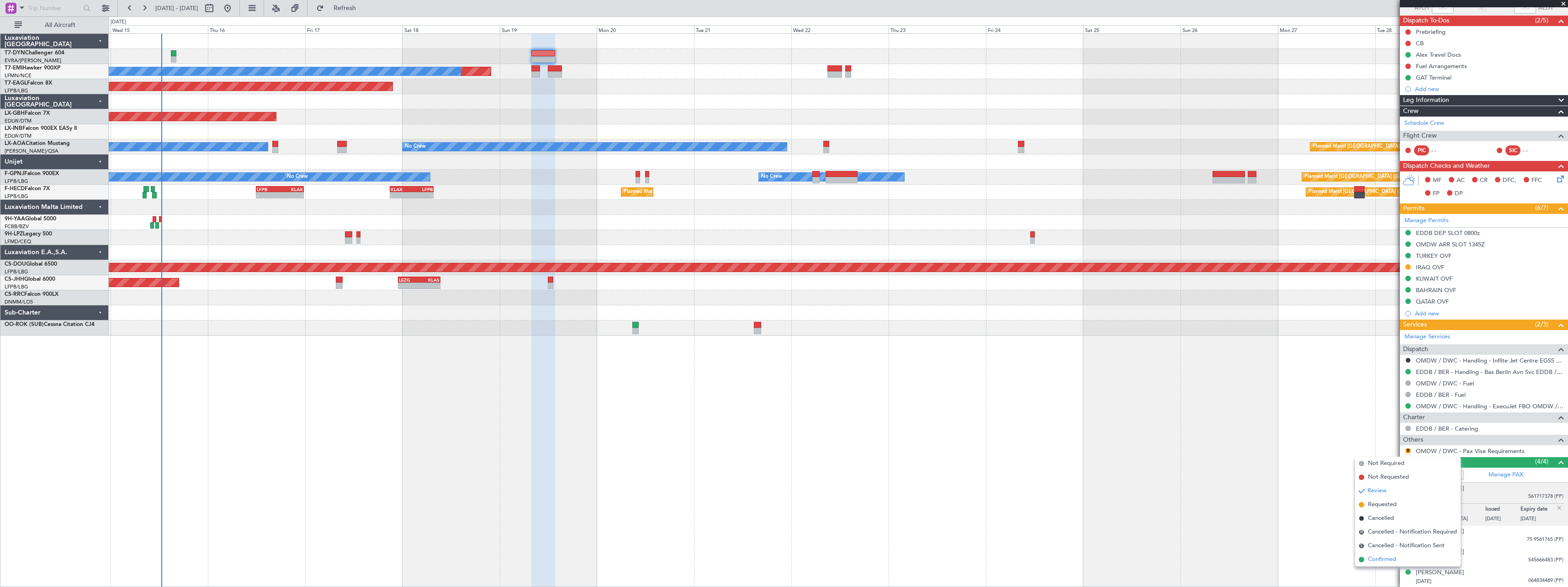
click at [1373, 561] on span "Confirmed" at bounding box center [1382, 559] width 29 height 9
click at [1500, 52] on div "Alex Travel Docs" at bounding box center [1484, 54] width 168 height 12
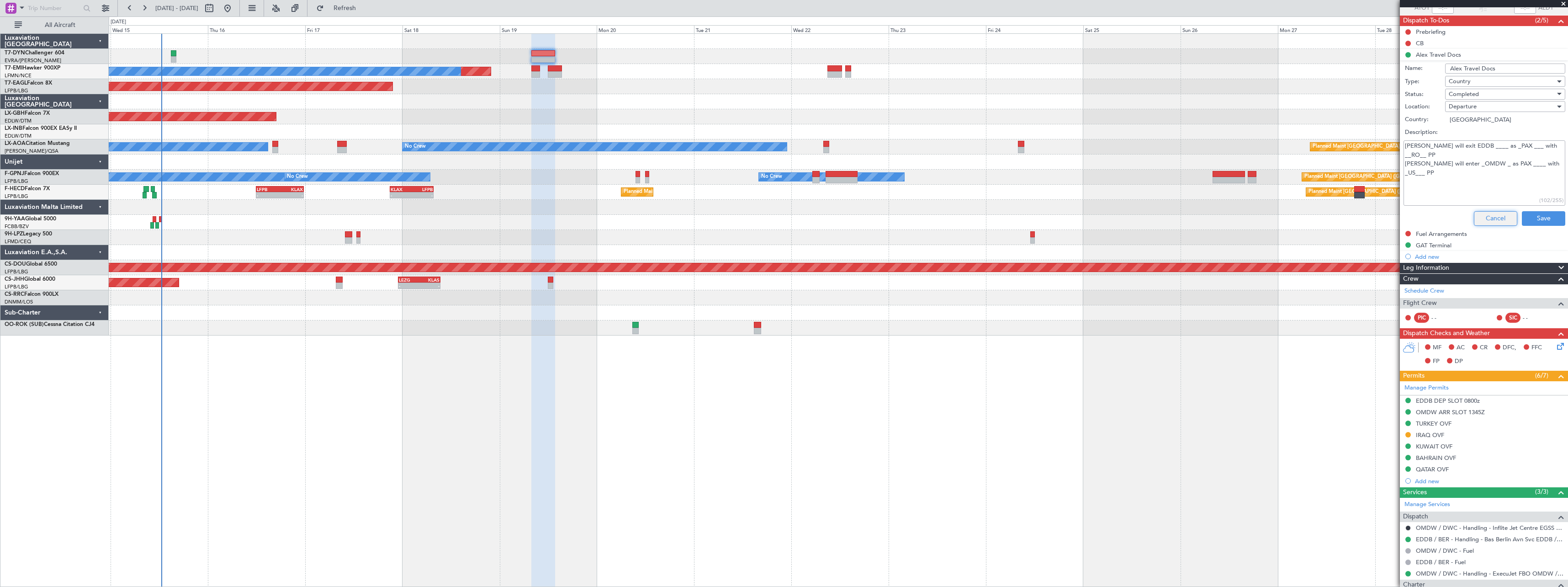
click at [1480, 217] on button "Cancel" at bounding box center [1495, 219] width 43 height 15
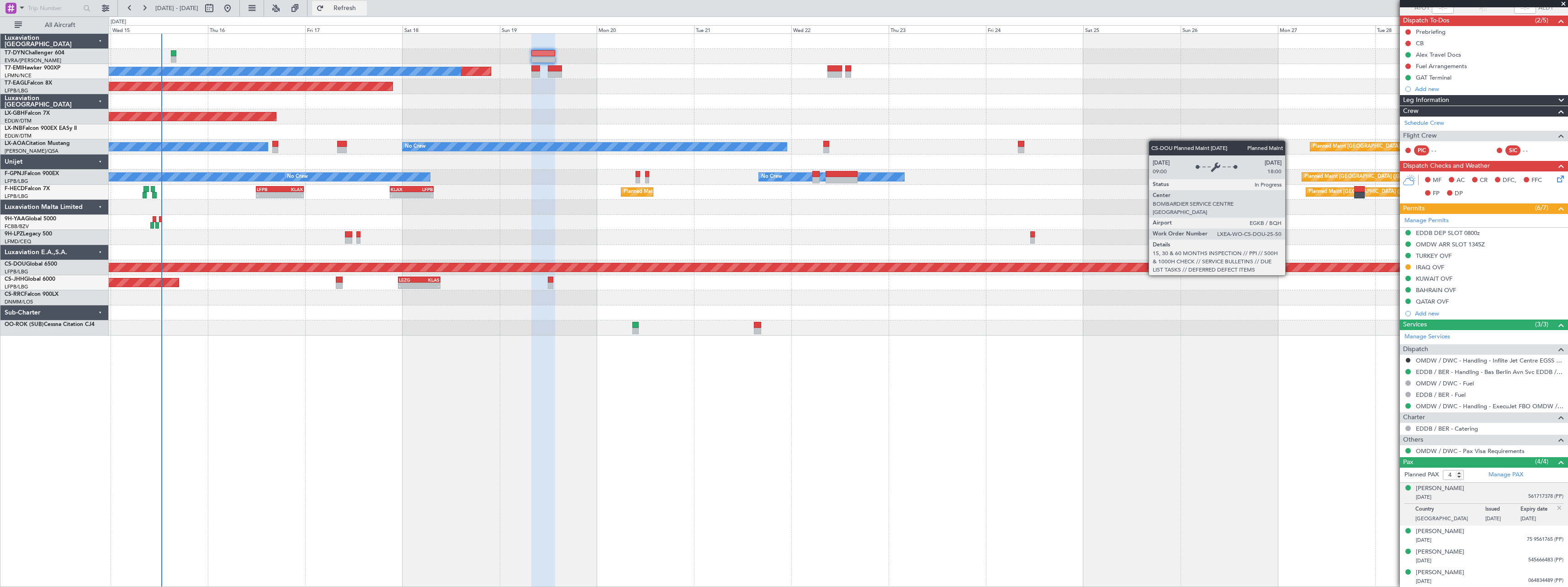
click at [364, 11] on span "Refresh" at bounding box center [345, 8] width 38 height 7
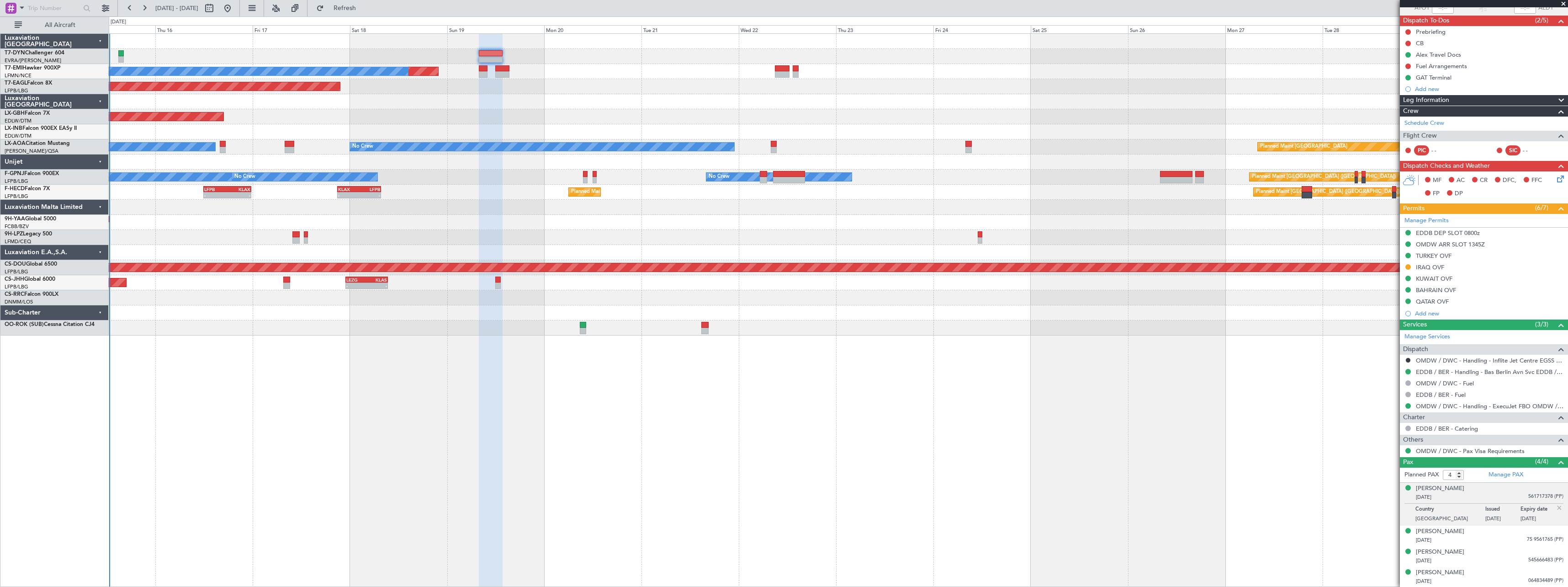
click at [748, 227] on div at bounding box center [838, 222] width 1459 height 15
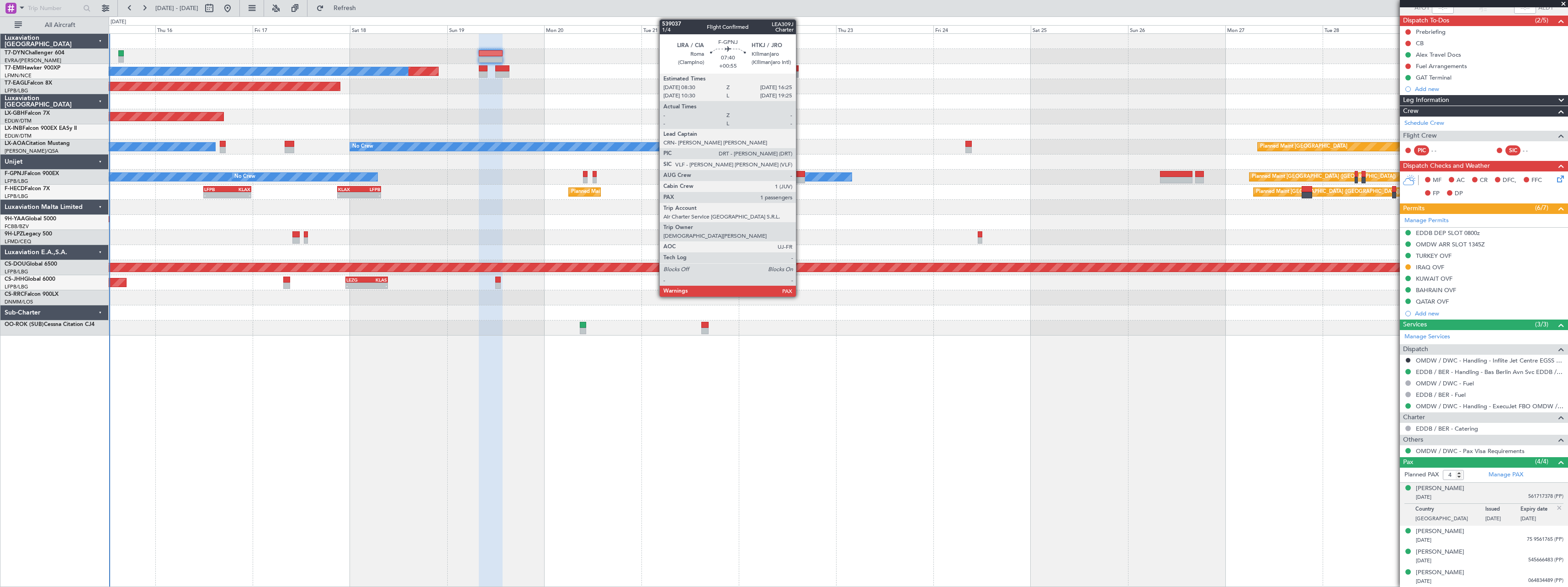
click at [800, 175] on div at bounding box center [789, 174] width 32 height 7
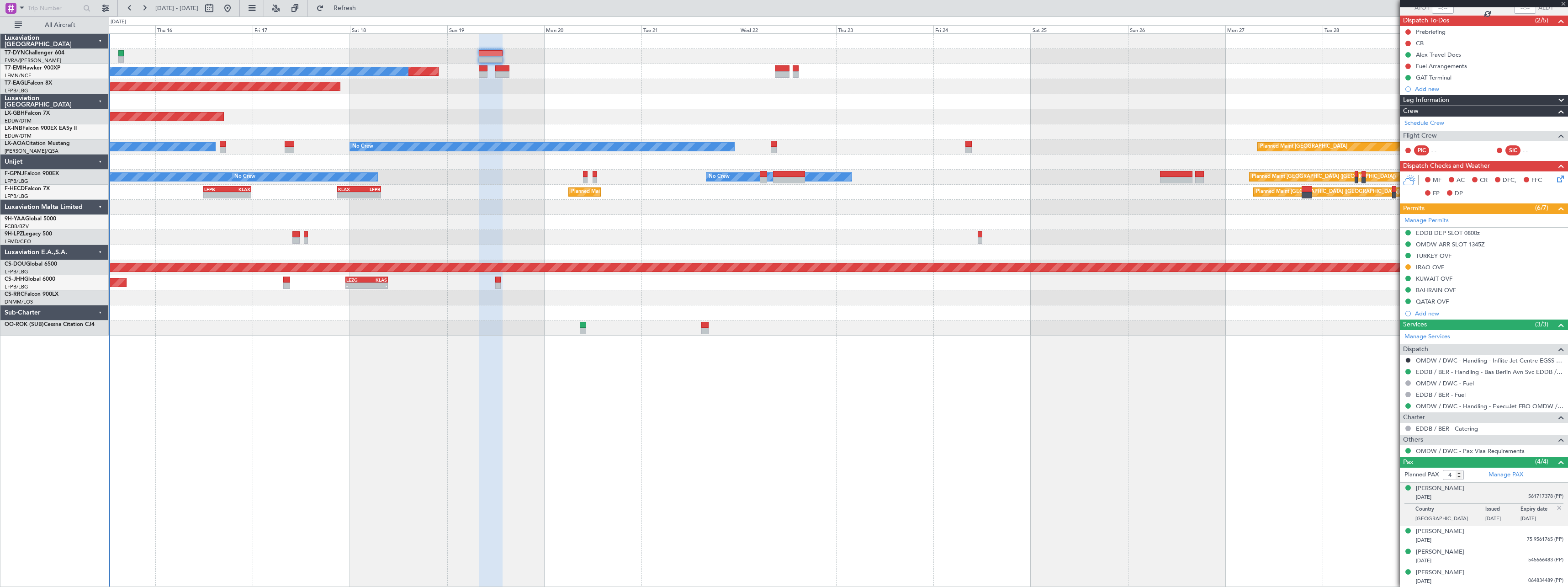
type input "+00:55"
type input "6"
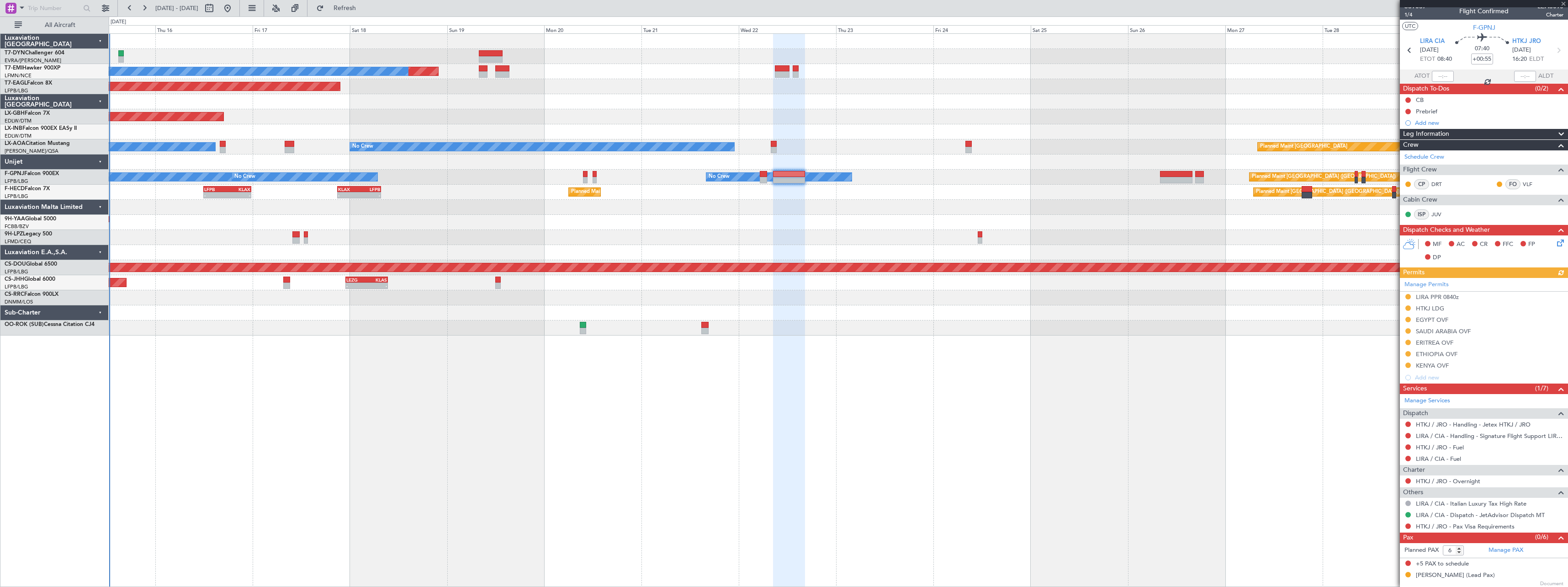
scroll to position [7, 0]
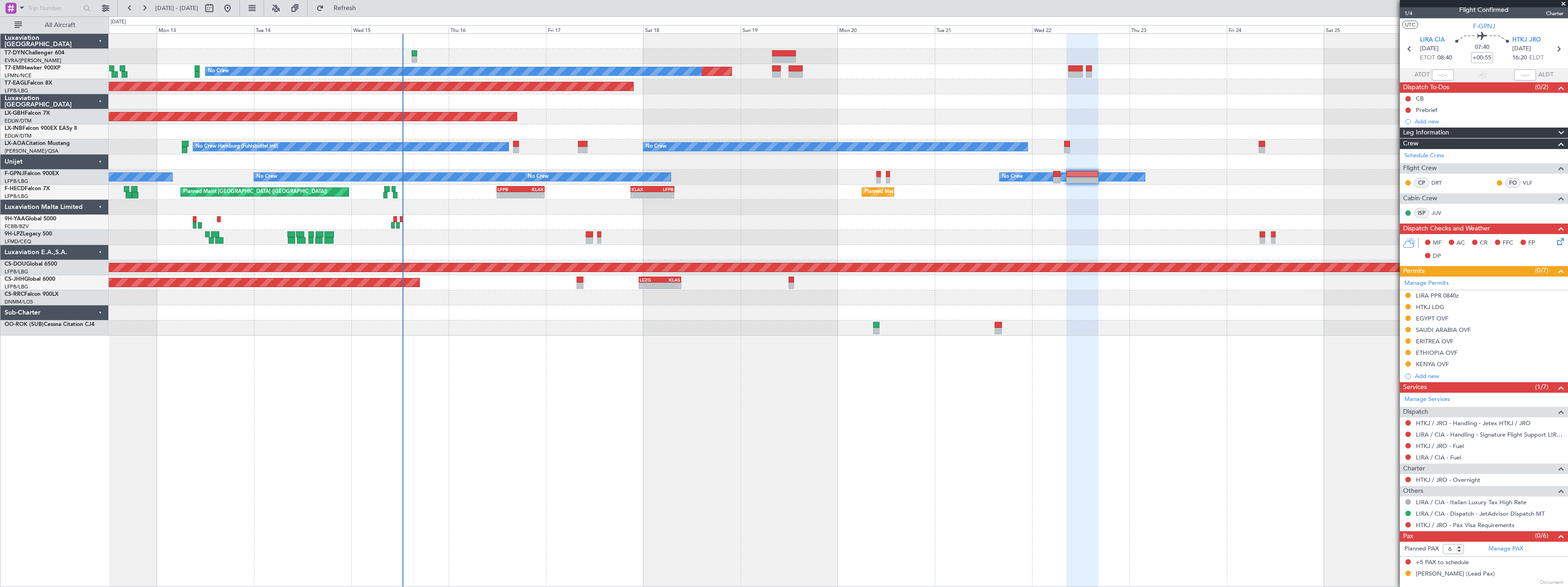
click at [509, 353] on div "Planned Maint No Crew Planned Maint [GEOGRAPHIC_DATA] (Al Maktoum Intl) Planned…" at bounding box center [838, 310] width 1459 height 554
click at [367, 13] on button "Refresh" at bounding box center [340, 9] width 55 height 15
click at [889, 393] on div "Planned Maint No Crew Planned Maint [GEOGRAPHIC_DATA] (Al Maktoum Intl) Planned…" at bounding box center [838, 310] width 1459 height 554
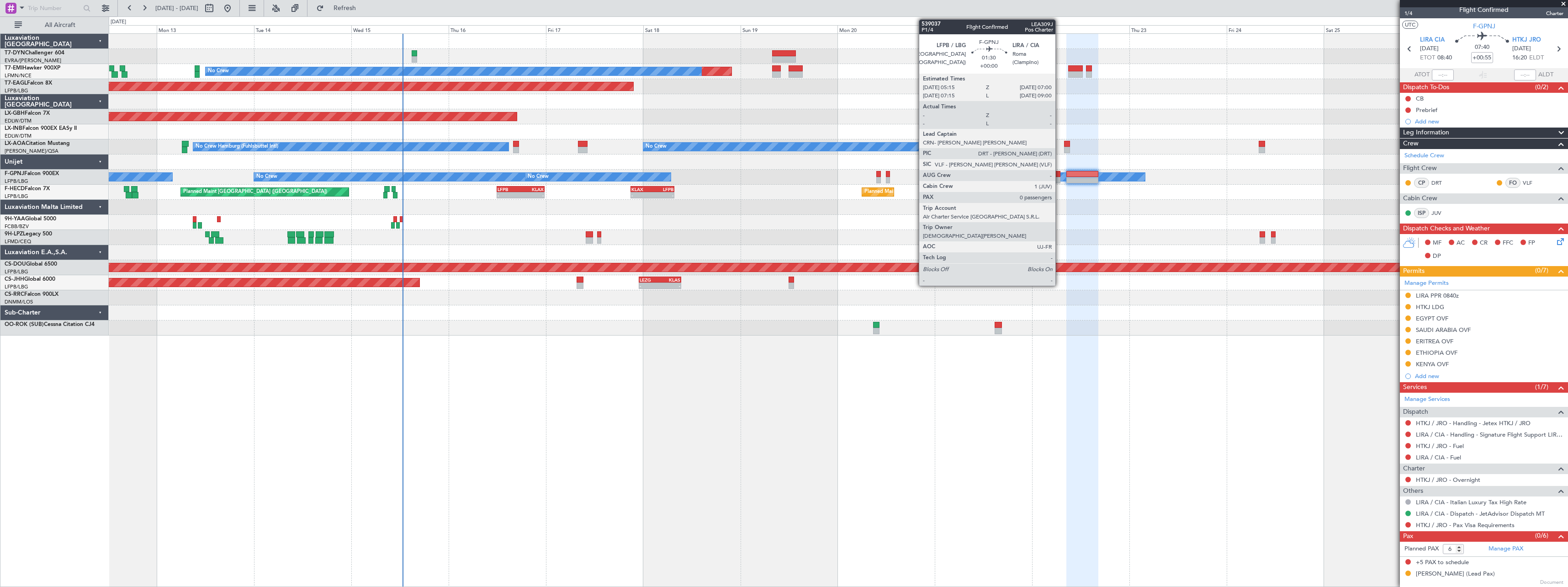
click at [1060, 178] on div at bounding box center [1057, 180] width 7 height 7
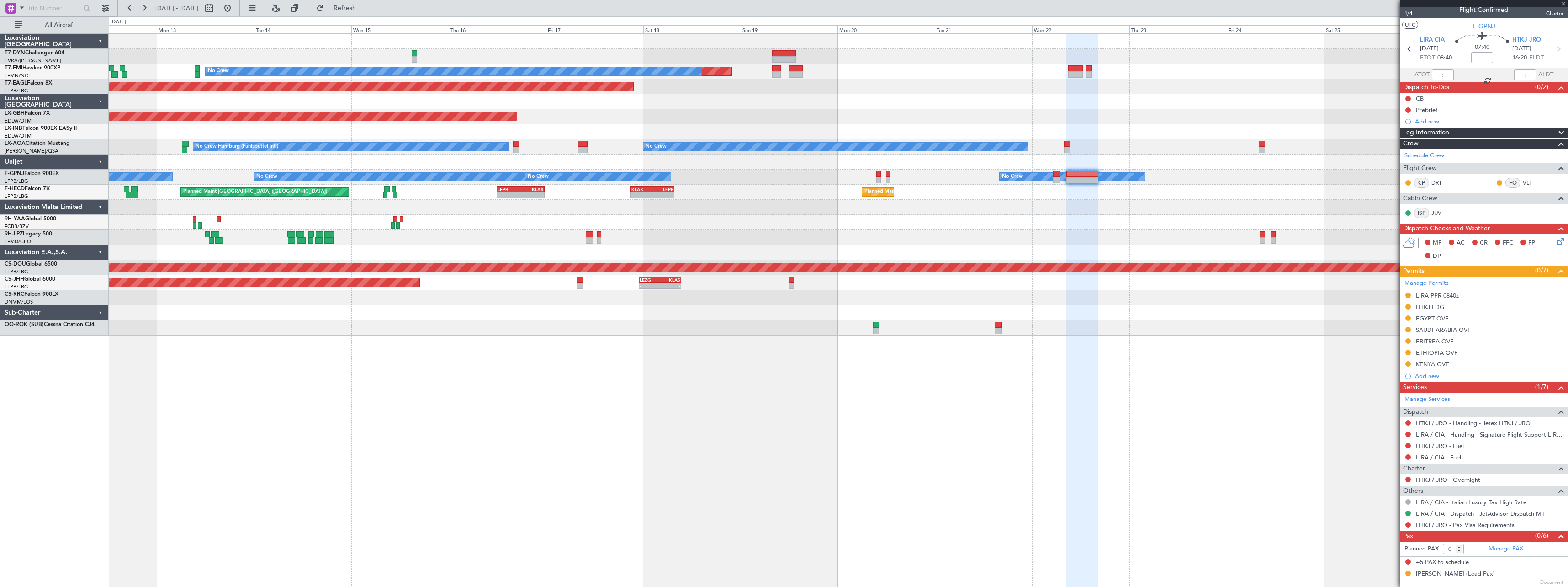
scroll to position [0, 0]
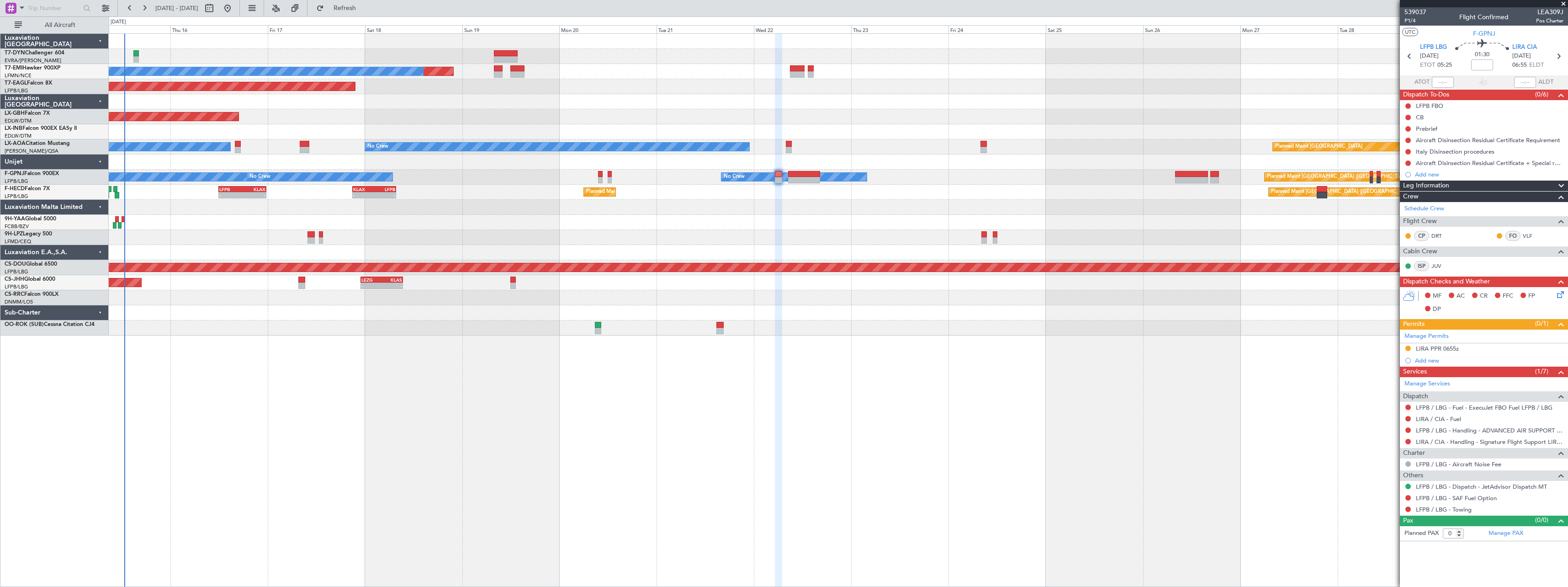
click at [851, 216] on div "Planned Maint No Crew Planned Maint [GEOGRAPHIC_DATA] (Al Maktoum Intl) Planned…" at bounding box center [838, 185] width 1459 height 301
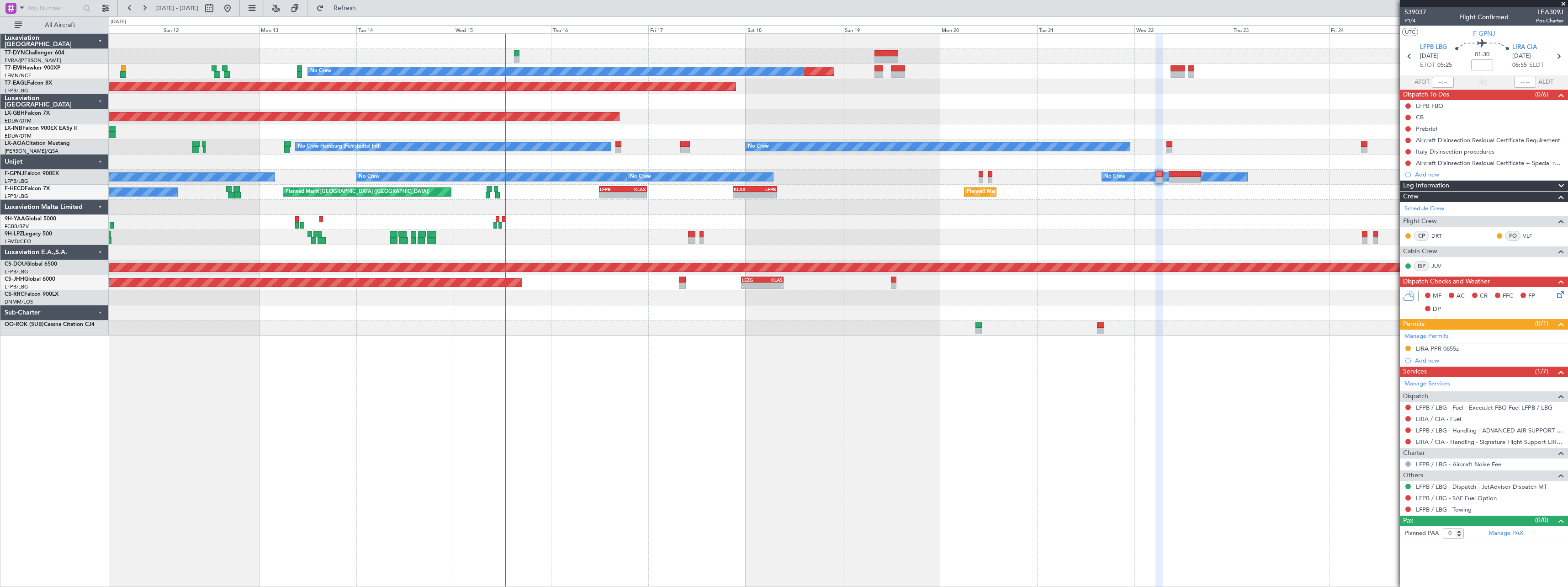
click at [926, 231] on div "No Crew [GEOGRAPHIC_DATA] ([GEOGRAPHIC_DATA])" at bounding box center [838, 237] width 1459 height 15
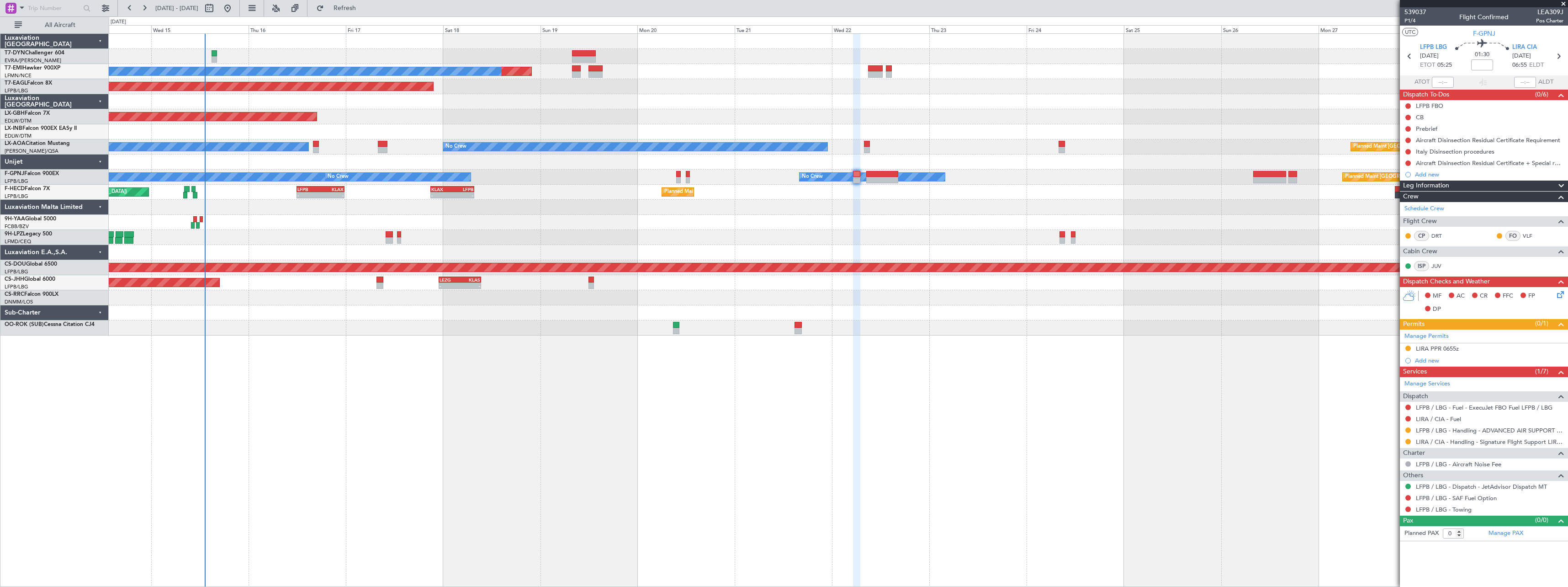
click at [754, 390] on div "Planned Maint No Crew Planned Maint [GEOGRAPHIC_DATA] (Al Maktoum Intl) Planned…" at bounding box center [838, 310] width 1459 height 554
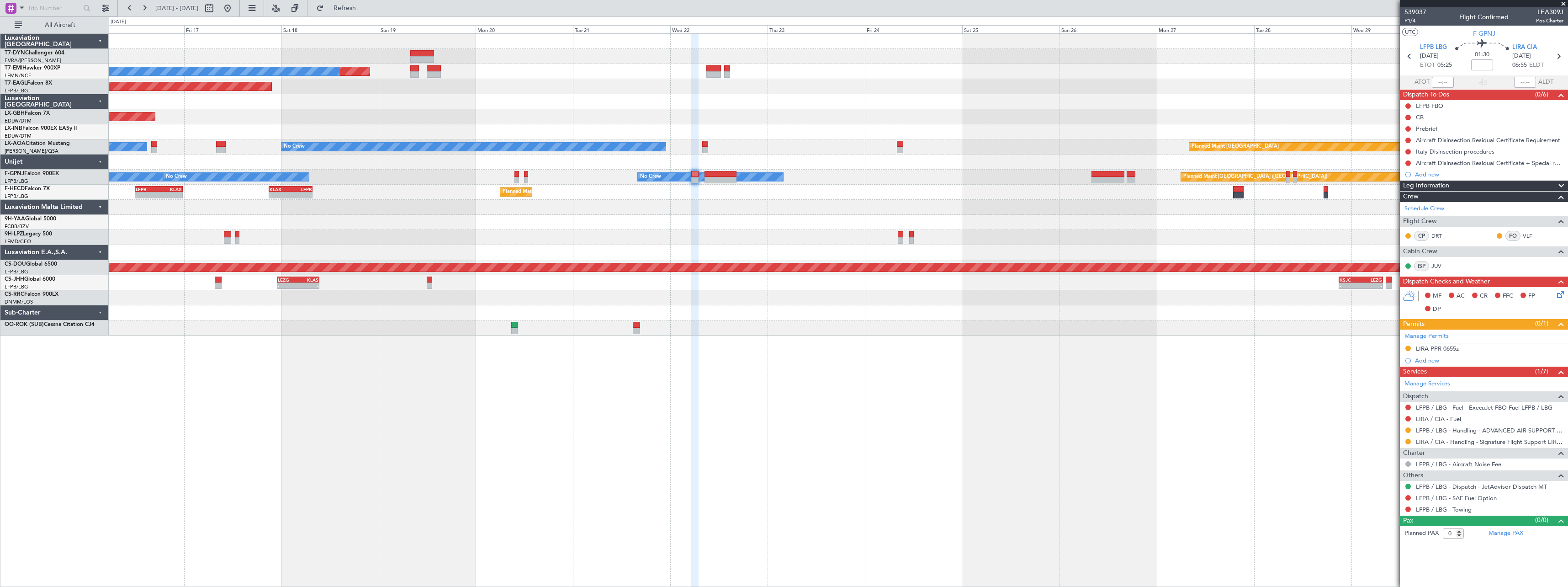
click at [665, 212] on div at bounding box center [838, 207] width 1459 height 15
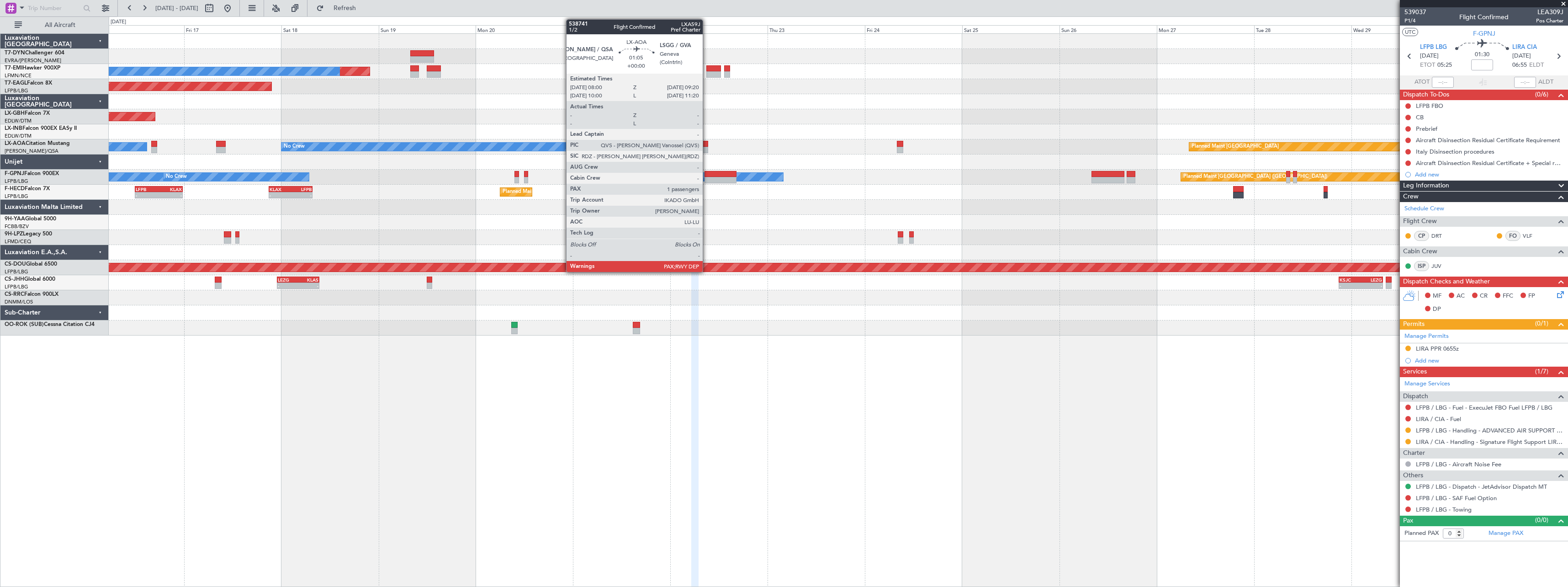
click at [707, 147] on div at bounding box center [705, 150] width 5 height 7
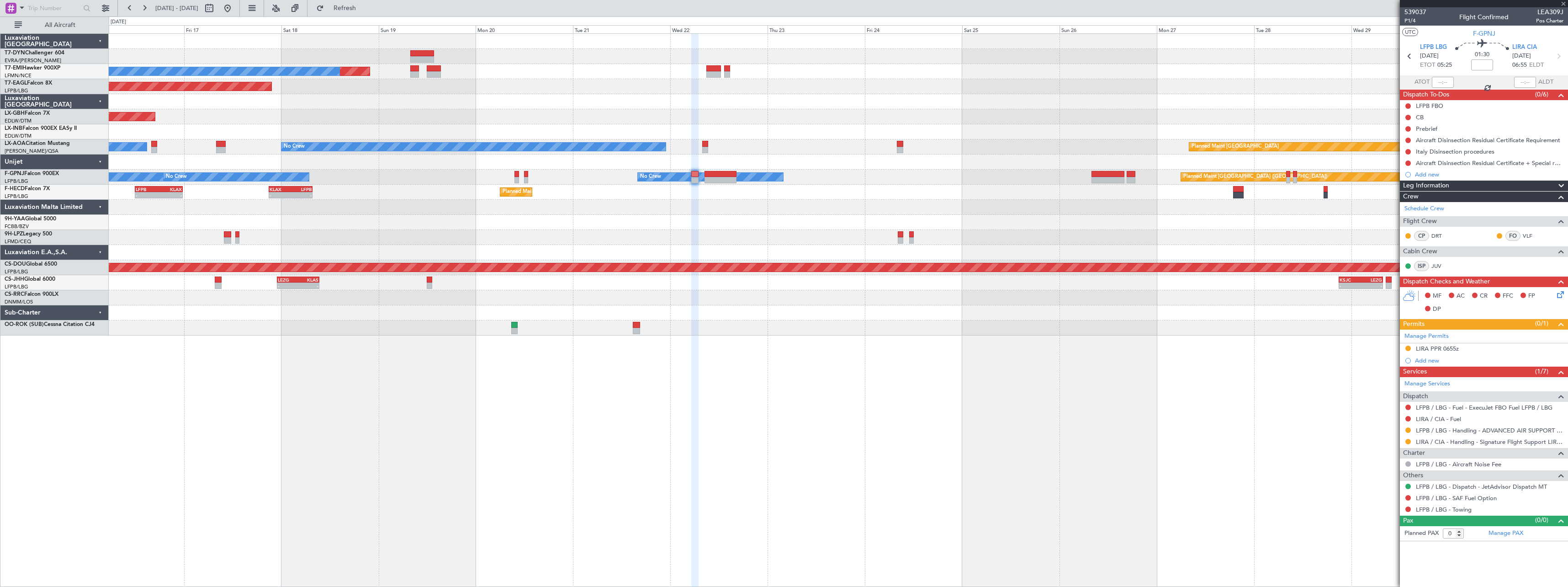
type input "1"
